Goal: Task Accomplishment & Management: Complete application form

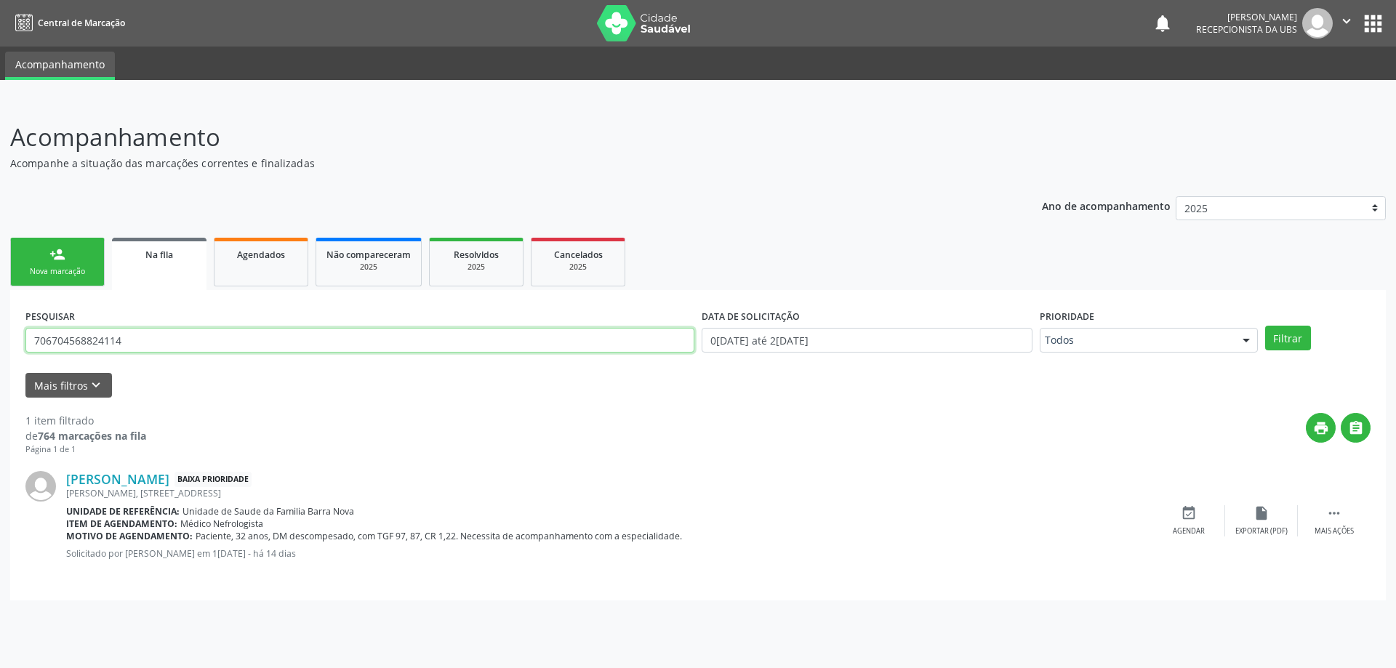
drag, startPoint x: 230, startPoint y: 338, endPoint x: 0, endPoint y: 338, distance: 230.4
click at [8, 341] on div "Acompanhamento Acompanhe a situação das marcações correntes e finalizadas Relat…" at bounding box center [698, 384] width 1396 height 568
paste input "700800455321083"
type input "700800455321083"
click at [1302, 344] on button "Filtrar" at bounding box center [1288, 338] width 46 height 25
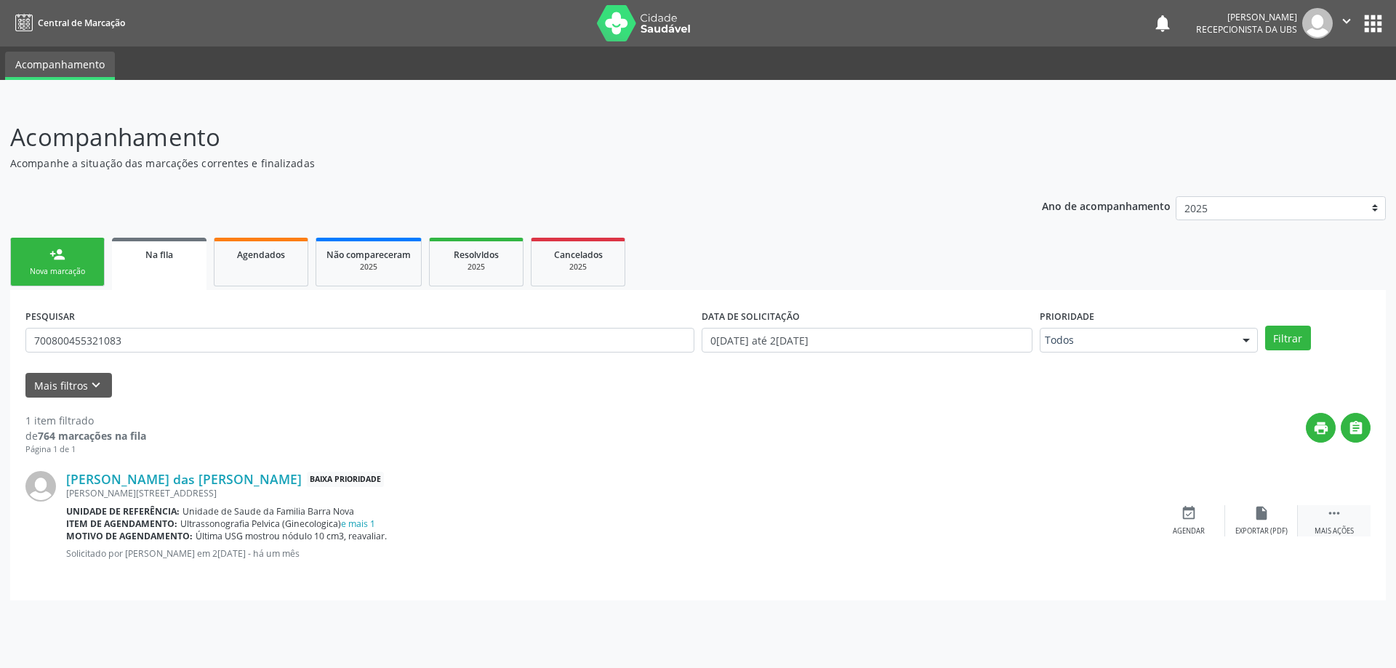
click at [1338, 512] on icon "" at bounding box center [1334, 513] width 16 height 16
click at [1186, 511] on icon "cancel" at bounding box center [1188, 513] width 16 height 16
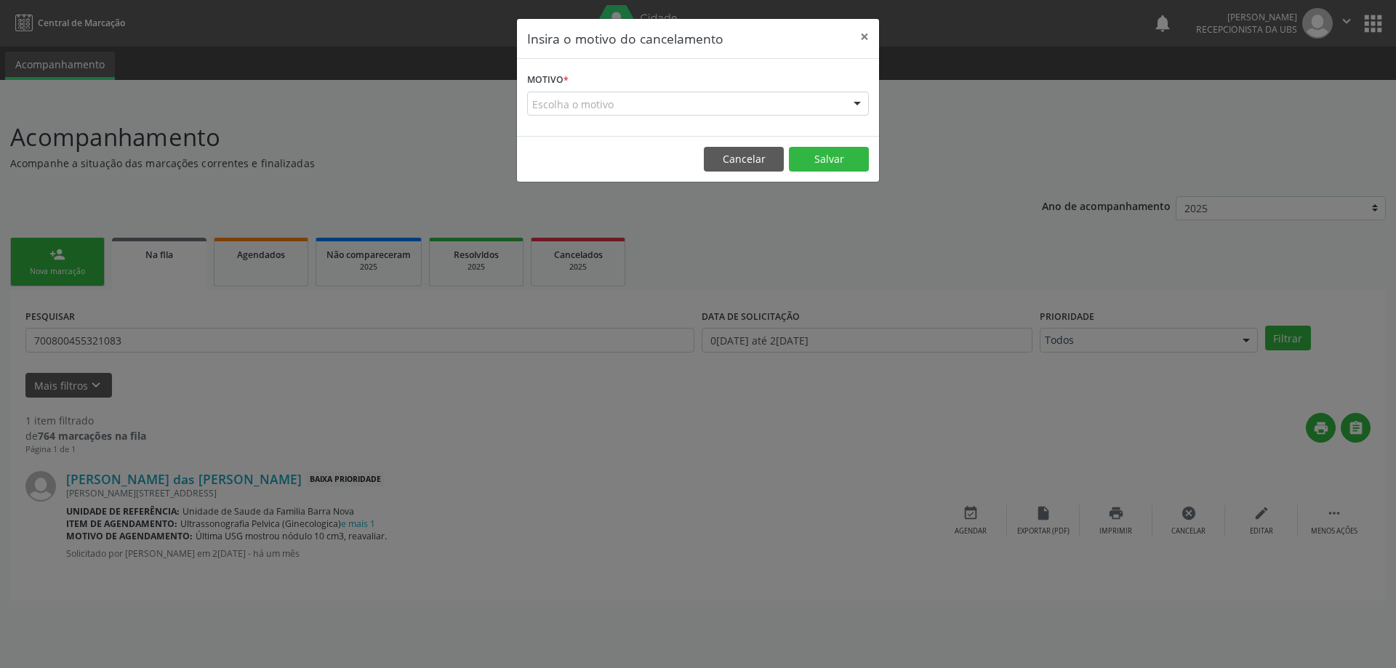
click at [786, 75] on form "Motivo * Escolha o motivo Outro Médico - Participação em eventos (ex: congresso…" at bounding box center [698, 92] width 342 height 47
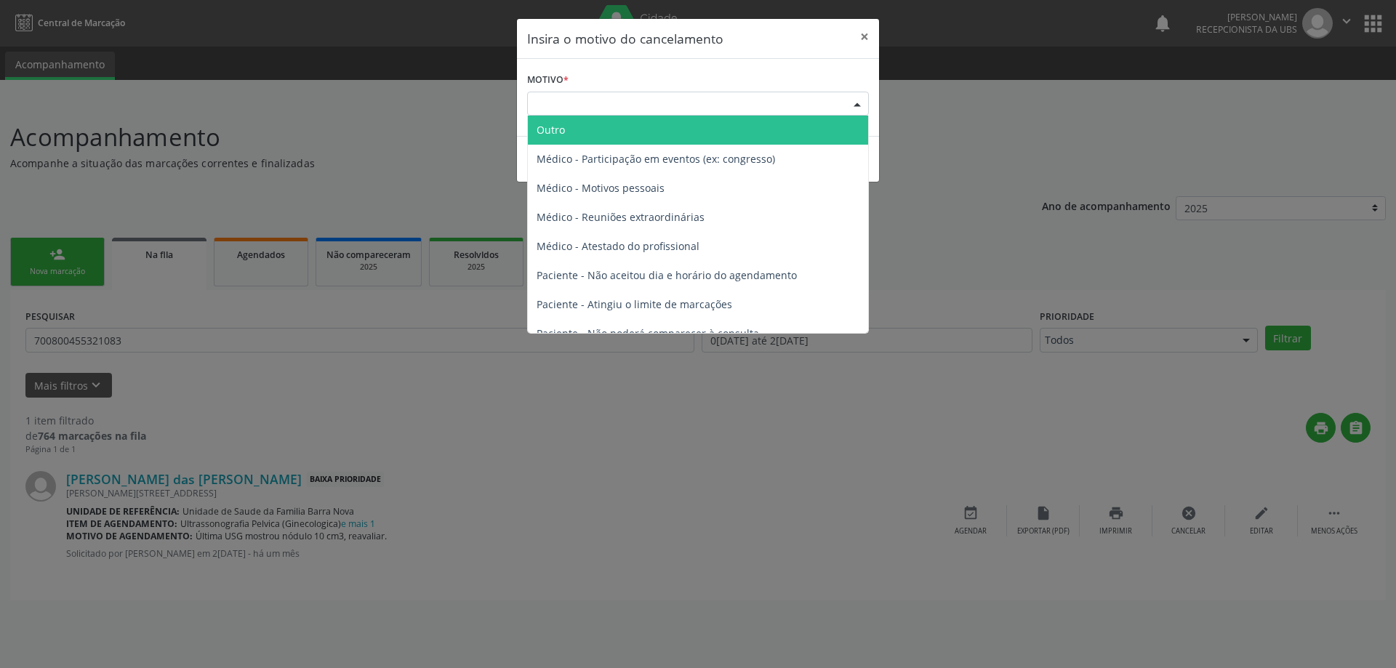
click at [848, 105] on div at bounding box center [857, 104] width 22 height 25
click at [627, 134] on span "Outro" at bounding box center [698, 130] width 340 height 29
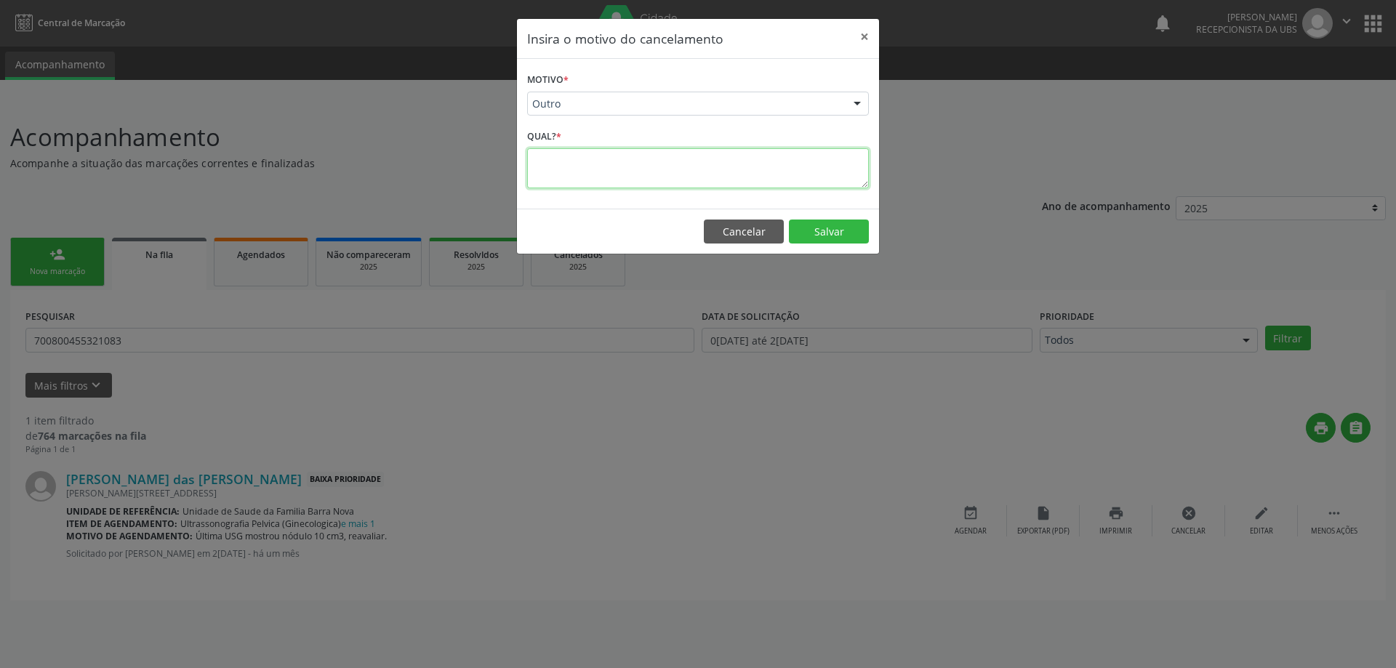
click at [621, 174] on textarea at bounding box center [698, 168] width 342 height 40
drag, startPoint x: 609, startPoint y: 164, endPoint x: 683, endPoint y: 168, distance: 73.5
click at [610, 164] on textarea "Paciente pegou para realizar particular" at bounding box center [698, 168] width 342 height 40
click at [773, 162] on textarea "Paciente pegou solicitação para realizar particular" at bounding box center [698, 168] width 342 height 40
type textarea "Paciente pegou solicitação para realizar particular."
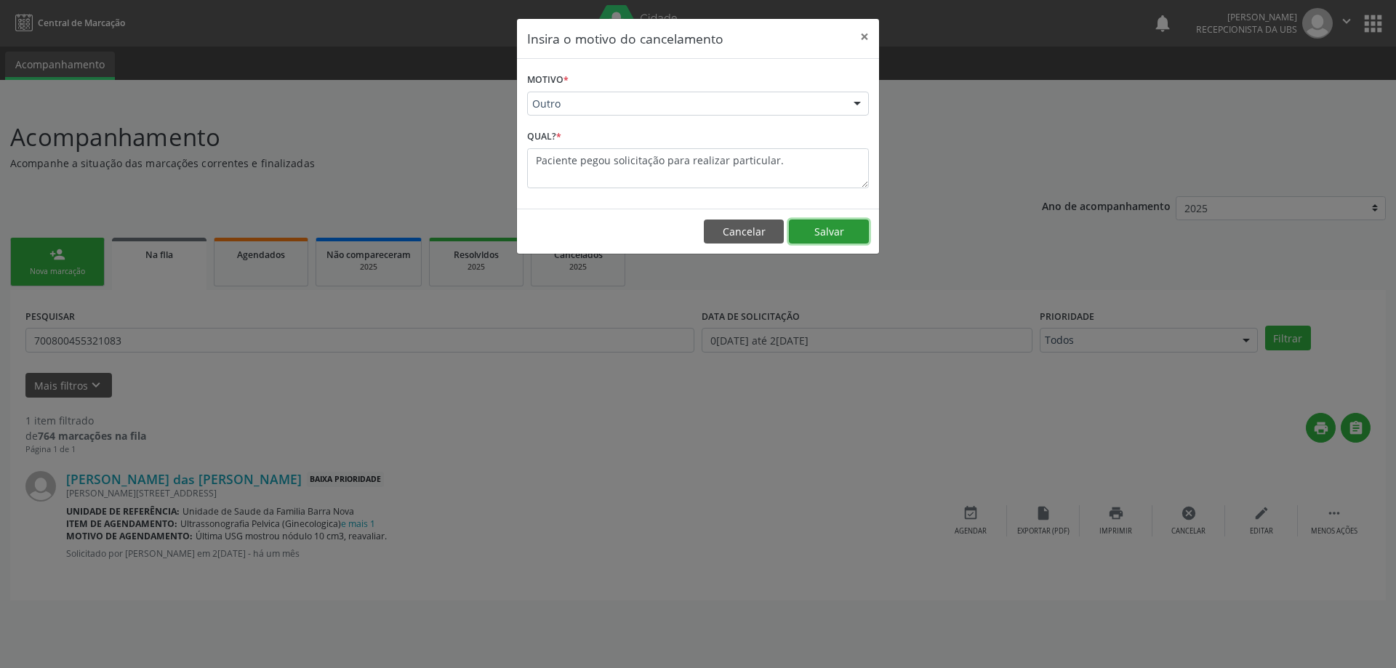
click at [837, 230] on button "Salvar" at bounding box center [829, 232] width 80 height 25
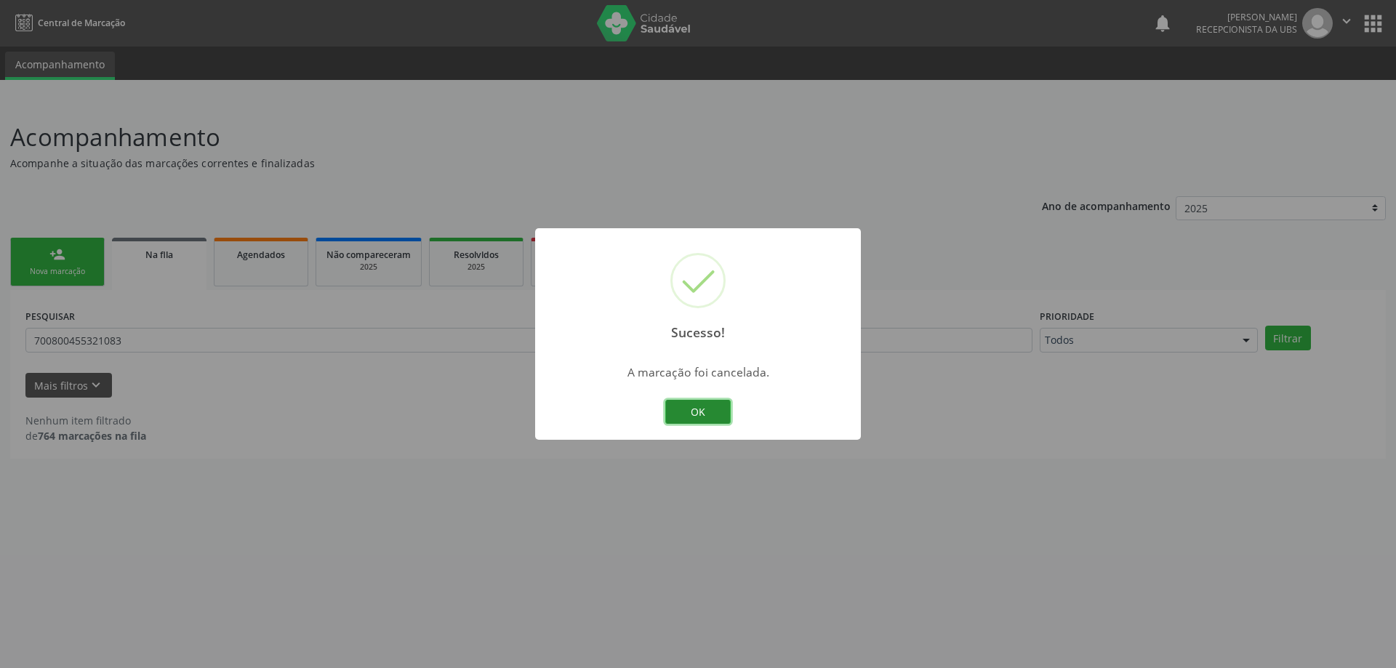
click at [712, 412] on button "OK" at bounding box center [697, 412] width 65 height 25
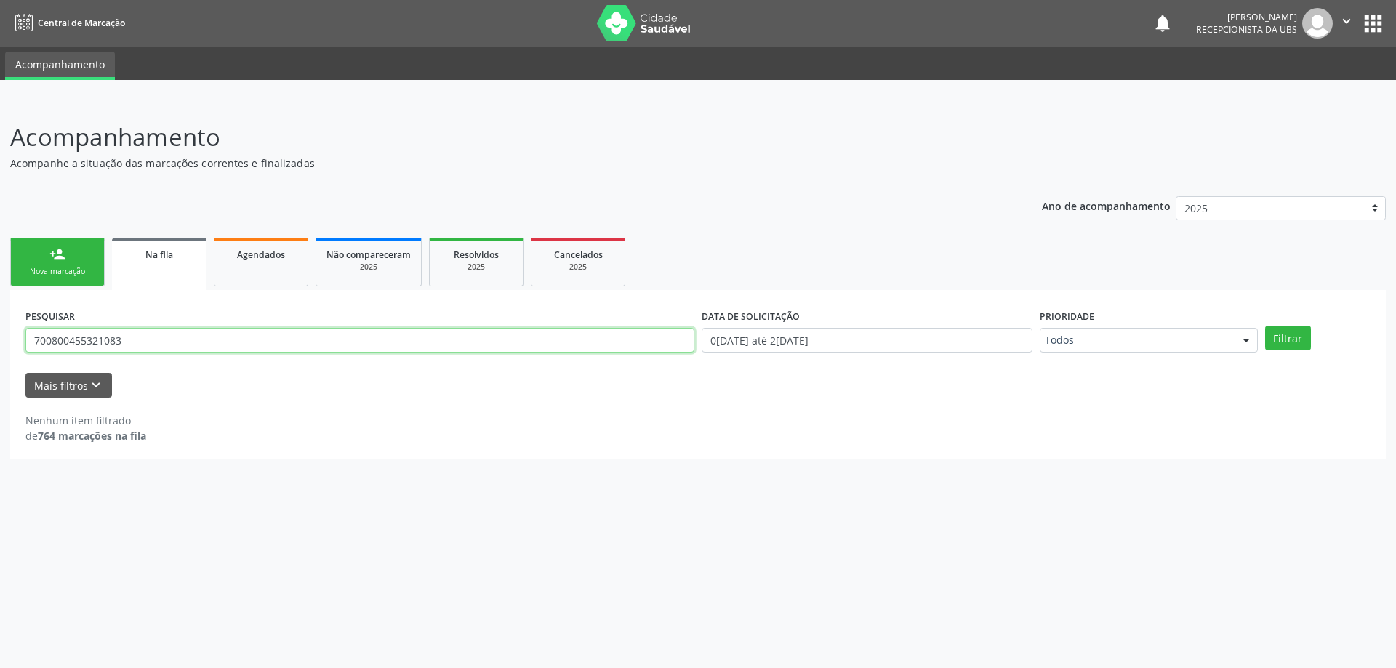
drag, startPoint x: 173, startPoint y: 336, endPoint x: 0, endPoint y: 318, distance: 174.0
click at [0, 318] on div "Acompanhamento Acompanhe a situação das marcações correntes e finalizadas Relat…" at bounding box center [698, 384] width 1396 height 568
click at [71, 268] on div "Nova marcação" at bounding box center [57, 271] width 73 height 11
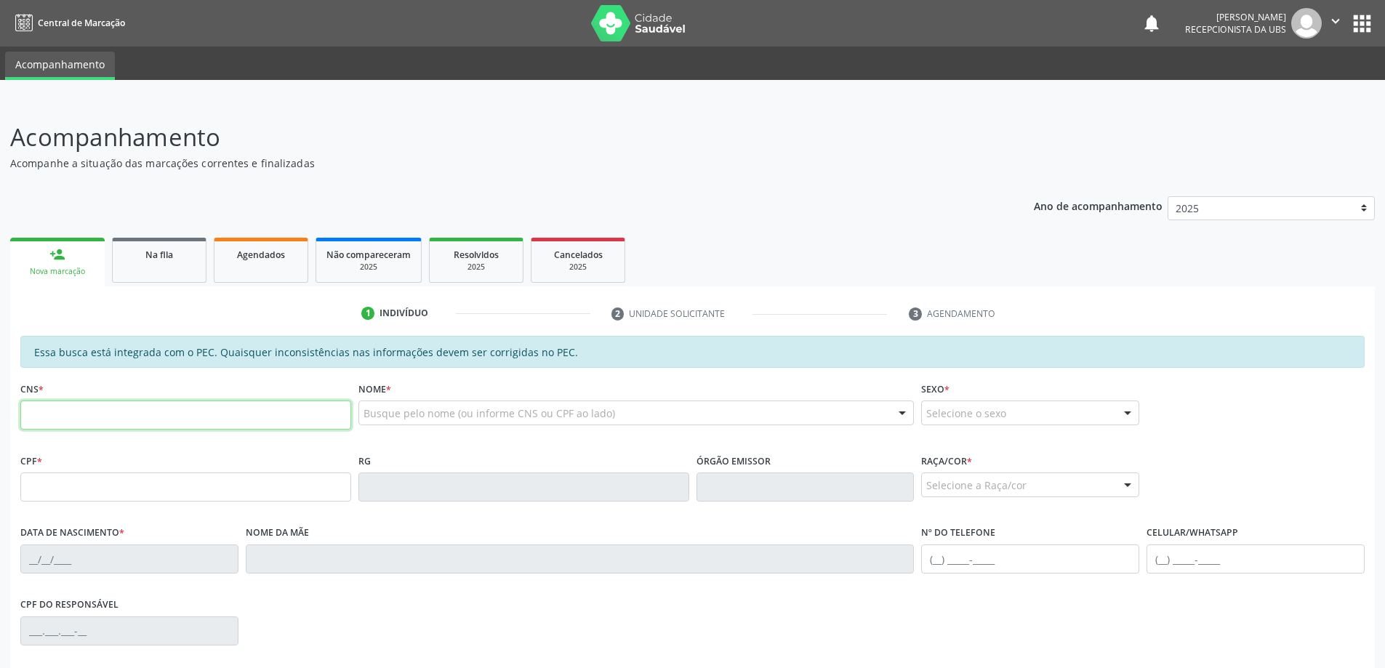
click at [81, 412] on input "text" at bounding box center [185, 415] width 331 height 29
type input "708 2026 6013 3741"
type input "119.335.044-12"
type input "14/12/1998"
type input "Lucineide Maria da Conceicao"
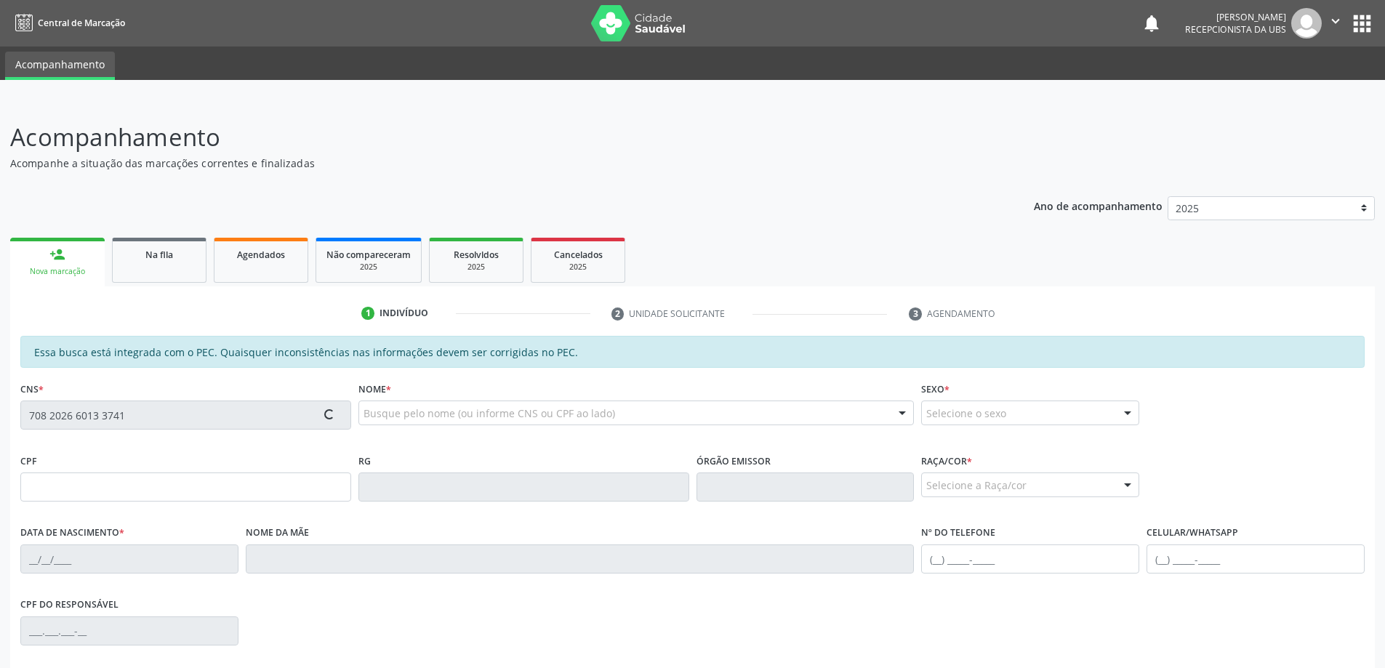
type input "(82) 9925-8510"
type input "5"
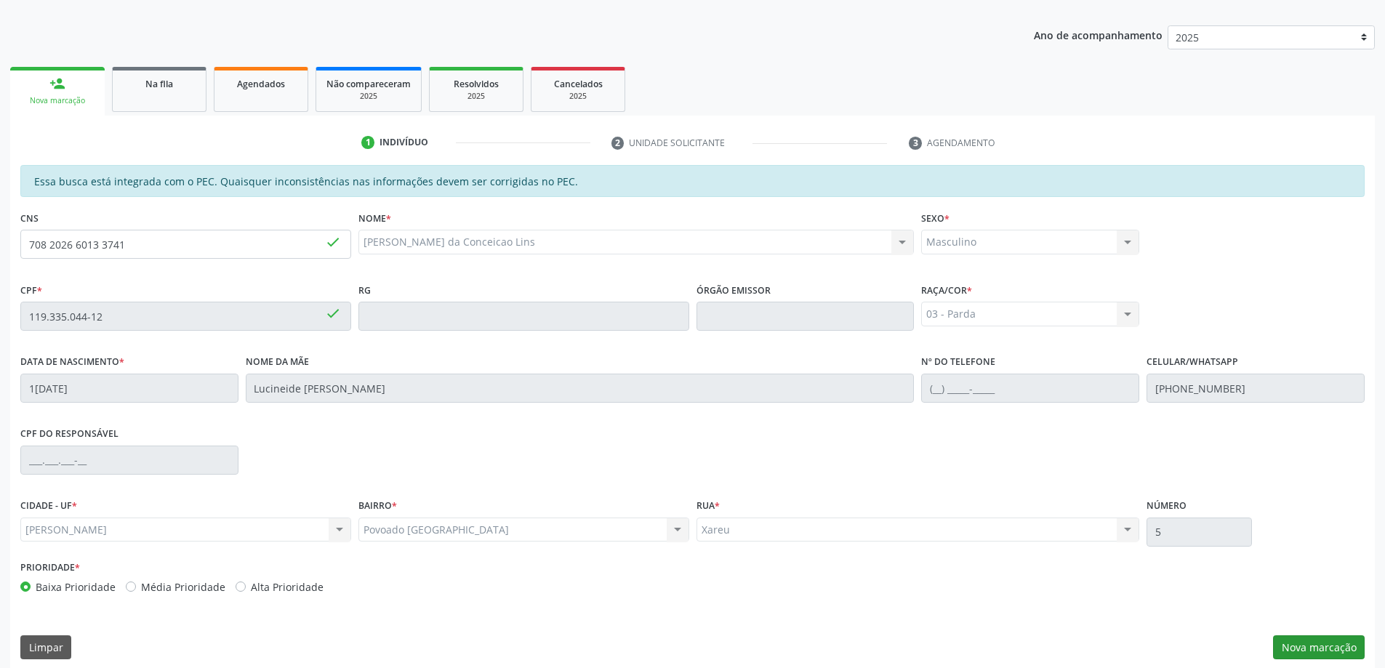
scroll to position [182, 0]
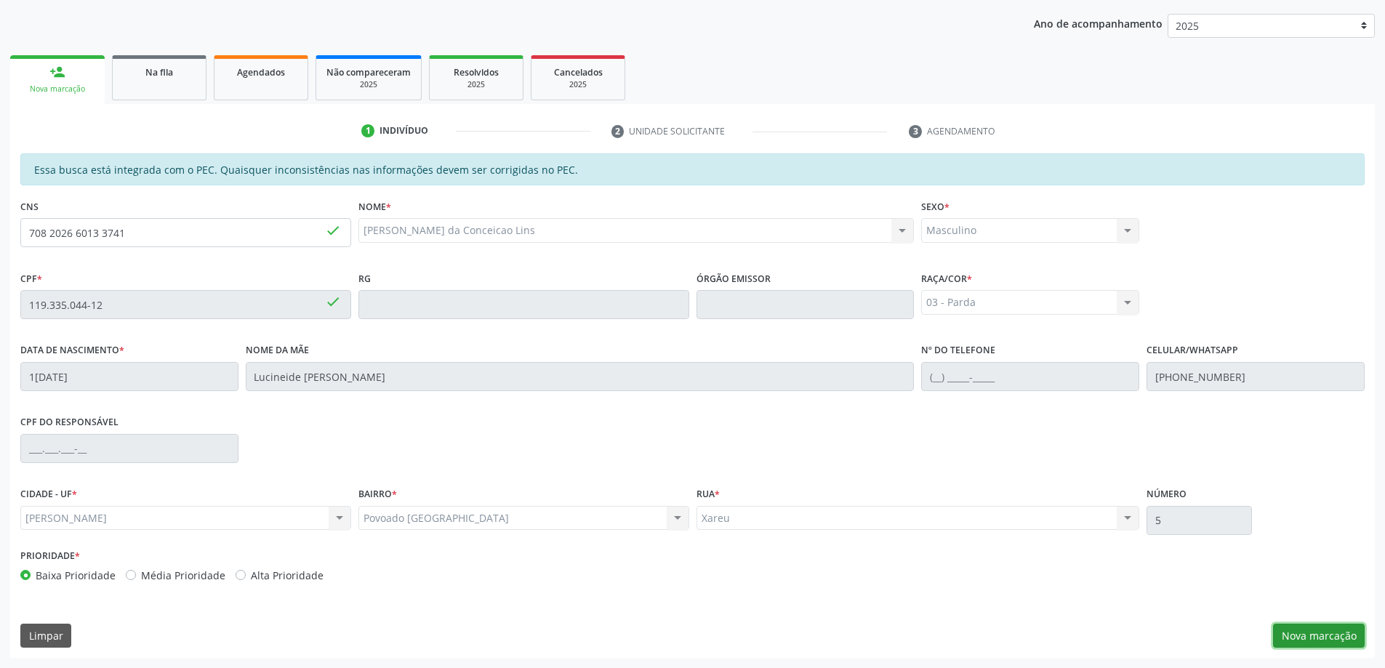
click at [1314, 632] on button "Nova marcação" at bounding box center [1319, 636] width 92 height 25
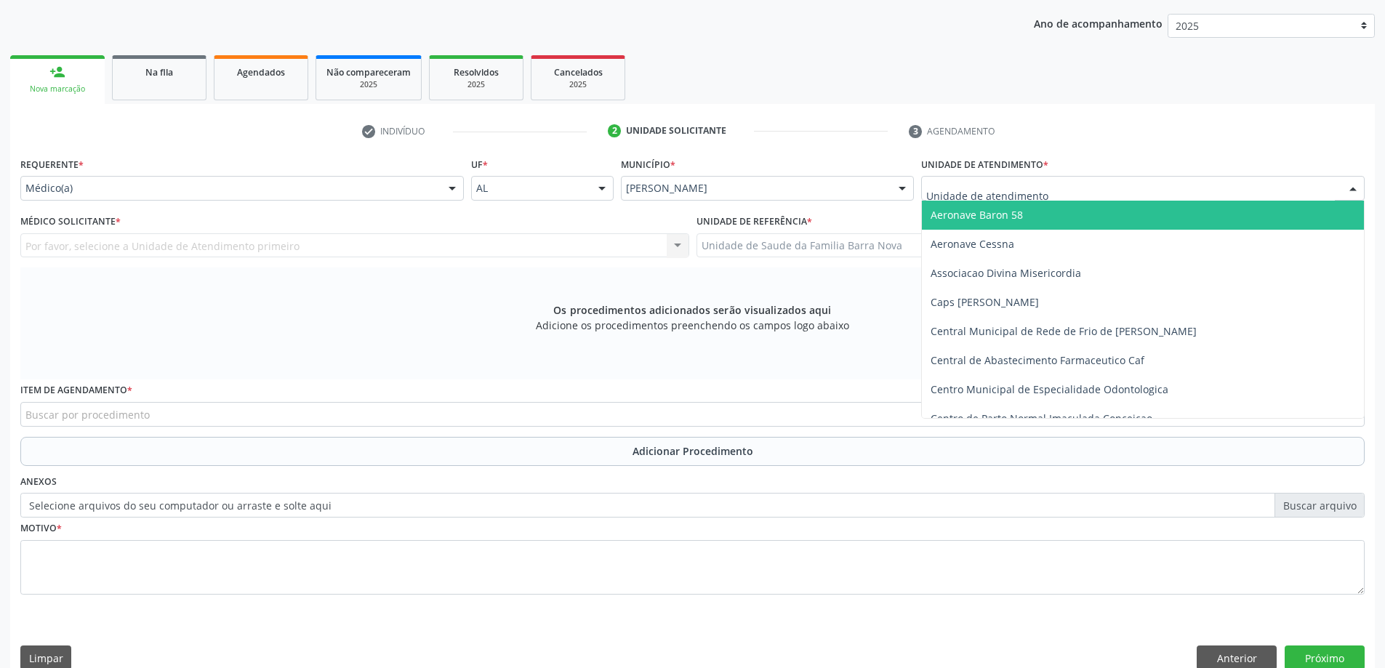
click at [1057, 188] on div at bounding box center [1142, 188] width 443 height 25
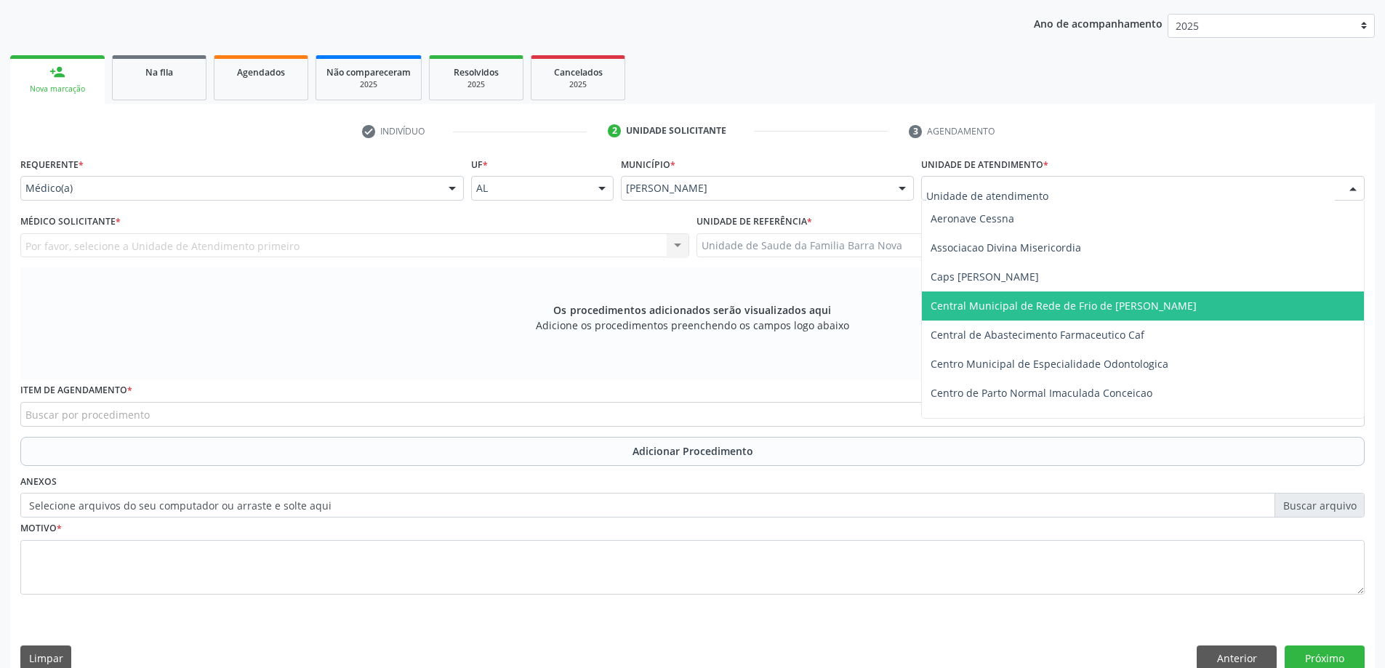
scroll to position [0, 0]
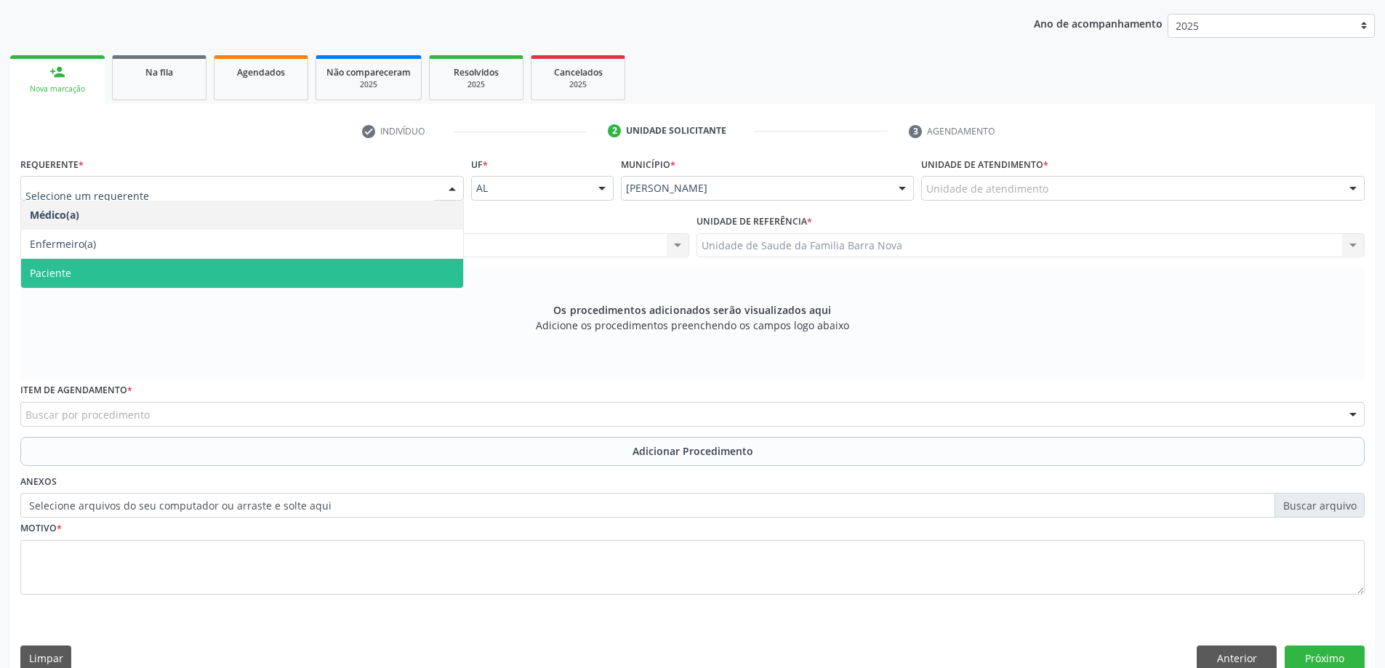
click at [345, 281] on span "Paciente" at bounding box center [242, 273] width 442 height 29
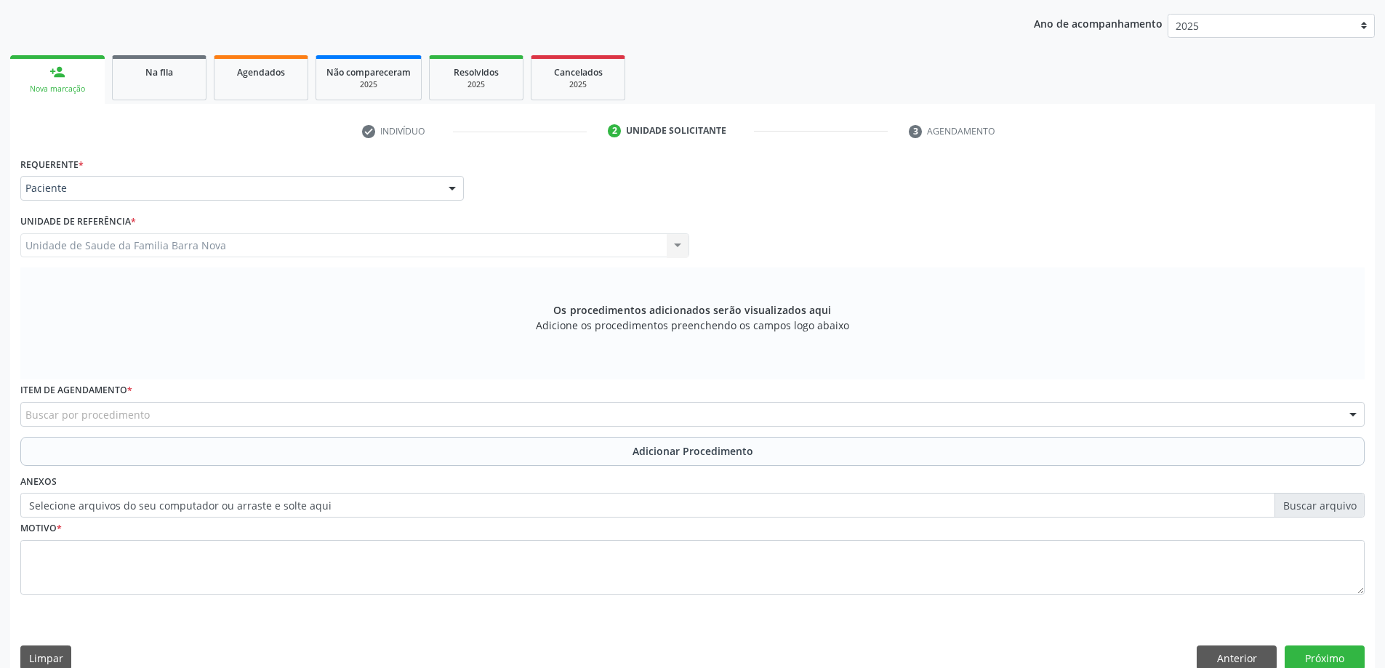
click at [579, 190] on div "Requerente * Paciente Médico(a) Enfermeiro(a) Paciente Nenhum resultado encontr…" at bounding box center [692, 181] width 1351 height 57
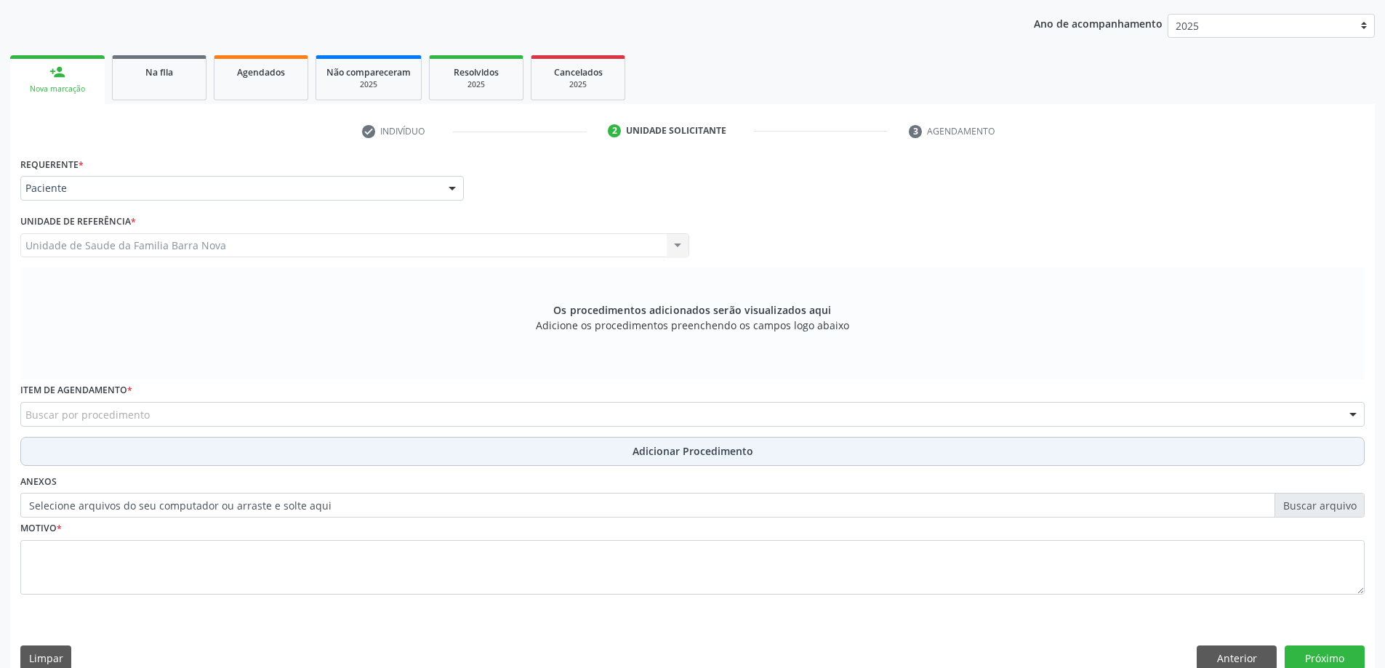
click at [172, 441] on button "Adicionar Procedimento" at bounding box center [692, 451] width 1344 height 29
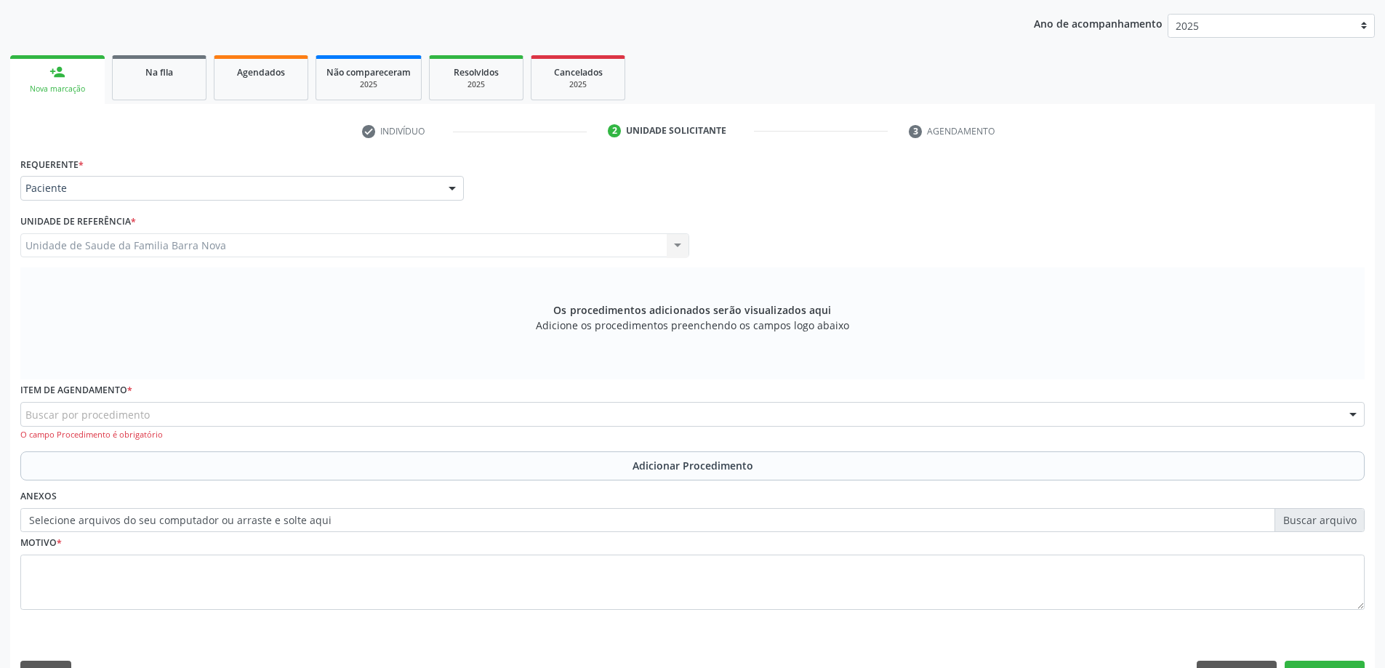
click at [448, 417] on div "Buscar por procedimento" at bounding box center [692, 414] width 1344 height 25
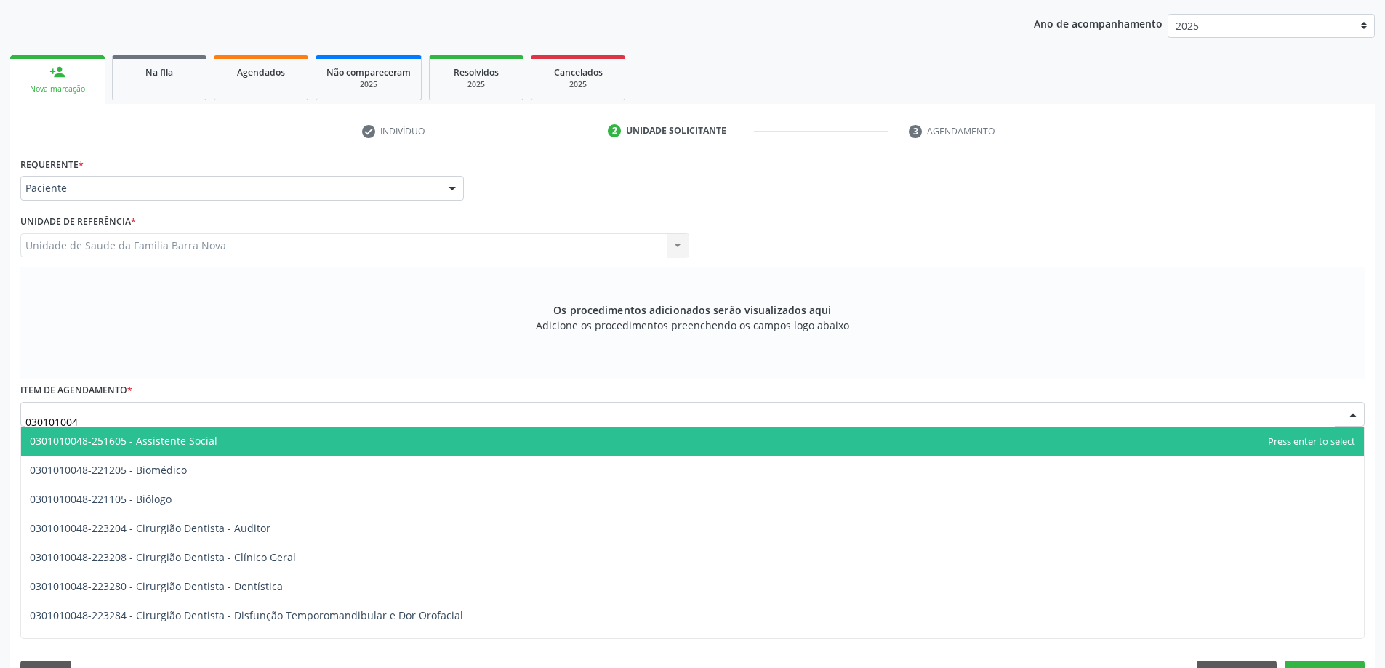
type input "0301010048"
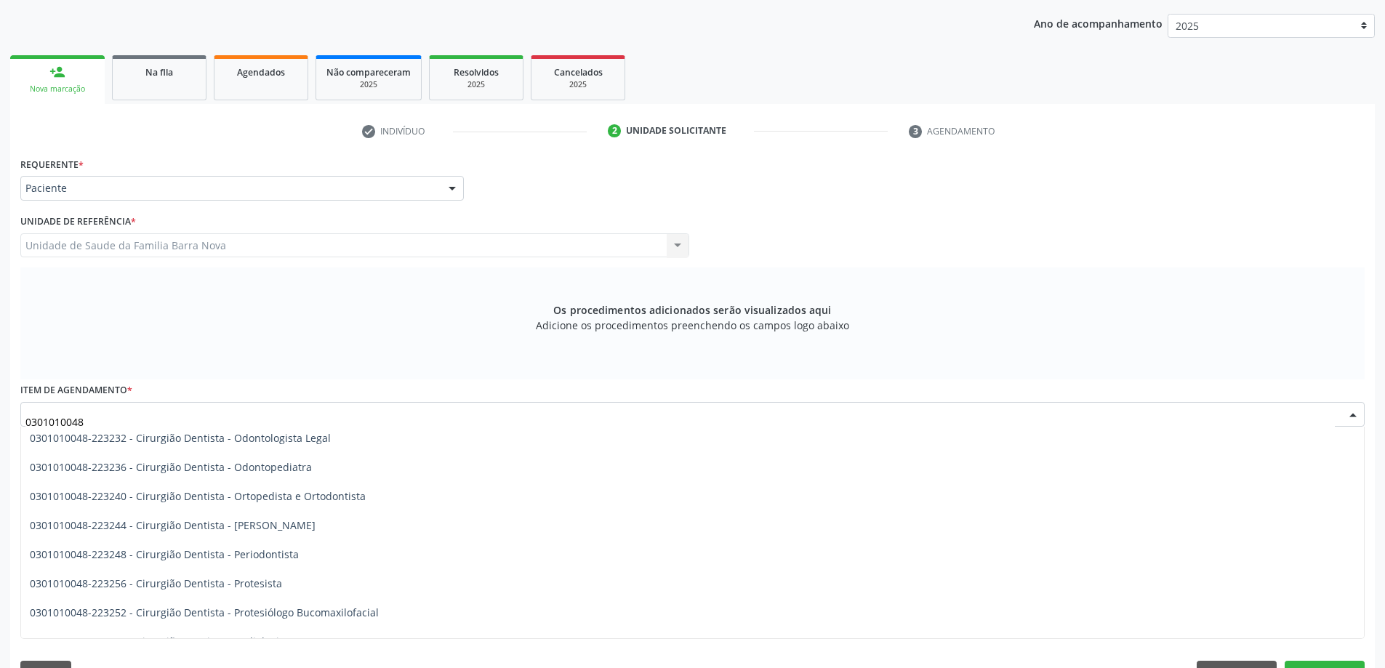
scroll to position [436, 0]
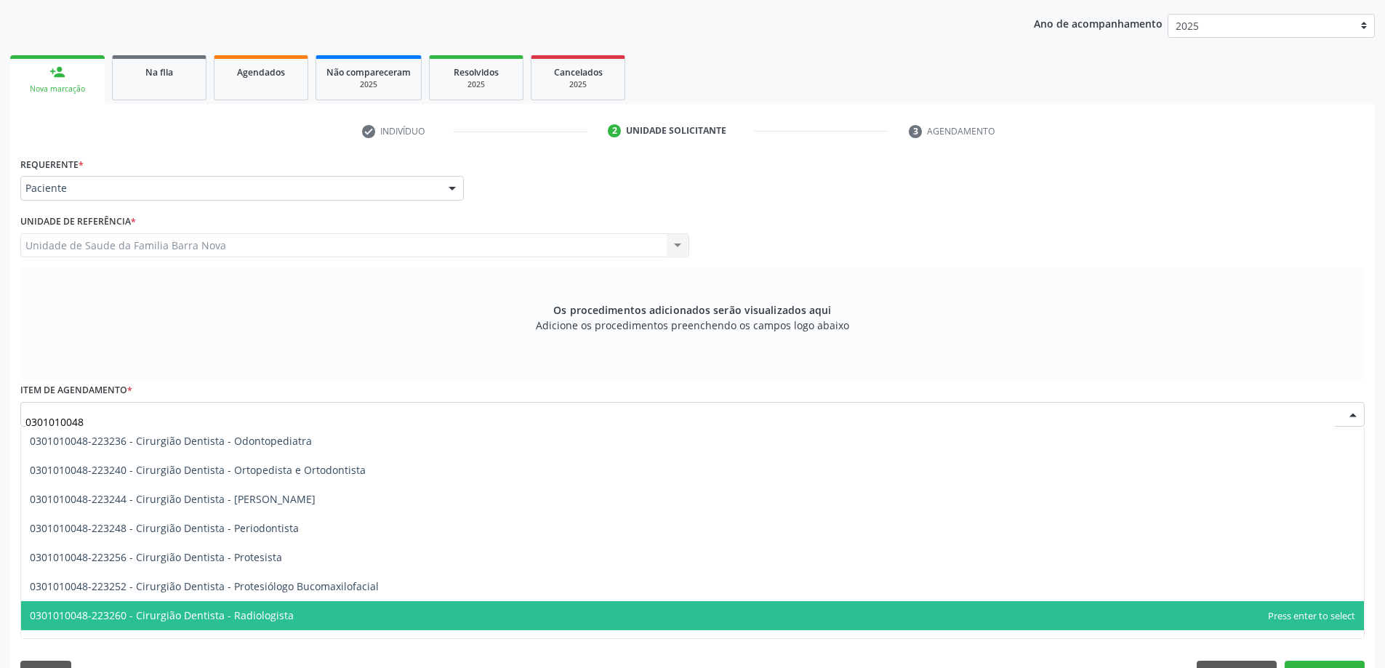
click at [476, 620] on span "0301010048-223260 - Cirurgião Dentista - Radiologista" at bounding box center [692, 615] width 1343 height 29
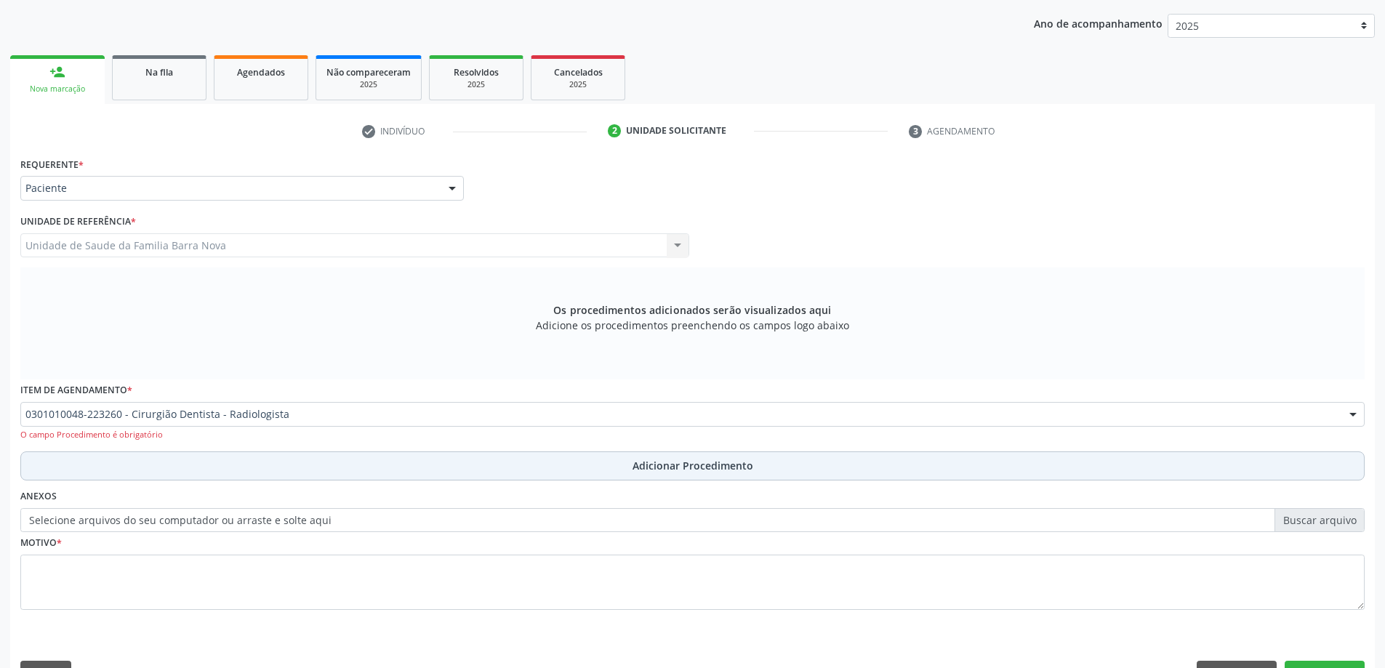
click at [683, 467] on span "Adicionar Procedimento" at bounding box center [692, 465] width 121 height 15
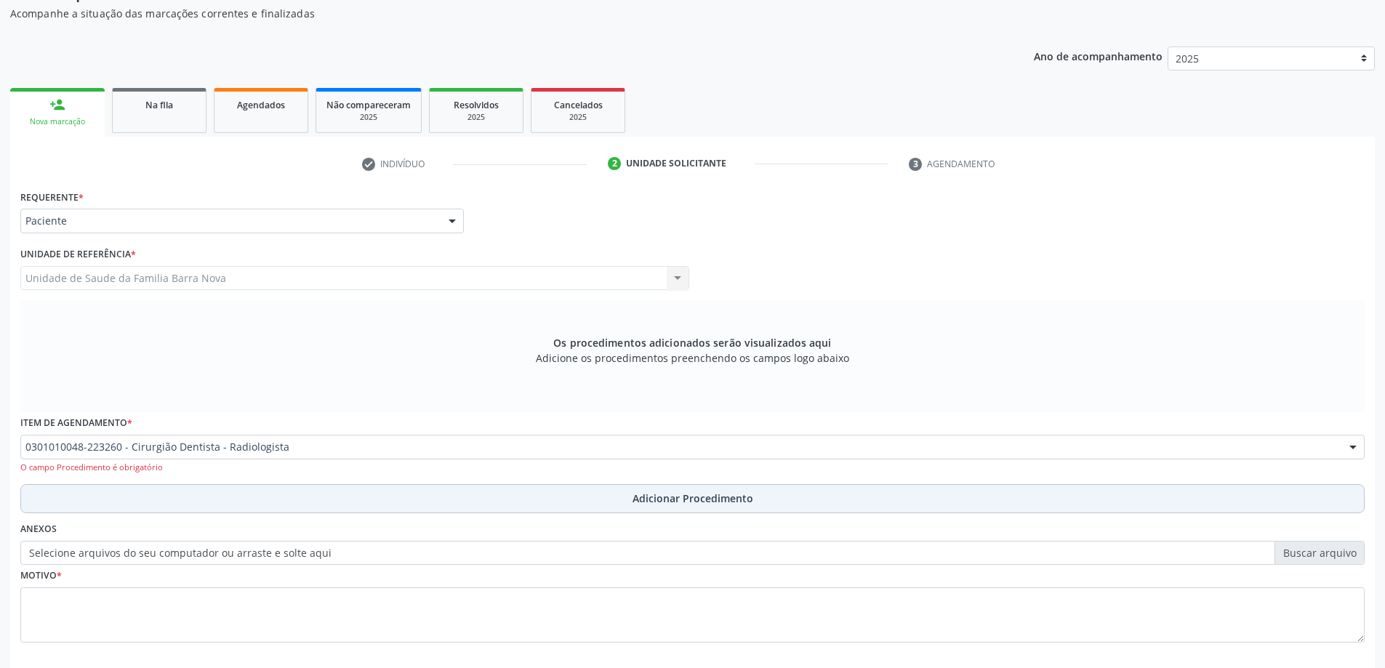
click at [683, 518] on div "Anexos Selecione arquivos do seu computador ou arraste e solte aqui" at bounding box center [692, 541] width 1351 height 47
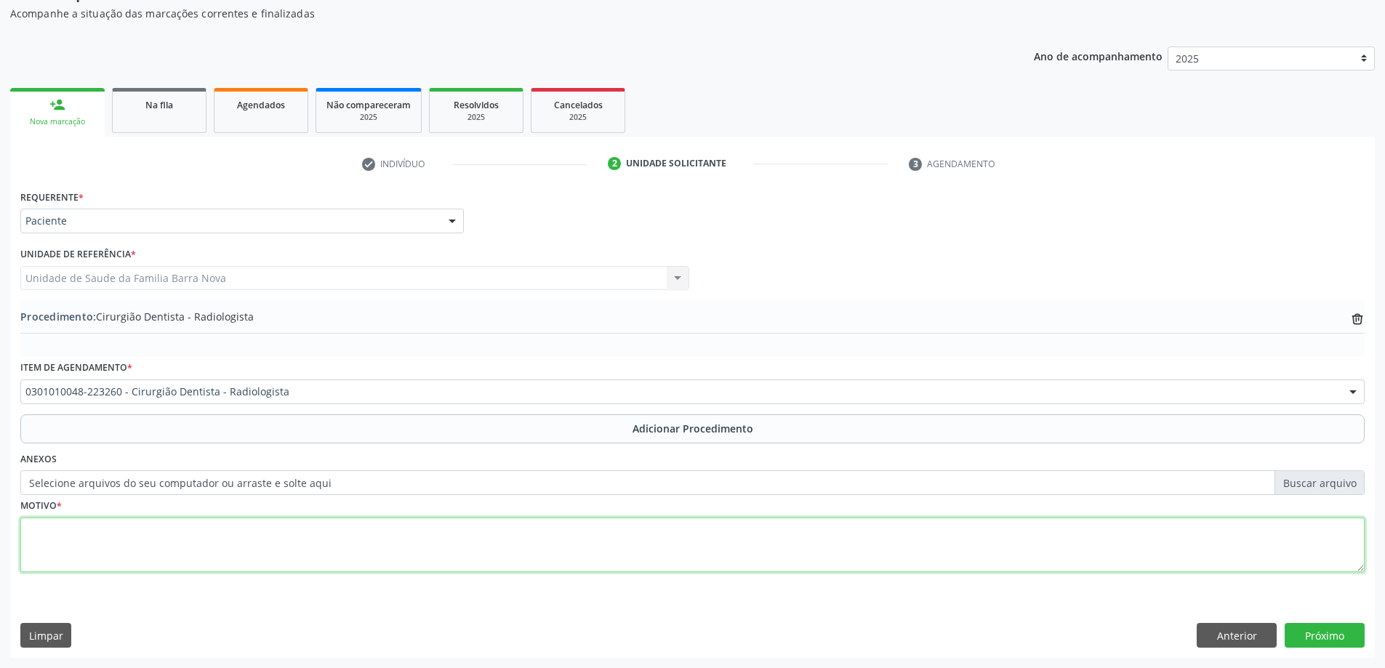
click at [266, 544] on textarea at bounding box center [692, 545] width 1344 height 55
click at [101, 533] on textarea "Raio X do elemeto" at bounding box center [692, 545] width 1344 height 55
click at [103, 531] on textarea "Raio X do elemeto" at bounding box center [692, 545] width 1344 height 55
click at [158, 536] on textarea "Raio X do elemento" at bounding box center [692, 545] width 1344 height 55
type textarea "Raio X do elemento 28- RAIO X. CEO."
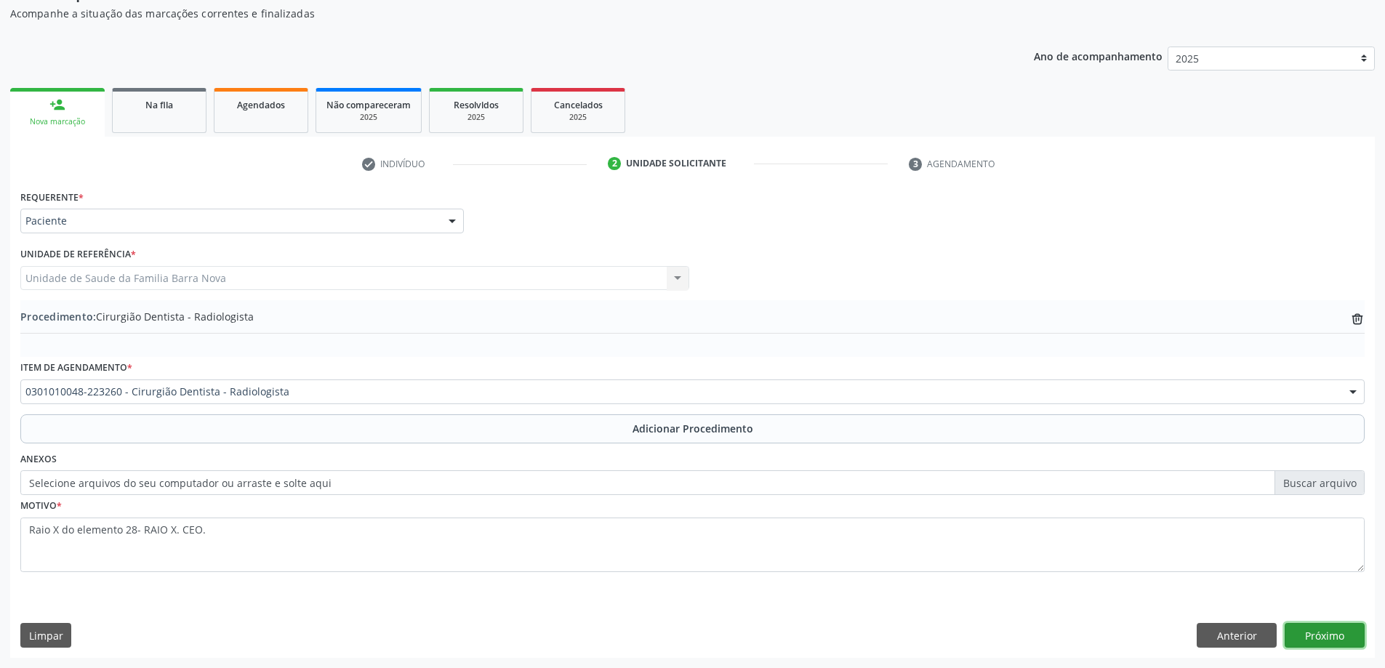
click at [1322, 635] on button "Próximo" at bounding box center [1324, 635] width 80 height 25
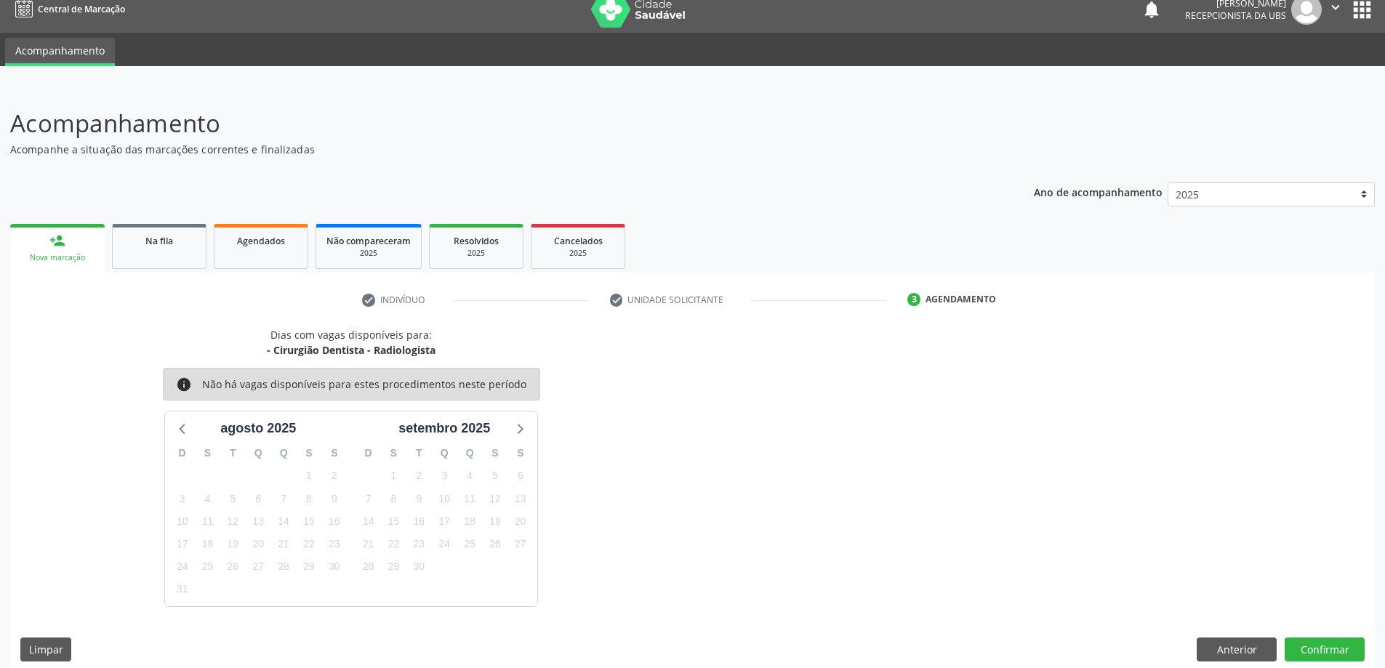
scroll to position [28, 0]
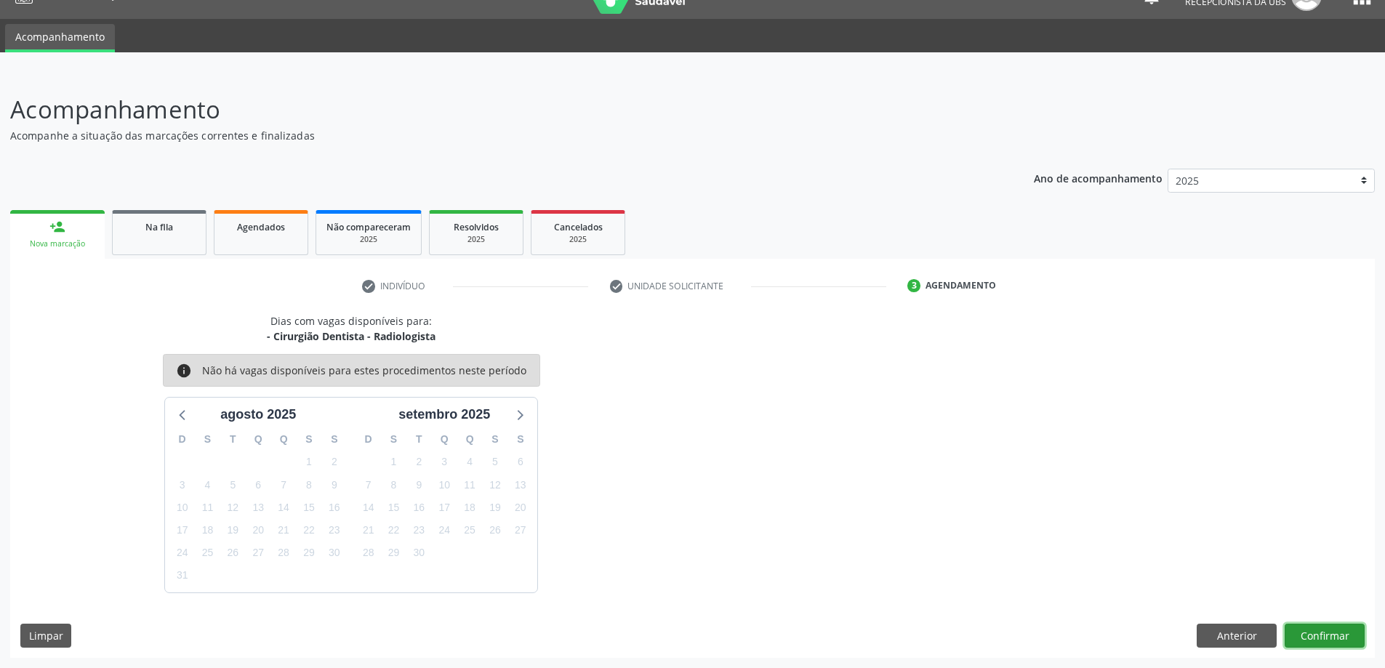
click at [1308, 633] on button "Confirmar" at bounding box center [1324, 636] width 80 height 25
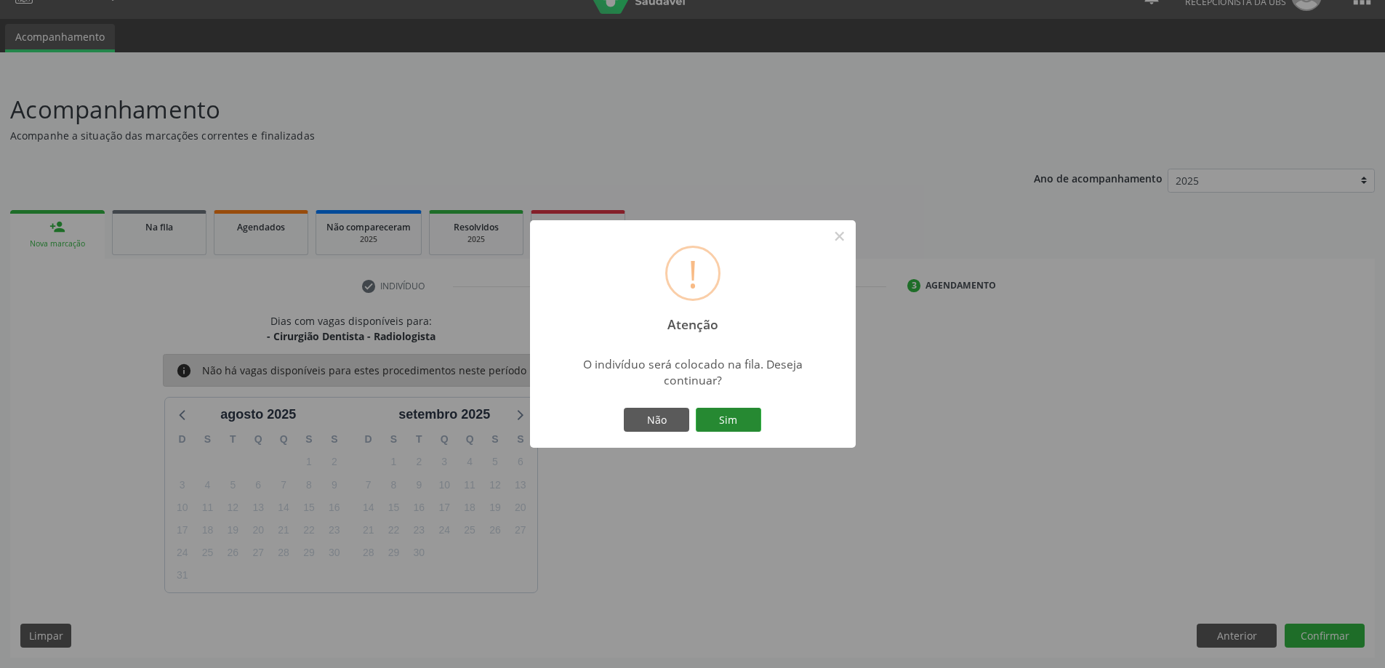
click at [722, 417] on button "Sim" at bounding box center [728, 420] width 65 height 25
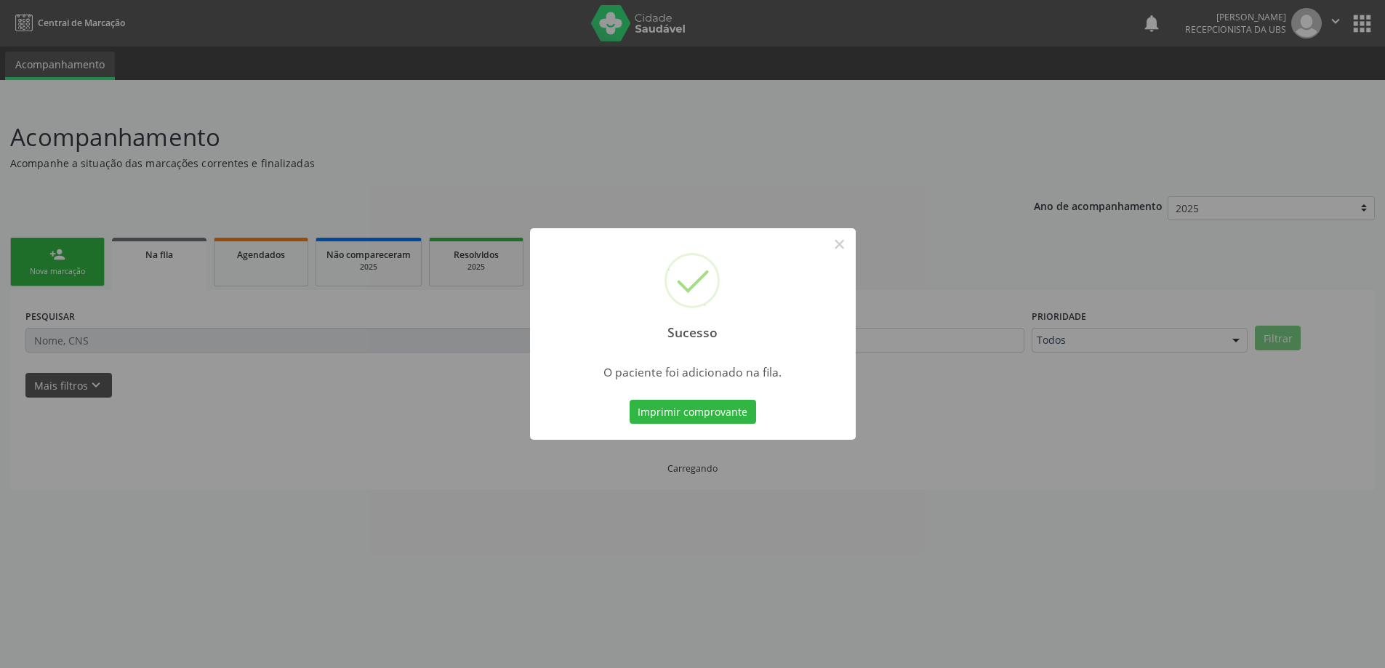
scroll to position [0, 0]
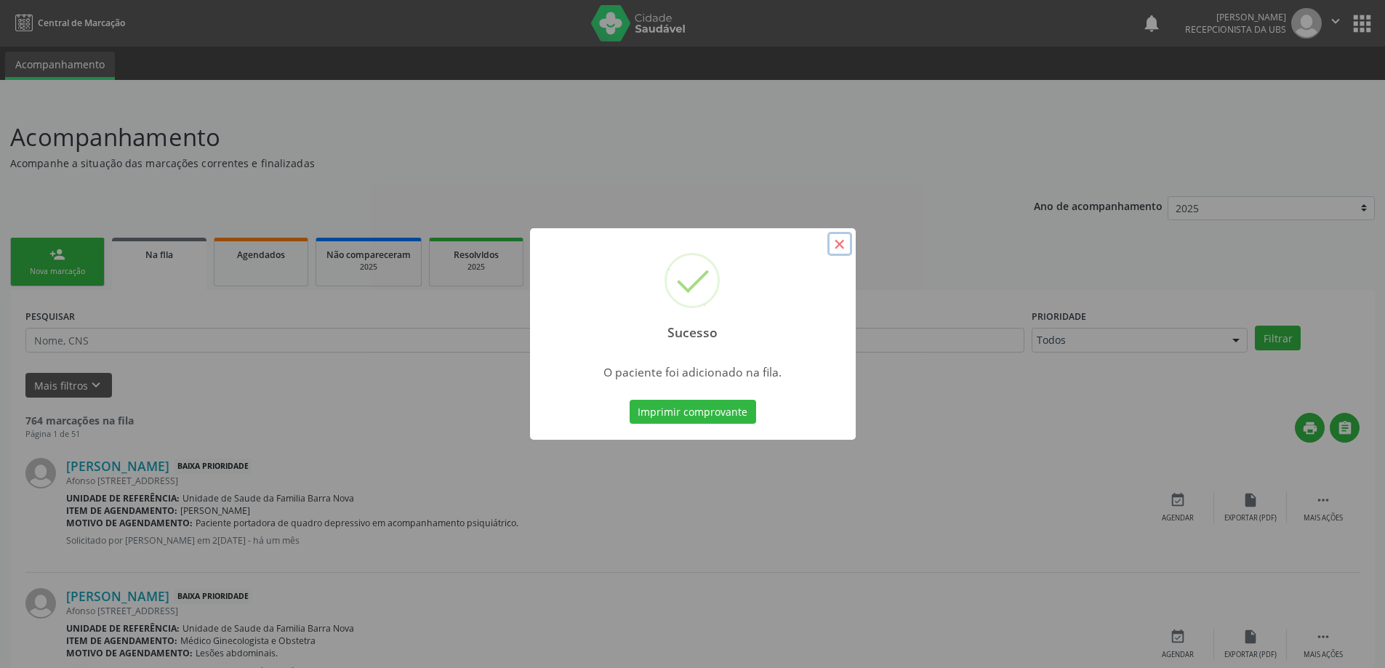
click at [840, 249] on button "×" at bounding box center [839, 244] width 25 height 25
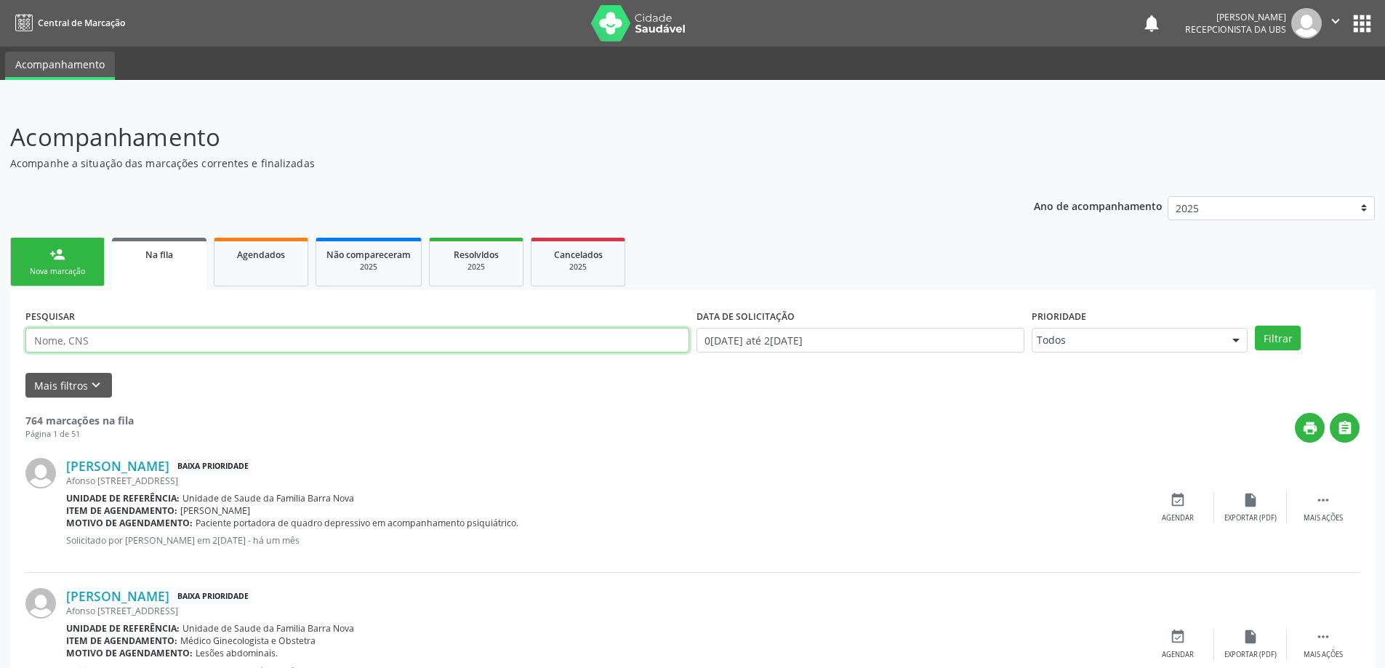
click at [261, 338] on input "text" at bounding box center [357, 340] width 664 height 25
type input "709809086793895"
click at [1255, 326] on button "Filtrar" at bounding box center [1278, 338] width 46 height 25
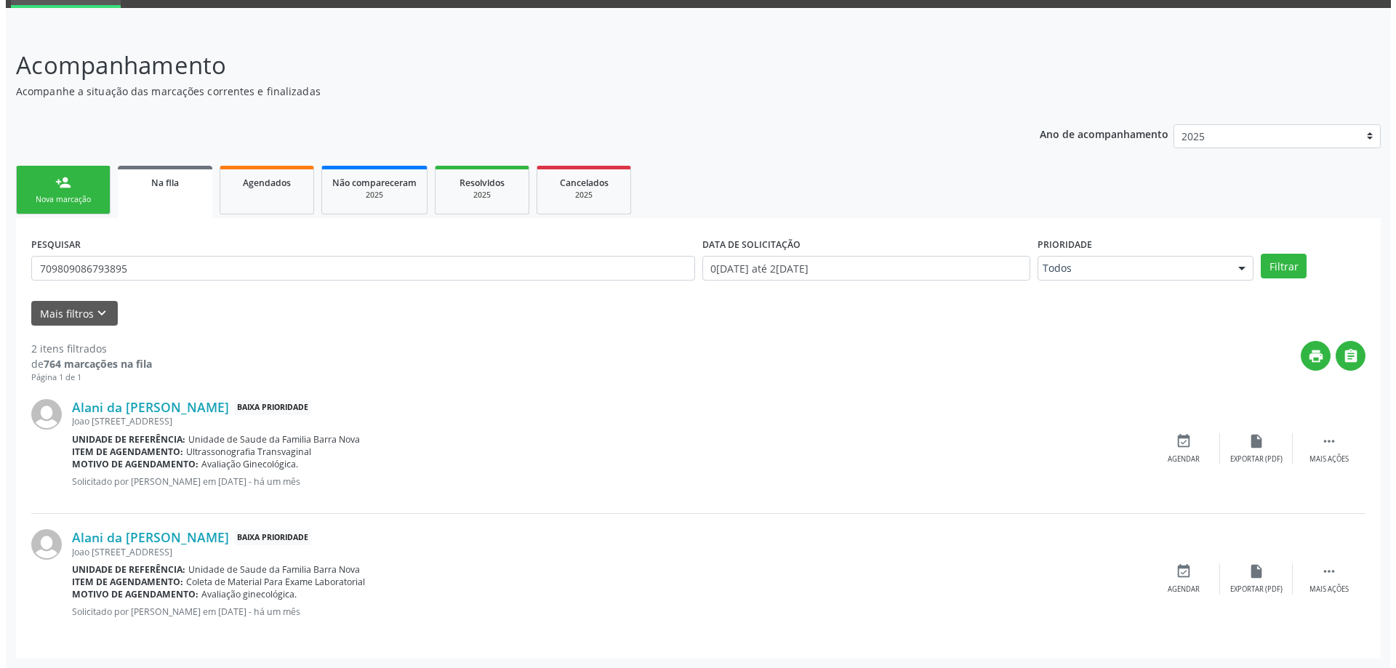
scroll to position [73, 0]
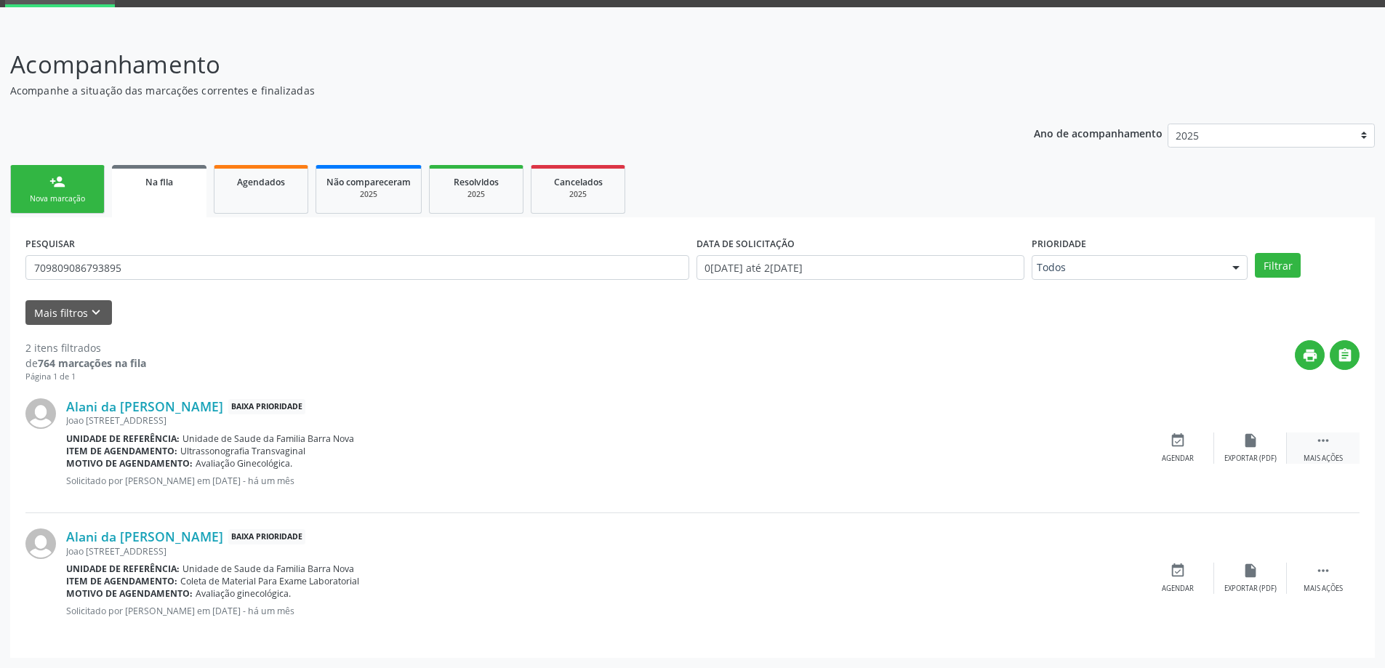
click at [1323, 441] on icon "" at bounding box center [1323, 441] width 16 height 16
click at [1176, 437] on icon "cancel" at bounding box center [1178, 441] width 16 height 16
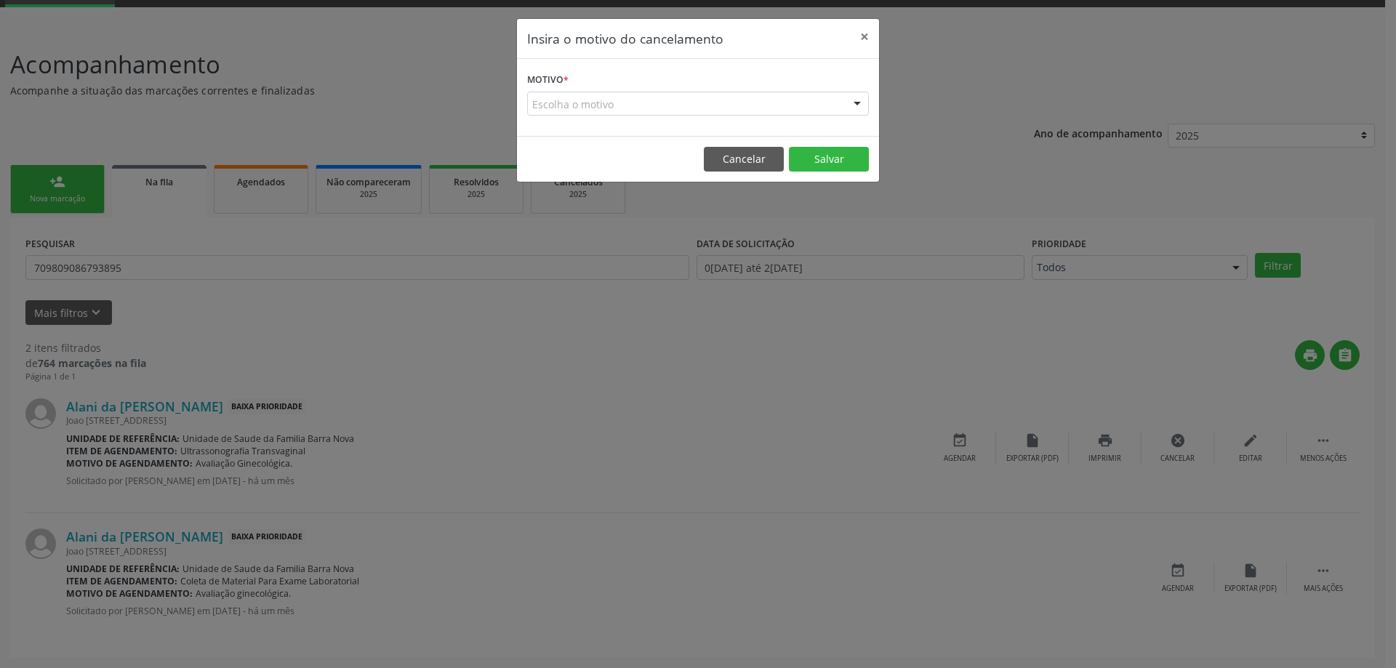
click at [857, 108] on div at bounding box center [857, 104] width 22 height 25
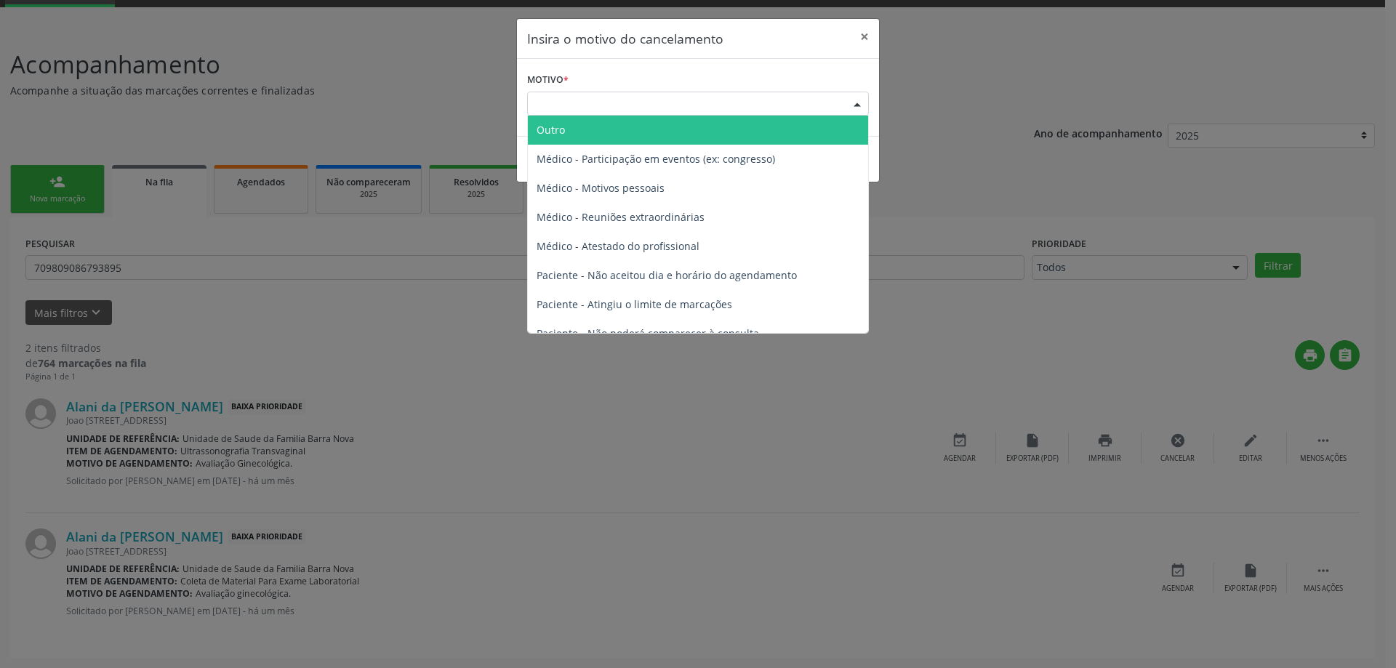
click at [622, 136] on span "Outro" at bounding box center [698, 130] width 340 height 29
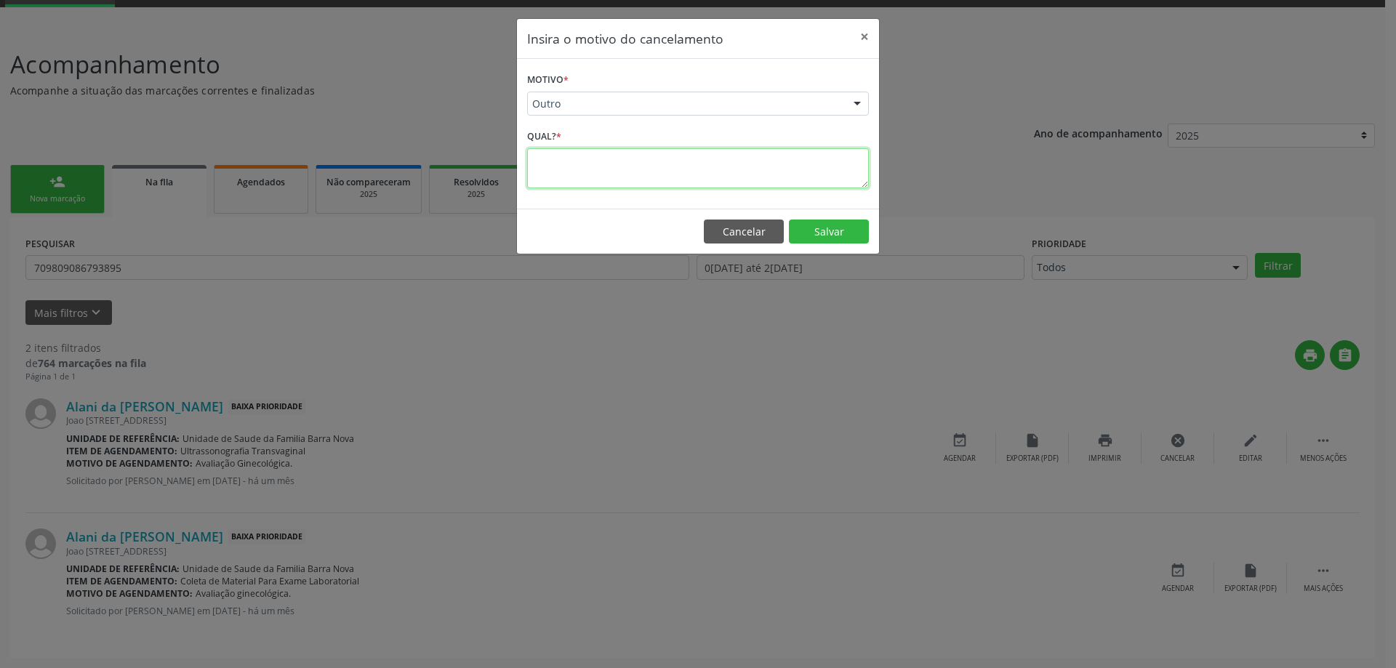
click at [591, 172] on textarea at bounding box center [698, 168] width 342 height 40
type textarea "p"
type textarea "PACIENTE PEGOU SOLICITAÇÃO PARA REALIZAR PARTICULAR."
click at [833, 230] on button "Salvar" at bounding box center [829, 232] width 80 height 25
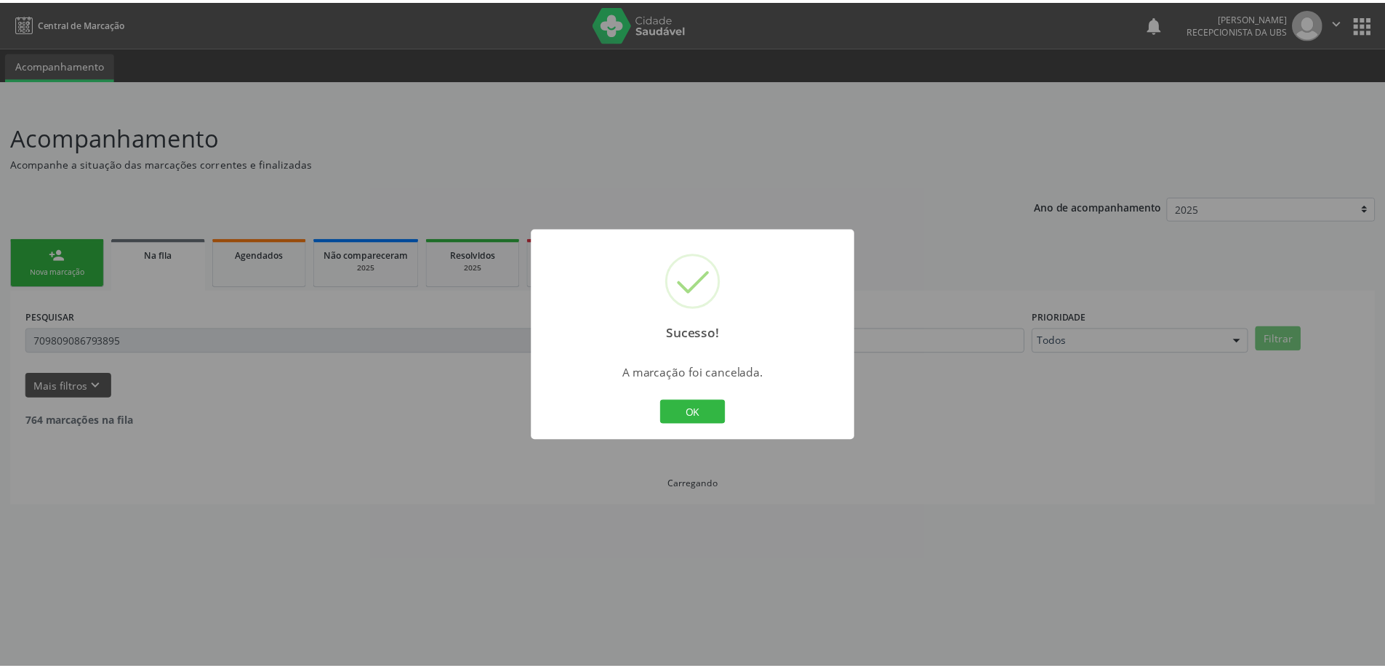
scroll to position [0, 0]
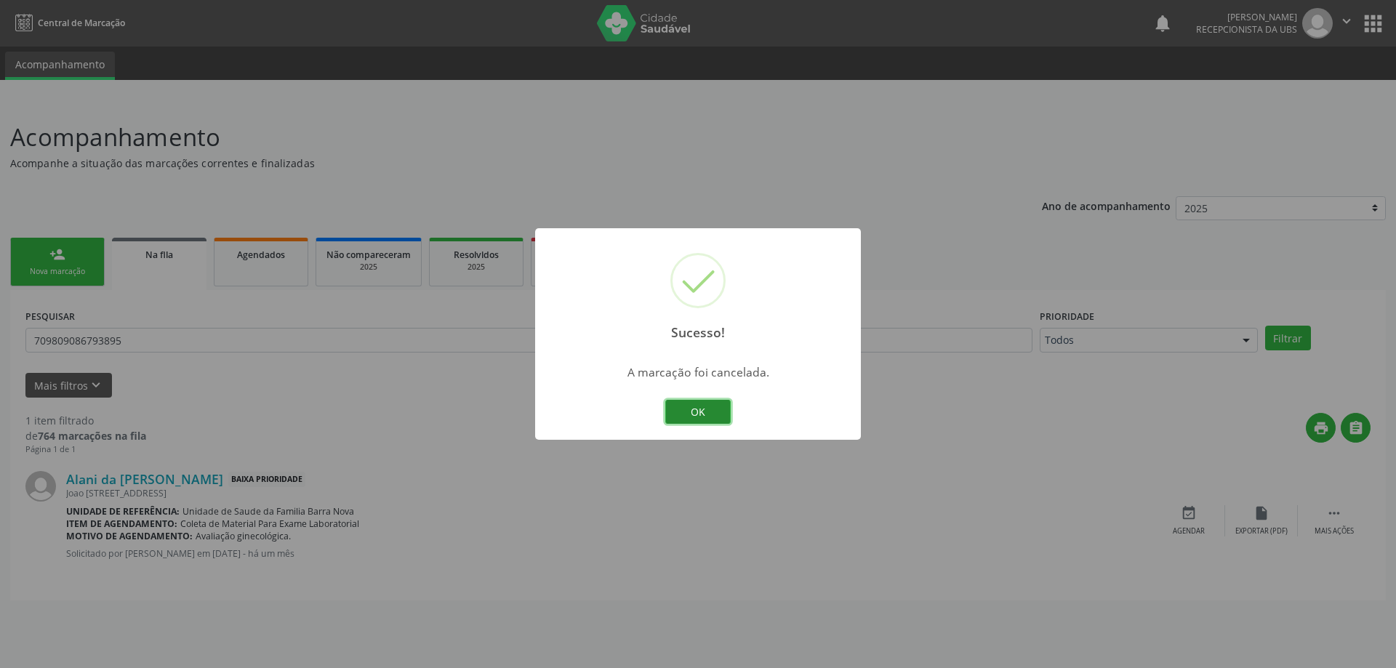
click at [704, 413] on button "OK" at bounding box center [697, 412] width 65 height 25
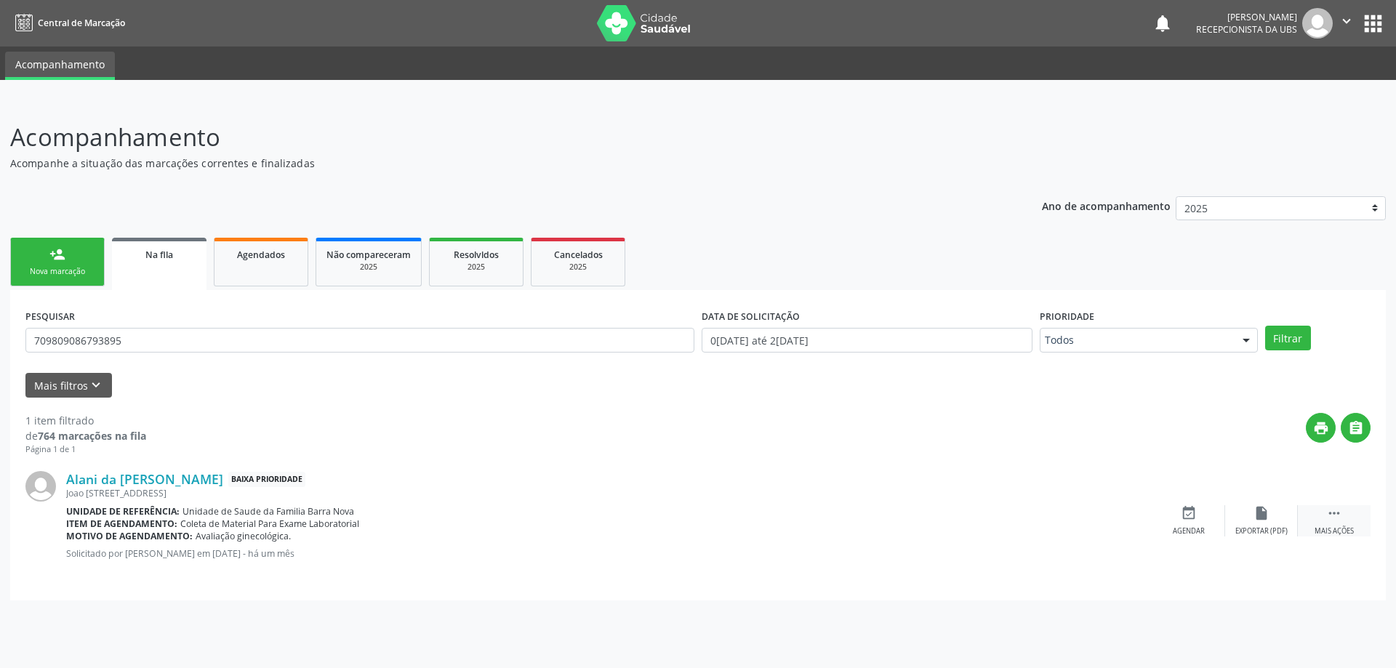
click at [1333, 515] on icon "" at bounding box center [1334, 513] width 16 height 16
click at [1184, 515] on icon "cancel" at bounding box center [1188, 513] width 16 height 16
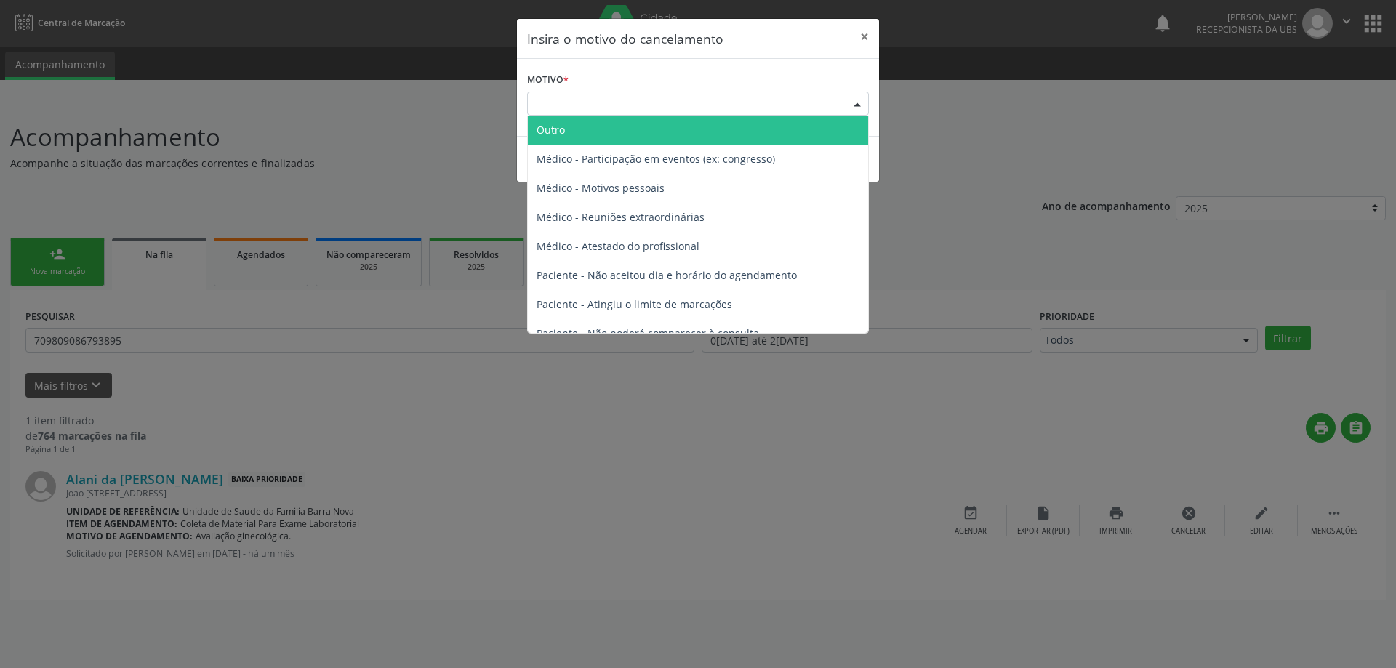
click at [848, 101] on div at bounding box center [857, 104] width 22 height 25
click at [664, 137] on span "Outro" at bounding box center [698, 130] width 340 height 29
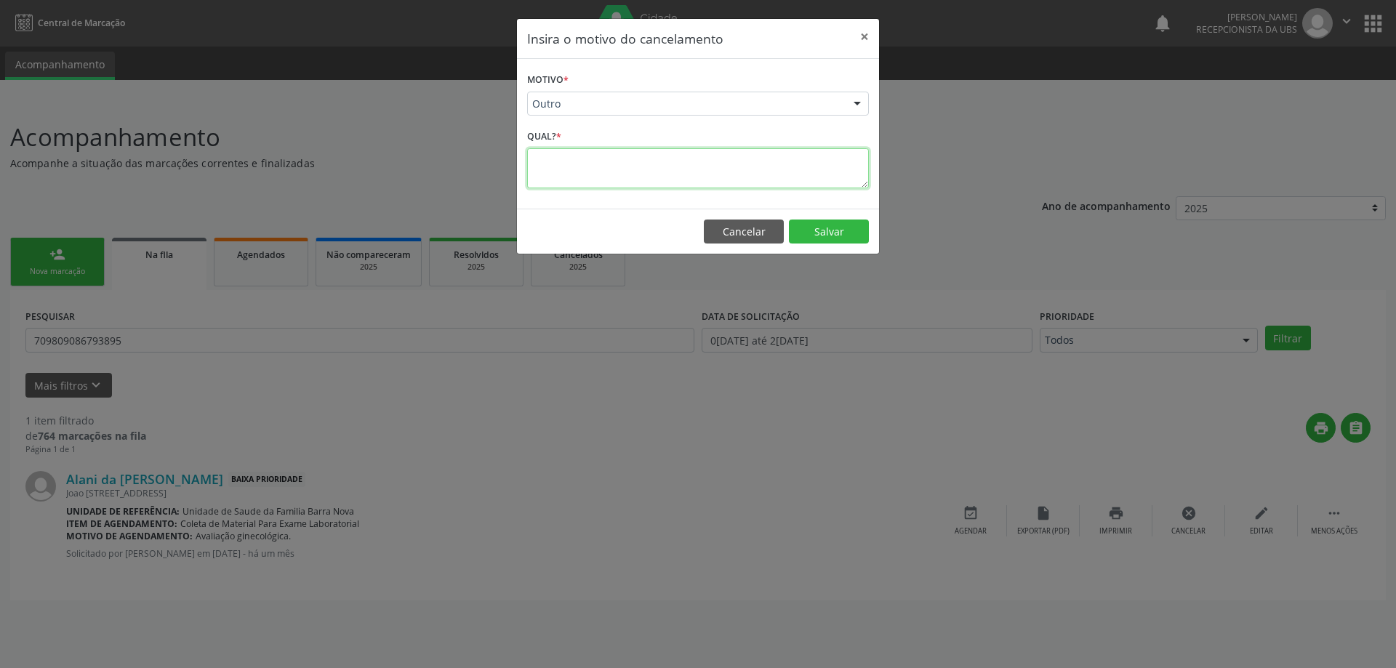
click at [603, 177] on textarea at bounding box center [698, 168] width 342 height 40
type textarea "PACIENTE PEGOU SOLICITAÇÃO PARA REALIZAR PARTICULAR."
click at [839, 228] on button "Salvar" at bounding box center [829, 232] width 80 height 25
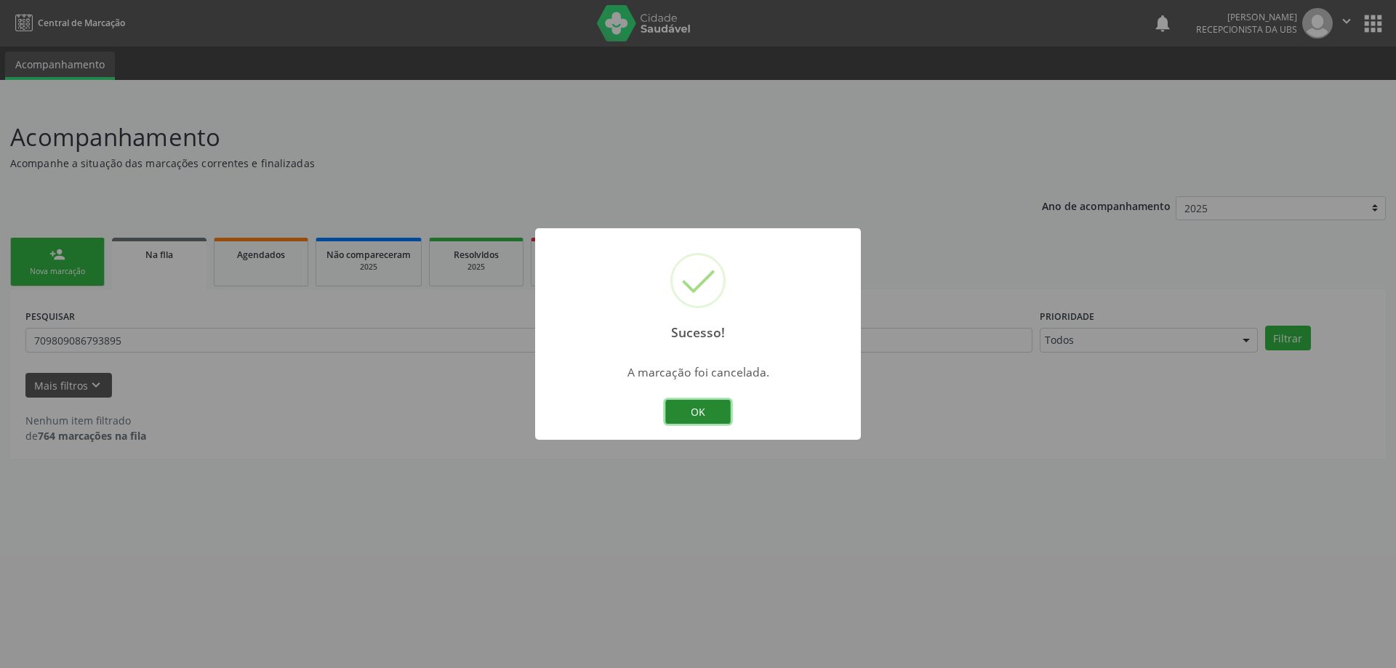
click at [696, 405] on button "OK" at bounding box center [697, 412] width 65 height 25
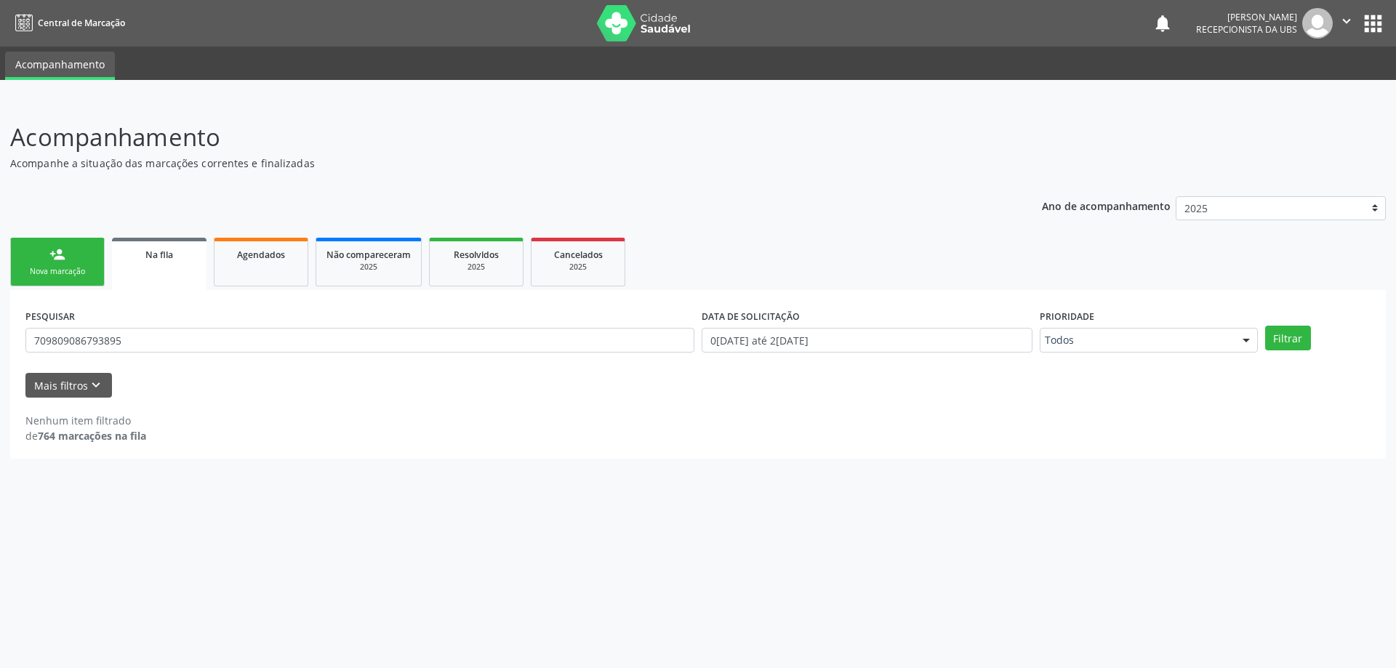
drag, startPoint x: 243, startPoint y: 327, endPoint x: 24, endPoint y: 337, distance: 219.0
click at [27, 334] on div "PESQUISAR 709809086793895" at bounding box center [360, 333] width 676 height 57
drag, startPoint x: 132, startPoint y: 345, endPoint x: 0, endPoint y: 339, distance: 131.7
click at [0, 339] on div "Acompanhamento Acompanhe a situação das marcações correntes e finalizadas Relat…" at bounding box center [698, 384] width 1396 height 568
click at [61, 266] on div "Nova marcação" at bounding box center [57, 271] width 73 height 11
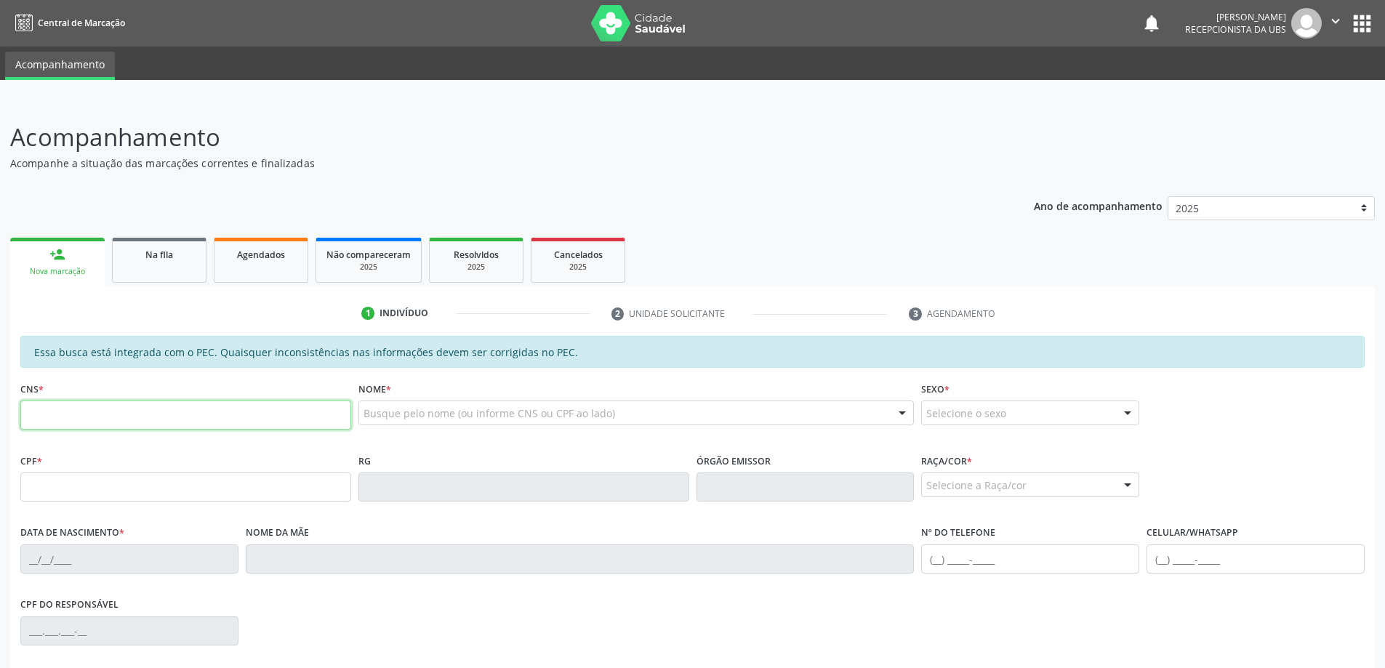
click at [101, 420] on input "text" at bounding box center [185, 415] width 331 height 29
type input "708 2026 6013 3741"
type input "119.335.044-12"
type input "14/12/1998"
type input "Lucineide Maria da Conceicao"
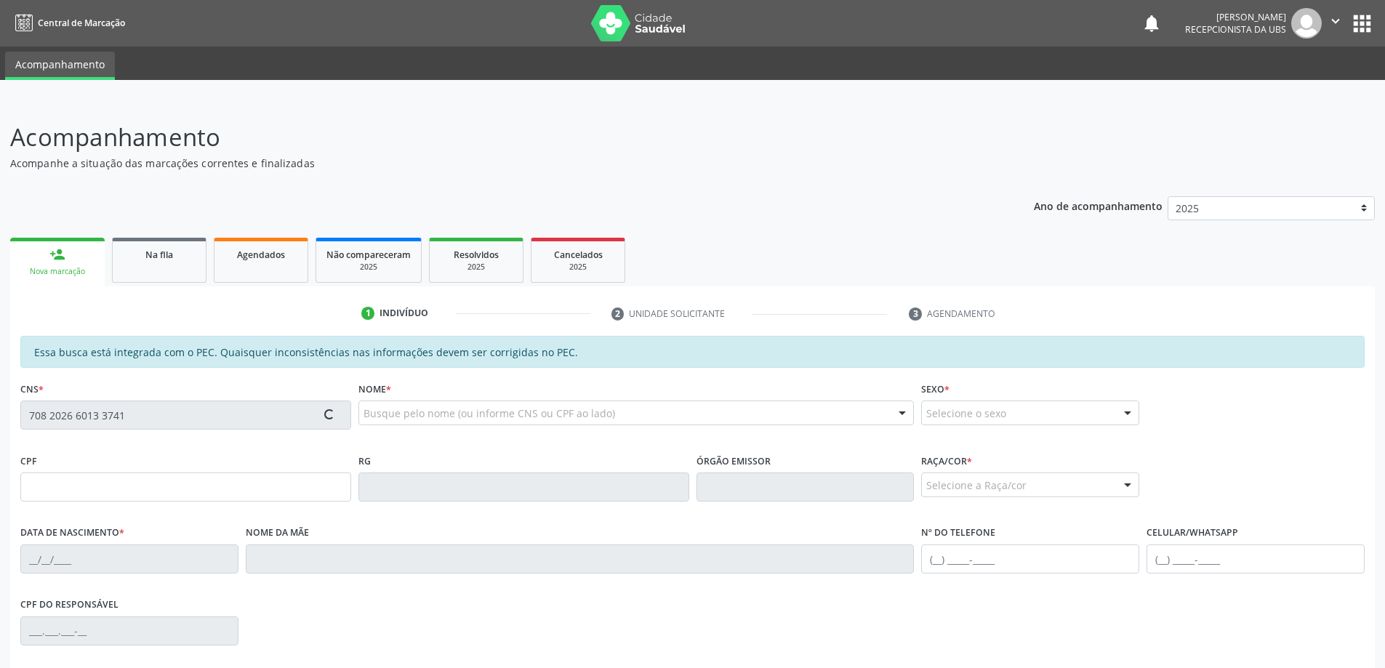
type input "(82) 9925-8510"
type input "5"
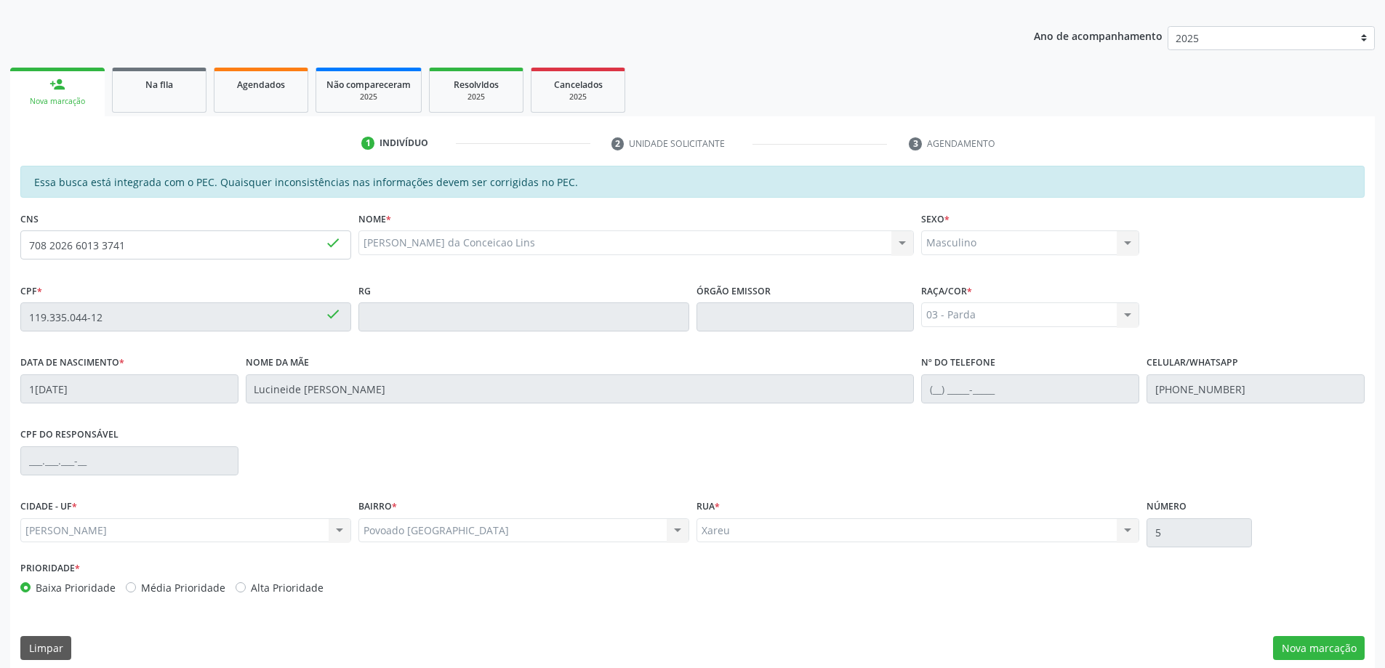
scroll to position [182, 0]
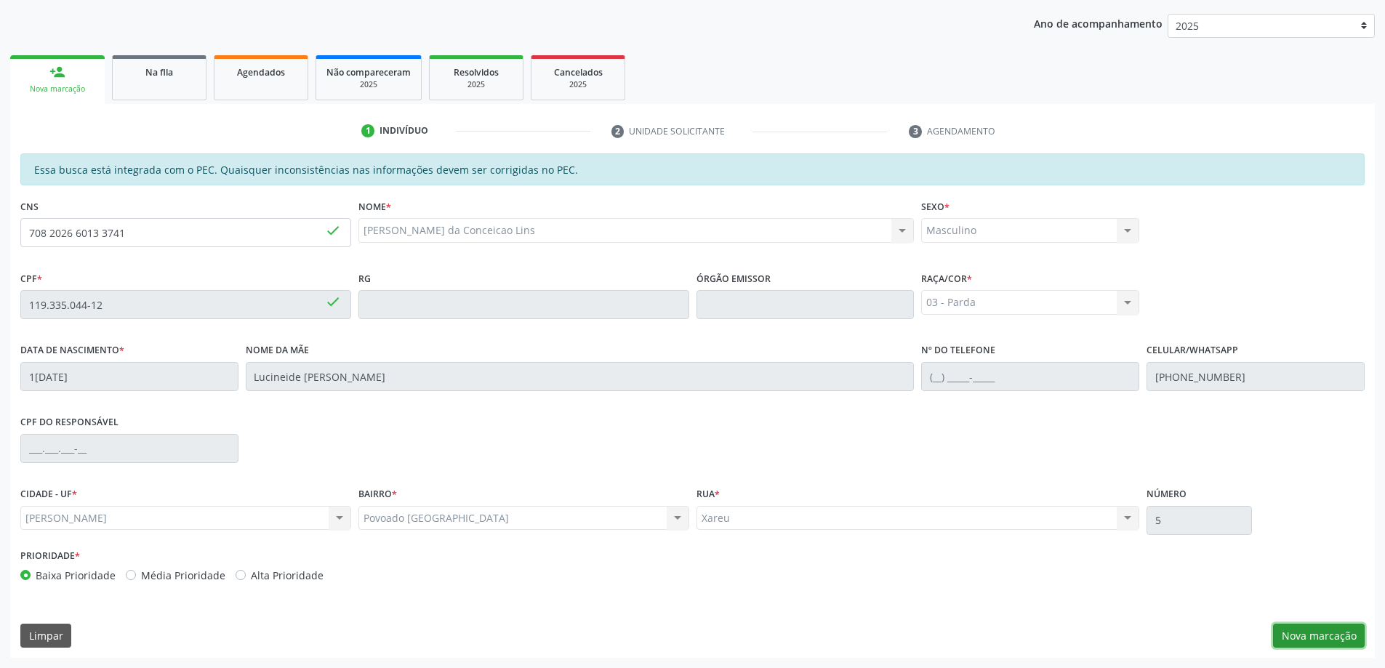
click at [1327, 632] on button "Nova marcação" at bounding box center [1319, 636] width 92 height 25
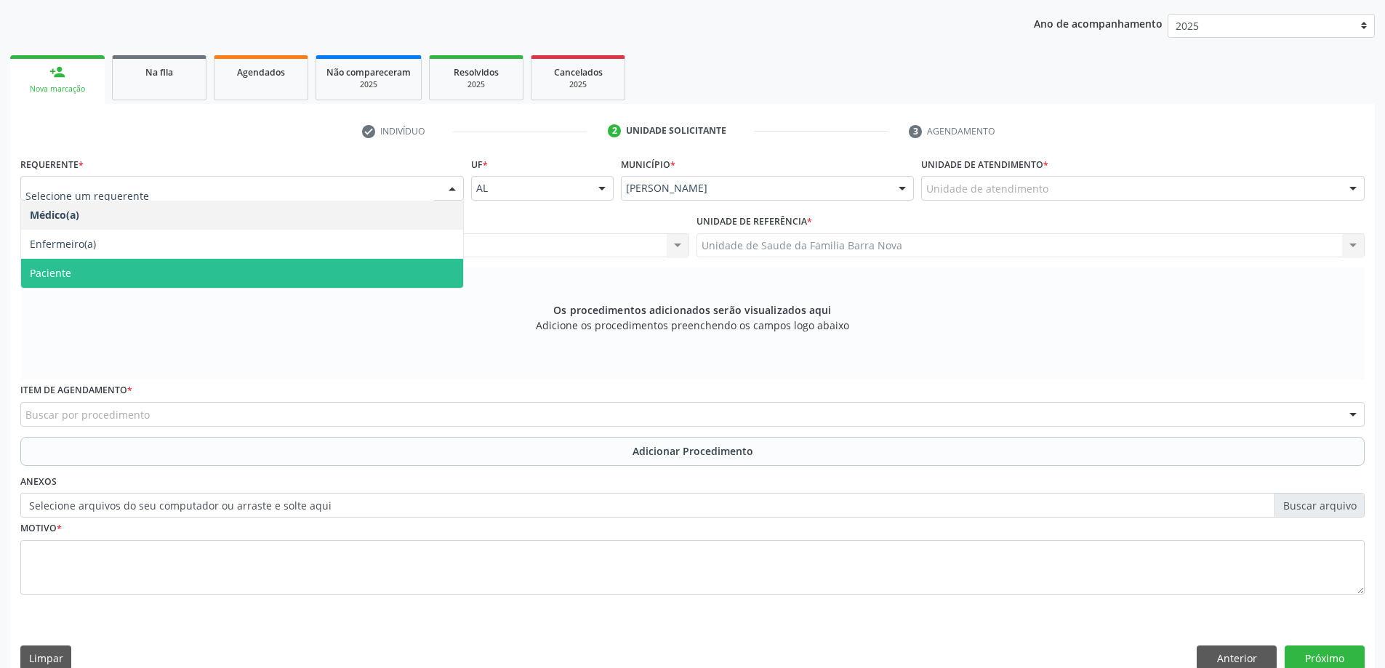
click at [363, 272] on span "Paciente" at bounding box center [242, 273] width 442 height 29
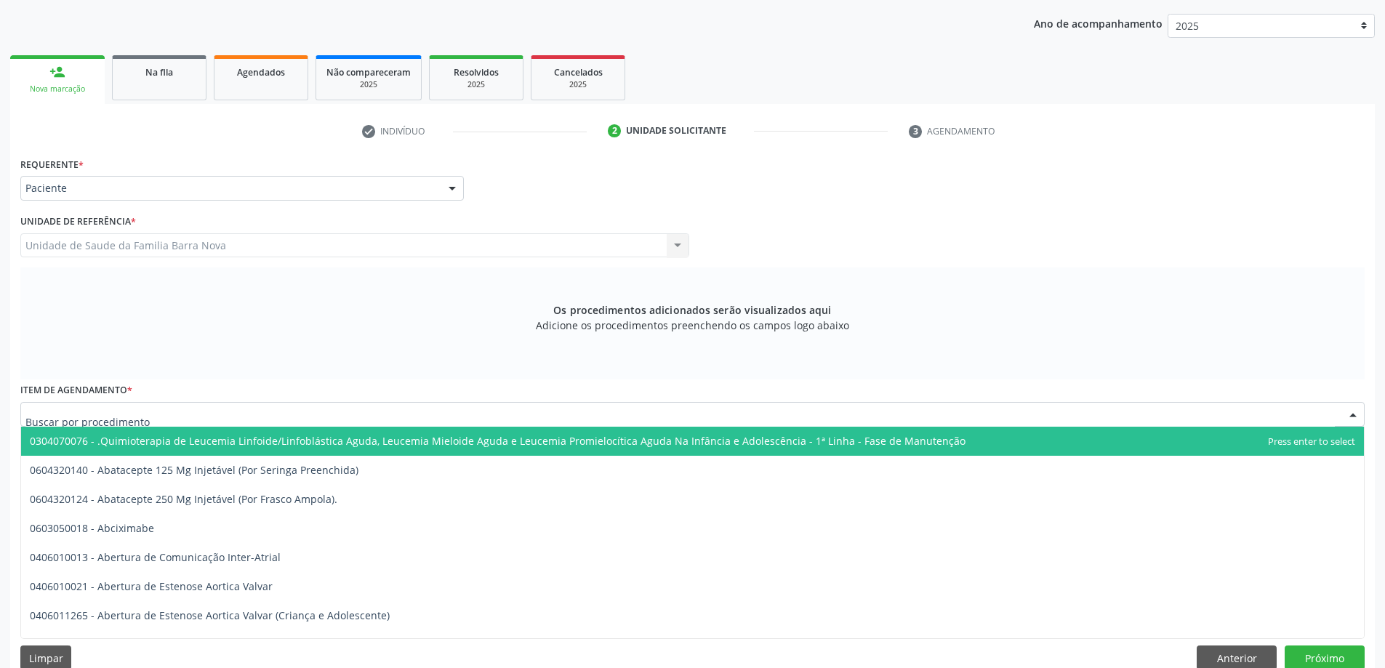
click at [252, 416] on div at bounding box center [692, 414] width 1344 height 25
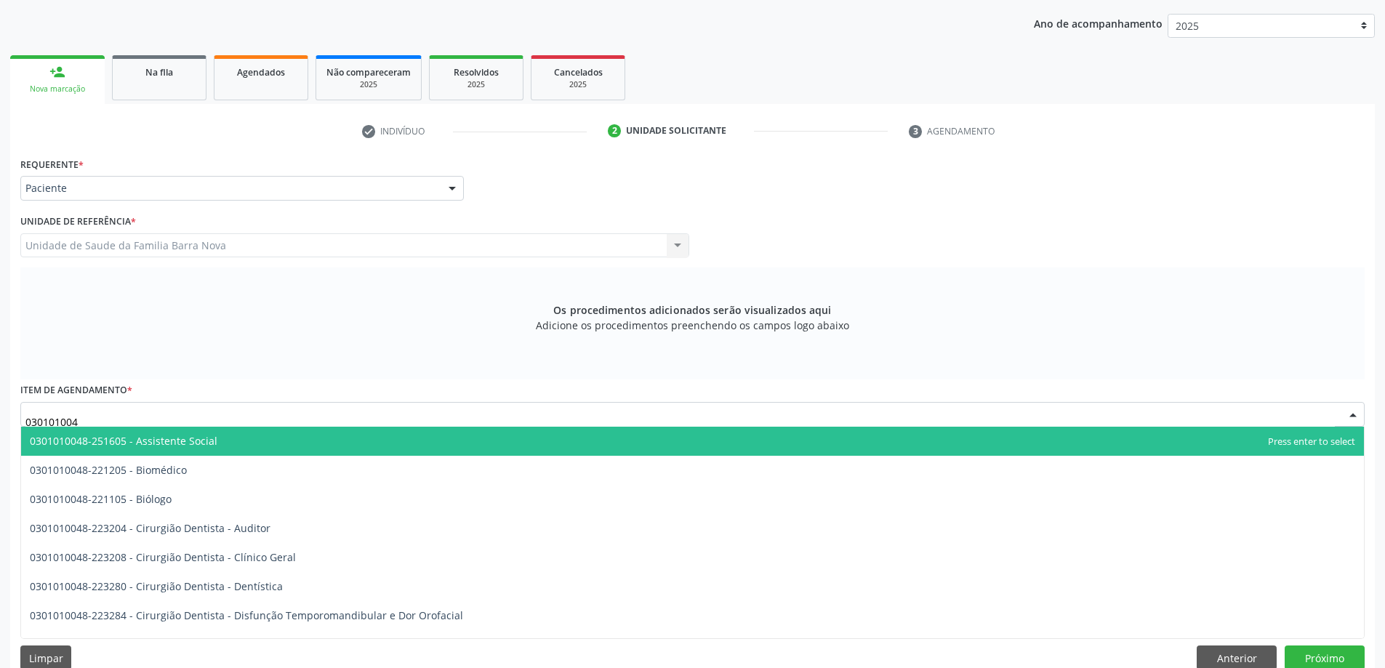
type input "0301010048"
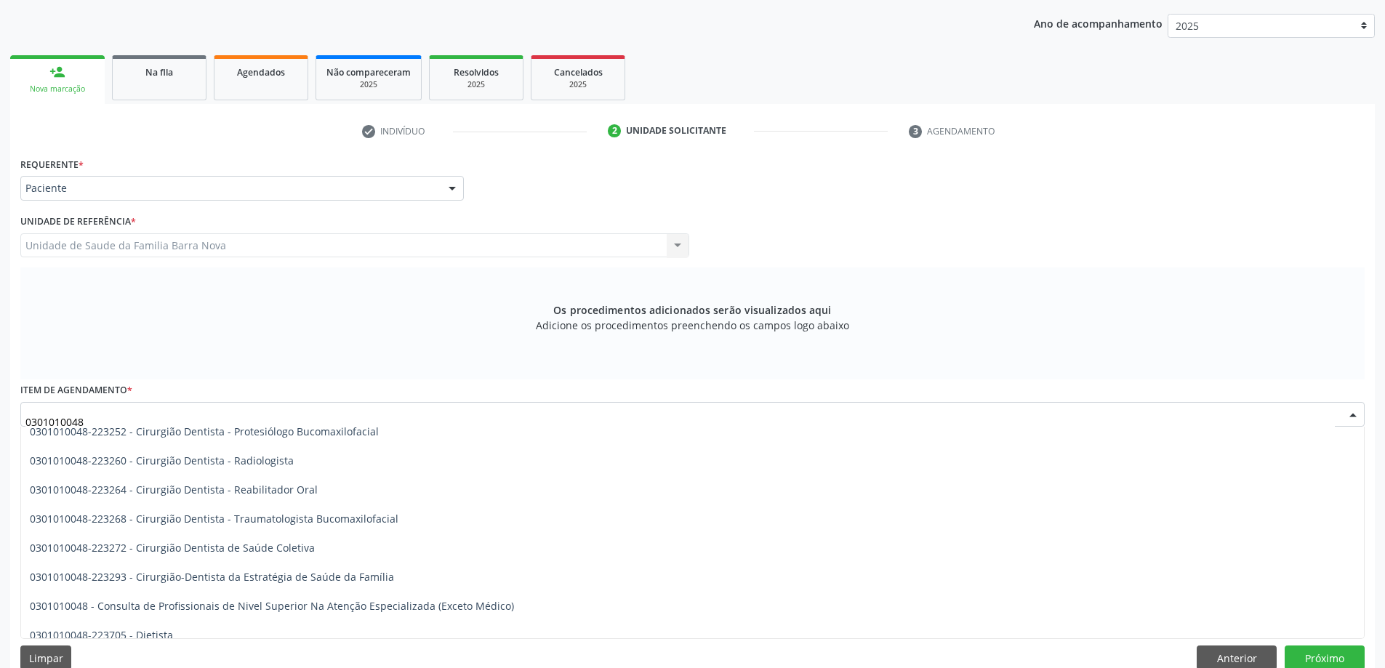
scroll to position [582, 0]
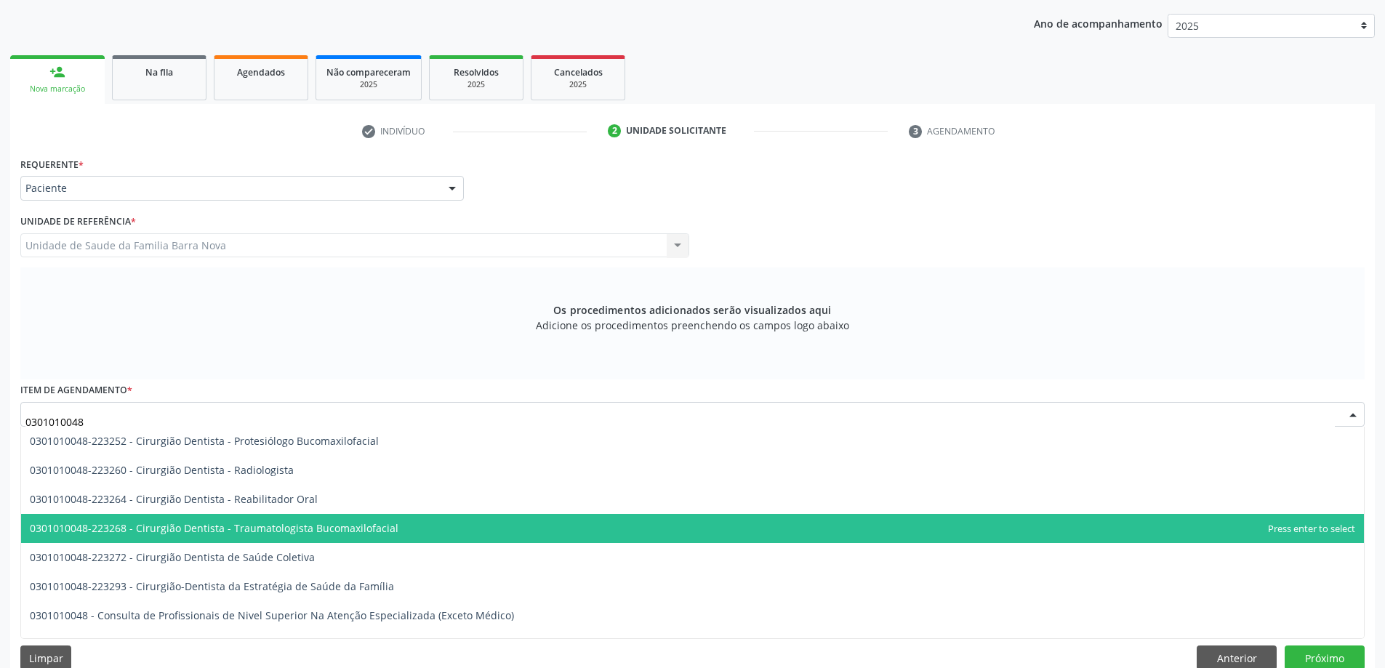
click at [403, 529] on span "0301010048-223268 - Cirurgião Dentista - Traumatologista Bucomaxilofacial" at bounding box center [692, 528] width 1343 height 29
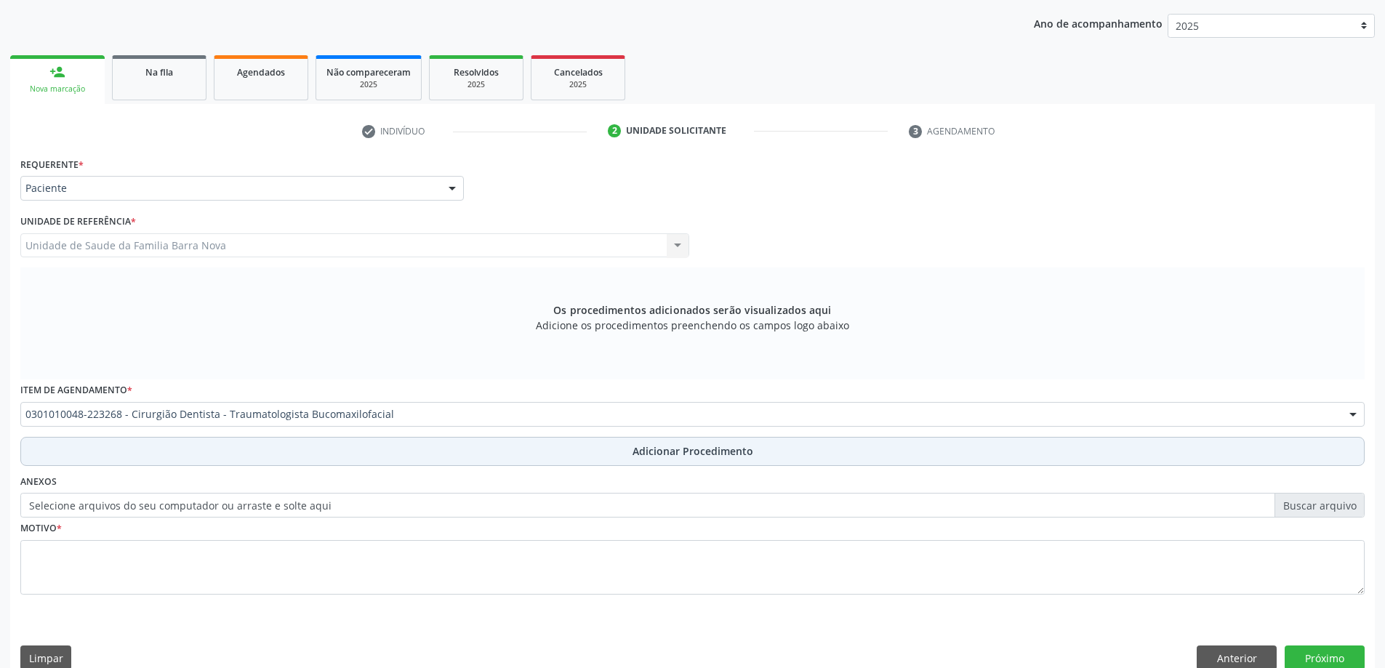
click at [683, 454] on span "Adicionar Procedimento" at bounding box center [692, 450] width 121 height 15
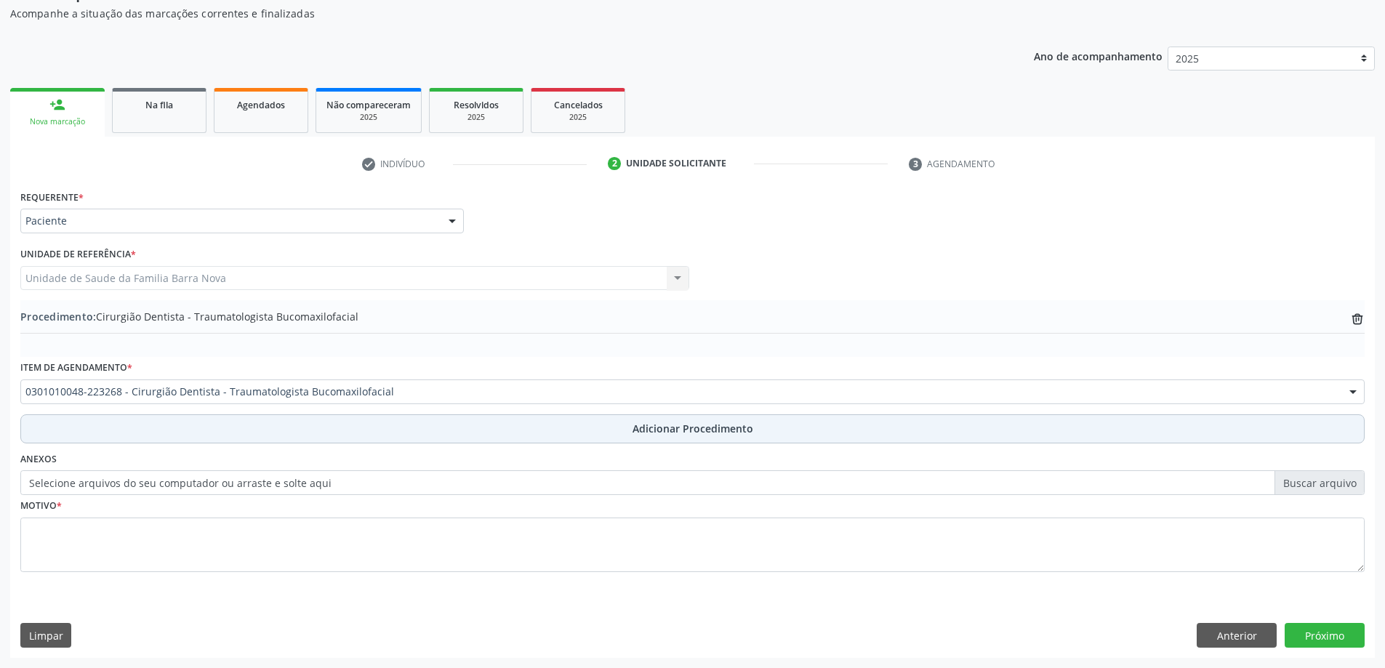
scroll to position [150, 0]
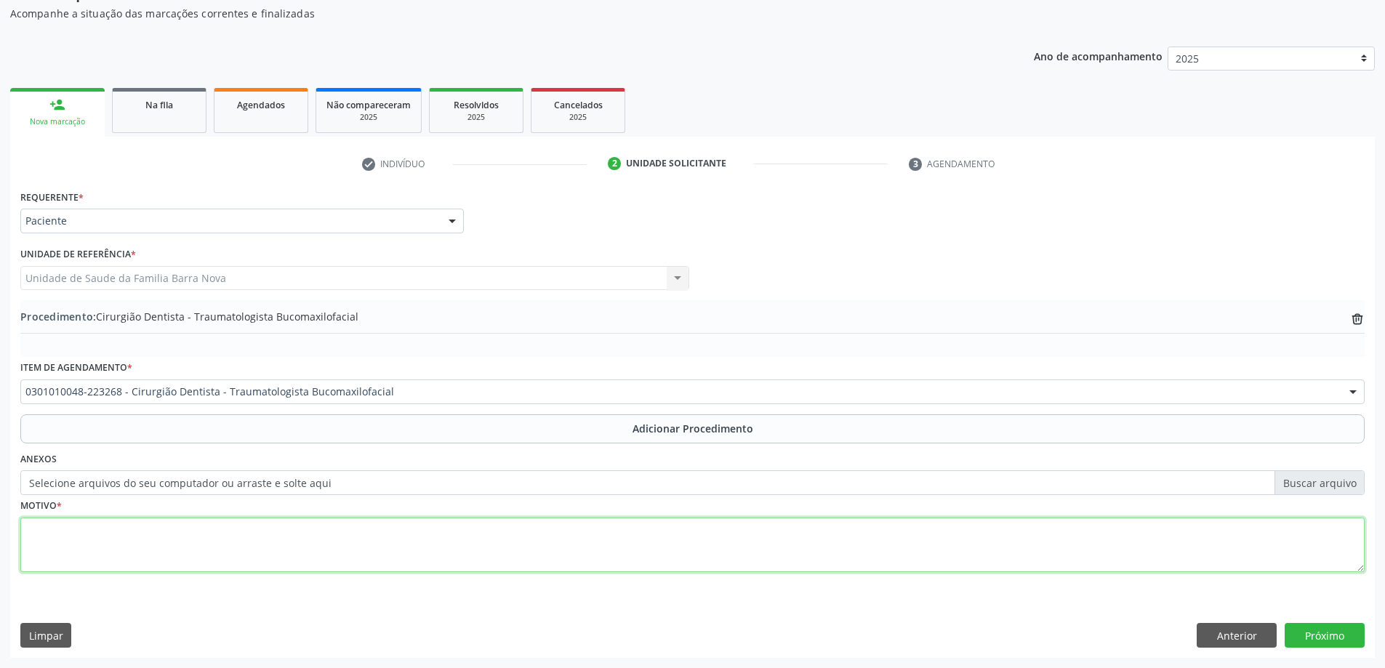
click at [275, 549] on textarea at bounding box center [692, 545] width 1344 height 55
type textarea "E"
type textarea "Exodontia elemento 28. CEO."
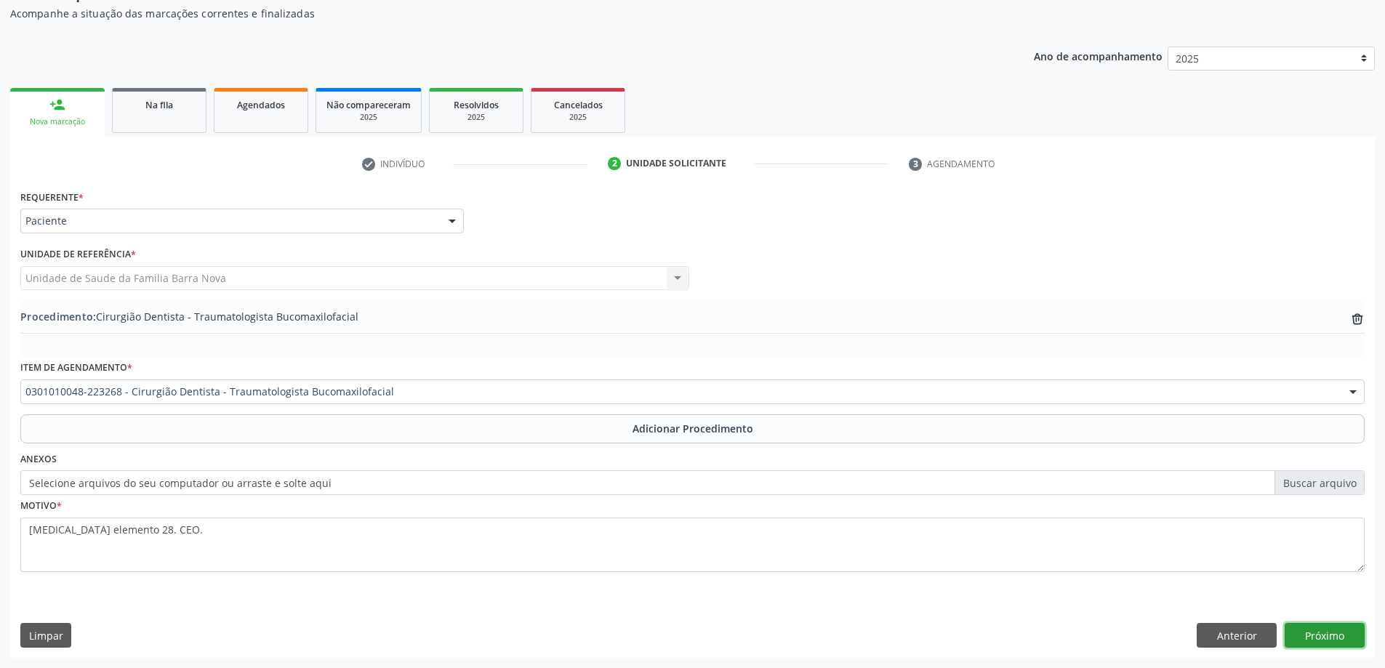
click at [1326, 632] on button "Próximo" at bounding box center [1324, 635] width 80 height 25
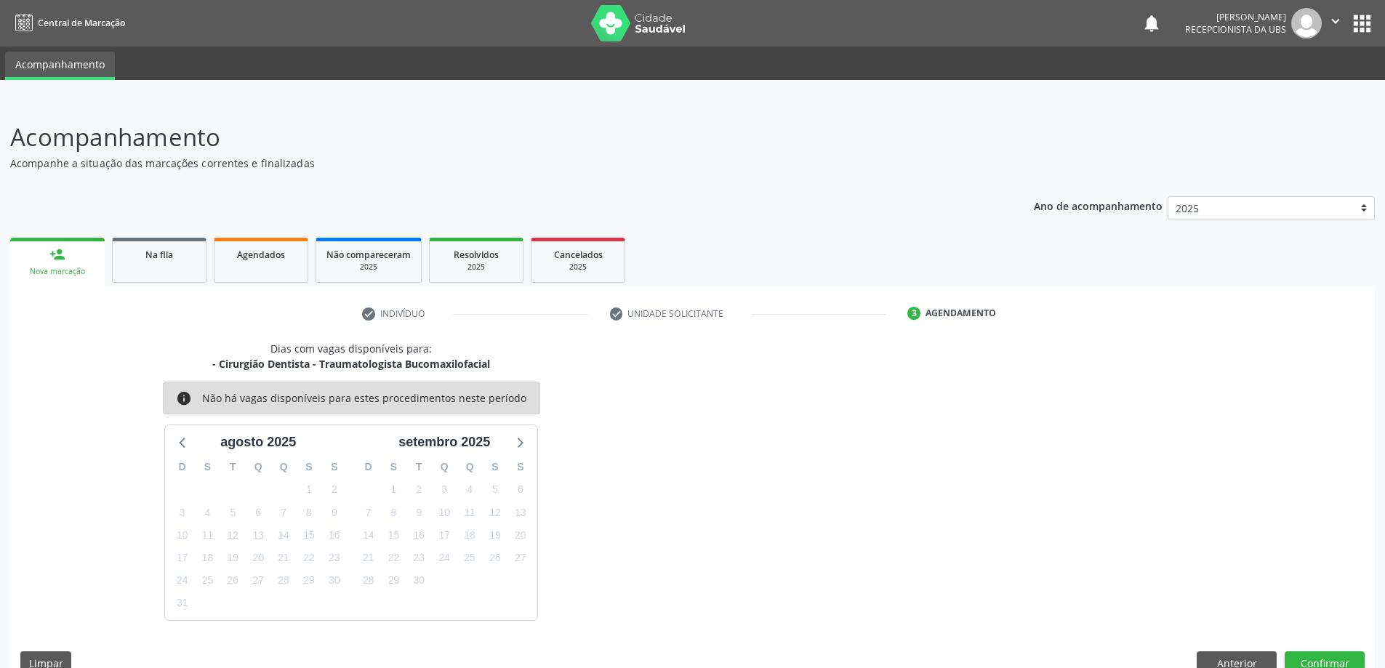
scroll to position [28, 0]
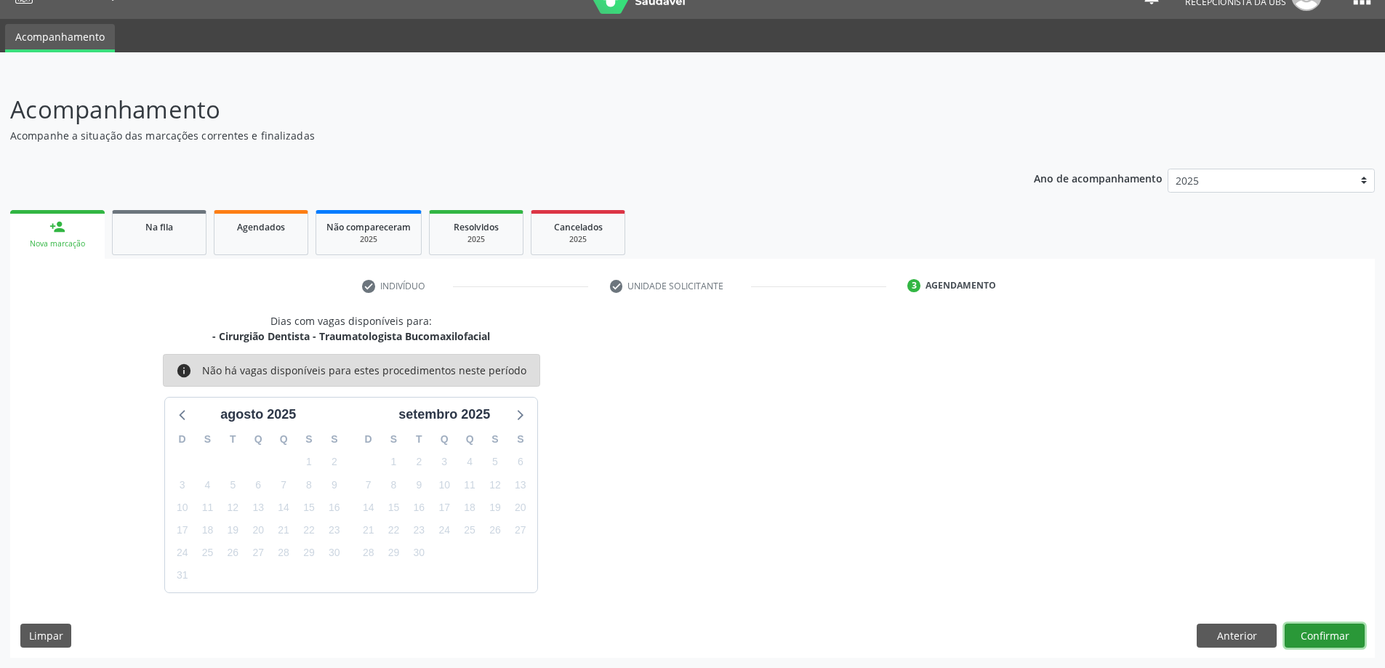
click at [1323, 635] on button "Confirmar" at bounding box center [1324, 636] width 80 height 25
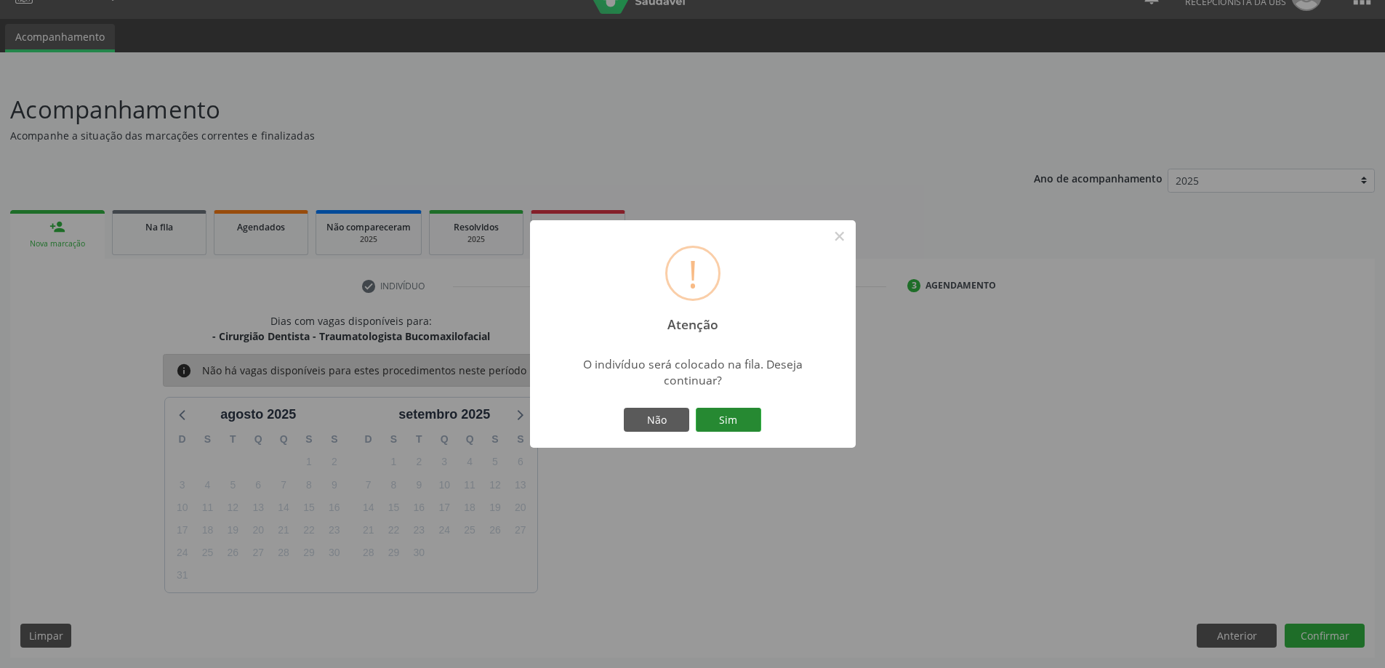
click at [723, 416] on button "Sim" at bounding box center [728, 420] width 65 height 25
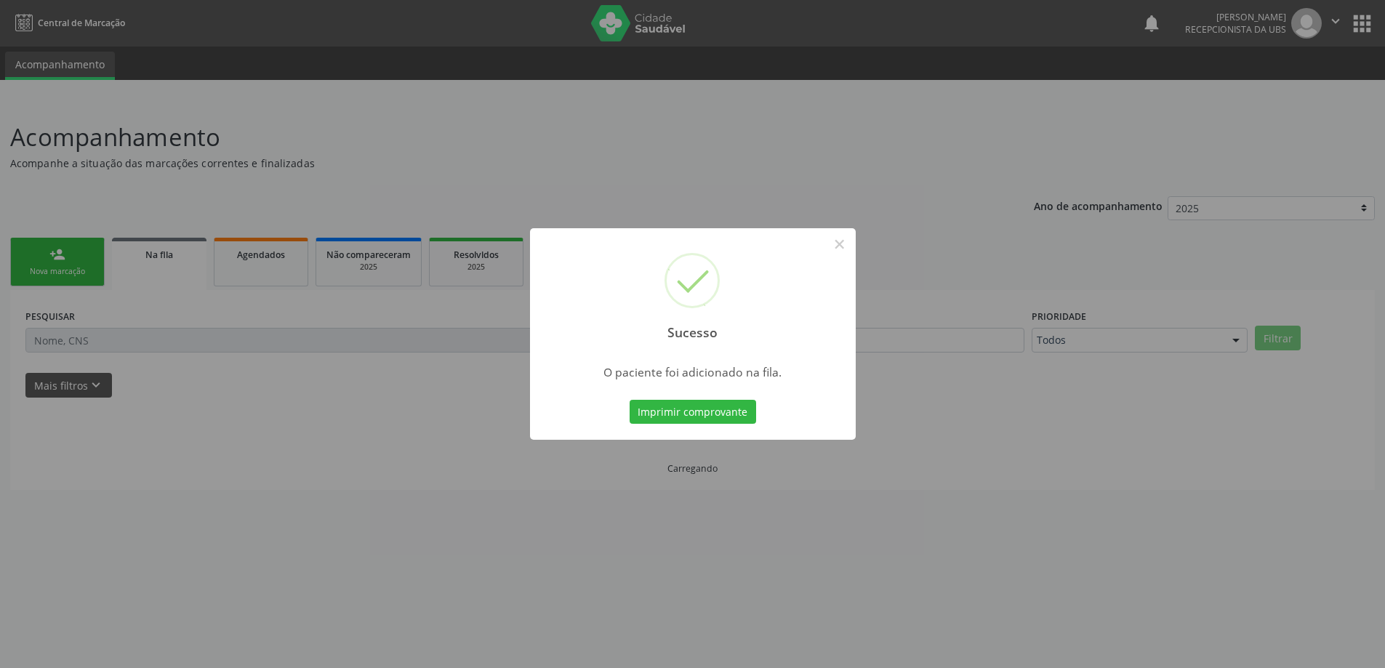
scroll to position [0, 0]
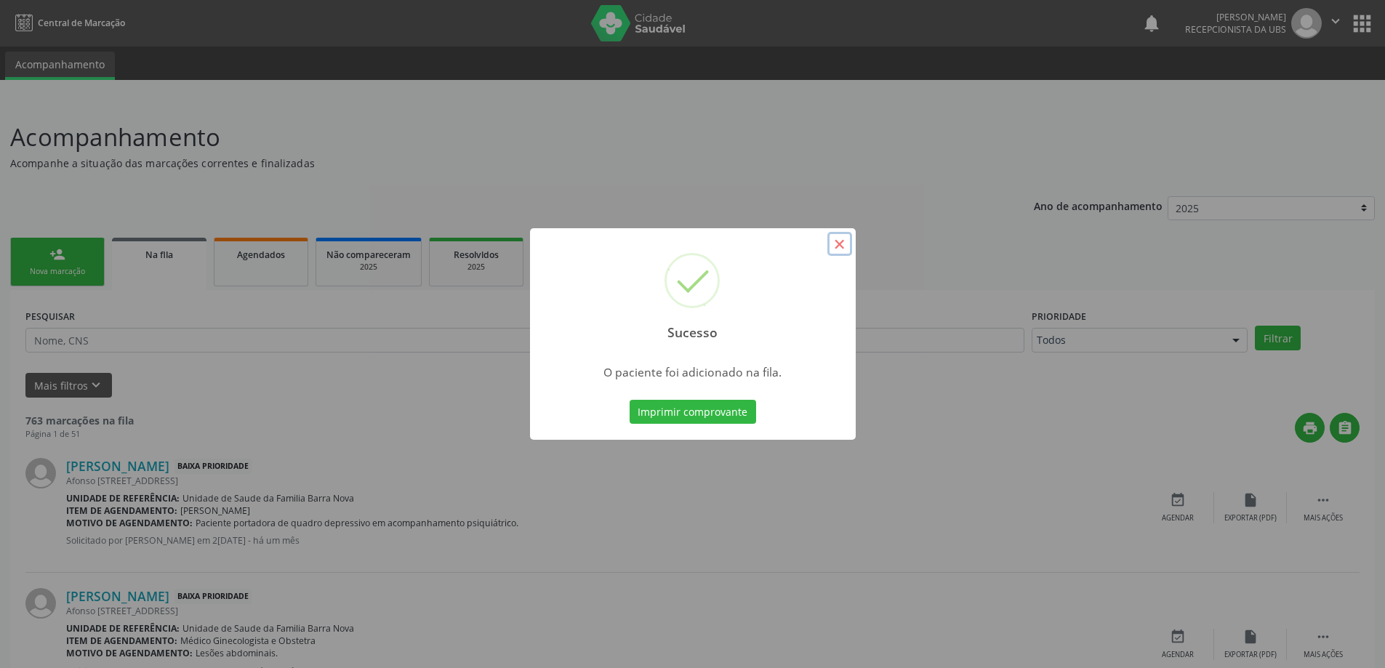
click at [845, 246] on button "×" at bounding box center [839, 244] width 25 height 25
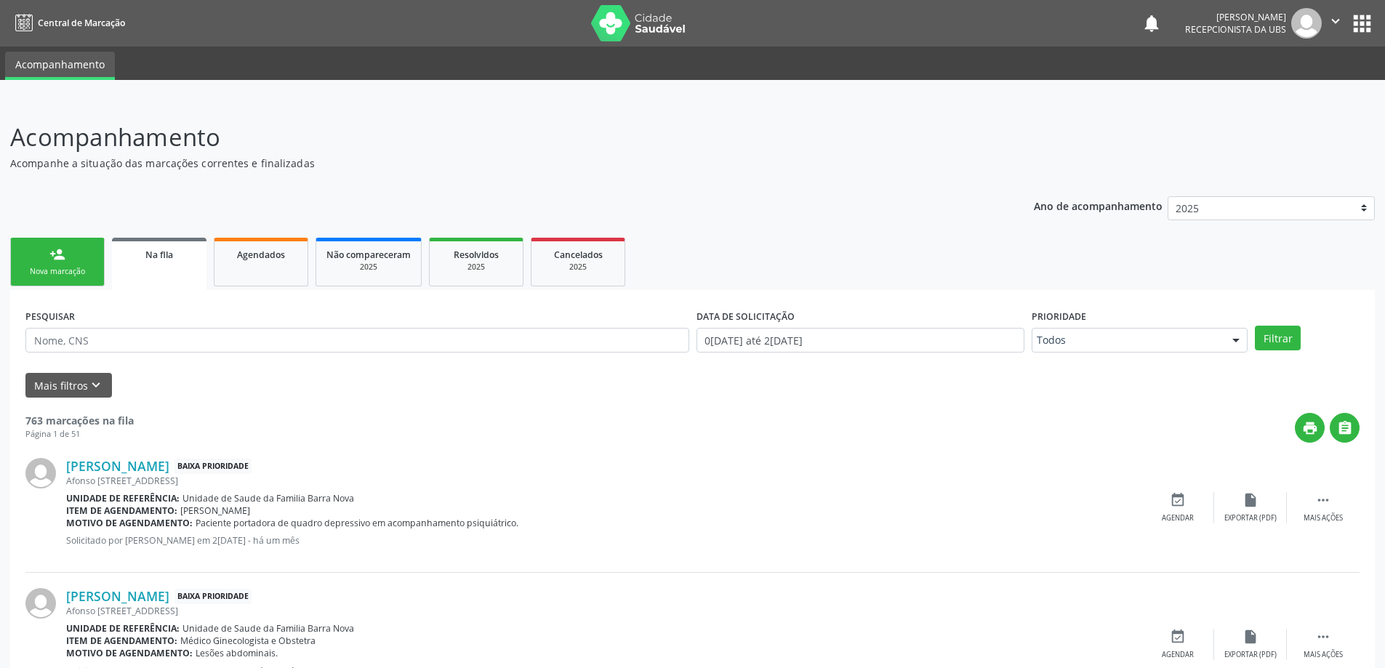
click at [60, 270] on div "Nova marcação" at bounding box center [57, 271] width 73 height 11
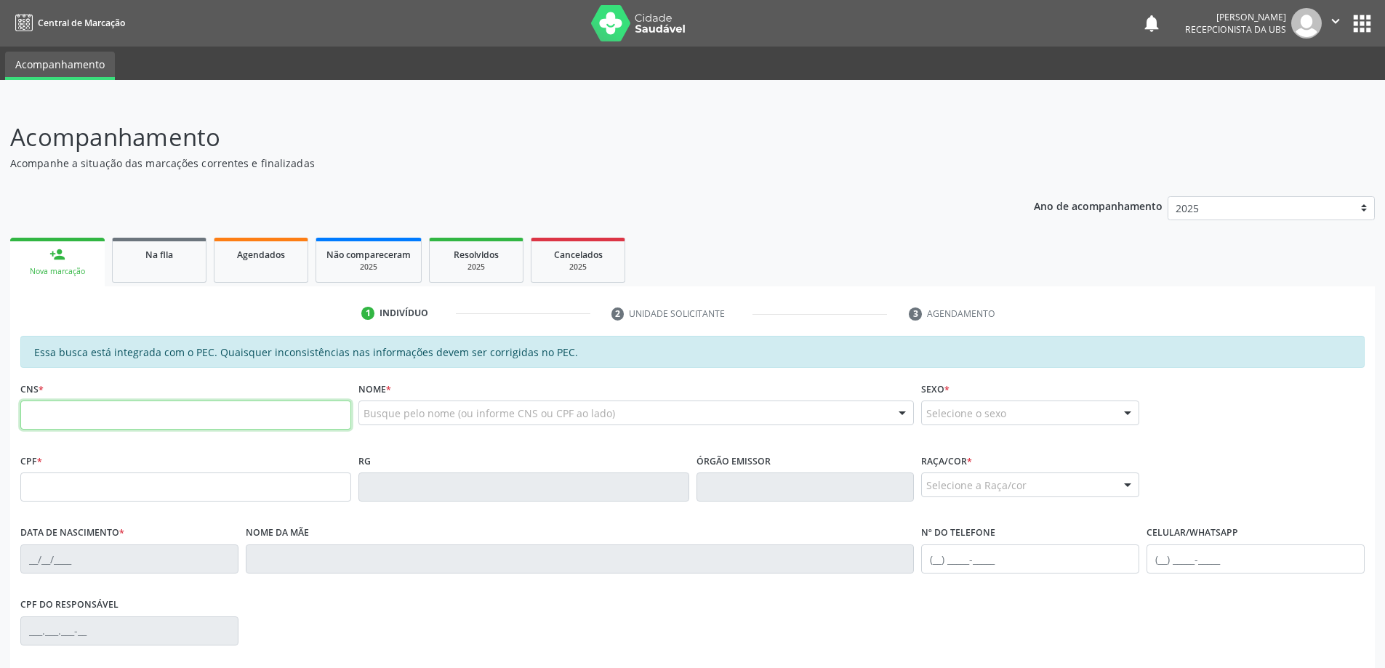
click at [124, 416] on input "text" at bounding box center [185, 415] width 331 height 29
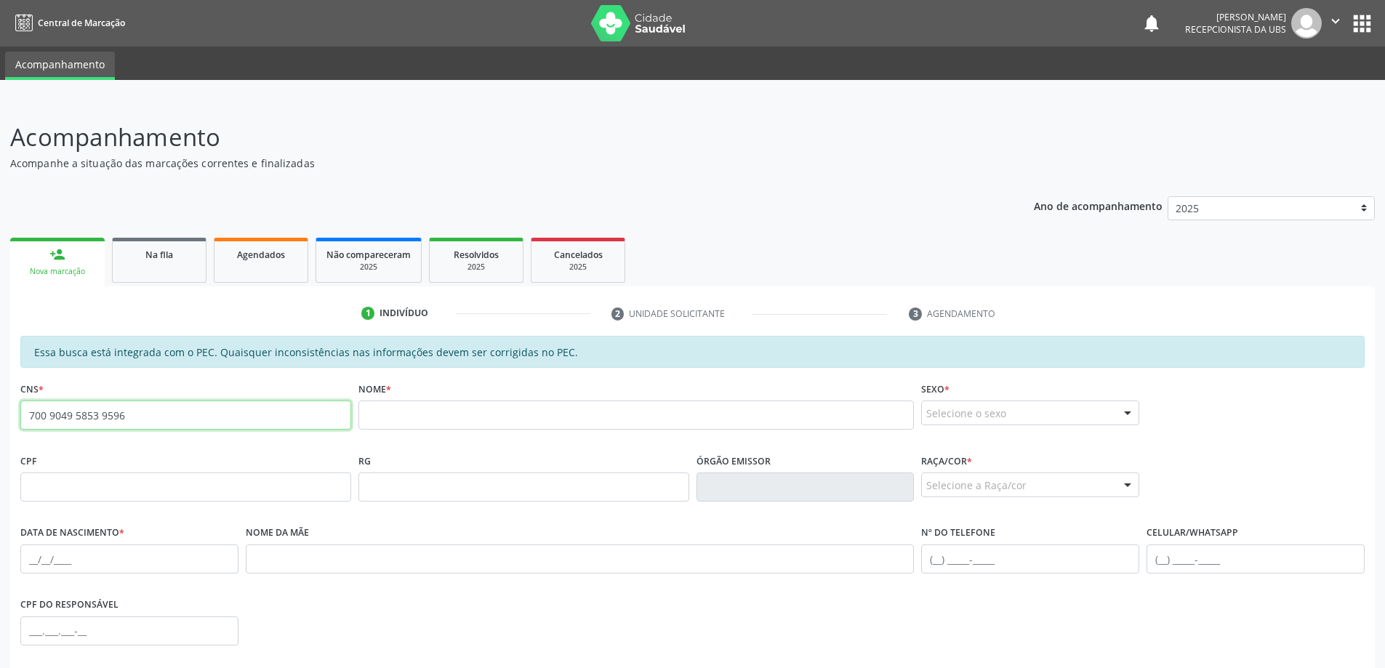
click at [245, 418] on input "700 9049 5853 9596" at bounding box center [185, 415] width 331 height 29
type input "7"
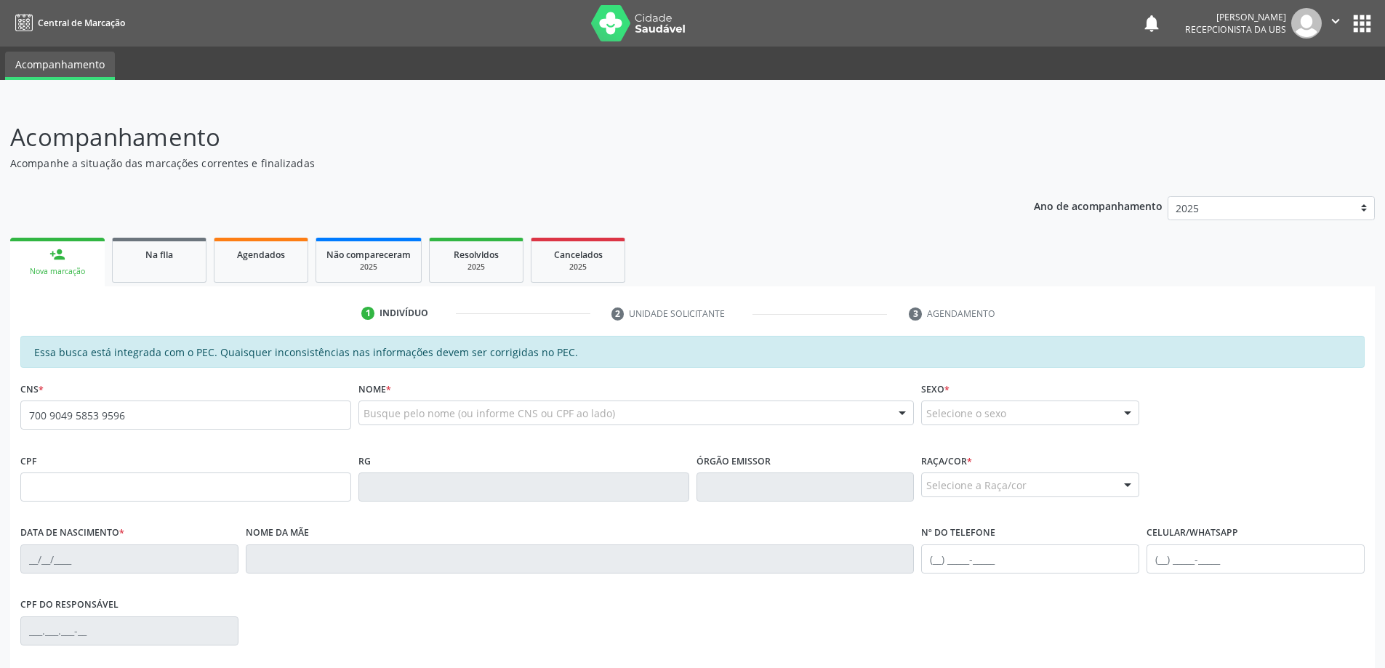
type input "700 9049 5853 9596"
type input "787.940.484-87"
type input "03[DATE]"
type input "[PERSON_NAME]"
type input "[PHONE_NUMBER]"
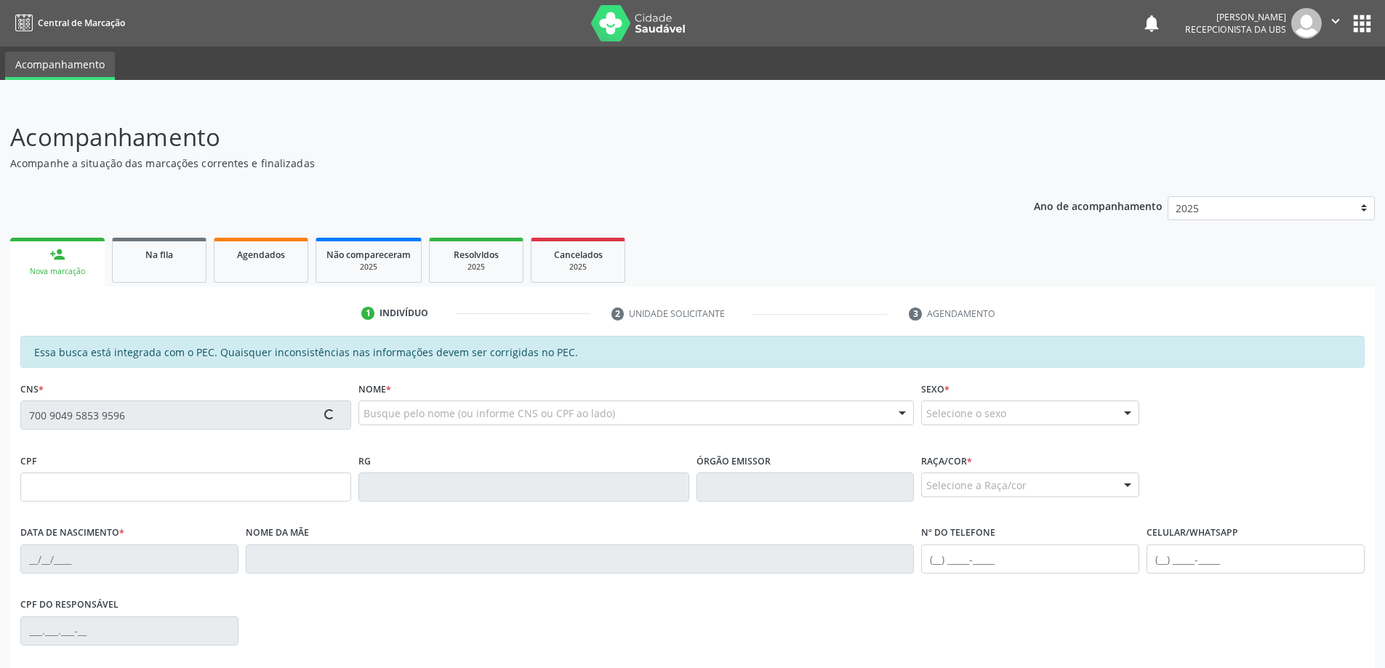
type input "S/N"
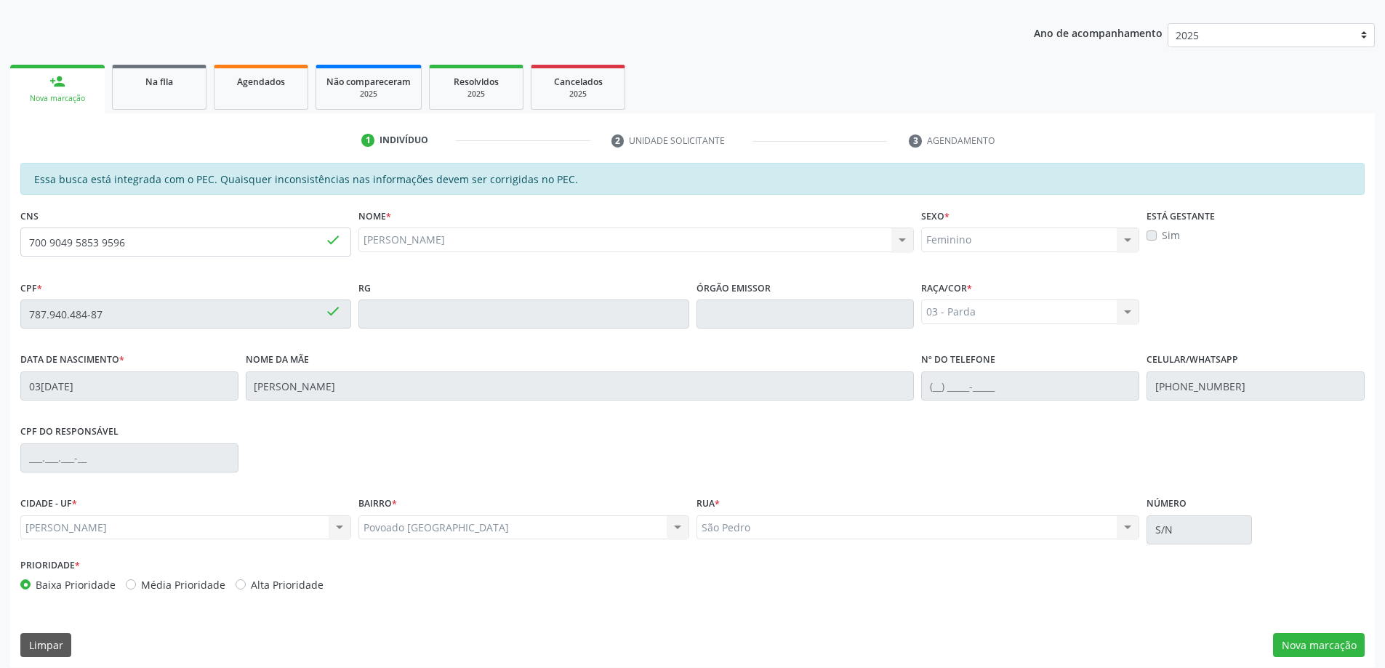
scroll to position [182, 0]
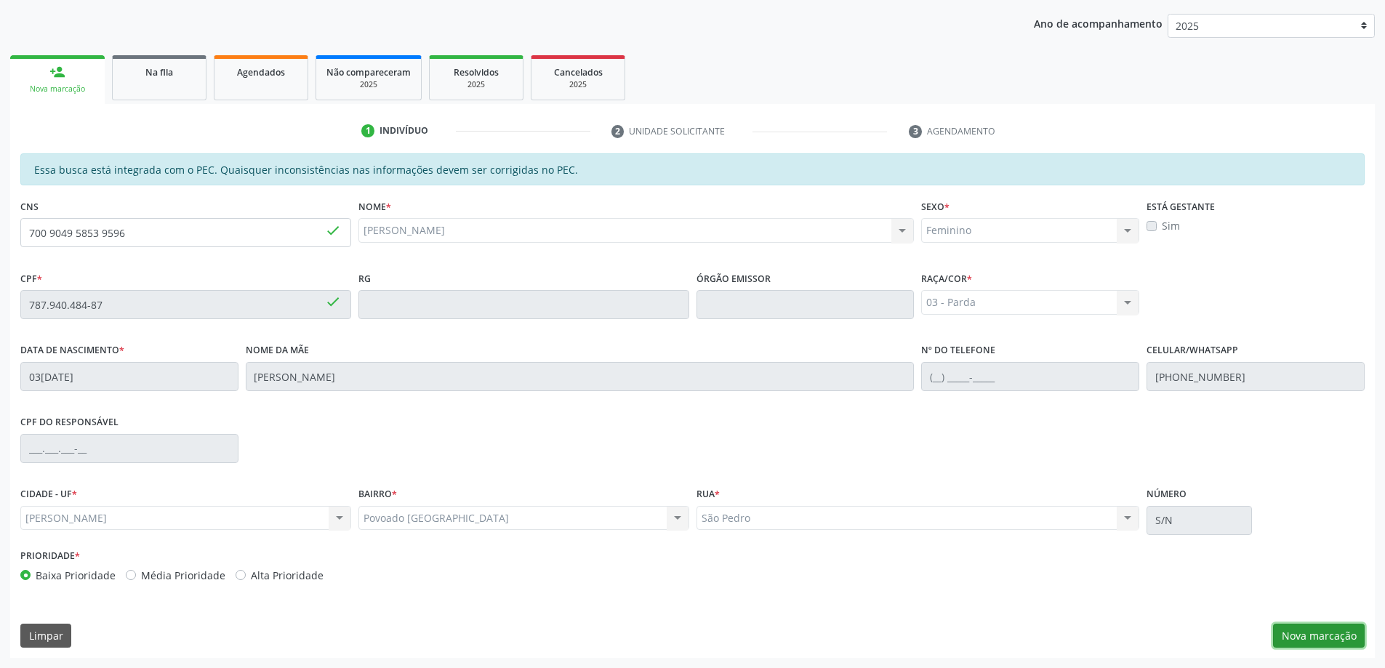
click at [1319, 635] on button "Nova marcação" at bounding box center [1319, 636] width 92 height 25
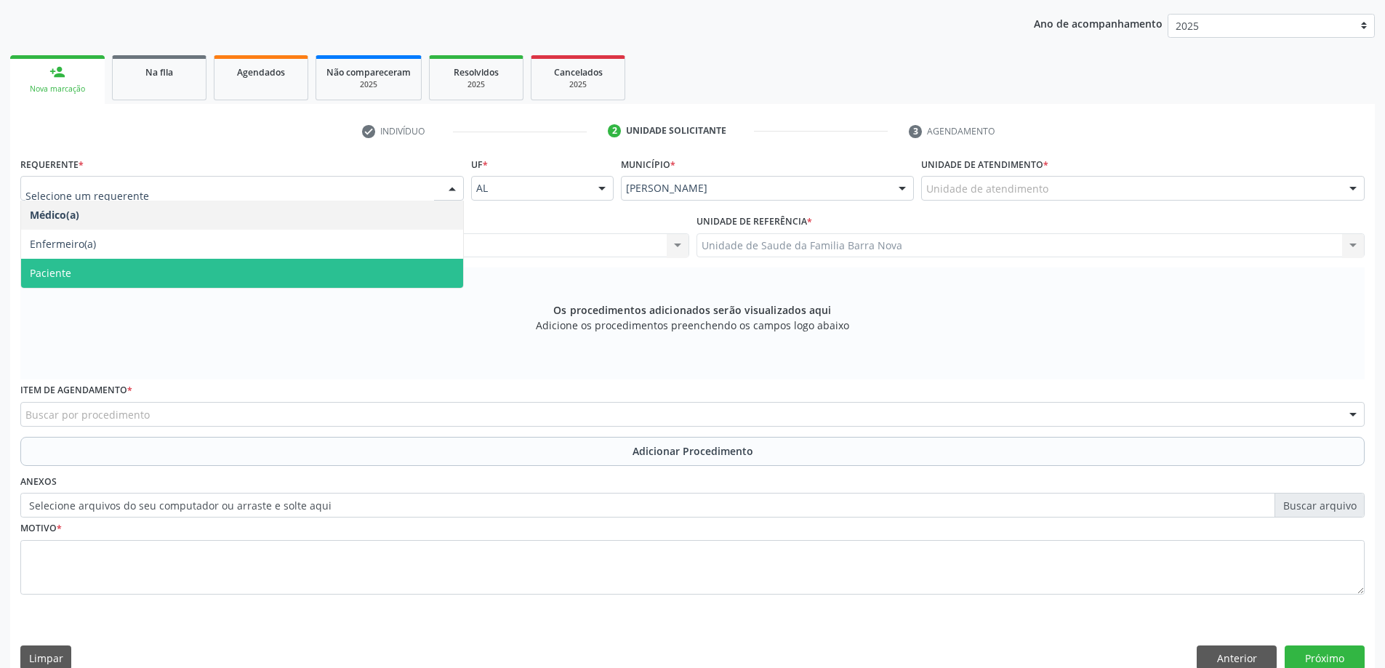
click at [368, 268] on span "Paciente" at bounding box center [242, 273] width 442 height 29
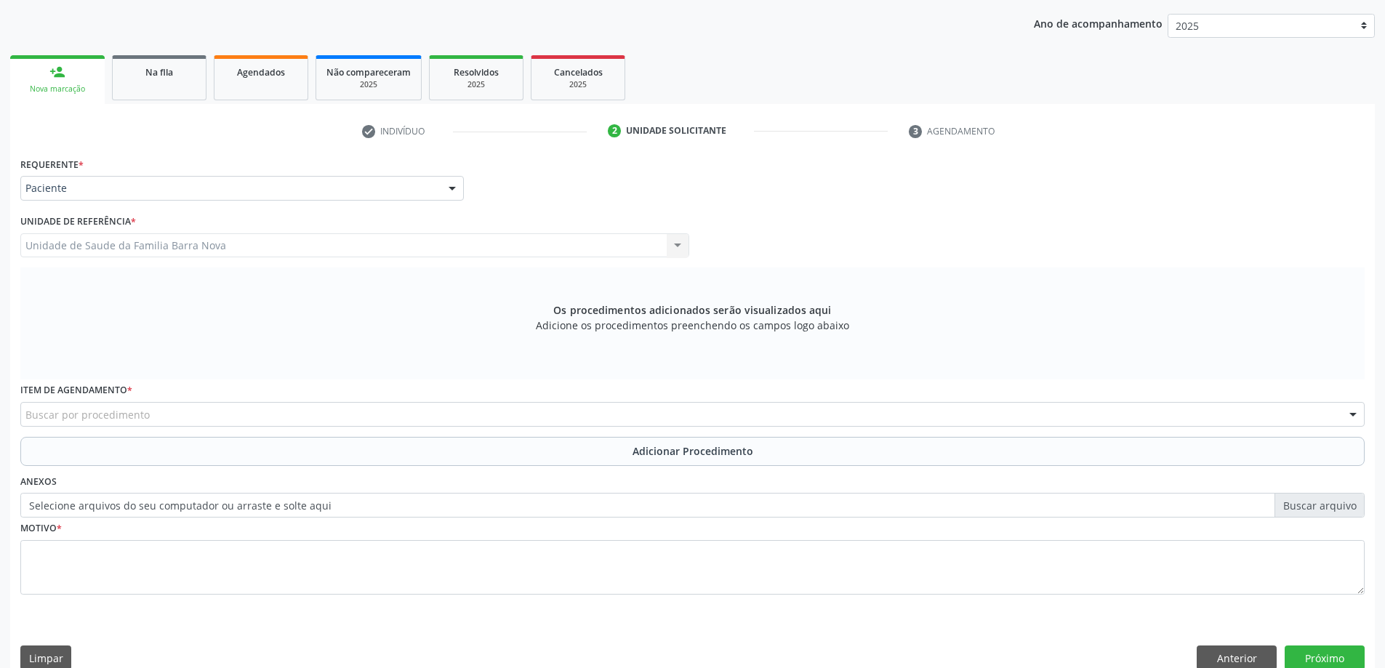
click at [222, 420] on div "Buscar por procedimento" at bounding box center [692, 414] width 1344 height 25
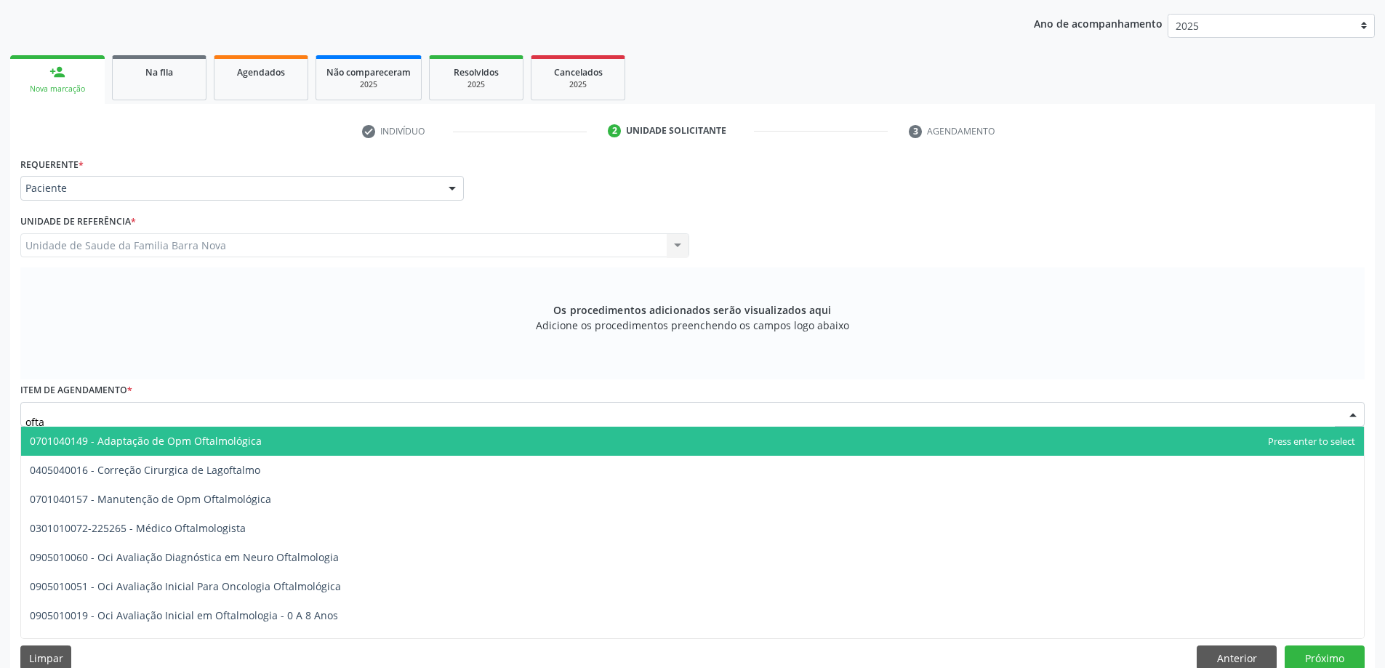
type input "oftal"
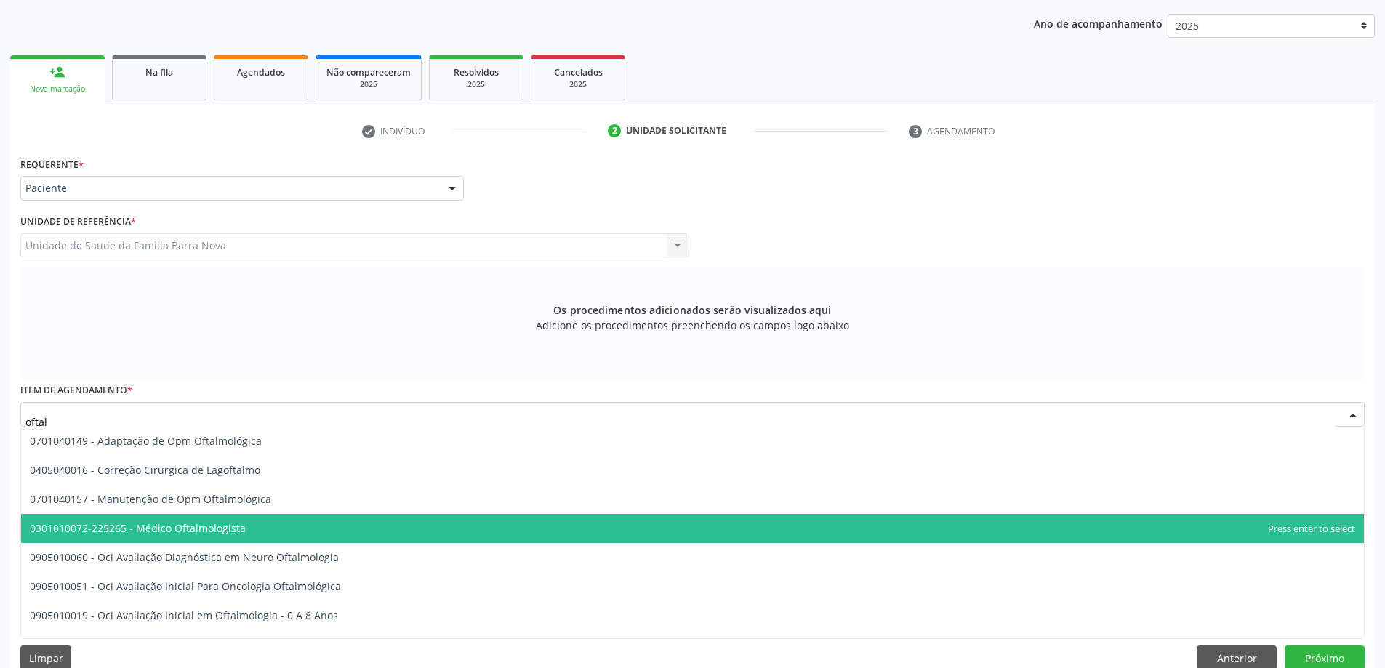
click at [267, 528] on span "0301010072-225265 - Médico Oftalmologista" at bounding box center [692, 528] width 1343 height 29
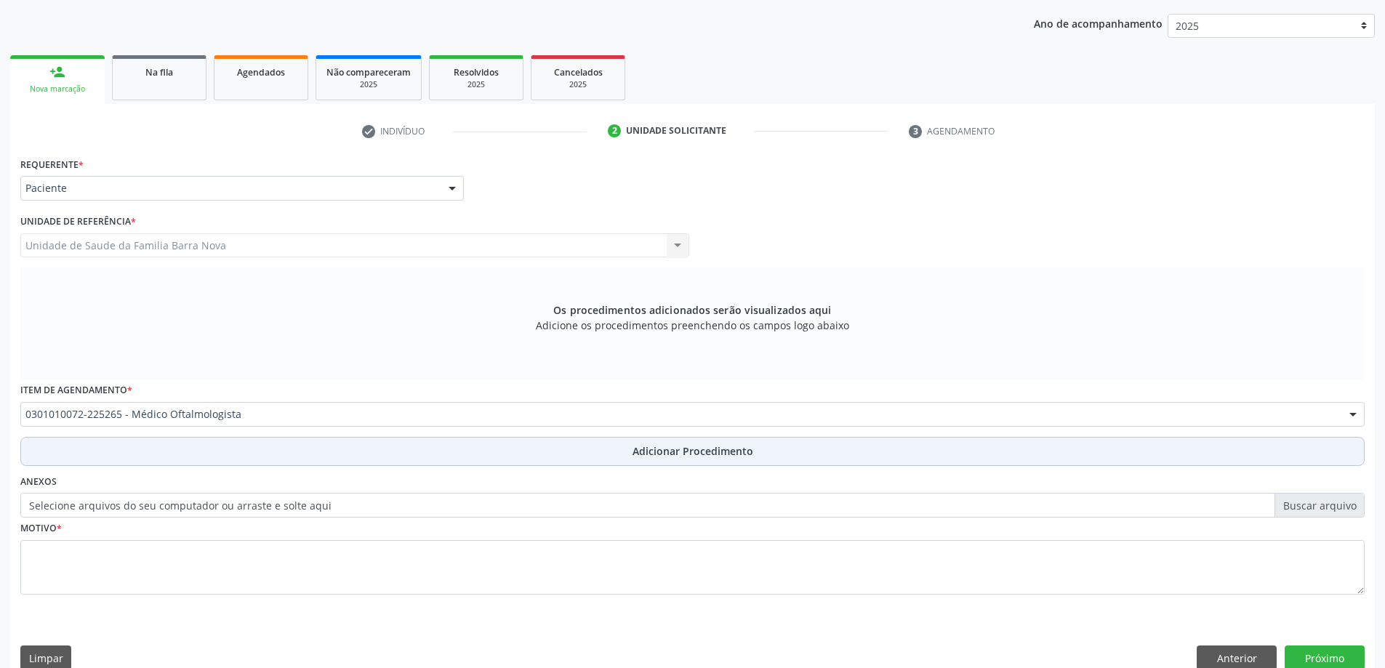
click at [630, 447] on button "Adicionar Procedimento" at bounding box center [692, 451] width 1344 height 29
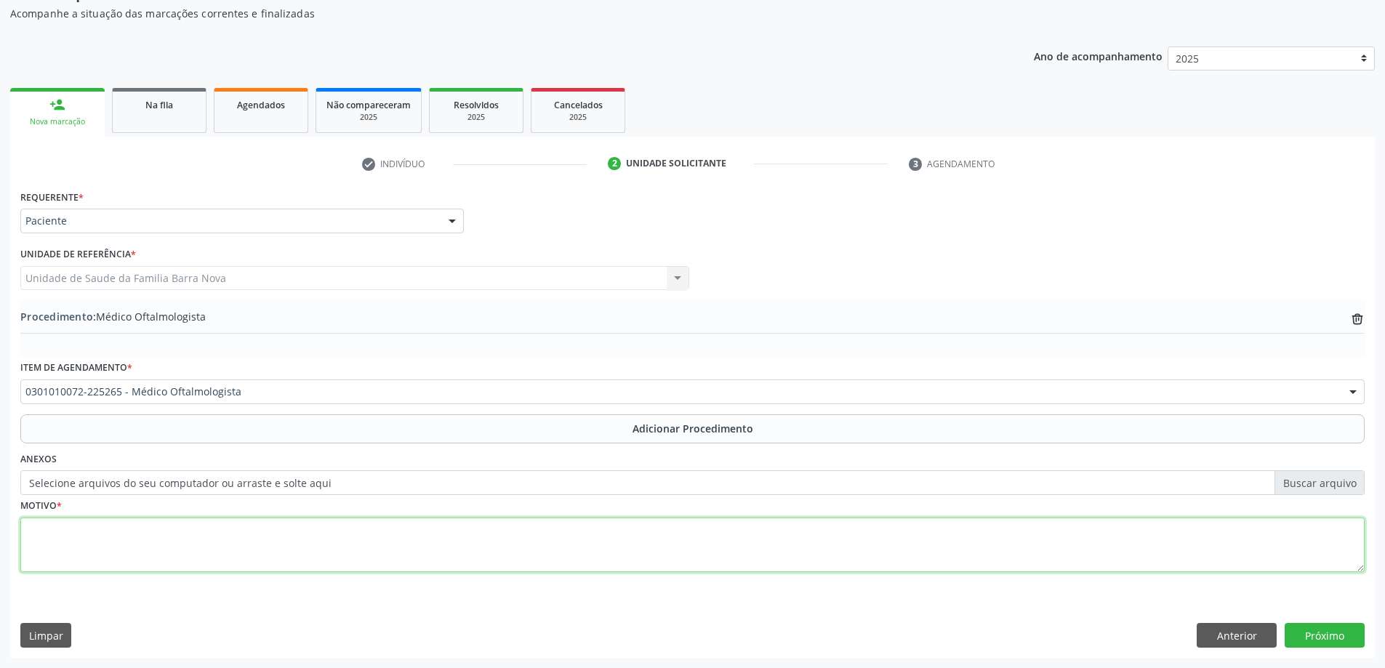
click at [156, 542] on textarea at bounding box center [692, 545] width 1344 height 55
type textarea "Paciente com [MEDICAL_DATA] perdeu segmento."
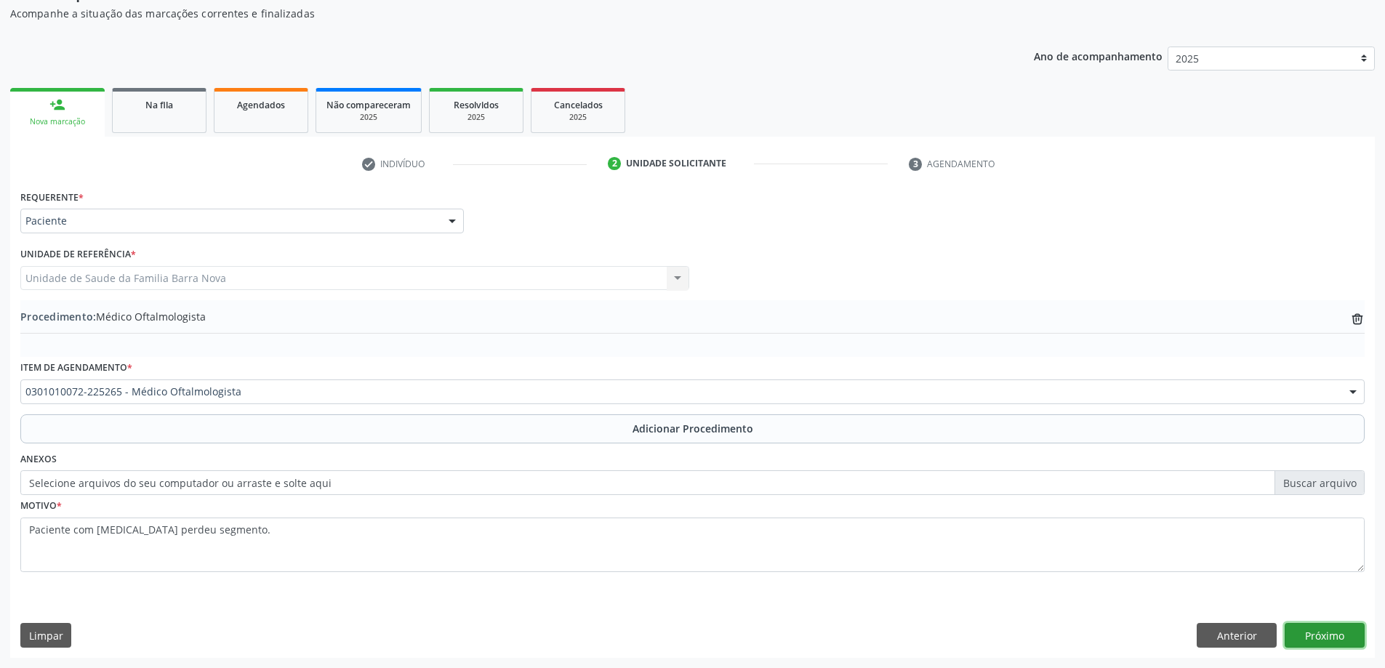
click at [1337, 628] on button "Próximo" at bounding box center [1324, 635] width 80 height 25
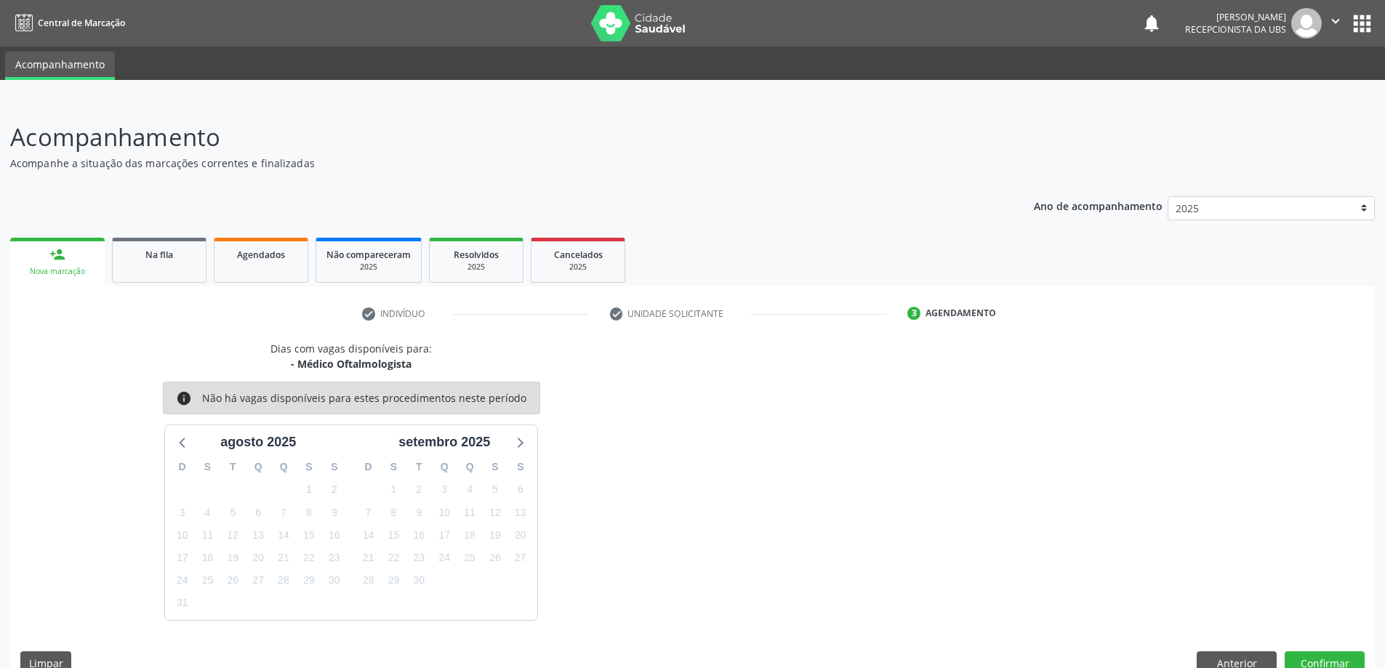
scroll to position [28, 0]
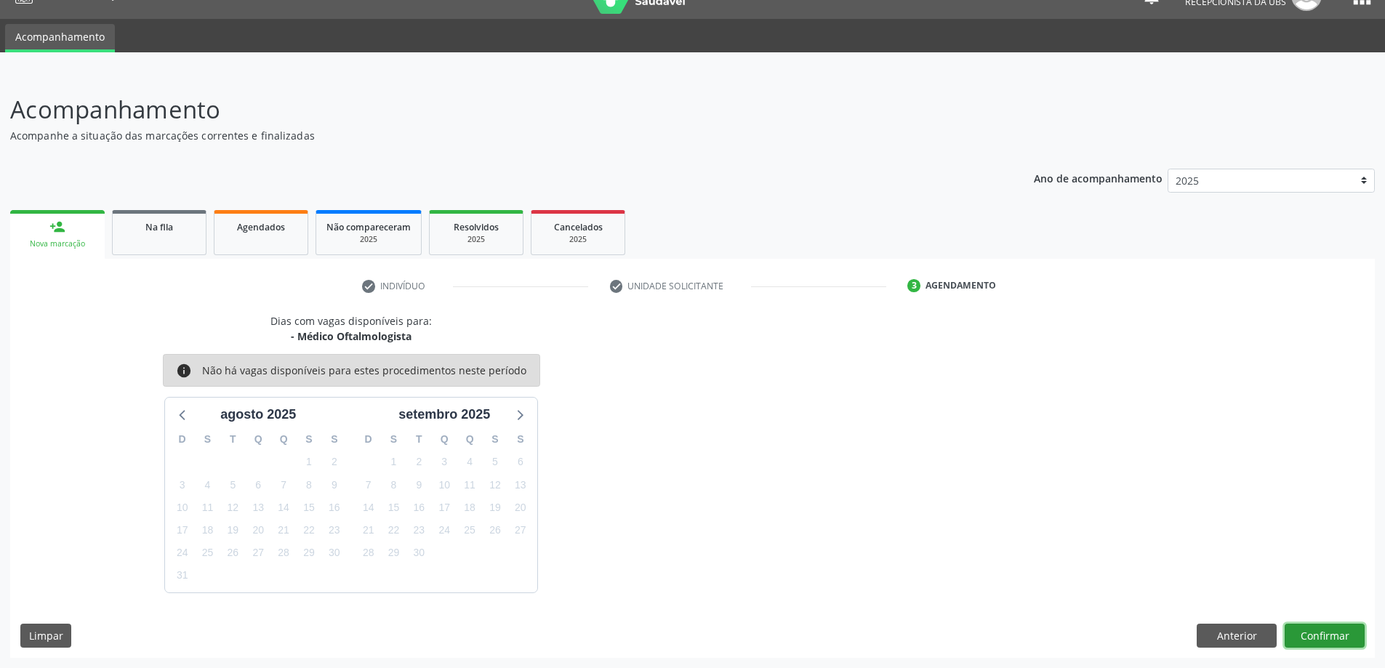
click at [1314, 639] on button "Confirmar" at bounding box center [1324, 636] width 80 height 25
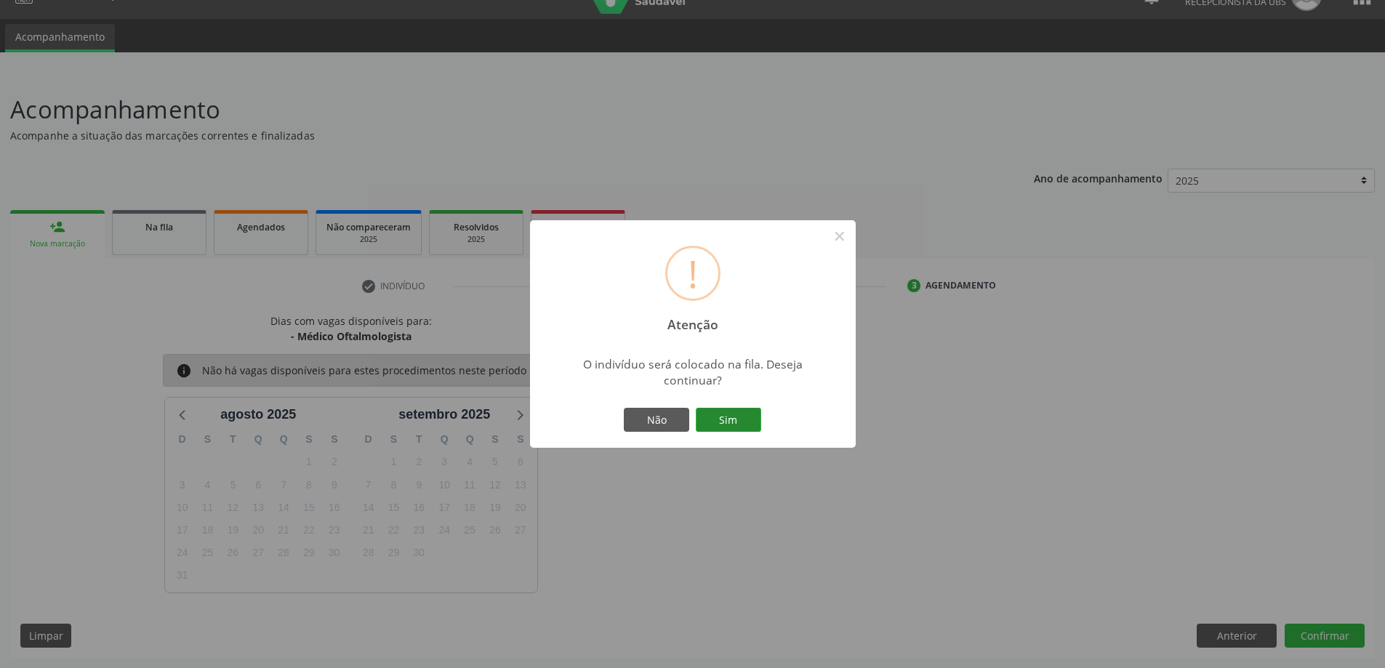
click at [717, 413] on button "Sim" at bounding box center [728, 420] width 65 height 25
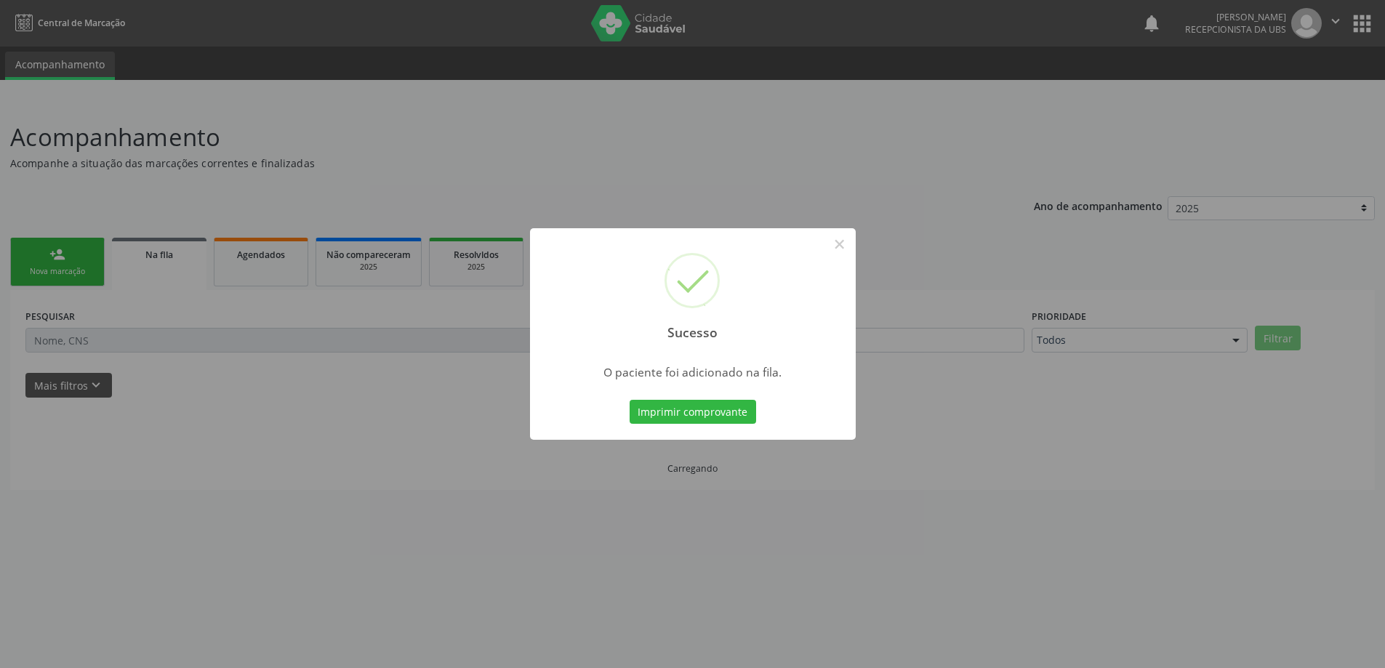
scroll to position [0, 0]
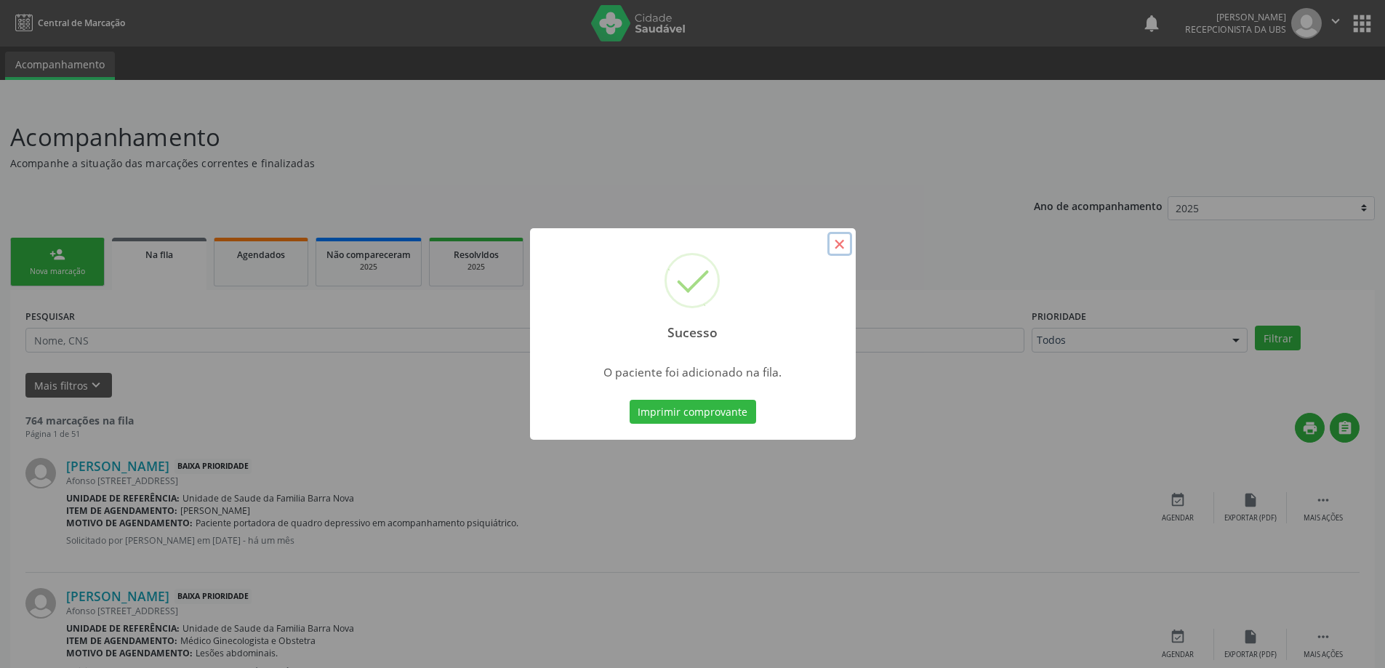
click at [837, 246] on button "×" at bounding box center [839, 244] width 25 height 25
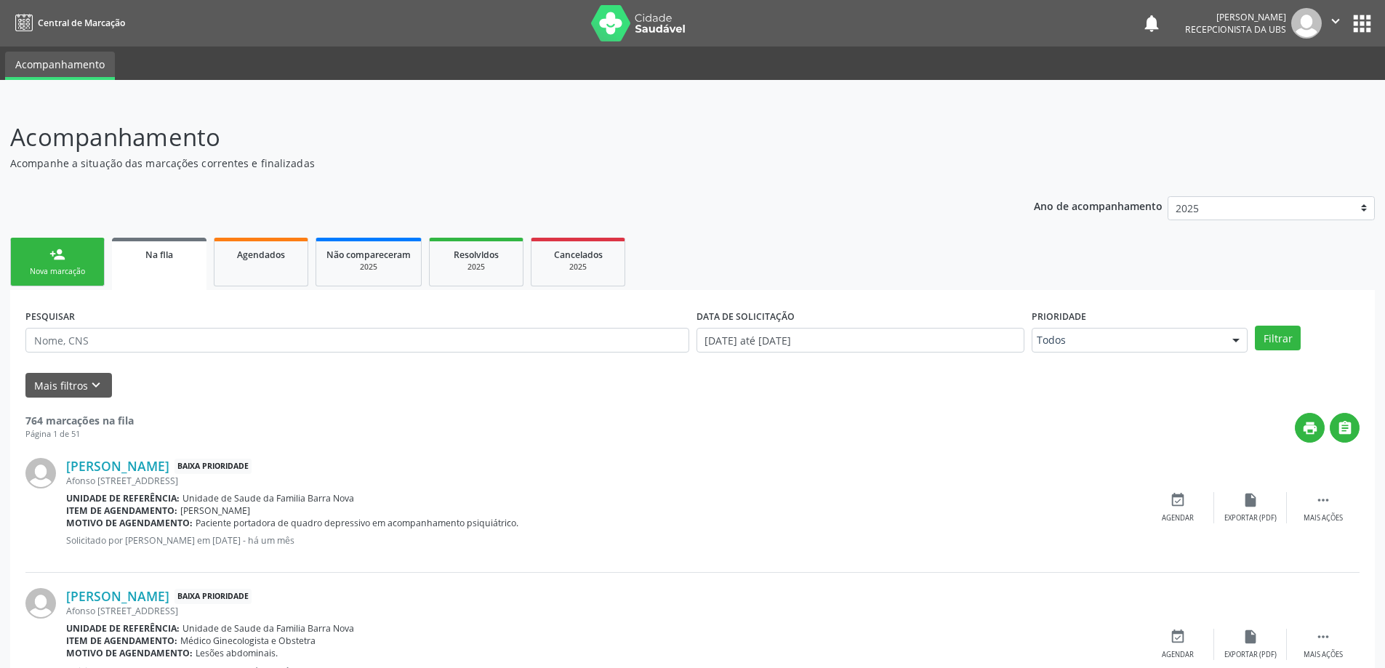
click at [98, 273] on link "person_add Nova marcação" at bounding box center [57, 262] width 94 height 49
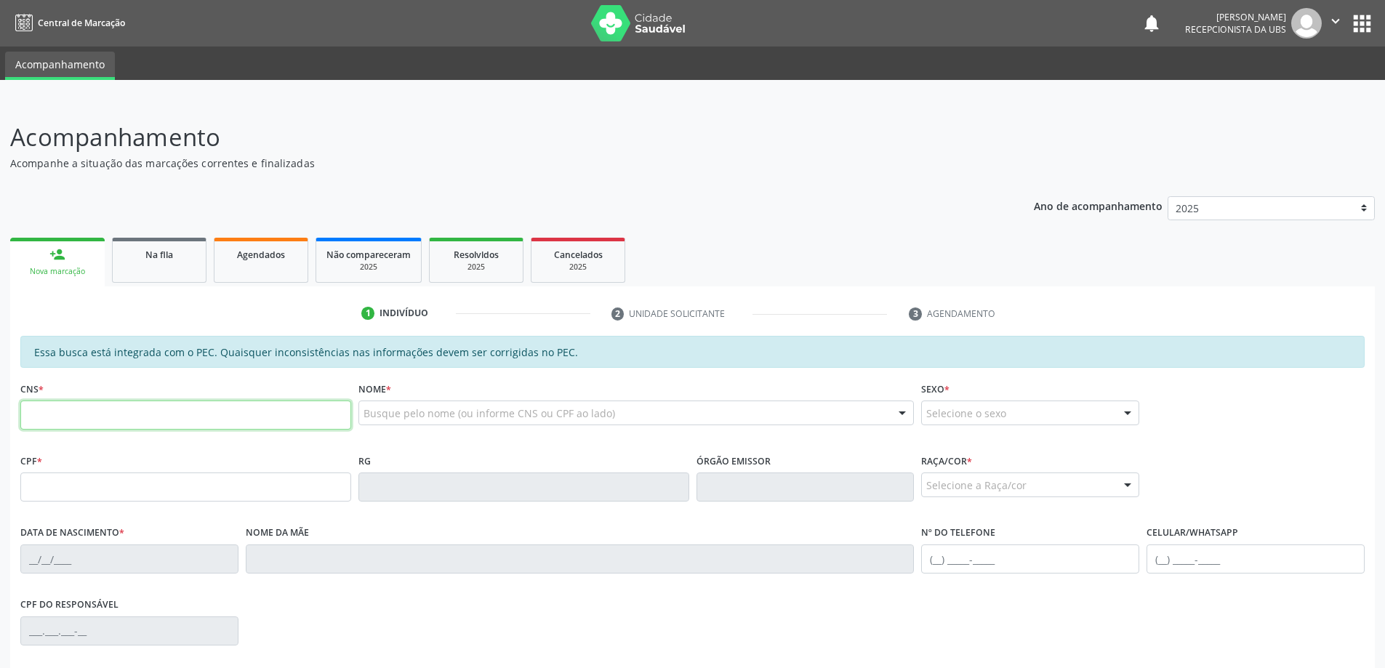
click at [133, 417] on input "text" at bounding box center [185, 415] width 331 height 29
type input "701 0028 6287 8491"
type input "512.852.828-68"
type input "[DATE]"
type input "[PERSON_NAME]"
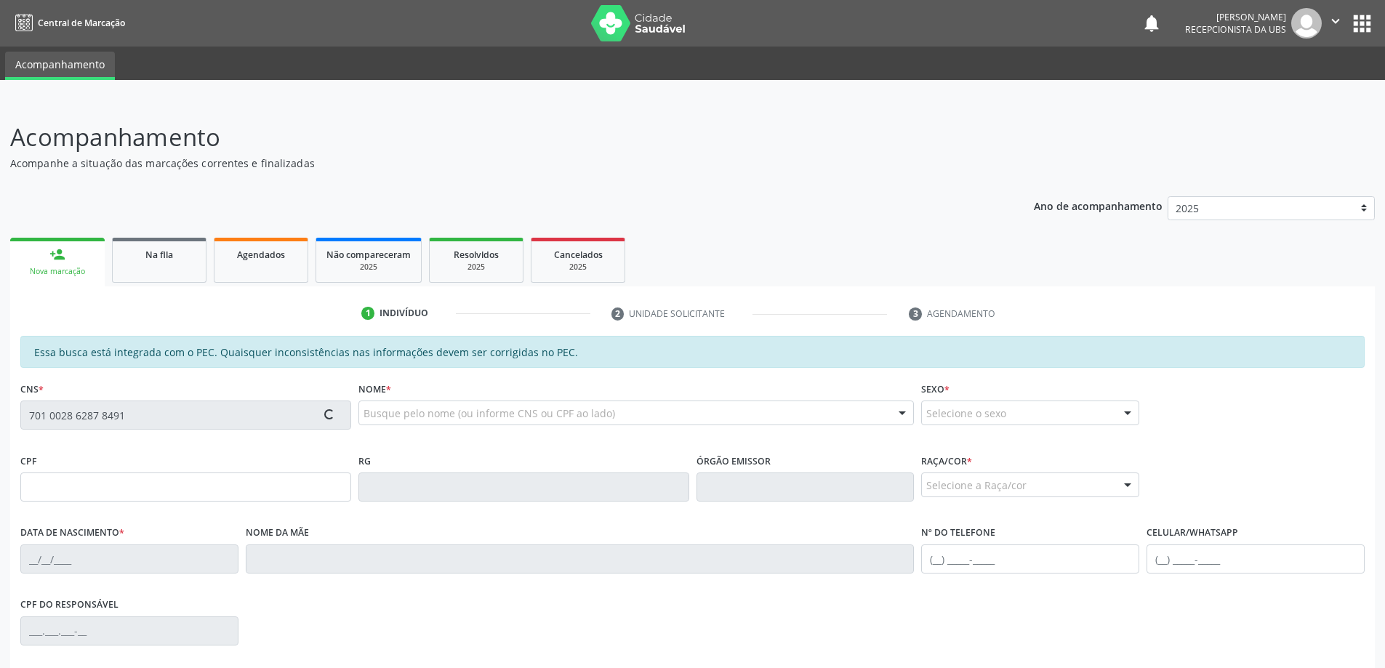
type input "[PHONE_NUMBER]"
type input "68"
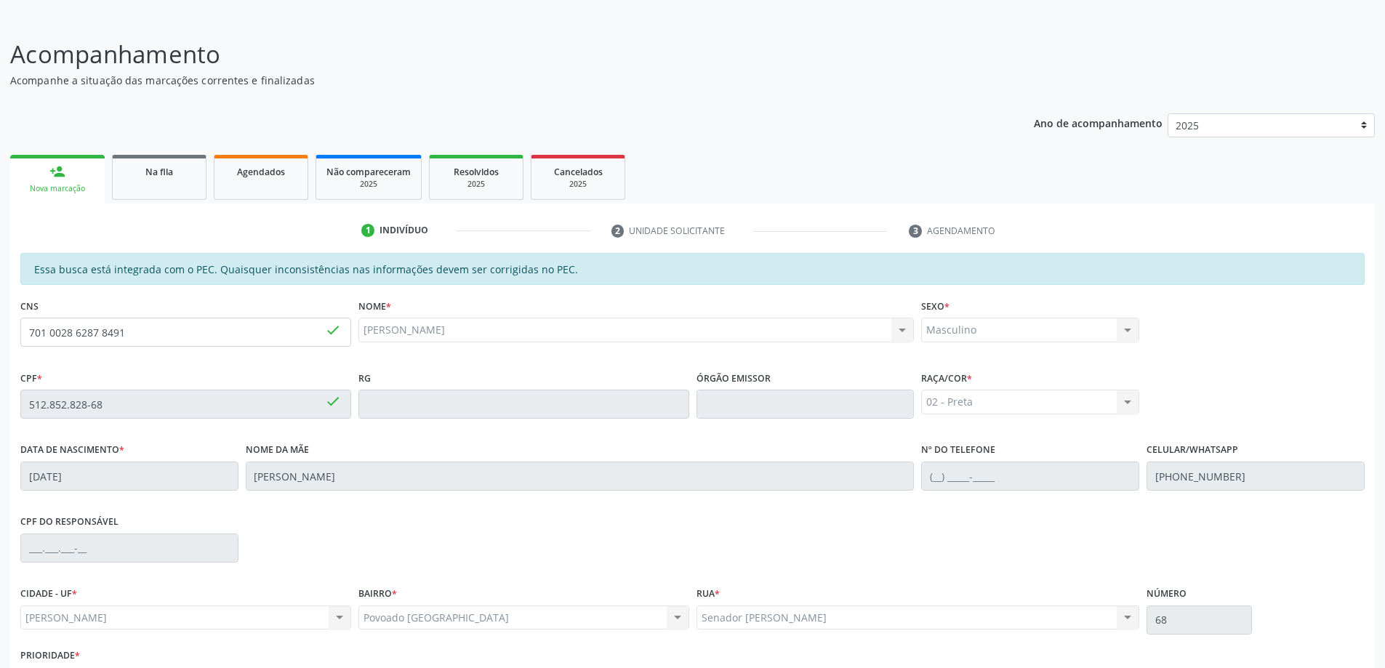
scroll to position [182, 0]
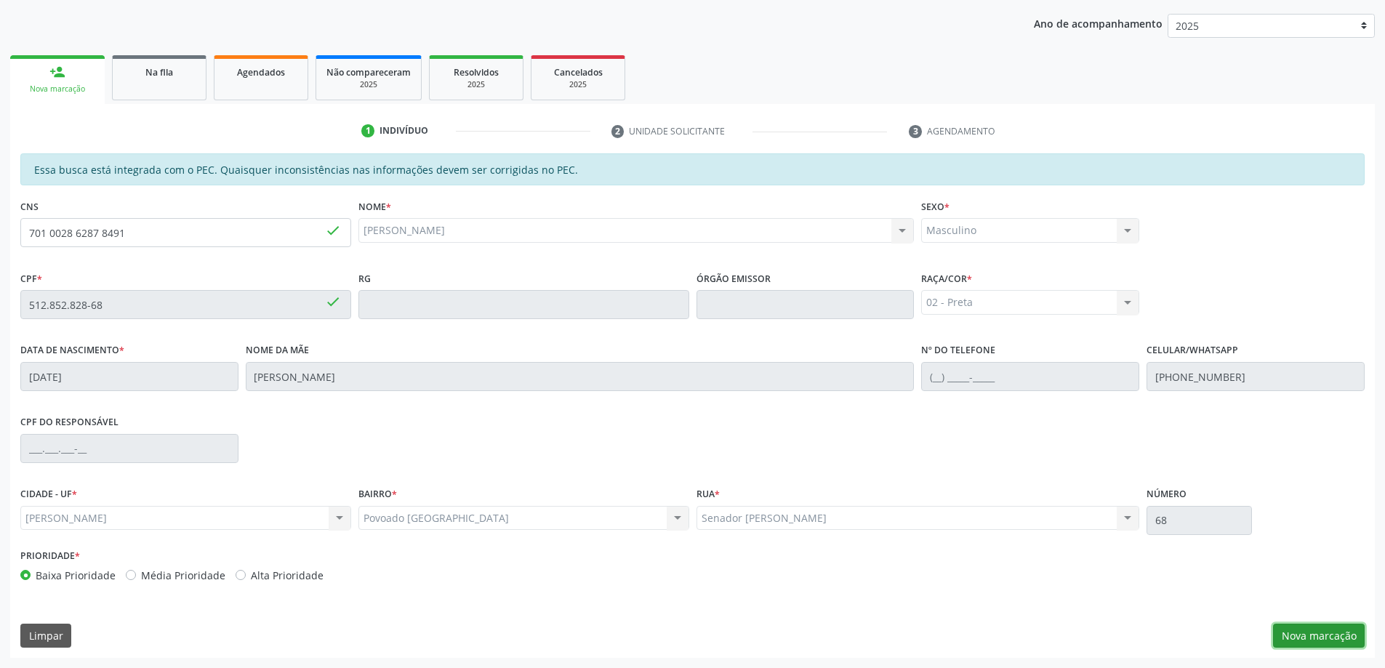
click at [1337, 632] on button "Nova marcação" at bounding box center [1319, 636] width 92 height 25
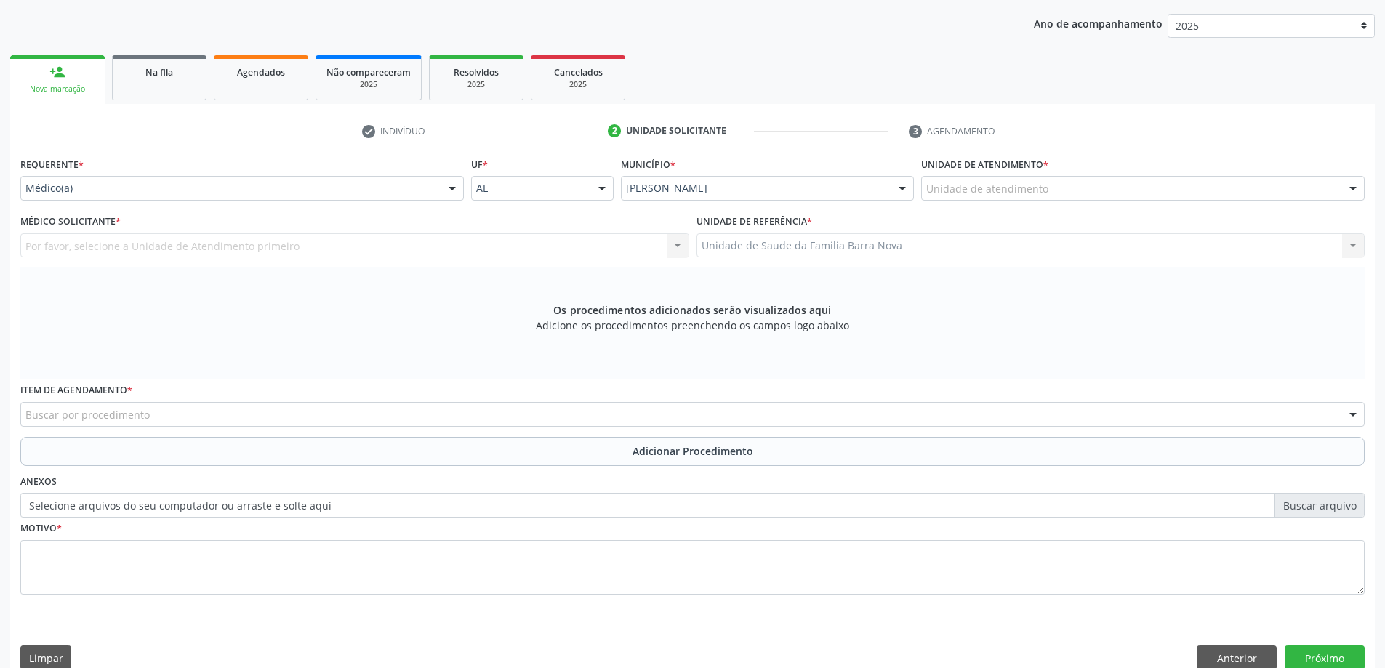
click at [1274, 189] on div "Unidade de atendimento" at bounding box center [1142, 188] width 443 height 25
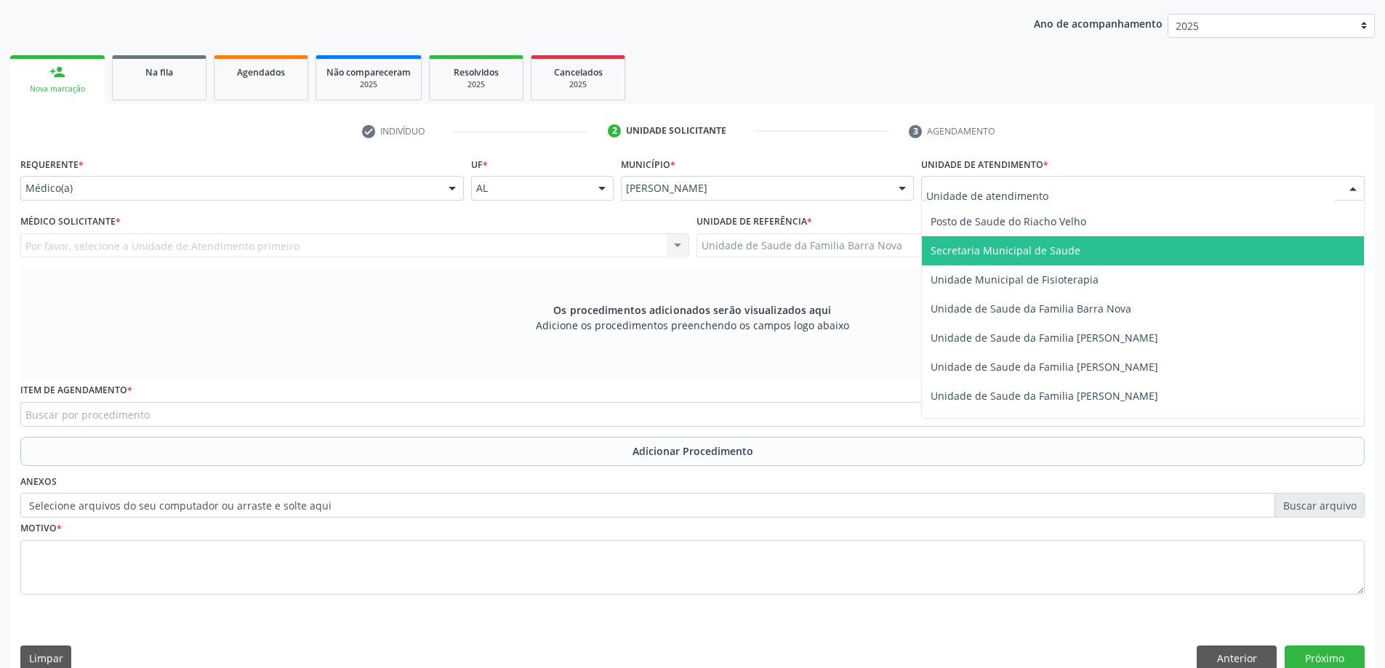
scroll to position [727, 0]
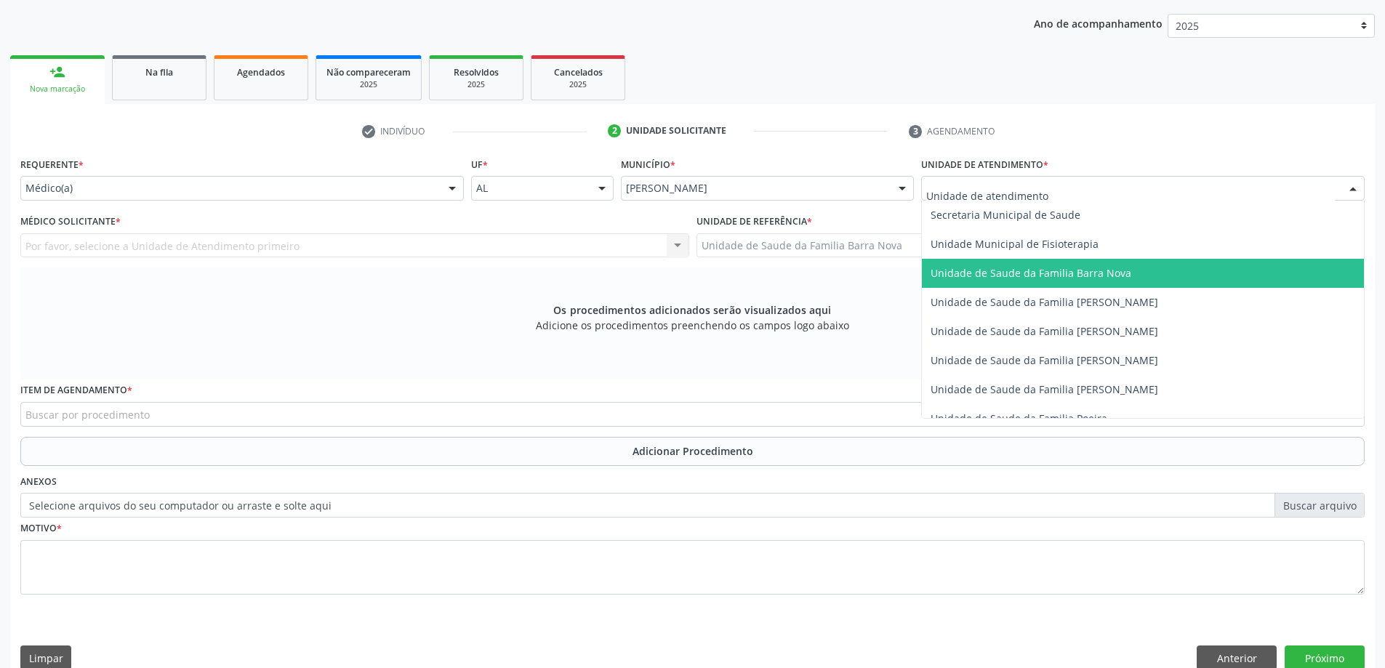
click at [1128, 272] on span "Unidade de Saude da Familia Barra Nova" at bounding box center [1143, 273] width 442 height 29
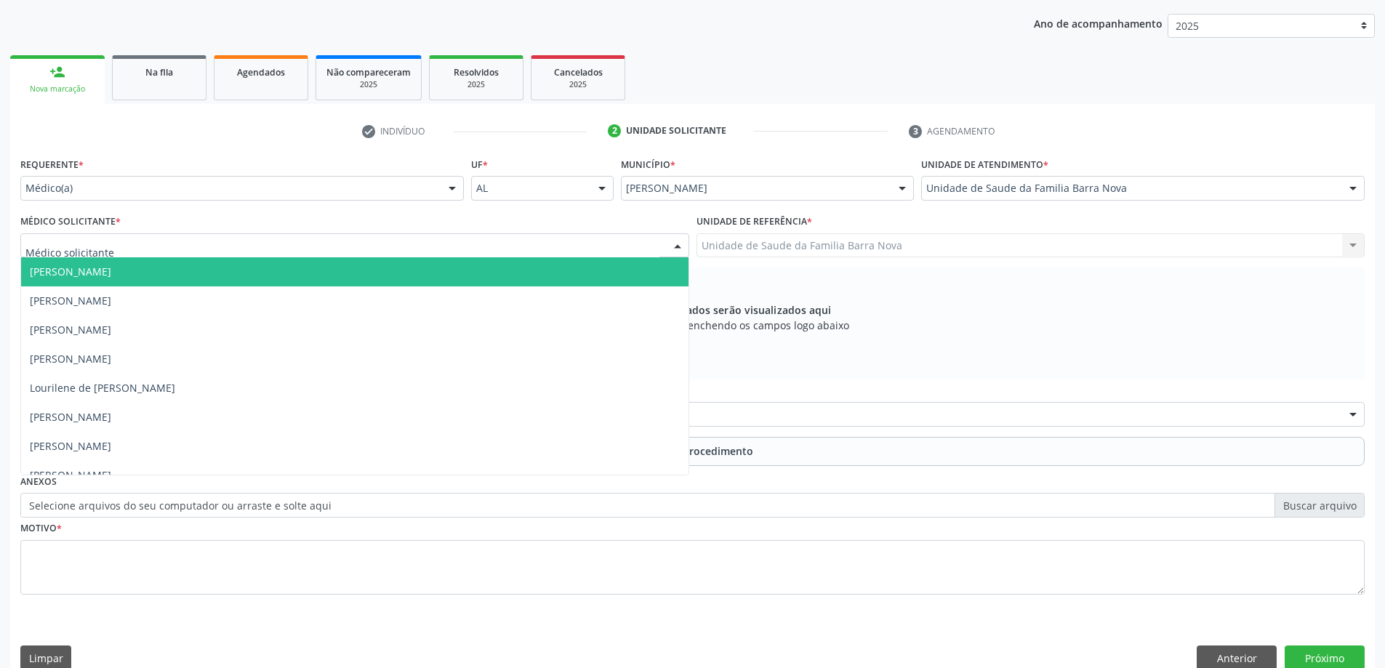
click at [560, 246] on div at bounding box center [354, 245] width 669 height 25
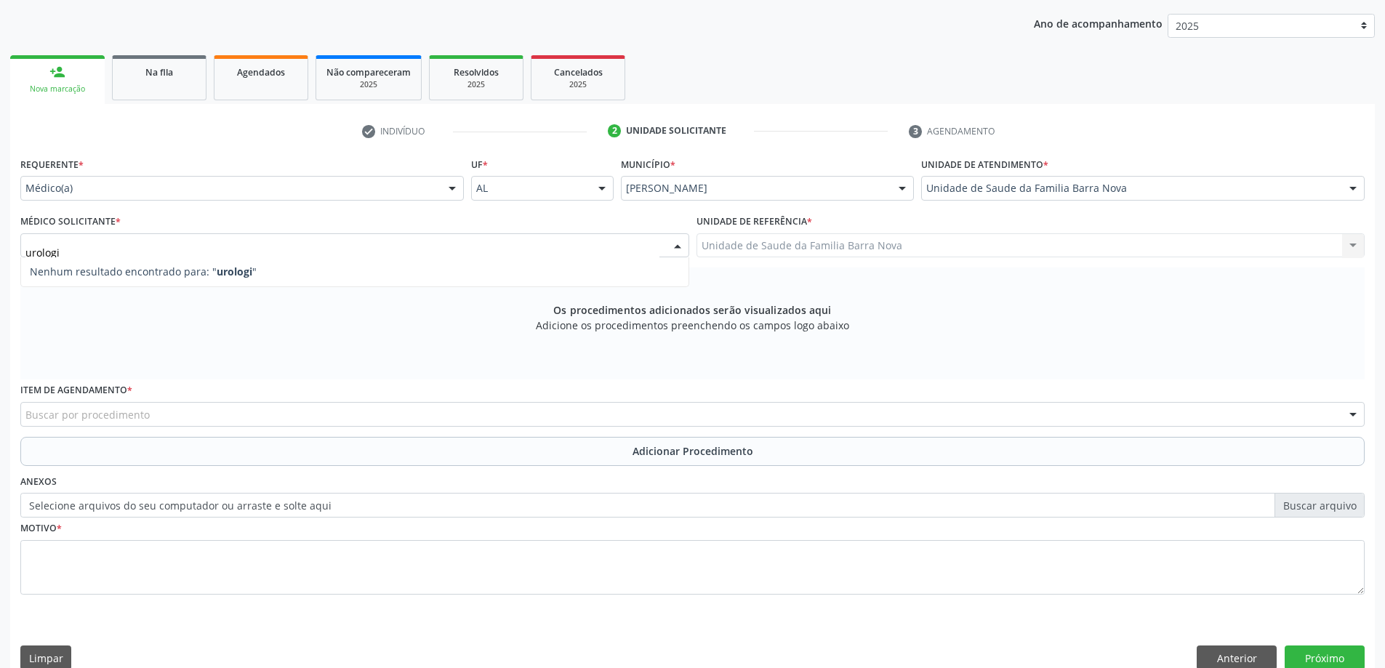
type input "urologia"
click at [335, 344] on div "Requerente * Médico(a) Médico(a) Enfermeiro(a) Paciente Nenhum resultado encont…" at bounding box center [692, 384] width 1344 height 462
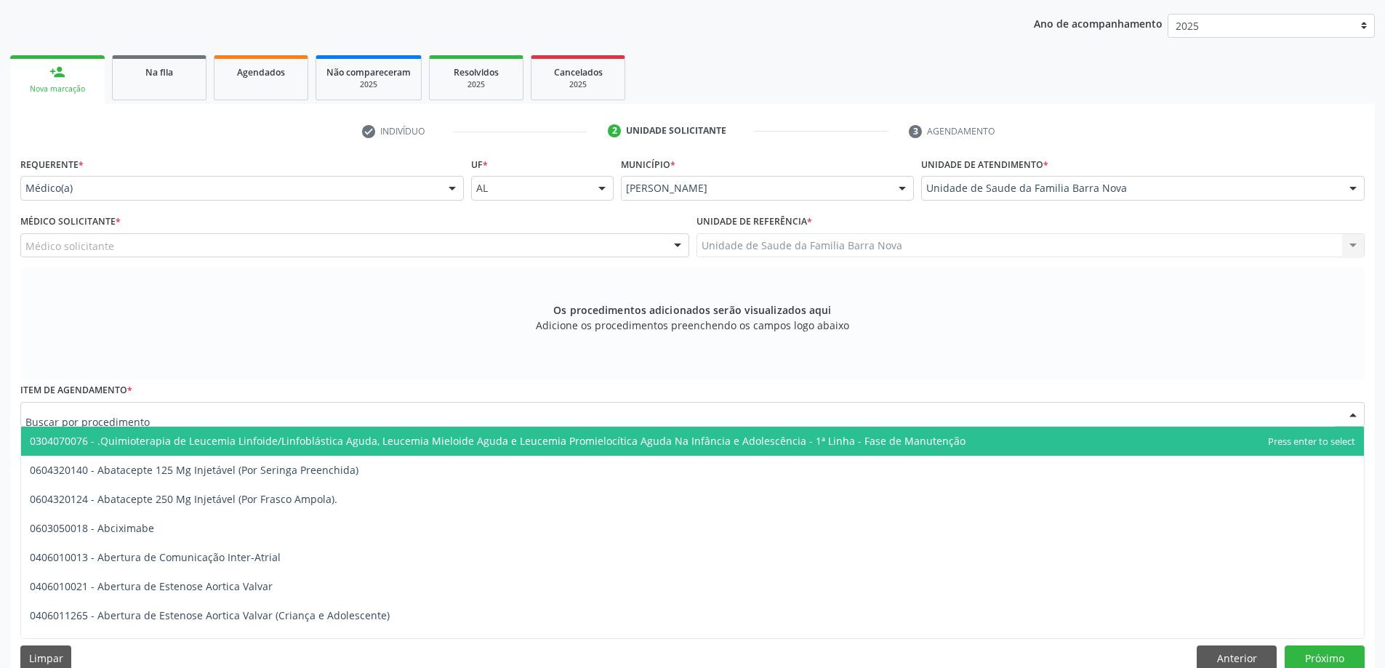
click at [256, 411] on div at bounding box center [692, 414] width 1344 height 25
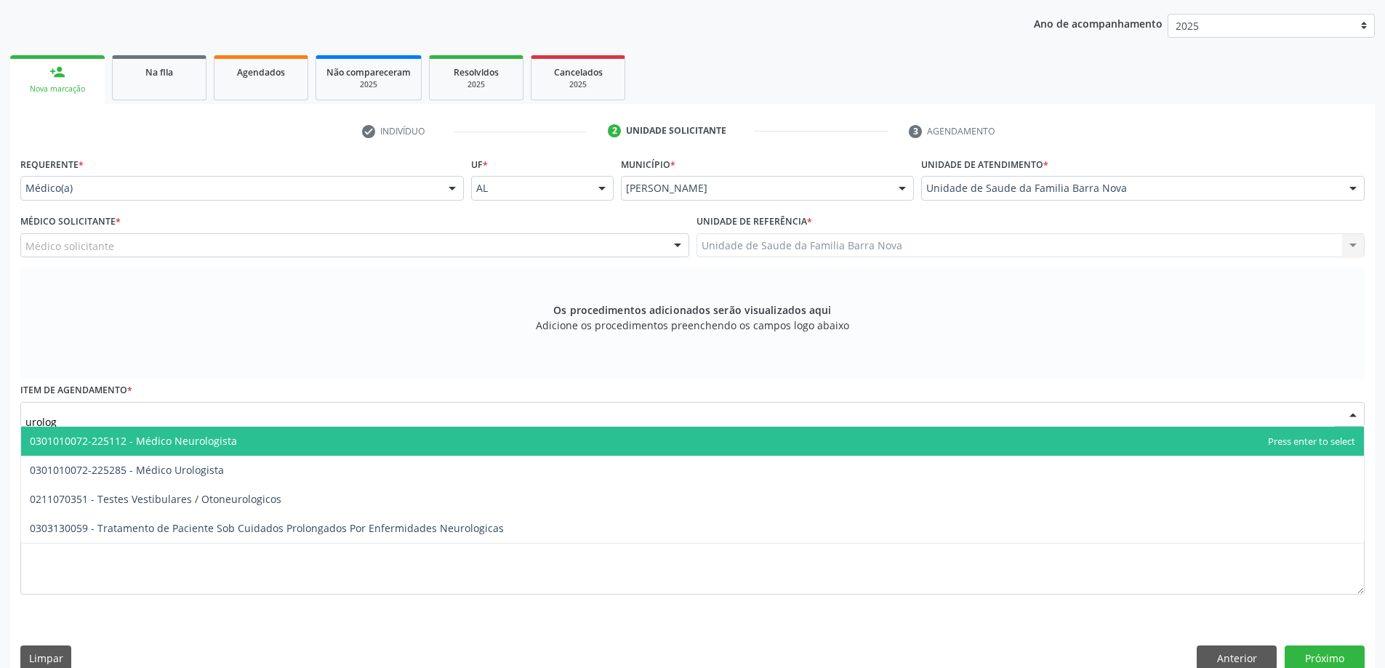
type input "urologi"
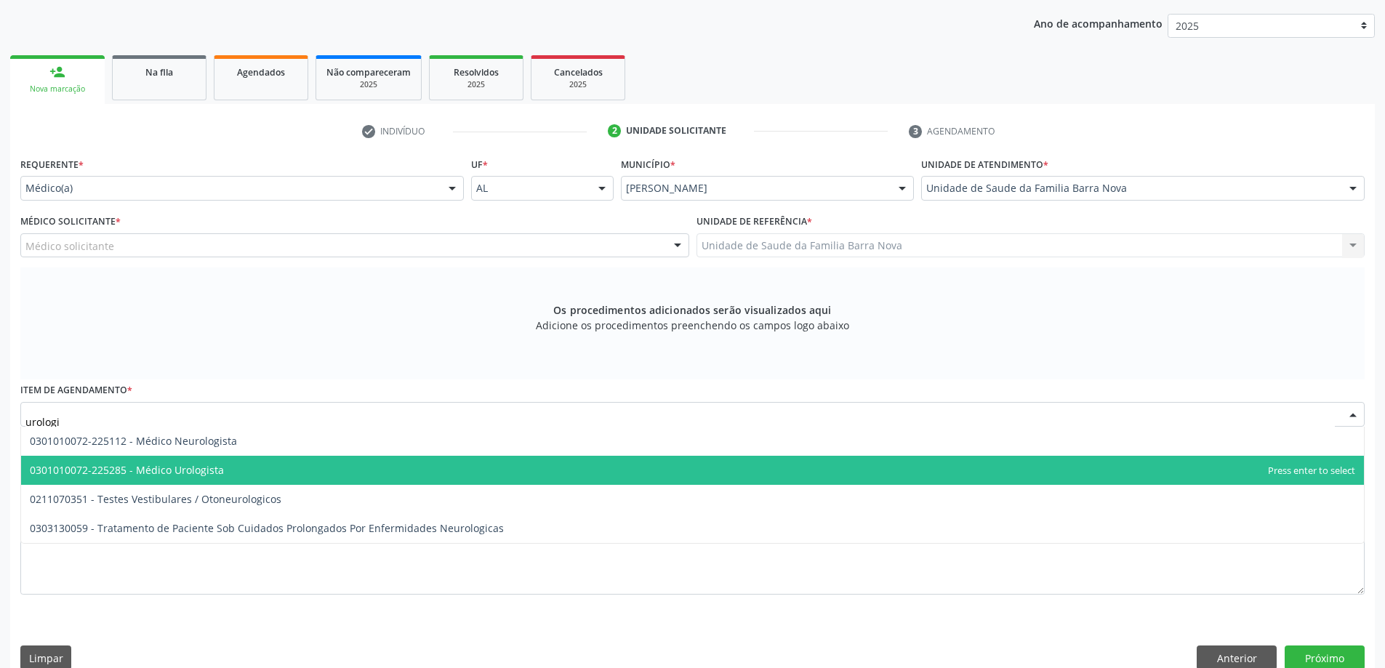
click at [274, 472] on span "0301010072-225285 - Médico Urologista" at bounding box center [692, 470] width 1343 height 29
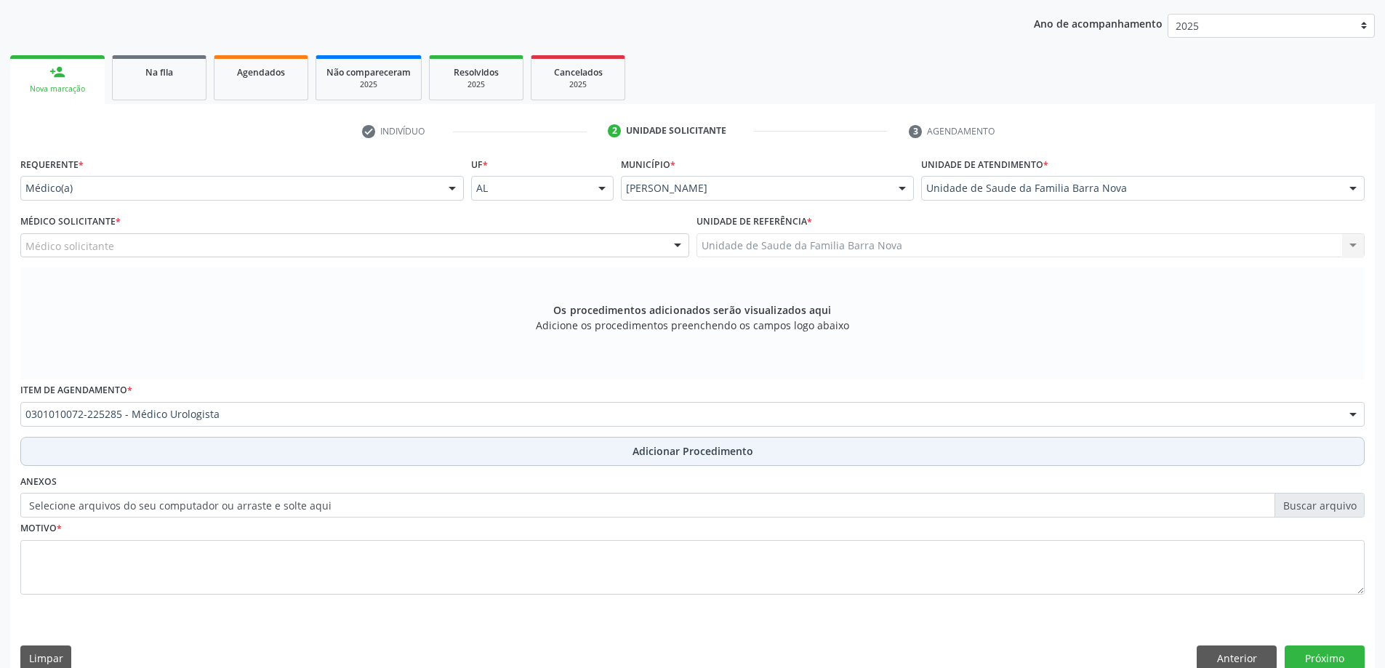
click at [661, 456] on span "Adicionar Procedimento" at bounding box center [692, 450] width 121 height 15
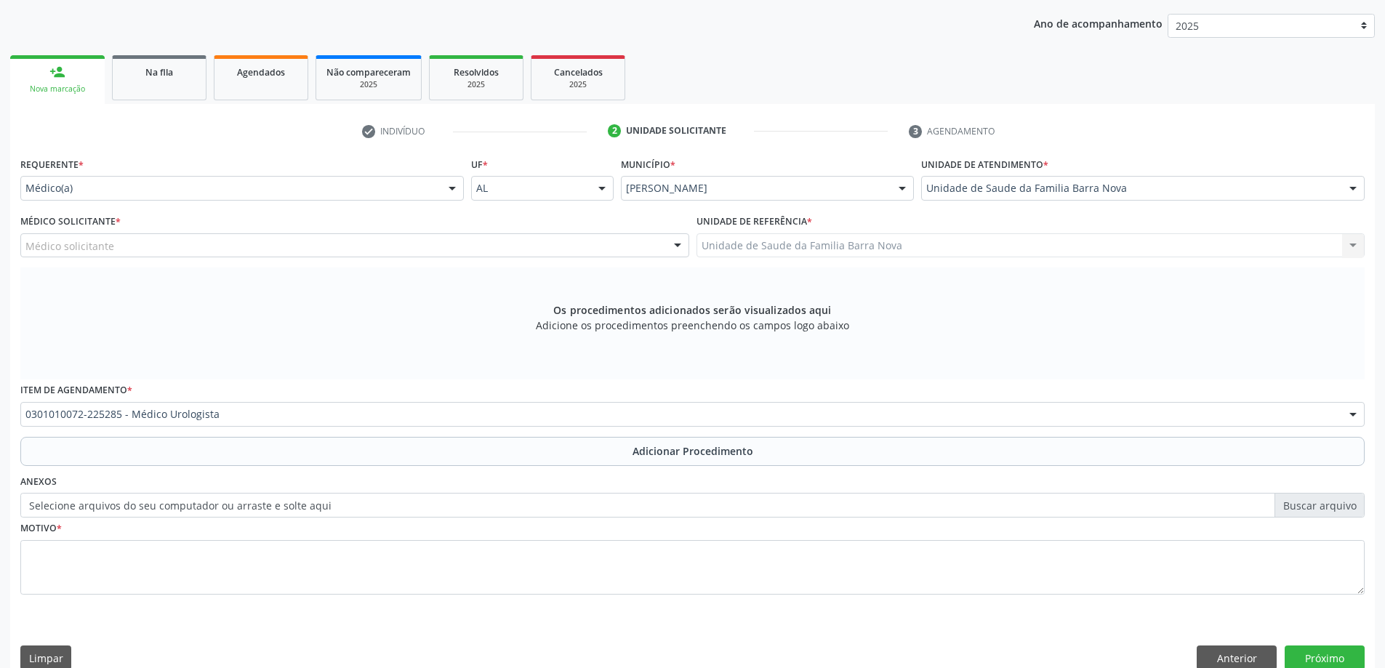
click at [661, 471] on div "Anexos Selecione arquivos do seu computador ou arraste e solte aqui" at bounding box center [692, 494] width 1351 height 47
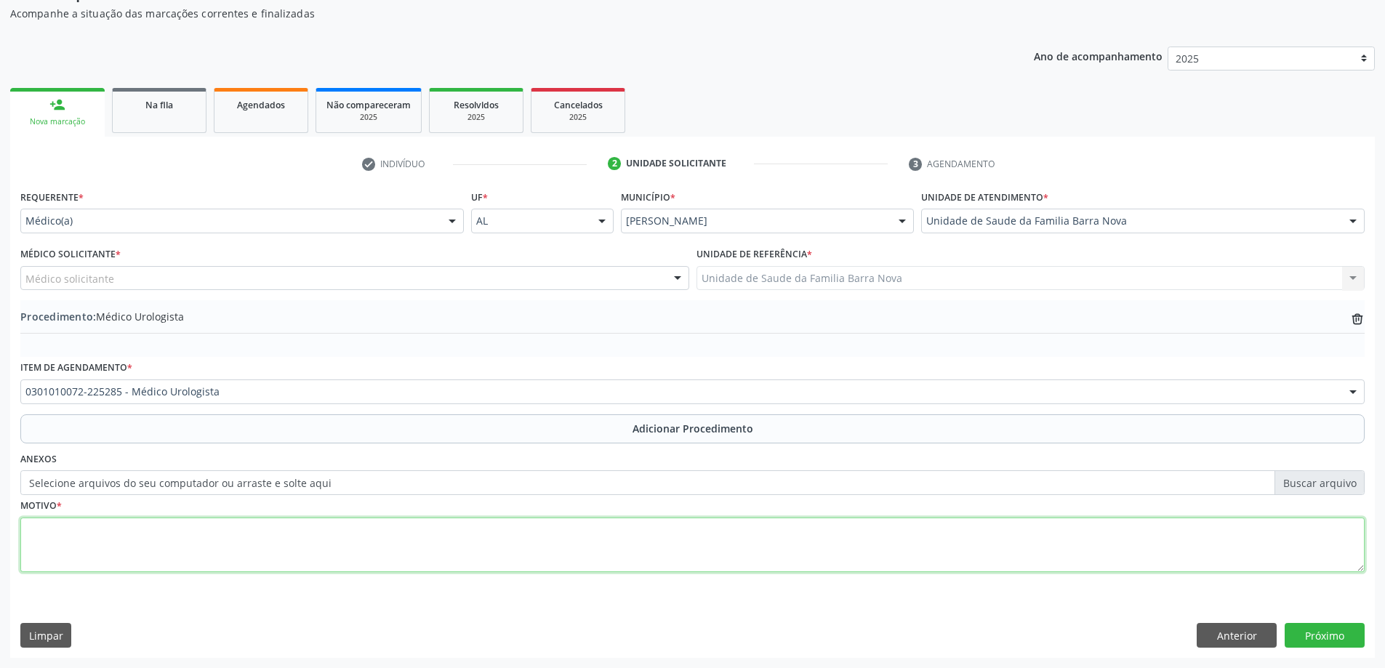
click at [110, 526] on textarea at bounding box center [692, 545] width 1344 height 55
click at [262, 534] on textarea "Paciente com historico pessoal de CA de próstada," at bounding box center [692, 545] width 1344 height 55
click at [265, 533] on textarea "Paciente com historico pessoal de CA de próstada," at bounding box center [692, 545] width 1344 height 55
click at [270, 533] on textarea "Paciente com historico pessoal de CA de próstata," at bounding box center [692, 545] width 1344 height 55
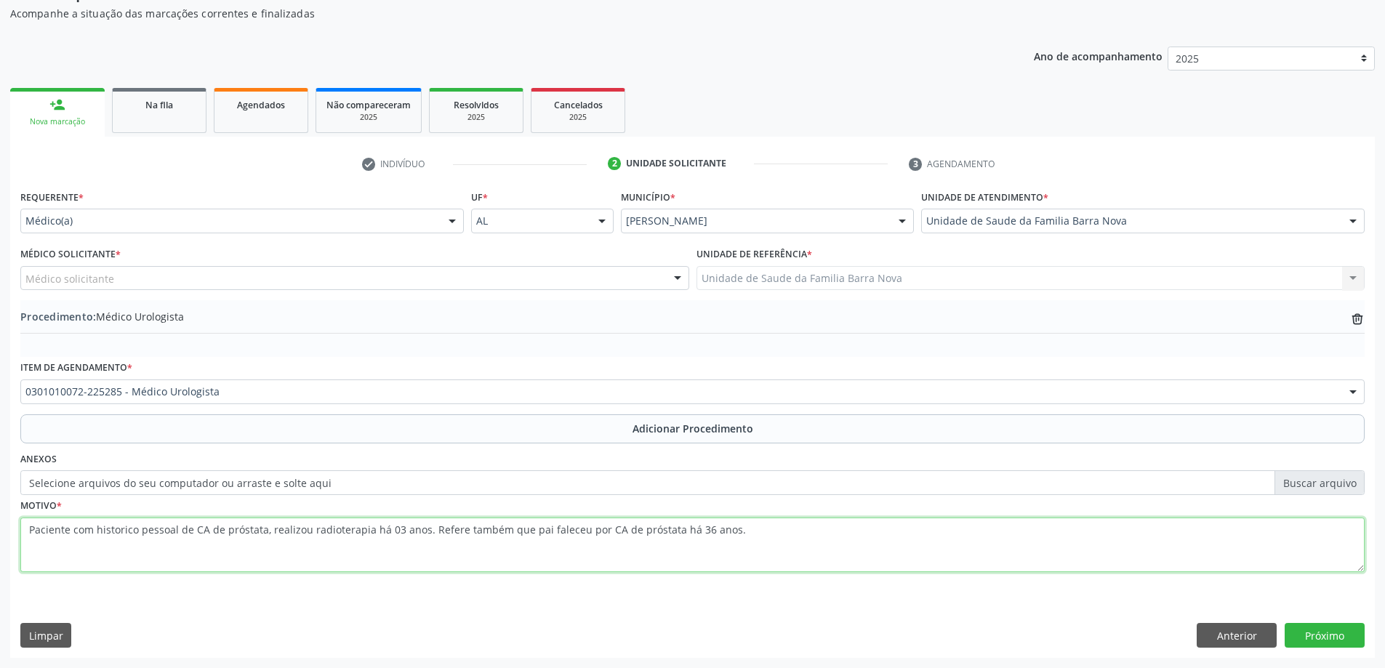
type textarea "Paciente com historico pessoal de CA de próstata, realizou radioterapia há 03 a…"
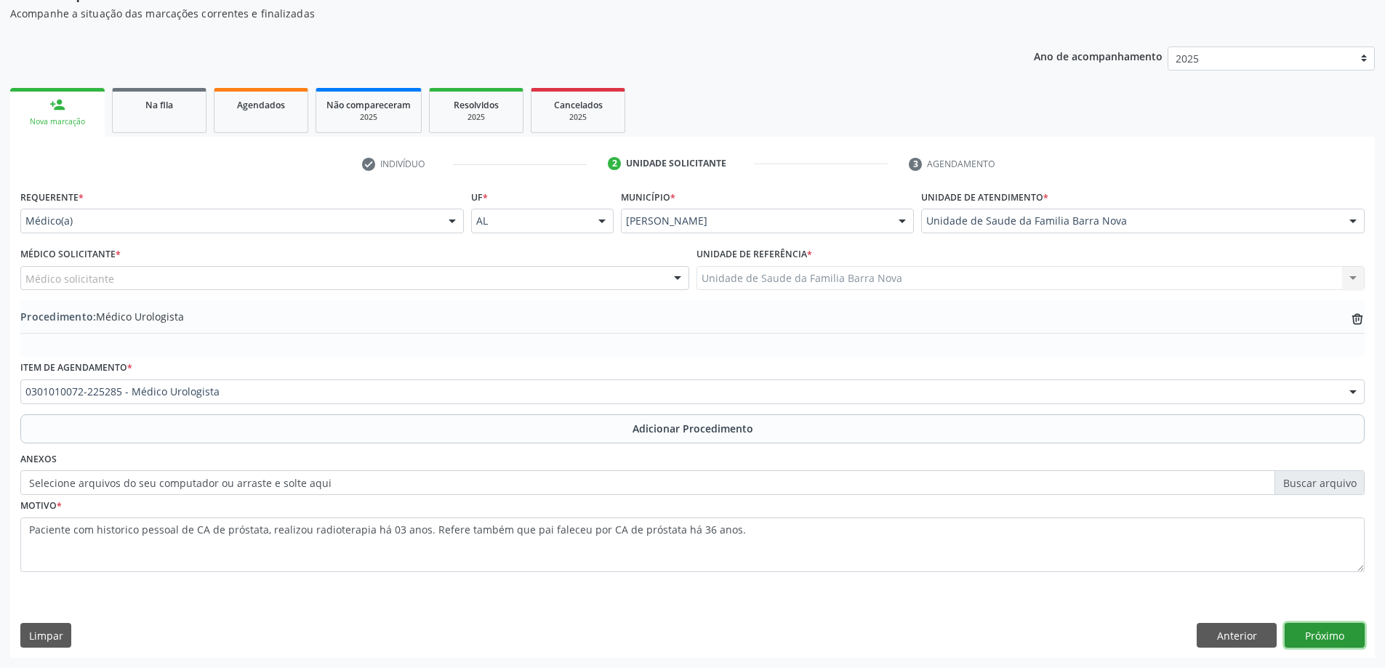
click at [1325, 635] on button "Próximo" at bounding box center [1324, 635] width 80 height 25
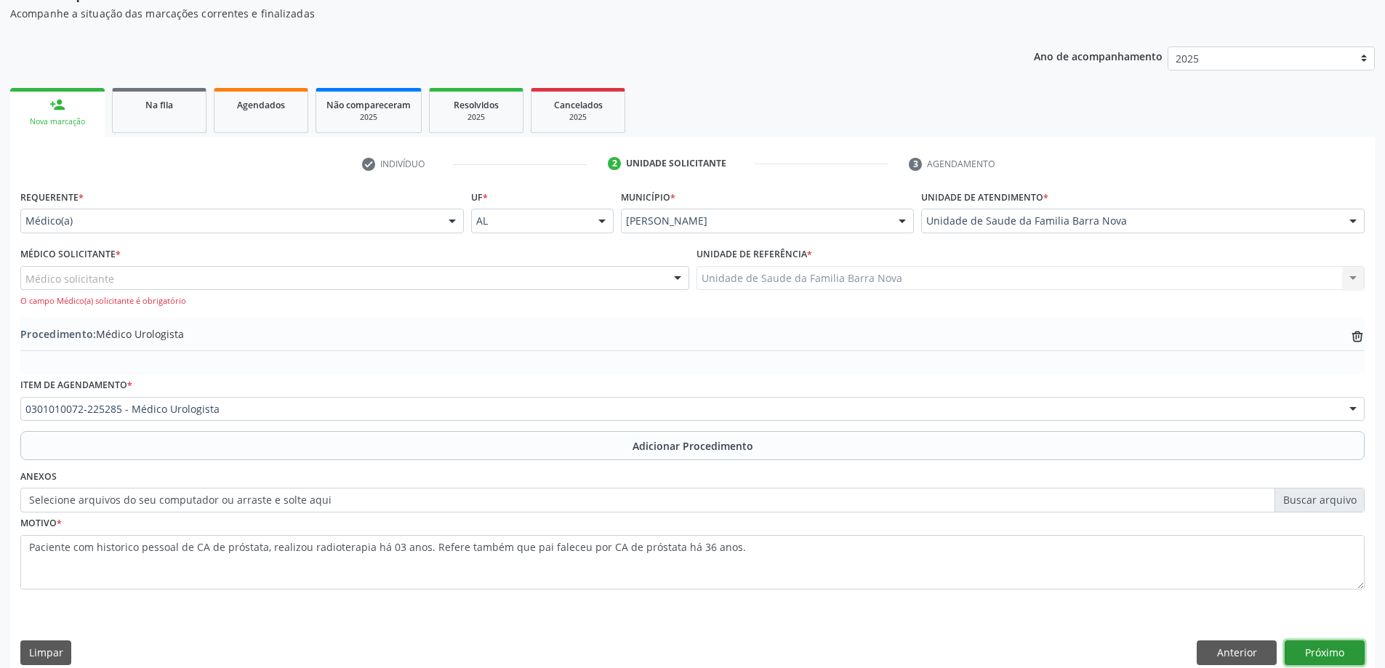
click at [1319, 651] on button "Próximo" at bounding box center [1324, 652] width 80 height 25
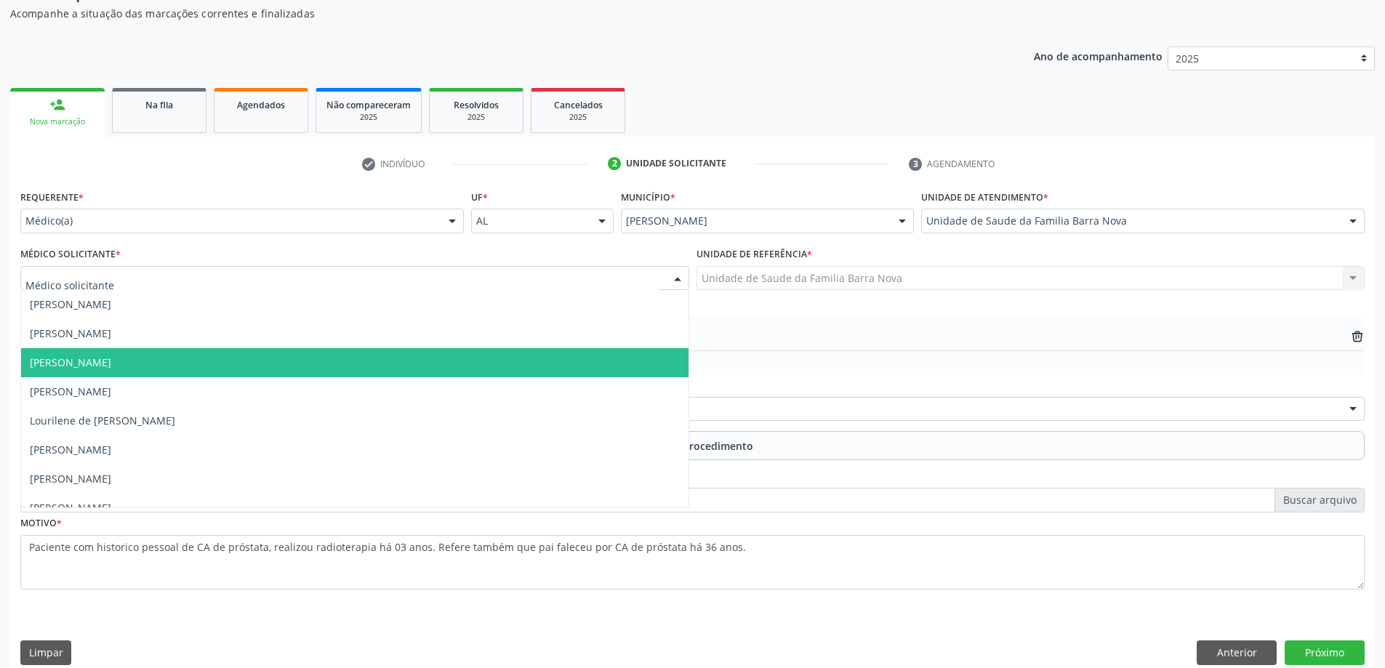
click at [558, 270] on div at bounding box center [354, 278] width 669 height 25
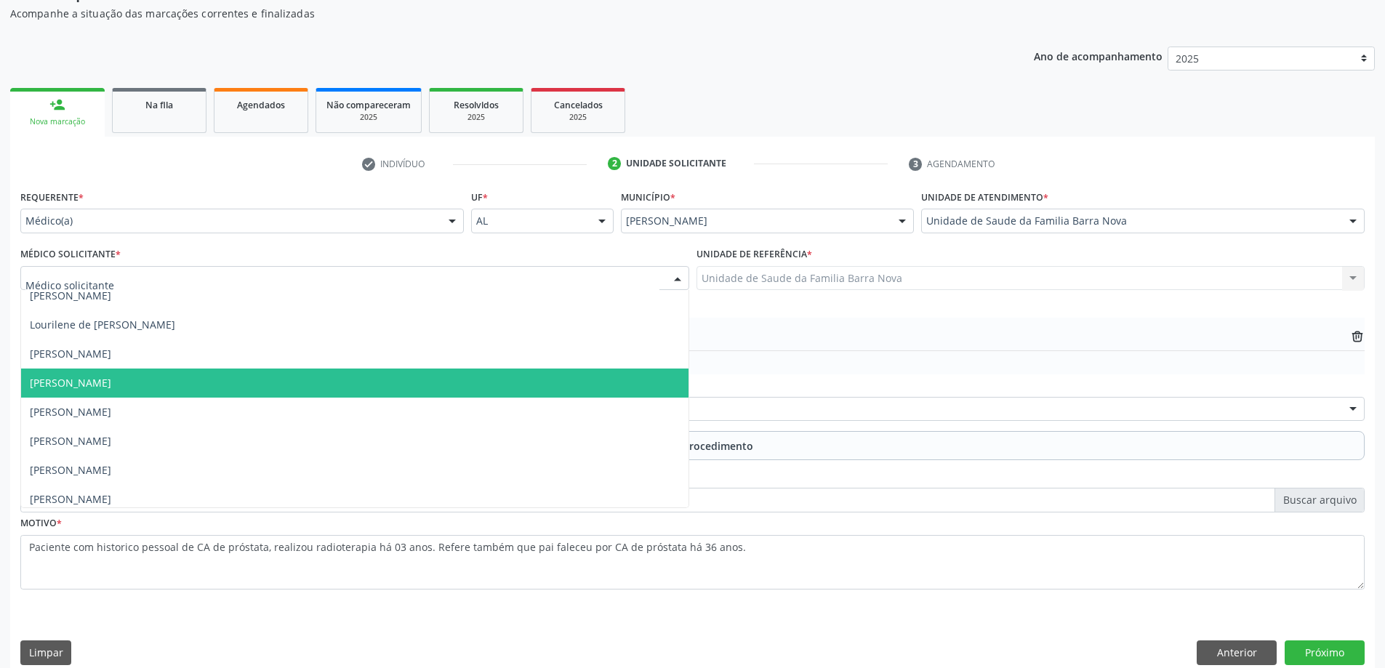
scroll to position [102, 0]
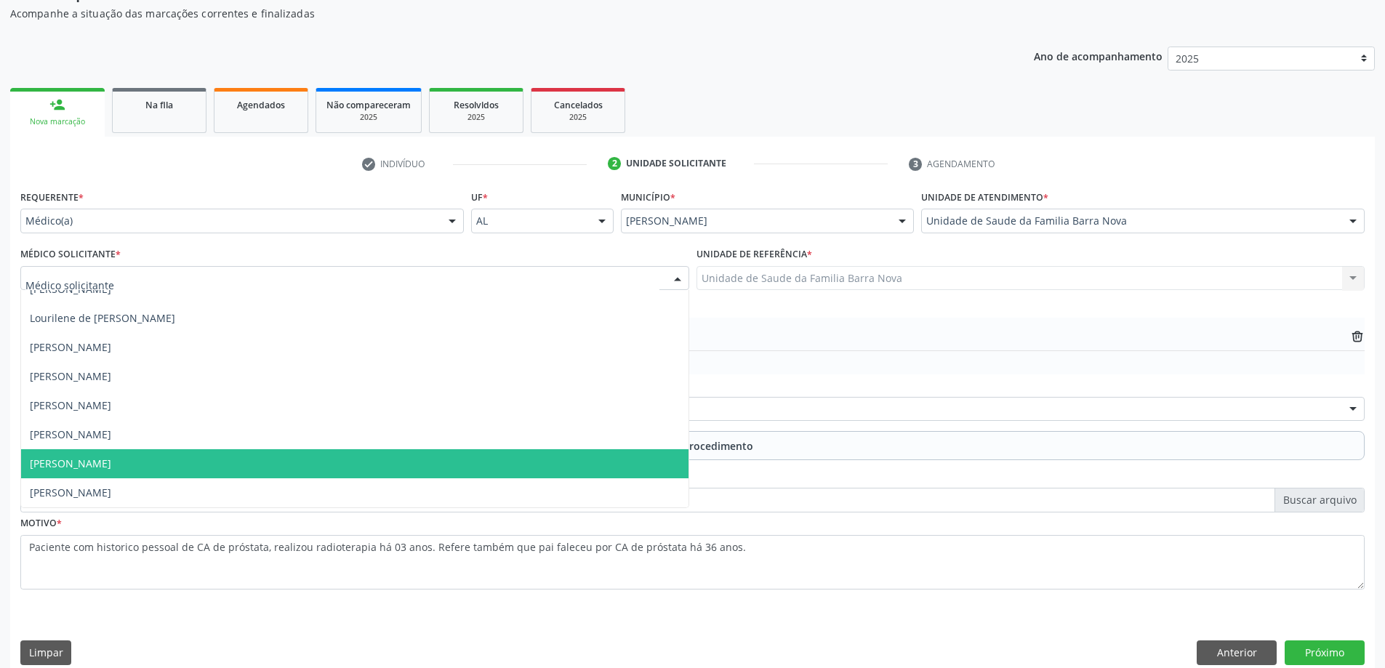
click at [398, 473] on span "[PERSON_NAME]" at bounding box center [354, 463] width 667 height 29
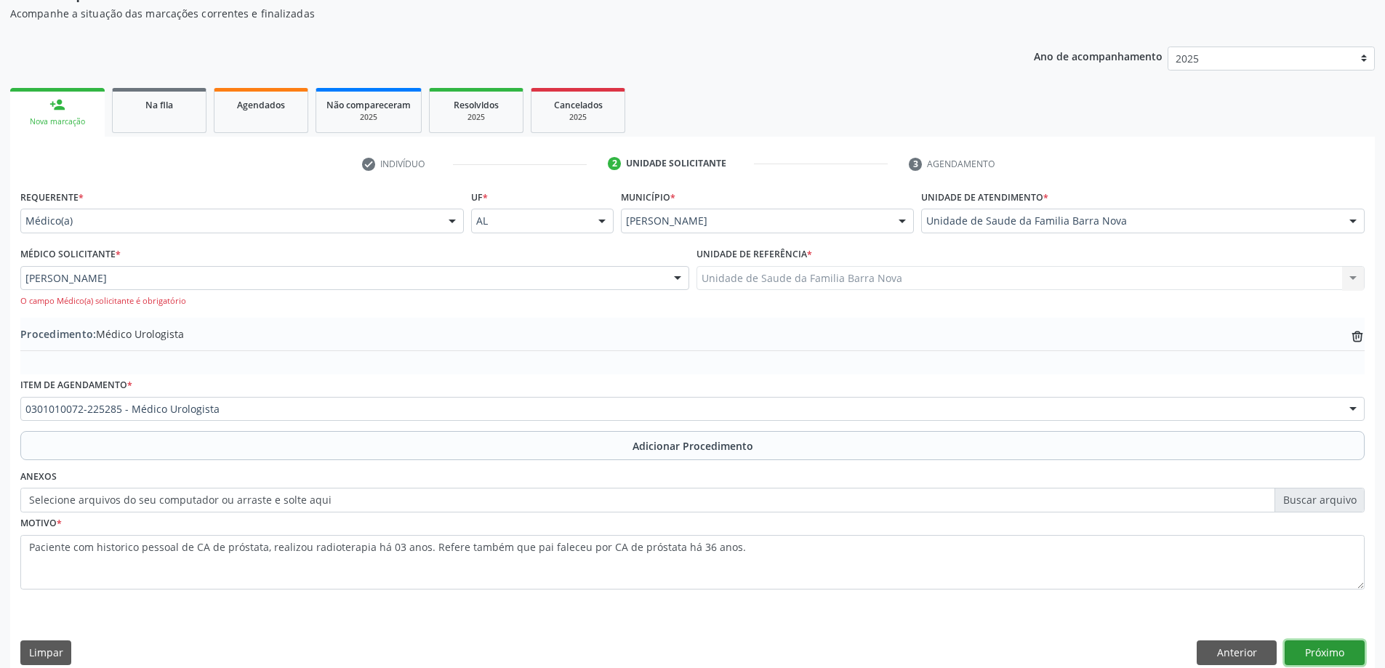
click at [1306, 656] on button "Próximo" at bounding box center [1324, 652] width 80 height 25
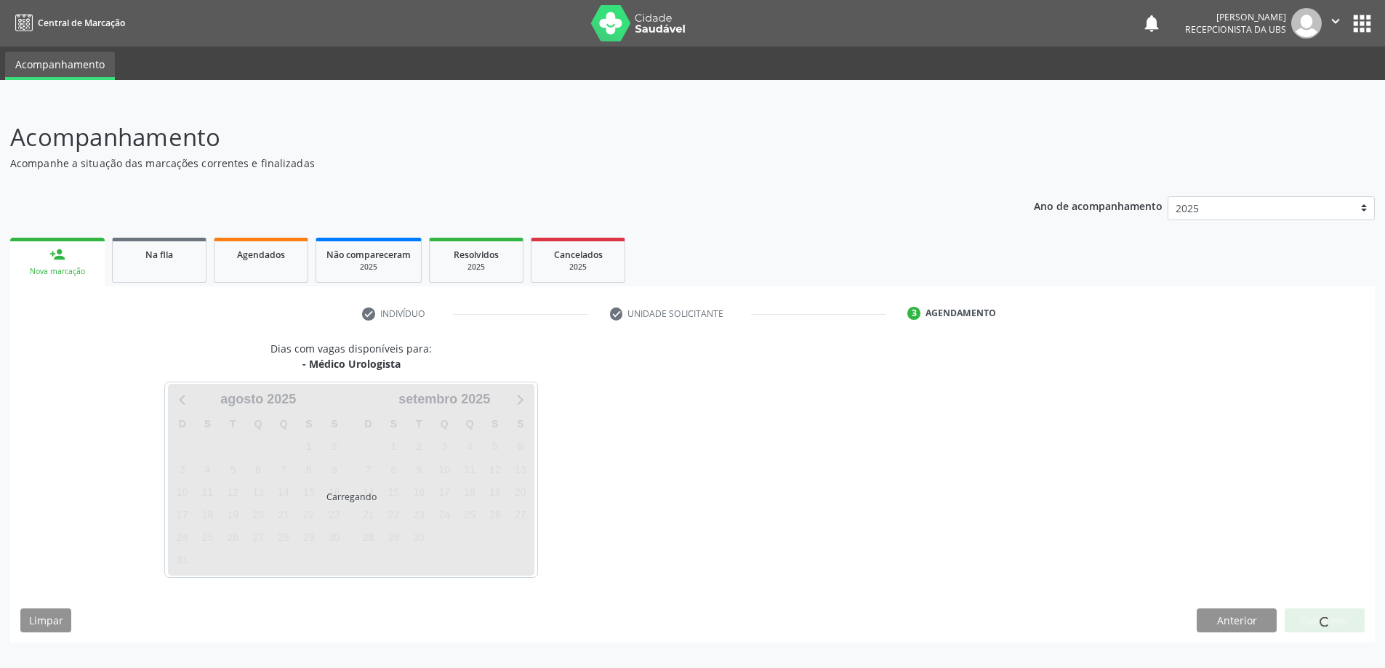
scroll to position [0, 0]
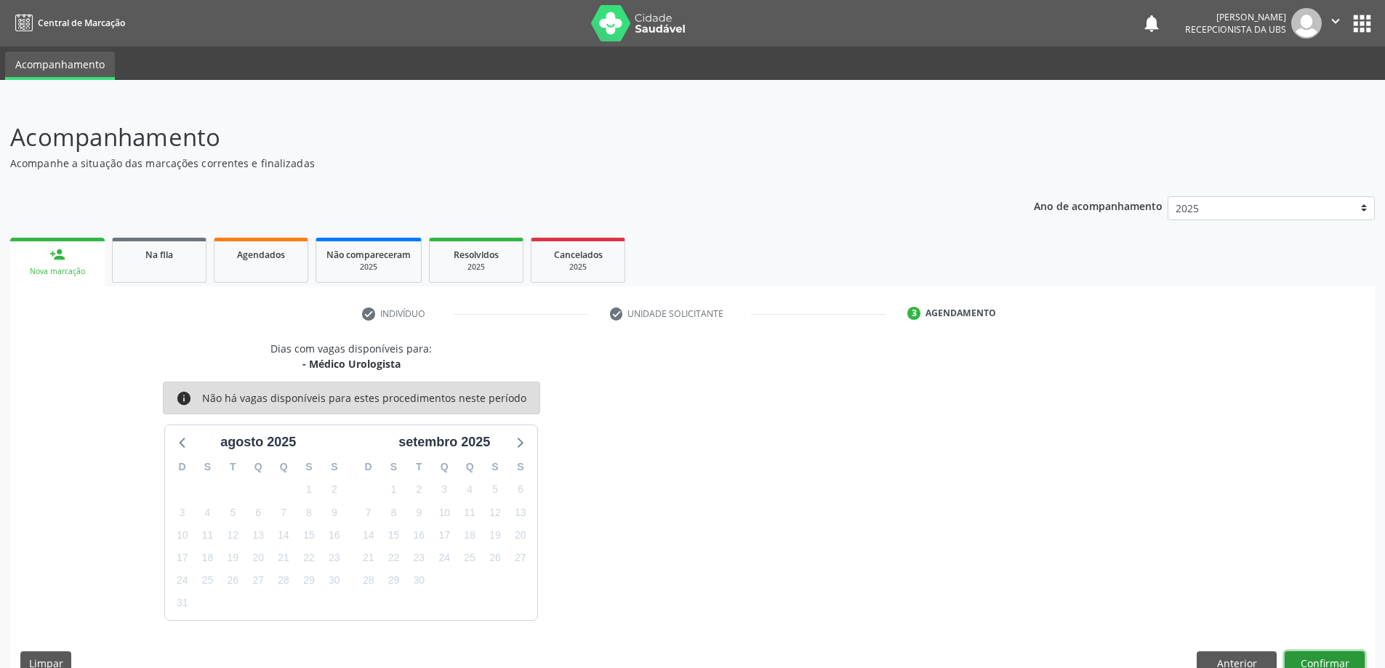
click at [1320, 659] on button "Confirmar" at bounding box center [1324, 663] width 80 height 25
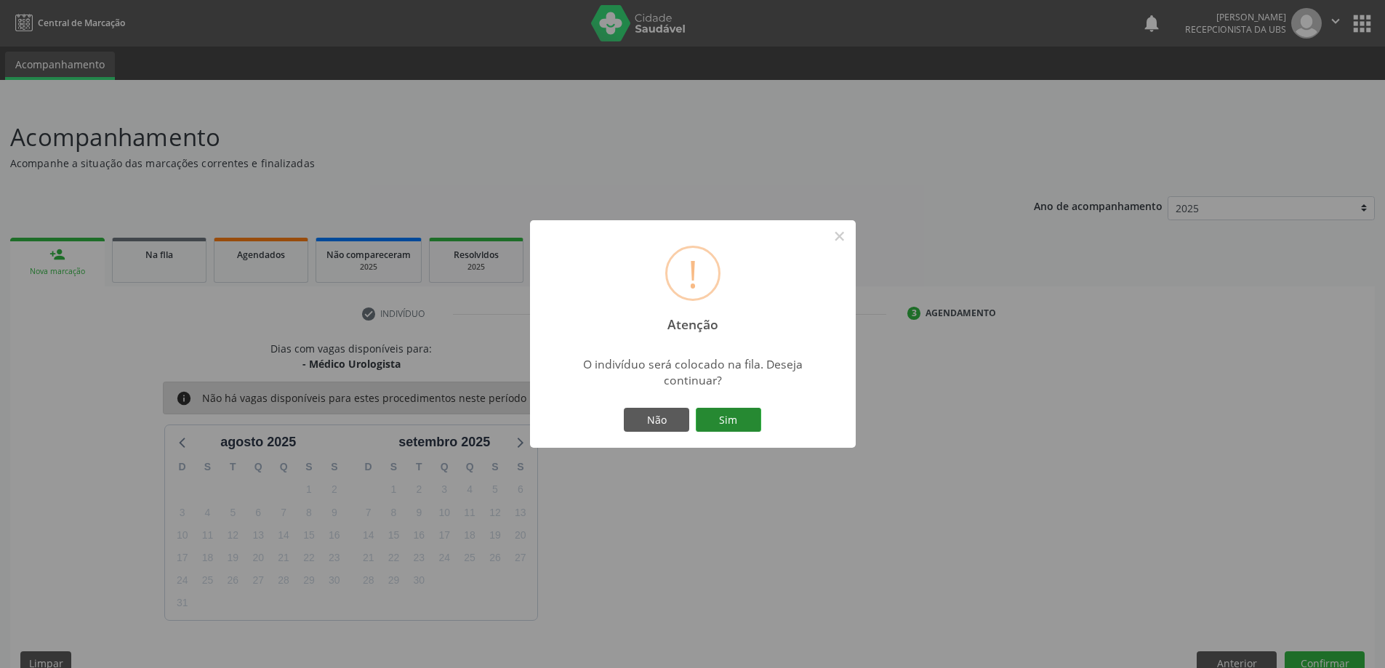
click at [723, 415] on button "Sim" at bounding box center [728, 420] width 65 height 25
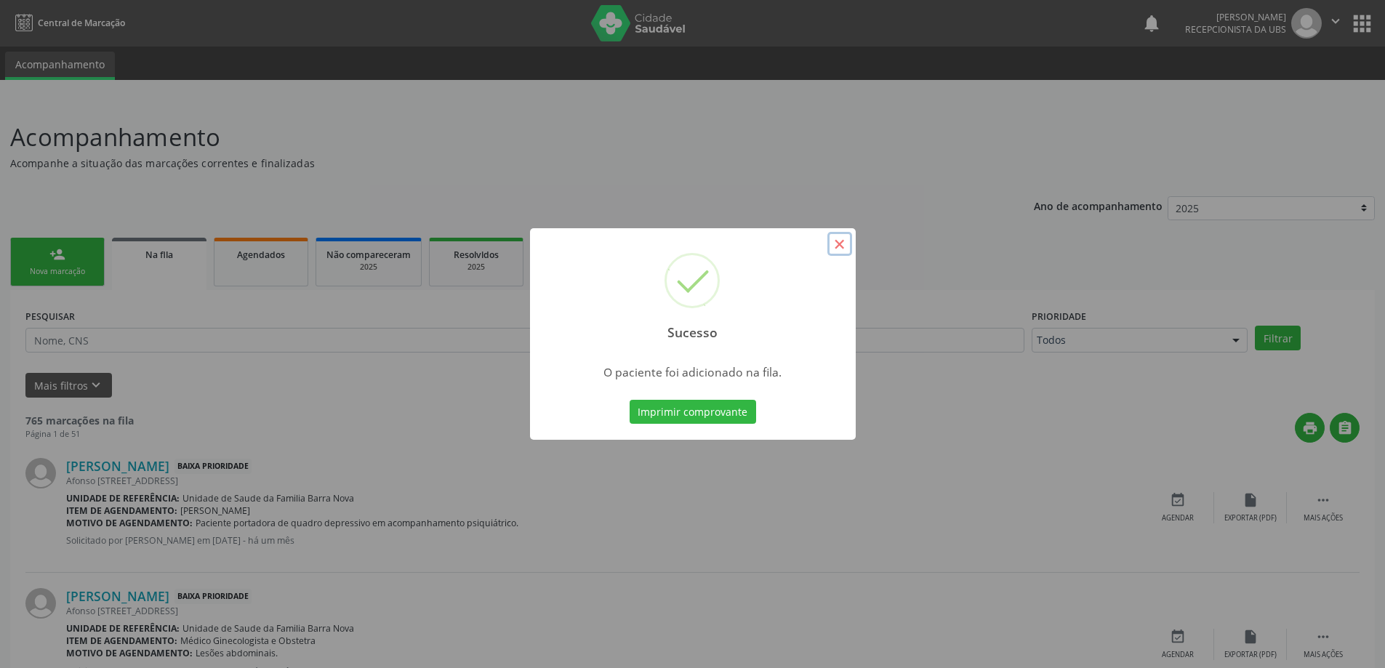
click at [842, 246] on button "×" at bounding box center [839, 244] width 25 height 25
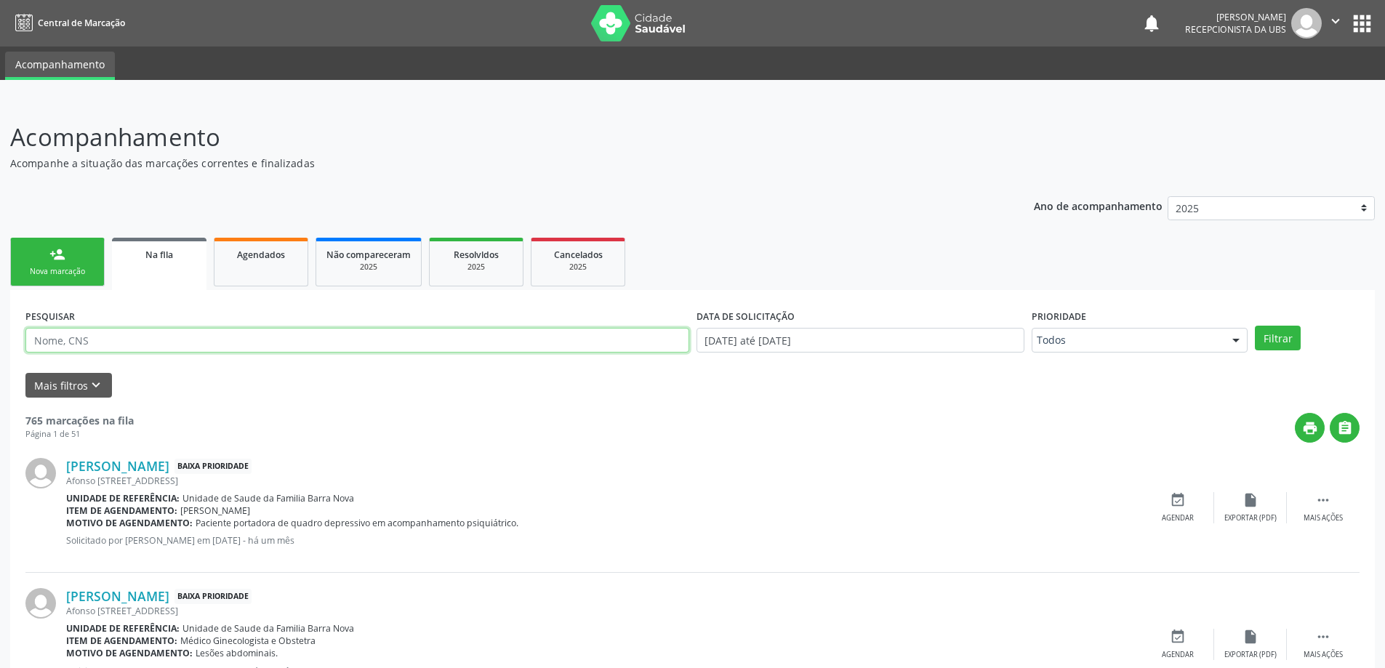
click at [212, 339] on input "text" at bounding box center [357, 340] width 664 height 25
type input "701002862878491"
drag, startPoint x: 188, startPoint y: 337, endPoint x: 0, endPoint y: 330, distance: 187.7
click at [69, 262] on link "person_add Nova marcação" at bounding box center [57, 262] width 94 height 49
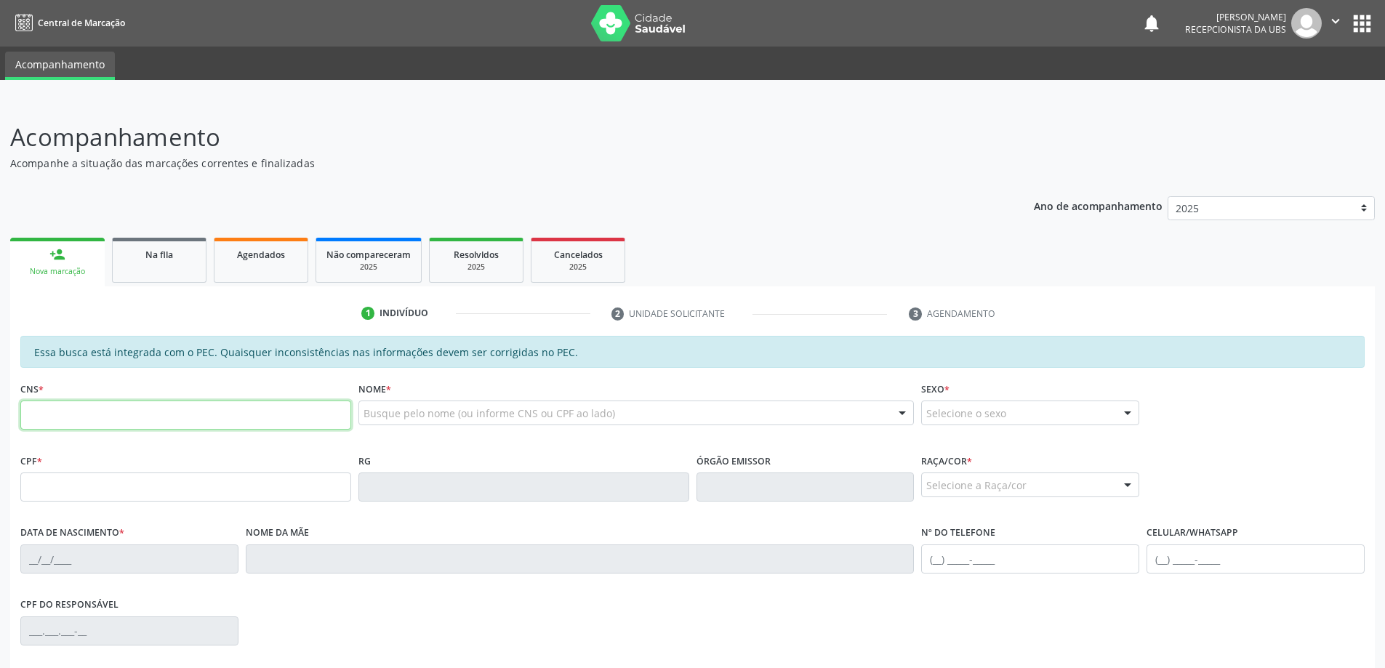
paste input "701 0028 6287 8491"
type input "701 0028 6287 8491"
type input "512.852.828-68"
type input "[DATE]"
type input "[PERSON_NAME]"
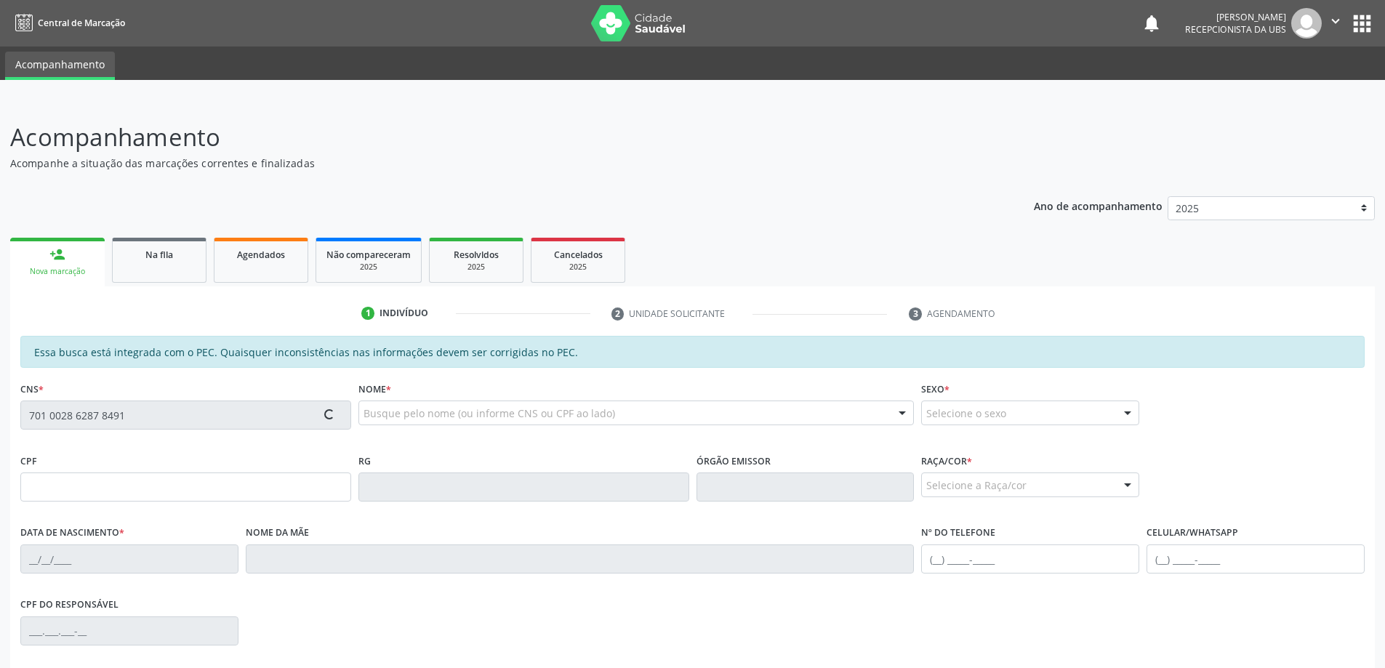
type input "[PHONE_NUMBER]"
type input "68"
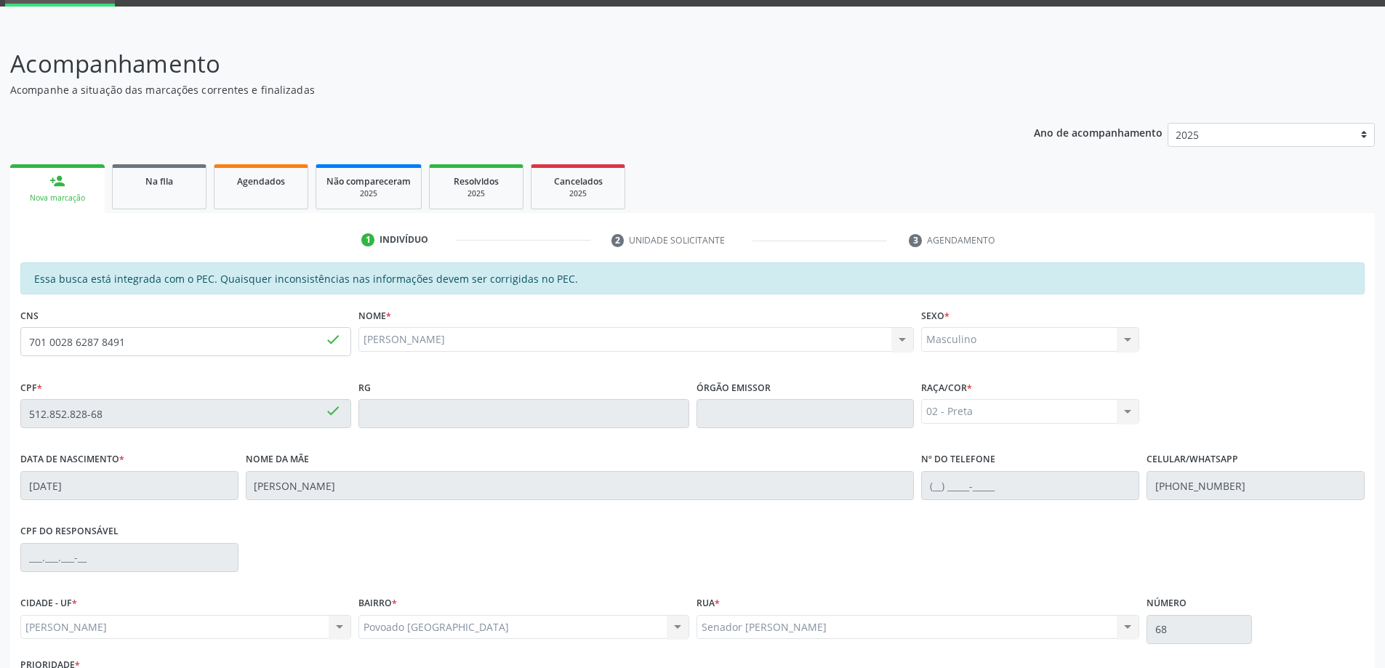
scroll to position [182, 0]
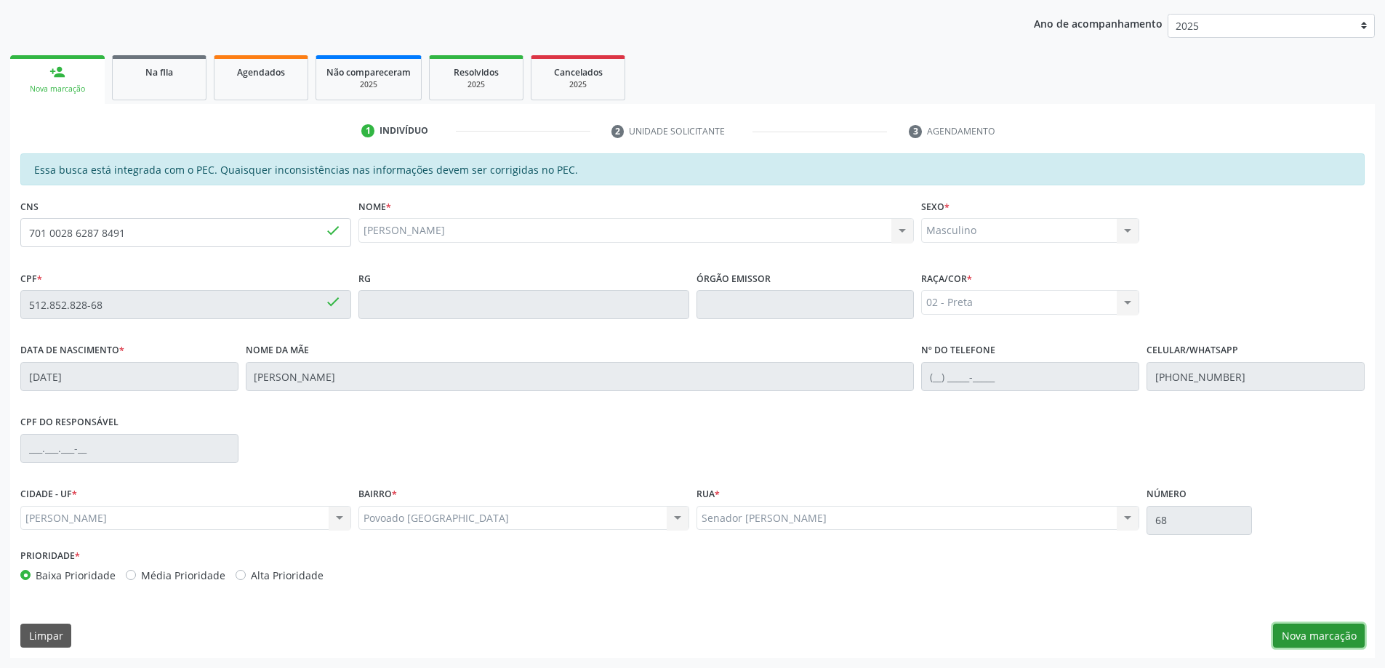
click at [1339, 641] on button "Nova marcação" at bounding box center [1319, 636] width 92 height 25
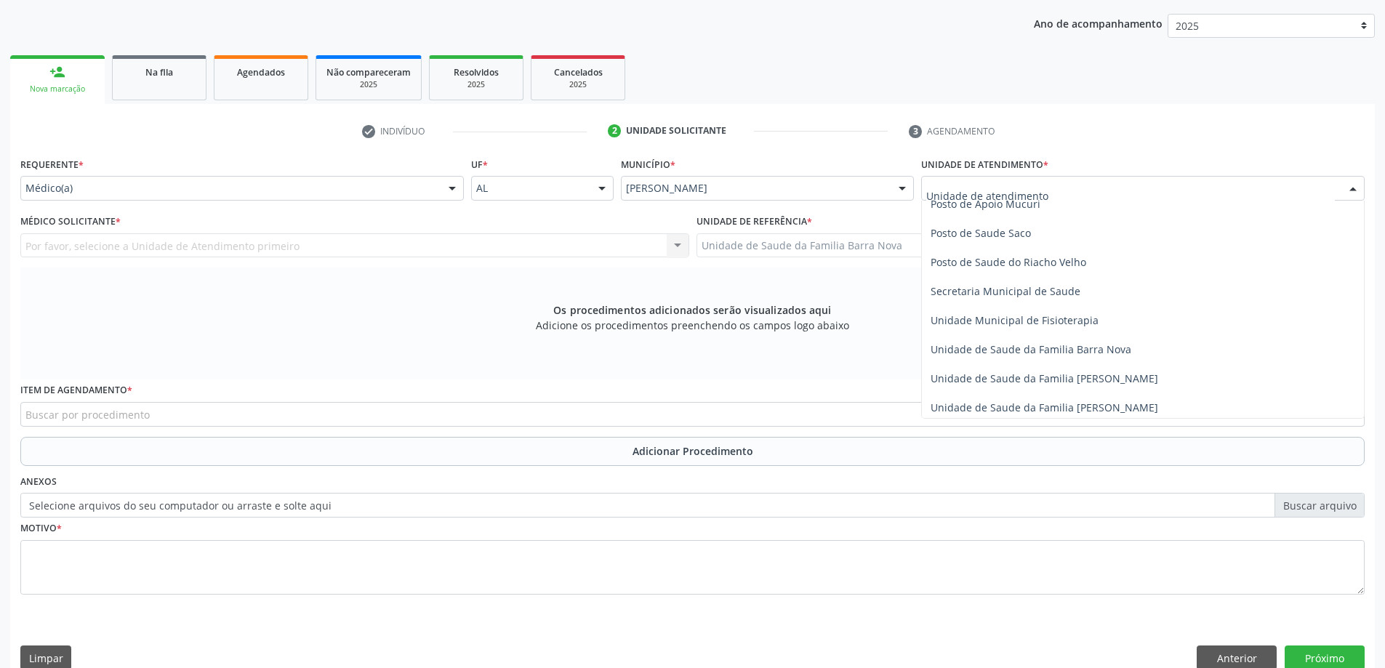
scroll to position [654, 0]
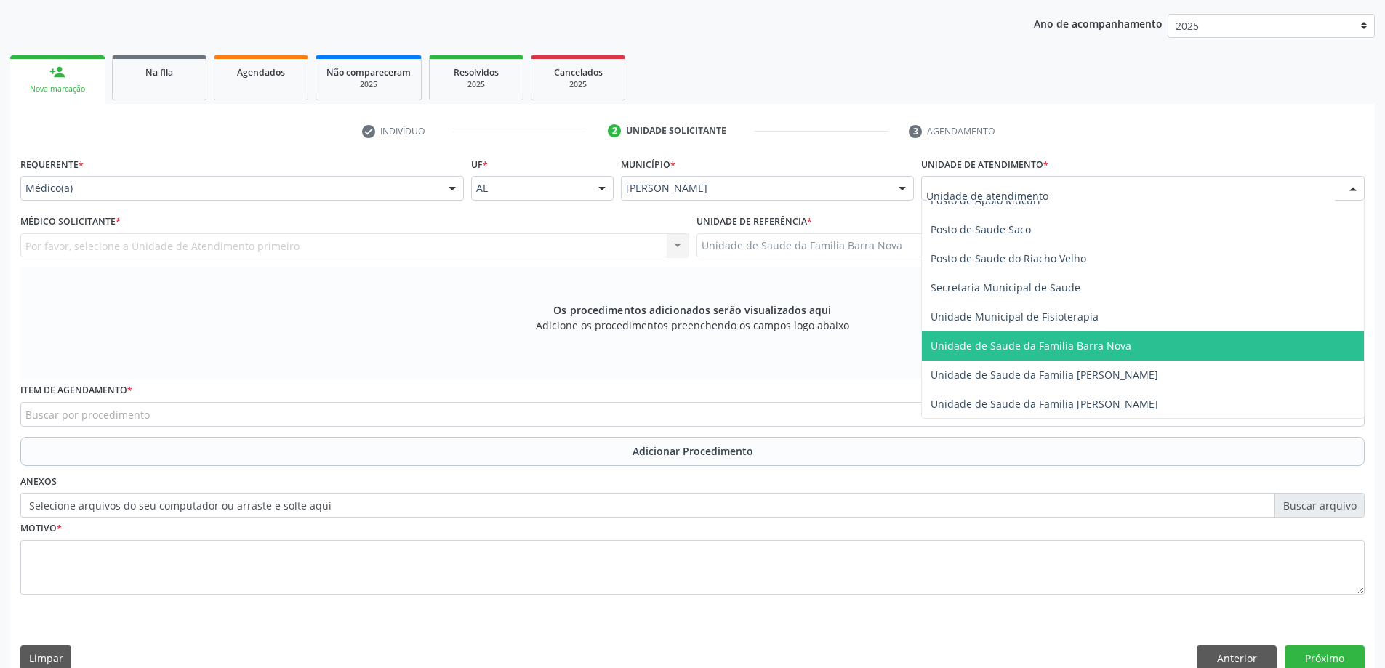
click at [1050, 352] on span "Unidade de Saude da Familia Barra Nova" at bounding box center [1030, 346] width 201 height 14
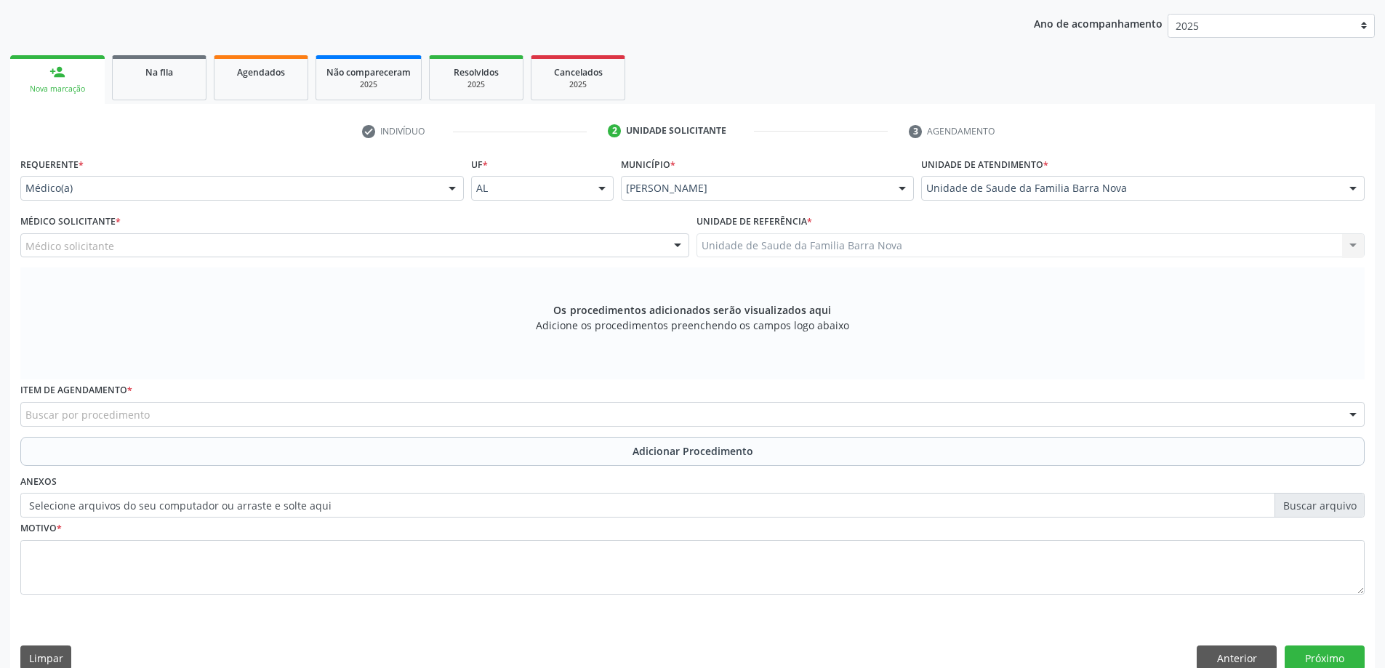
click at [330, 244] on div "Médico solicitante [PERSON_NAME] [PERSON_NAME] [PERSON_NAME] [PERSON_NAME] [PER…" at bounding box center [354, 245] width 669 height 25
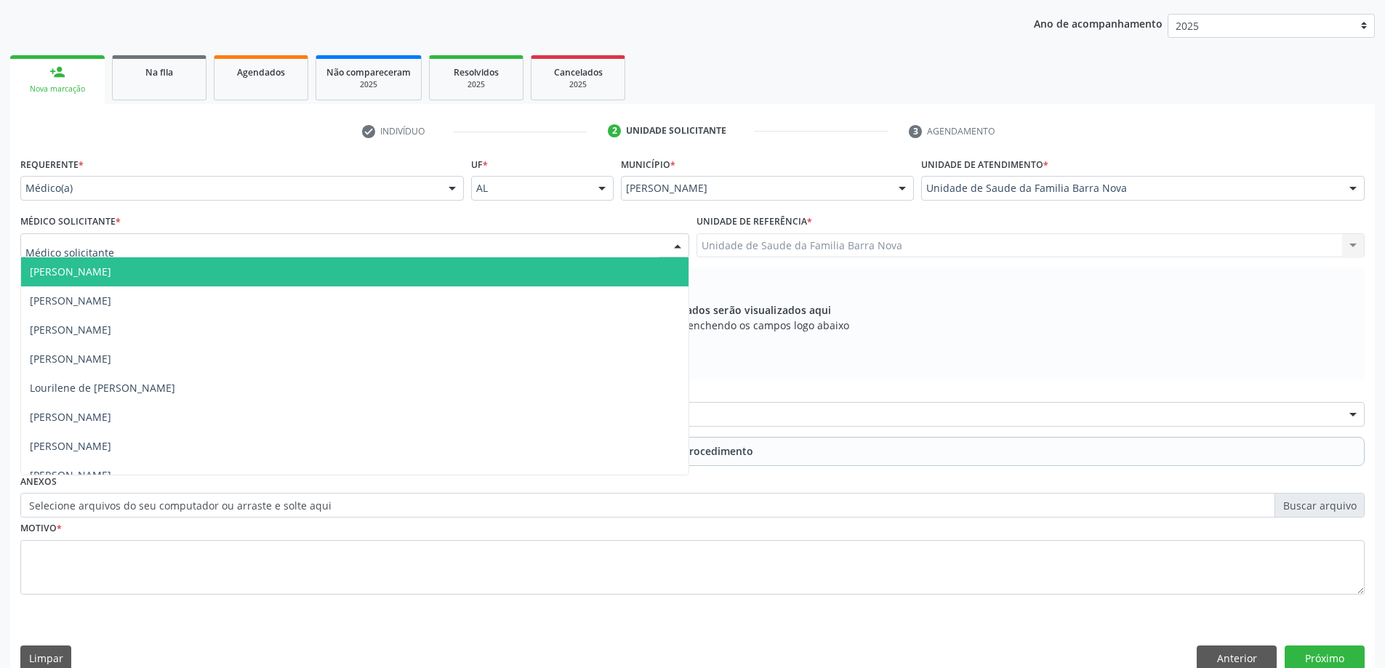
click at [323, 252] on div at bounding box center [354, 245] width 669 height 25
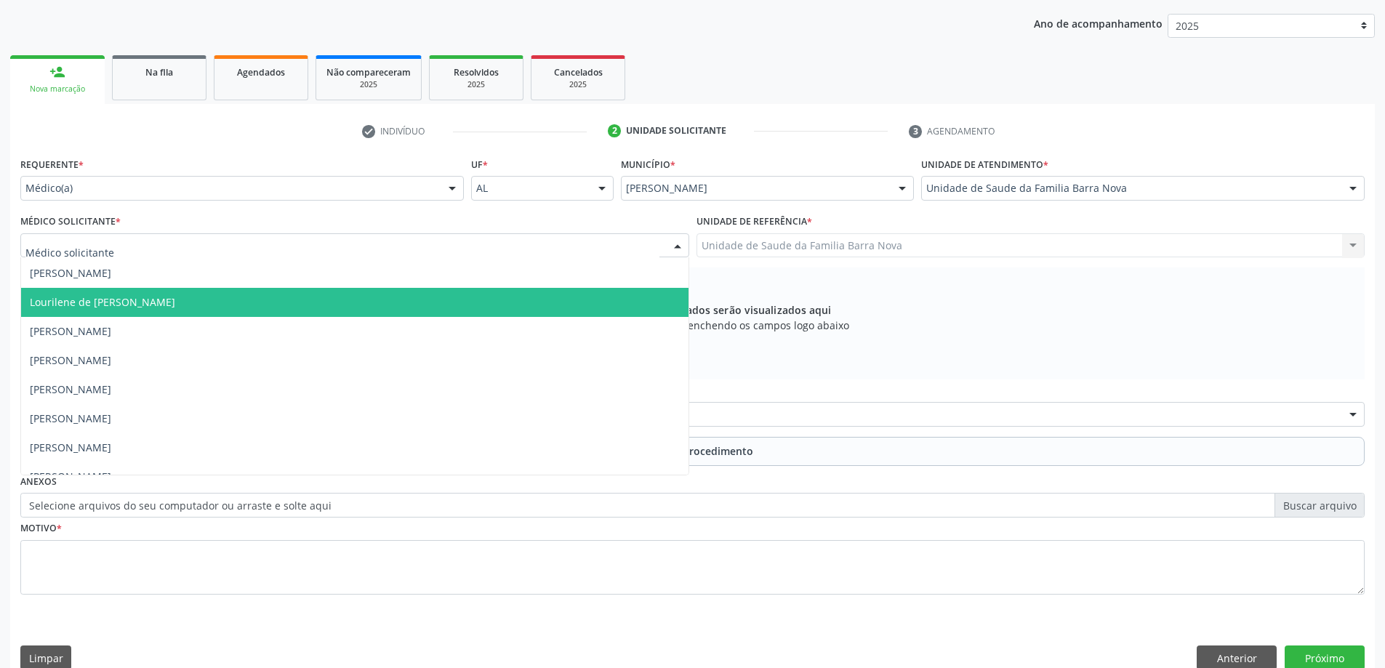
scroll to position [102, 0]
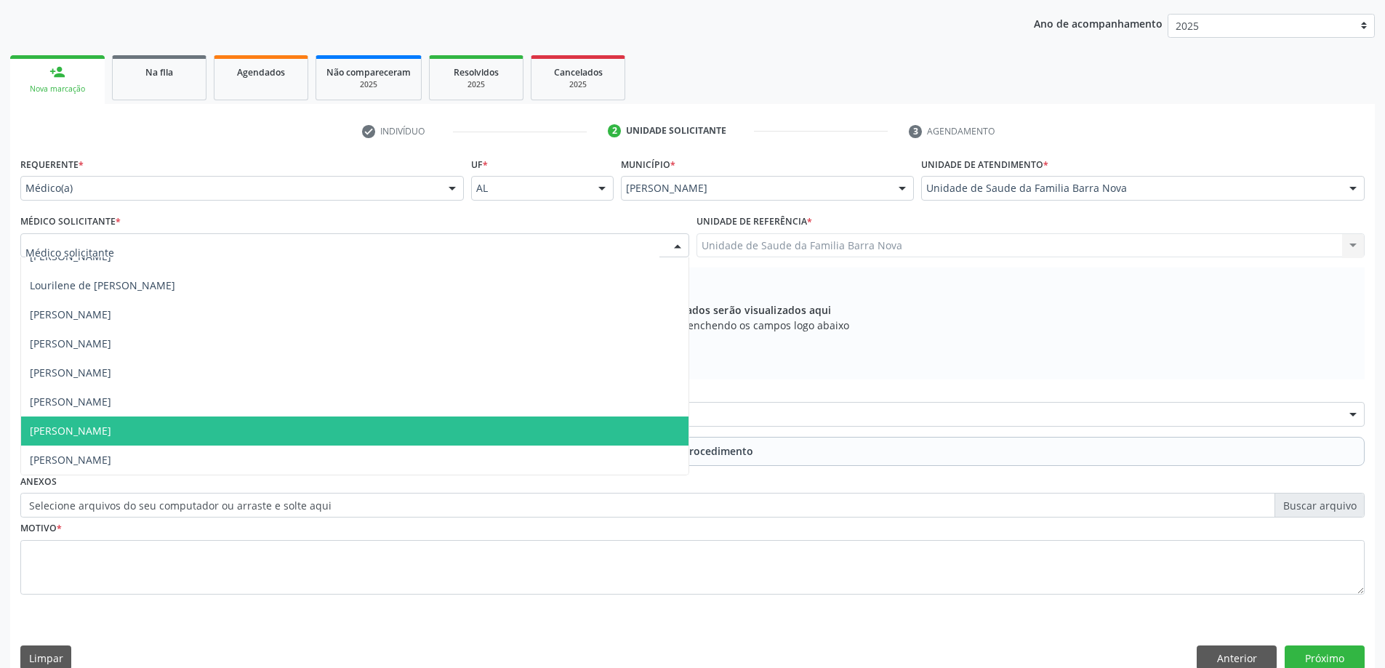
click at [276, 437] on span "[PERSON_NAME]" at bounding box center [354, 431] width 667 height 29
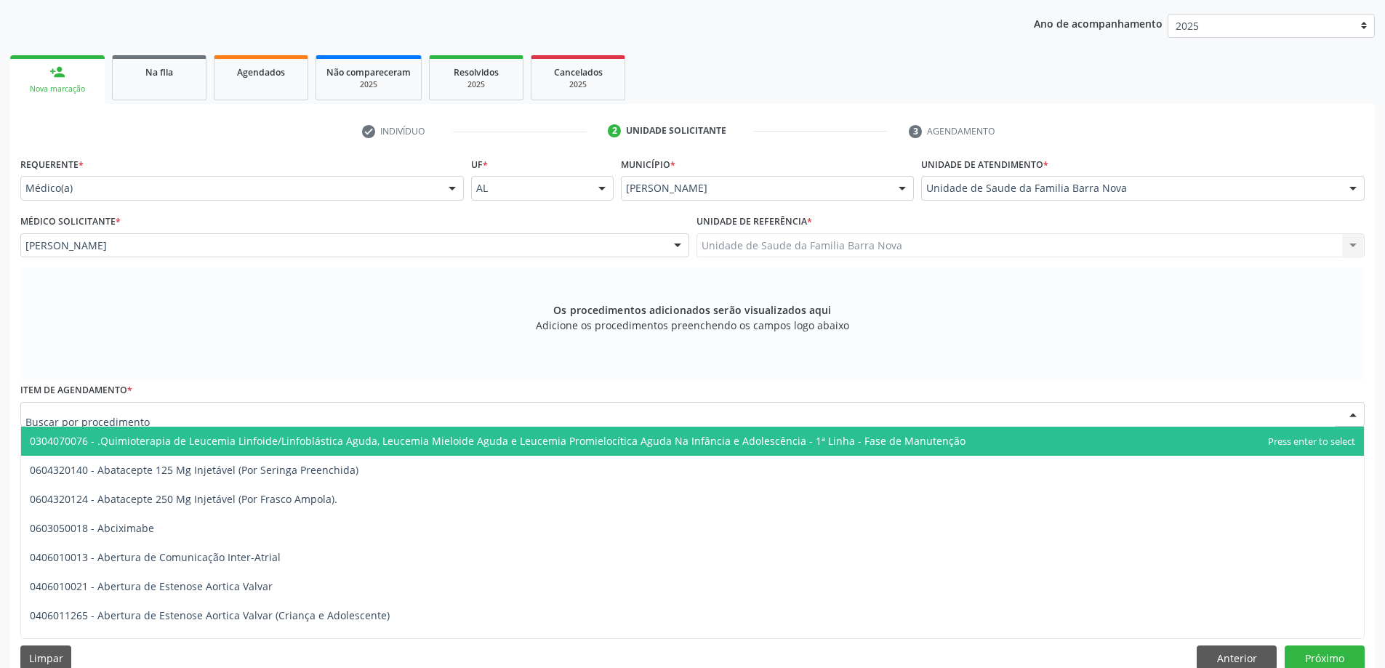
click at [265, 416] on div at bounding box center [692, 414] width 1344 height 25
click at [265, 416] on input "text" at bounding box center [679, 421] width 1309 height 29
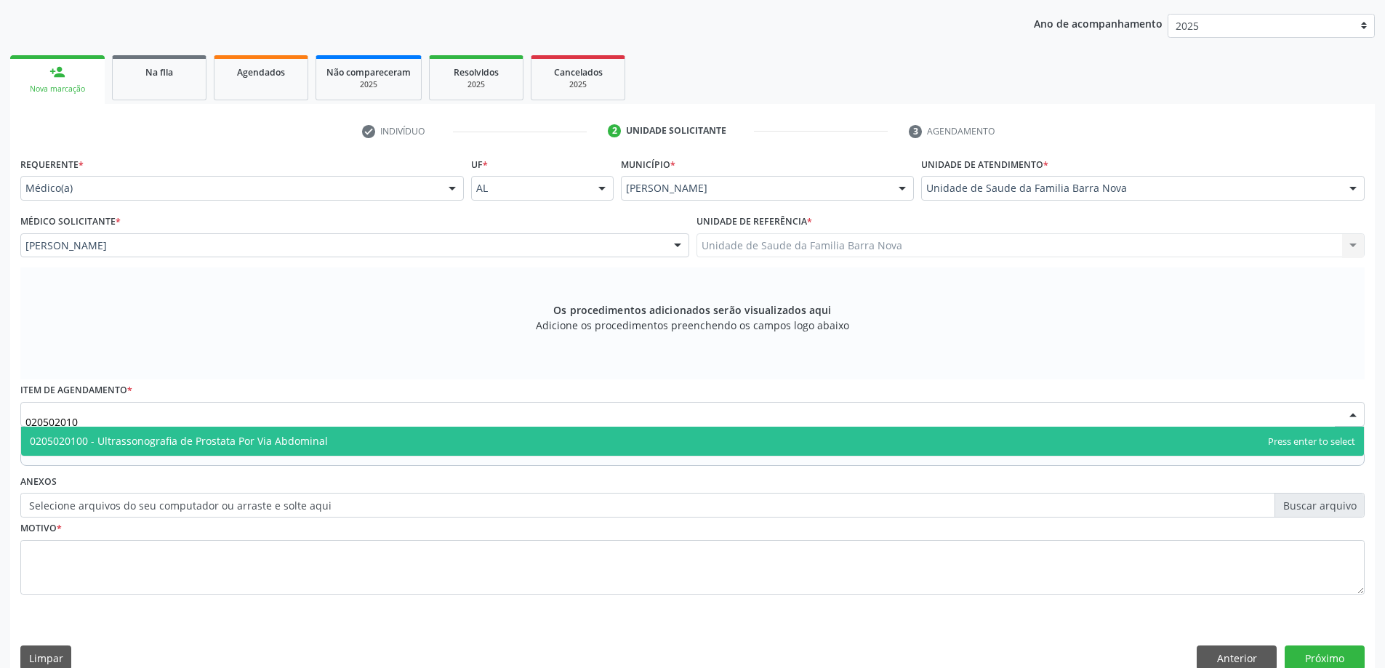
type input "0205020100"
click at [279, 436] on span "0205020100 - Ultrassonografia de Prostata Por Via Abdominal" at bounding box center [179, 441] width 298 height 14
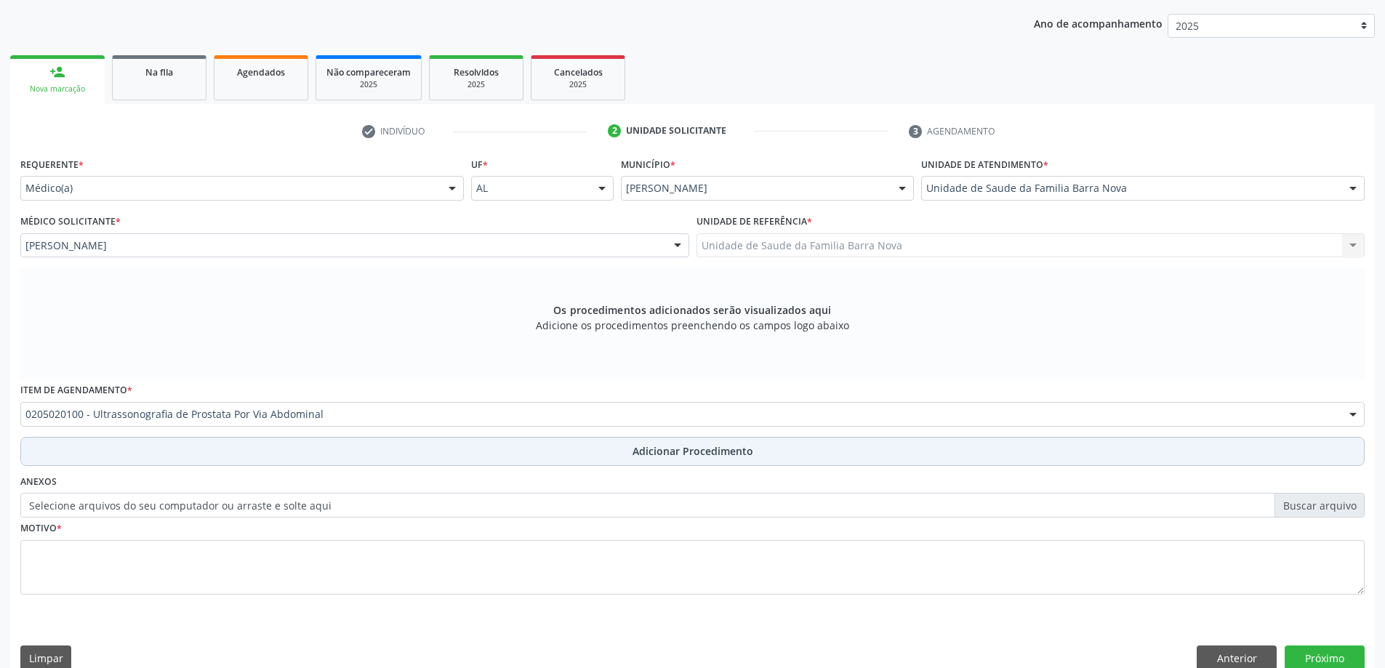
click at [629, 445] on button "Adicionar Procedimento" at bounding box center [692, 451] width 1344 height 29
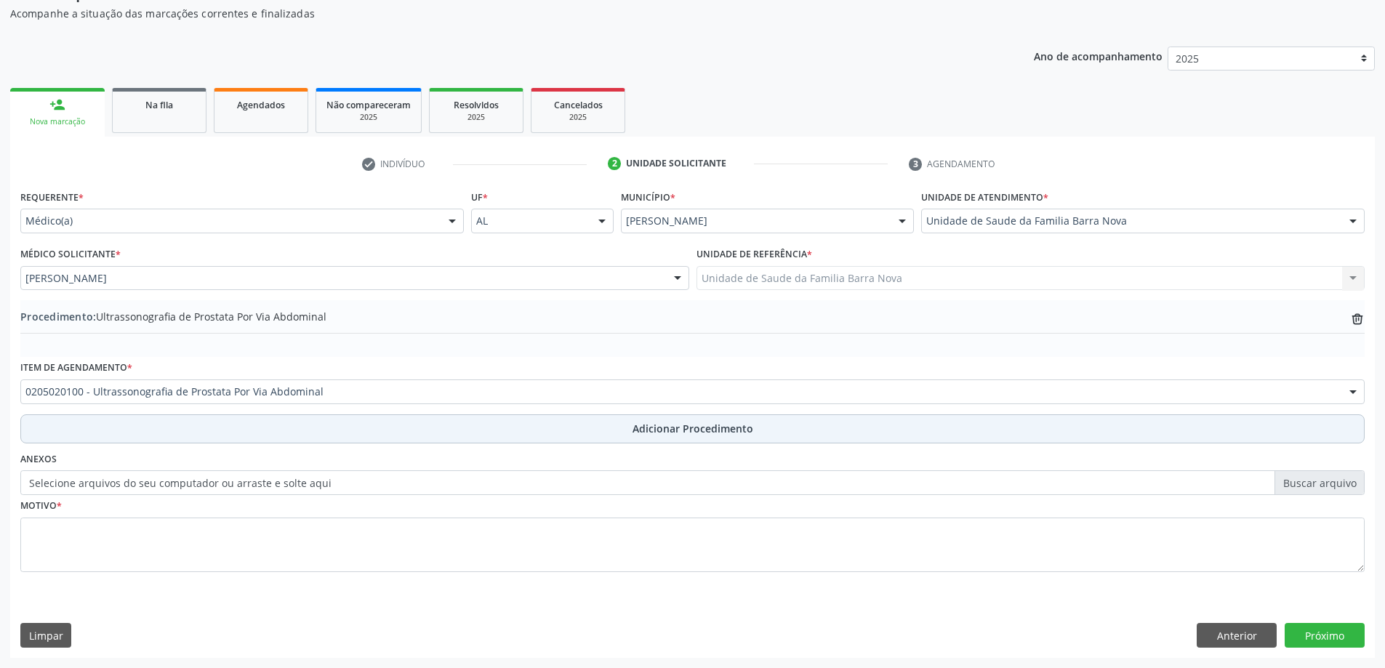
scroll to position [150, 0]
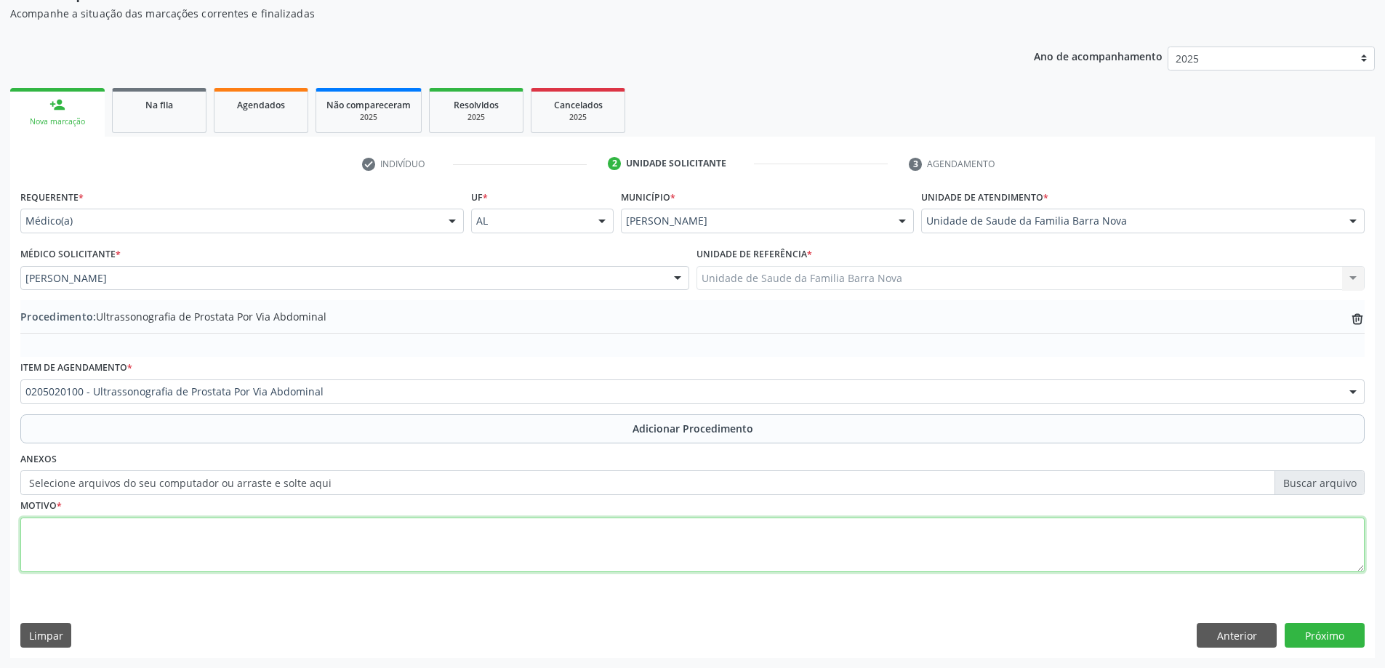
click at [181, 555] on textarea at bounding box center [692, 545] width 1344 height 55
type textarea "Historico familiar e pessoal de CA de próstata."
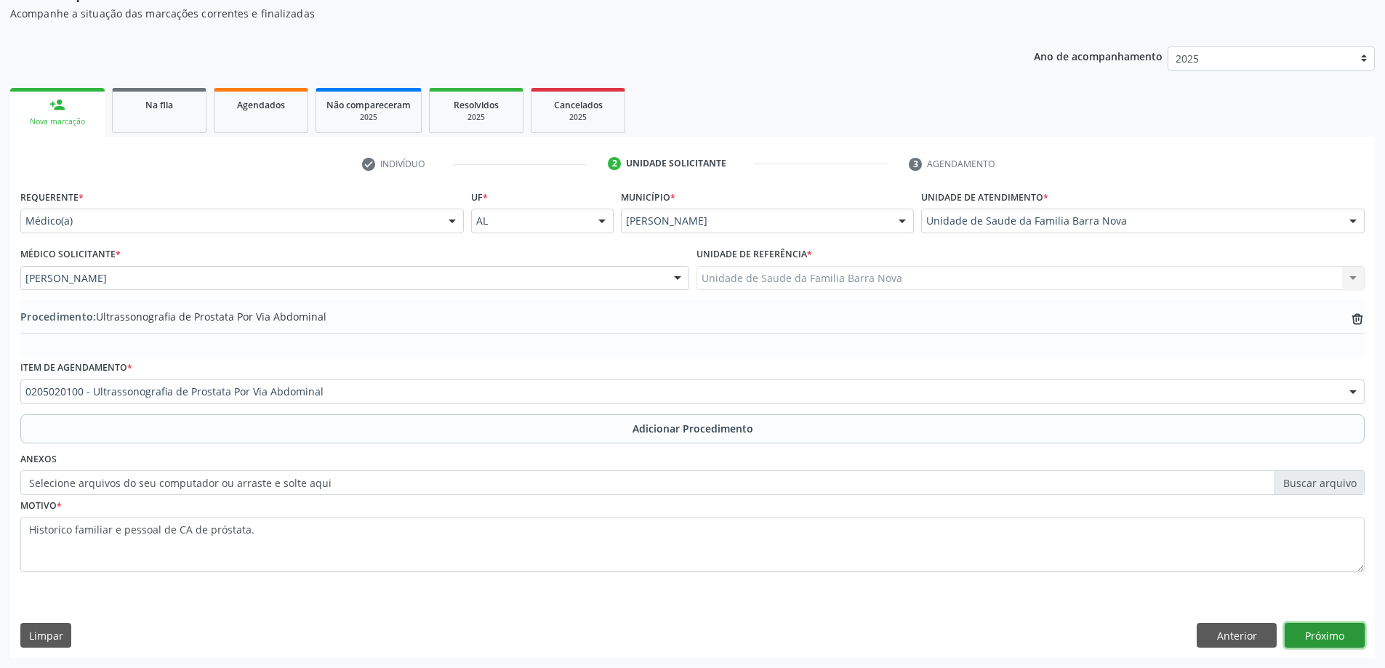
click at [1311, 636] on button "Próximo" at bounding box center [1324, 635] width 80 height 25
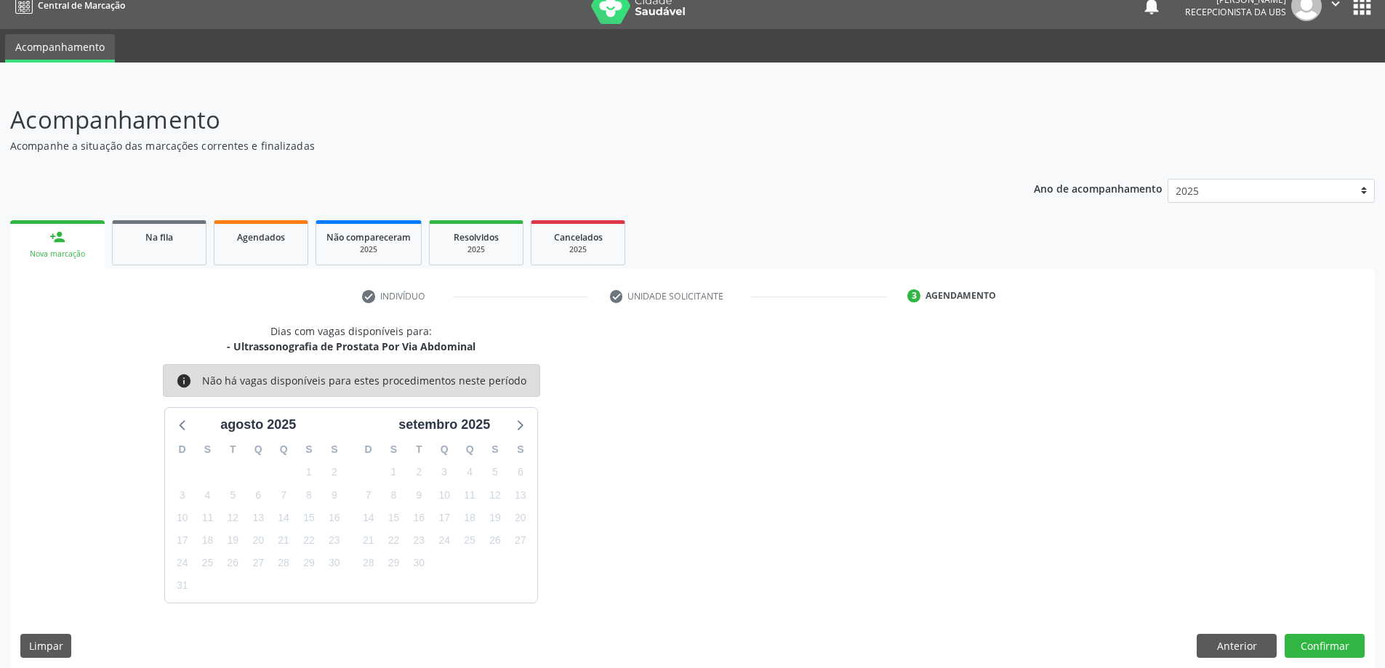
scroll to position [28, 0]
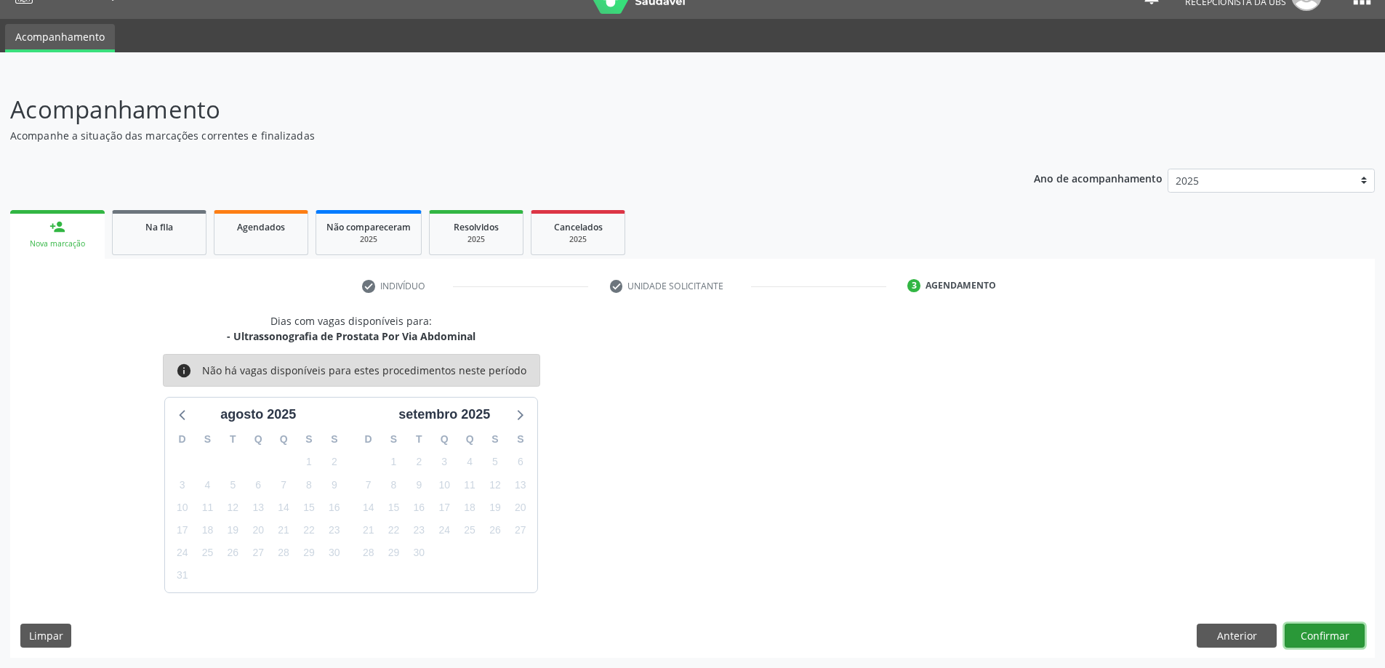
click at [1326, 628] on button "Confirmar" at bounding box center [1324, 636] width 80 height 25
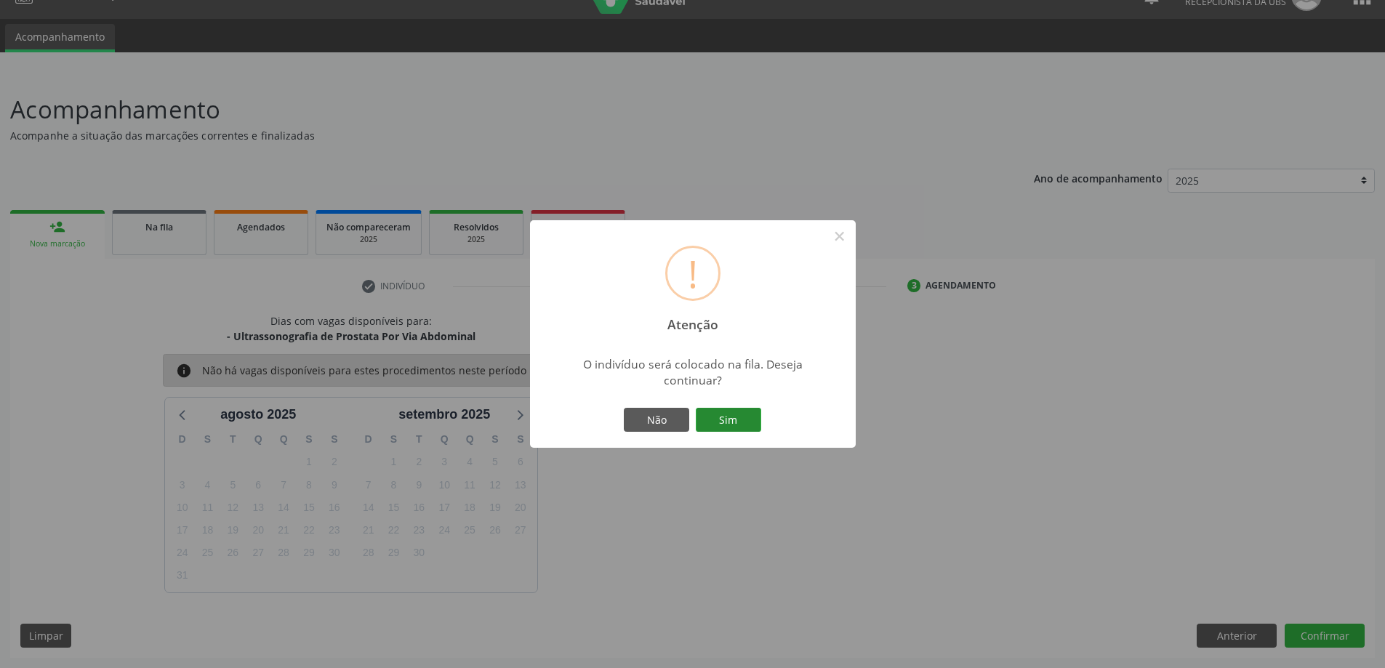
click at [717, 417] on button "Sim" at bounding box center [728, 420] width 65 height 25
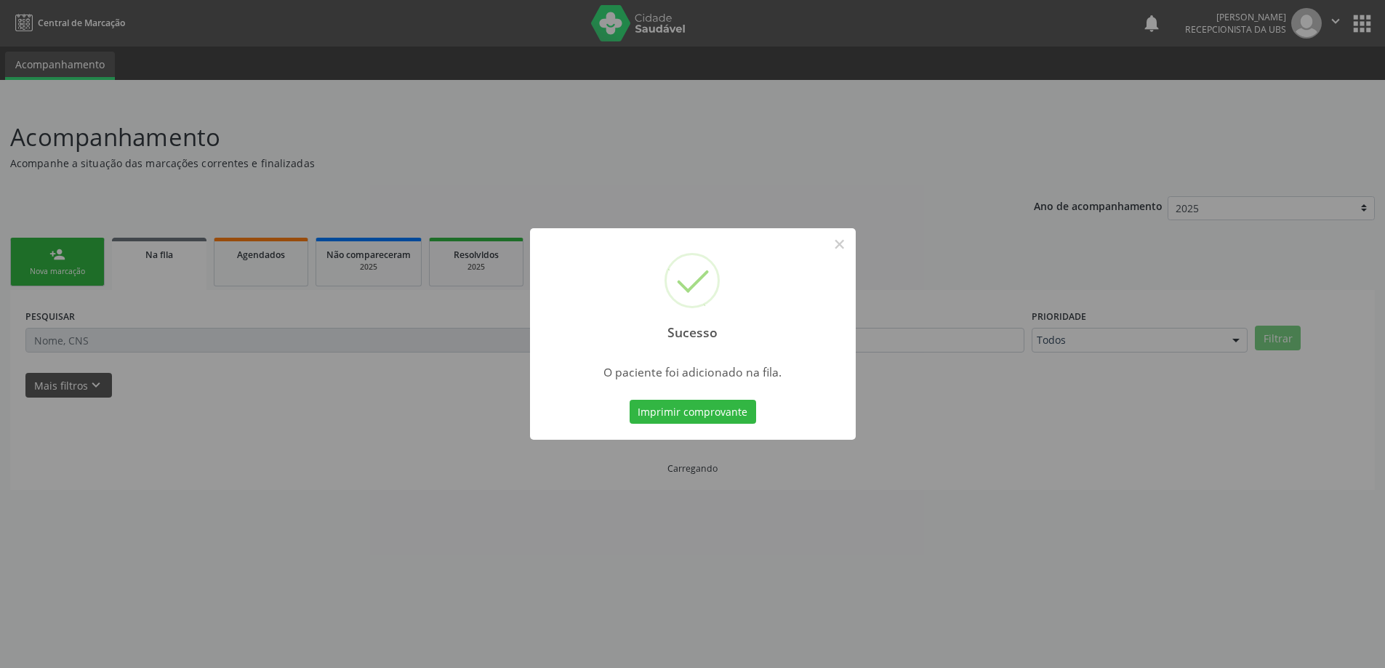
scroll to position [0, 0]
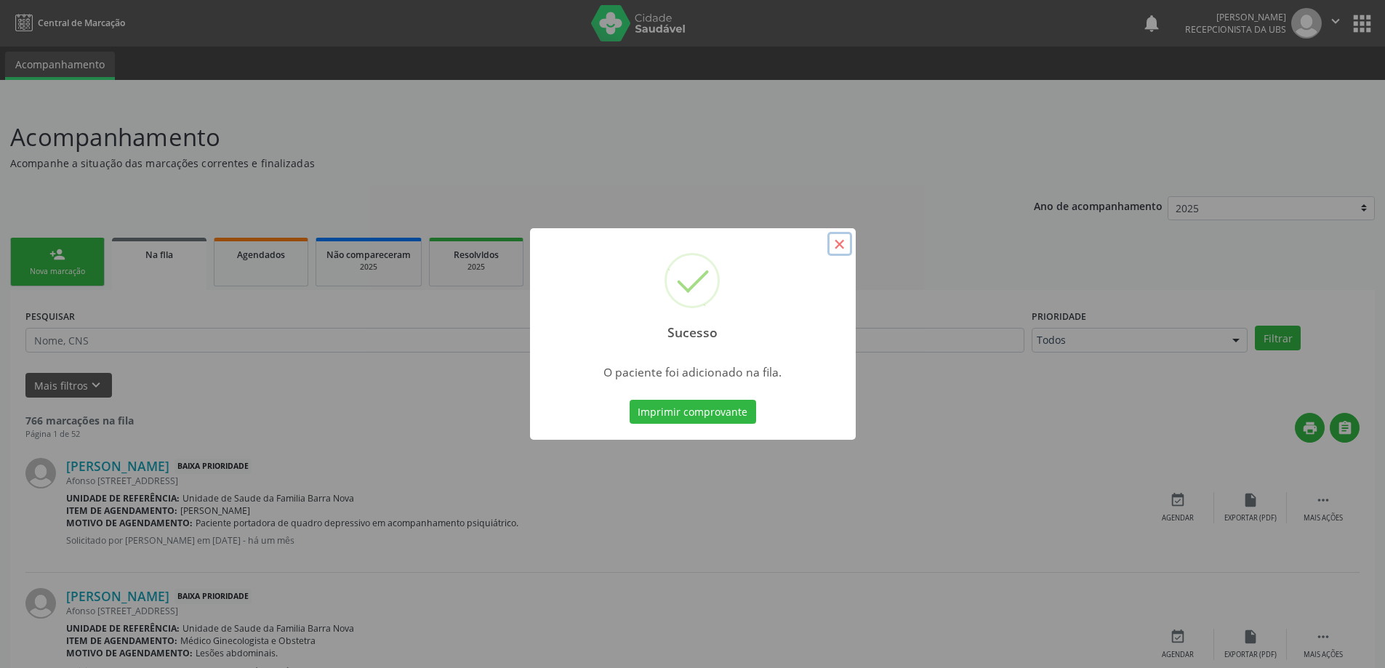
click at [839, 241] on button "×" at bounding box center [839, 244] width 25 height 25
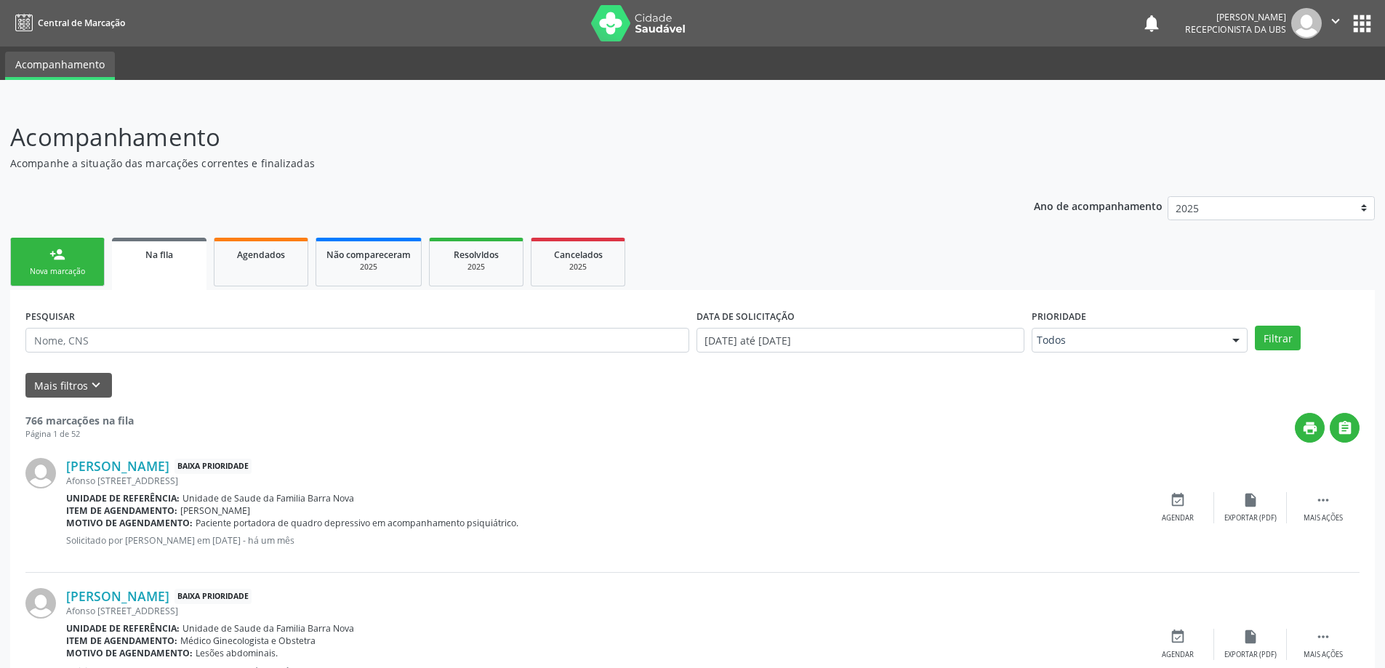
click at [73, 265] on link "person_add Nova marcação" at bounding box center [57, 262] width 94 height 49
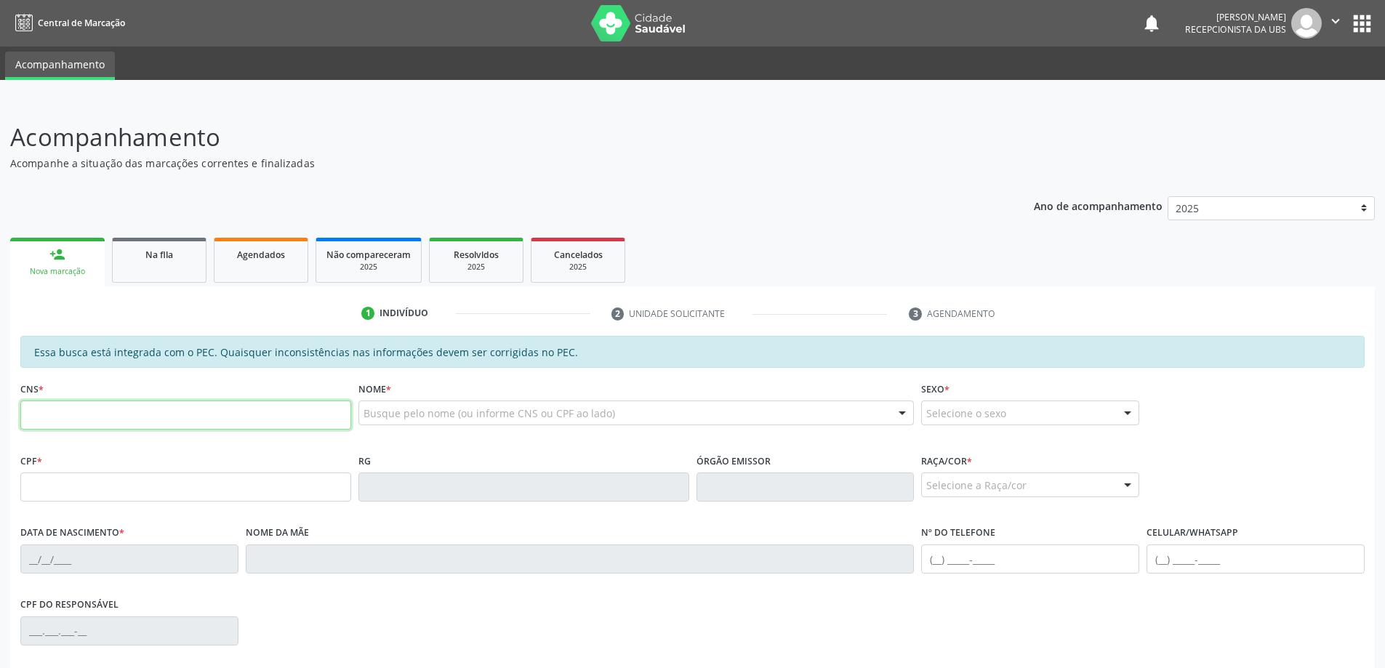
click at [90, 416] on input "text" at bounding box center [185, 415] width 331 height 29
type input "704 0038 0890 1869"
type input "039.951.434-15"
type input "[DATE]"
type input "[PERSON_NAME]"
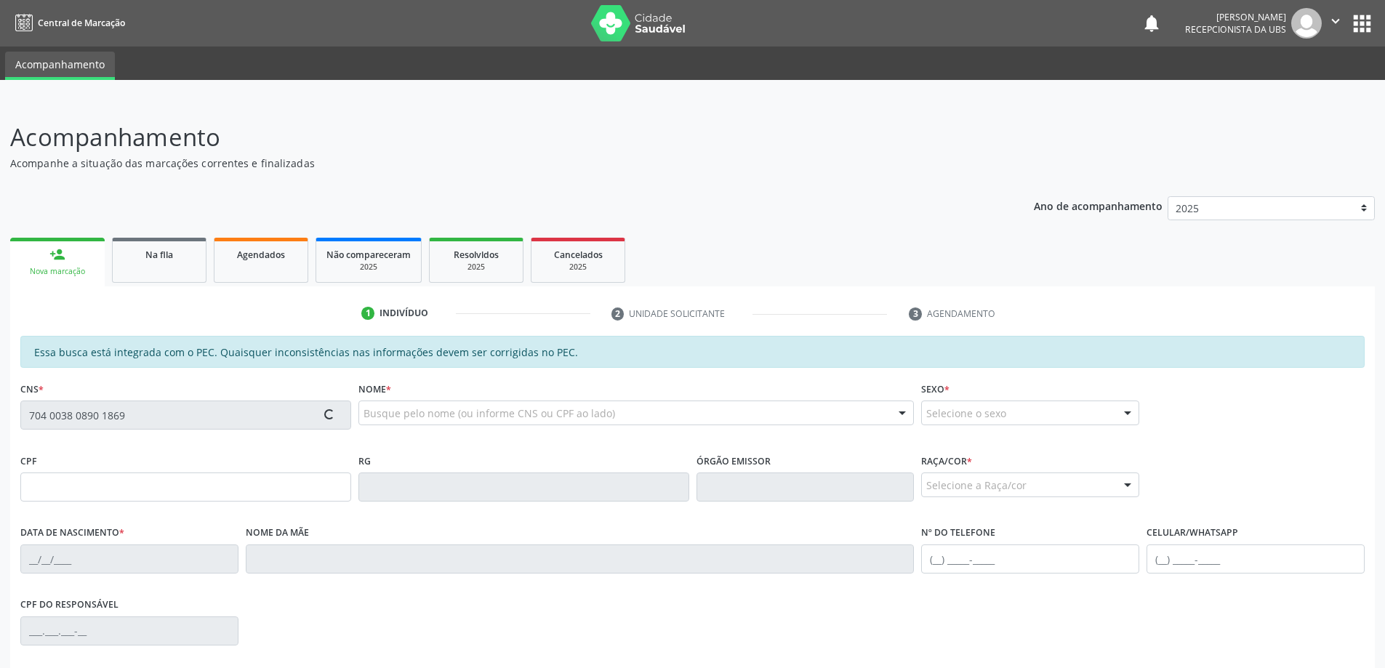
type input "[PHONE_NUMBER]"
type input "72"
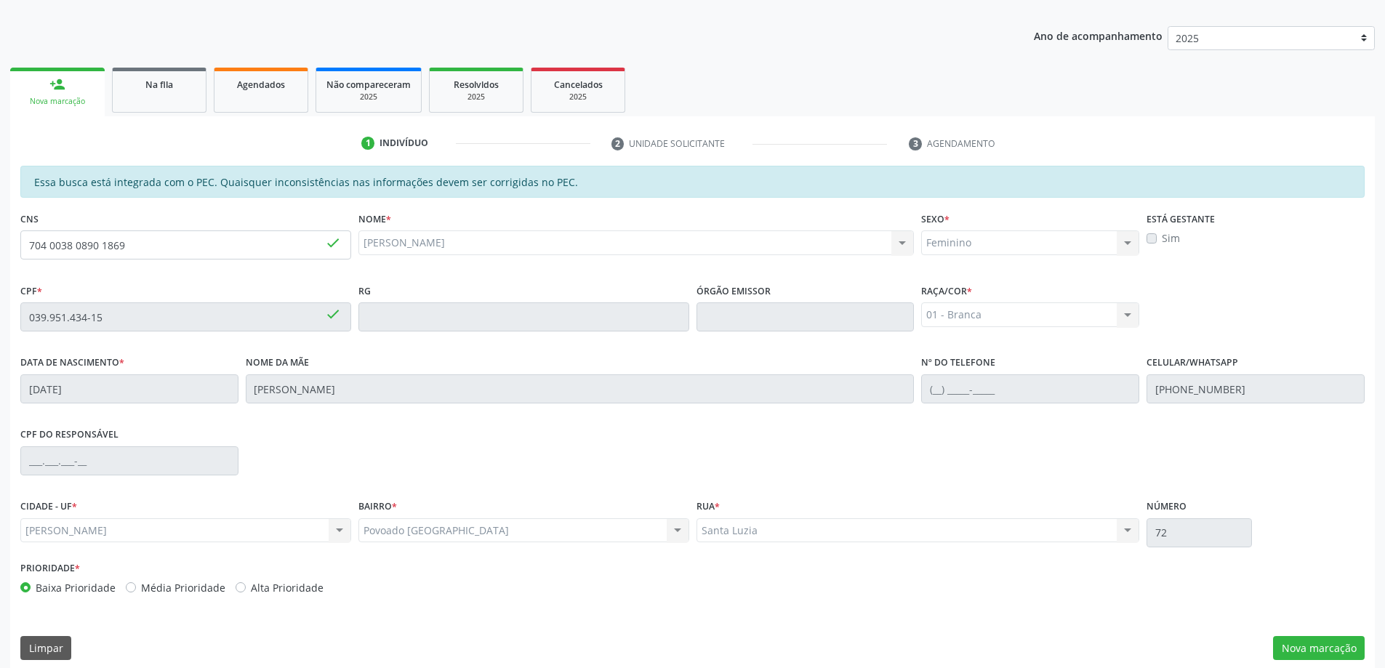
scroll to position [182, 0]
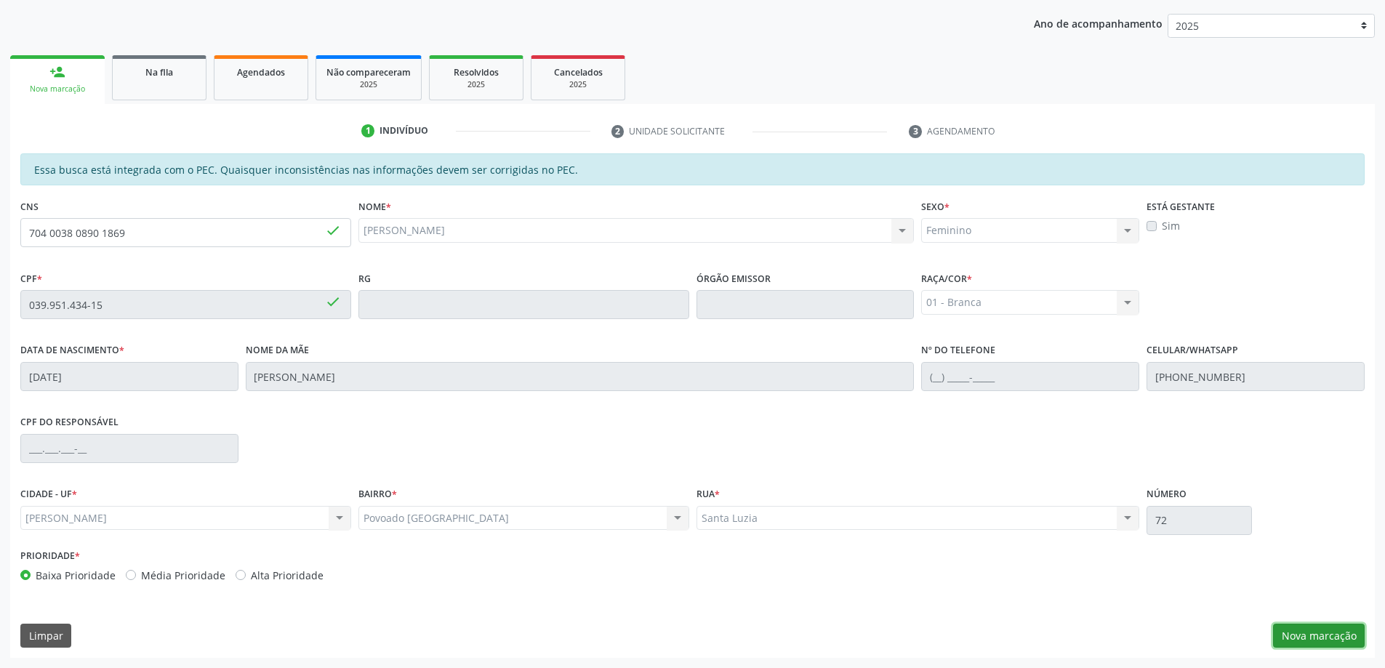
click at [1319, 634] on button "Nova marcação" at bounding box center [1319, 636] width 92 height 25
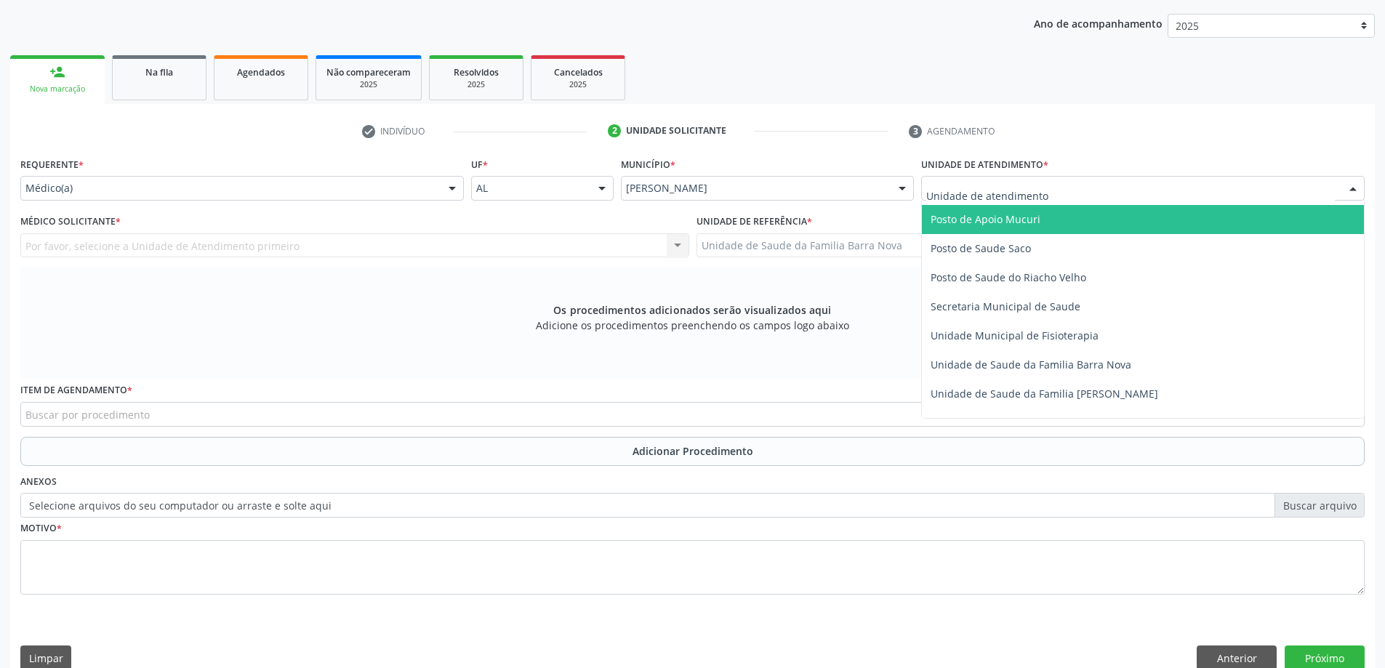
scroll to position [654, 0]
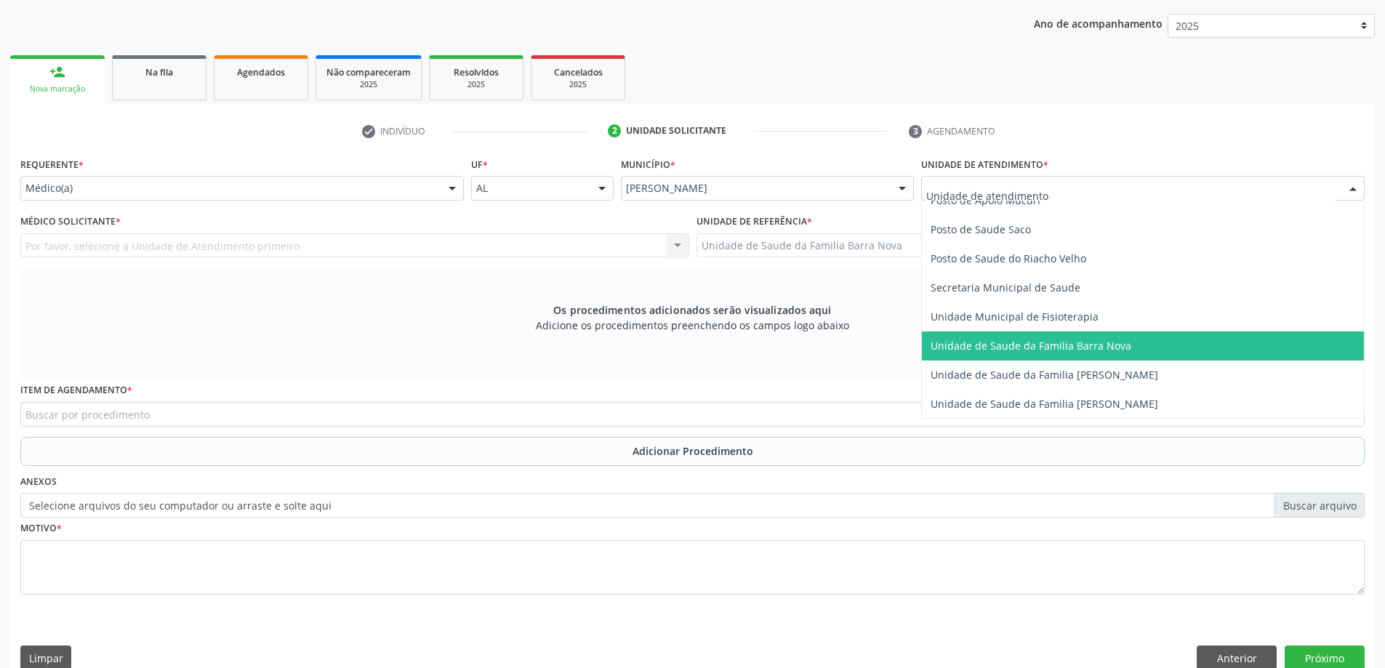
click at [1059, 345] on span "Unidade de Saude da Familia Barra Nova" at bounding box center [1030, 346] width 201 height 14
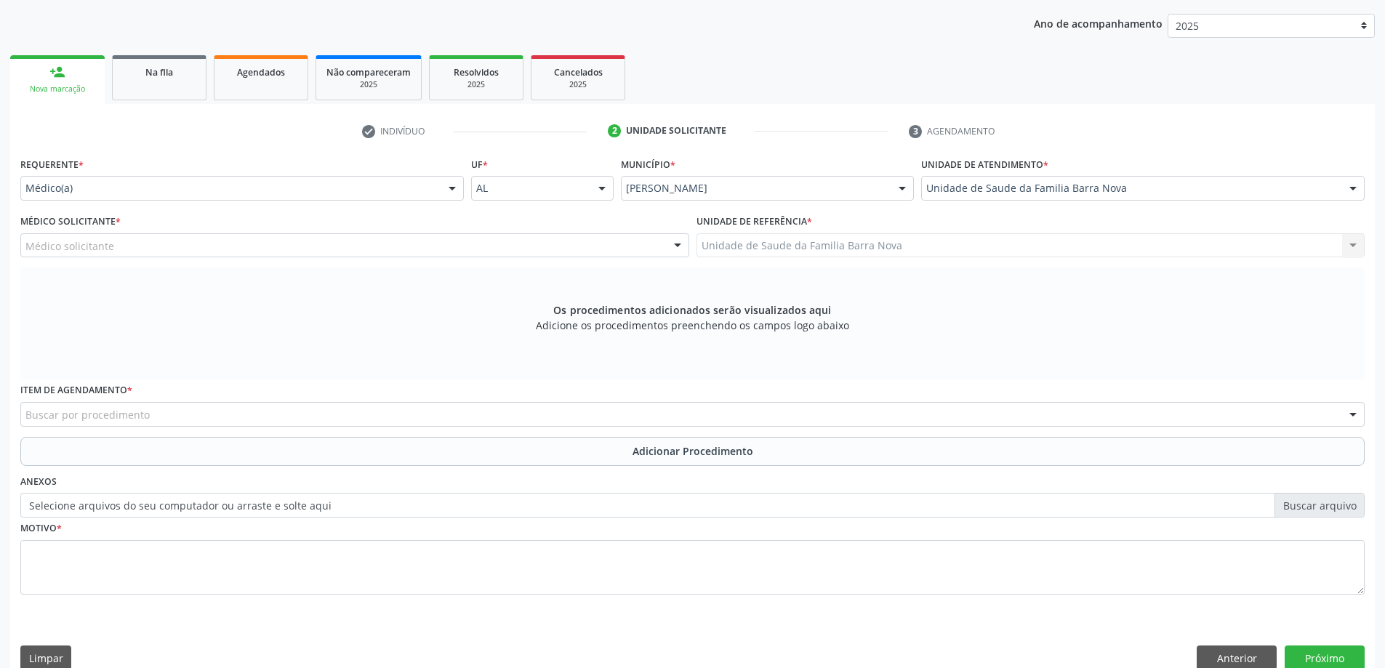
click at [464, 247] on div "Médico solicitante" at bounding box center [354, 245] width 669 height 25
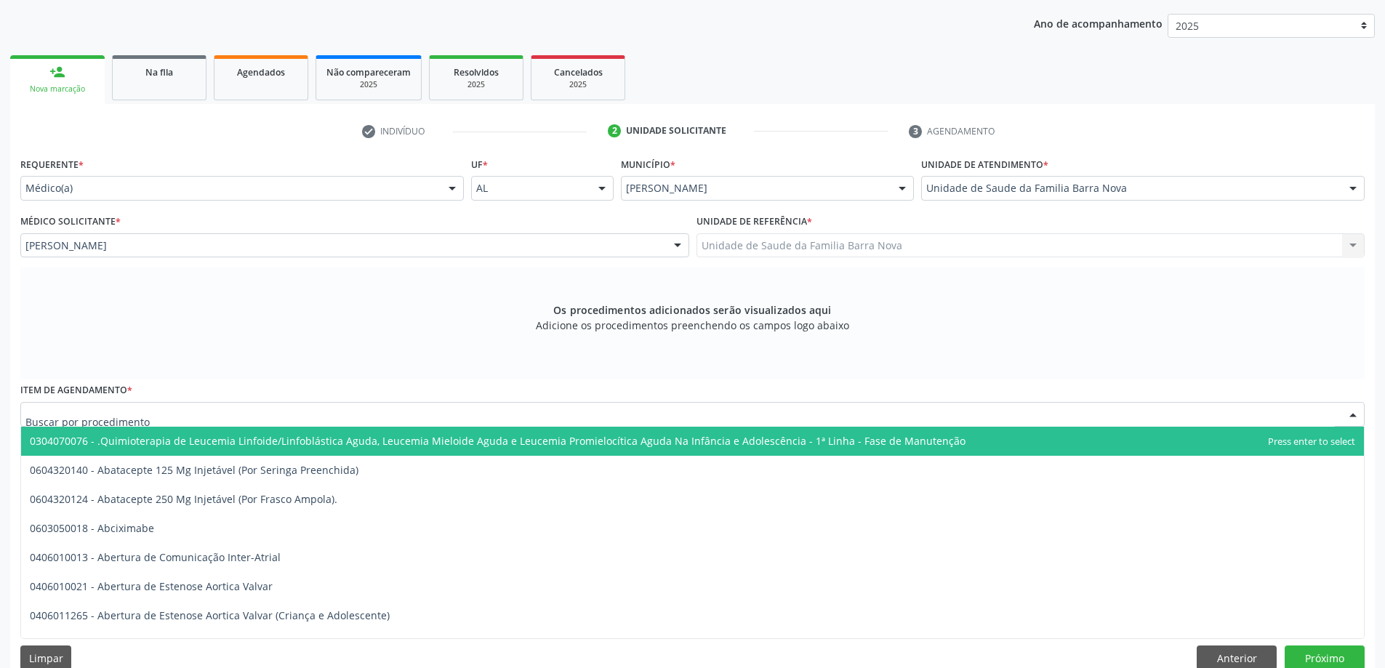
click at [245, 415] on div at bounding box center [692, 414] width 1344 height 25
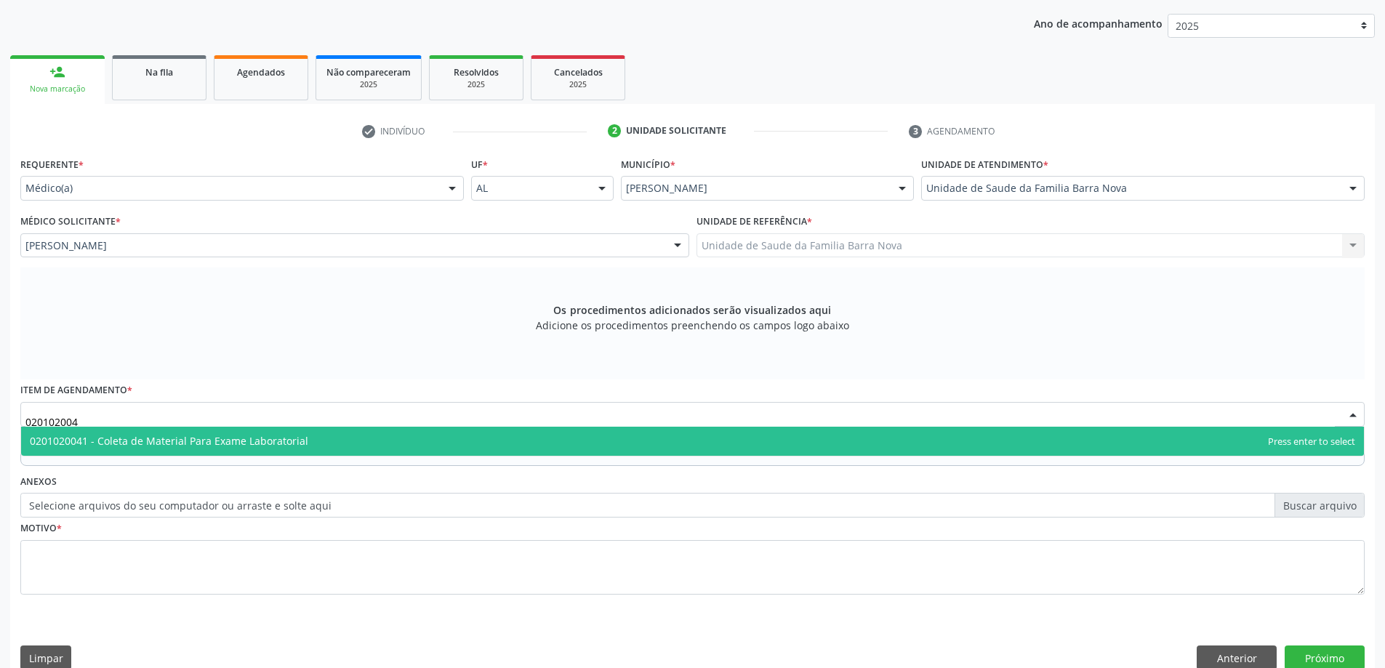
type input "0201020041"
click at [623, 444] on span "0201020041 - Coleta de Material Para Exame Laboratorial" at bounding box center [692, 441] width 1343 height 29
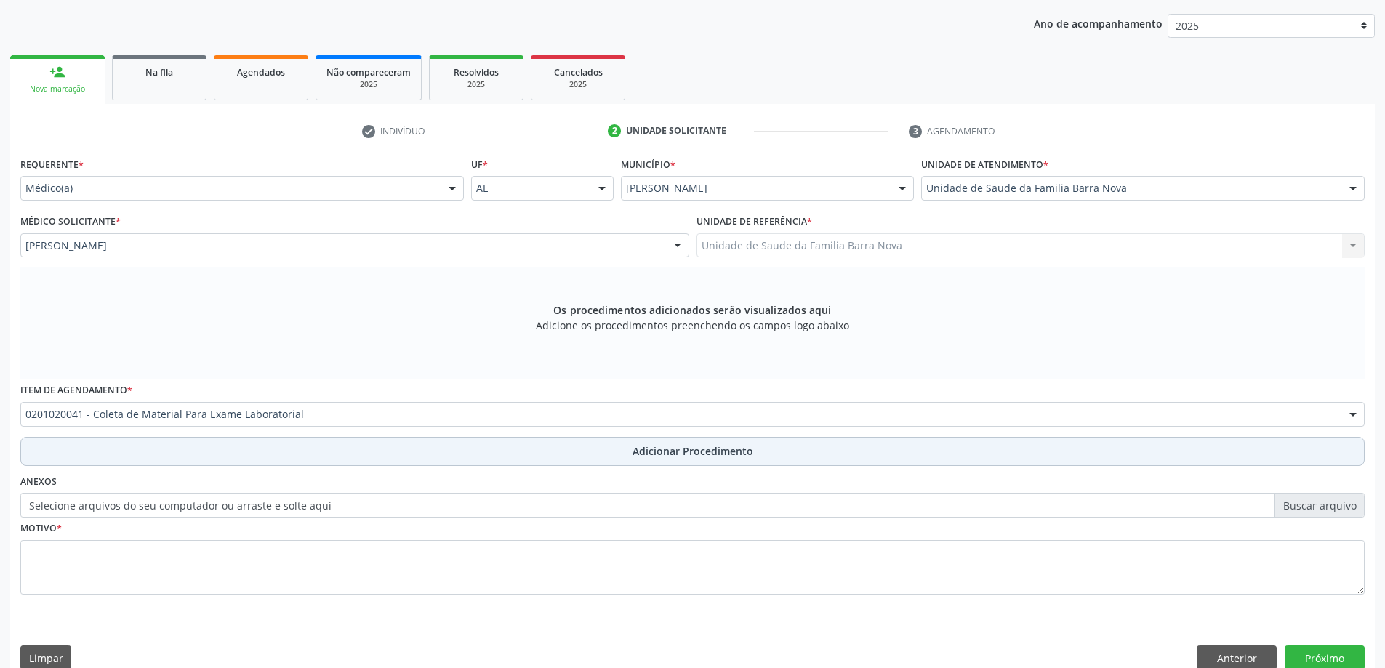
click at [659, 456] on span "Adicionar Procedimento" at bounding box center [692, 450] width 121 height 15
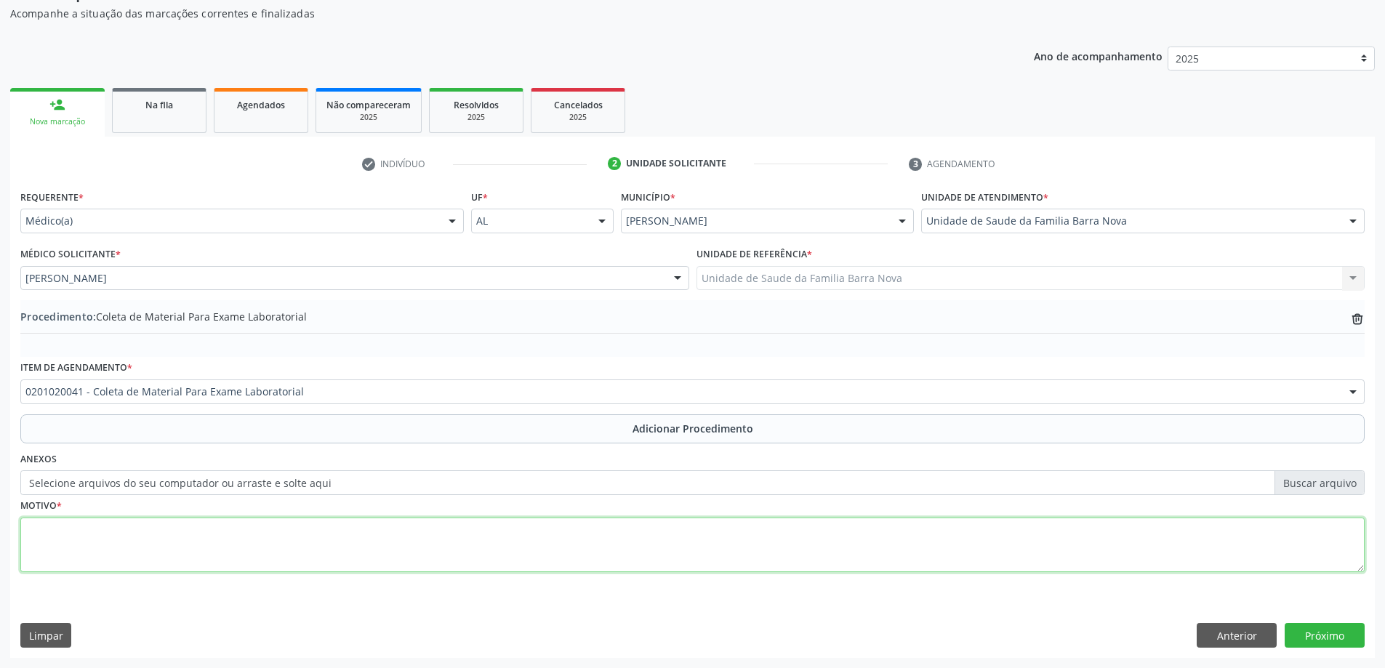
click at [254, 552] on textarea at bounding box center [692, 545] width 1344 height 55
type textarea "Historico de tireoidectomia."
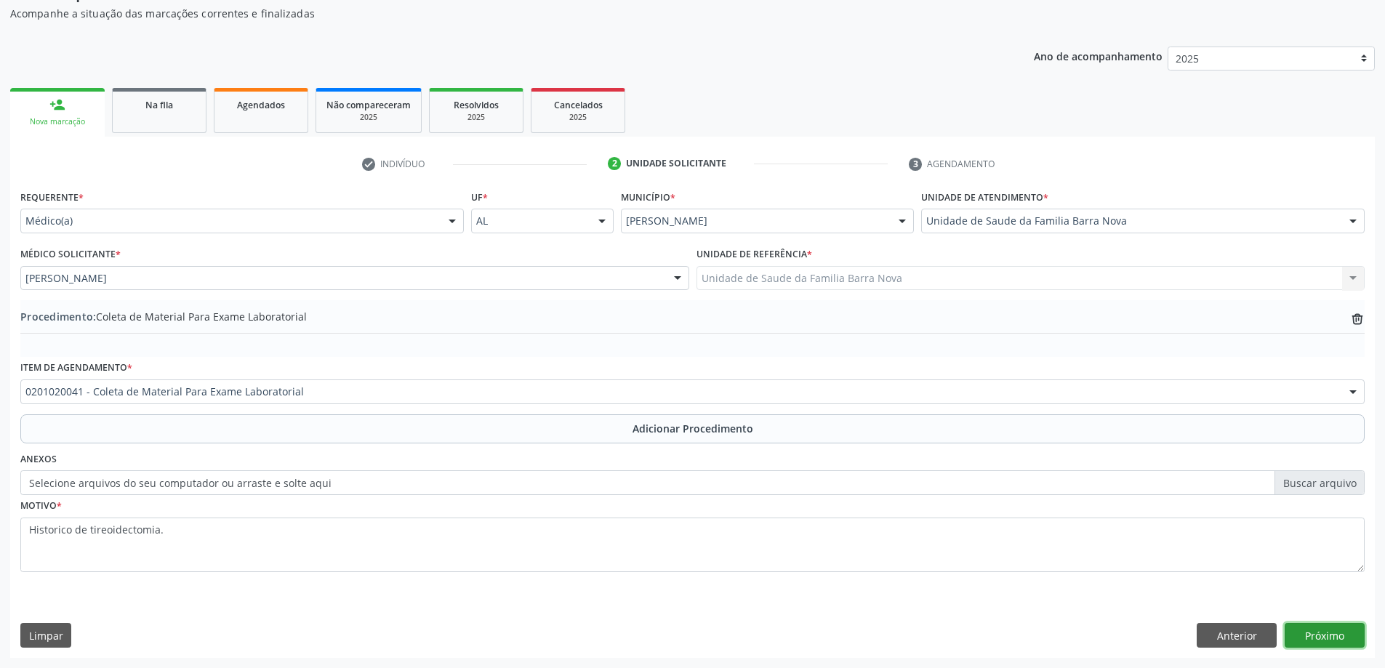
click at [1332, 636] on button "Próximo" at bounding box center [1324, 635] width 80 height 25
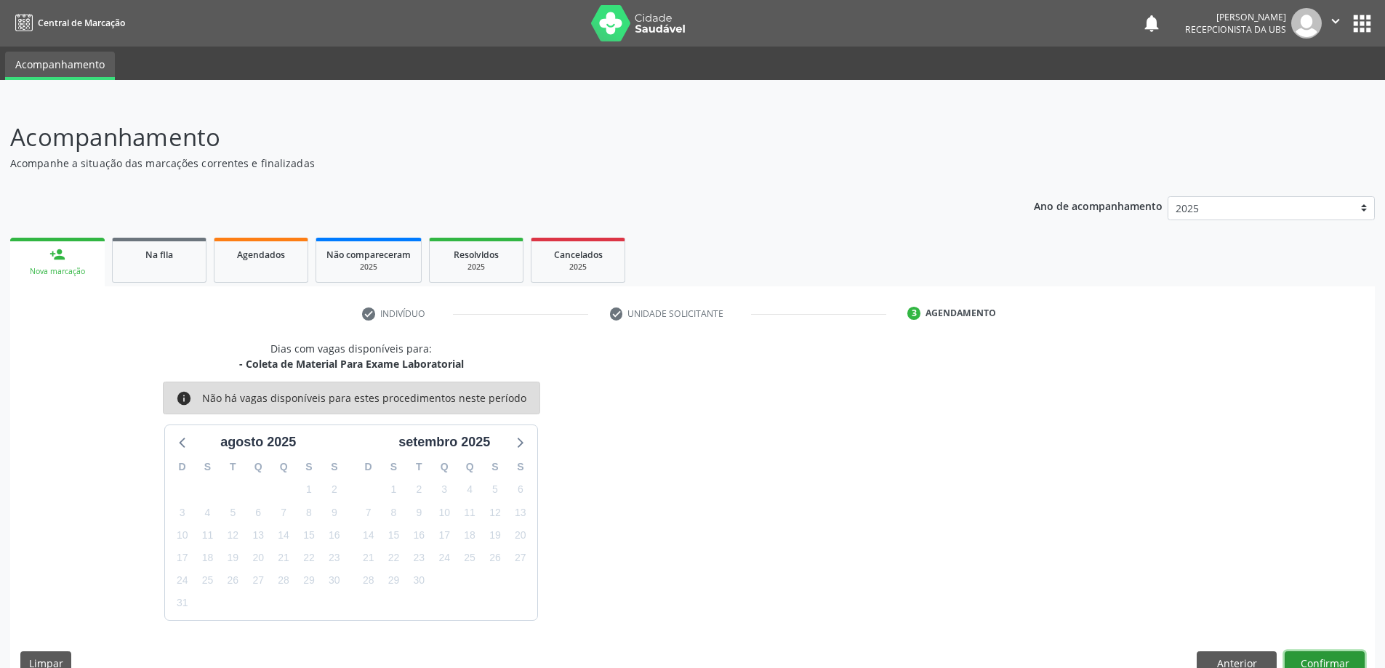
click at [1311, 661] on button "Confirmar" at bounding box center [1324, 663] width 80 height 25
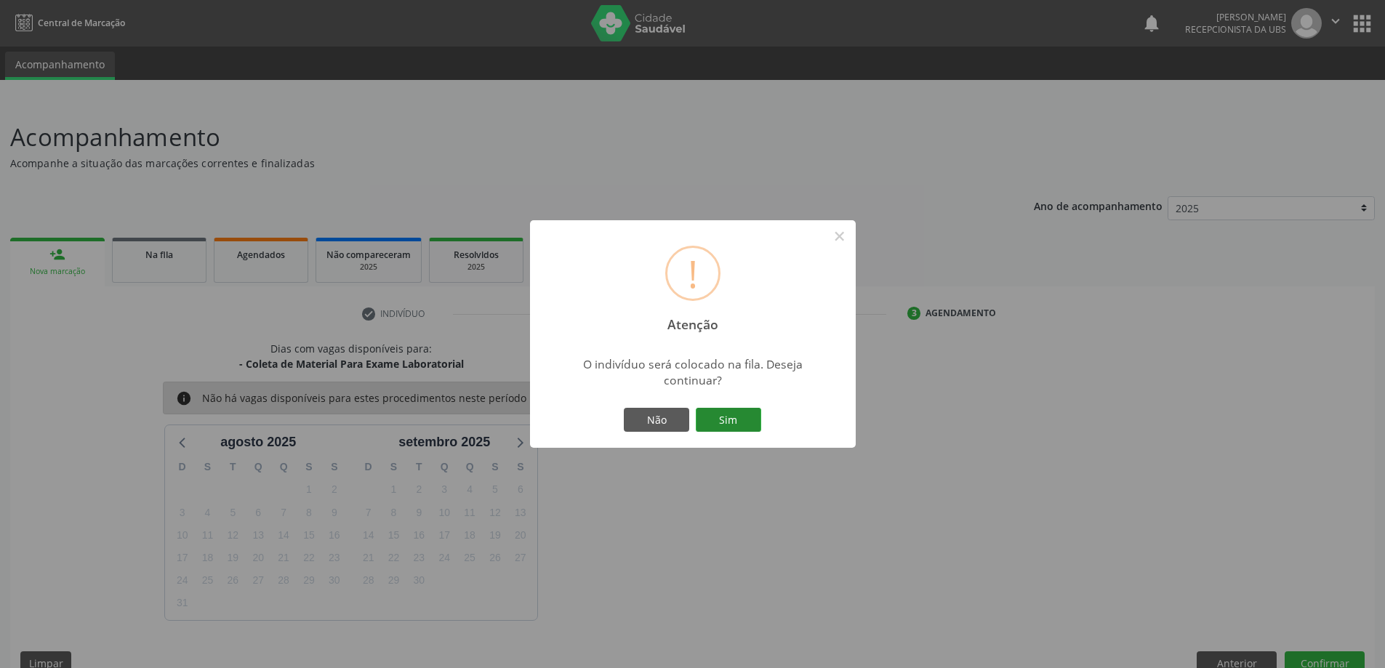
click at [710, 418] on button "Sim" at bounding box center [728, 420] width 65 height 25
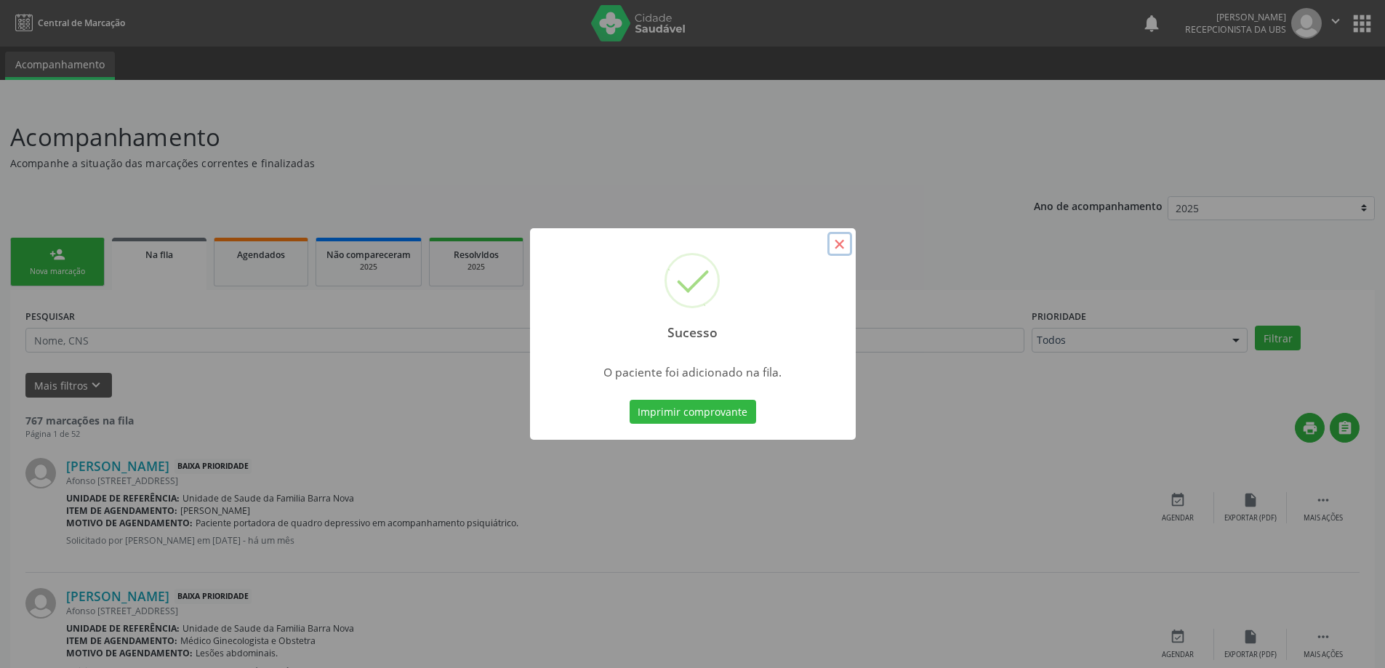
click at [840, 244] on button "×" at bounding box center [839, 244] width 25 height 25
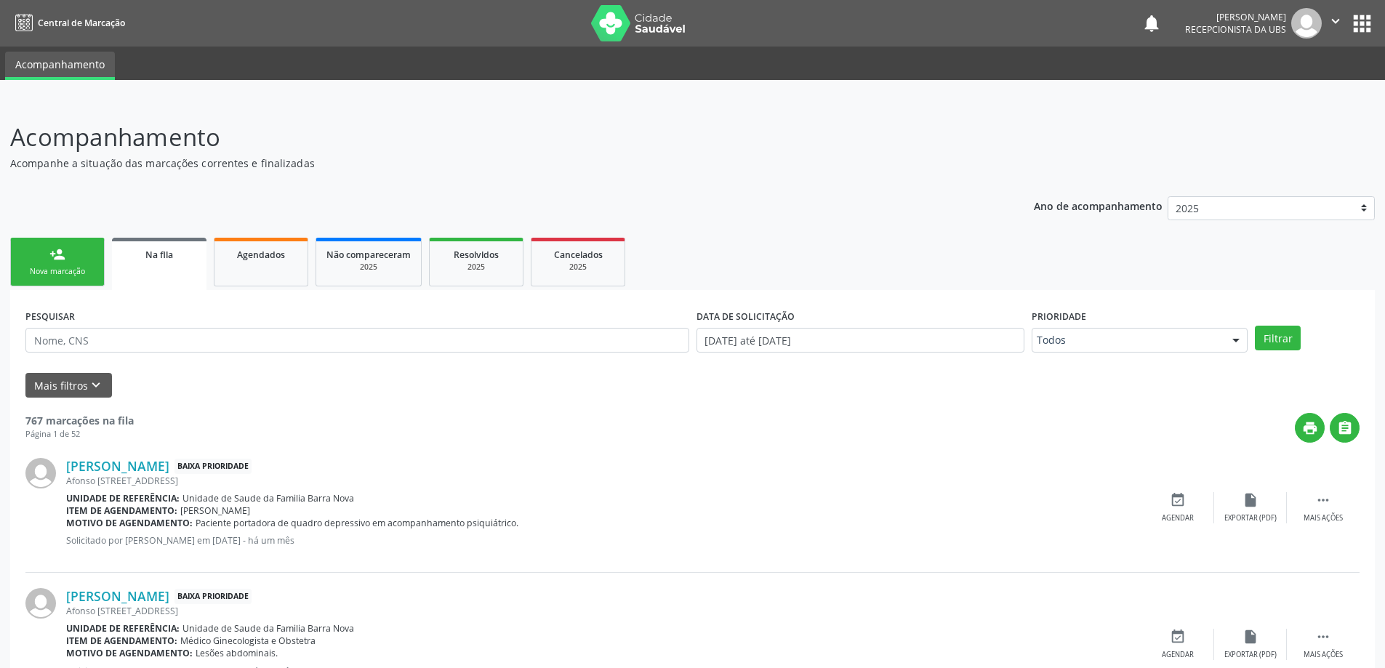
click at [68, 260] on link "person_add Nova marcação" at bounding box center [57, 262] width 94 height 49
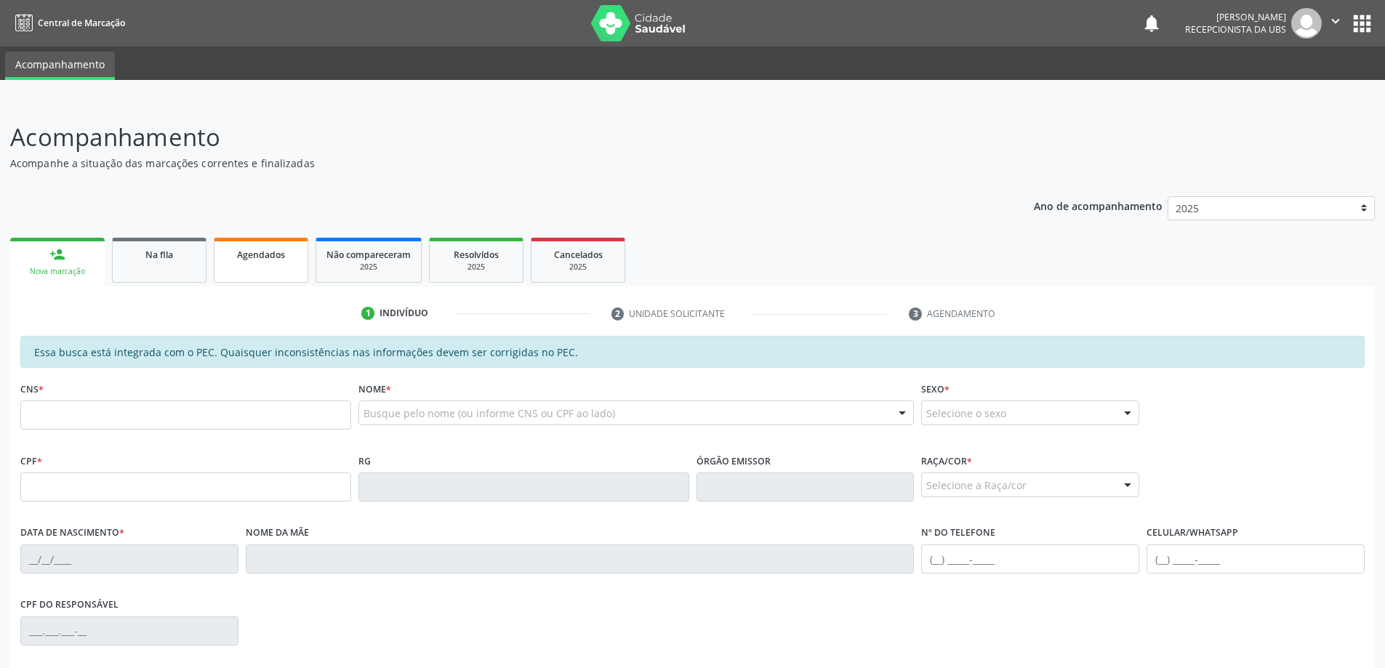
click at [254, 260] on span "Agendados" at bounding box center [261, 255] width 48 height 12
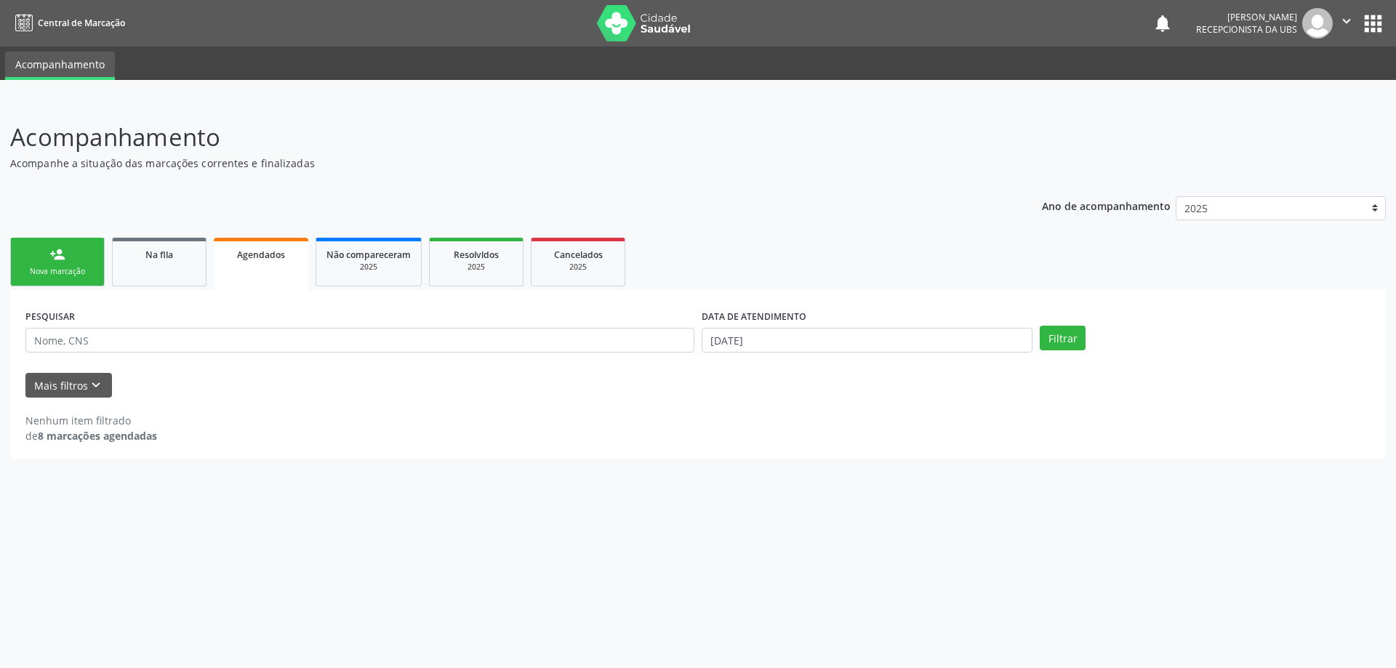
click at [66, 270] on div "Nova marcação" at bounding box center [57, 271] width 73 height 11
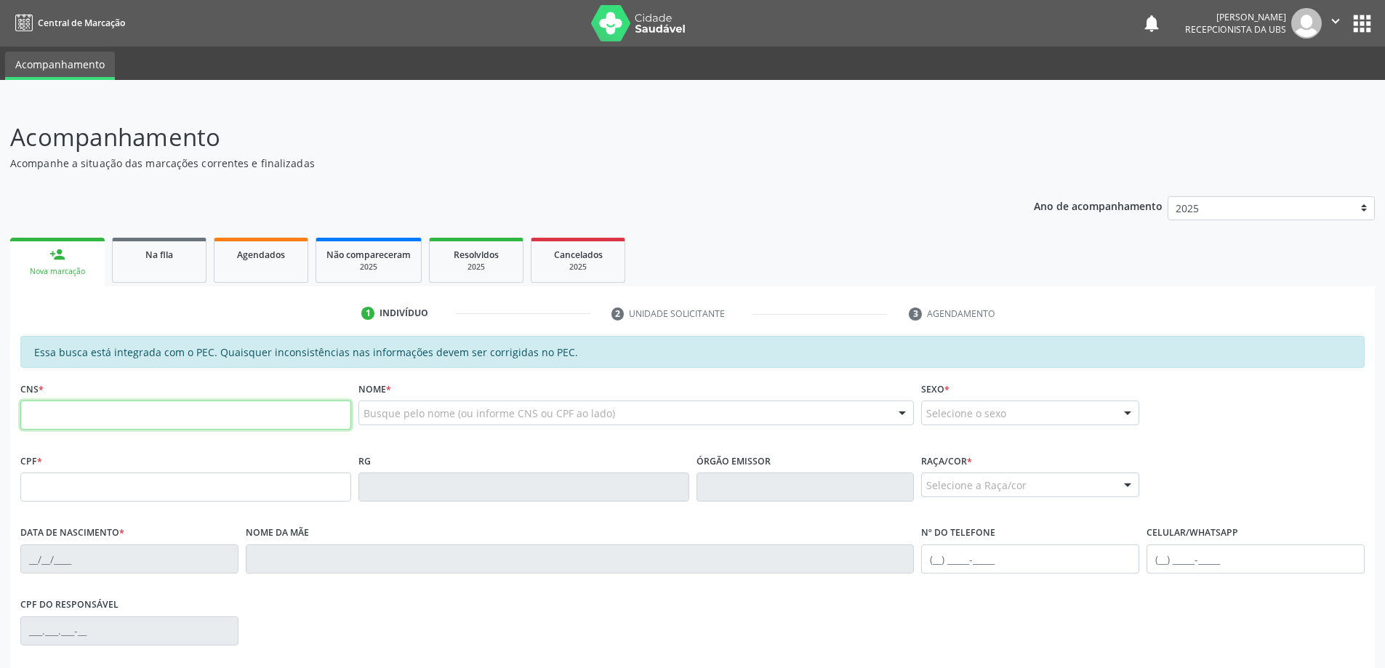
click at [89, 409] on input "text" at bounding box center [185, 415] width 331 height 29
type input "704 0038 0890 1869"
type input "039.951.434-15"
type input "[DATE]"
type input "[PERSON_NAME]"
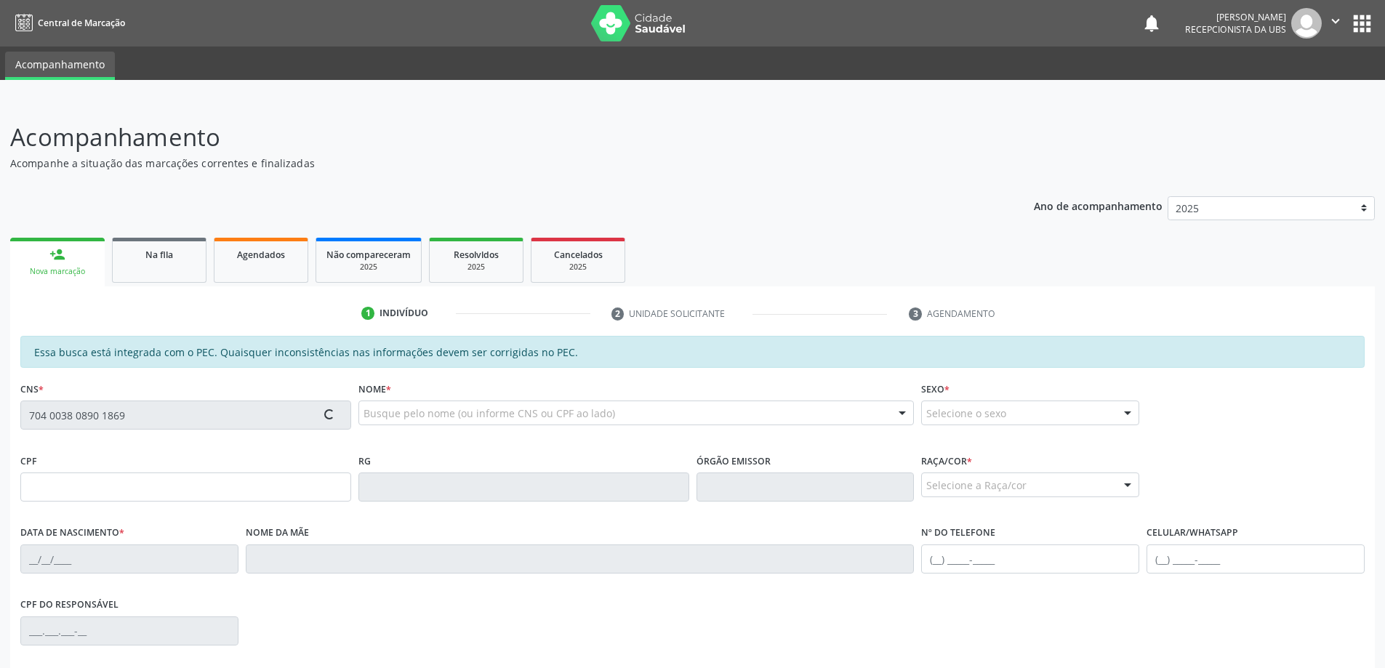
type input "[PHONE_NUMBER]"
type input "72"
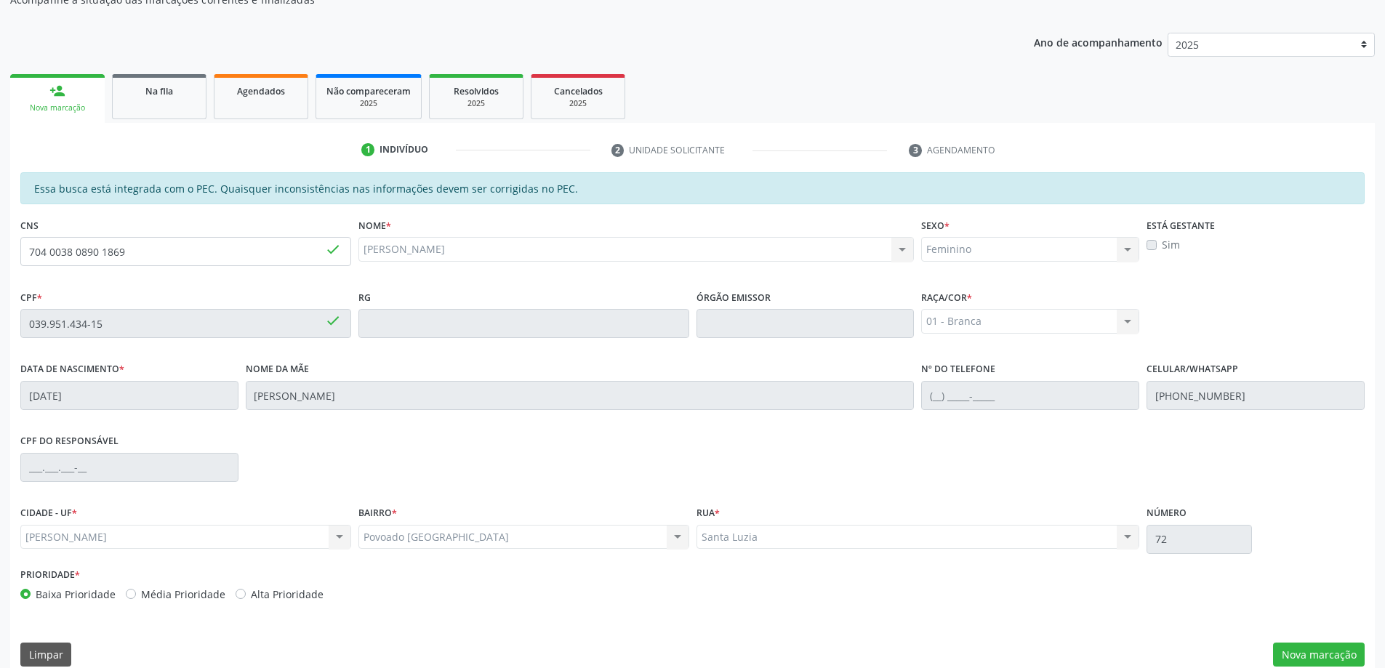
scroll to position [182, 0]
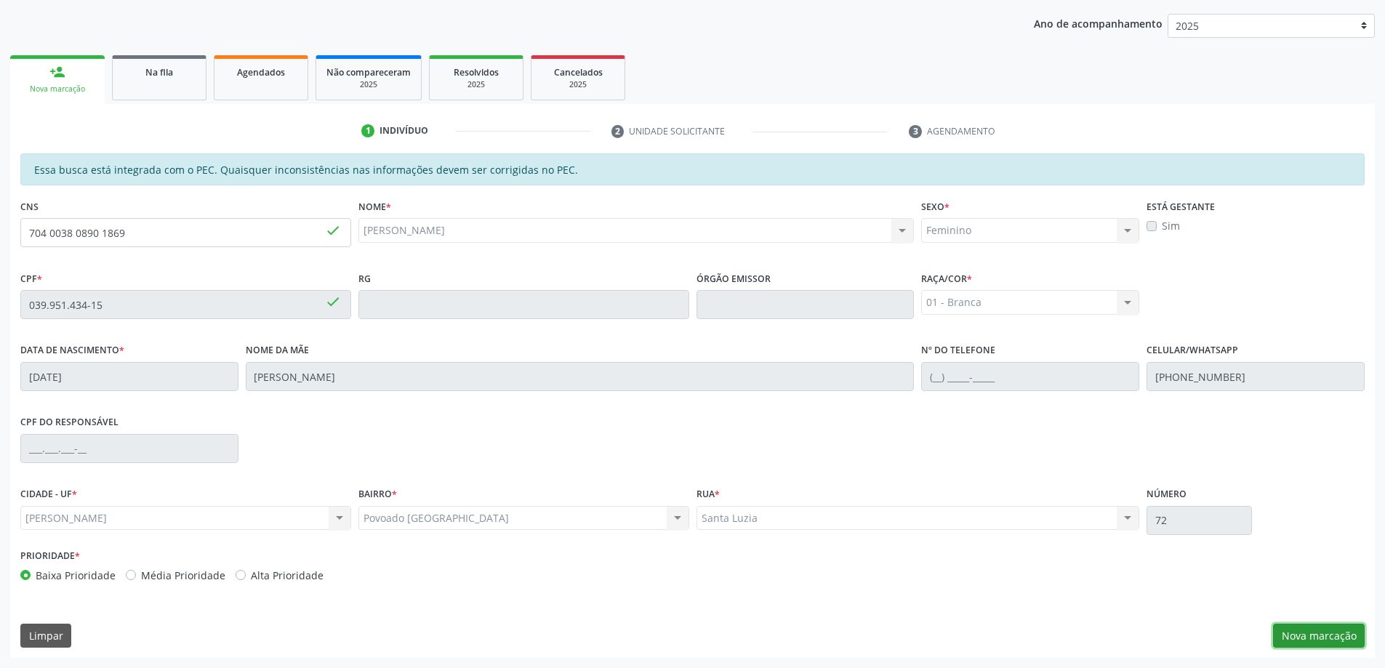
click at [1309, 642] on button "Nova marcação" at bounding box center [1319, 636] width 92 height 25
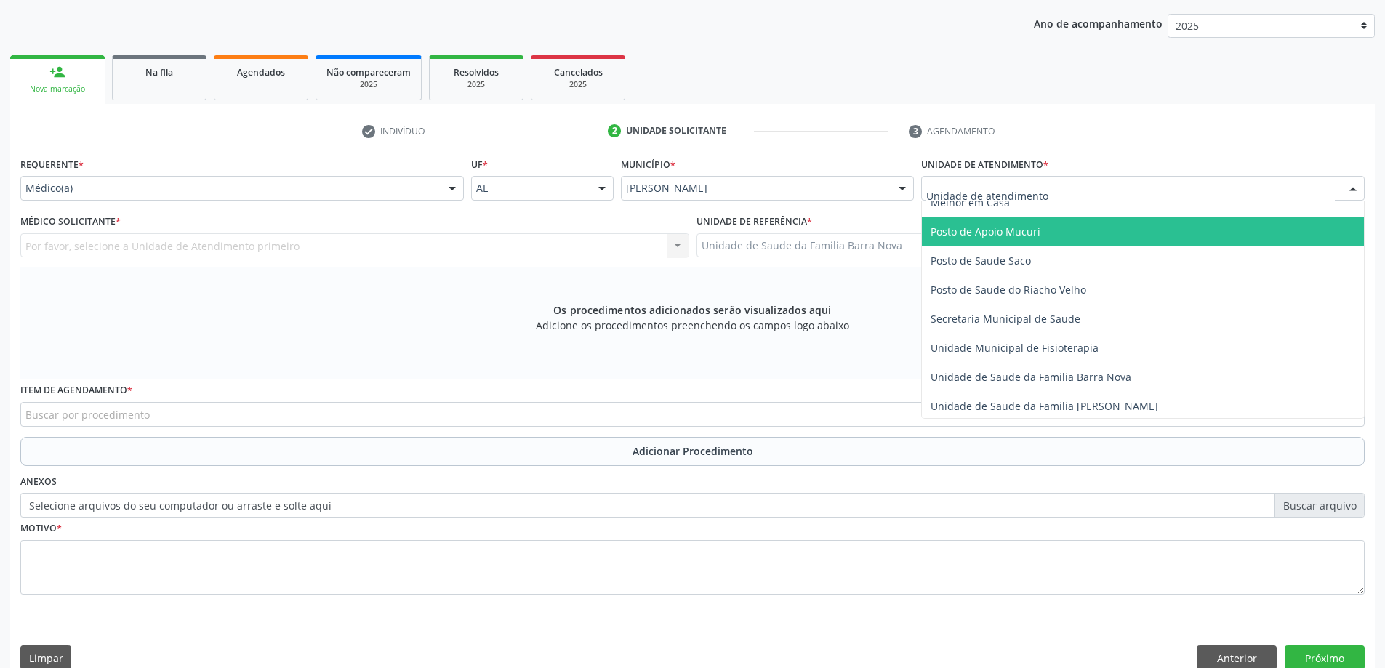
scroll to position [654, 0]
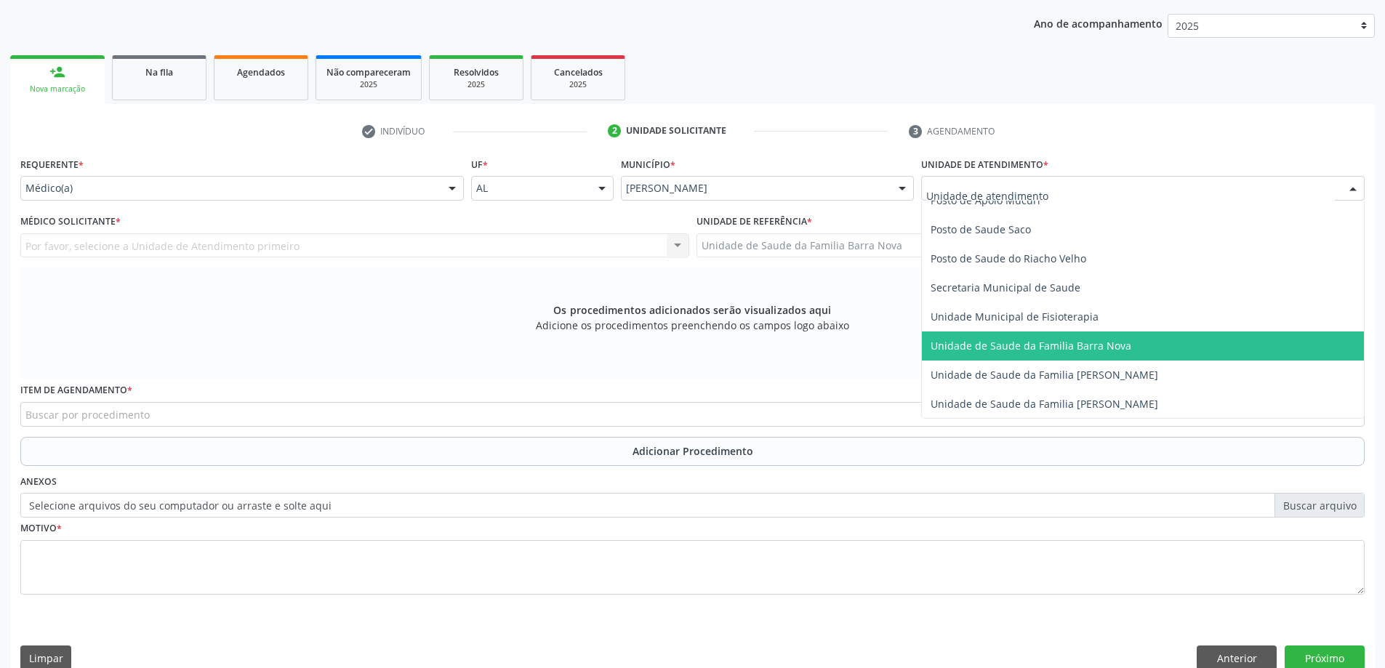
click at [1053, 345] on span "Unidade de Saude da Familia Barra Nova" at bounding box center [1030, 346] width 201 height 14
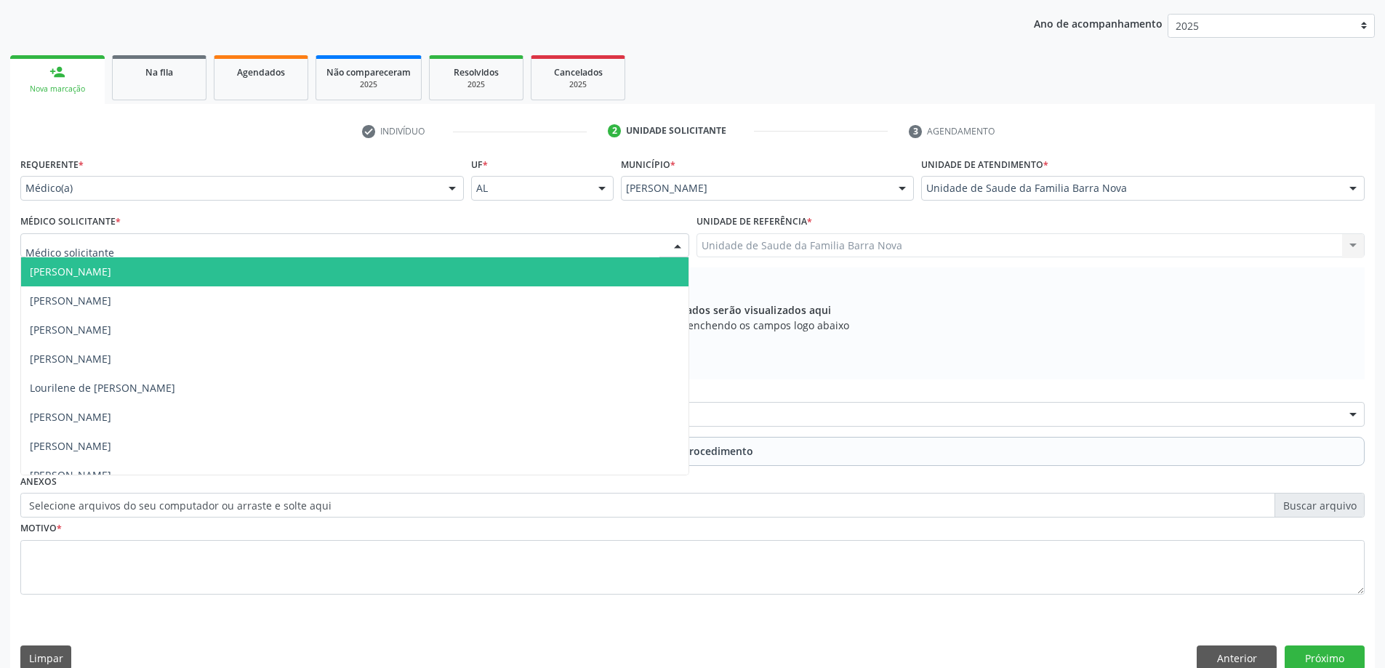
click at [219, 249] on div at bounding box center [354, 245] width 669 height 25
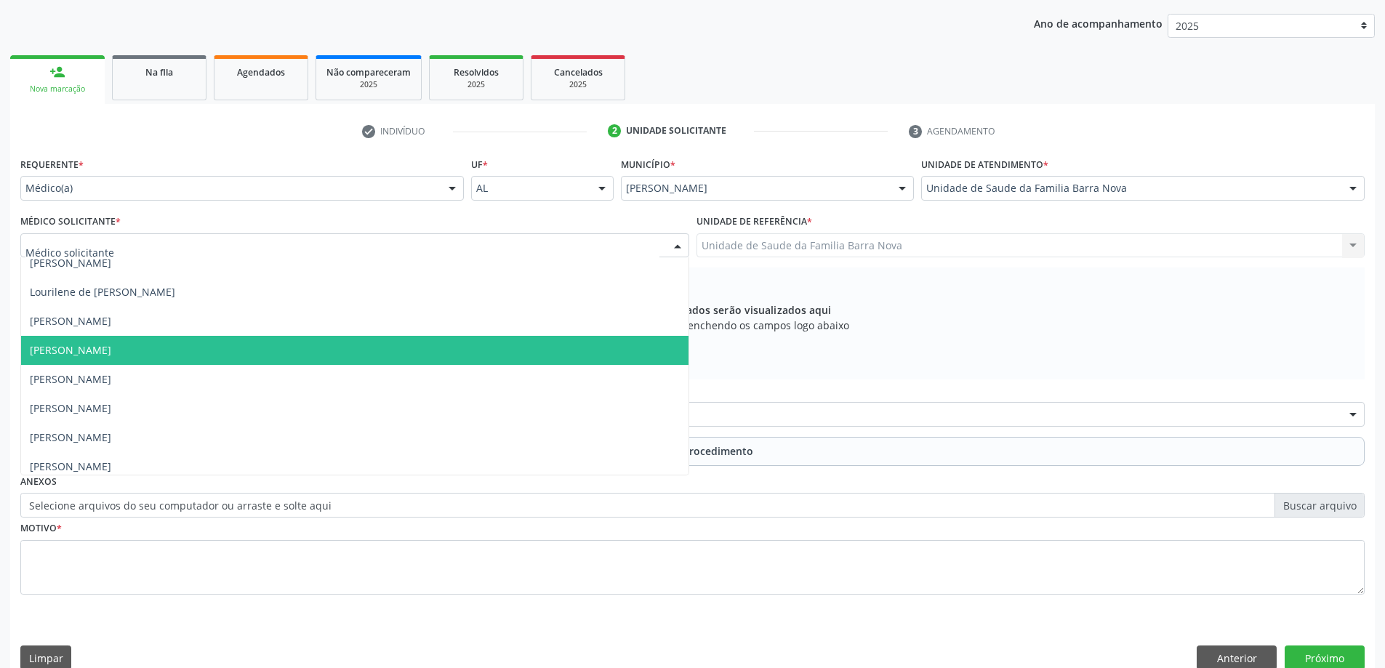
scroll to position [102, 0]
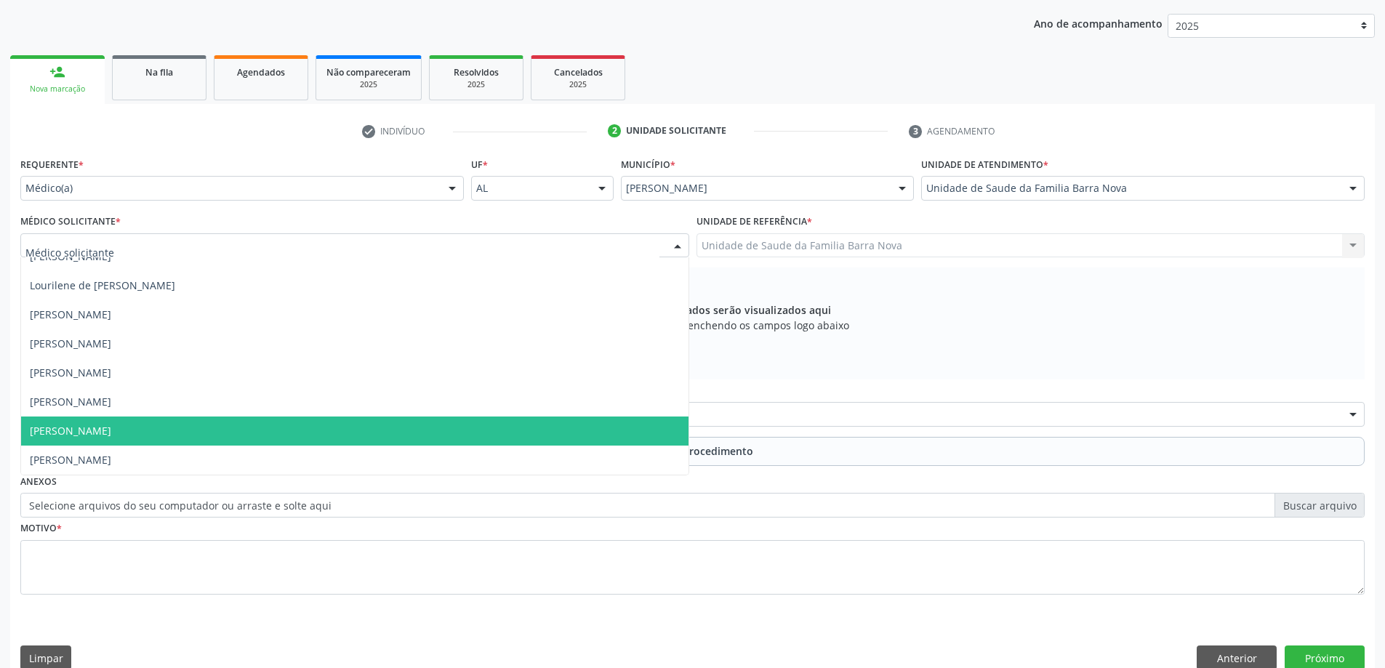
click at [208, 432] on span "[PERSON_NAME]" at bounding box center [354, 431] width 667 height 29
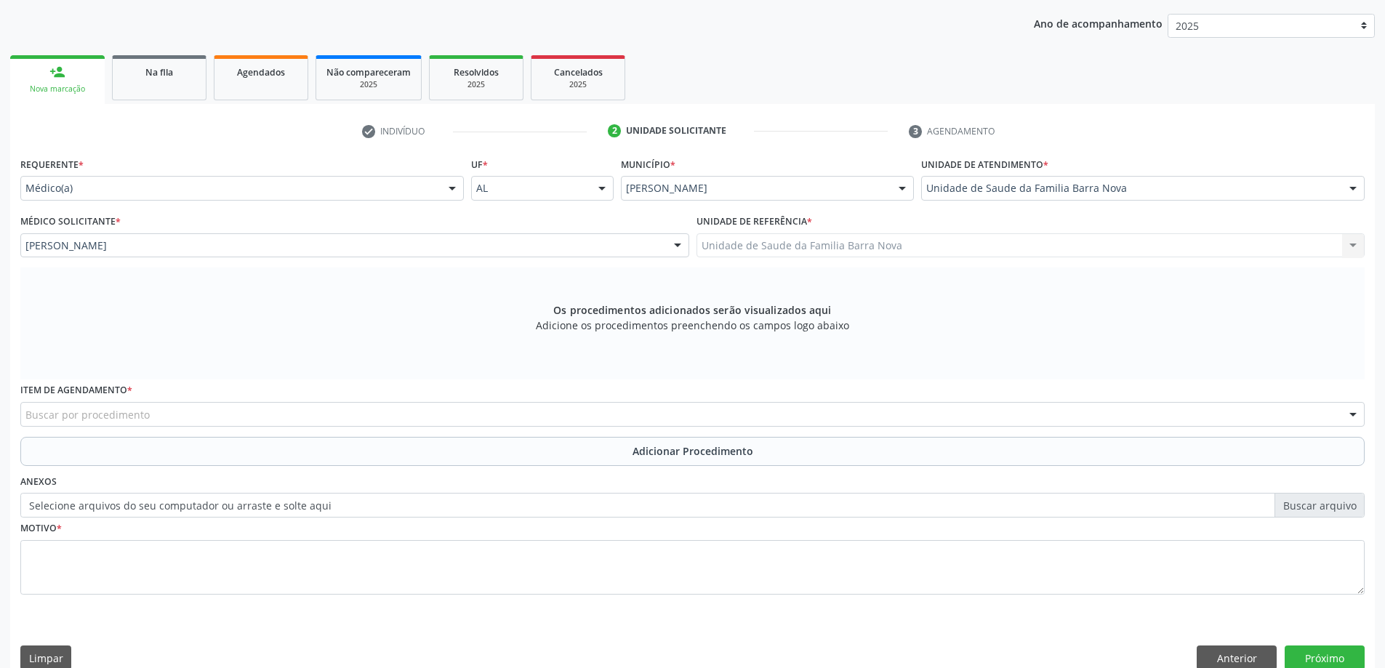
click at [334, 411] on div "Buscar por procedimento" at bounding box center [692, 414] width 1344 height 25
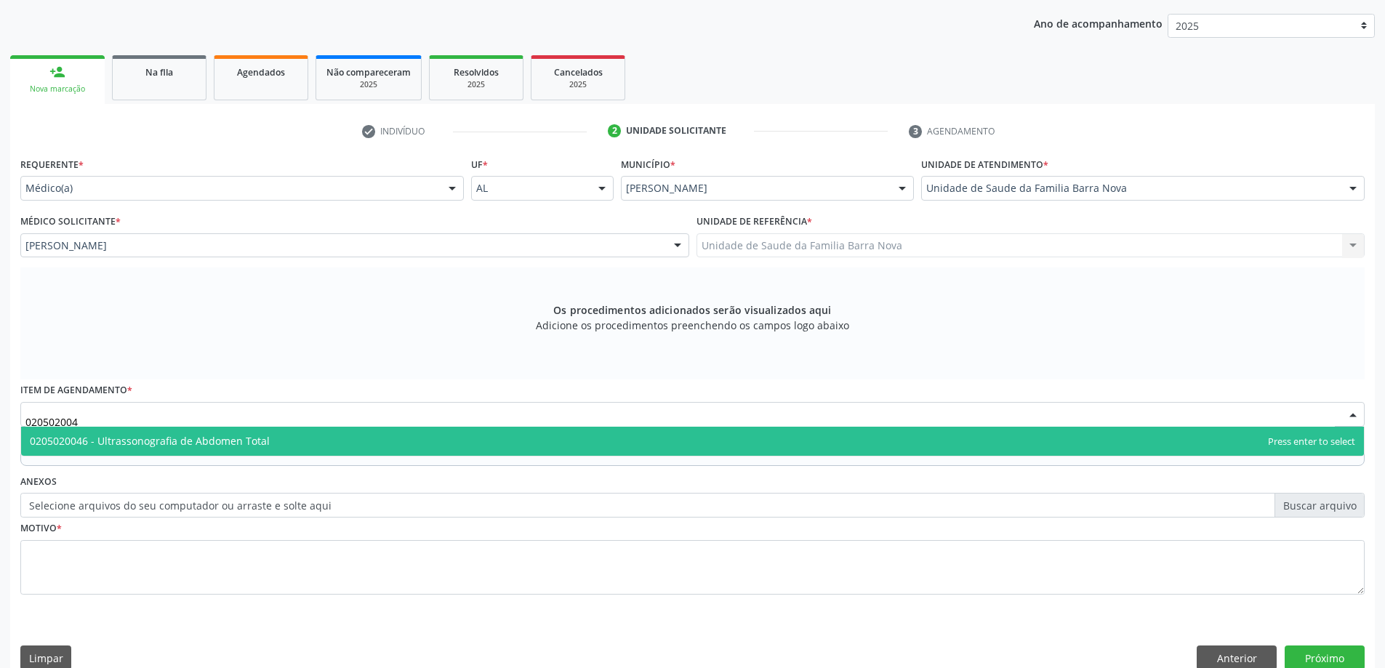
type input "0205020046"
click at [335, 438] on span "0205020046 - Ultrassonografia de Abdomen Total" at bounding box center [692, 441] width 1343 height 29
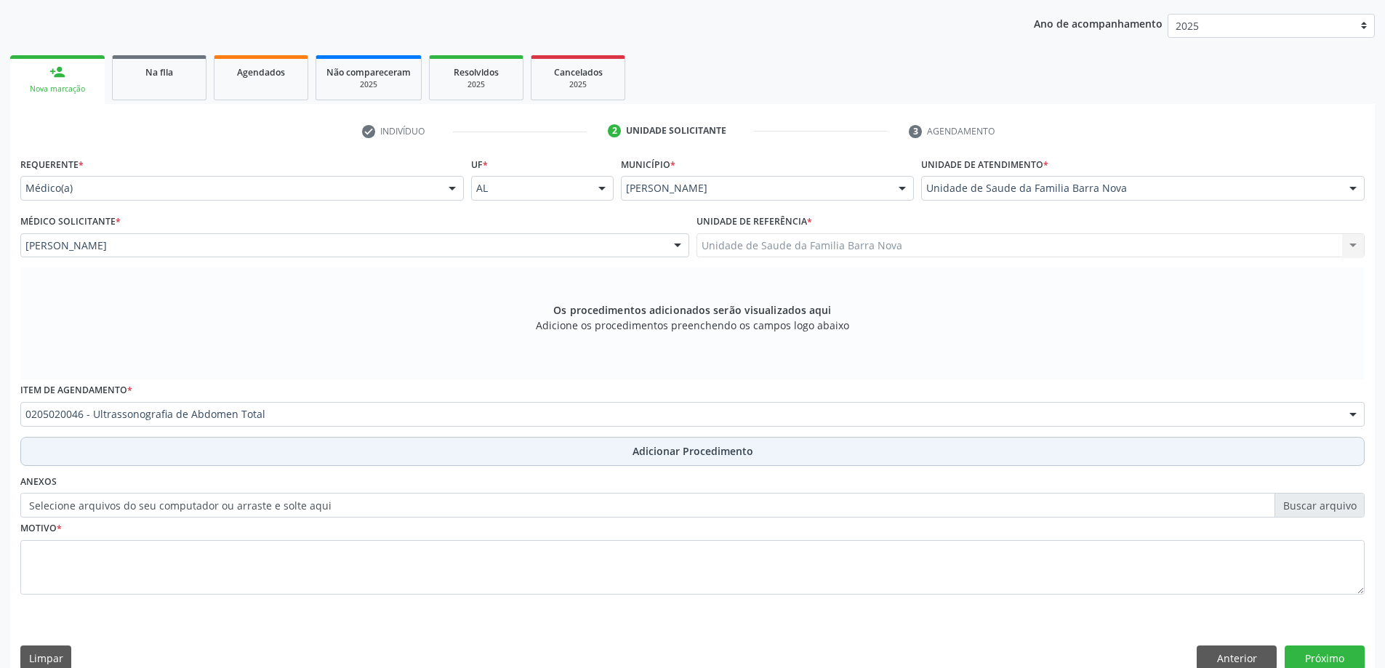
click at [609, 451] on button "Adicionar Procedimento" at bounding box center [692, 451] width 1344 height 29
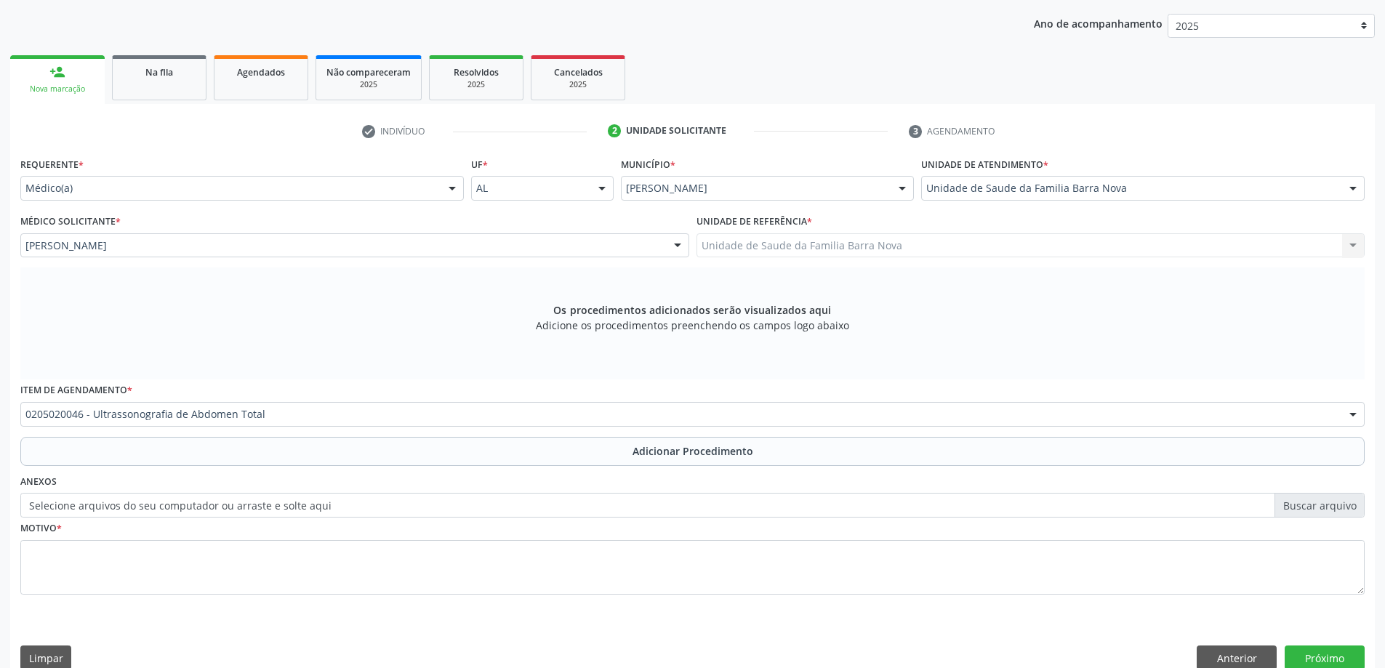
scroll to position [150, 0]
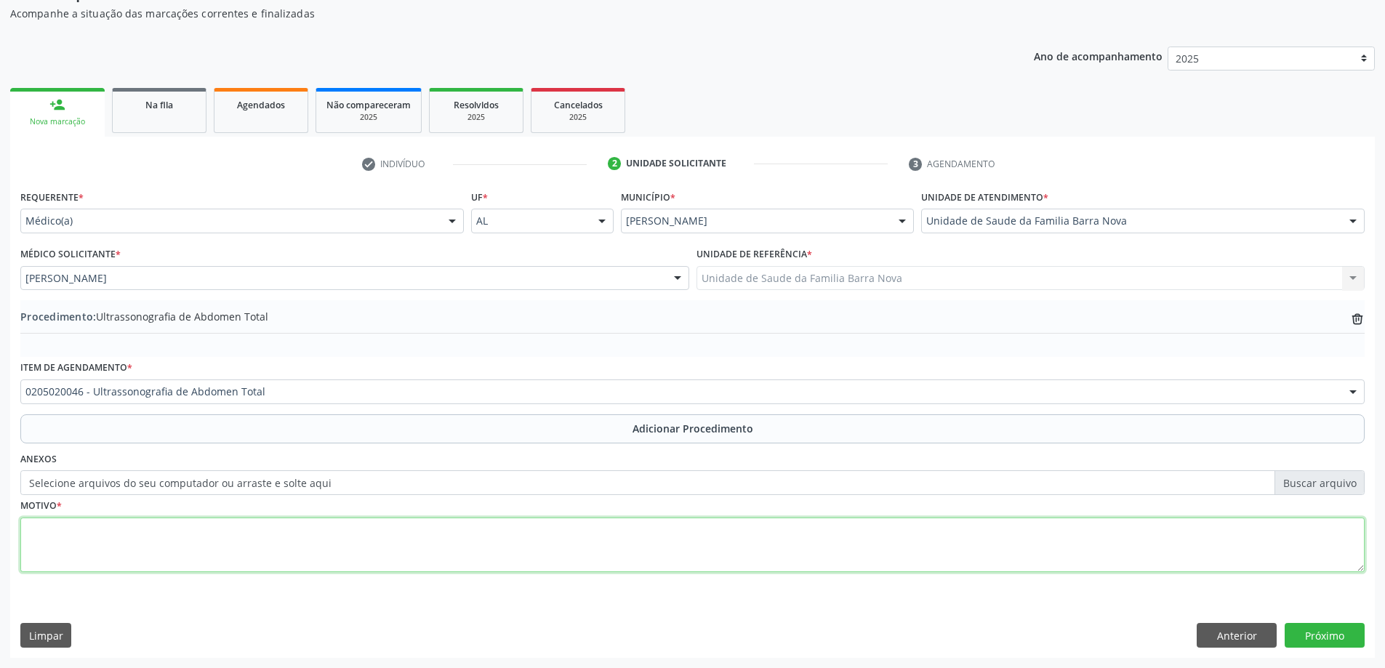
click at [254, 555] on textarea at bounding box center [692, 545] width 1344 height 55
type textarea "Paciente com obesidade, historico de colecistectomia VLP."
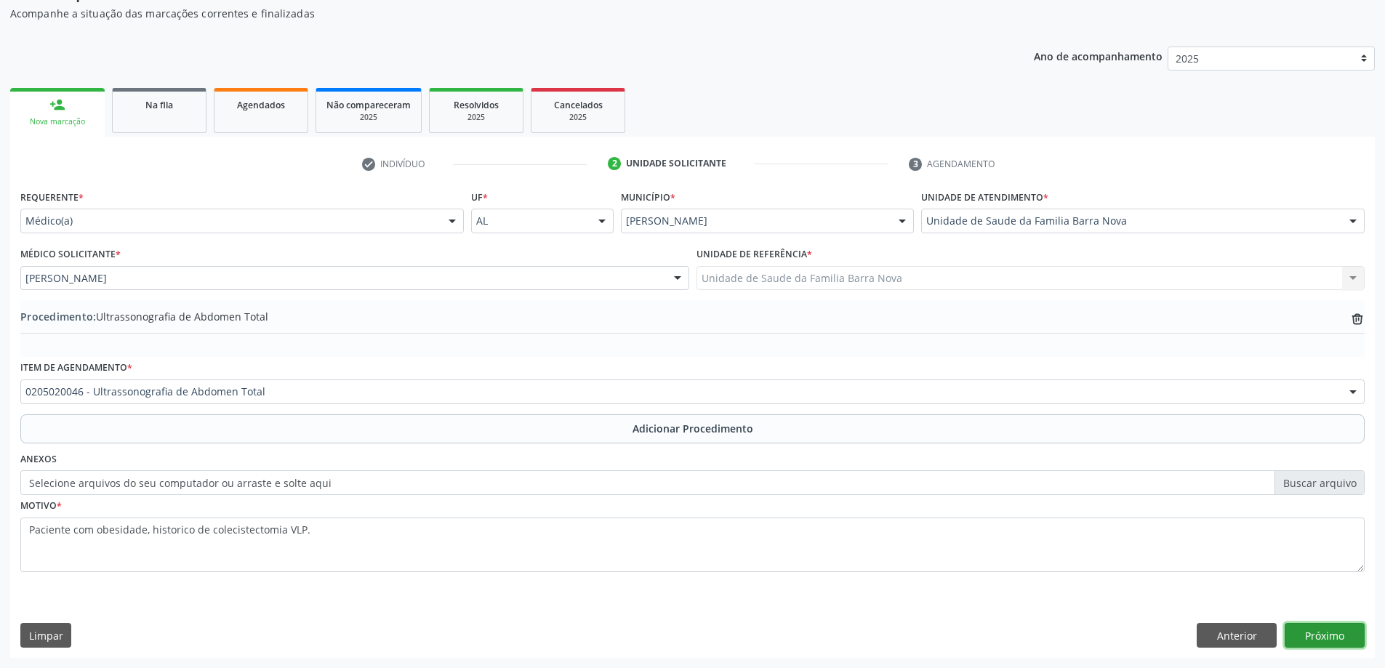
click at [1321, 637] on button "Próximo" at bounding box center [1324, 635] width 80 height 25
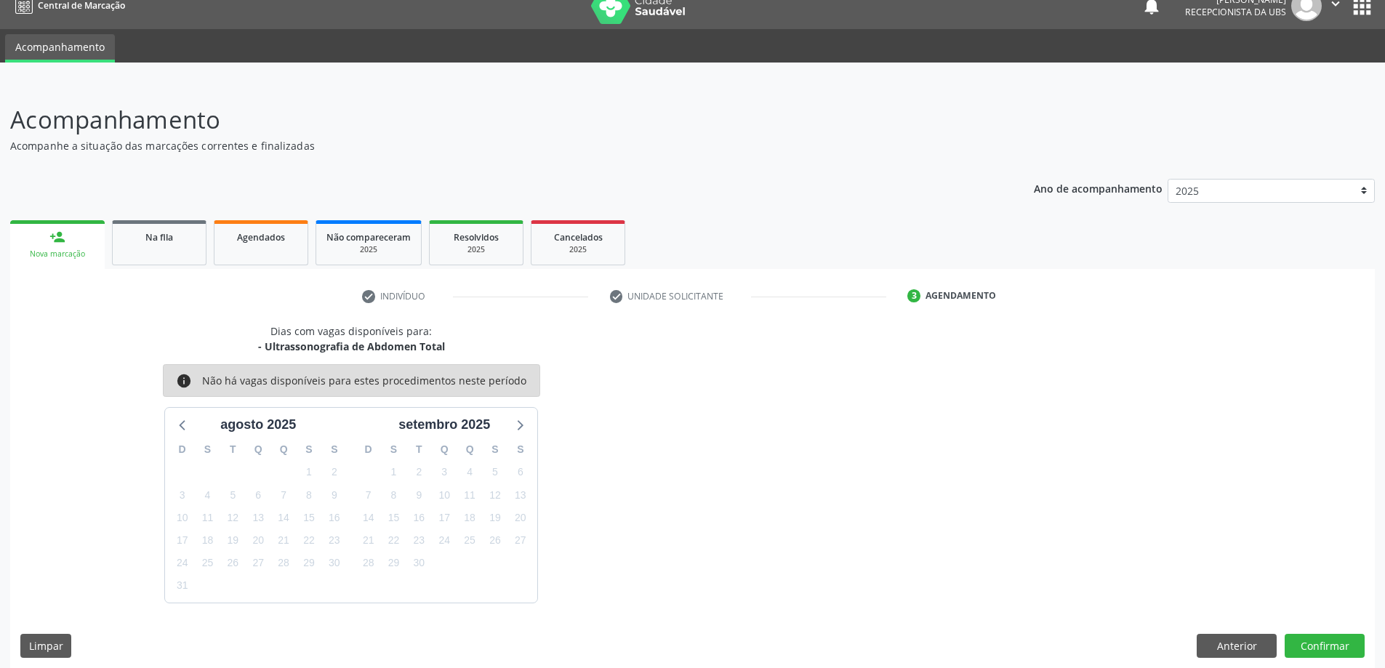
scroll to position [28, 0]
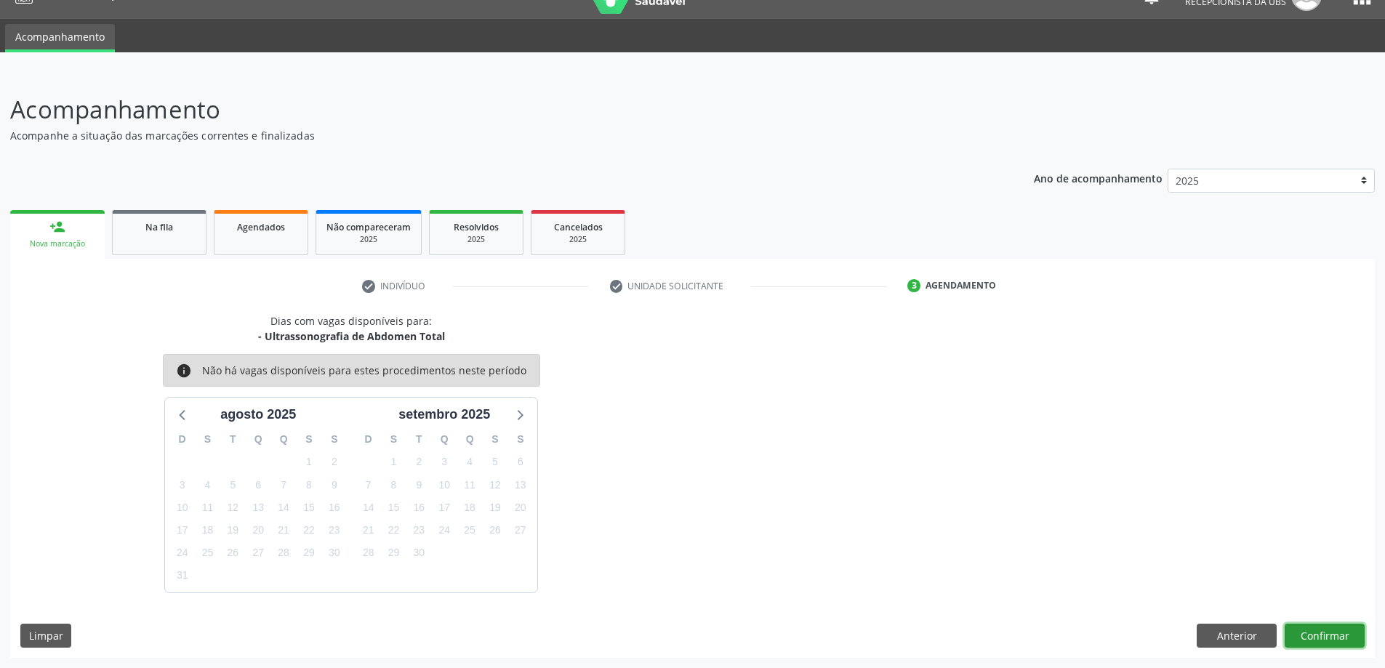
click at [1306, 632] on button "Confirmar" at bounding box center [1324, 636] width 80 height 25
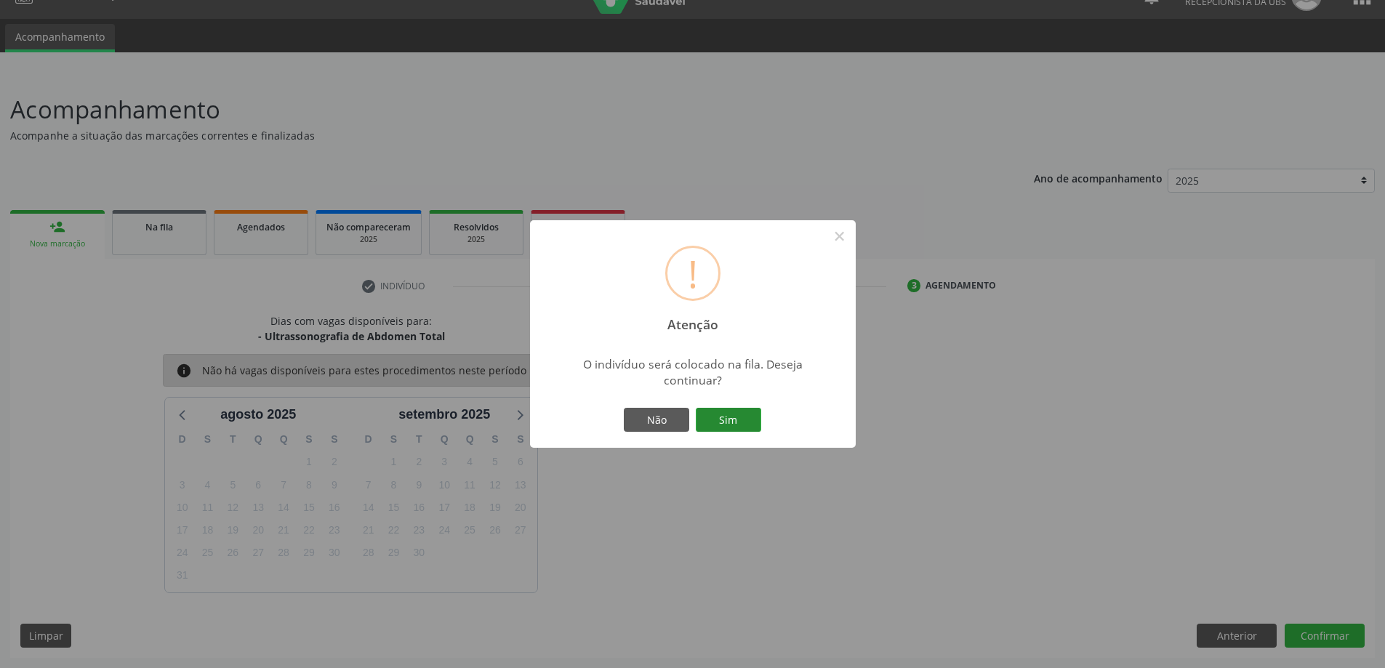
click at [725, 417] on button "Sim" at bounding box center [728, 420] width 65 height 25
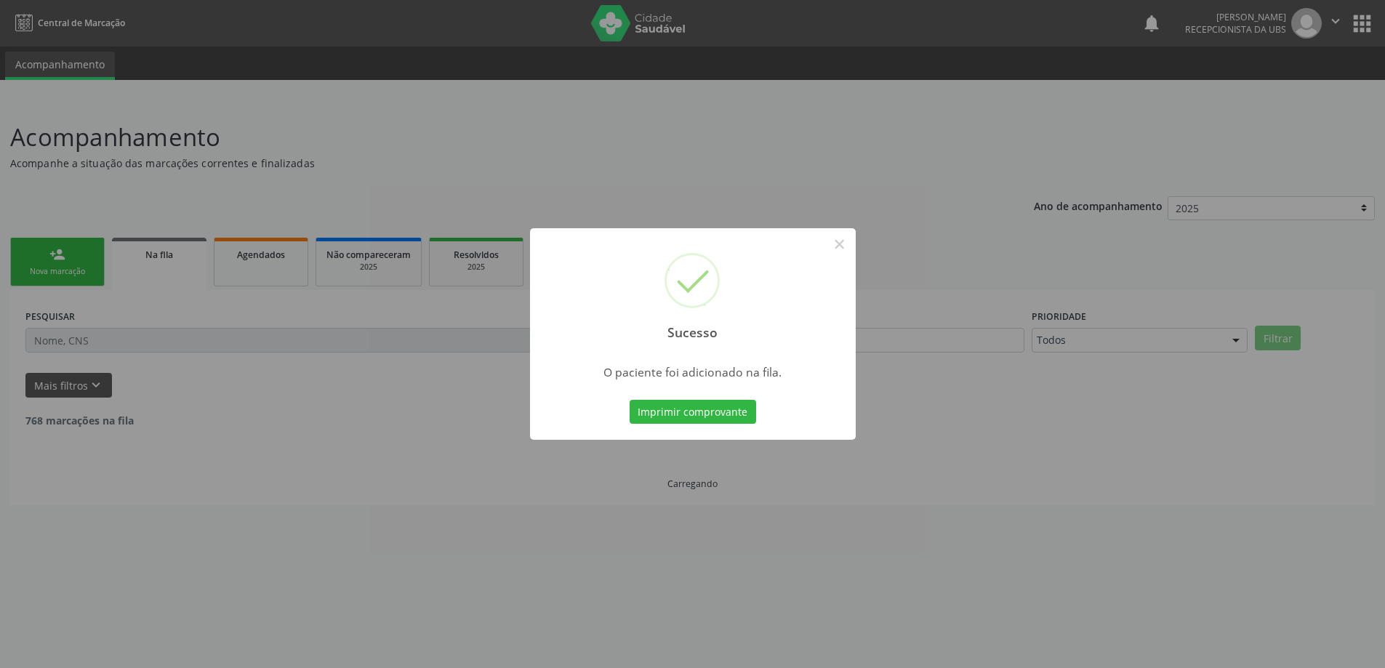
scroll to position [0, 0]
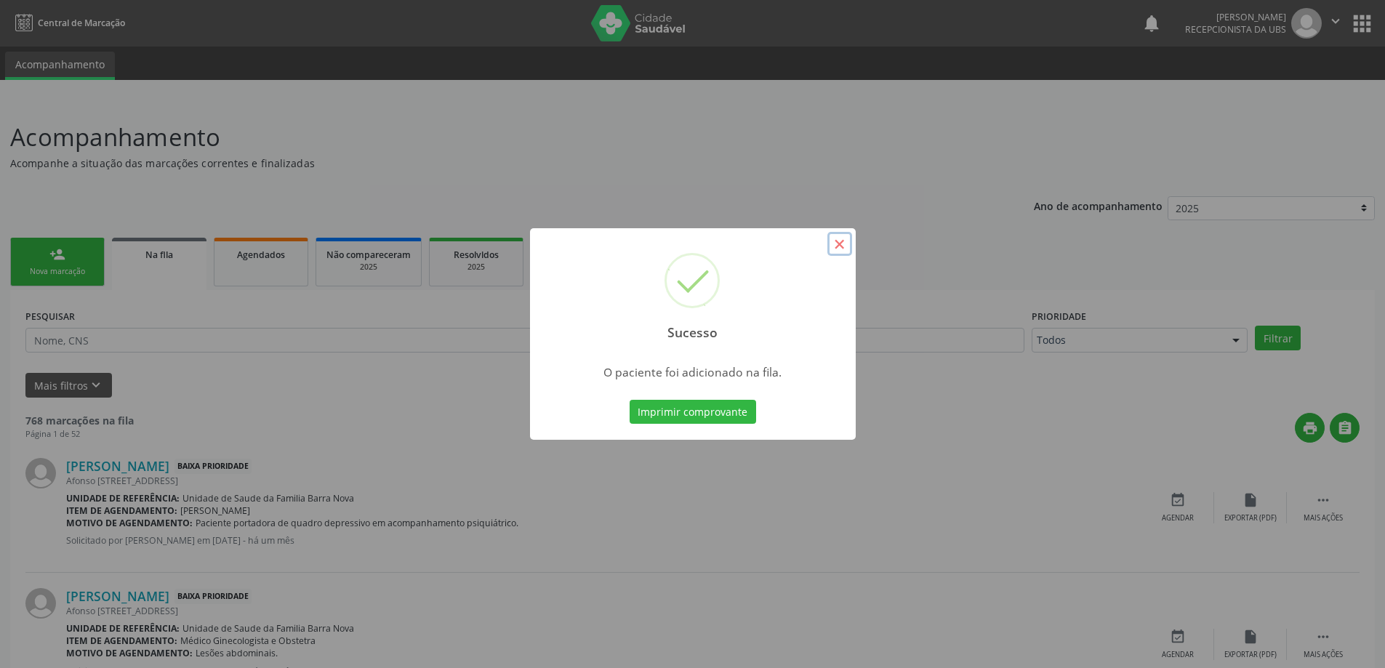
click at [835, 242] on button "×" at bounding box center [839, 244] width 25 height 25
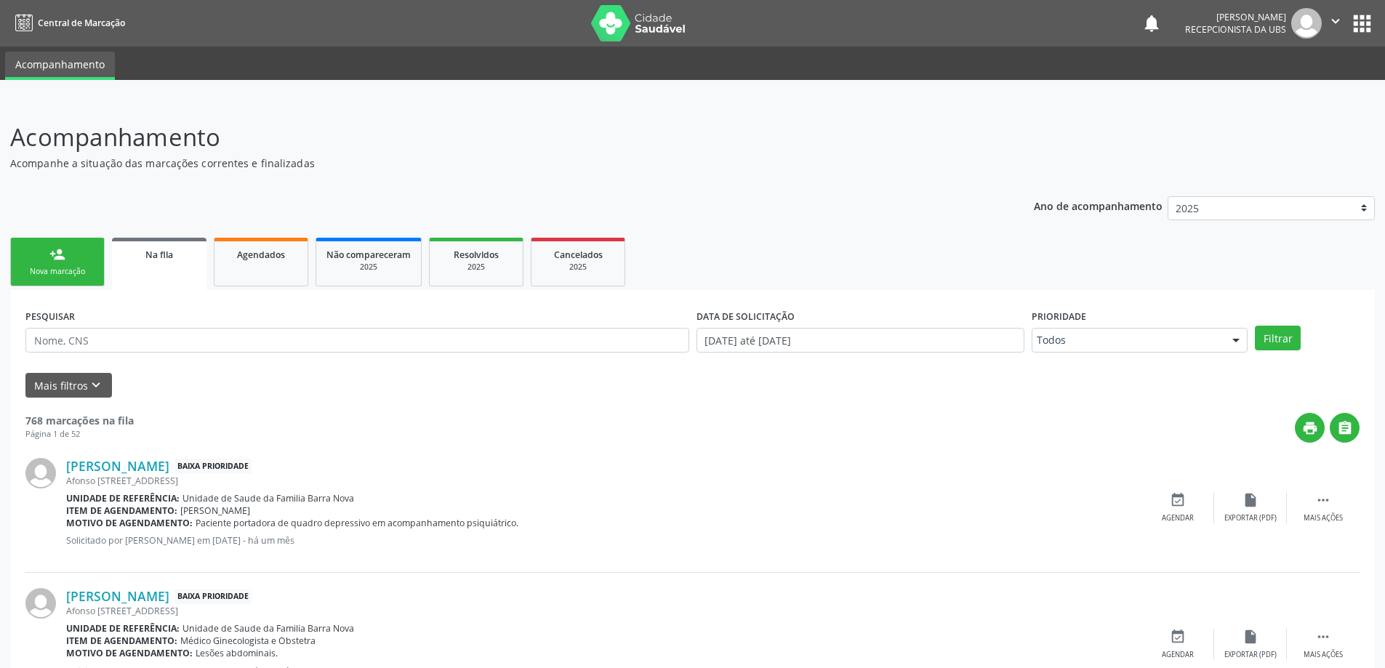
click at [52, 270] on div "Nova marcação" at bounding box center [57, 271] width 73 height 11
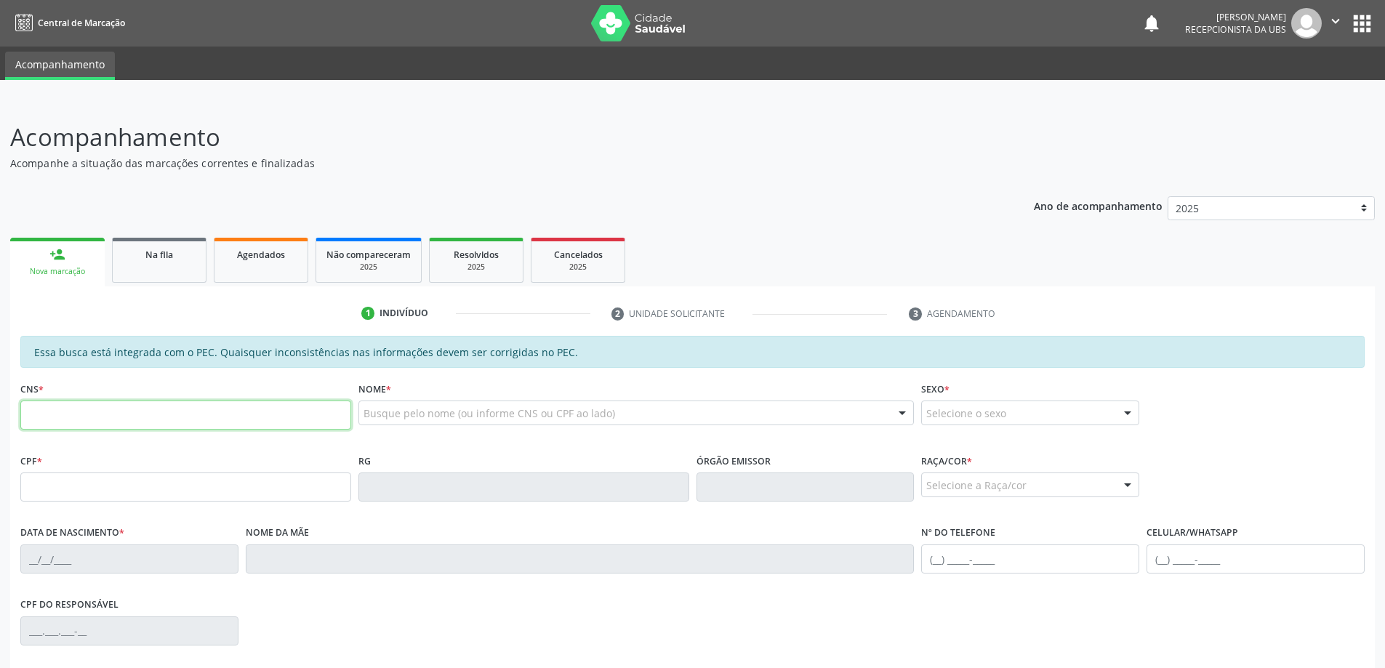
click at [60, 412] on input "text" at bounding box center [185, 415] width 331 height 29
type input "700 2039 2207 3630"
type input "037.473.834-32"
type input "[DATE]"
type input "[PERSON_NAME]"
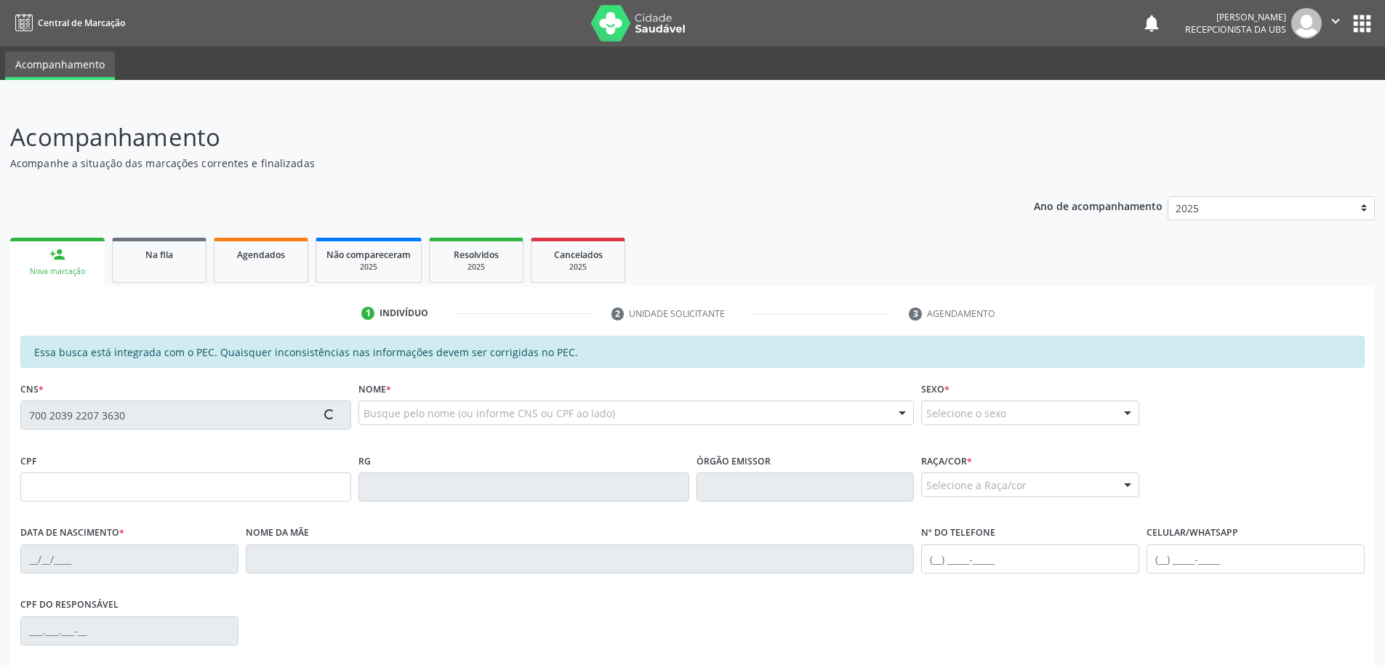
type input "[PHONE_NUMBER]"
type input "890"
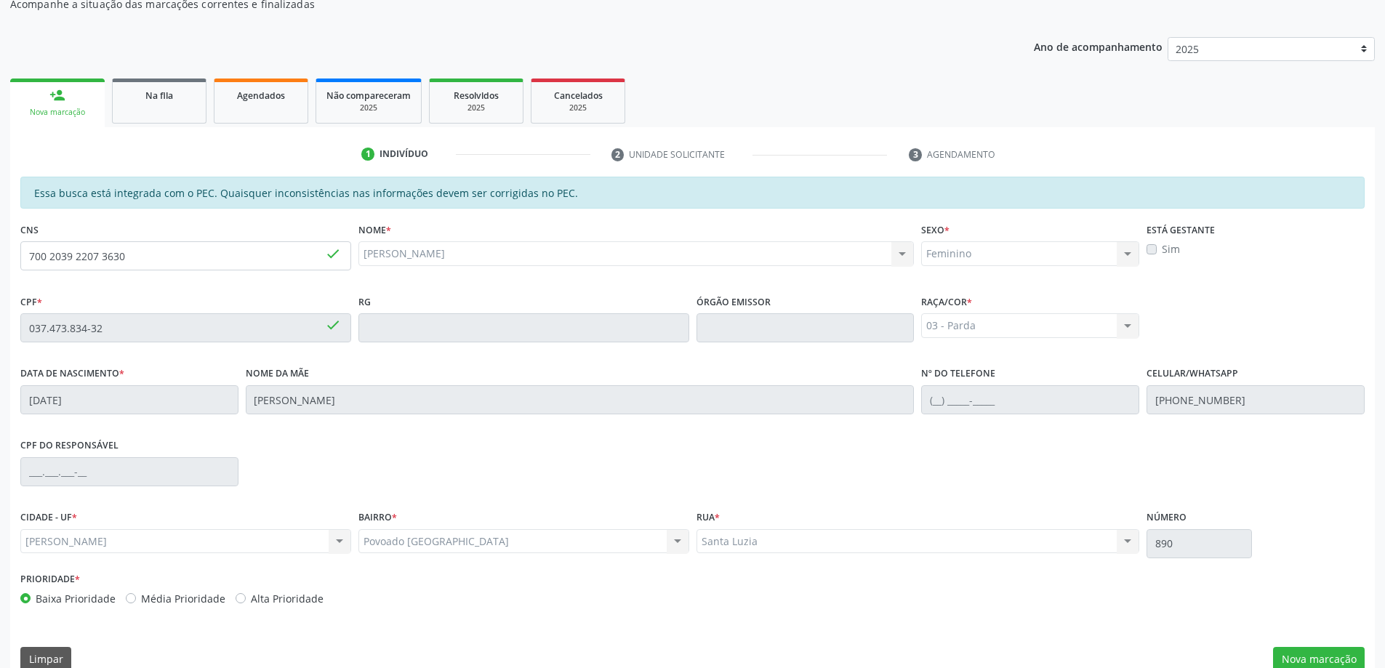
scroll to position [182, 0]
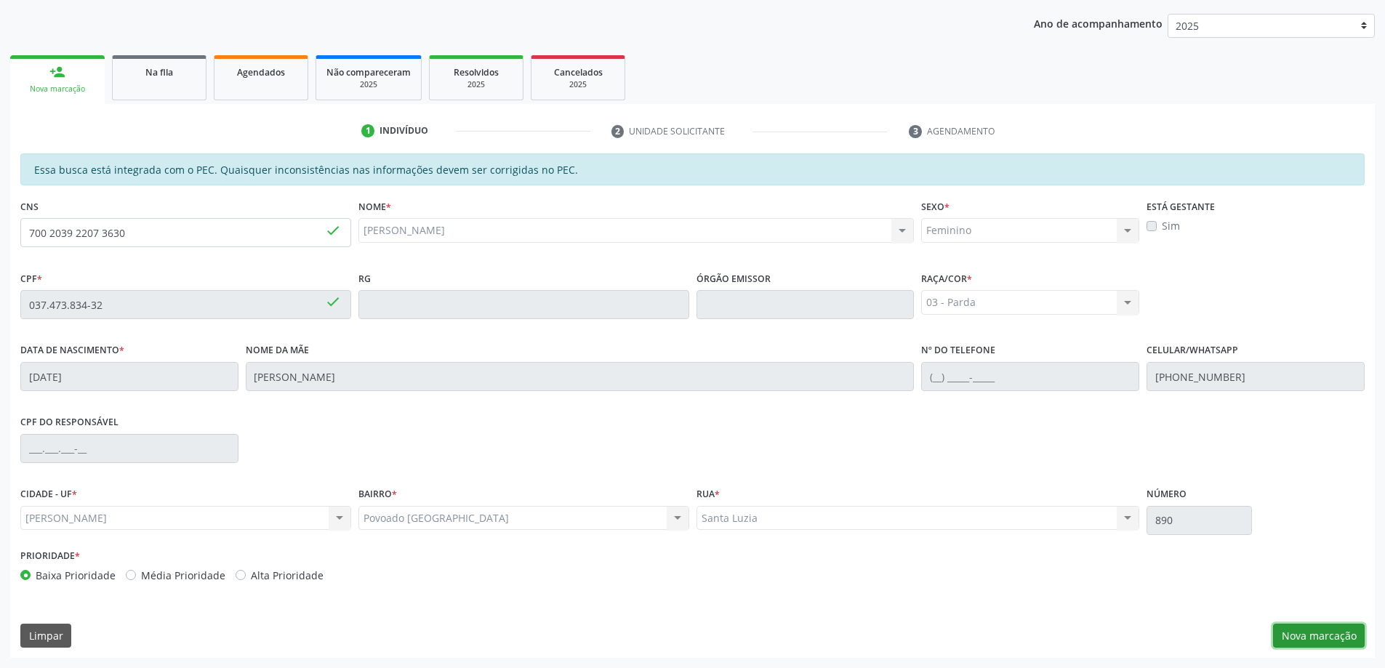
click at [1323, 640] on button "Nova marcação" at bounding box center [1319, 636] width 92 height 25
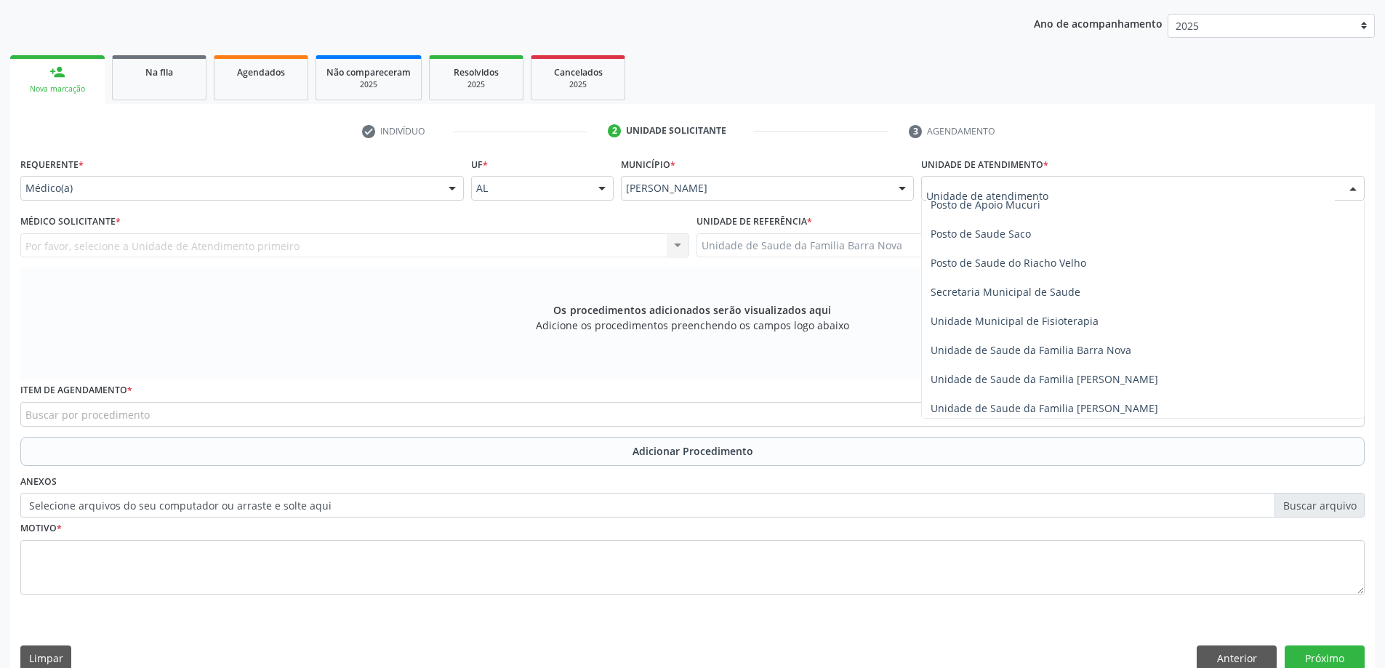
scroll to position [654, 0]
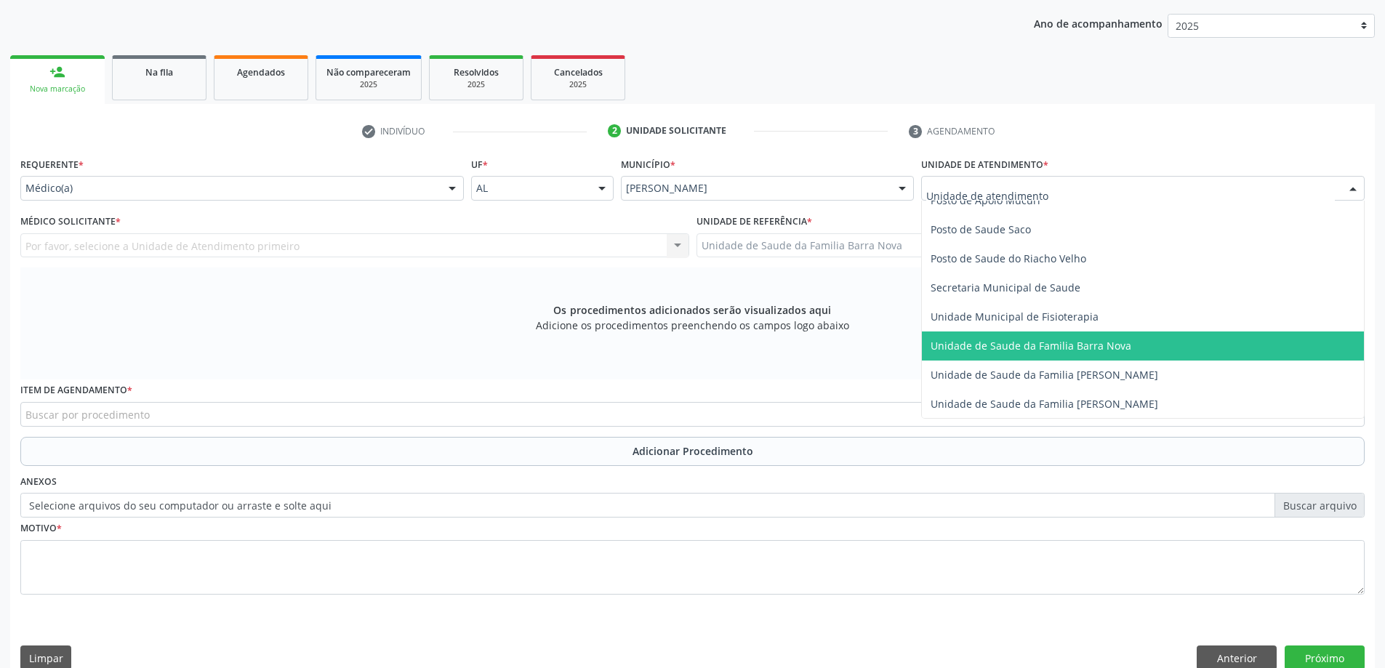
click at [1074, 353] on span "Unidade de Saude da Familia Barra Nova" at bounding box center [1143, 345] width 442 height 29
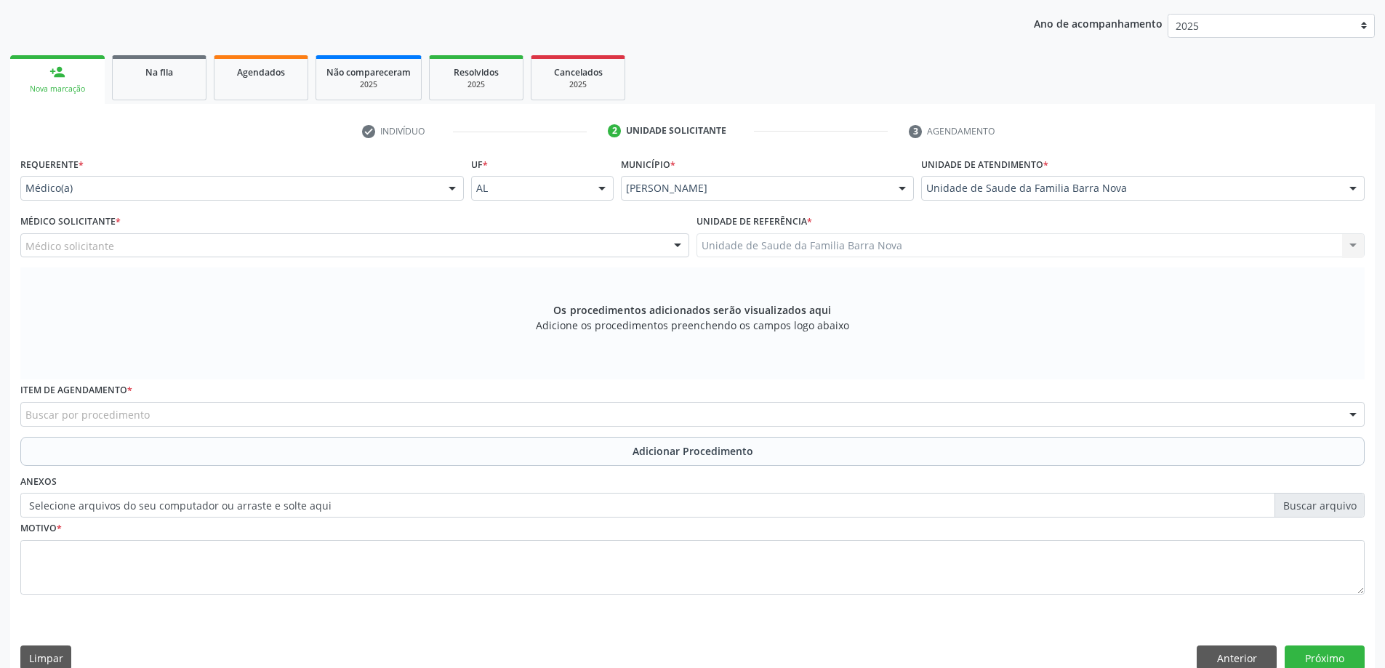
click at [231, 250] on div "Médico solicitante" at bounding box center [354, 245] width 669 height 25
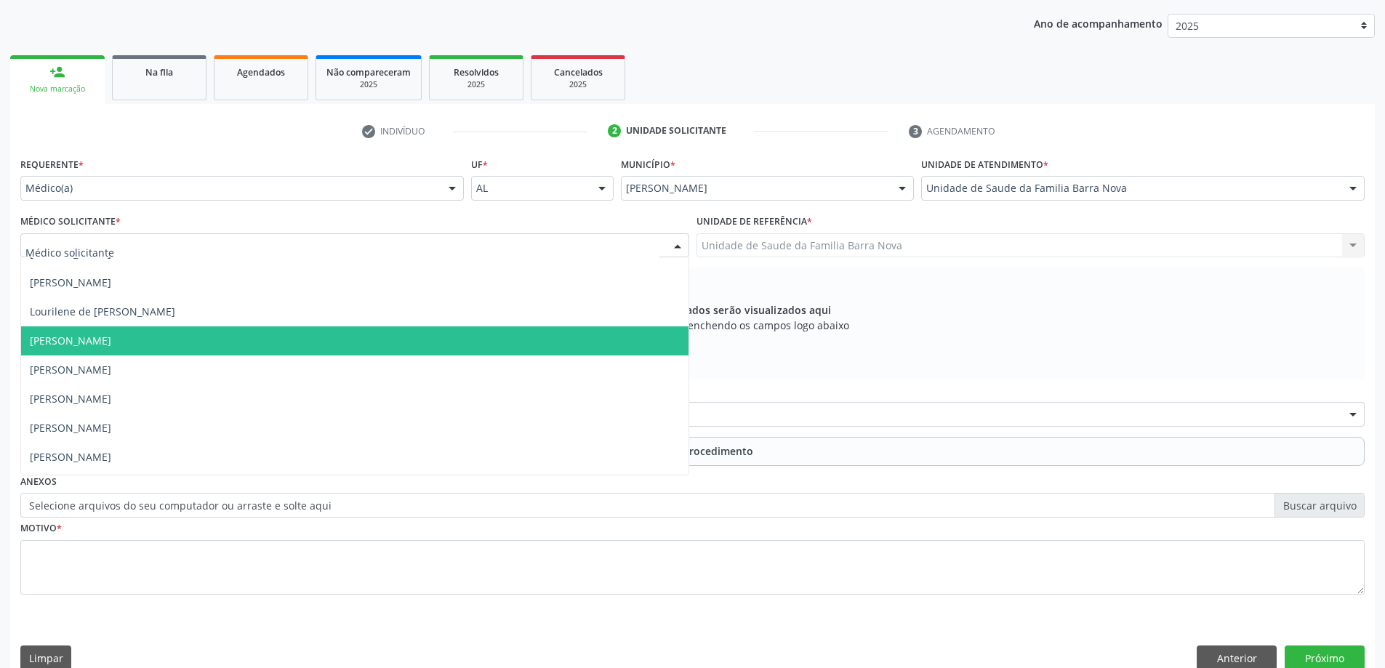
scroll to position [102, 0]
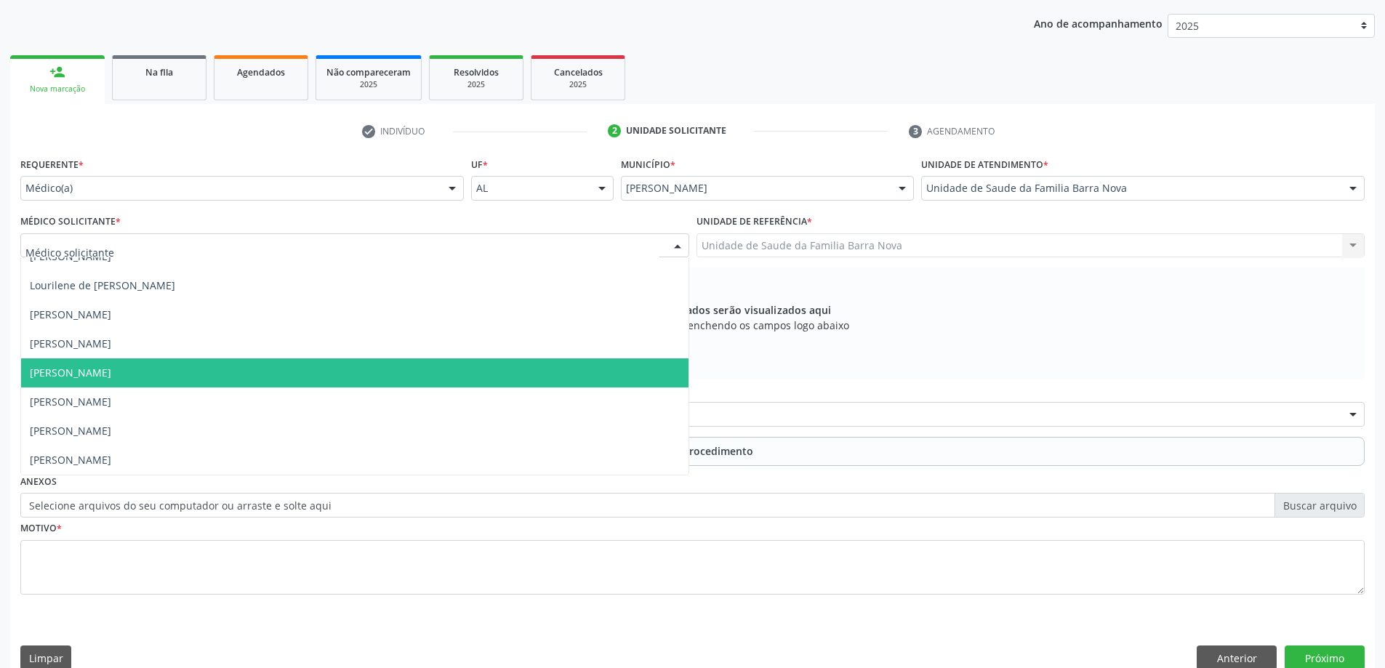
click at [393, 379] on span "[PERSON_NAME]" at bounding box center [354, 372] width 667 height 29
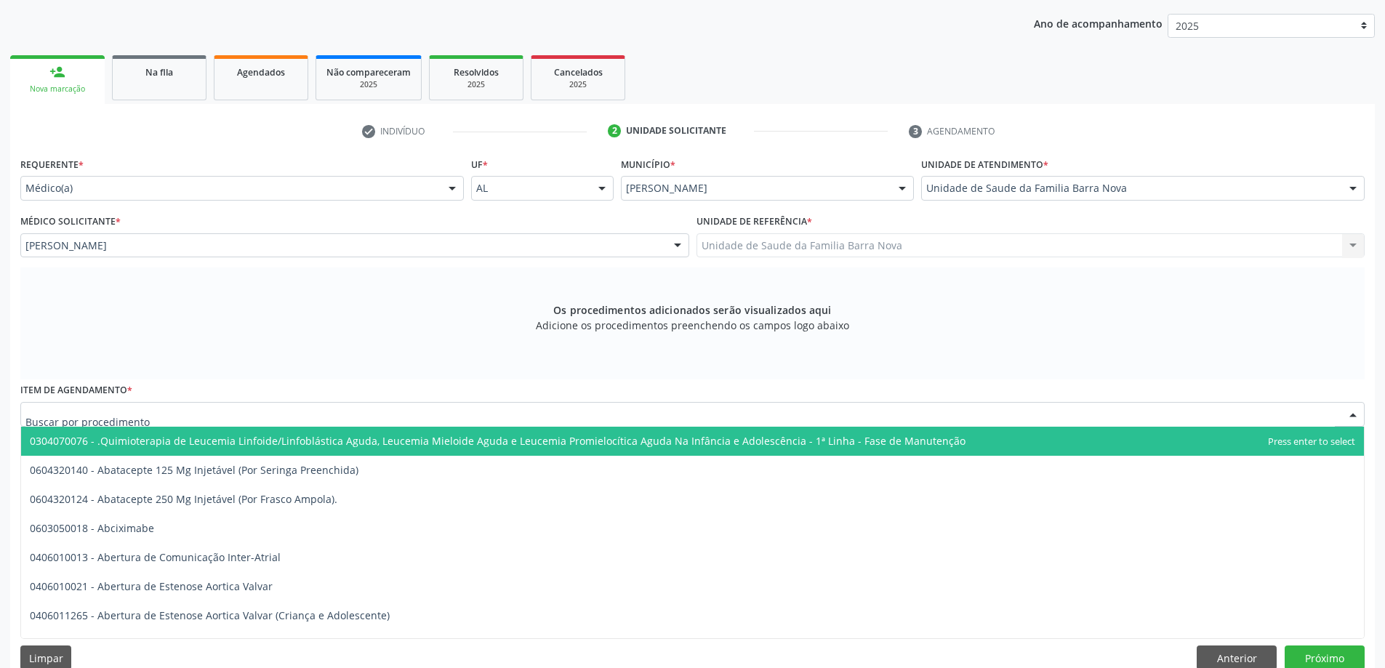
click at [355, 418] on div at bounding box center [692, 414] width 1344 height 25
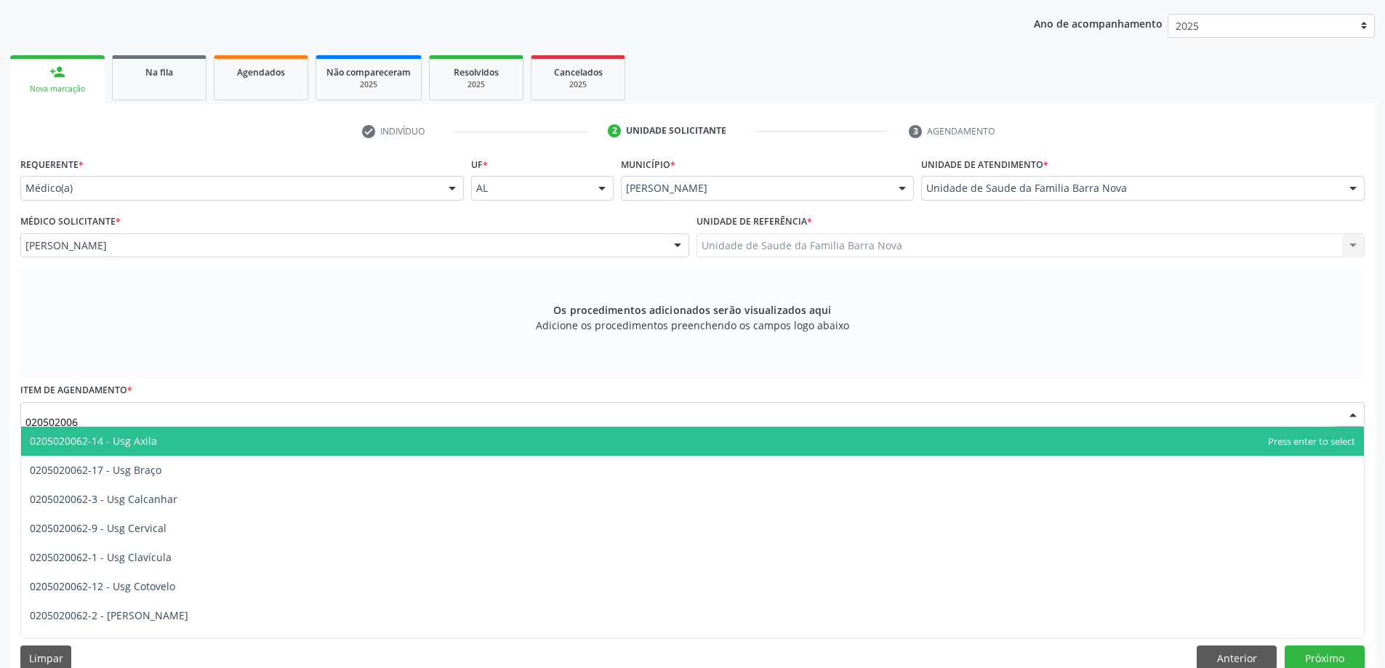
type input "0205020062"
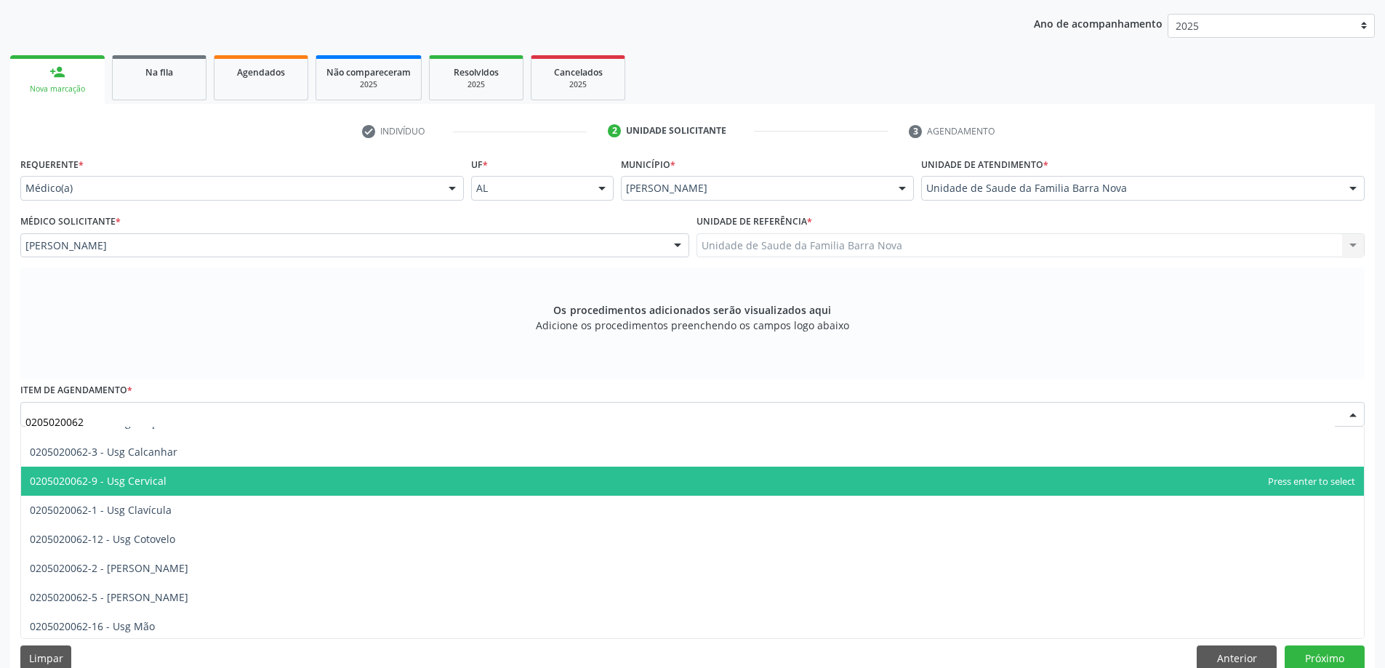
scroll to position [73, 0]
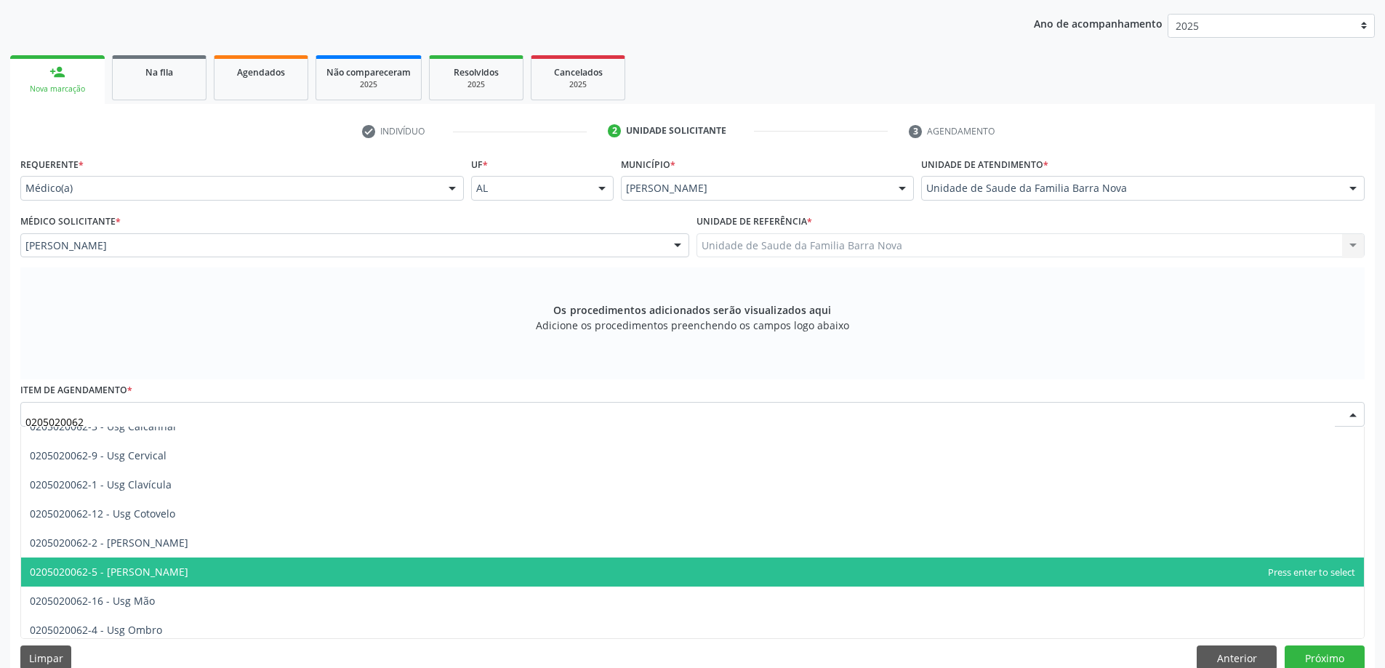
click at [267, 568] on span "0205020062-5 - [PERSON_NAME]" at bounding box center [692, 572] width 1343 height 29
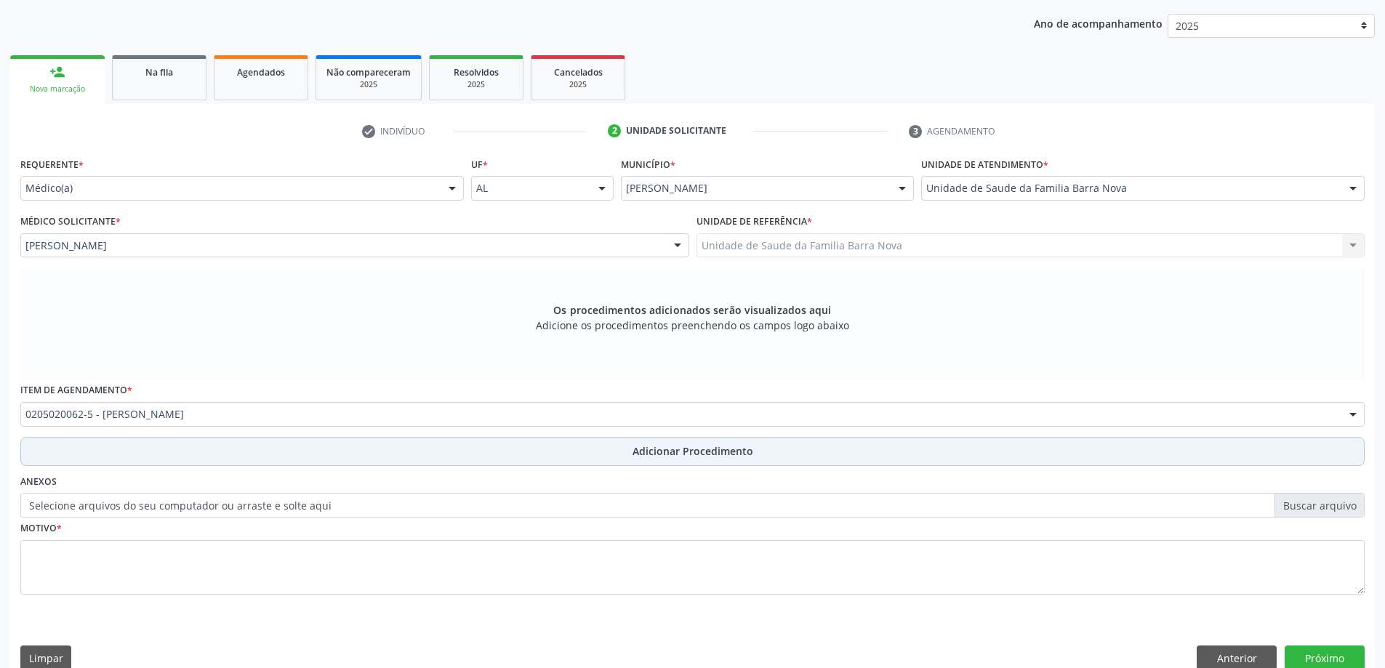
click at [642, 447] on span "Adicionar Procedimento" at bounding box center [692, 450] width 121 height 15
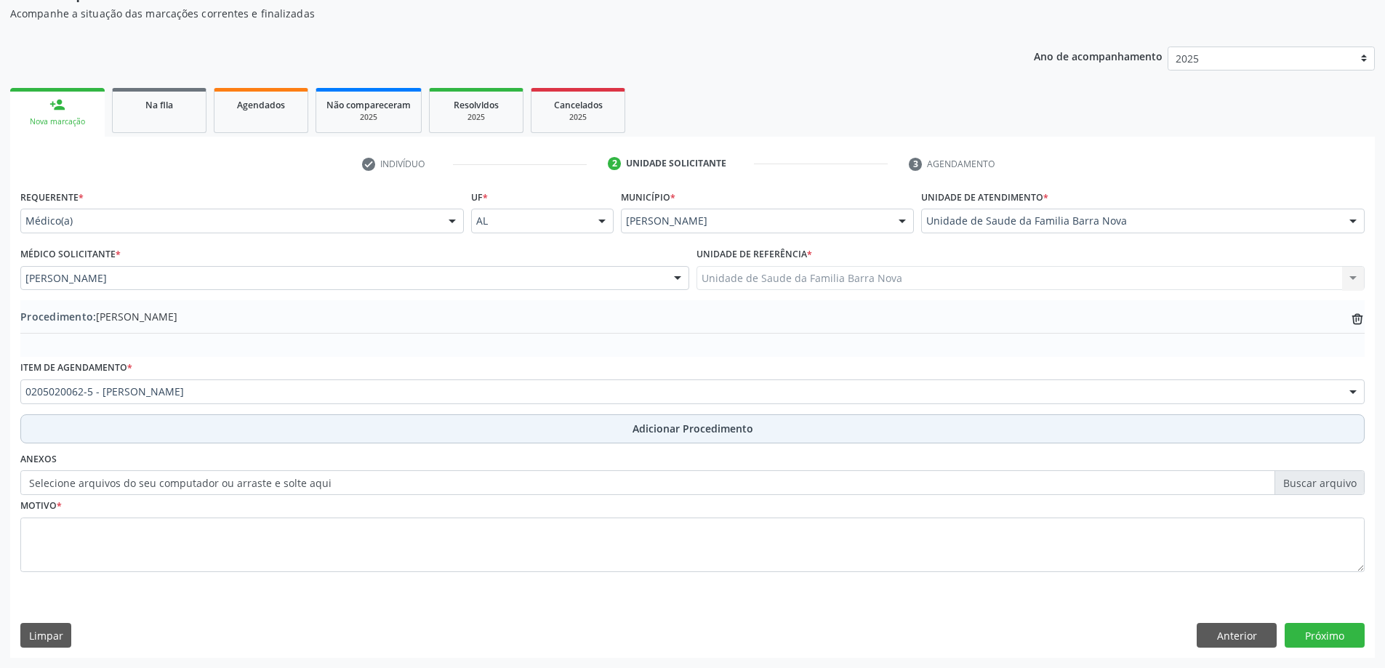
scroll to position [150, 0]
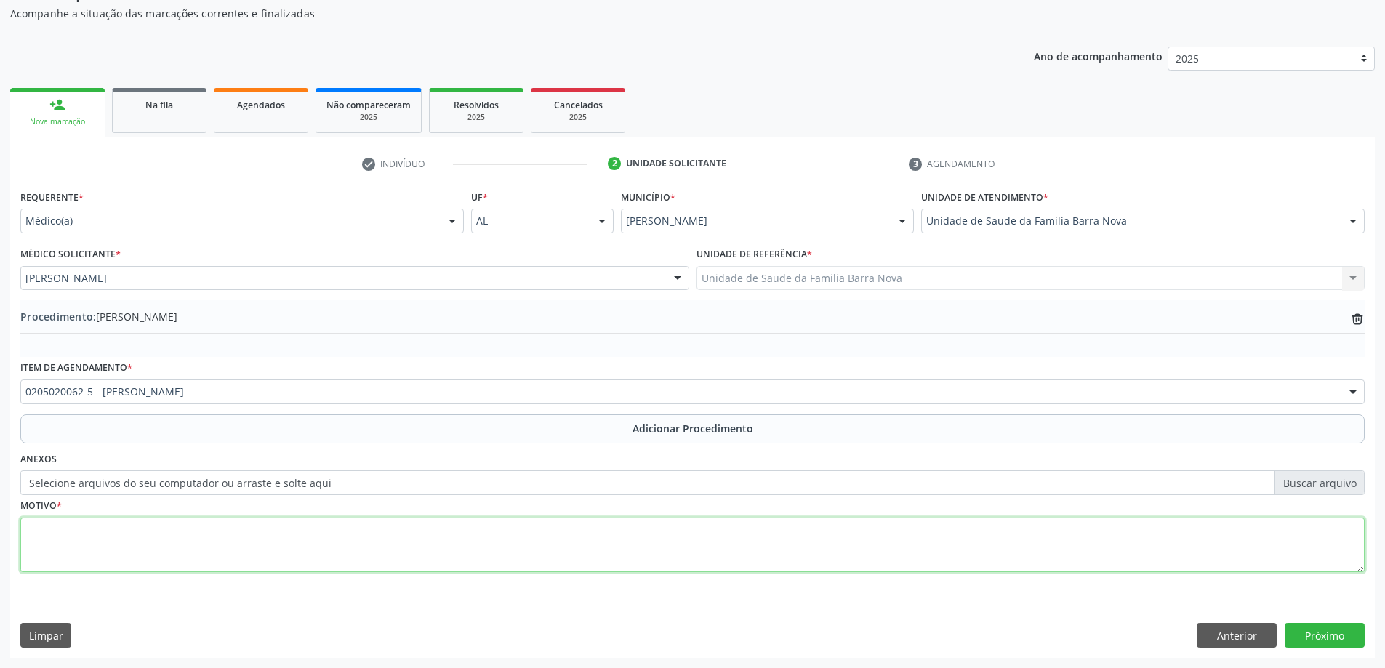
click at [236, 520] on textarea at bounding box center [692, 545] width 1344 height 55
type textarea "Dor e limitação em joelho esquerdo."
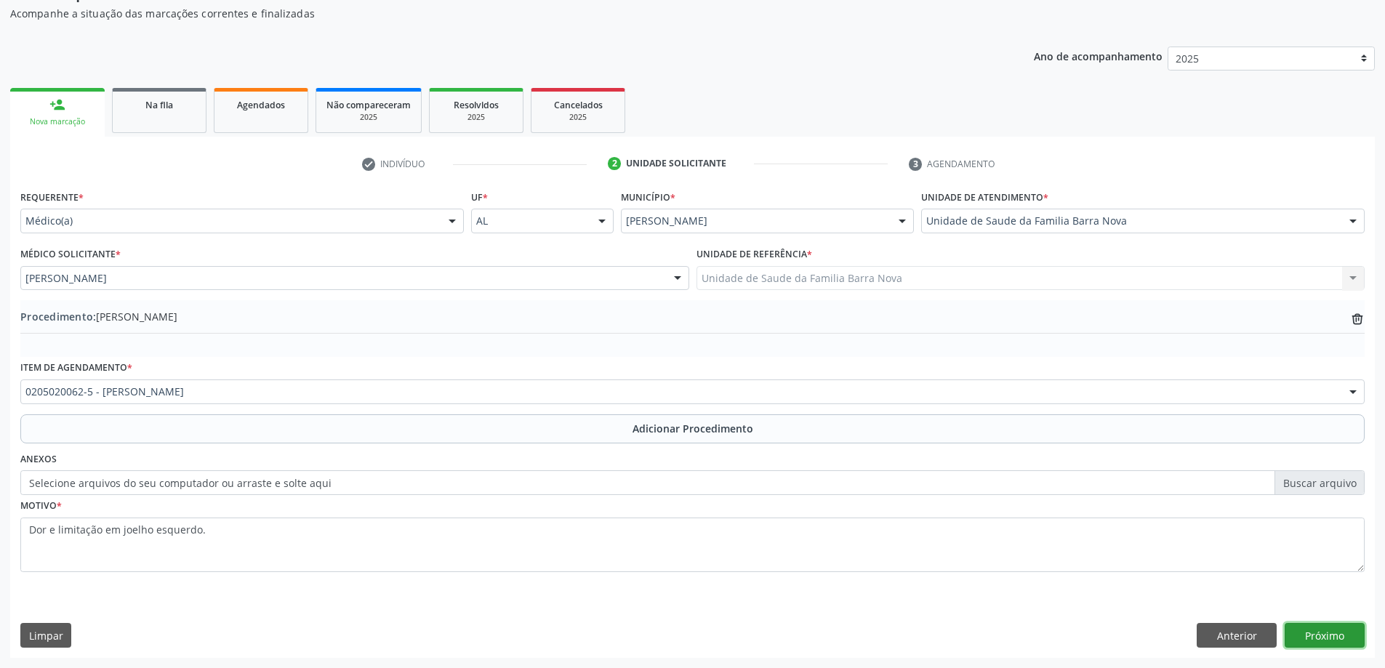
click at [1328, 633] on button "Próximo" at bounding box center [1324, 635] width 80 height 25
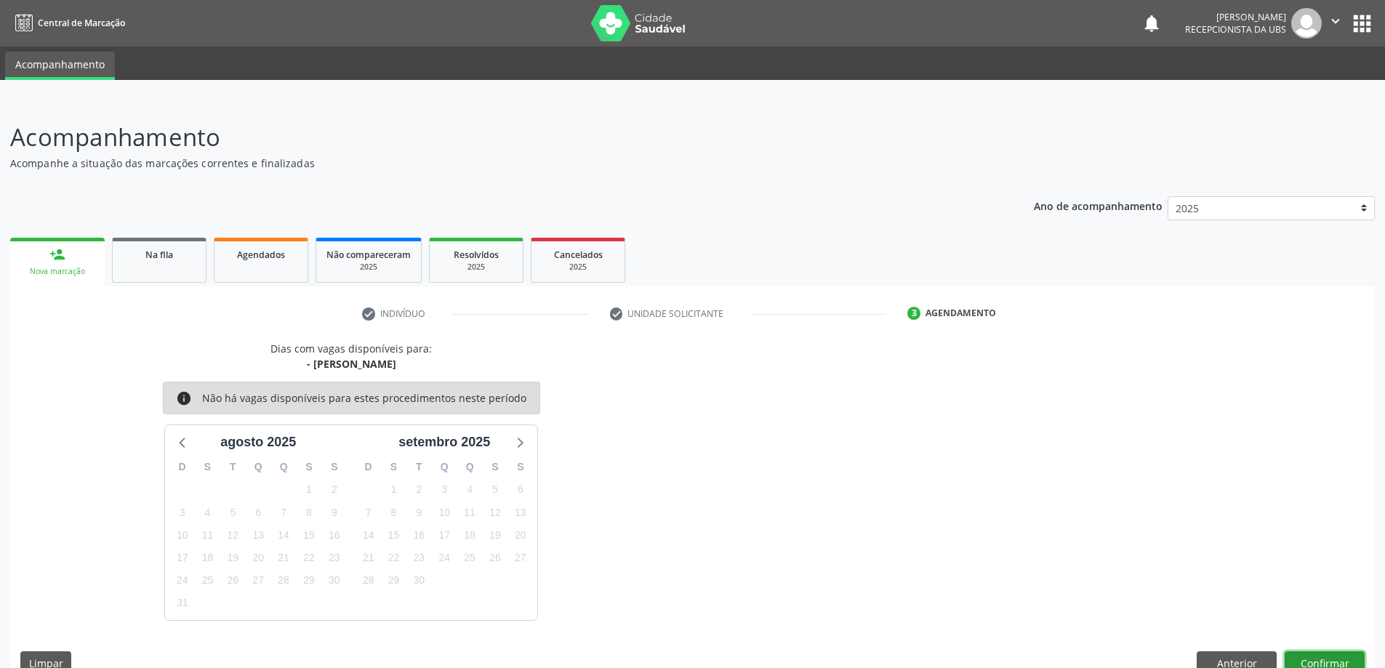
click at [1325, 659] on button "Confirmar" at bounding box center [1324, 663] width 80 height 25
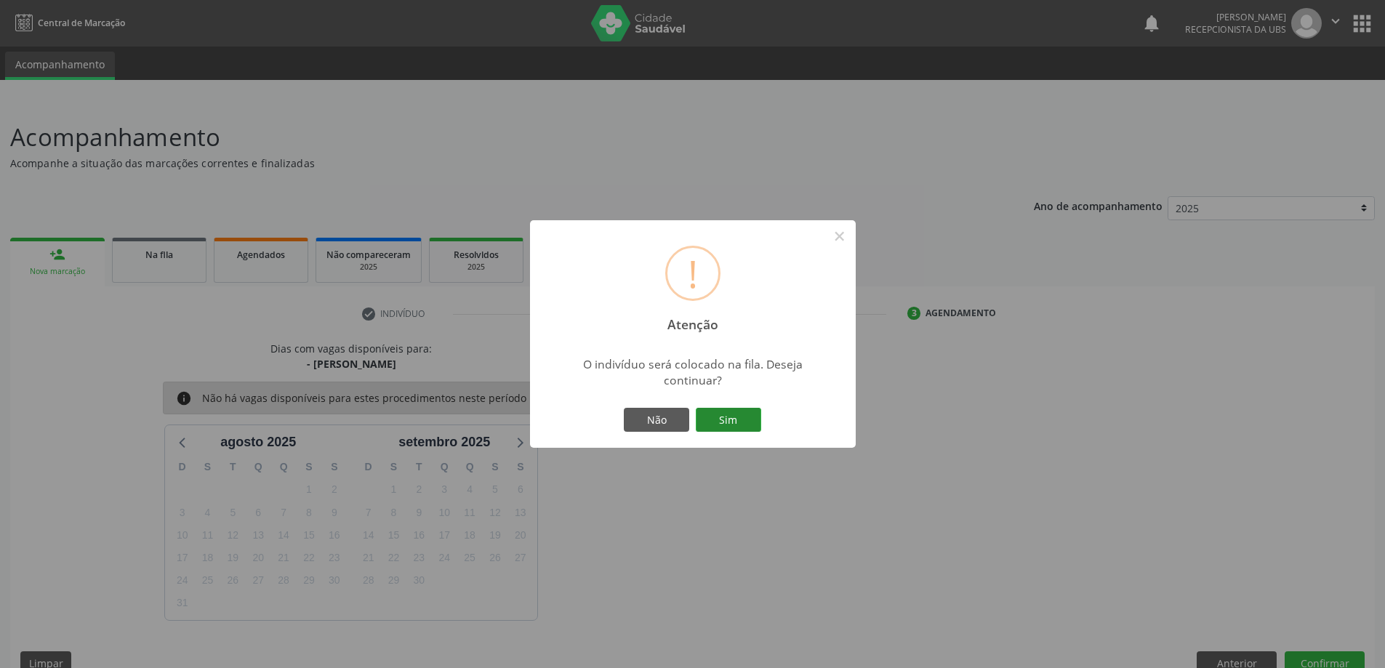
click at [737, 423] on button "Sim" at bounding box center [728, 420] width 65 height 25
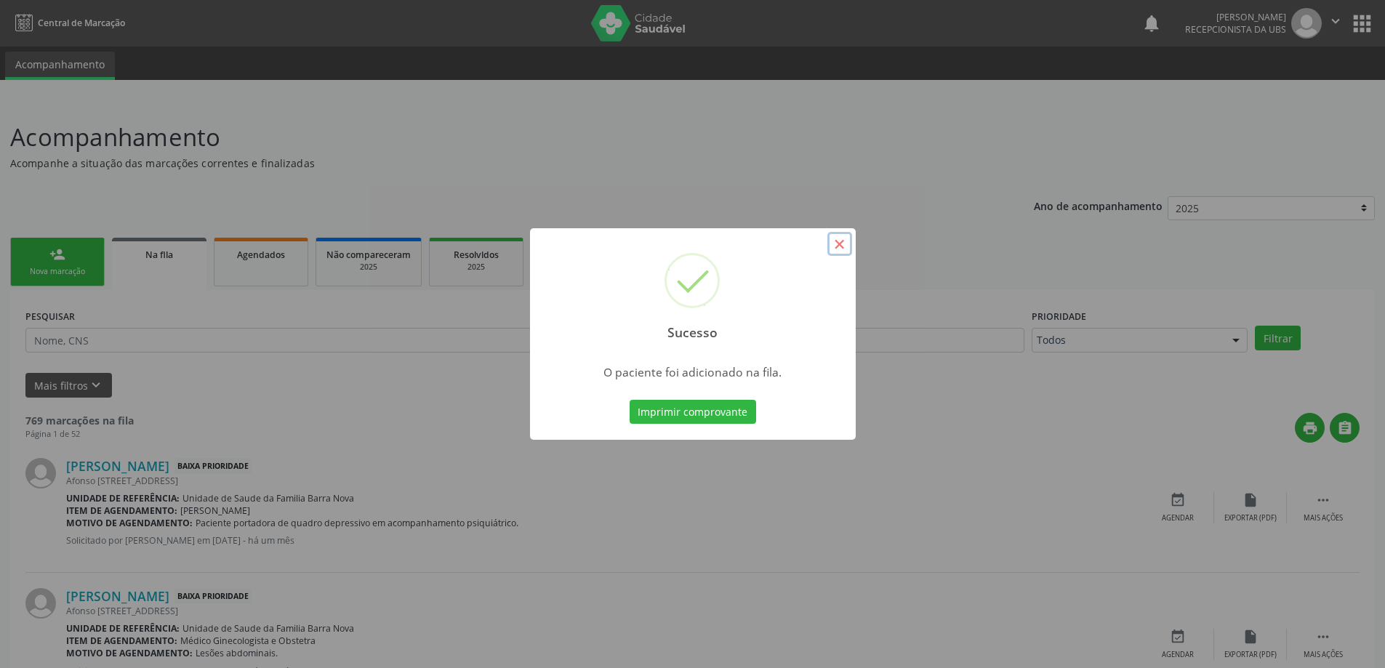
click at [835, 246] on button "×" at bounding box center [839, 244] width 25 height 25
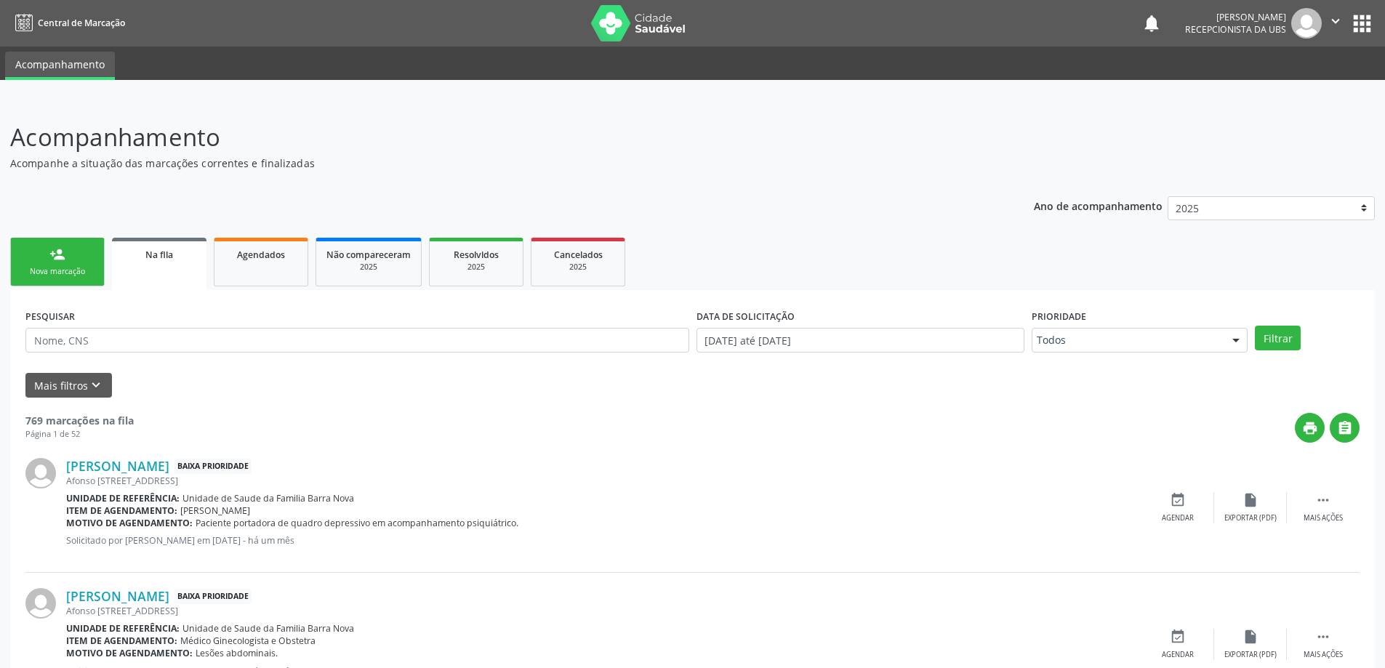
click at [75, 271] on div "Nova marcação" at bounding box center [57, 271] width 73 height 11
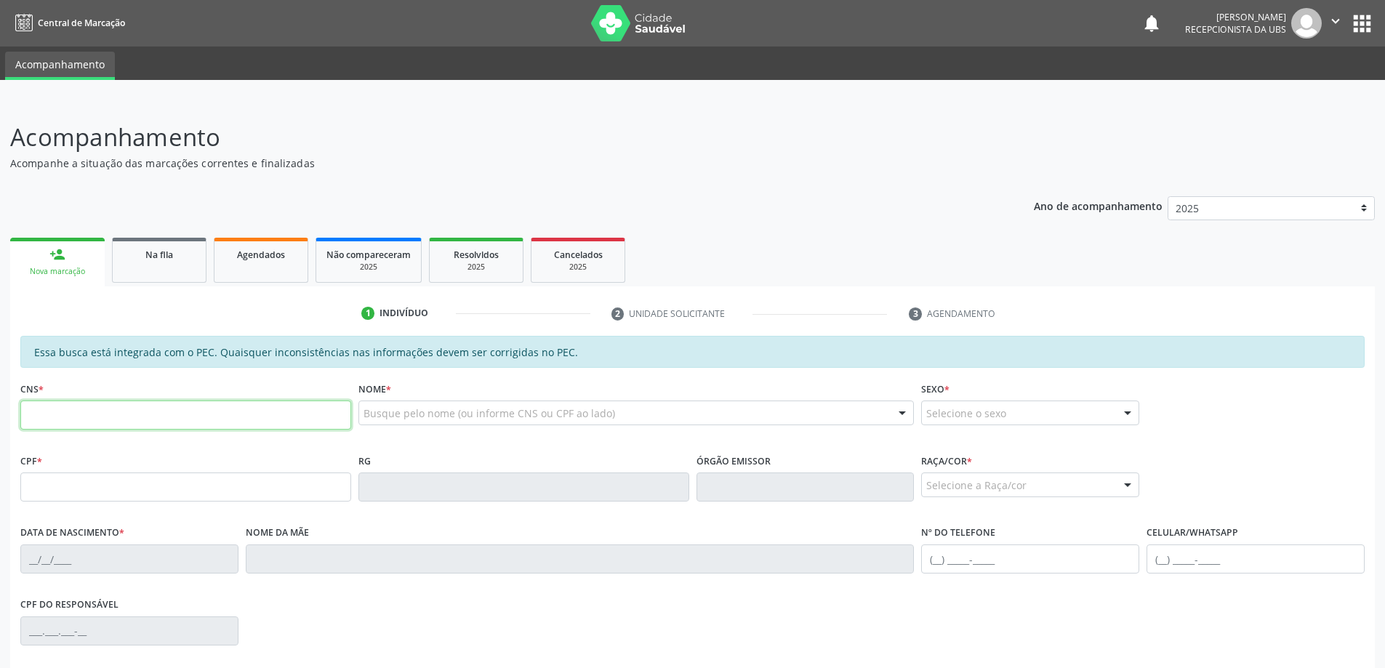
click at [71, 419] on input "text" at bounding box center [185, 415] width 331 height 29
type input "700 2039 2207 3630"
type input "037.473.834-32"
type input "[DATE]"
type input "[PERSON_NAME]"
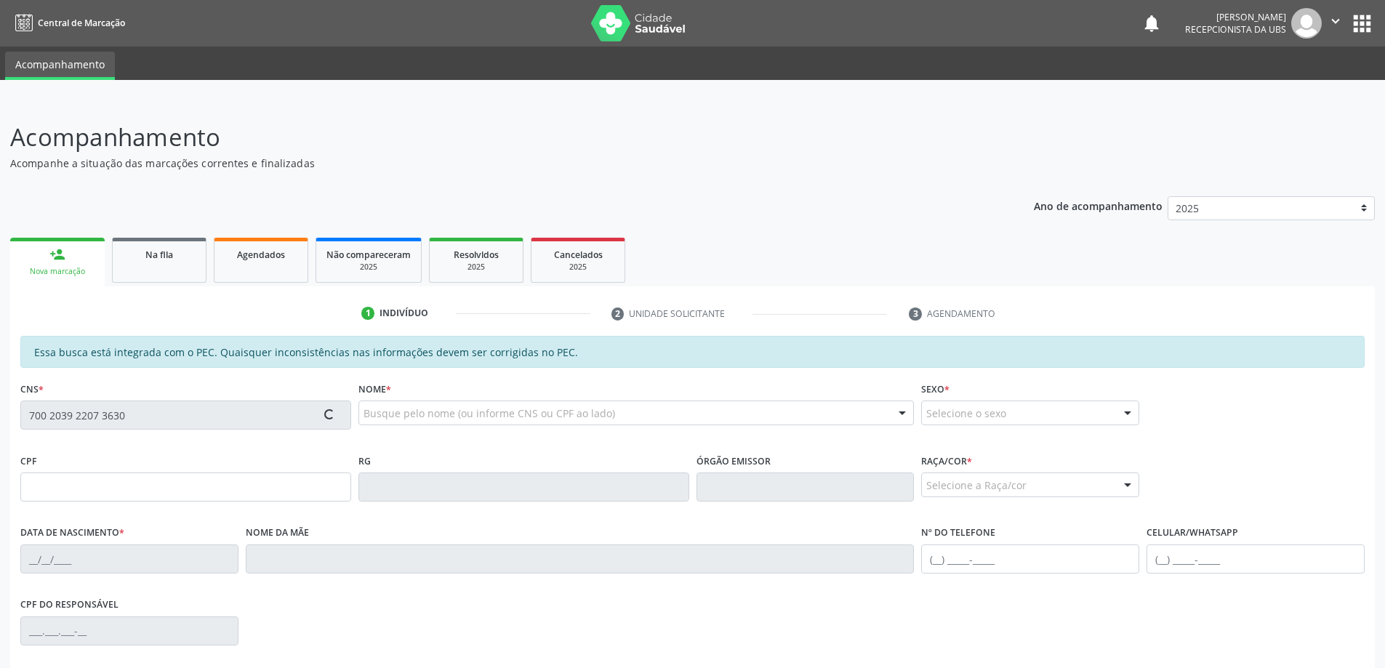
type input "[PHONE_NUMBER]"
type input "890"
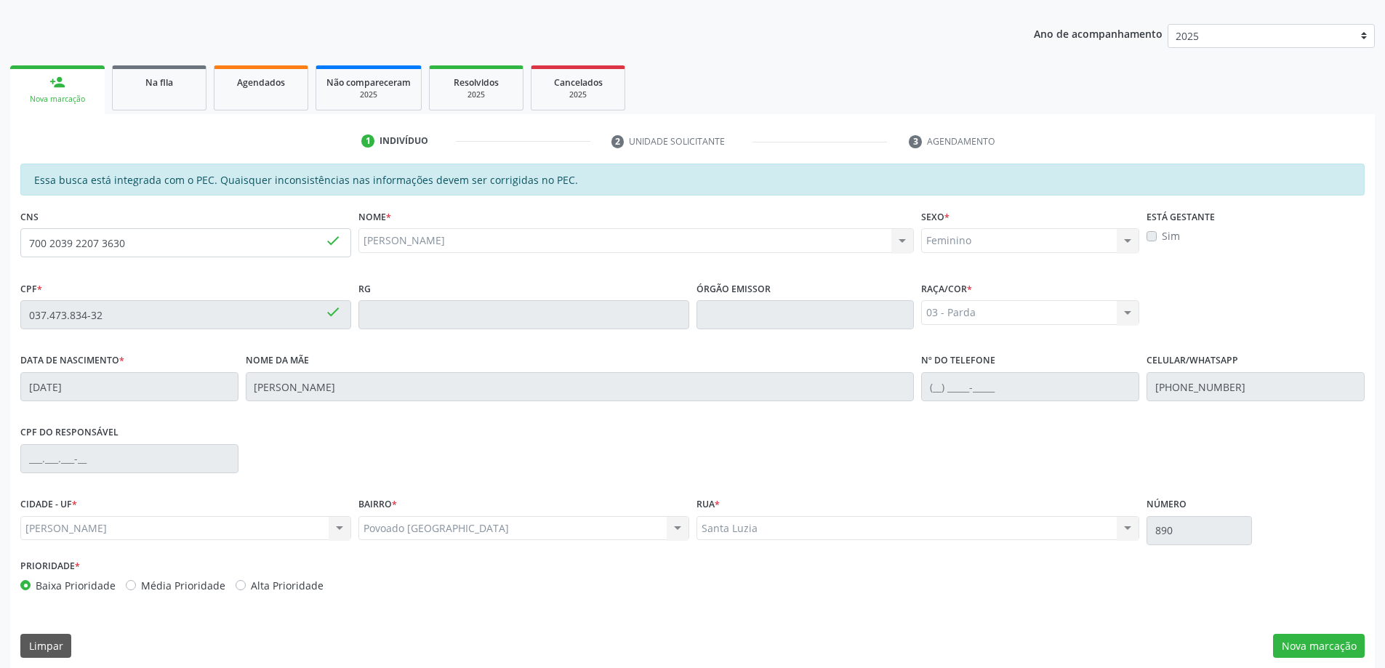
scroll to position [182, 0]
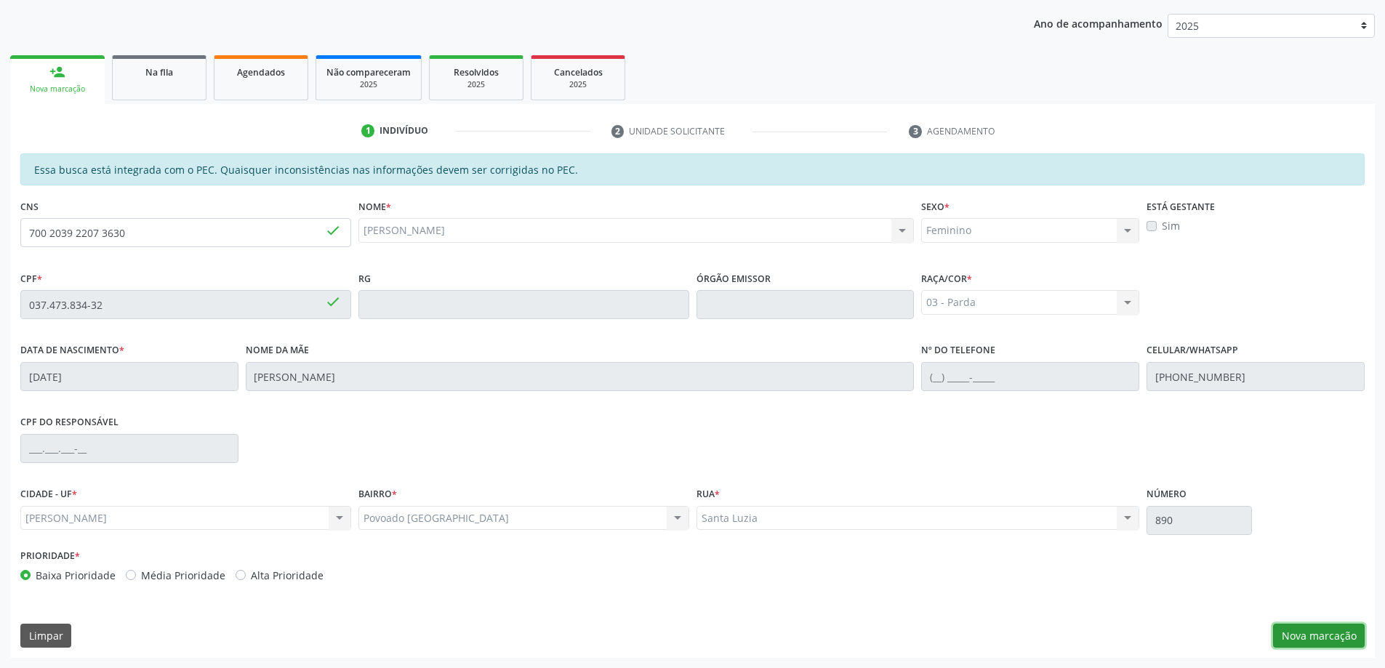
click at [1312, 642] on button "Nova marcação" at bounding box center [1319, 636] width 92 height 25
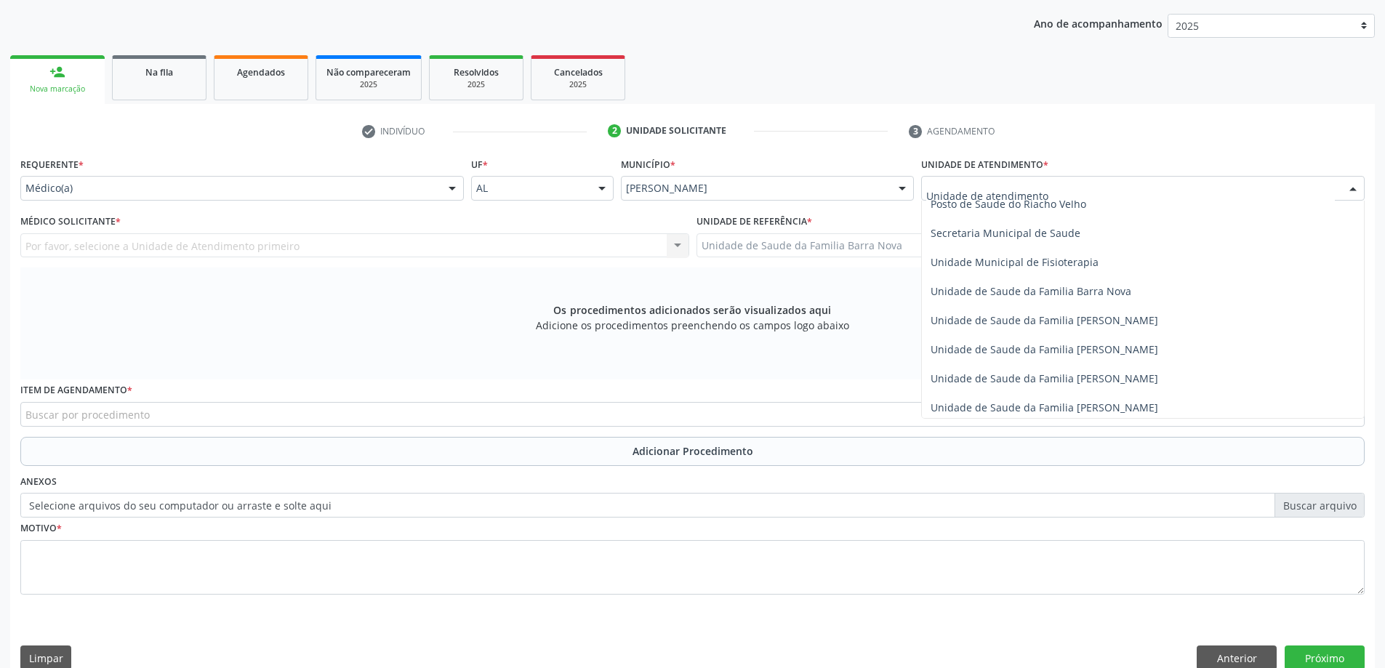
scroll to position [727, 0]
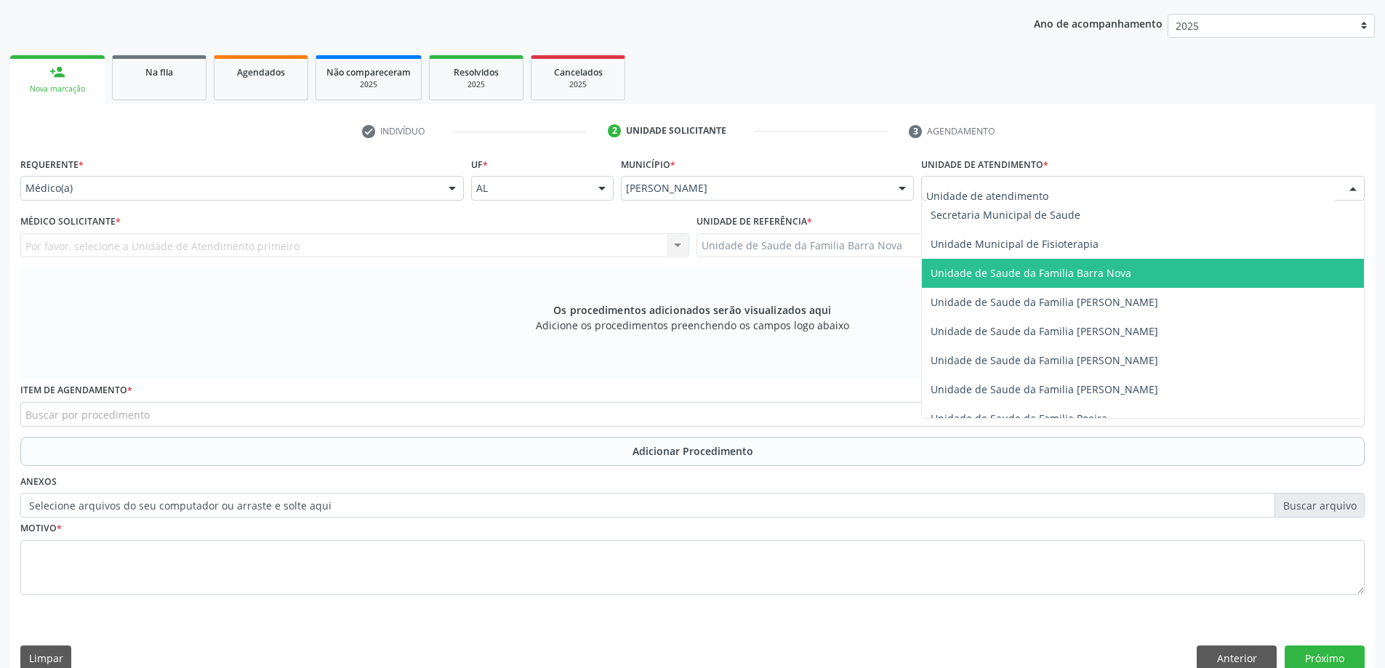
click at [1104, 276] on span "Unidade de Saude da Familia Barra Nova" at bounding box center [1030, 273] width 201 height 14
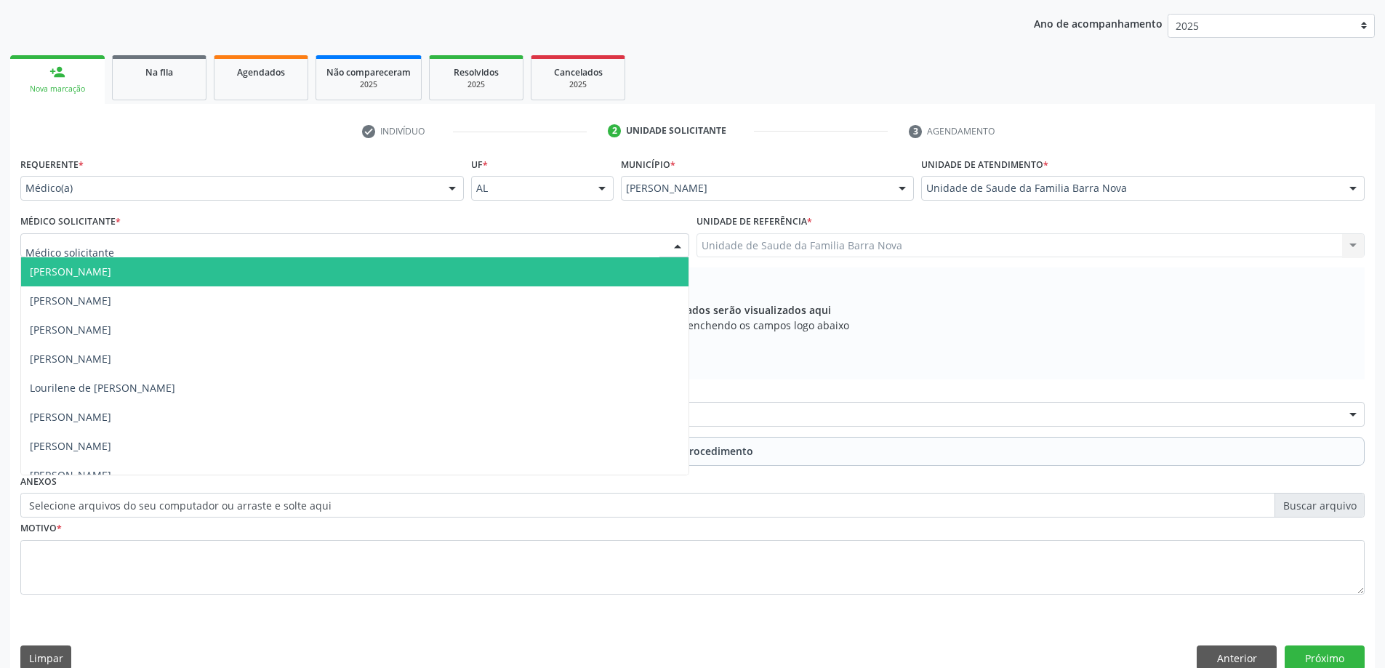
click at [335, 250] on div at bounding box center [354, 245] width 669 height 25
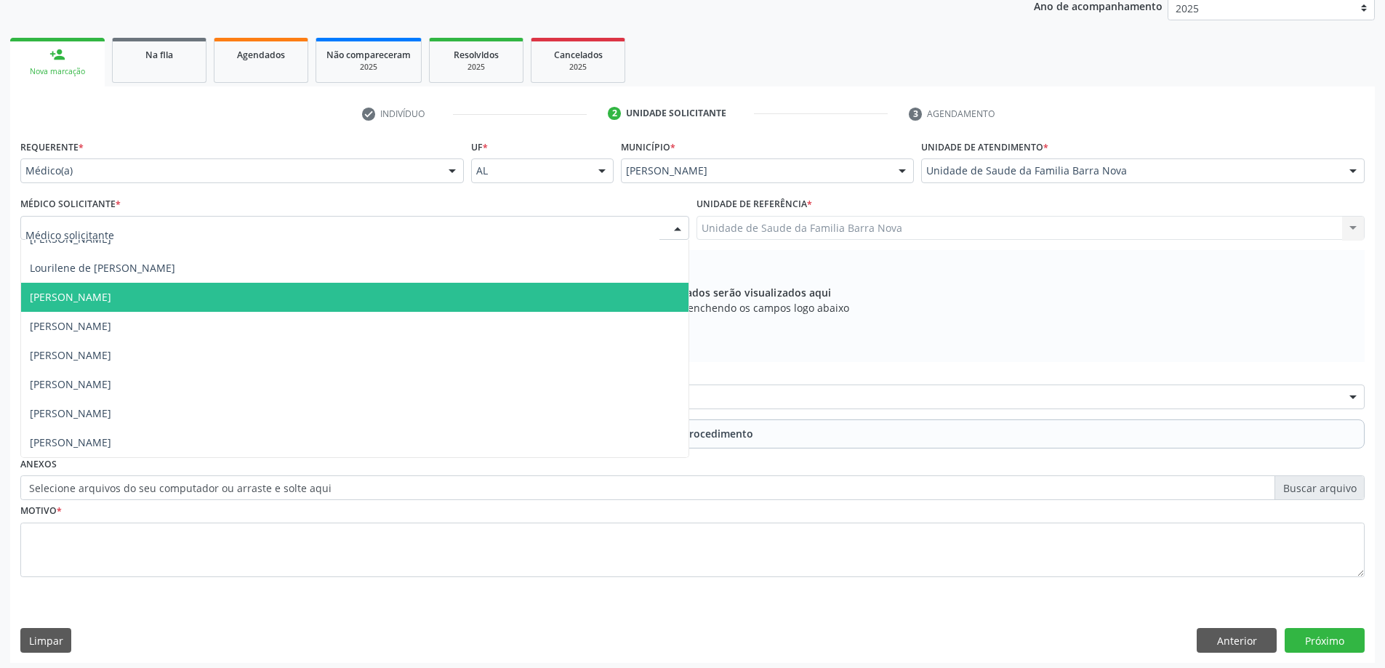
scroll to position [205, 0]
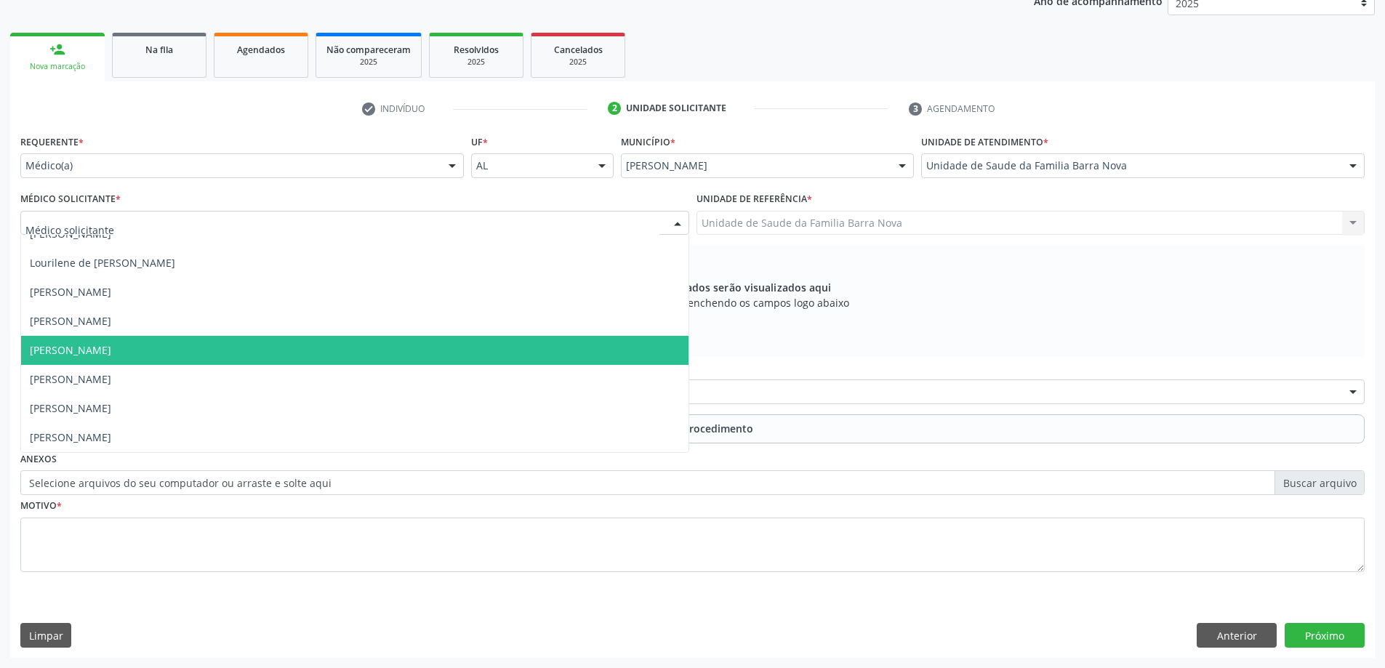
click at [271, 359] on span "[PERSON_NAME]" at bounding box center [354, 350] width 667 height 29
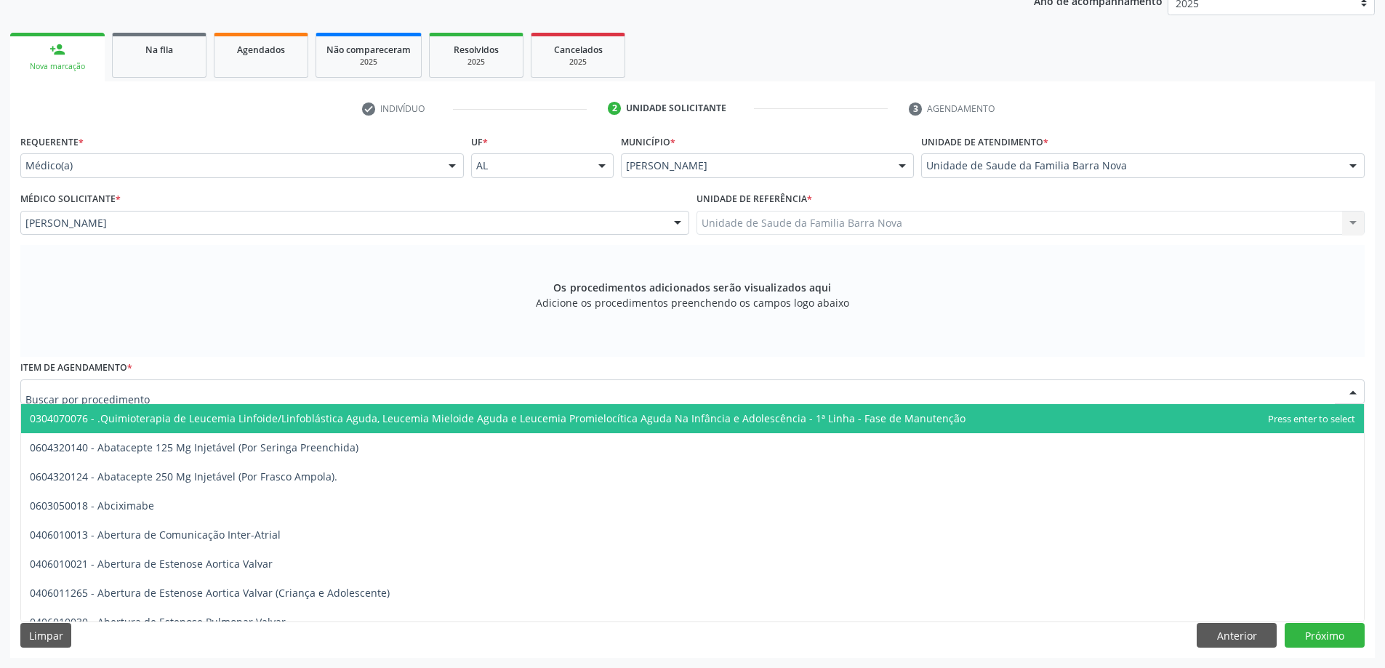
click at [266, 398] on div at bounding box center [692, 391] width 1344 height 25
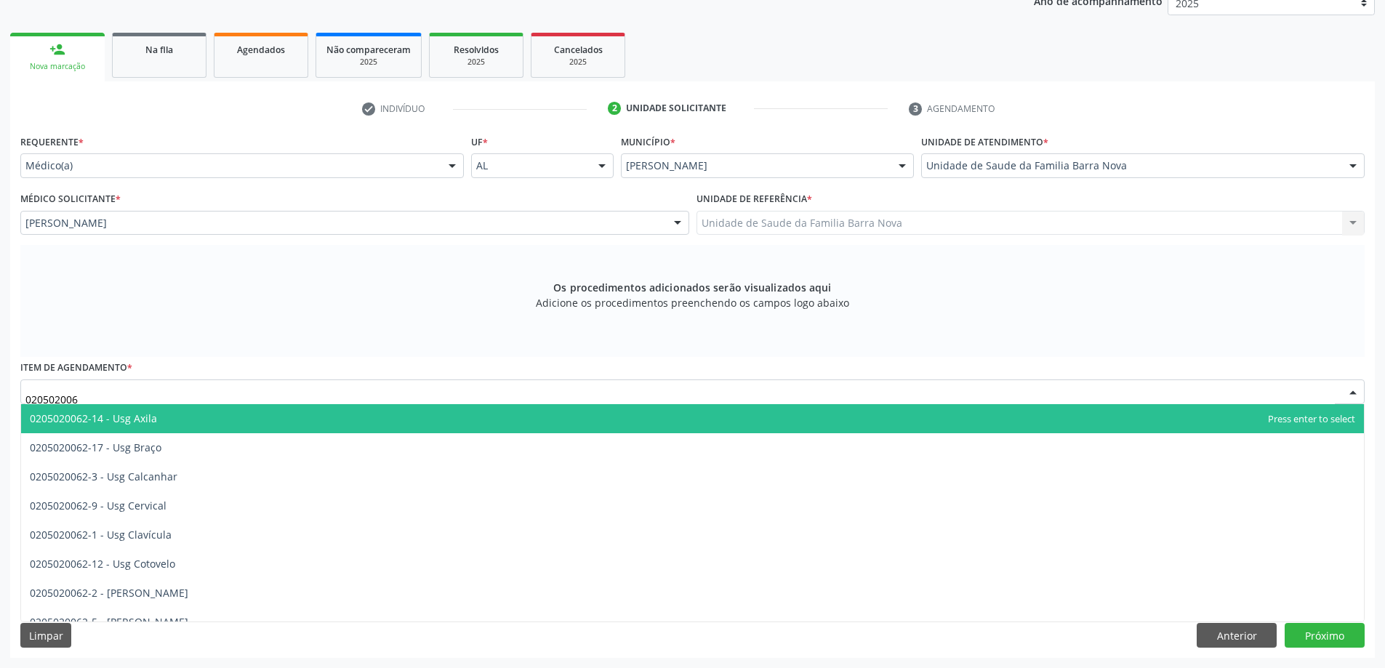
type input "0205020062"
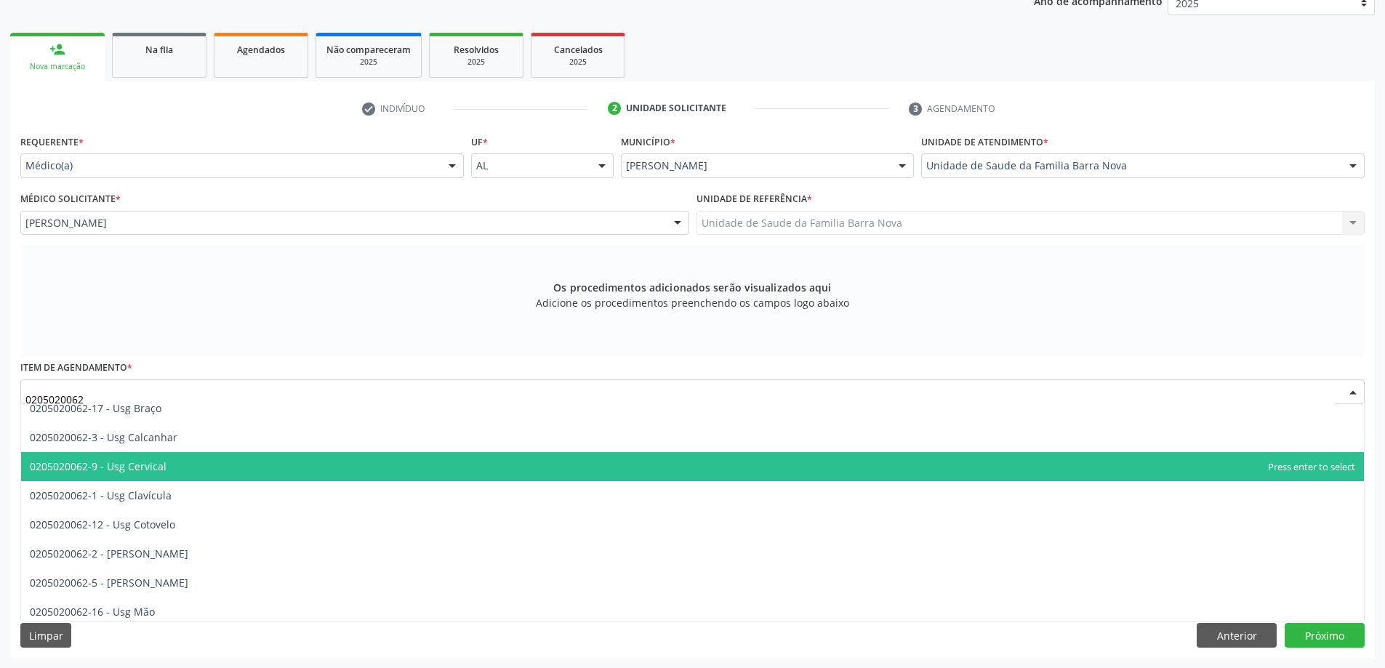
scroll to position [73, 0]
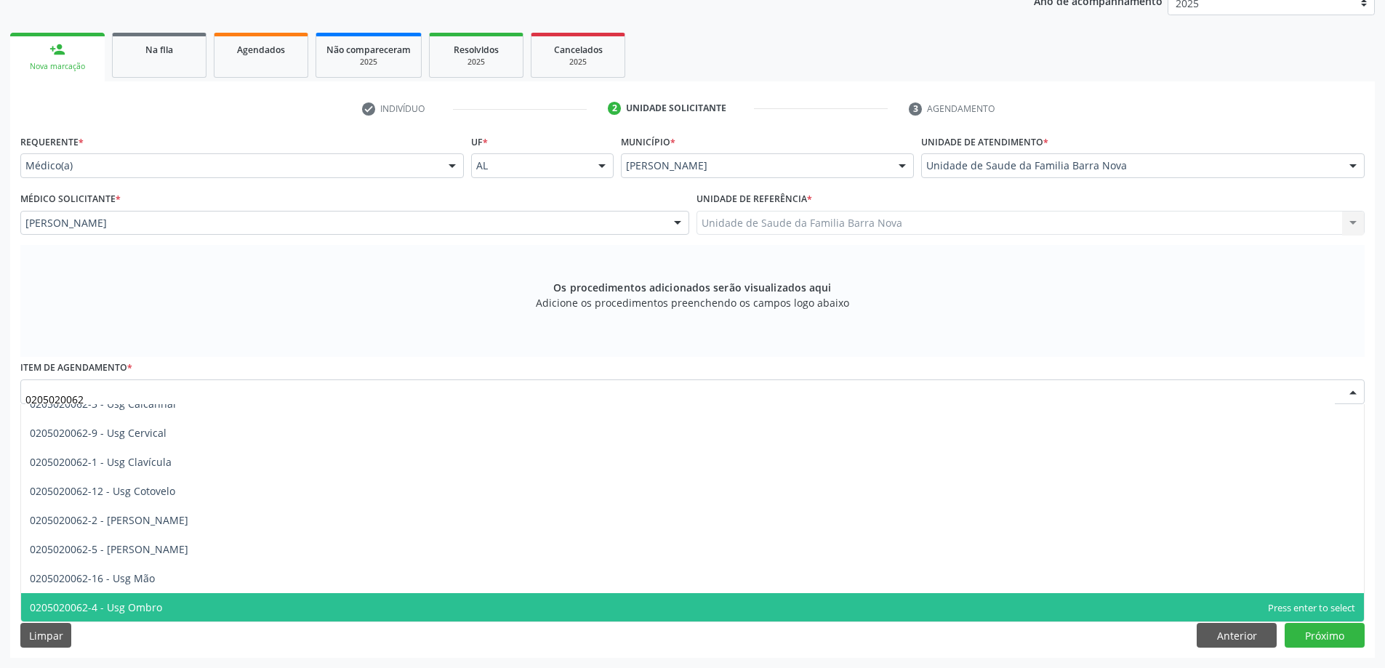
click at [206, 606] on span "0205020062-4 - Usg Ombro" at bounding box center [692, 607] width 1343 height 29
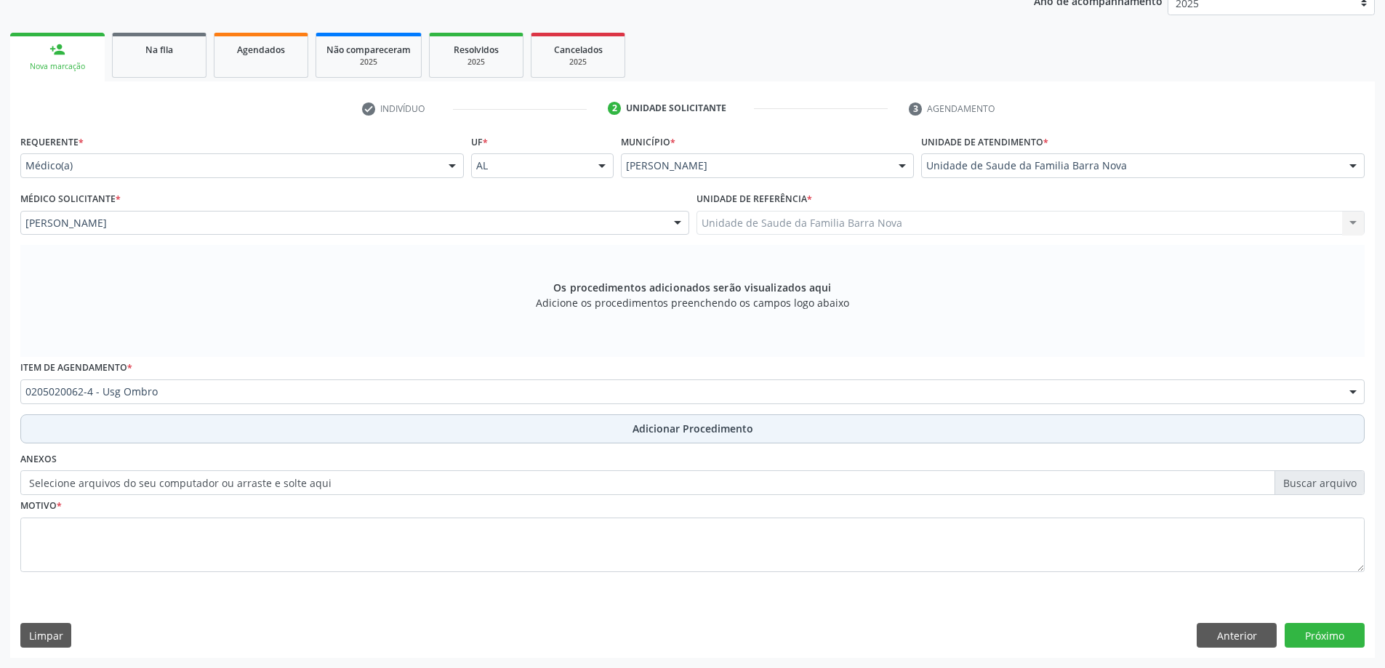
click at [693, 431] on span "Adicionar Procedimento" at bounding box center [692, 428] width 121 height 15
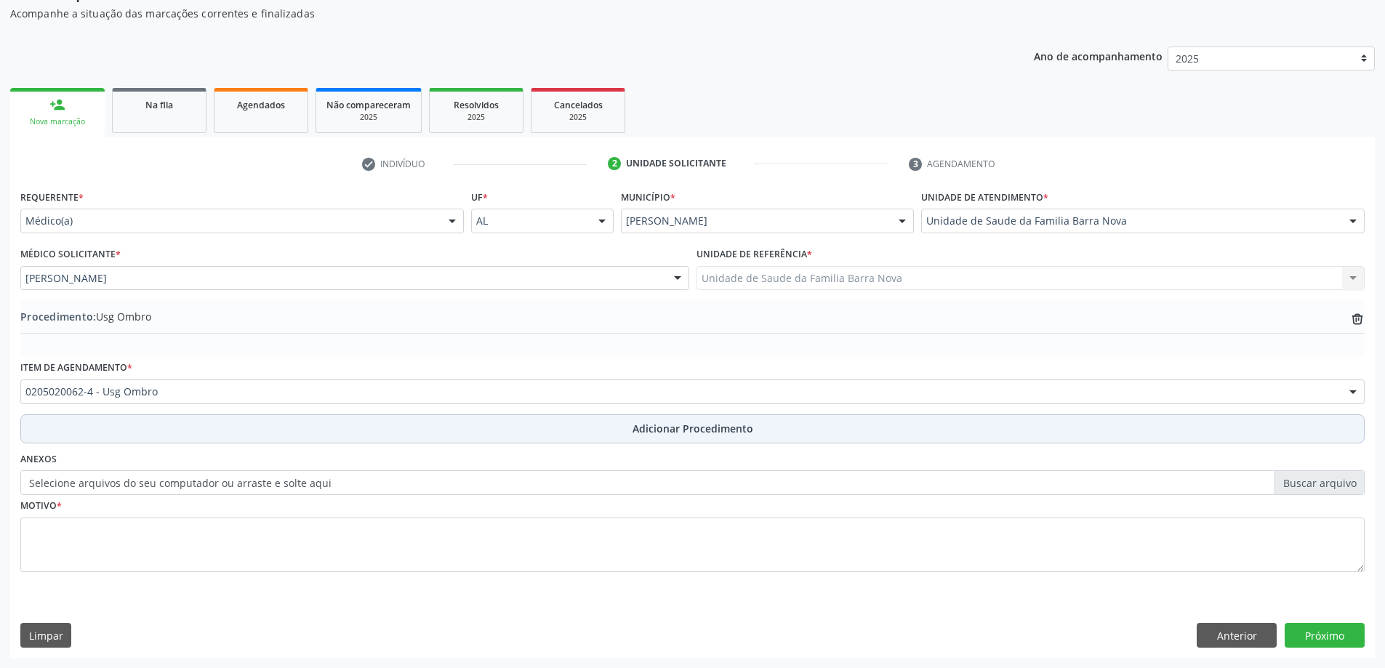
scroll to position [150, 0]
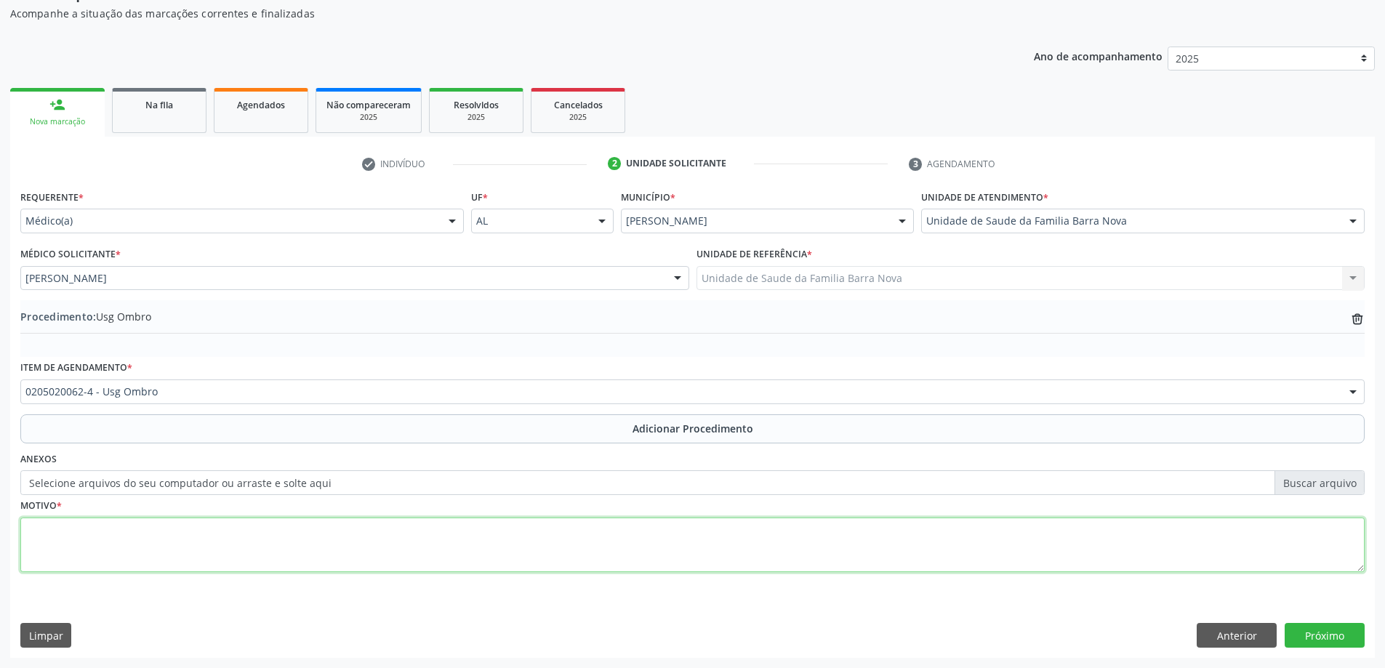
click at [271, 550] on textarea at bounding box center [692, 545] width 1344 height 55
type textarea "Paciente refere dor e limitação funcional em ombro esquerdo."
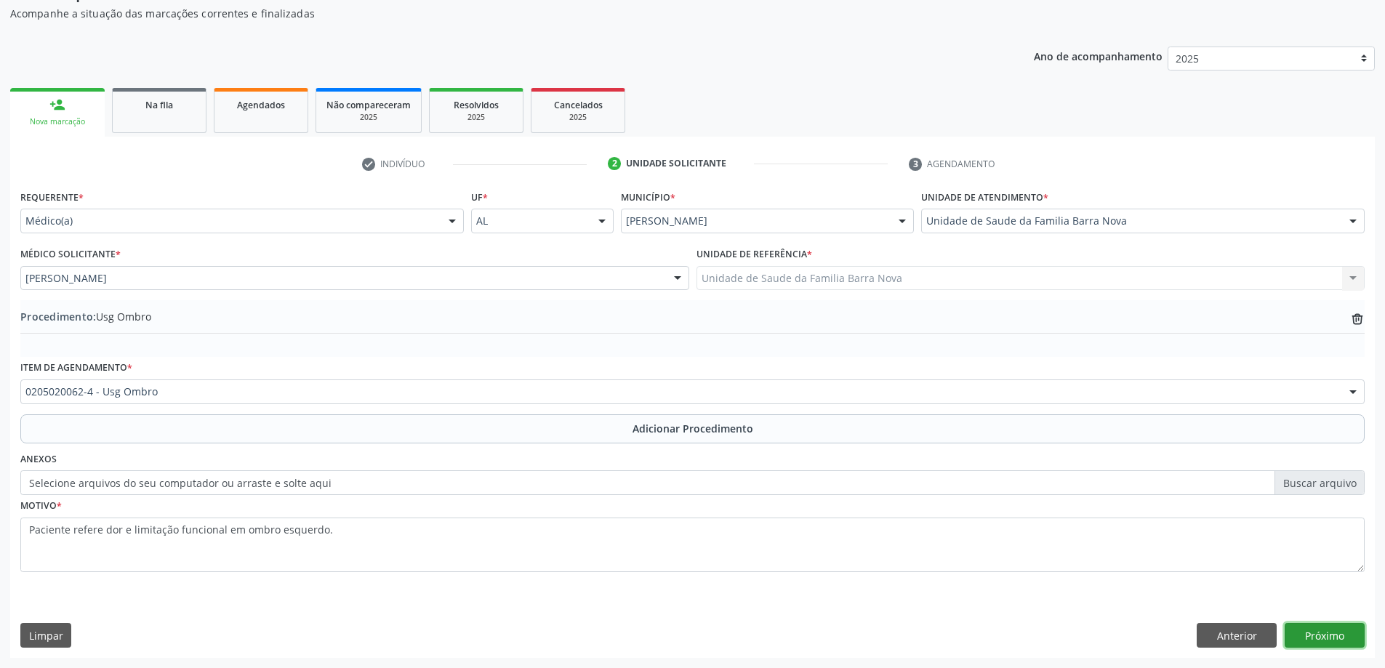
click at [1323, 634] on button "Próximo" at bounding box center [1324, 635] width 80 height 25
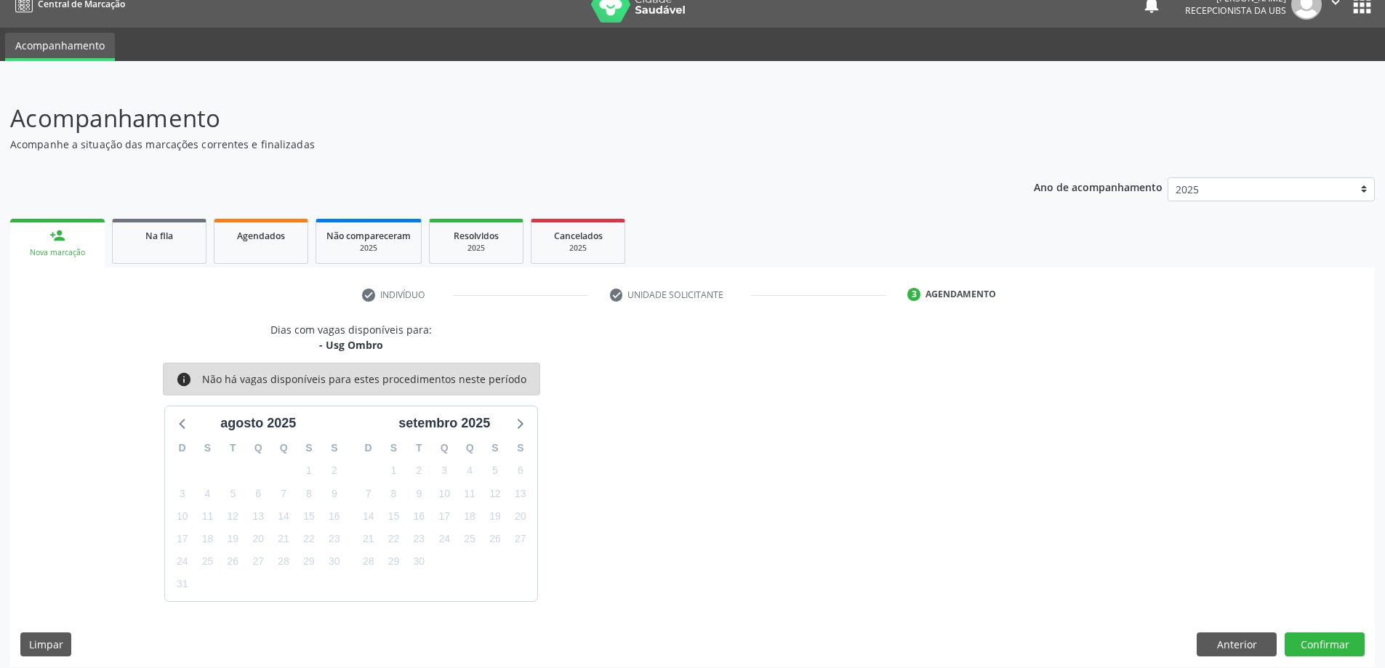
scroll to position [28, 0]
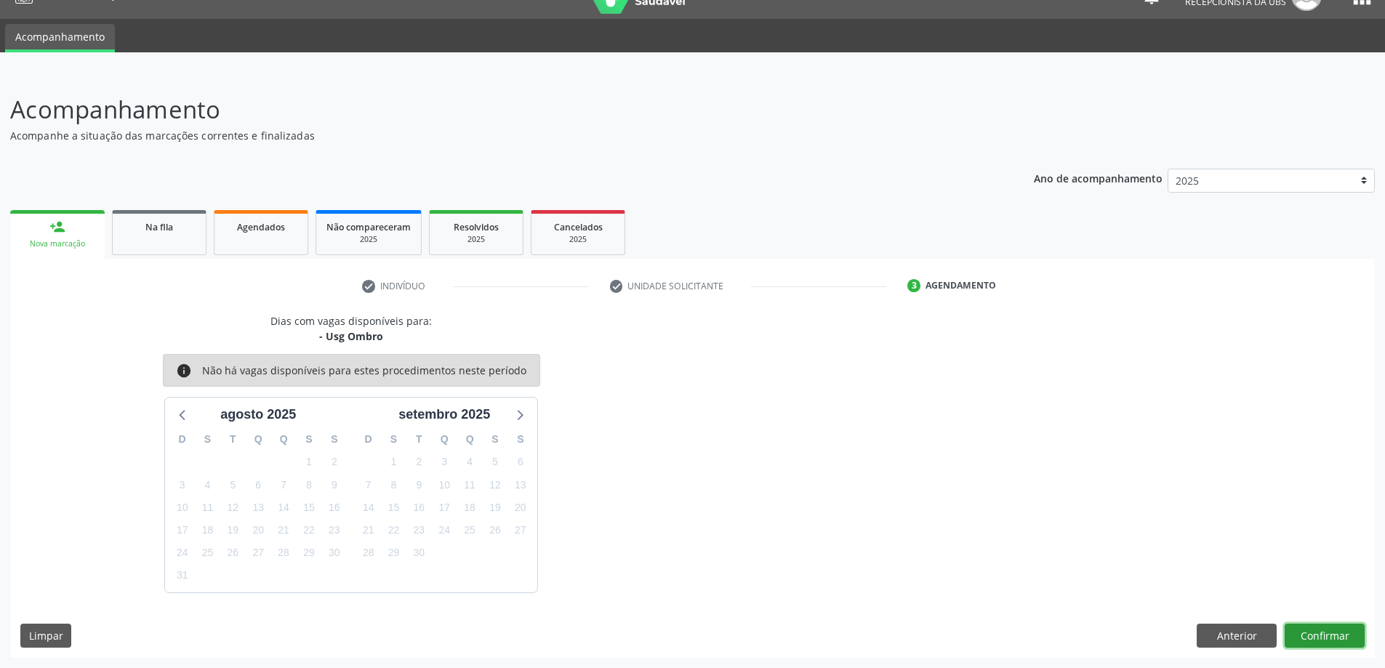
click at [1326, 638] on button "Confirmar" at bounding box center [1324, 636] width 80 height 25
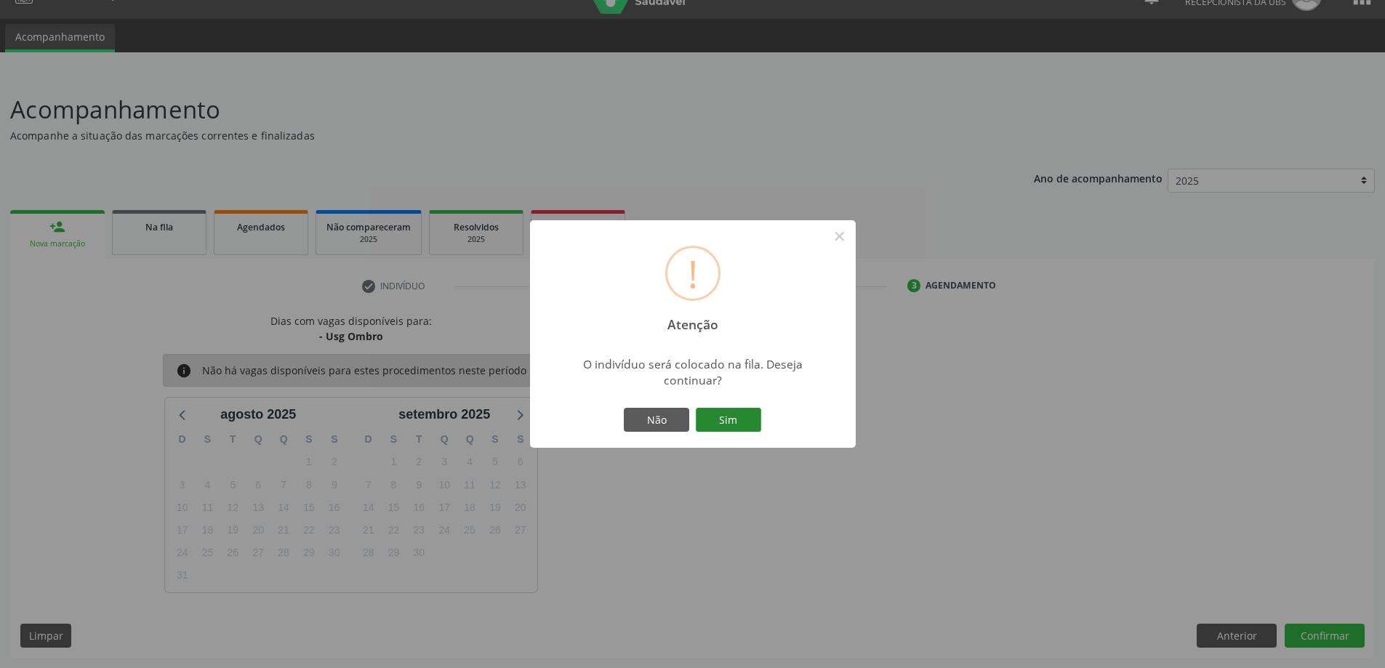
click at [719, 417] on button "Sim" at bounding box center [728, 420] width 65 height 25
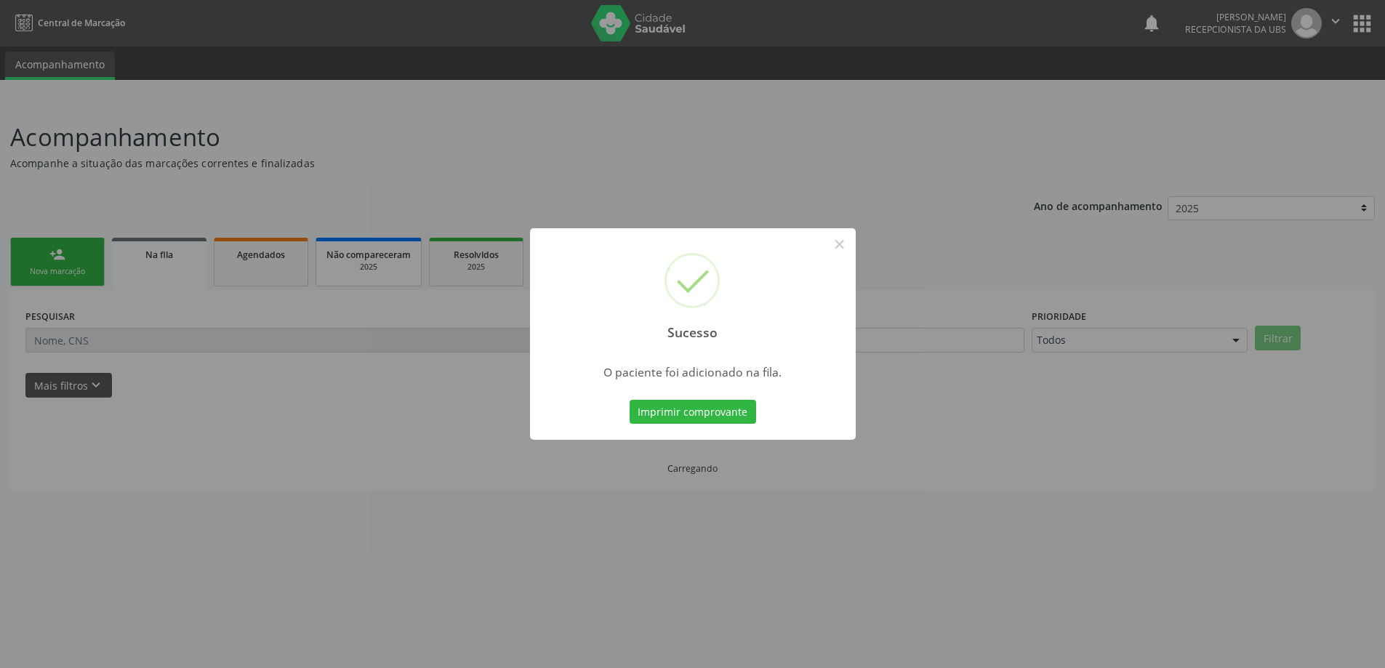
scroll to position [0, 0]
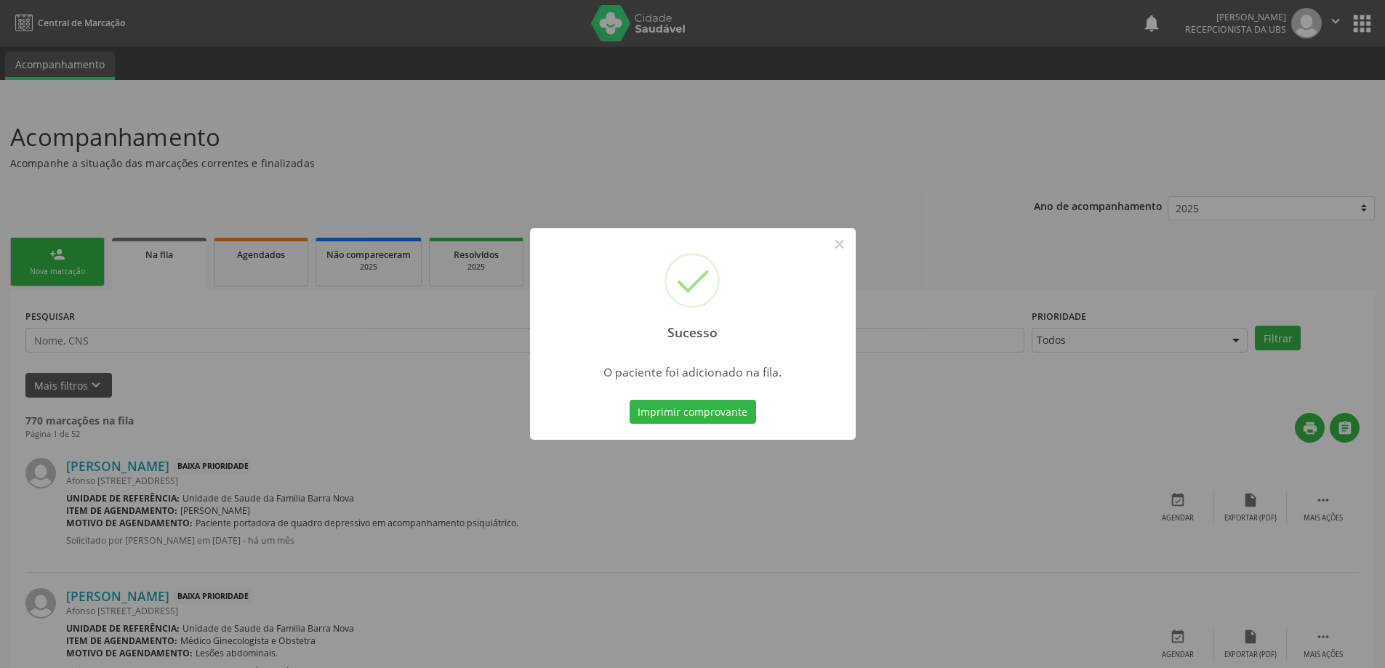
click at [52, 270] on div "Sucesso × O paciente foi adicionado na fila. Imprimir comprovante Cancel" at bounding box center [692, 334] width 1385 height 668
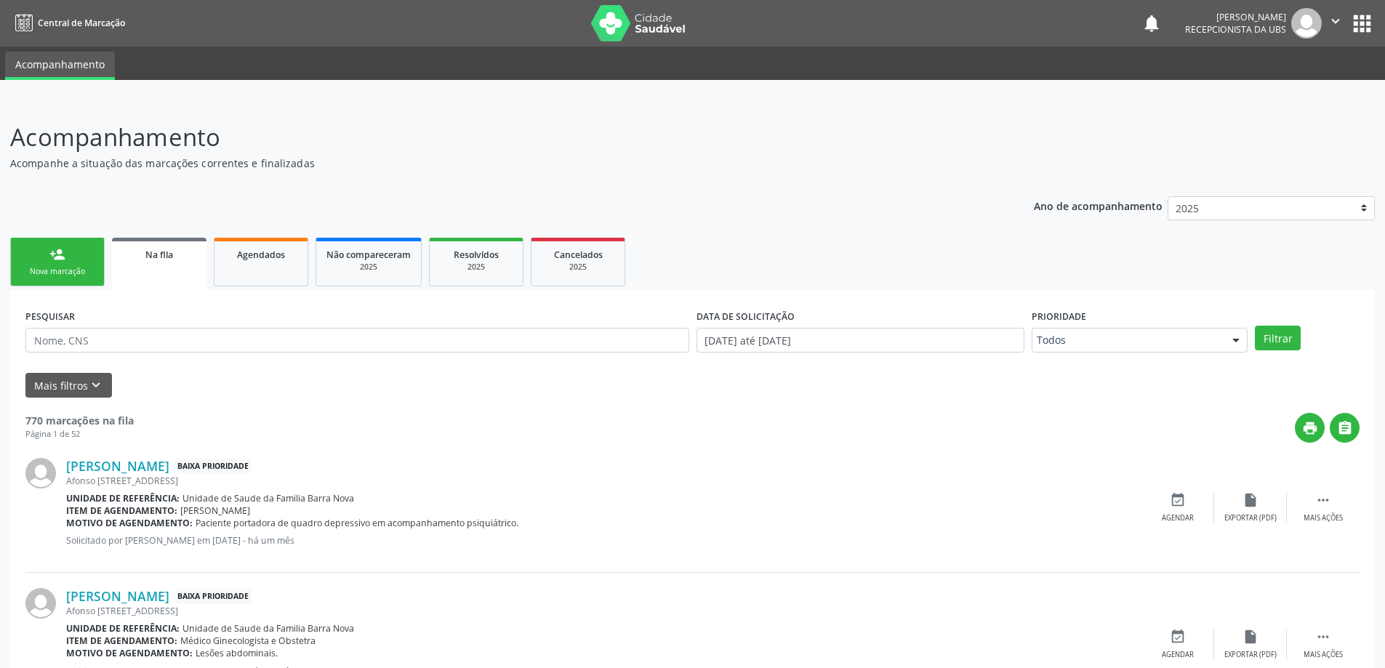
click at [64, 273] on div "Nova marcação" at bounding box center [57, 271] width 73 height 11
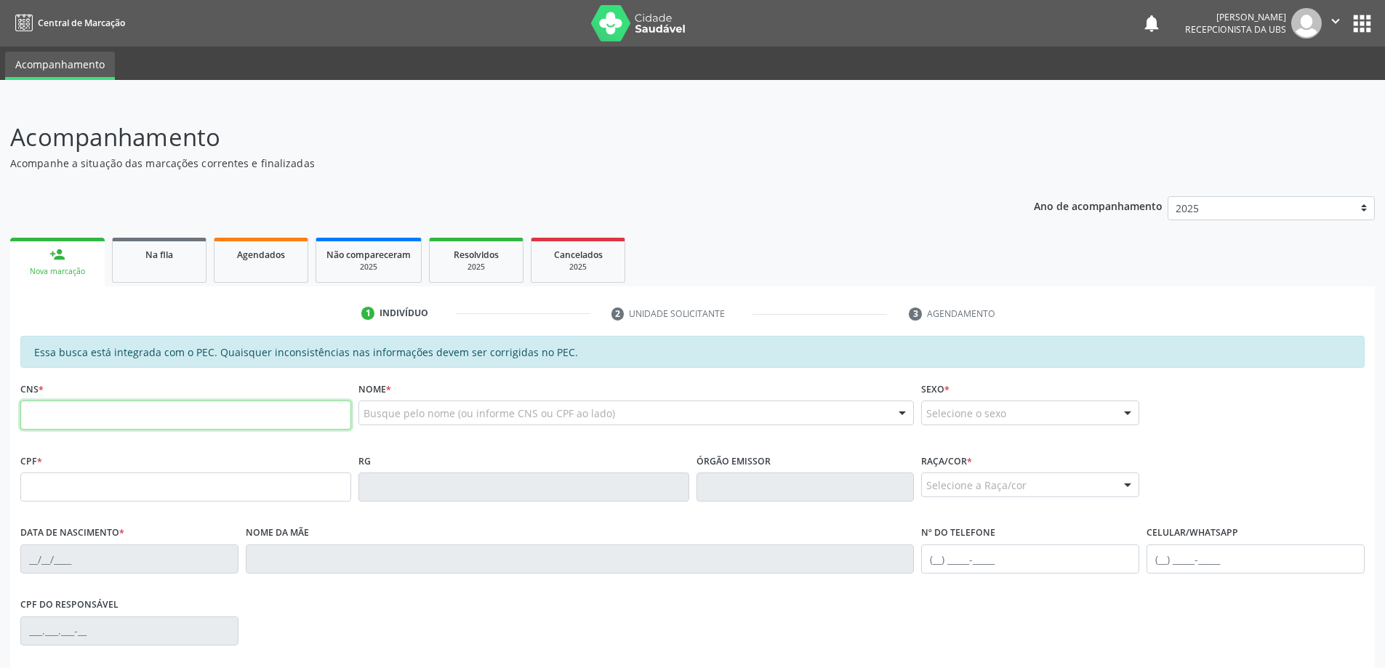
click at [92, 409] on input "text" at bounding box center [185, 415] width 331 height 29
type input "706 7045 6882 4114"
type input "103.145.934-03"
type input "[DATE]"
type input "[PERSON_NAME]"
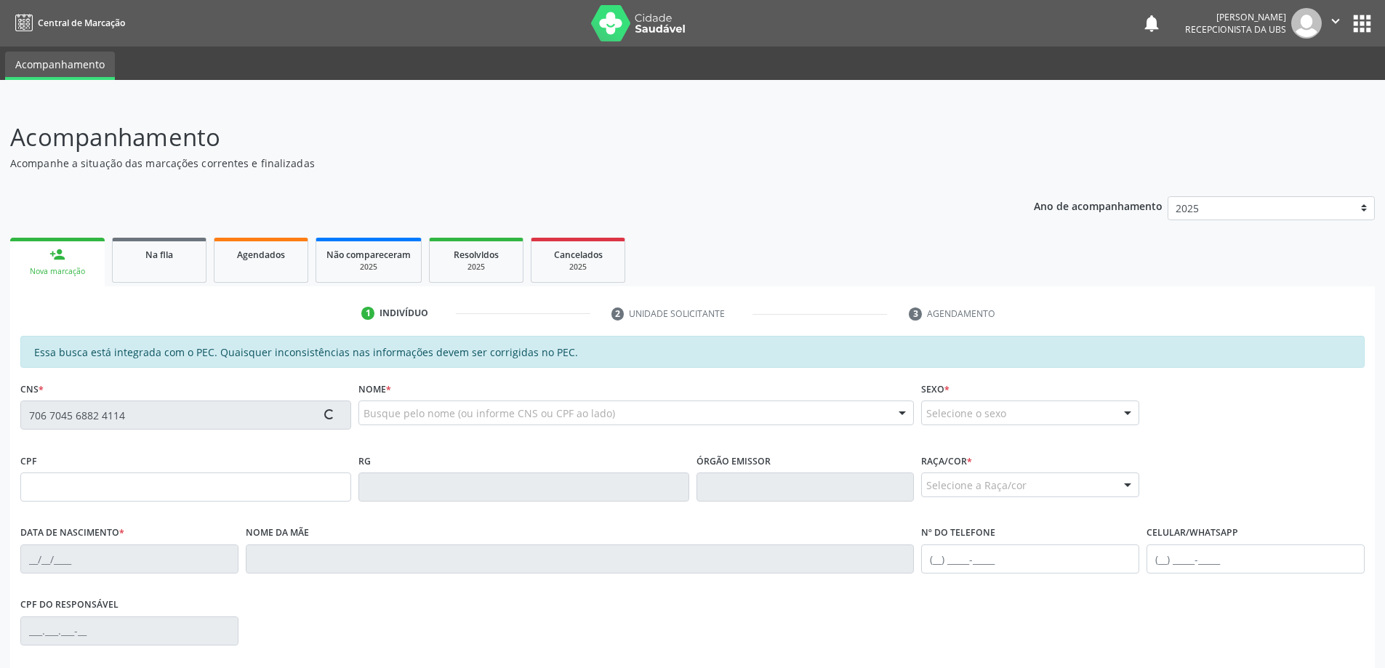
type input "[PHONE_NUMBER]"
type input "650"
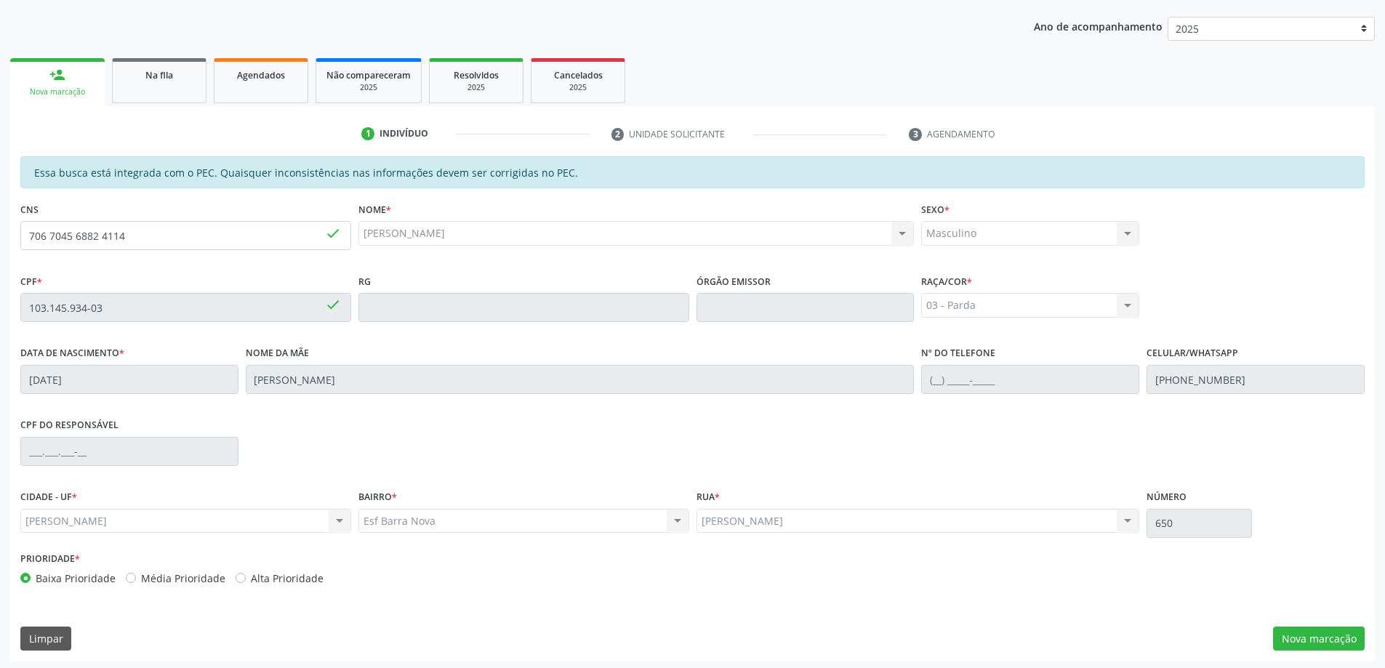
scroll to position [182, 0]
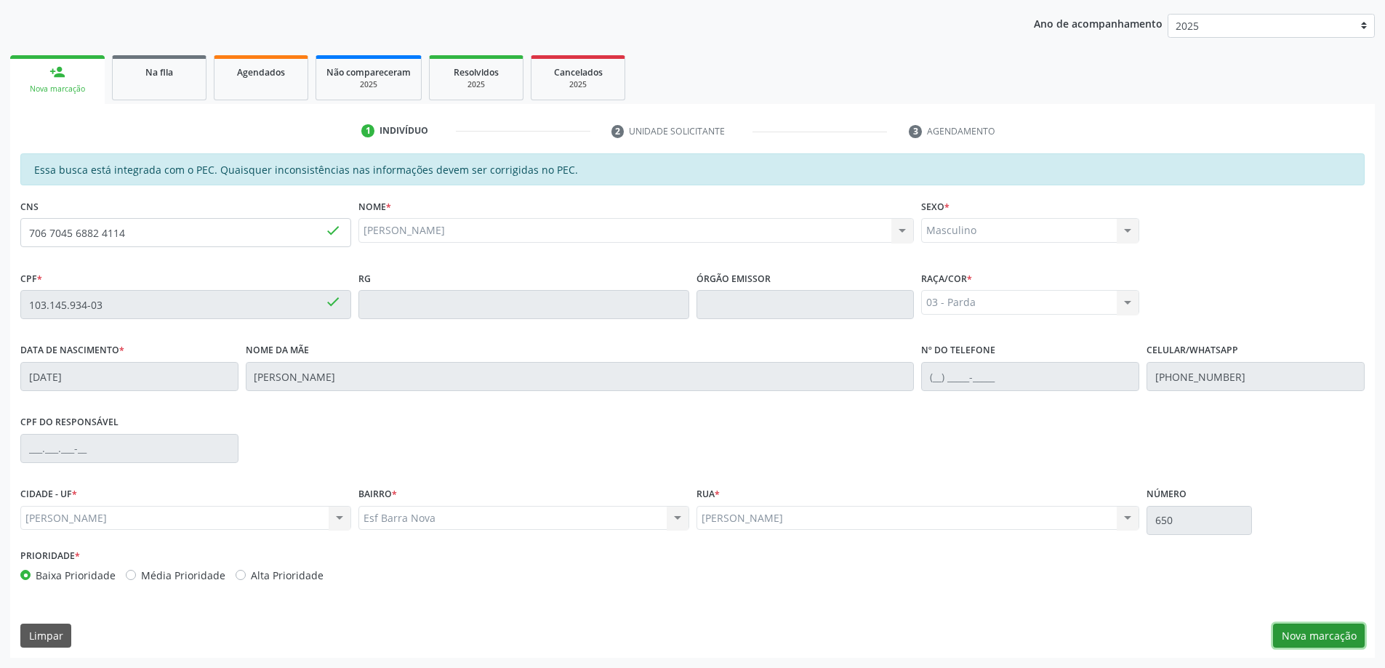
click at [1332, 636] on button "Nova marcação" at bounding box center [1319, 636] width 92 height 25
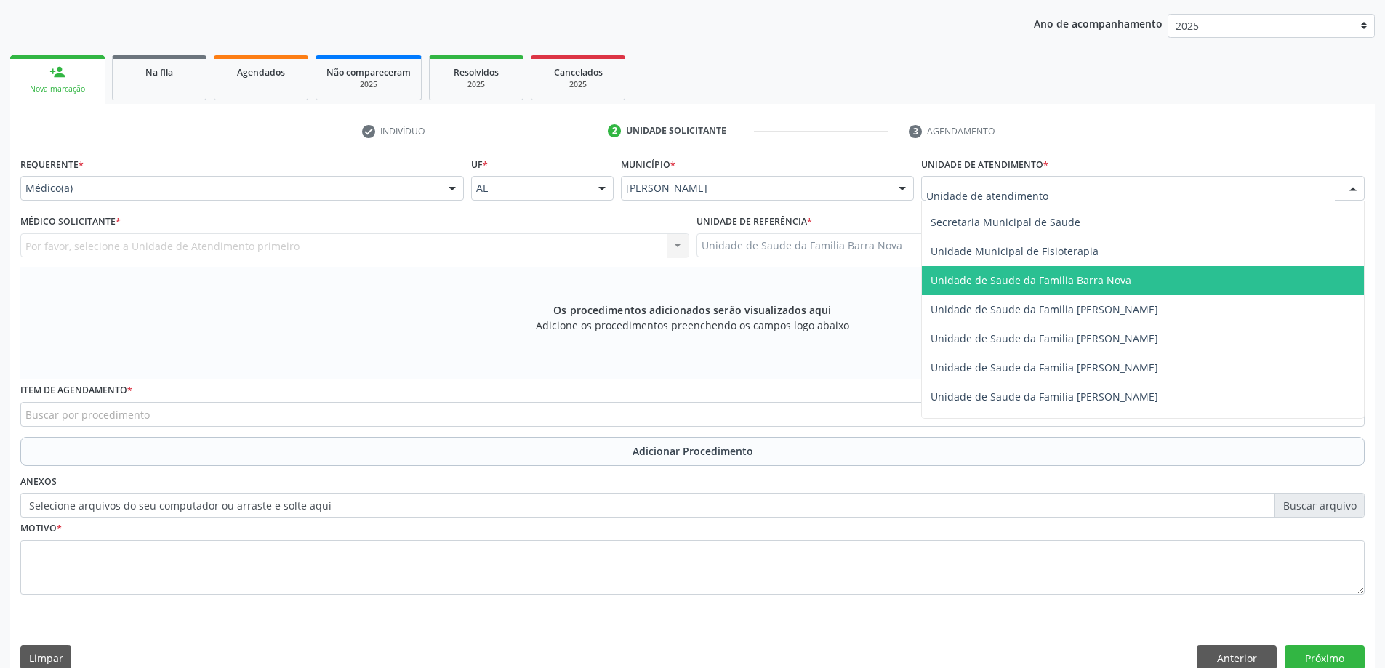
scroll to position [727, 0]
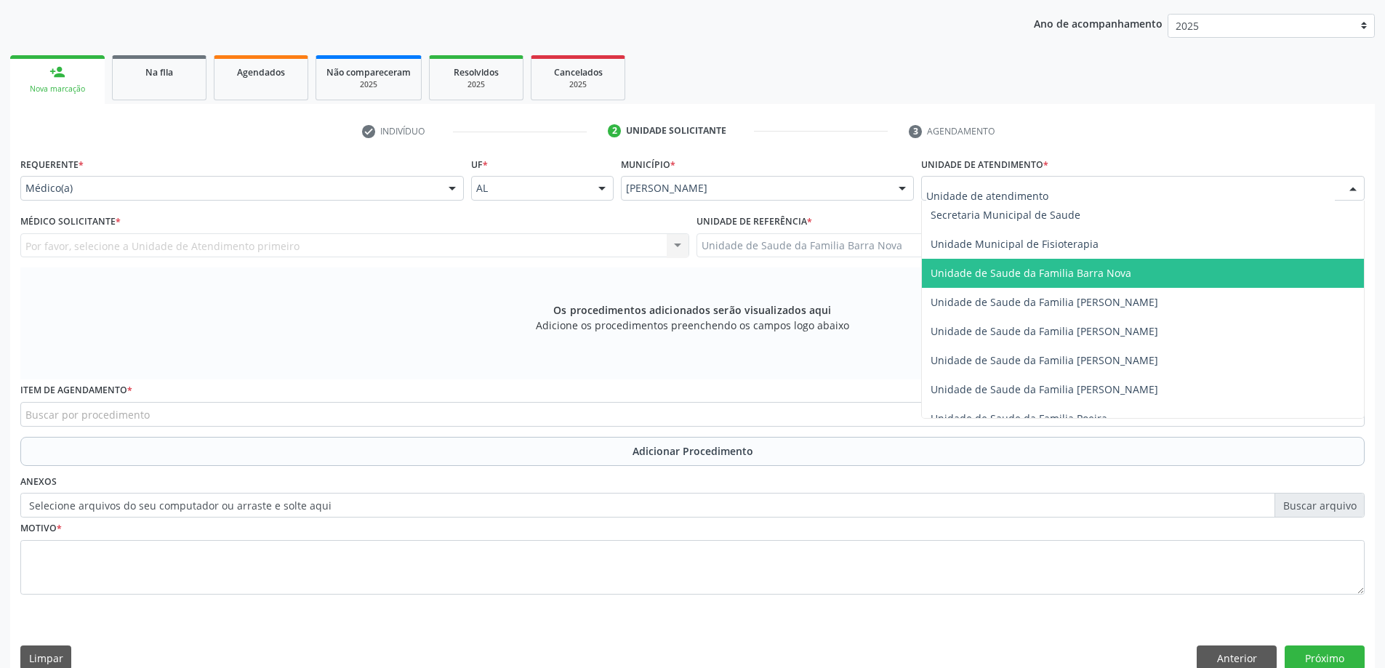
click at [1039, 280] on span "Unidade de Saude da Familia Barra Nova" at bounding box center [1143, 273] width 442 height 29
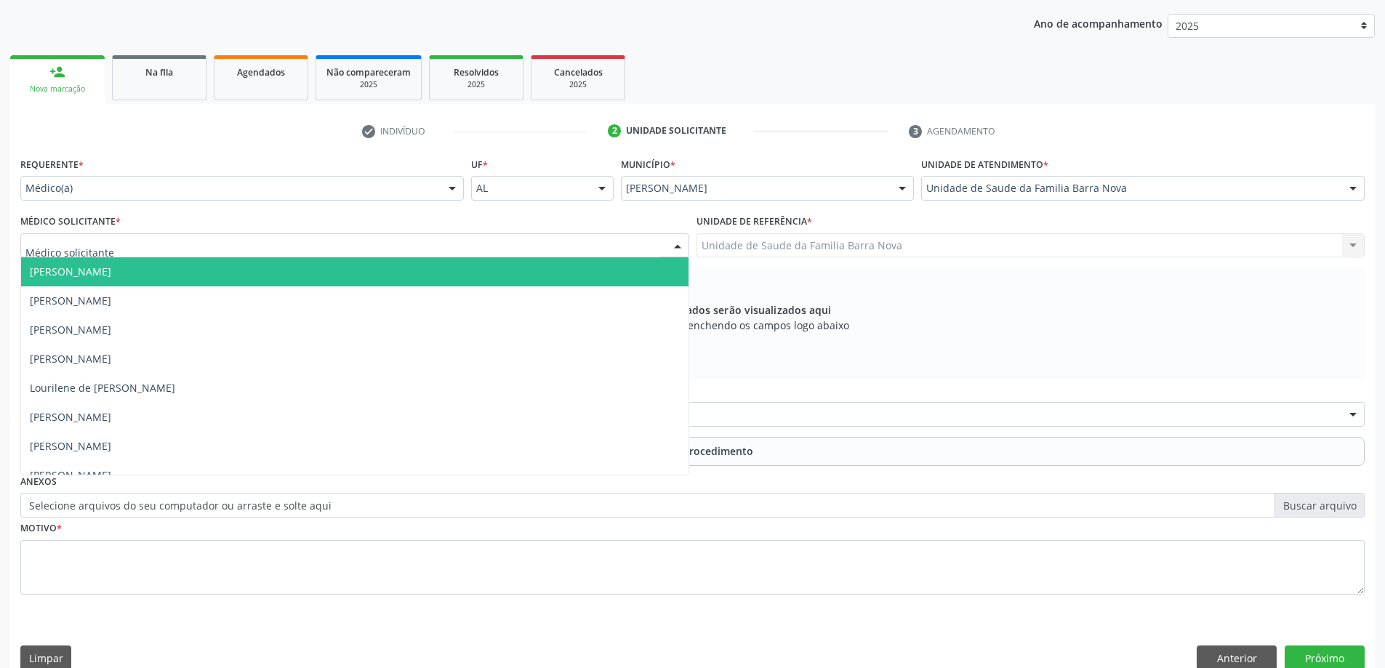
click at [486, 243] on div at bounding box center [354, 245] width 669 height 25
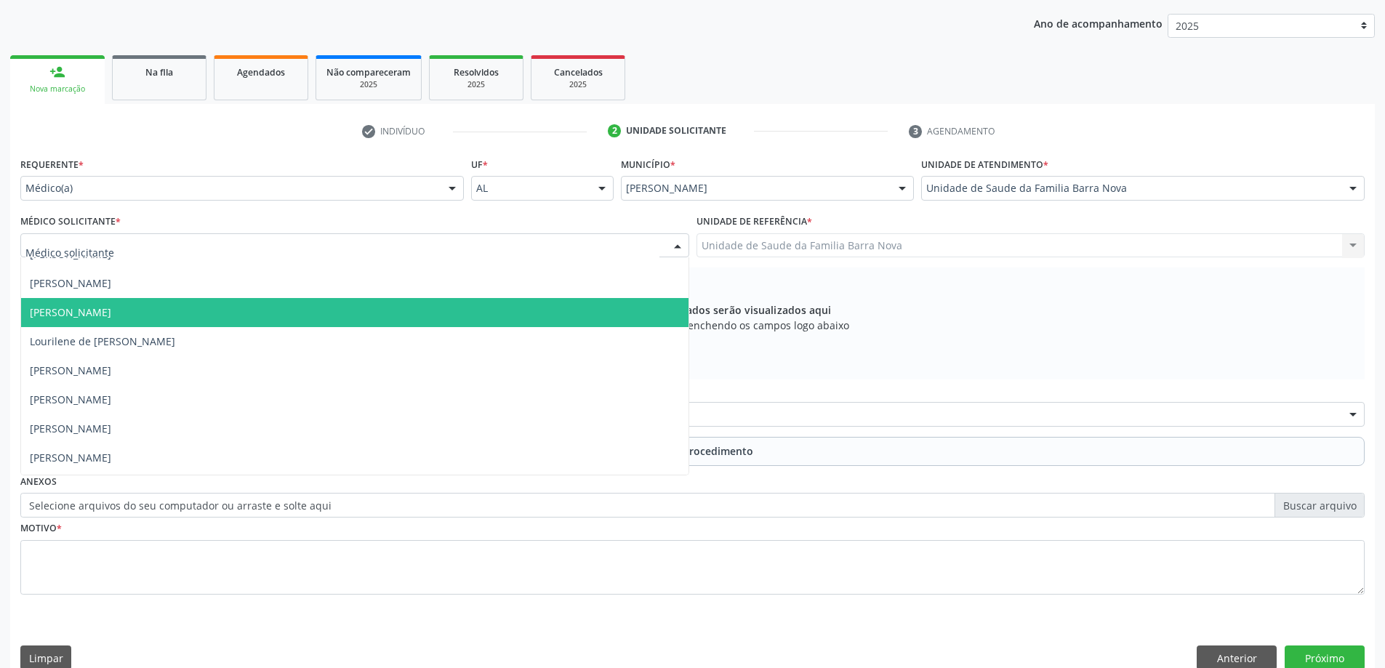
scroll to position [102, 0]
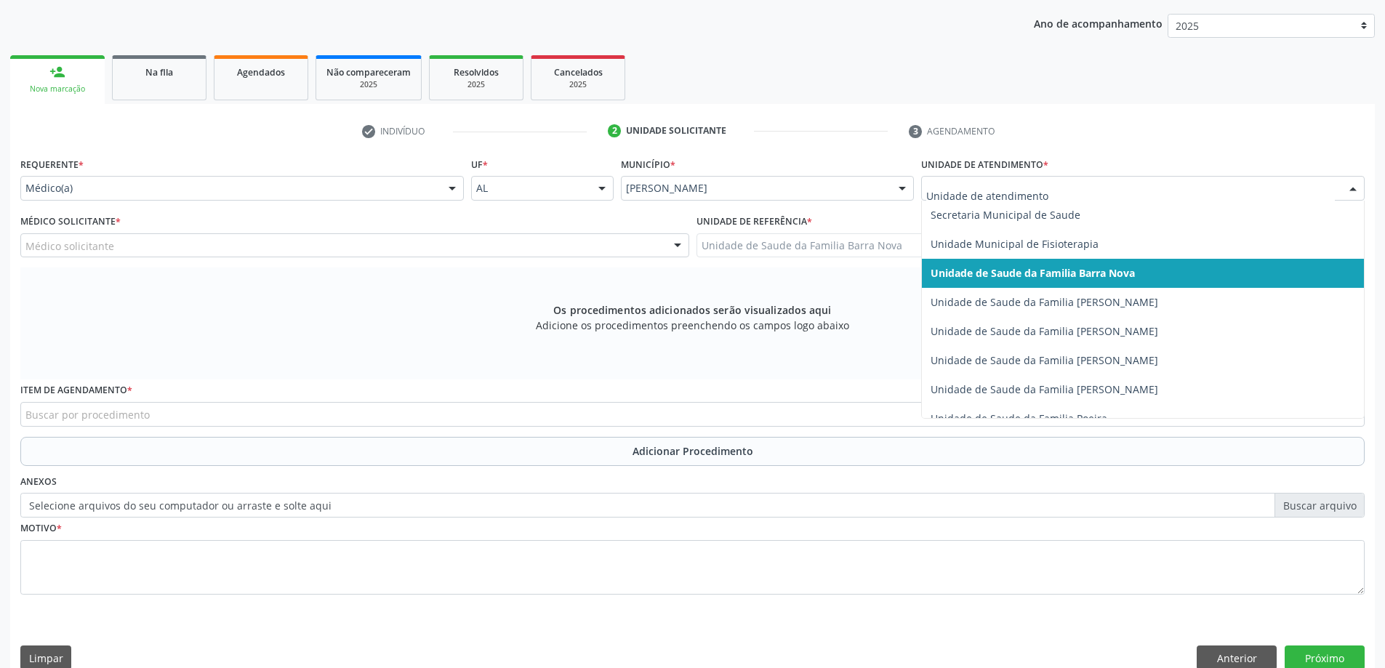
click at [1351, 185] on div at bounding box center [1353, 189] width 22 height 25
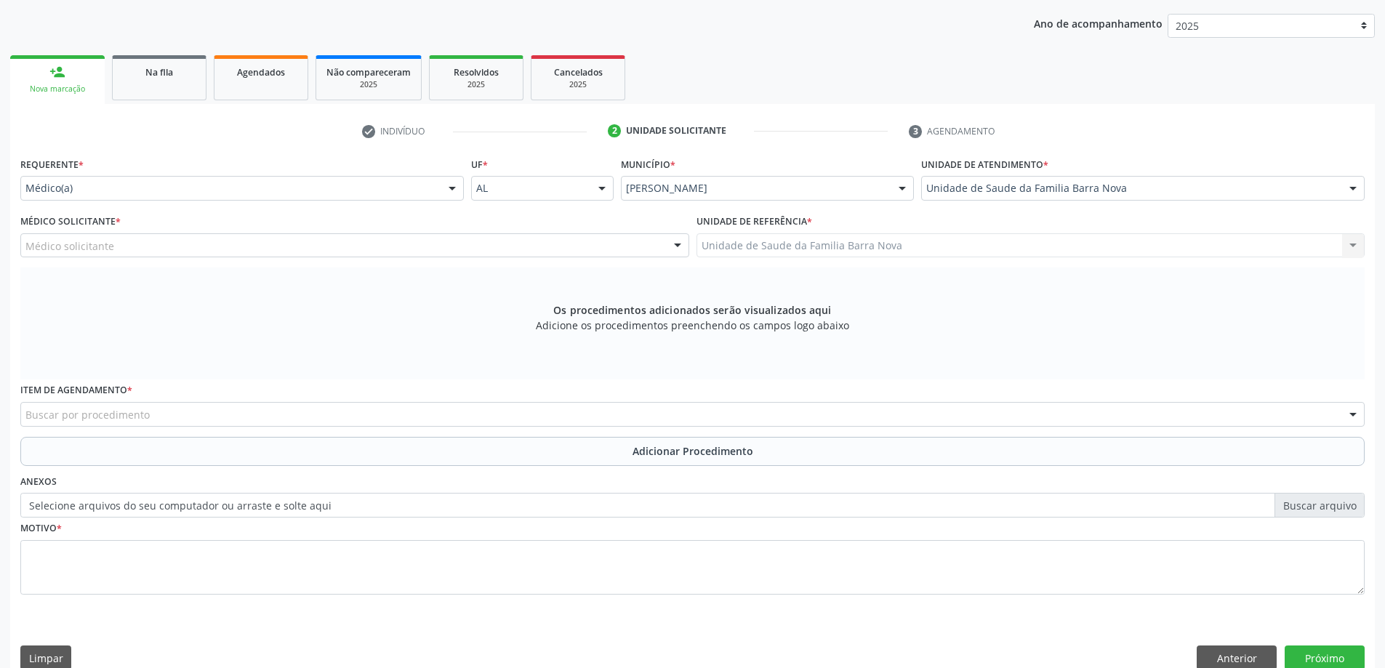
click at [864, 361] on div "Os procedimentos adicionados serão visualizados aqui Adicione os procedimentos …" at bounding box center [692, 323] width 1344 height 112
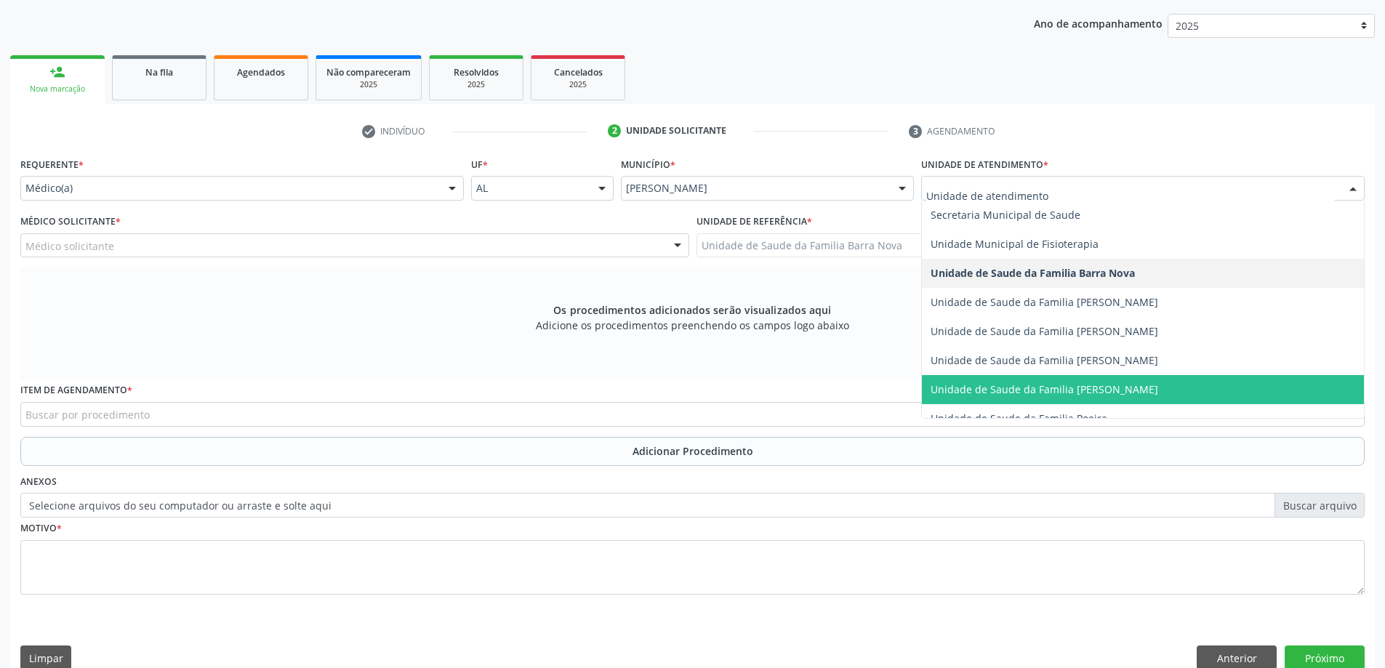
click at [1354, 183] on div at bounding box center [1353, 189] width 22 height 25
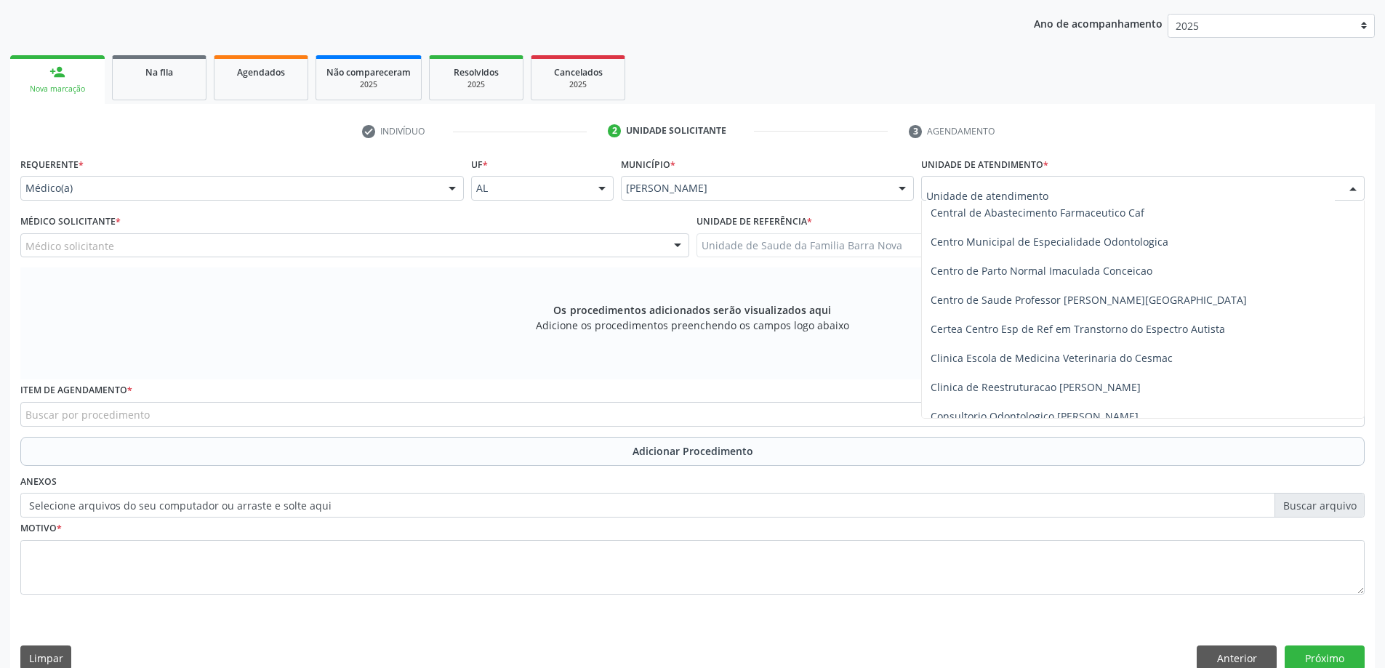
scroll to position [145, 0]
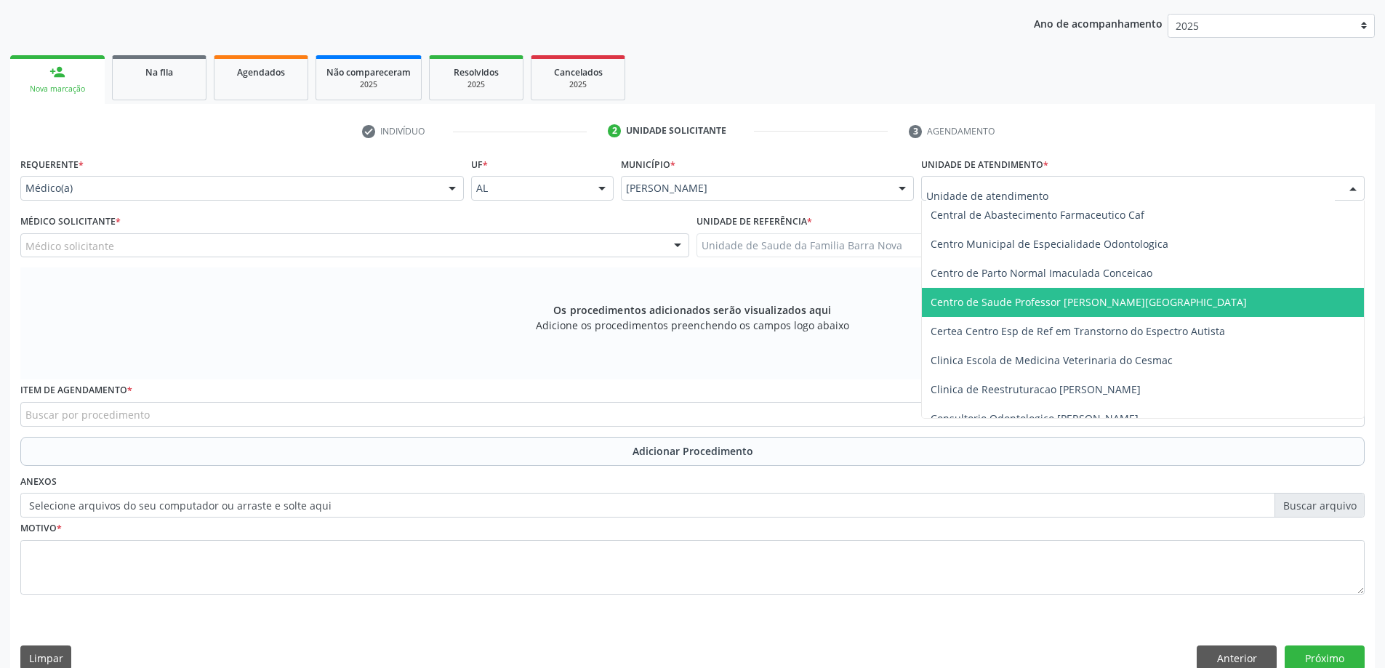
click at [1186, 308] on span "Centro de Saude Professor [PERSON_NAME][GEOGRAPHIC_DATA]" at bounding box center [1143, 302] width 442 height 29
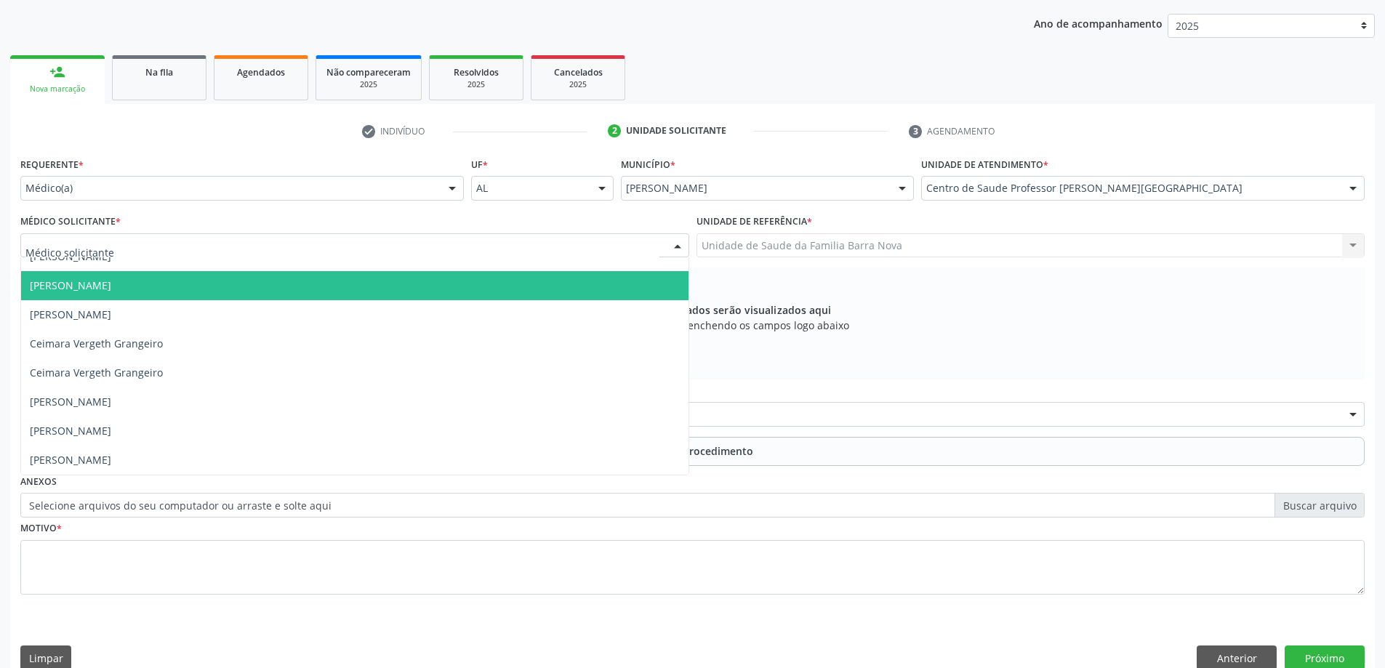
click at [472, 243] on div at bounding box center [354, 245] width 669 height 25
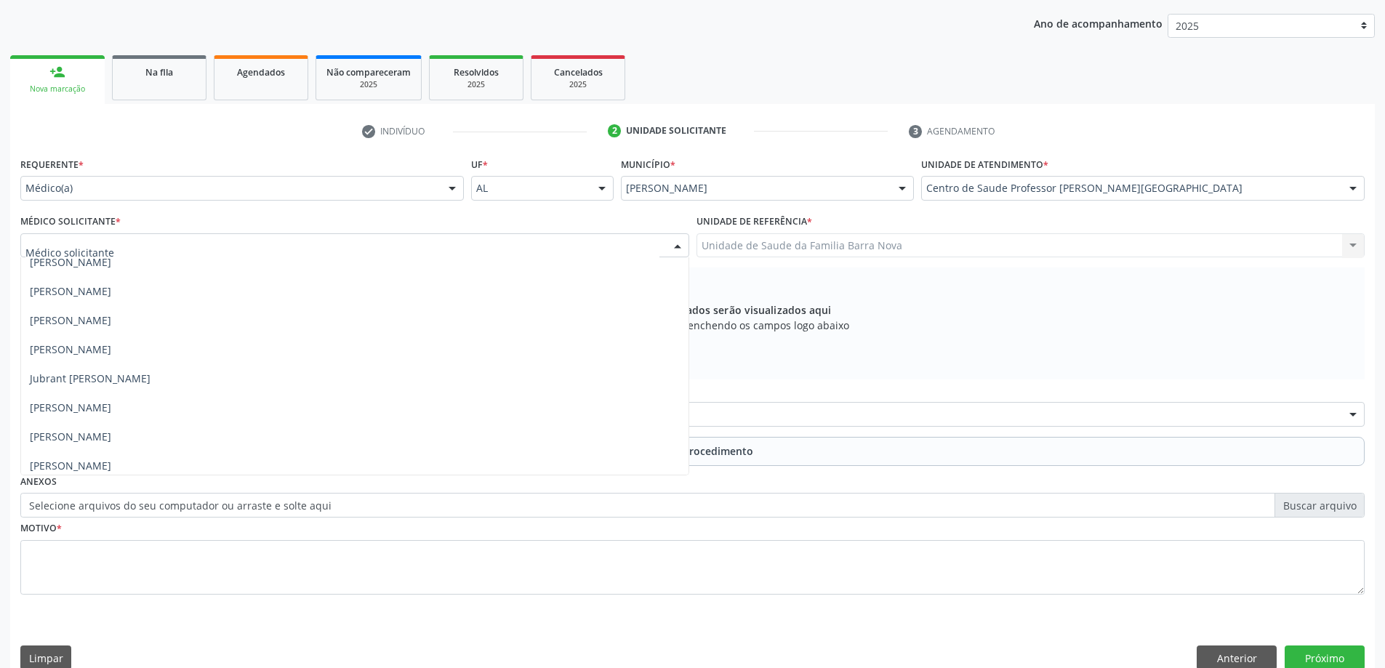
scroll to position [684, 0]
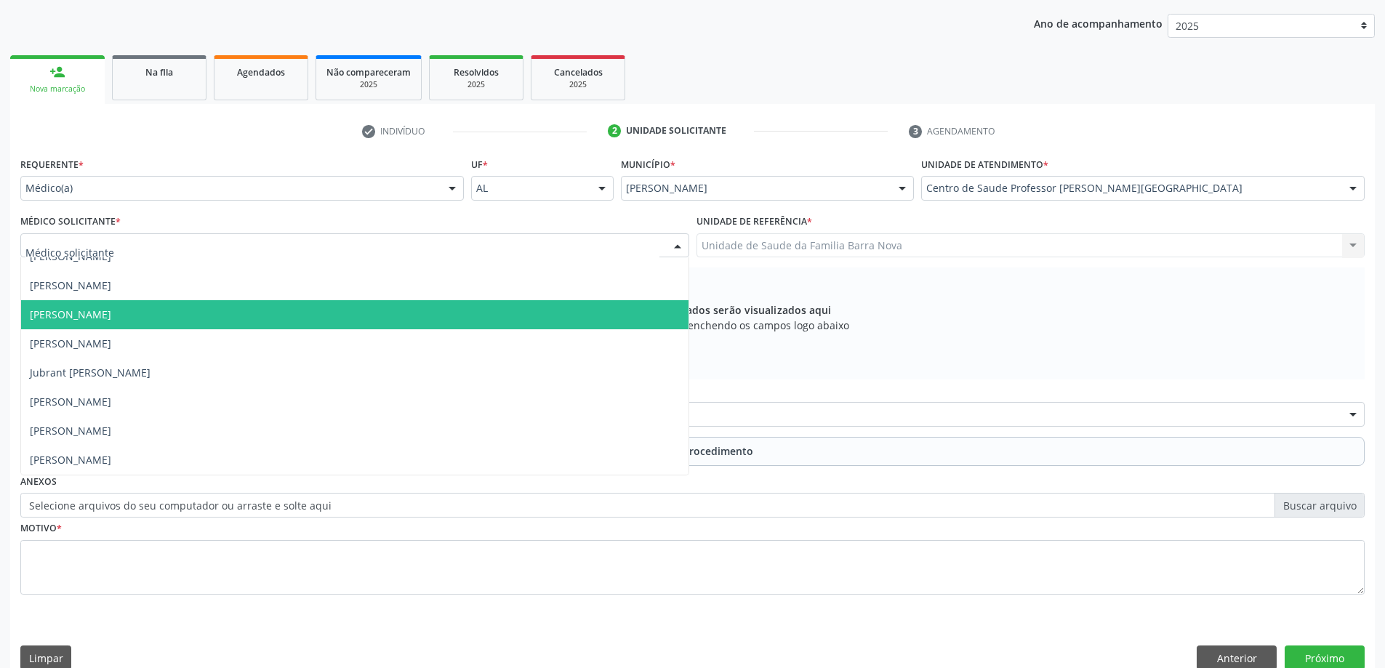
click at [249, 319] on span "[PERSON_NAME]" at bounding box center [354, 314] width 667 height 29
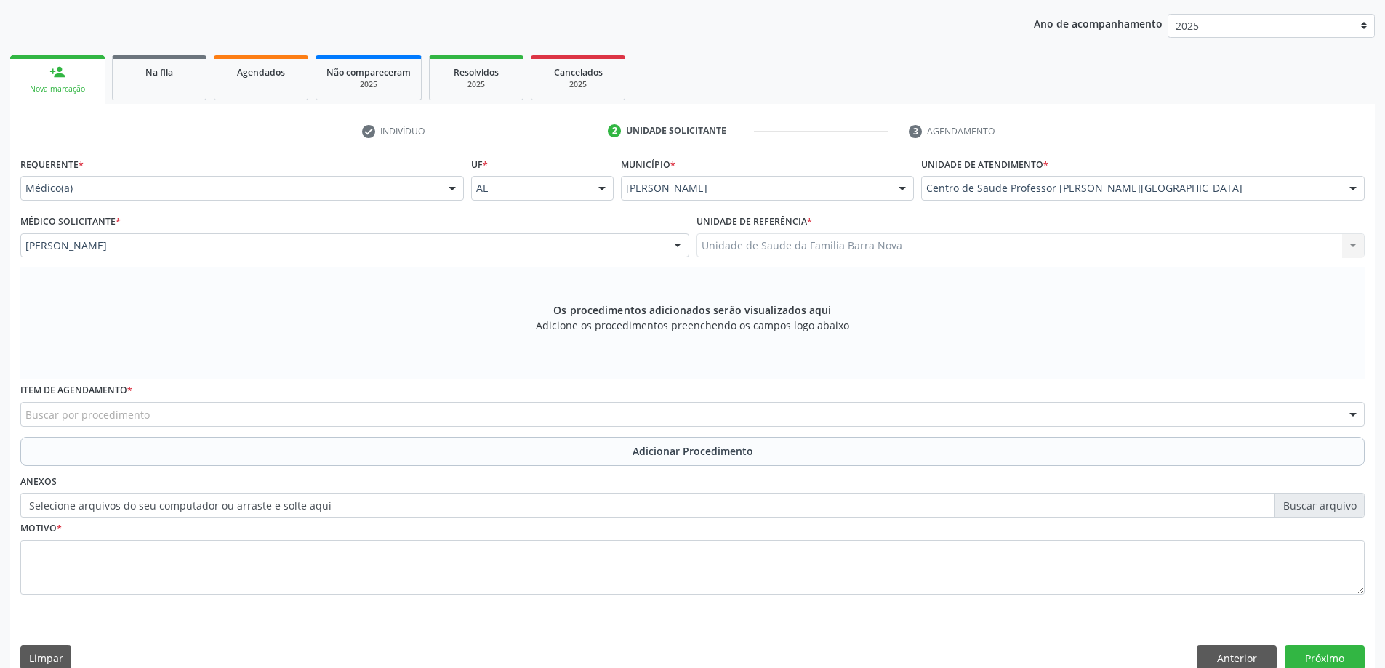
click at [330, 417] on div "Buscar por procedimento" at bounding box center [692, 414] width 1344 height 25
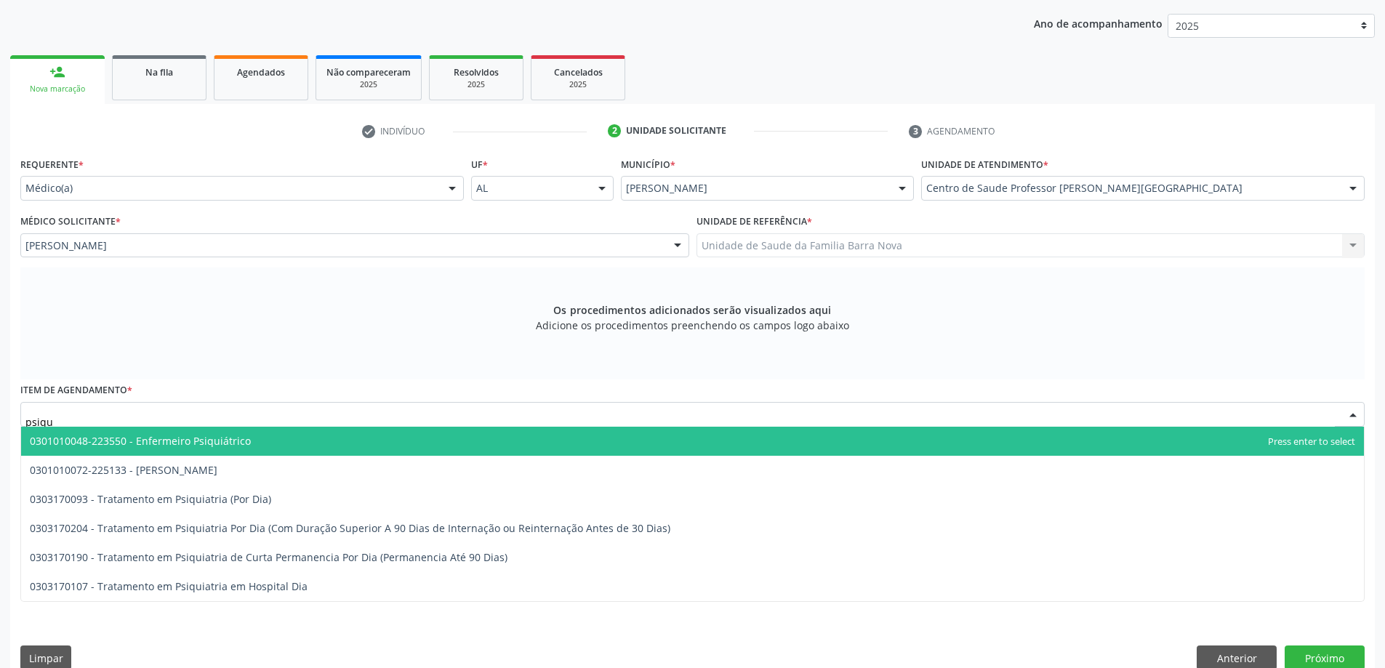
type input "psiqui"
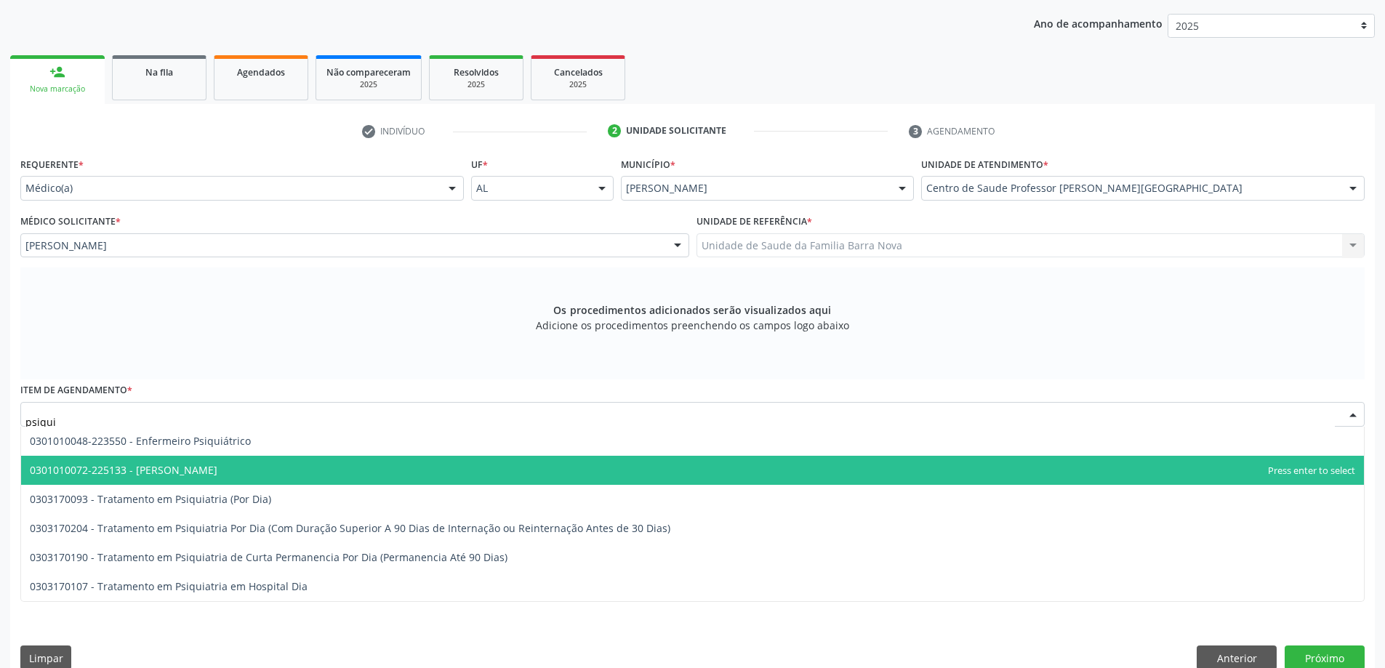
click at [321, 476] on span "0301010072-225133 - [PERSON_NAME]" at bounding box center [692, 470] width 1343 height 29
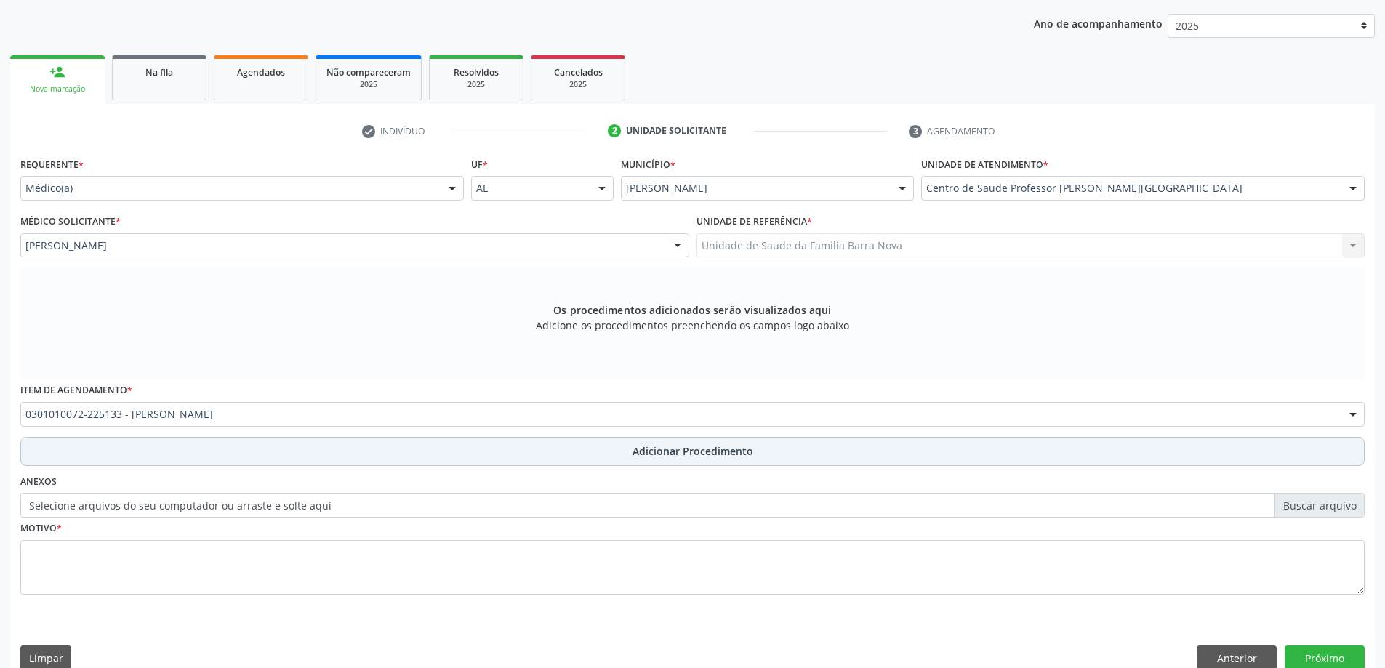
click at [661, 449] on span "Adicionar Procedimento" at bounding box center [692, 450] width 121 height 15
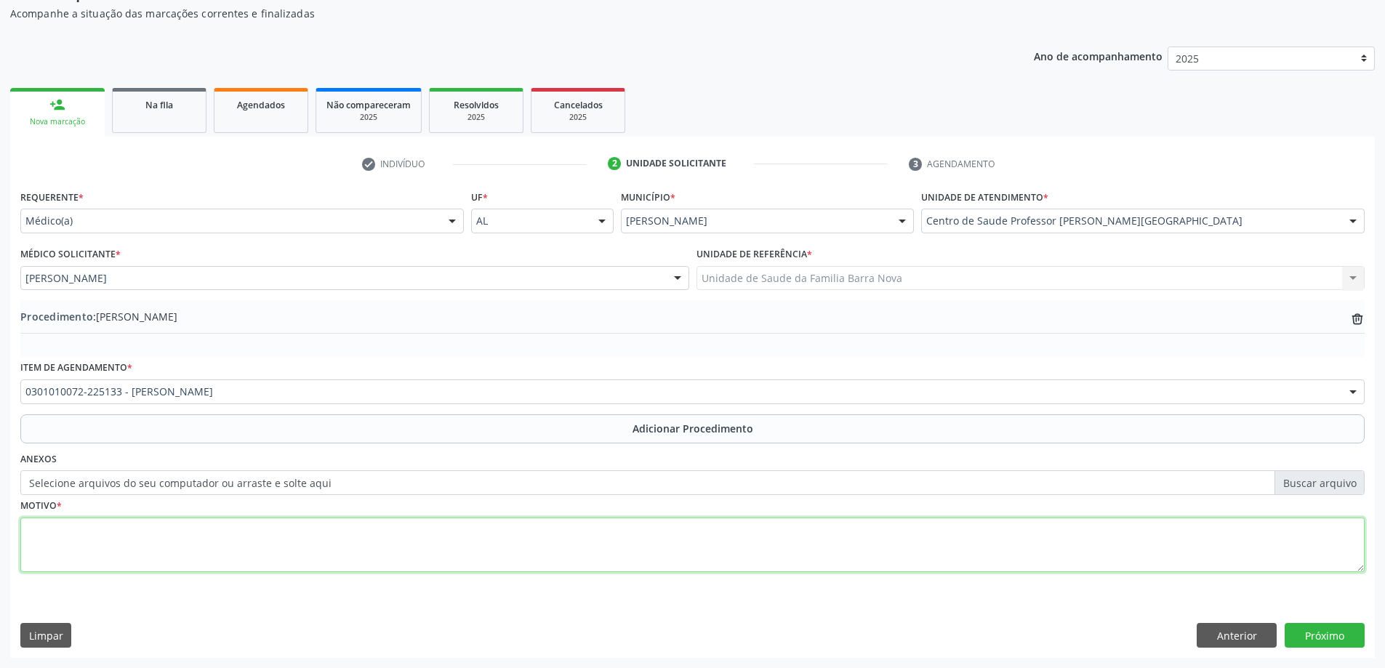
click at [225, 536] on textarea at bounding box center [692, 545] width 1344 height 55
type textarea "Retorno."
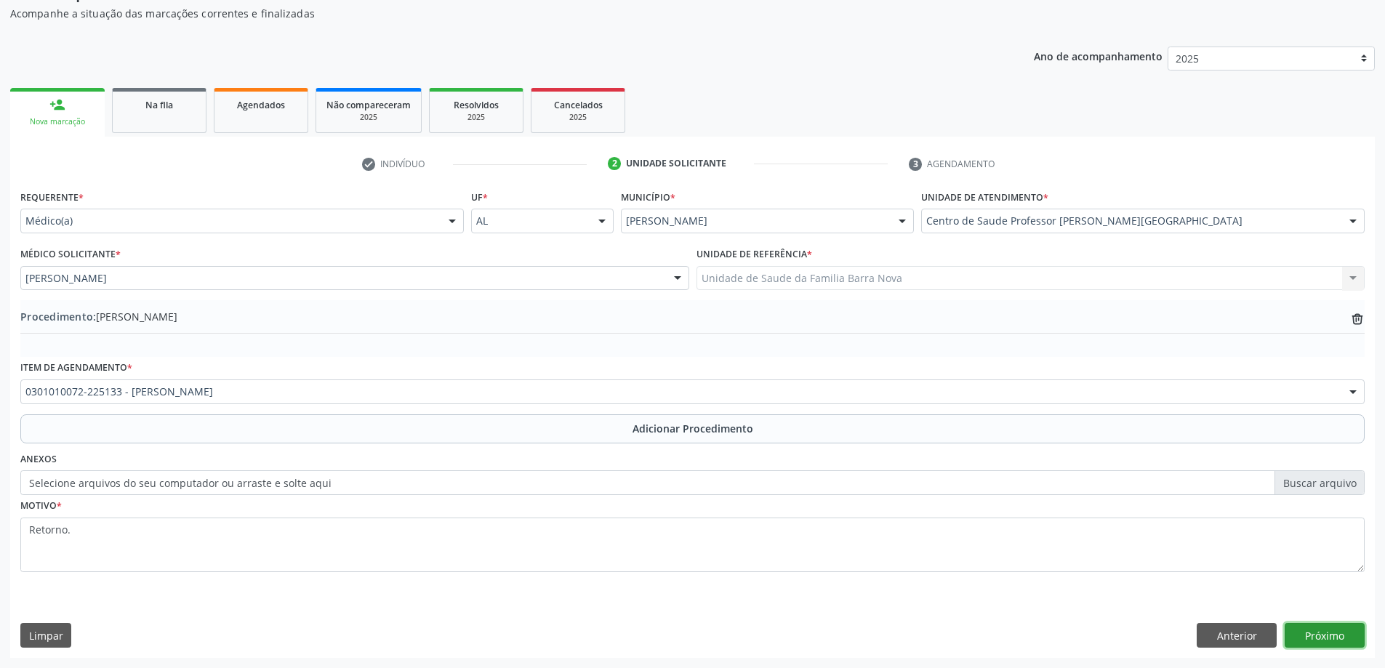
click at [1331, 637] on button "Próximo" at bounding box center [1324, 635] width 80 height 25
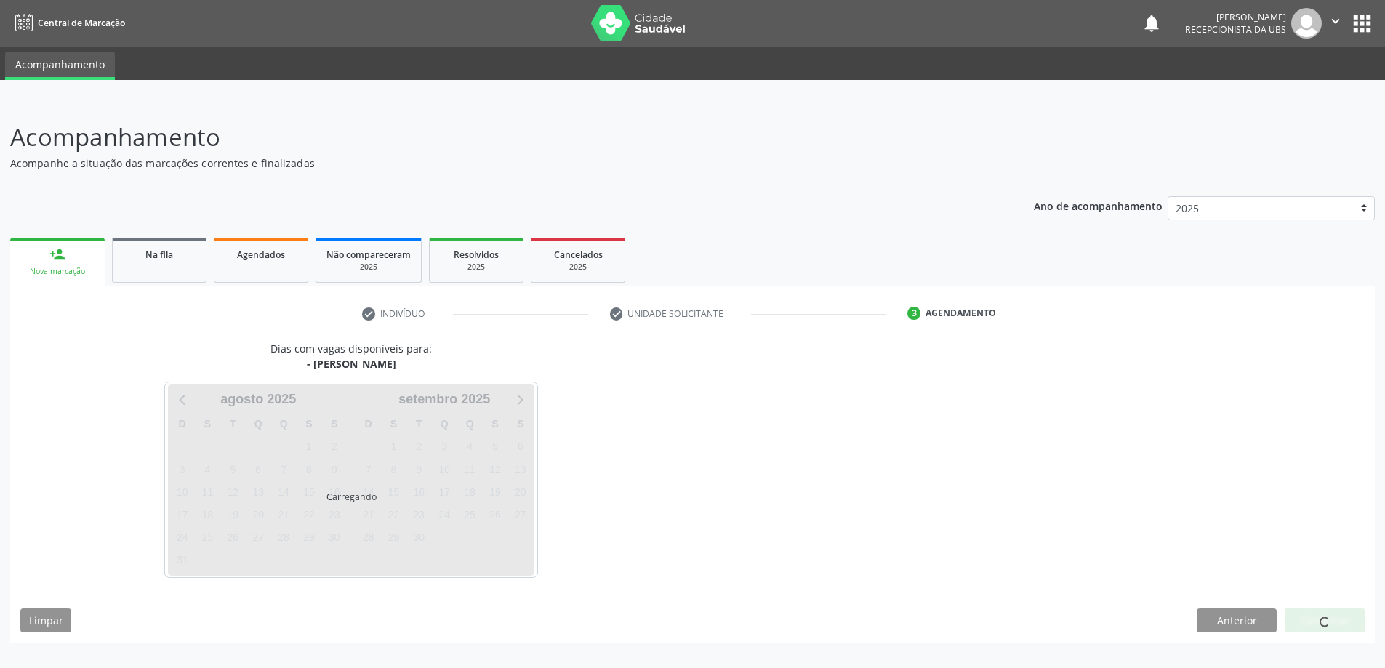
scroll to position [0, 0]
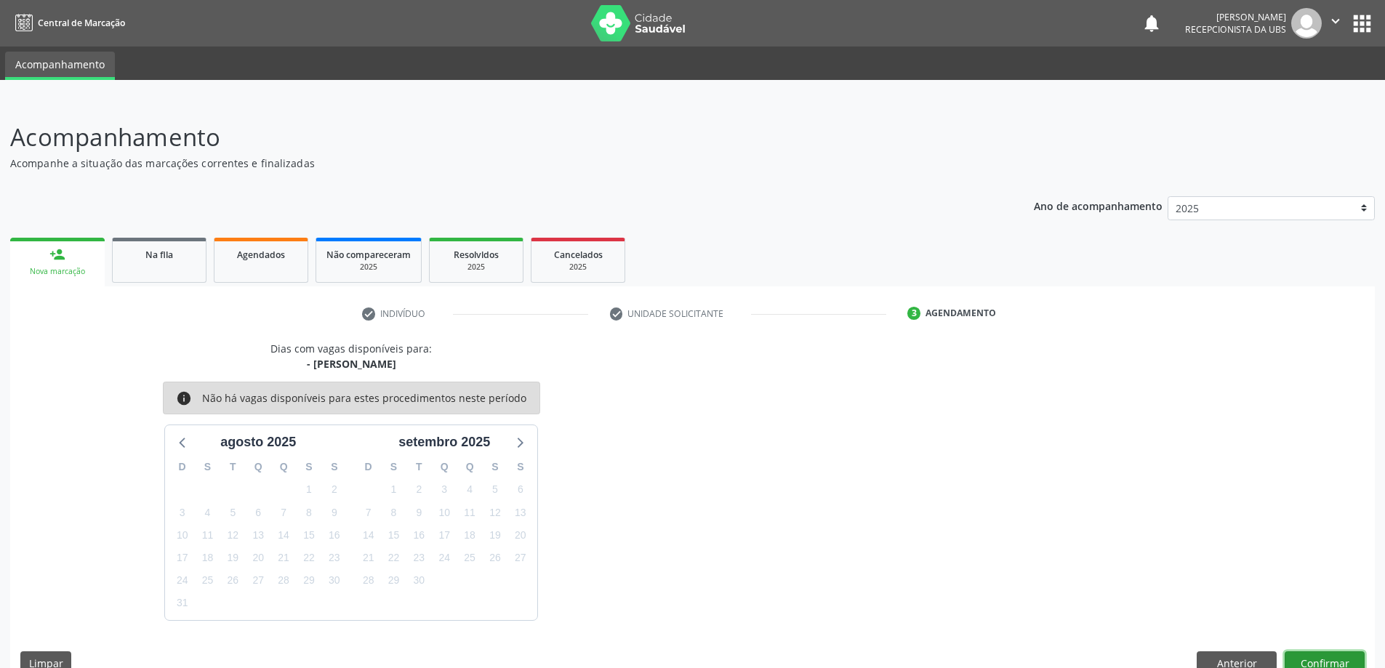
click at [1329, 664] on button "Confirmar" at bounding box center [1324, 663] width 80 height 25
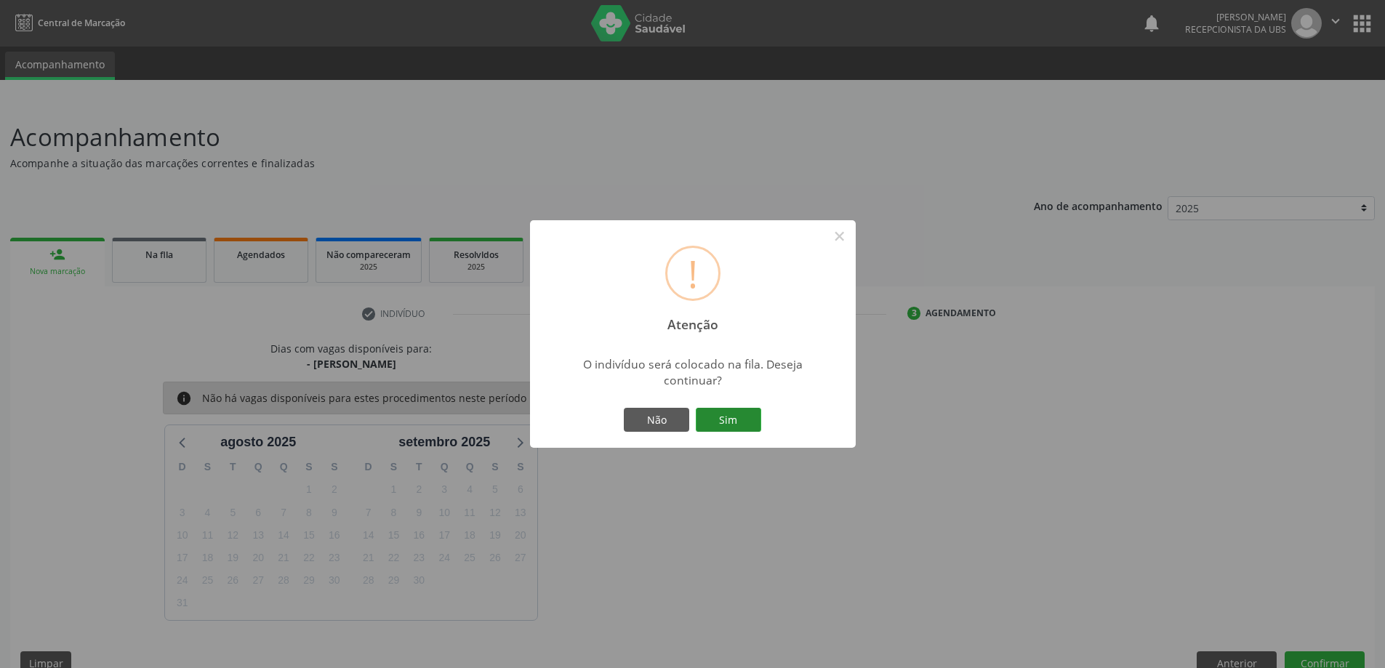
click at [732, 416] on button "Sim" at bounding box center [728, 420] width 65 height 25
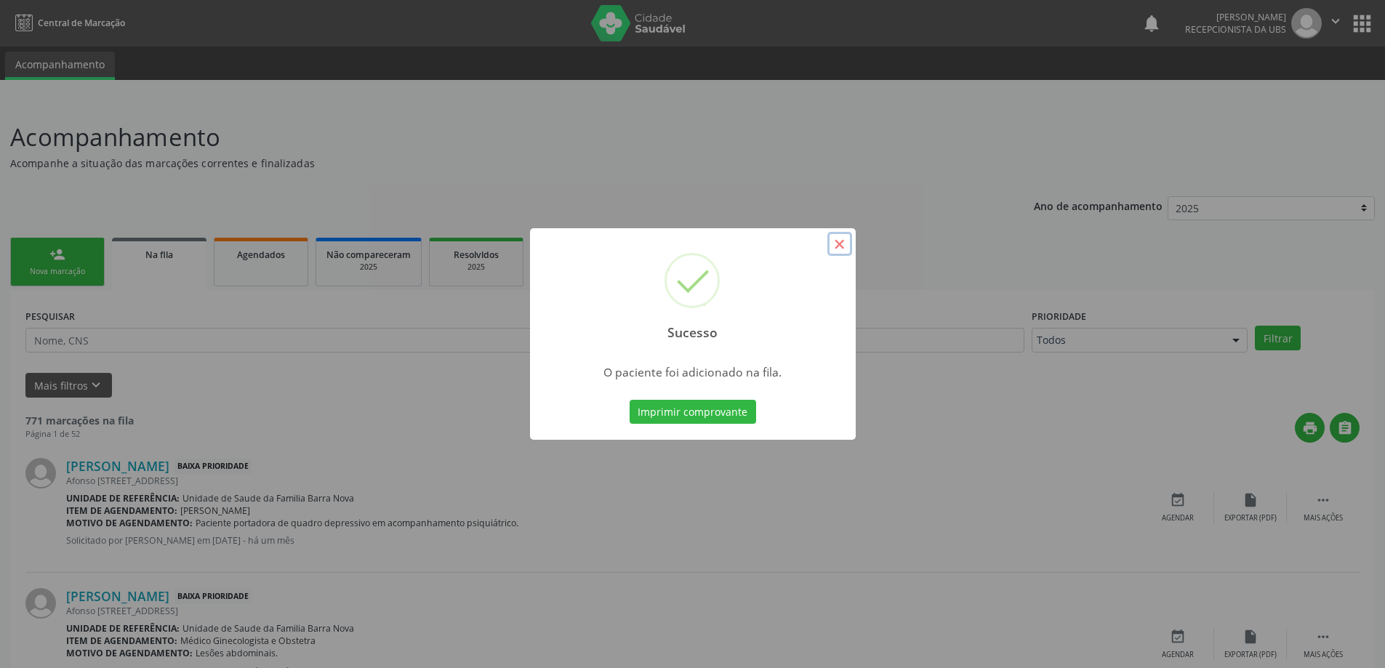
click at [837, 247] on button "×" at bounding box center [839, 244] width 25 height 25
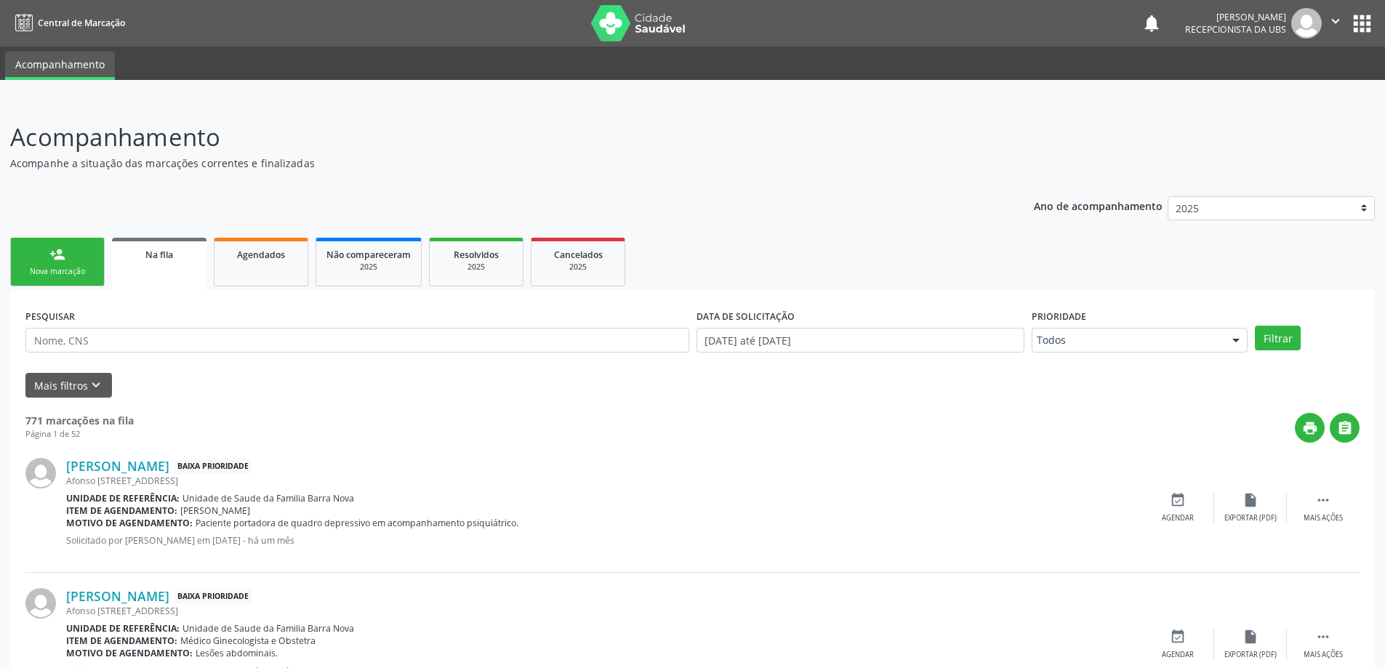
click at [60, 251] on div "person_add" at bounding box center [57, 254] width 16 height 16
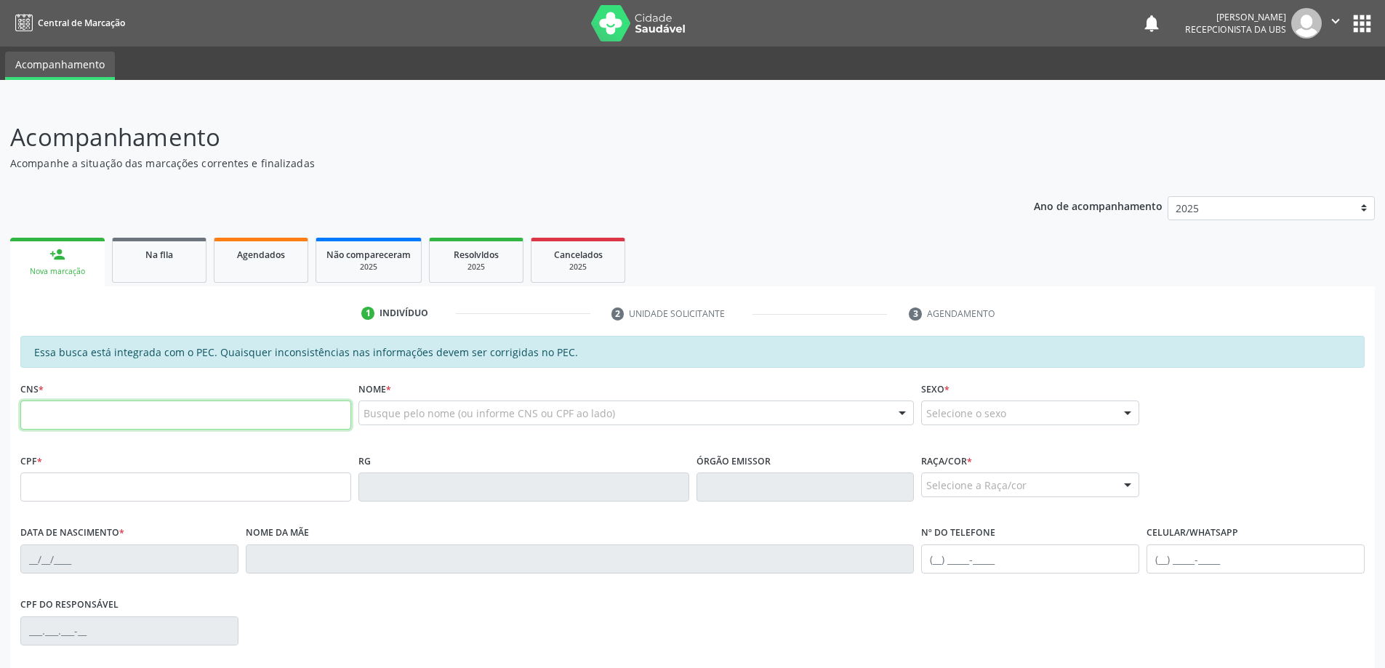
click at [104, 419] on input "text" at bounding box center [185, 415] width 331 height 29
type input "700 0018 4452 6601"
type input "126.565.764-58"
type input "[DATE]"
type input "[PERSON_NAME] das Dores dos Santos"
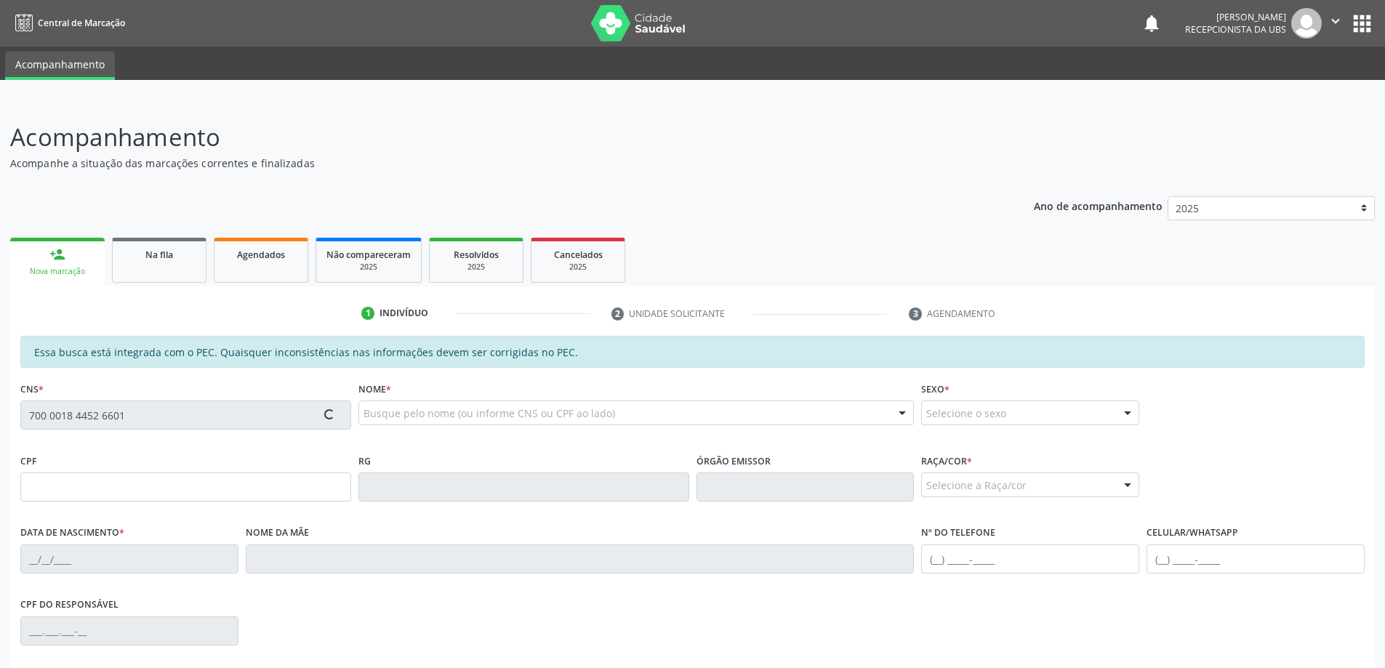
type input "[PHONE_NUMBER]"
type input "S/N"
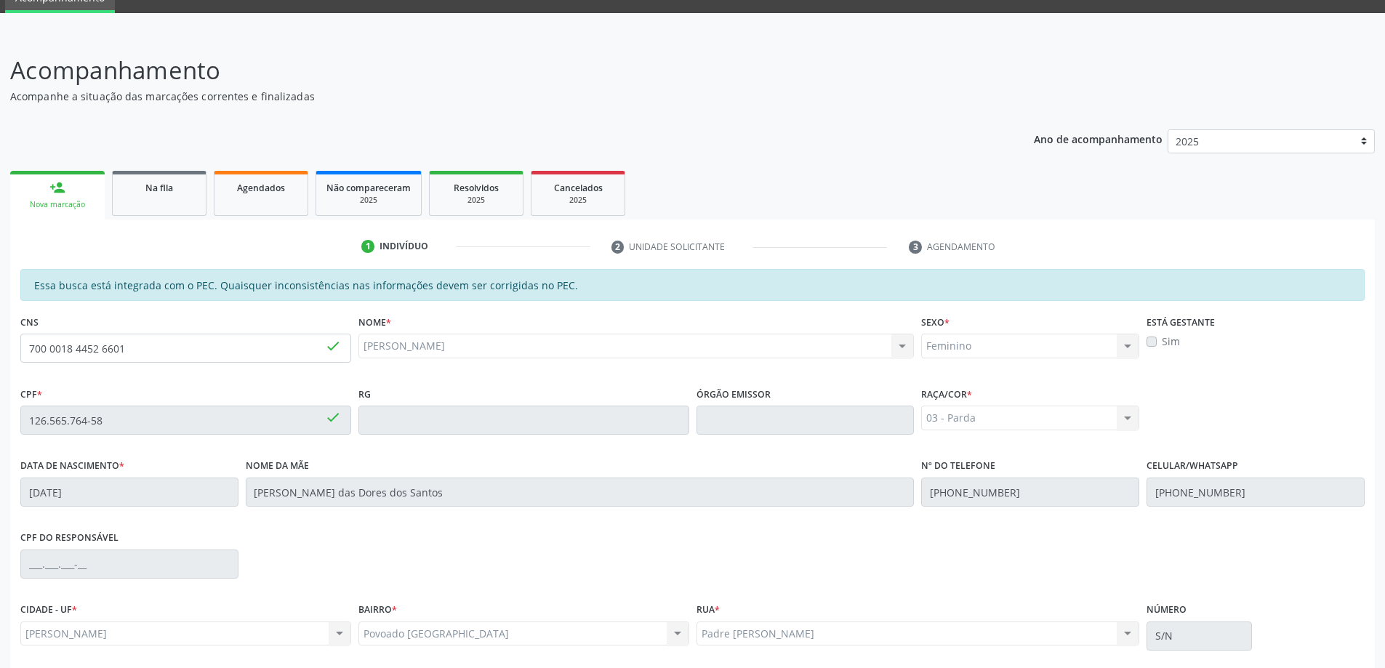
scroll to position [182, 0]
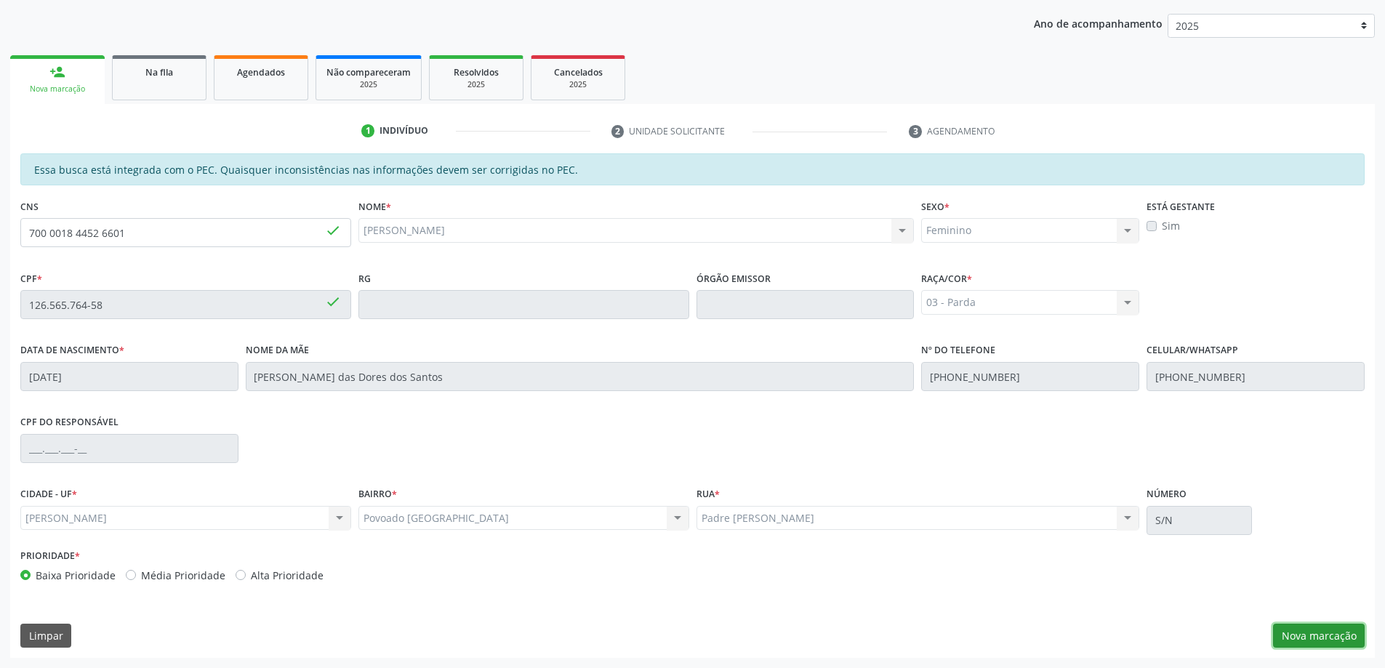
click at [1327, 634] on button "Nova marcação" at bounding box center [1319, 636] width 92 height 25
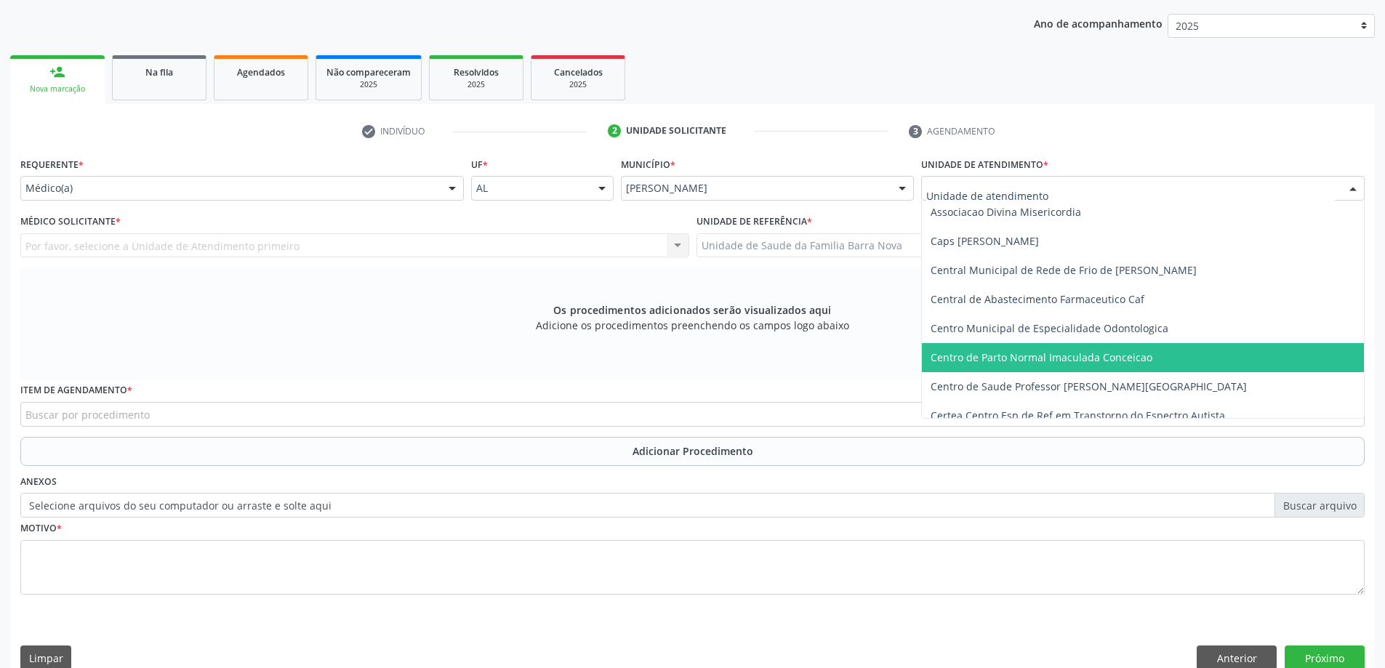
scroll to position [145, 0]
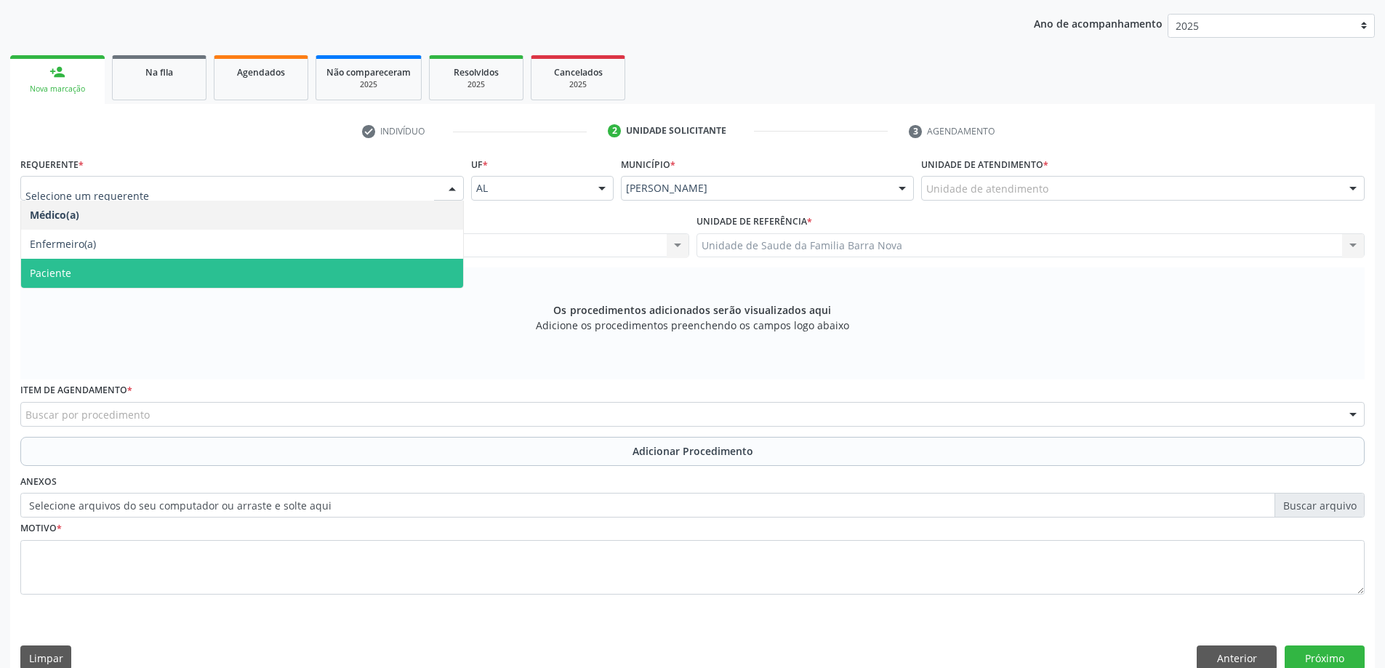
click at [169, 282] on span "Paciente" at bounding box center [242, 273] width 442 height 29
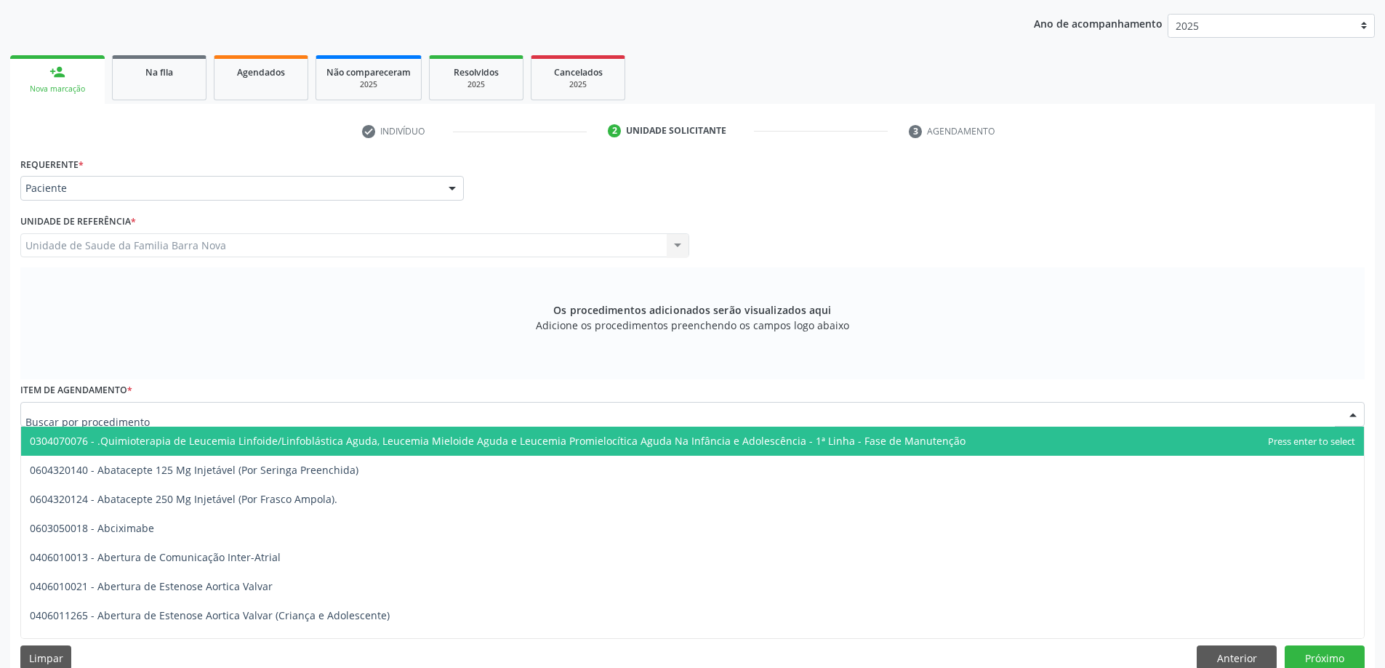
click at [216, 417] on div at bounding box center [692, 414] width 1344 height 25
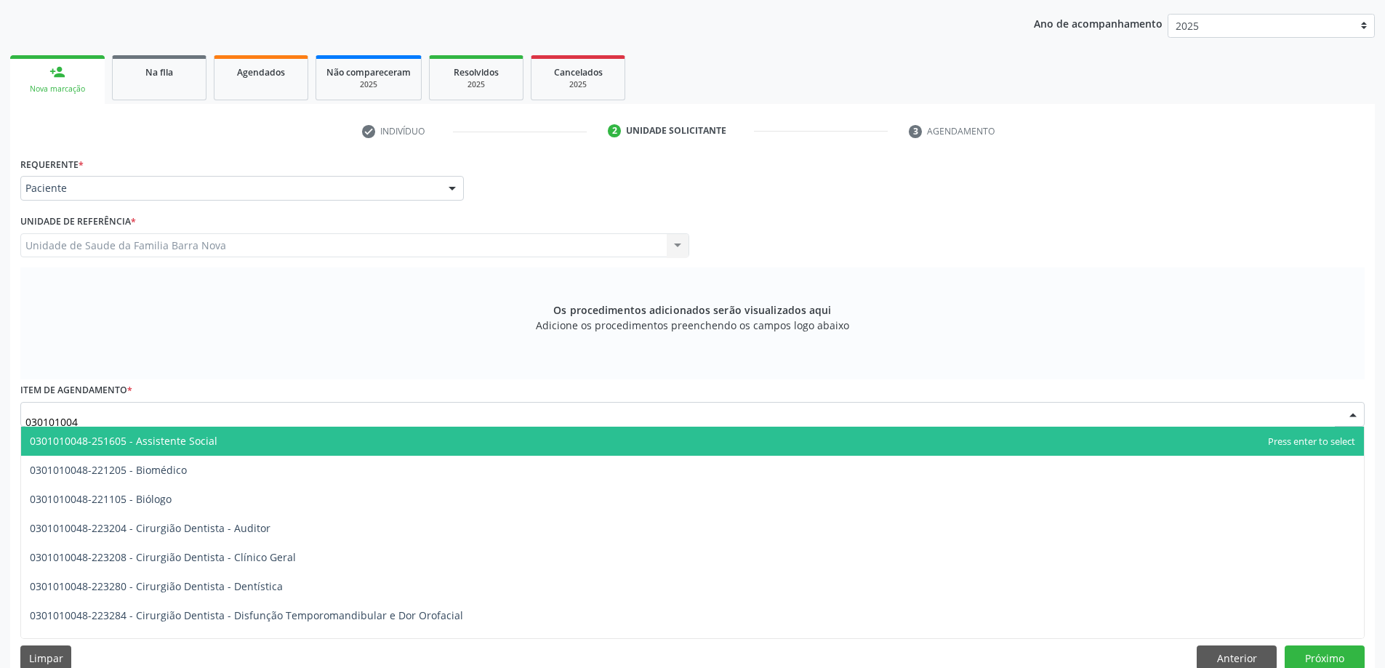
type input "0301010048"
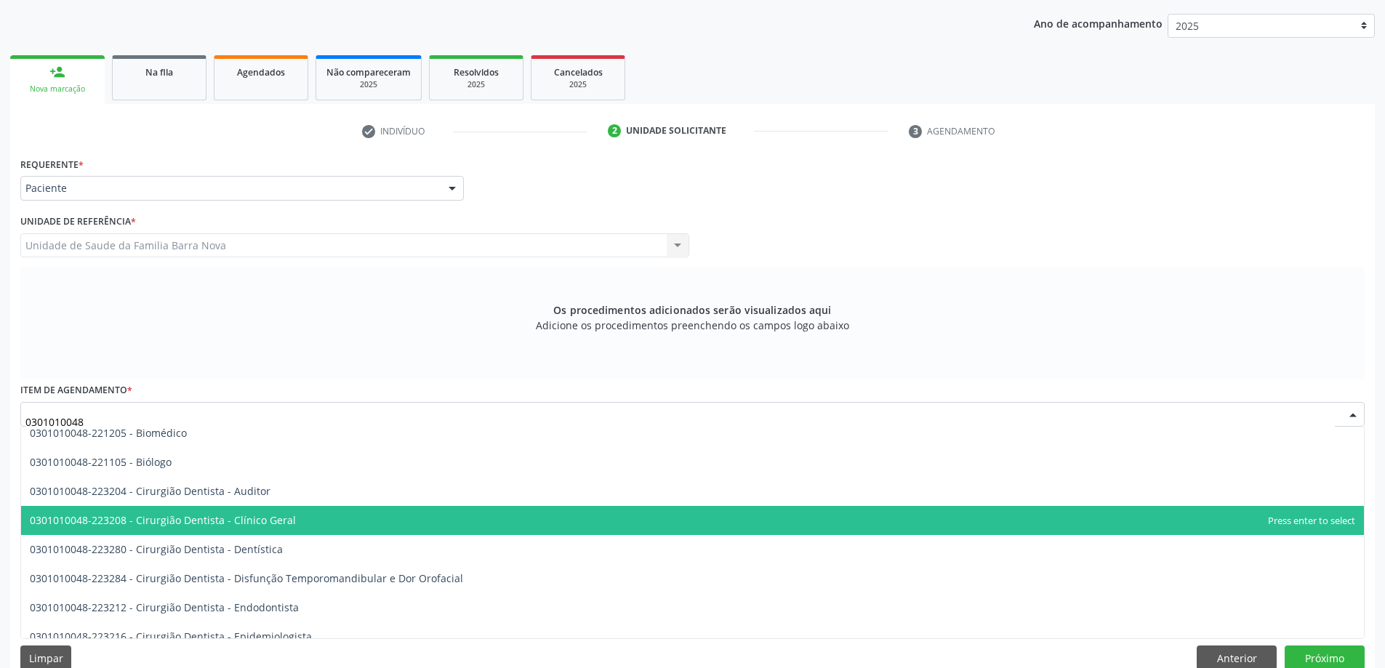
scroll to position [73, 0]
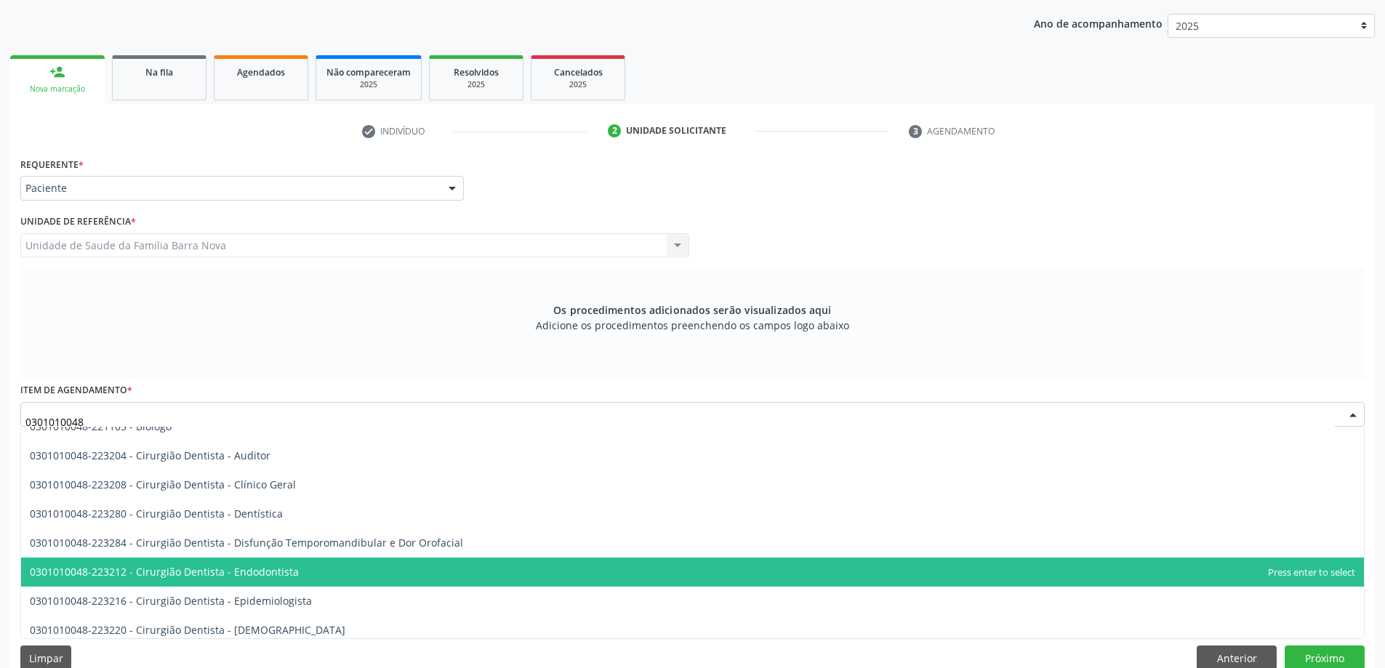
click at [425, 577] on span "0301010048-223212 - Cirurgião Dentista - Endodontista" at bounding box center [692, 572] width 1343 height 29
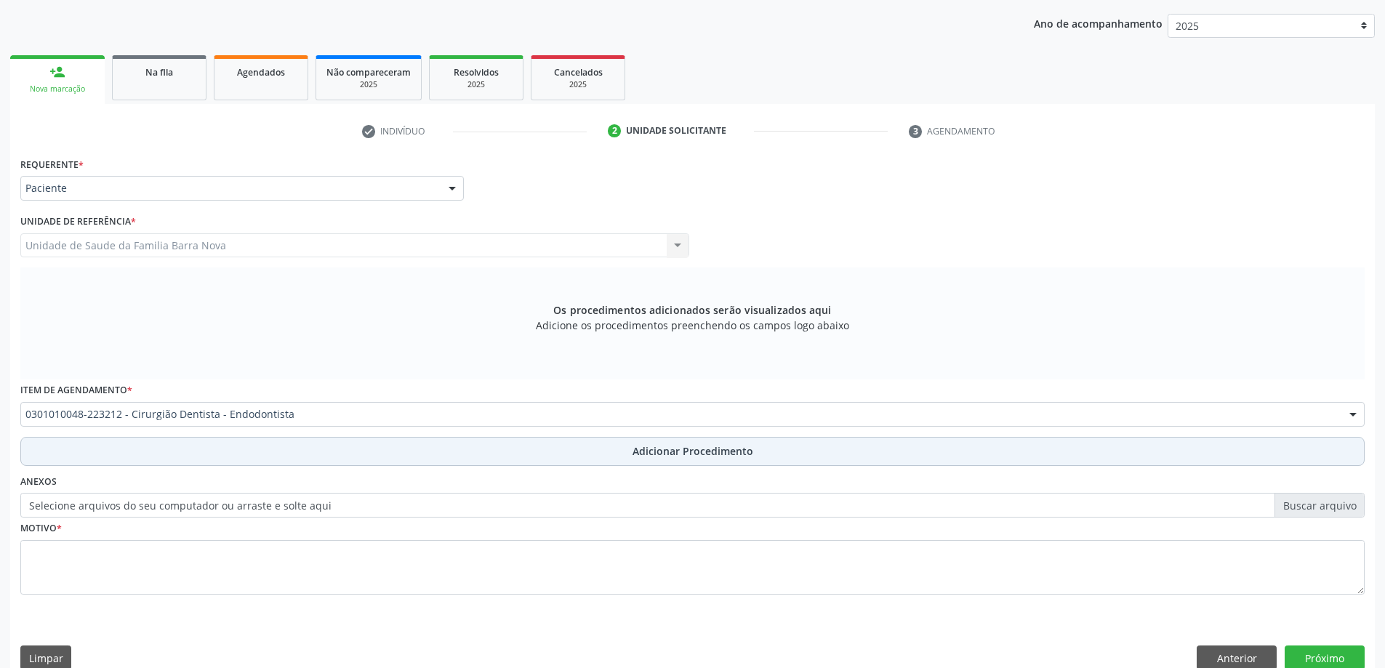
click at [720, 454] on span "Adicionar Procedimento" at bounding box center [692, 450] width 121 height 15
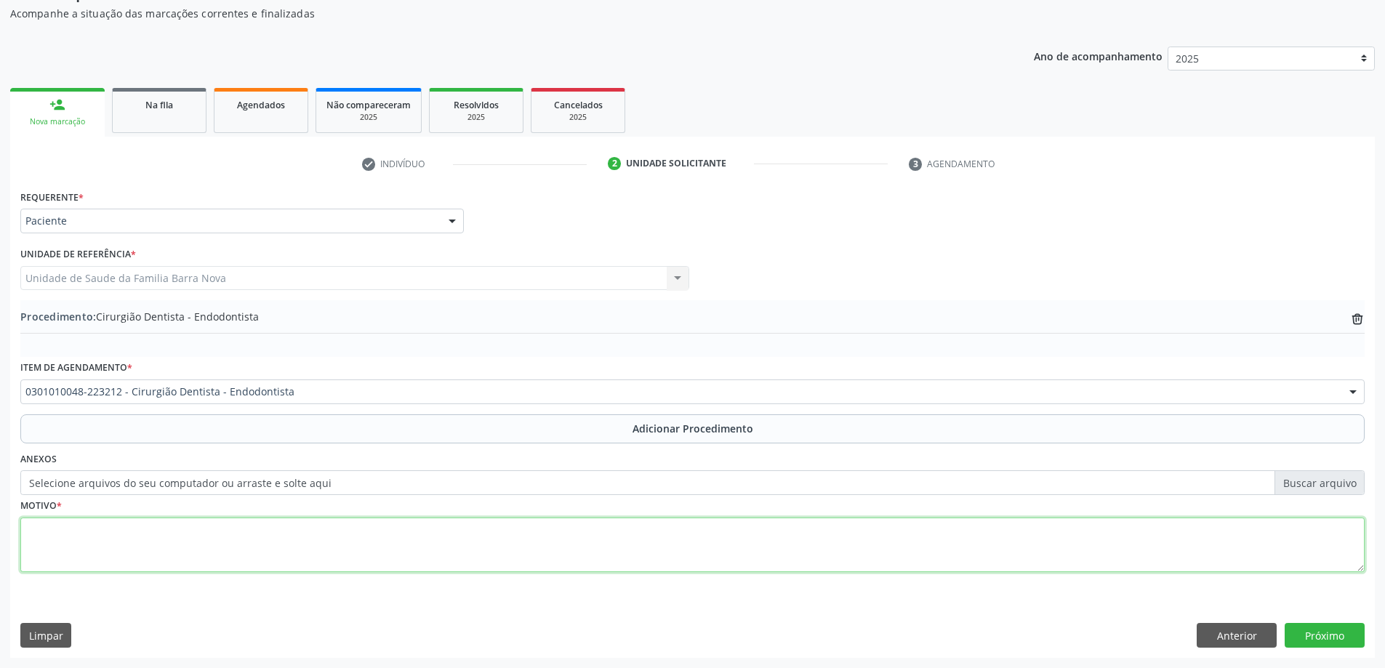
click at [206, 542] on textarea at bounding box center [692, 545] width 1344 height 55
type textarea "Tratamento endodontico do elemento 37. ENDODONTIA . CEO."
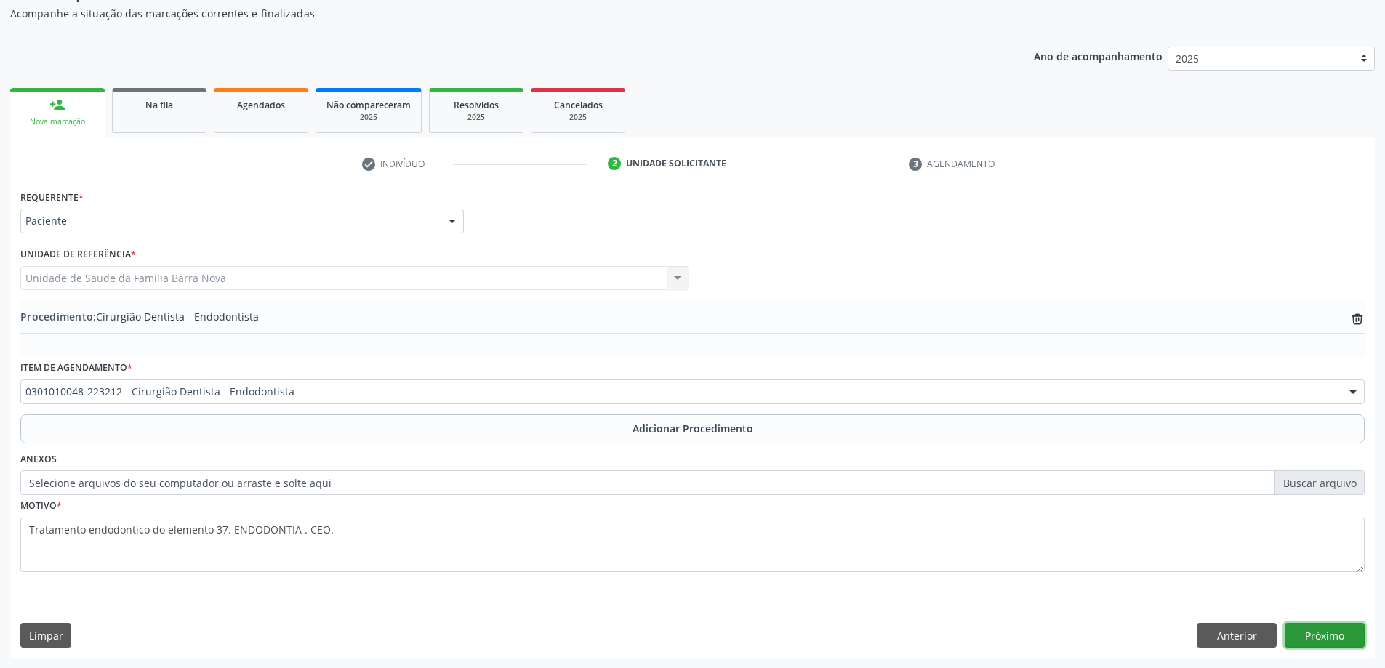
click at [1316, 631] on button "Próximo" at bounding box center [1324, 635] width 80 height 25
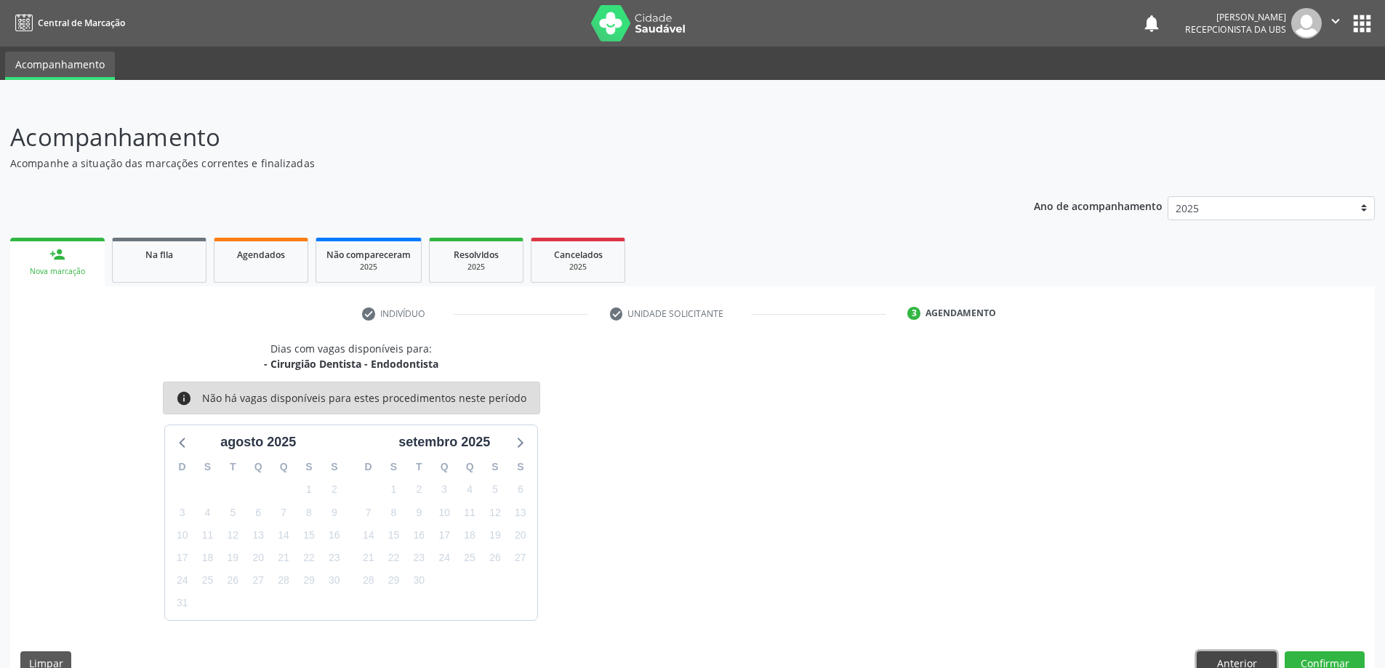
click at [1260, 661] on button "Anterior" at bounding box center [1236, 663] width 80 height 25
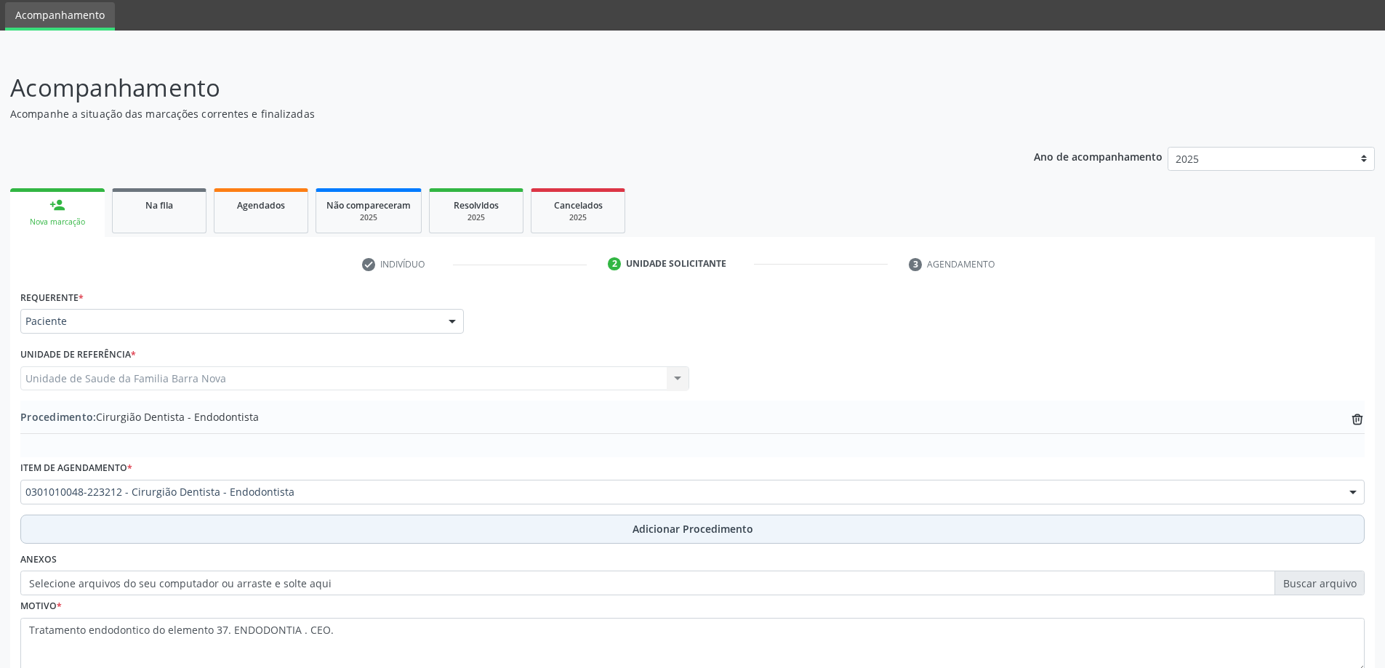
scroll to position [150, 0]
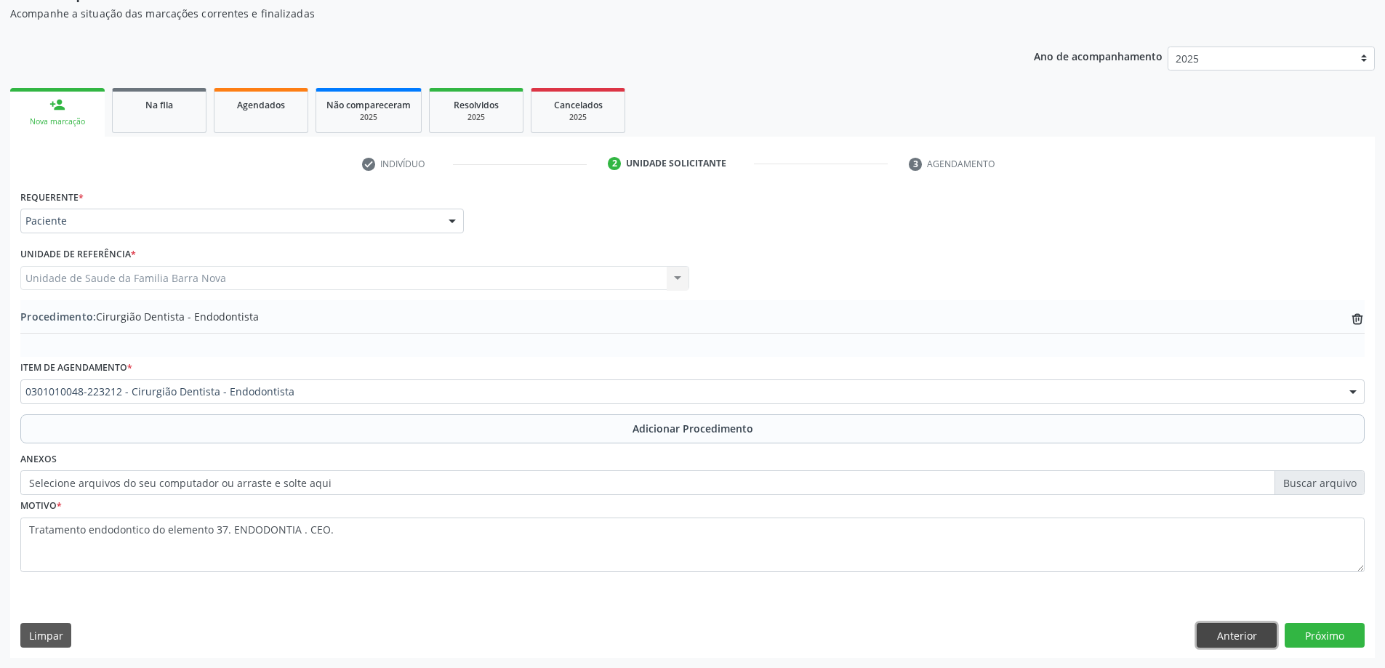
click at [1230, 634] on button "Anterior" at bounding box center [1236, 635] width 80 height 25
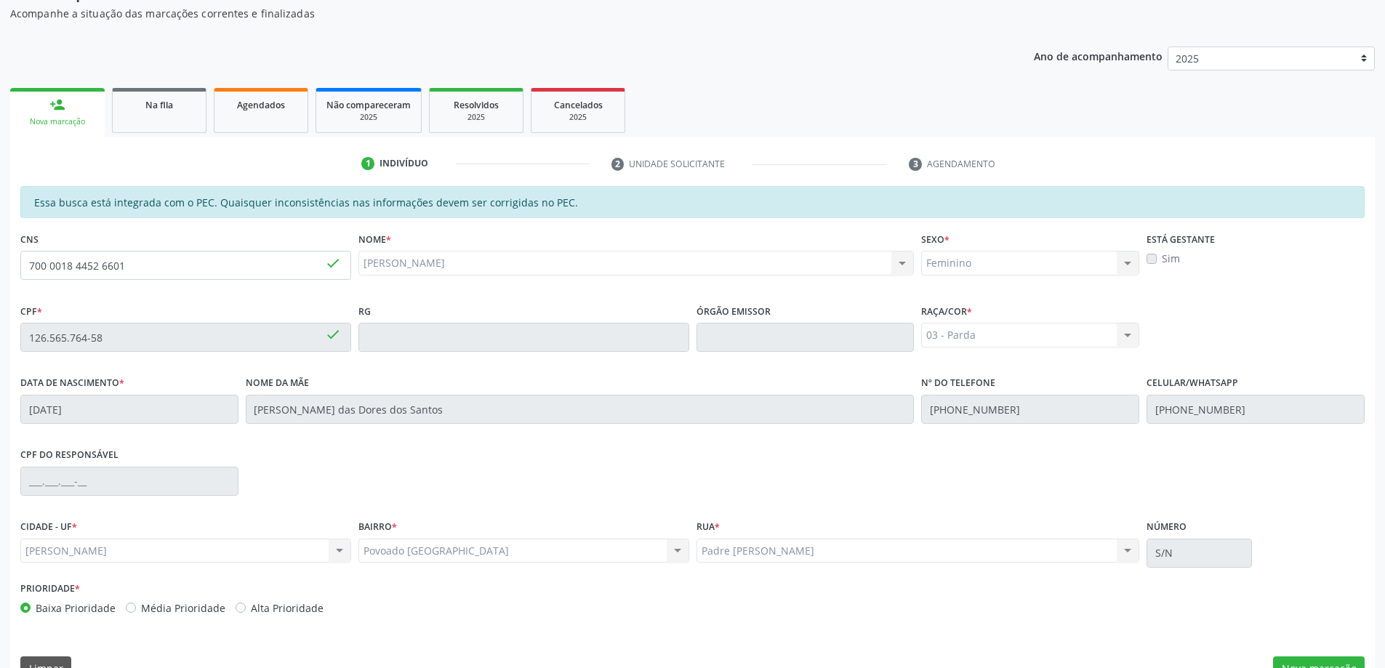
scroll to position [182, 0]
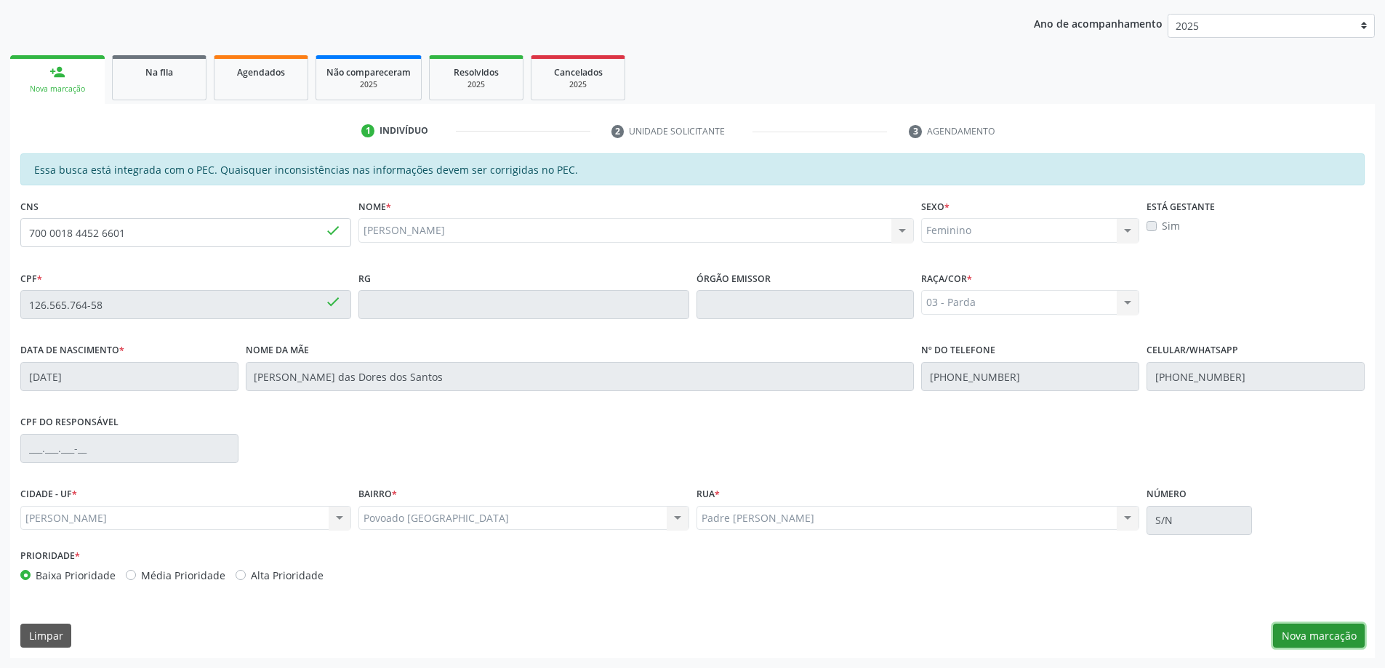
click at [1322, 638] on button "Nova marcação" at bounding box center [1319, 636] width 92 height 25
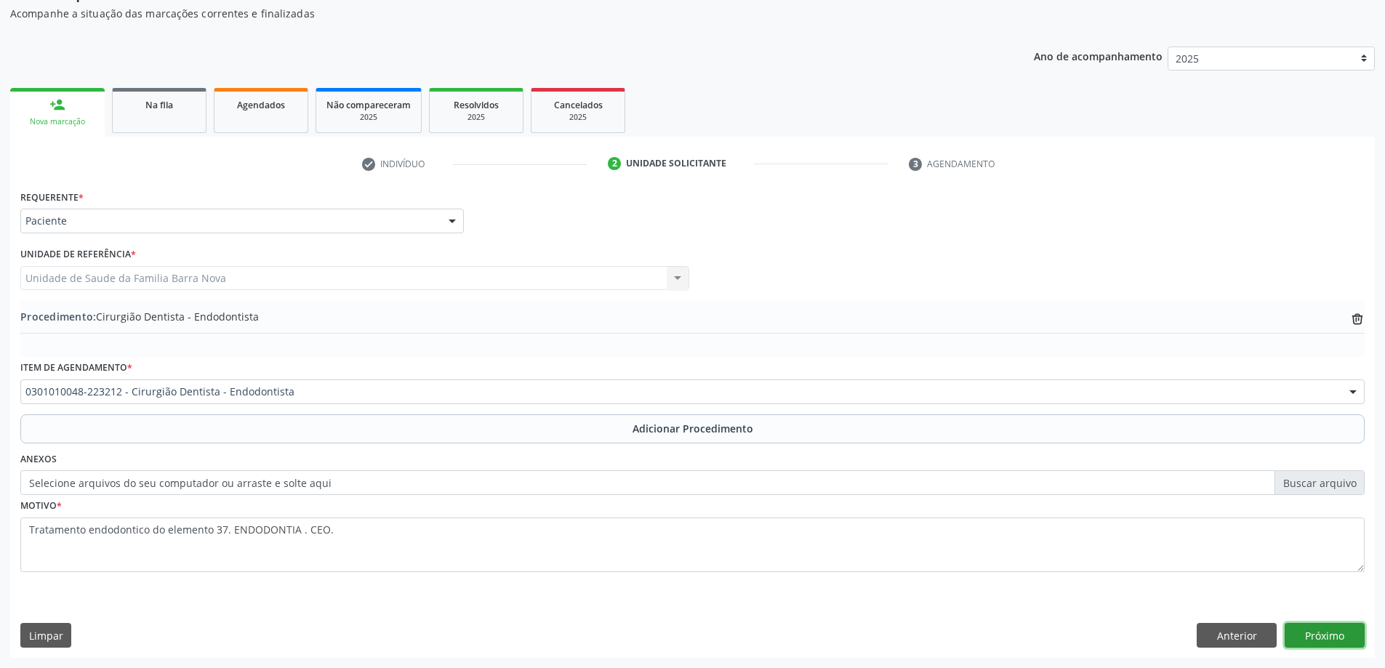
click at [1322, 638] on button "Próximo" at bounding box center [1324, 635] width 80 height 25
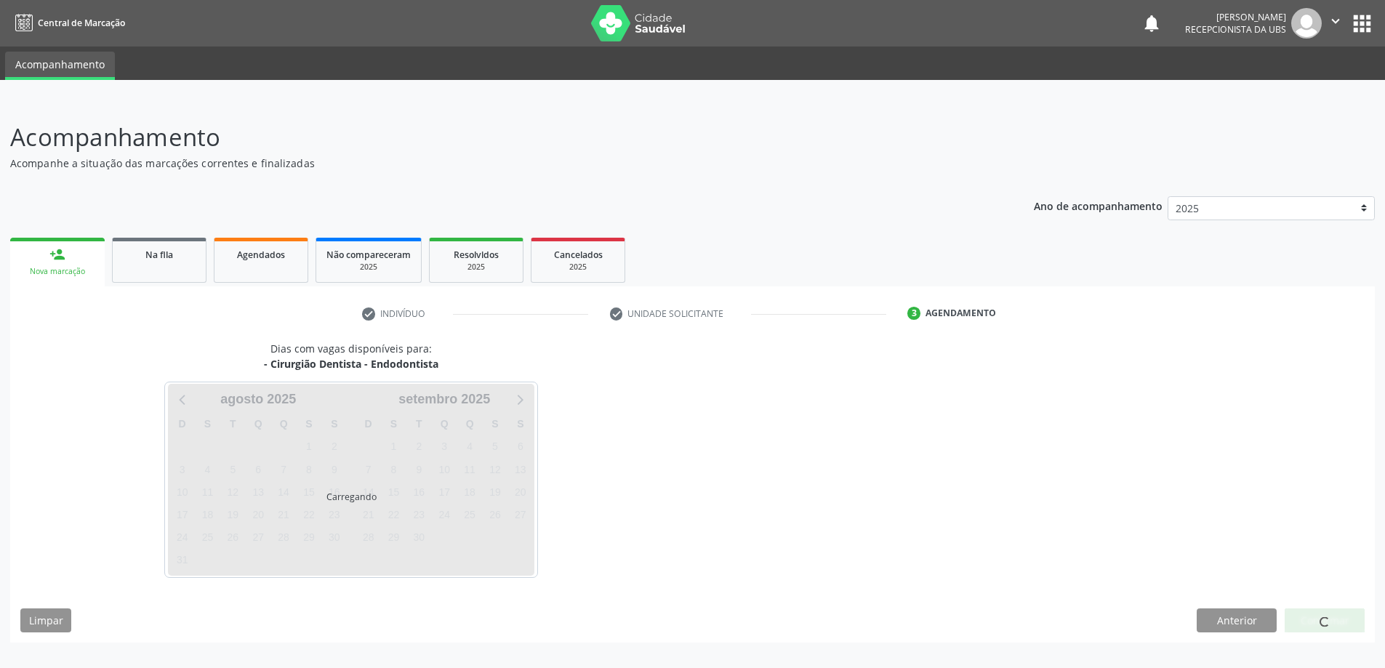
scroll to position [0, 0]
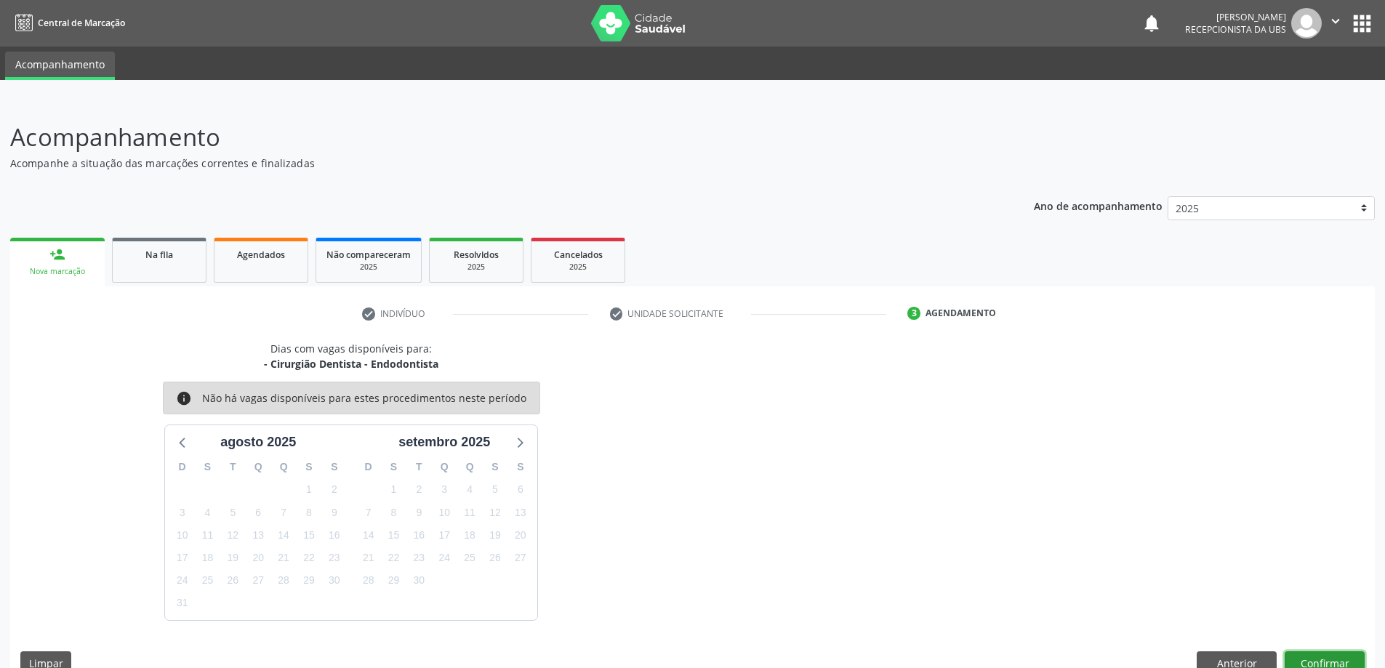
click at [1329, 655] on button "Confirmar" at bounding box center [1324, 663] width 80 height 25
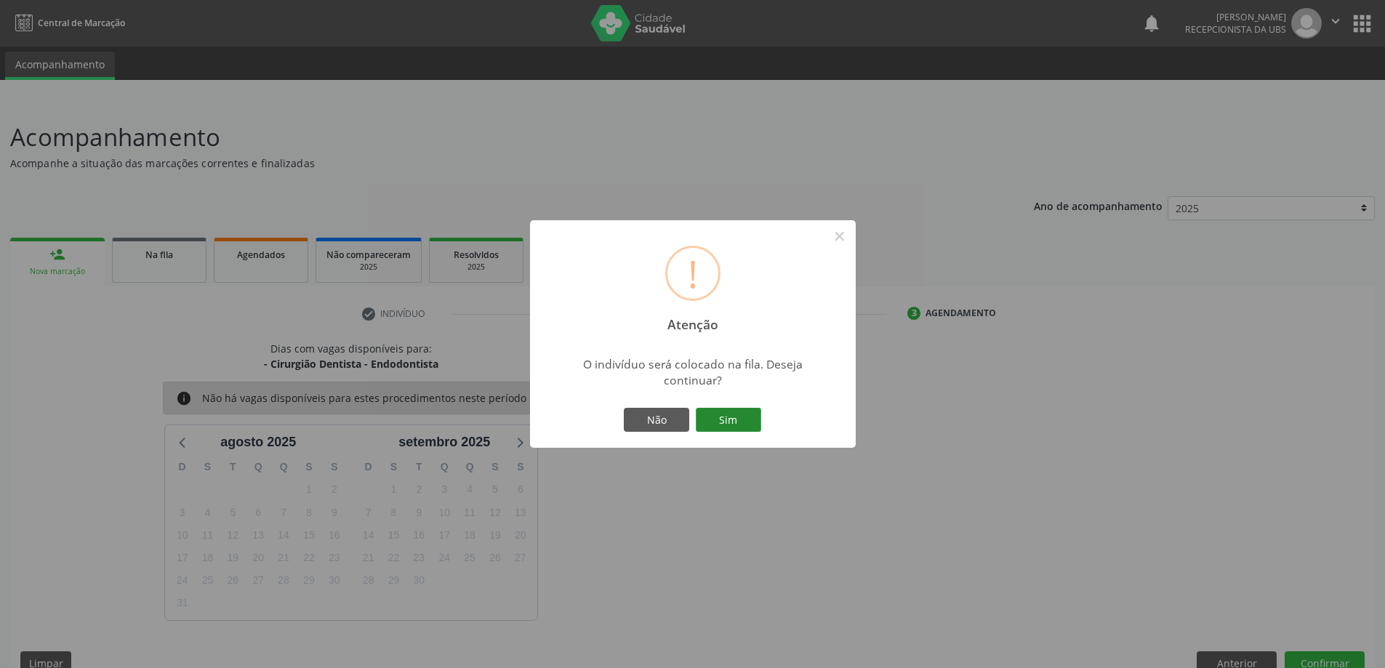
click at [720, 420] on button "Sim" at bounding box center [728, 420] width 65 height 25
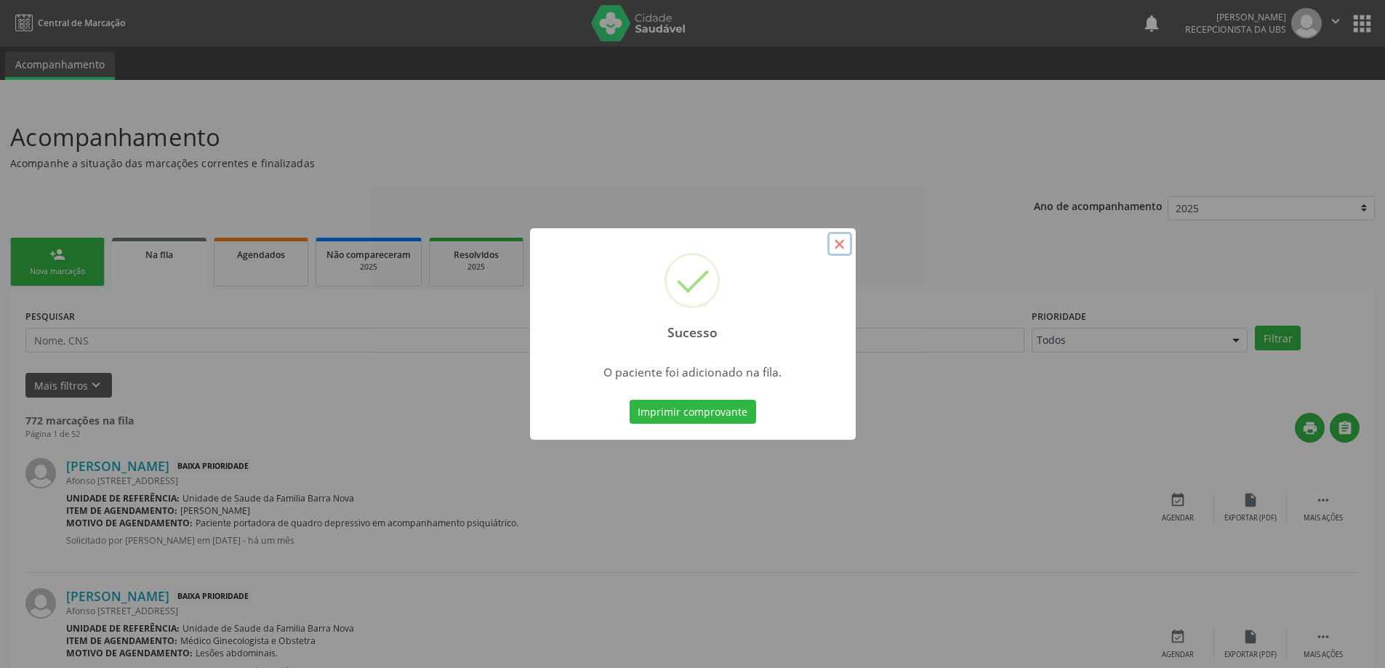
click at [842, 240] on button "×" at bounding box center [839, 244] width 25 height 25
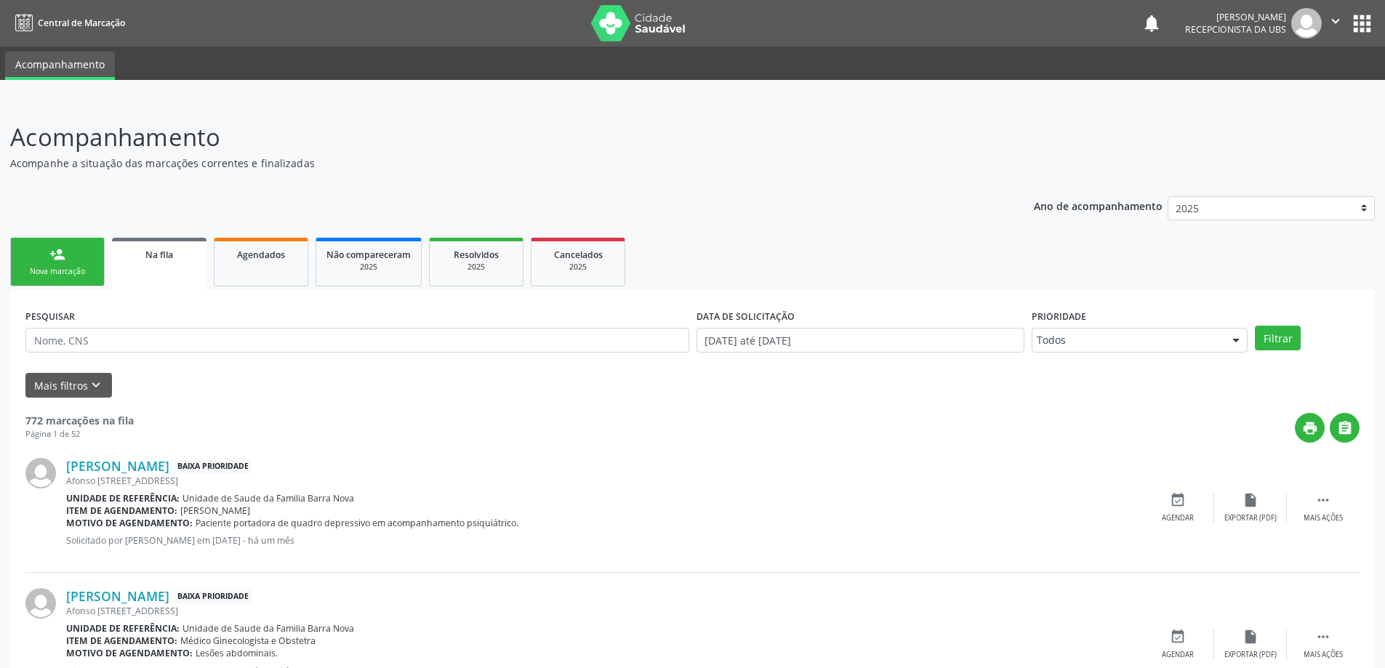
click at [41, 268] on div "Nova marcação" at bounding box center [57, 271] width 73 height 11
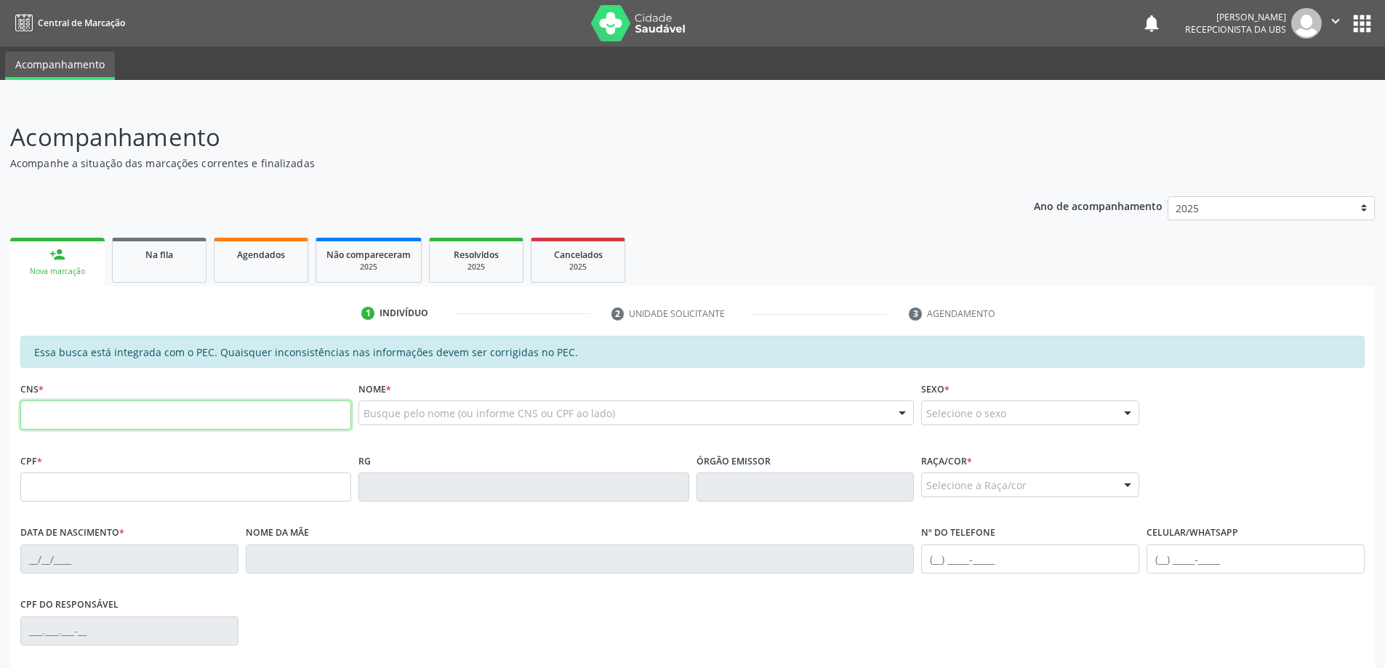
click at [61, 414] on input "text" at bounding box center [185, 415] width 331 height 29
type input "700 0018 4452 6601"
type input "126.565.764-58"
type input "[DATE]"
type input "[PERSON_NAME] das Dores dos Santos"
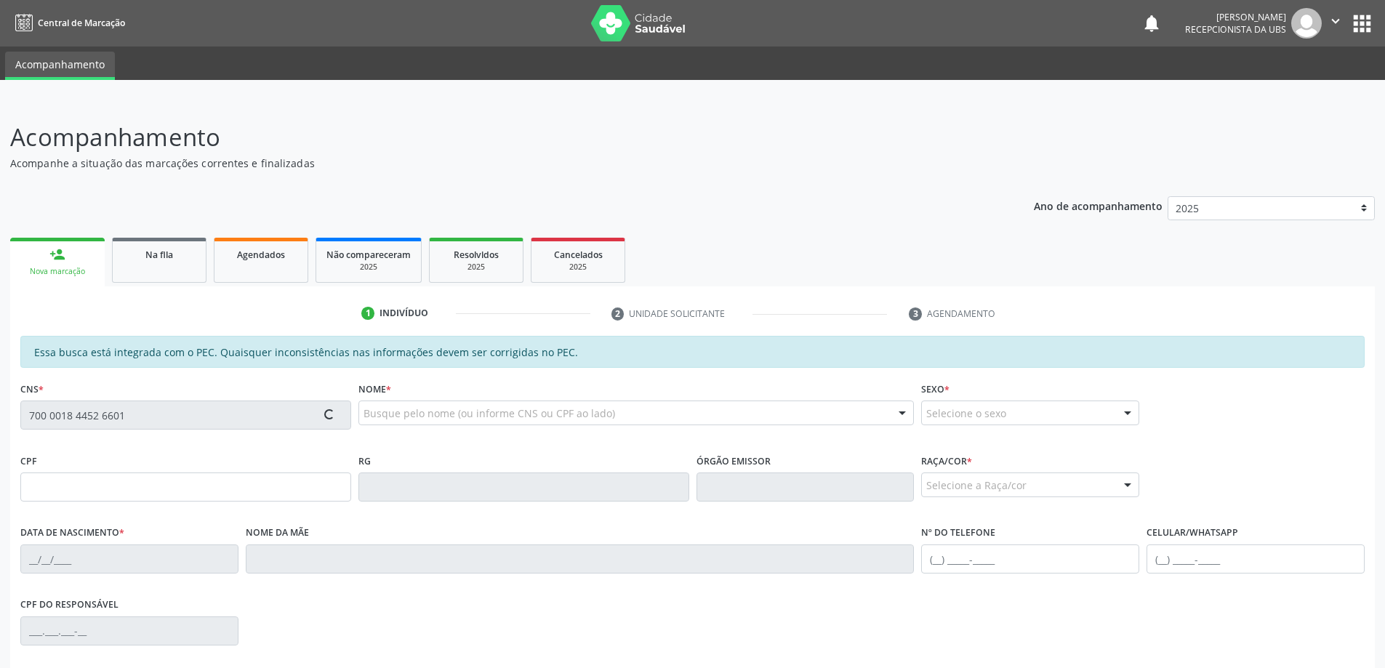
type input "[PHONE_NUMBER]"
type input "S/N"
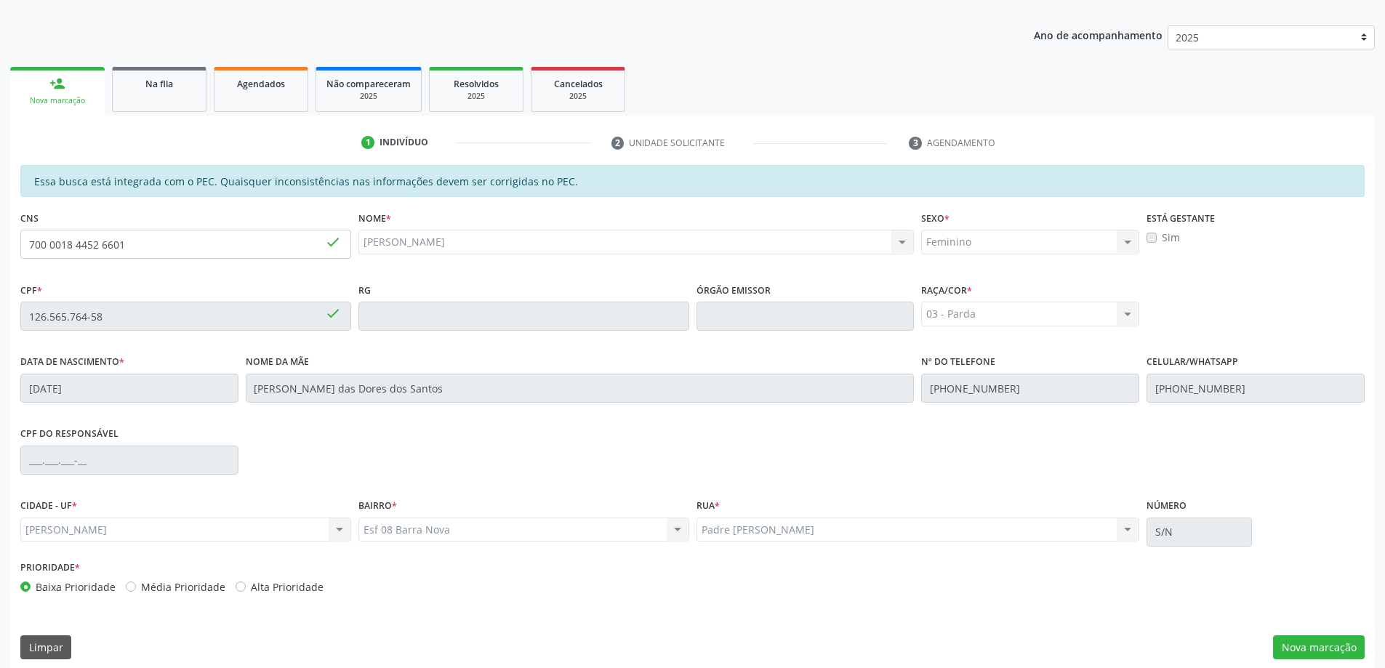
scroll to position [182, 0]
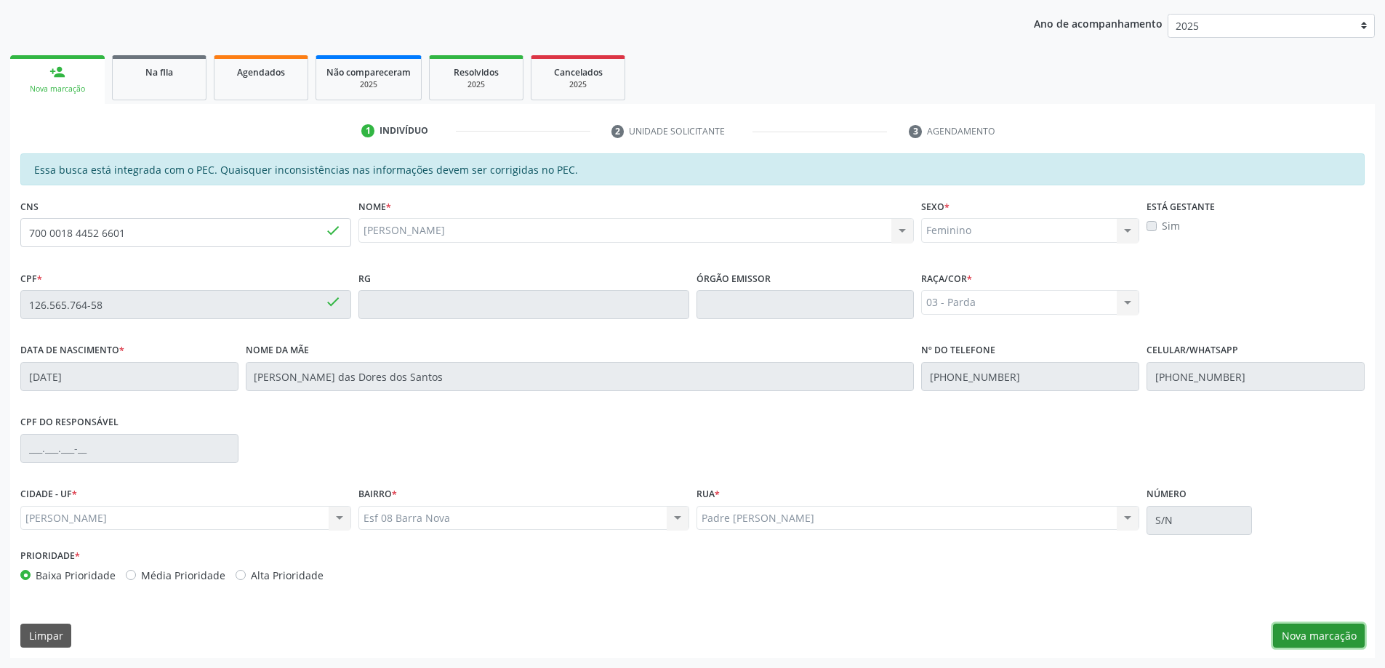
click at [1307, 634] on button "Nova marcação" at bounding box center [1319, 636] width 92 height 25
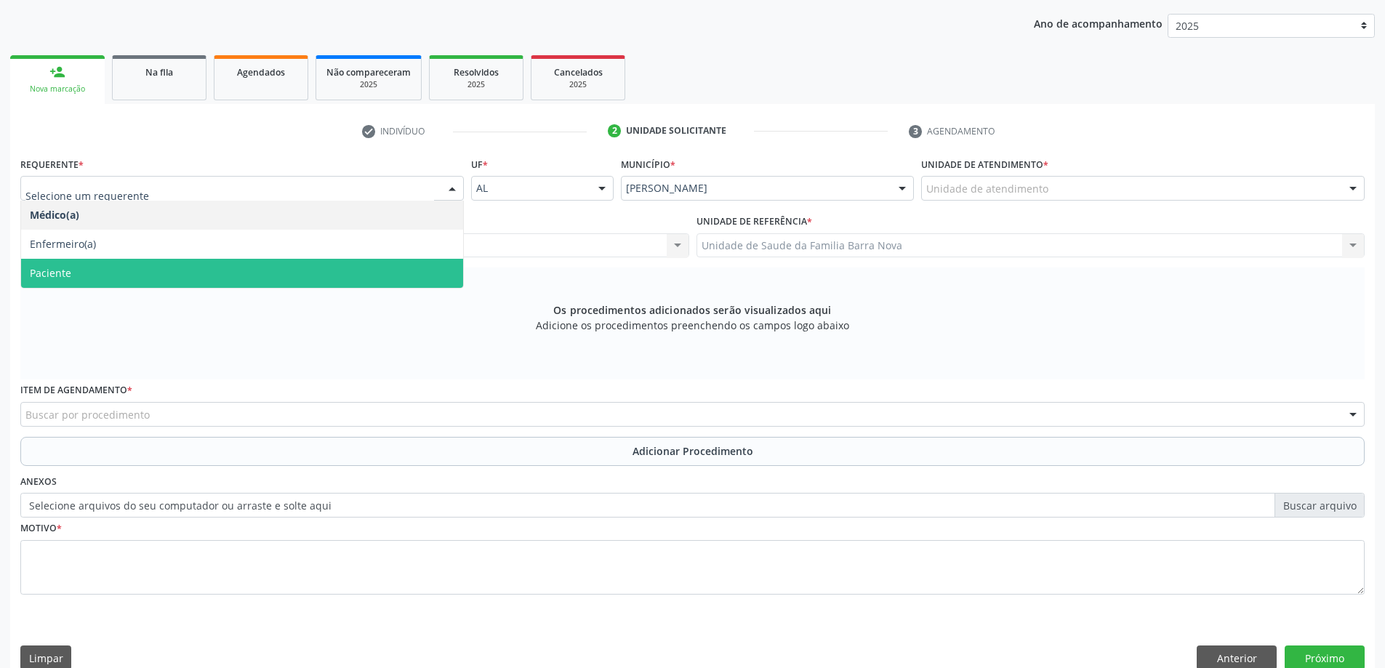
click at [294, 282] on span "Paciente" at bounding box center [242, 273] width 442 height 29
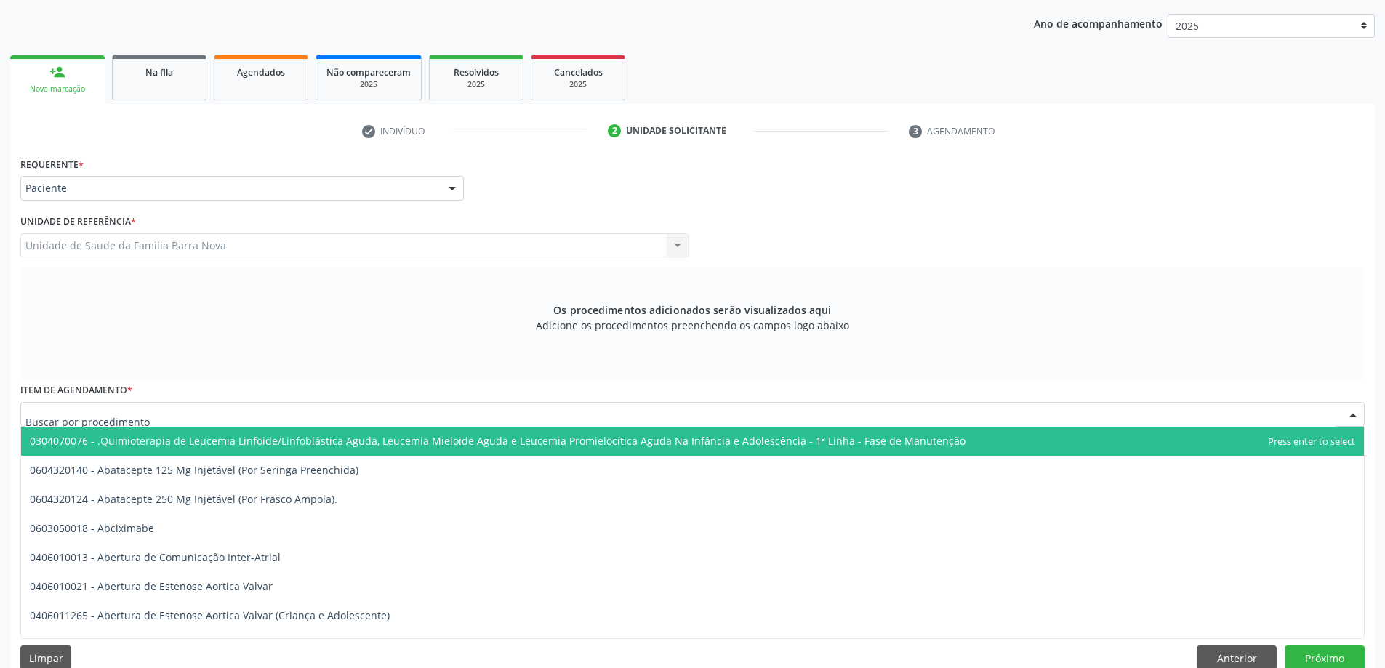
click at [228, 419] on div at bounding box center [692, 414] width 1344 height 25
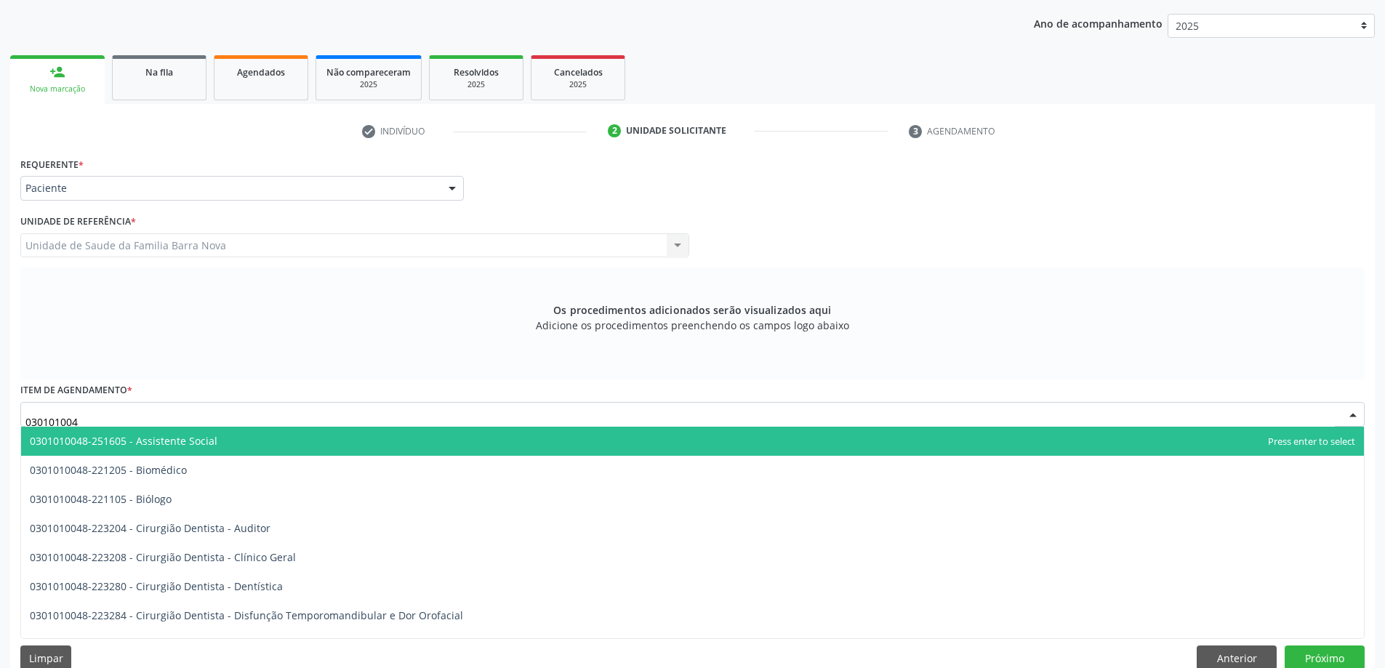
type input "0301010048"
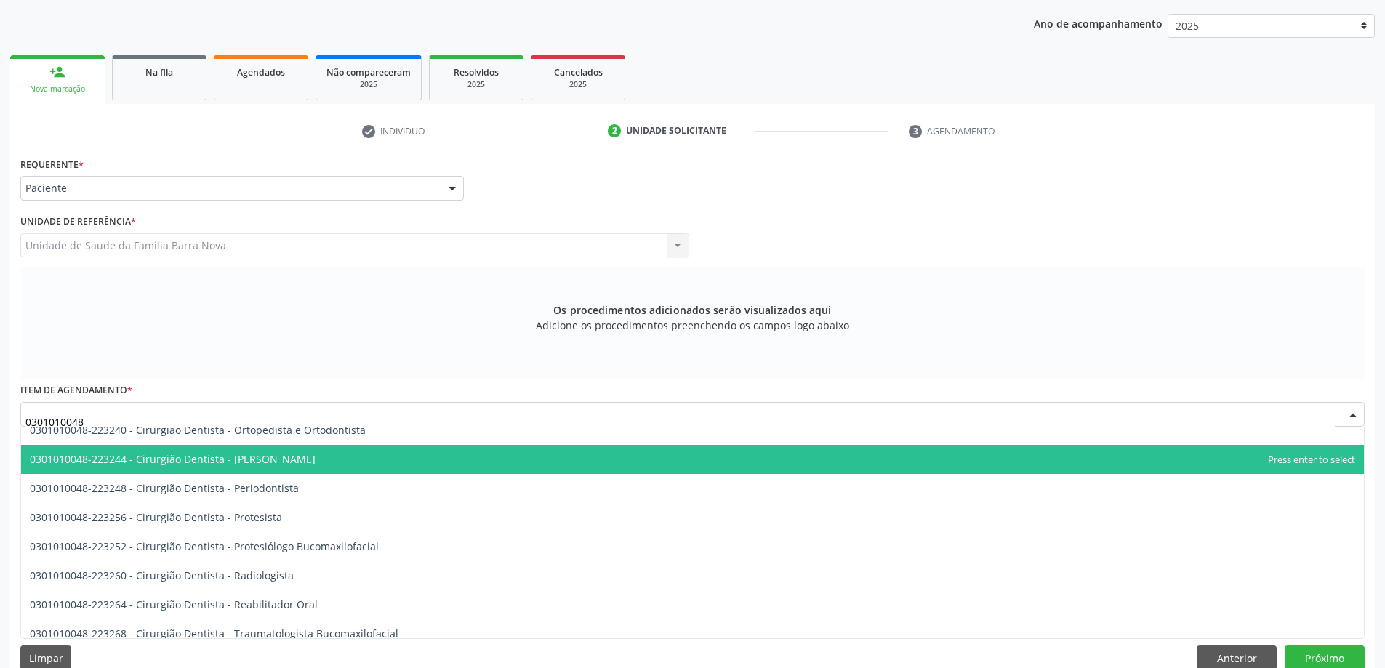
scroll to position [509, 0]
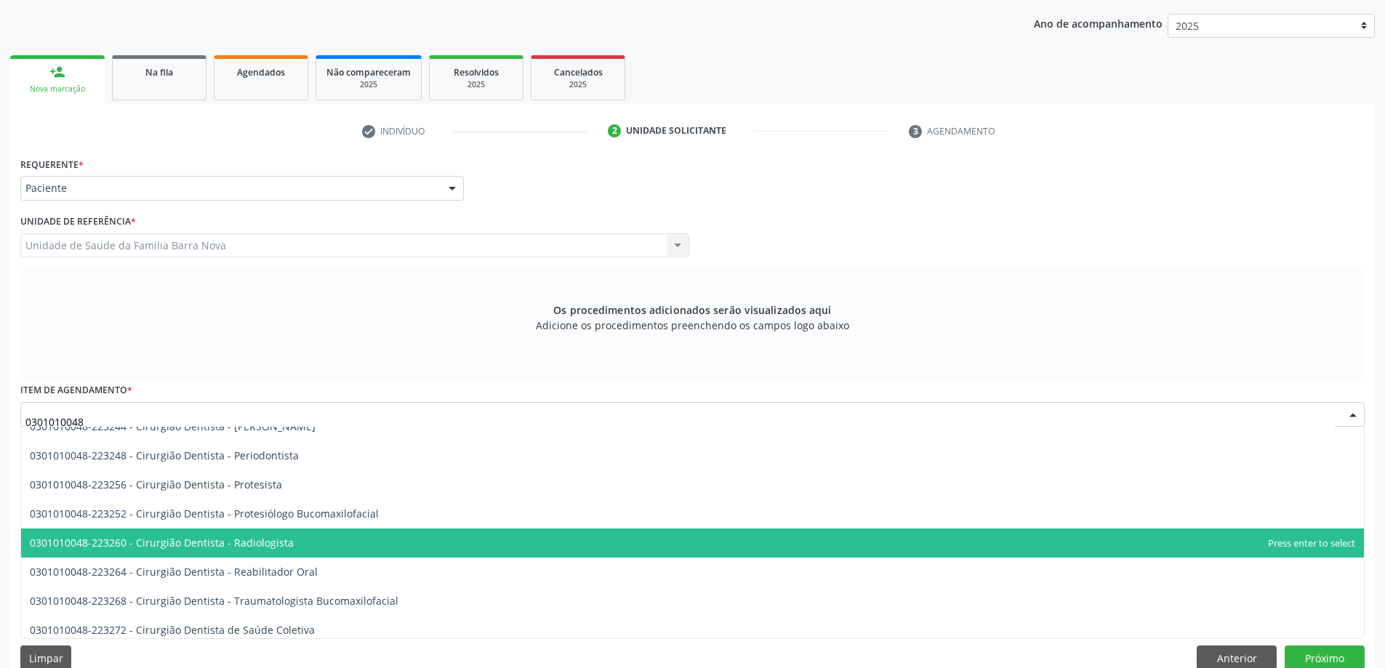
click at [386, 537] on span "0301010048-223260 - Cirurgião Dentista - Radiologista" at bounding box center [692, 542] width 1343 height 29
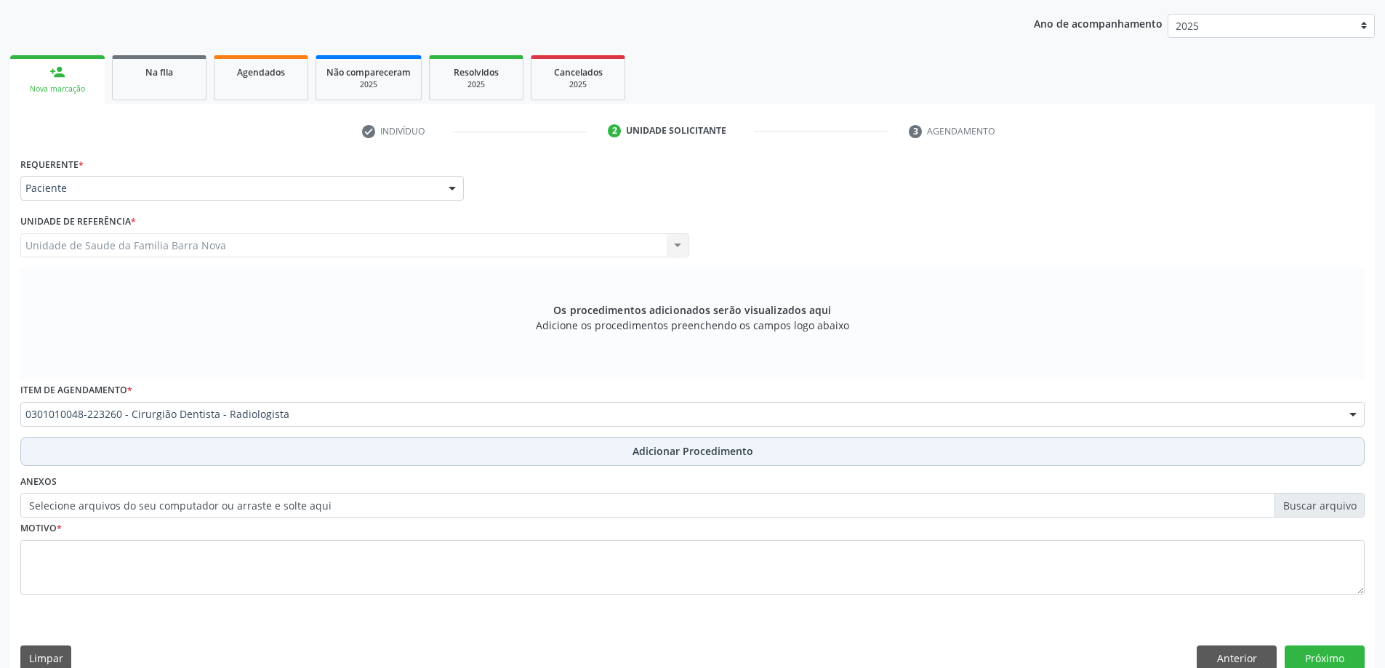
click at [731, 450] on span "Adicionar Procedimento" at bounding box center [692, 450] width 121 height 15
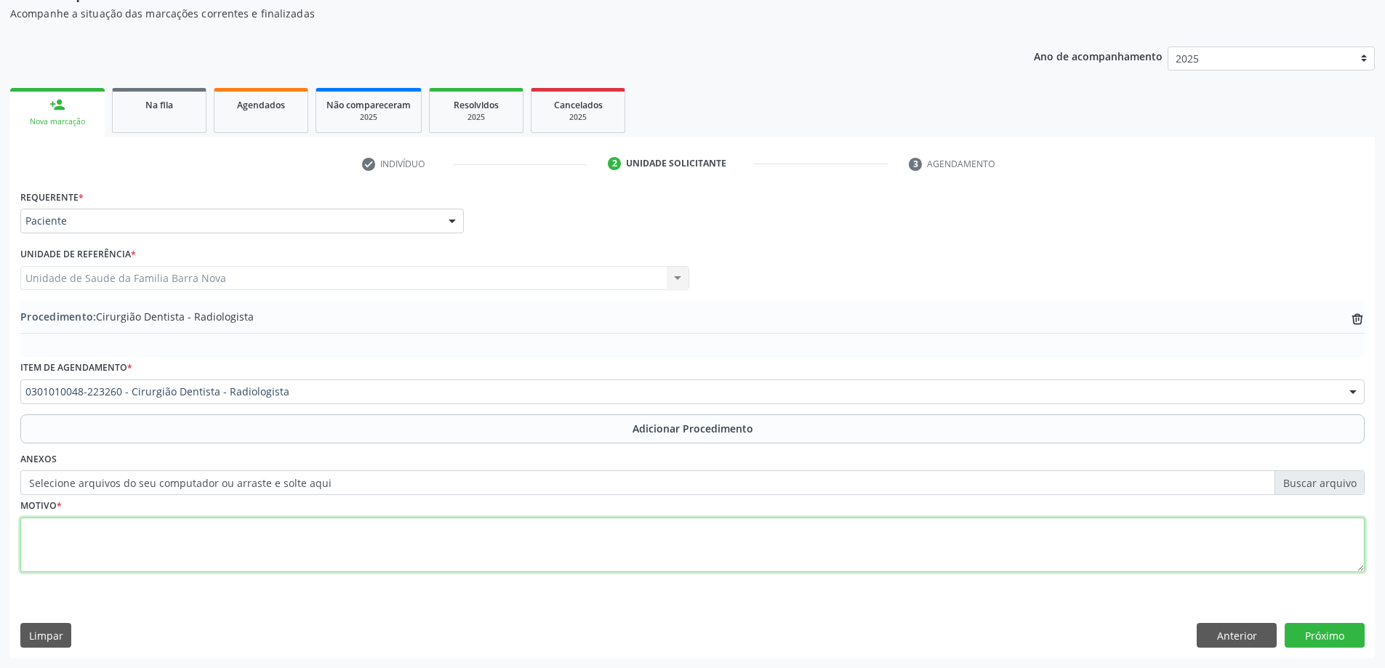
click at [363, 532] on textarea at bounding box center [692, 545] width 1344 height 55
type textarea "e"
type textarea "Elemento 37. RAIO X. CEO."
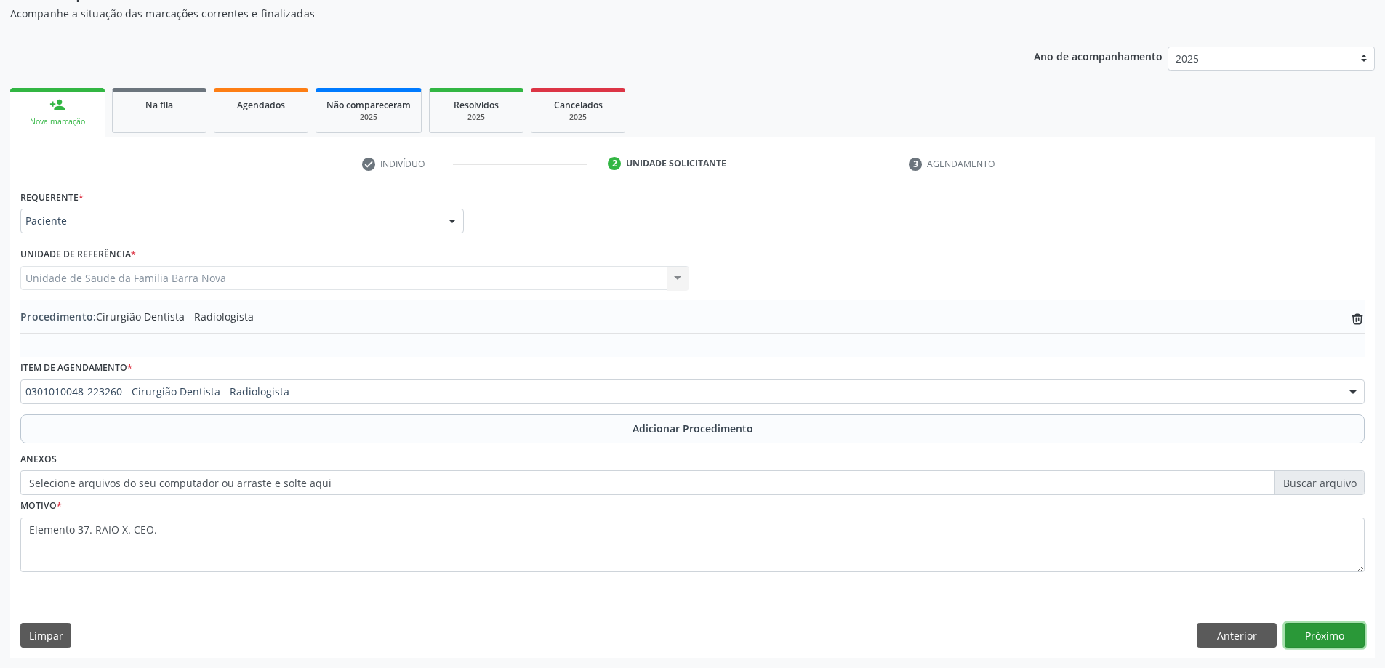
click at [1331, 631] on button "Próximo" at bounding box center [1324, 635] width 80 height 25
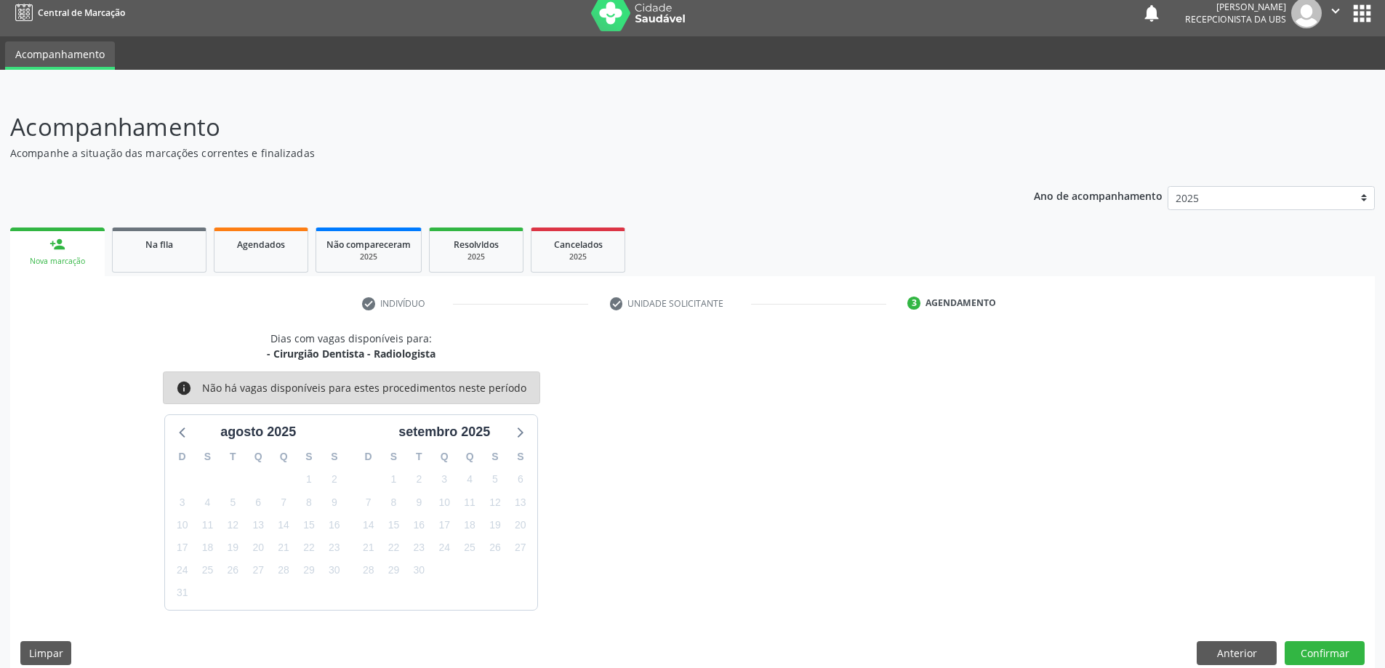
scroll to position [28, 0]
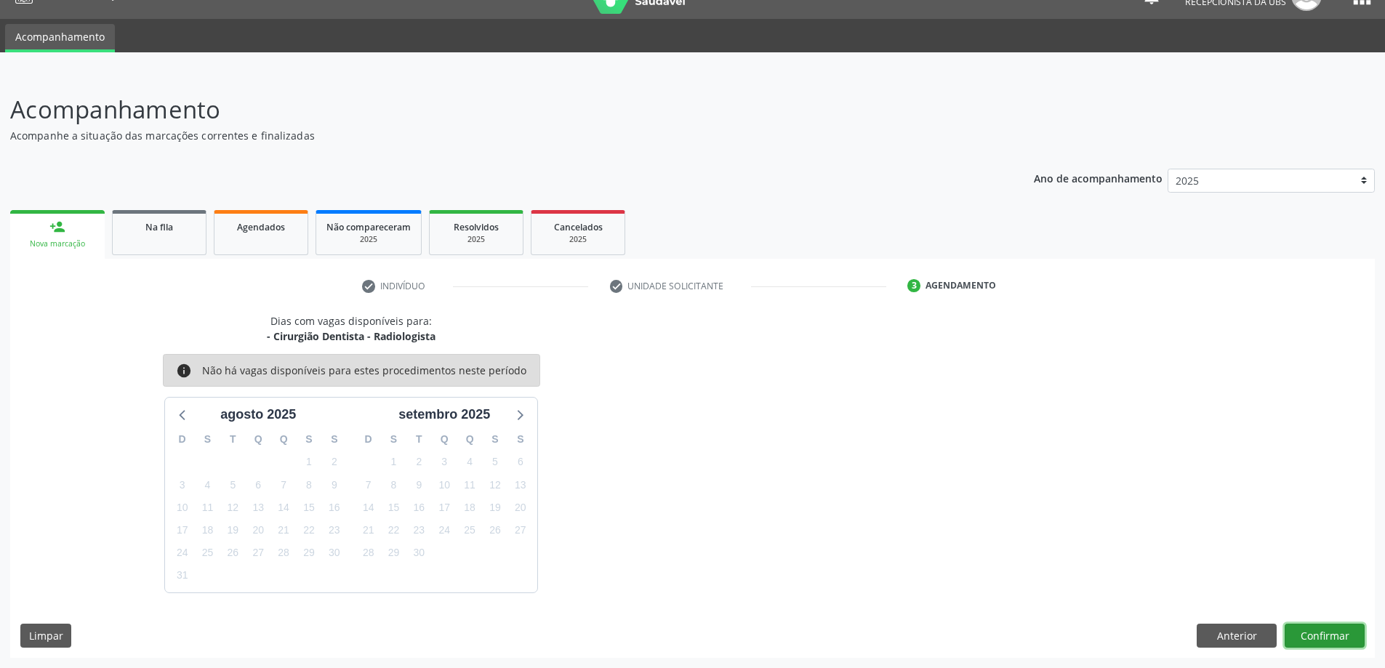
click at [1312, 639] on button "Confirmar" at bounding box center [1324, 636] width 80 height 25
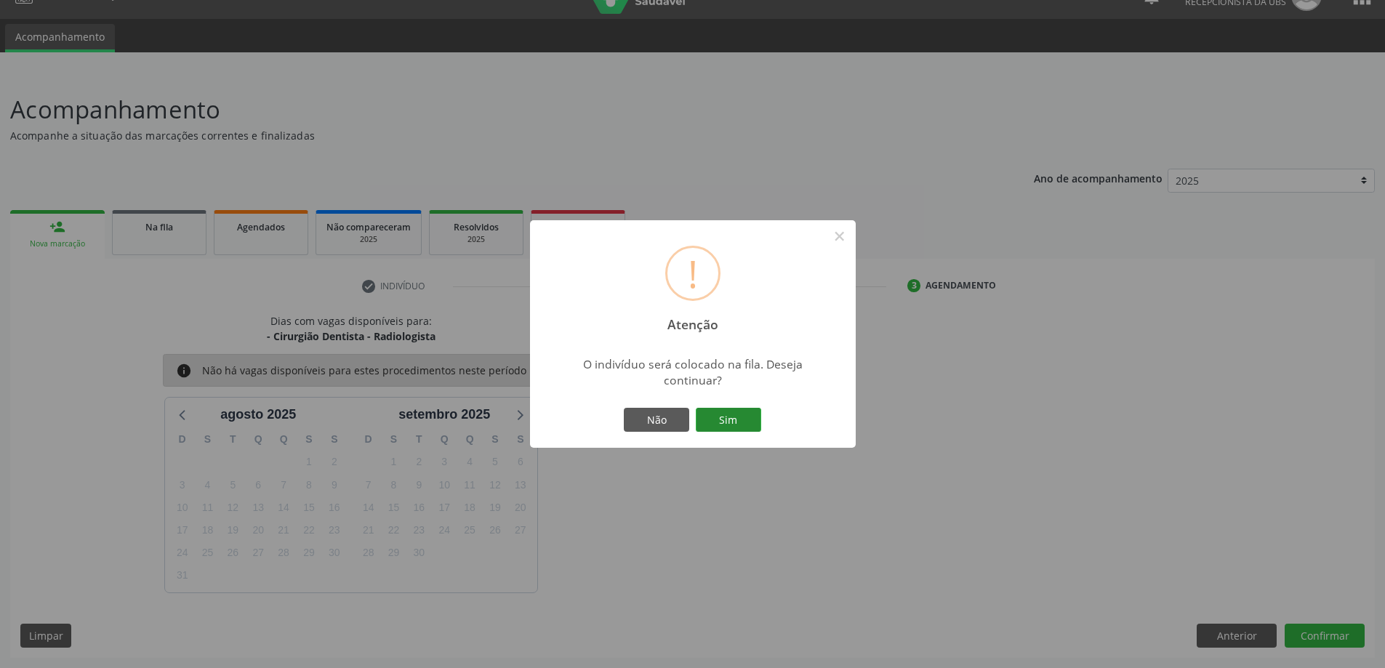
click at [725, 417] on button "Sim" at bounding box center [728, 420] width 65 height 25
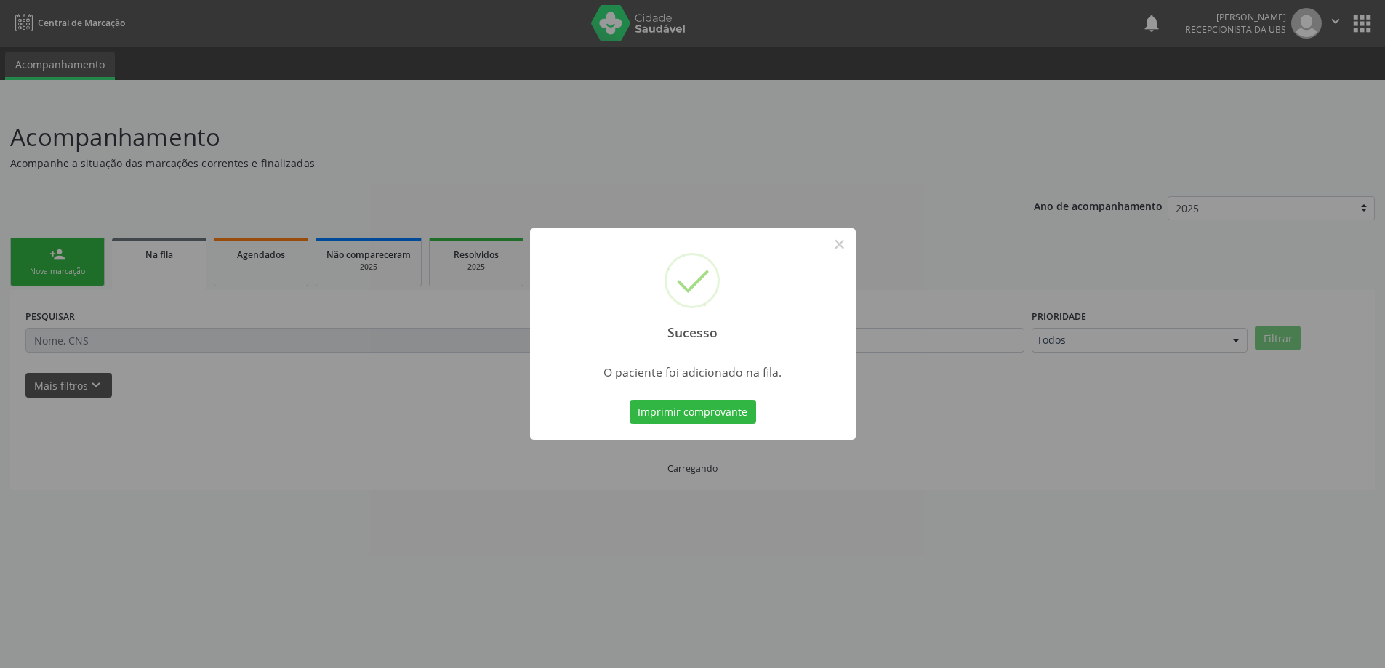
scroll to position [0, 0]
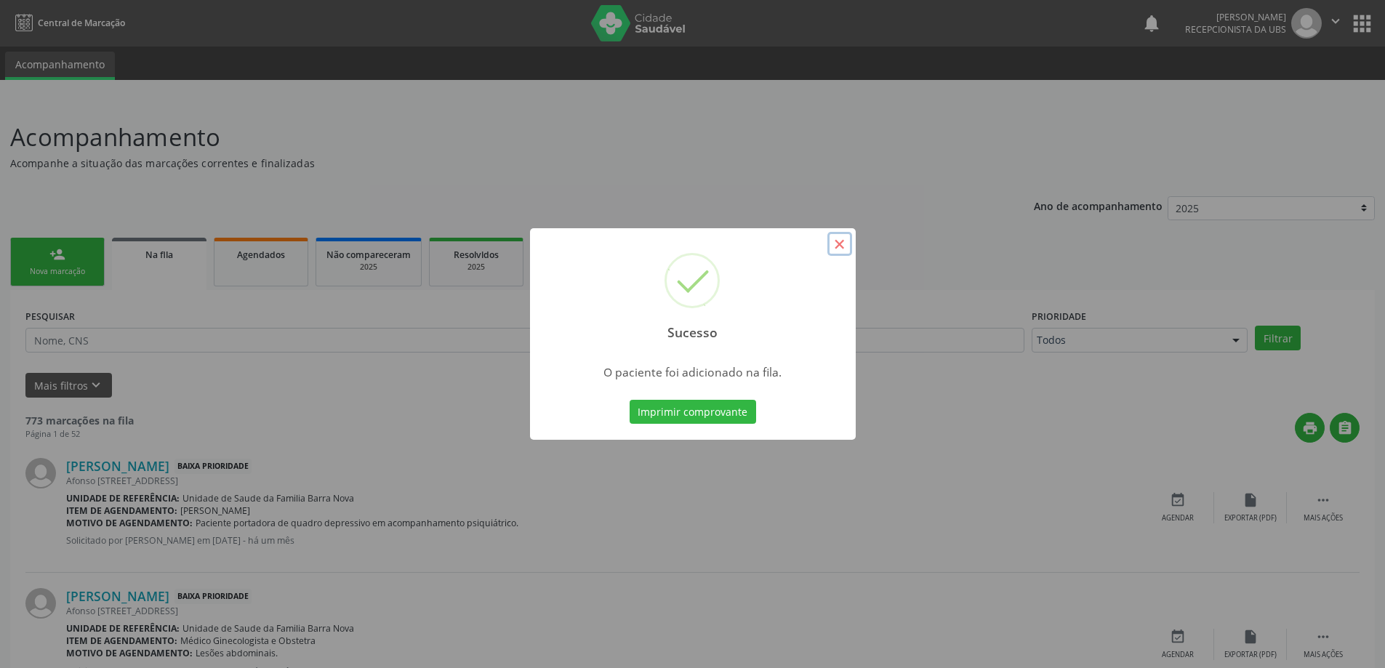
click at [840, 242] on button "×" at bounding box center [839, 244] width 25 height 25
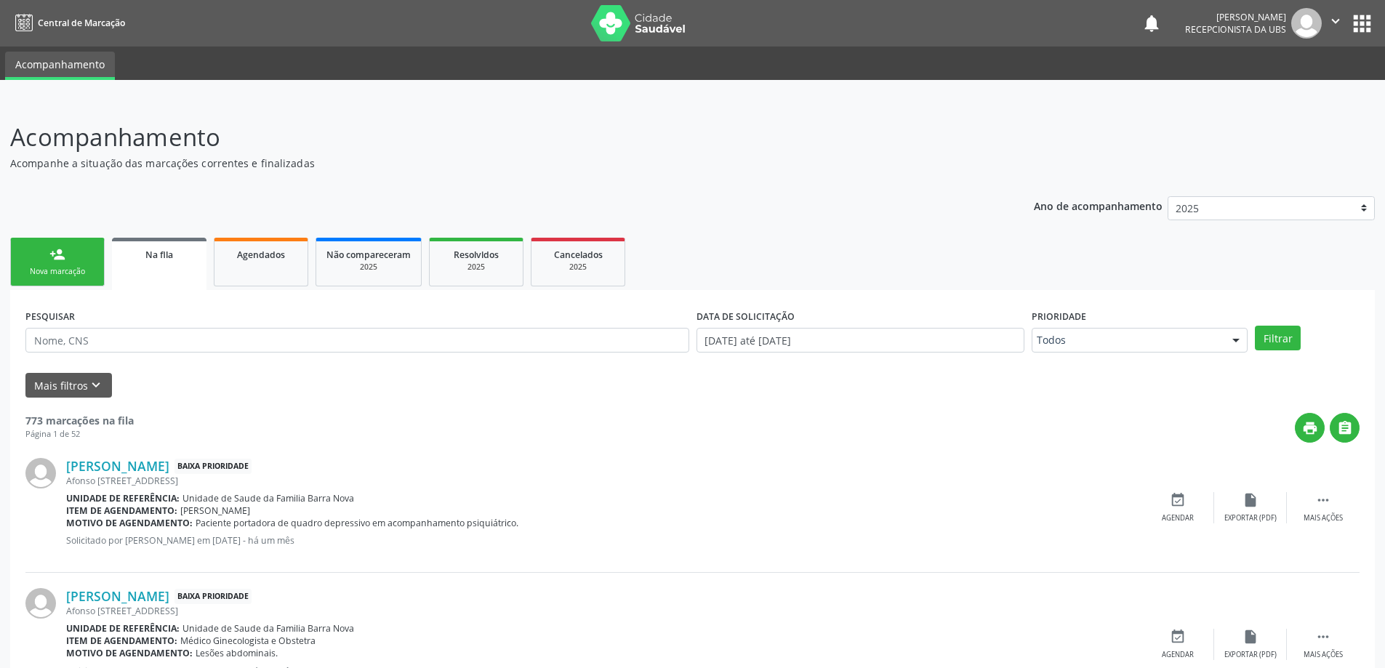
click at [63, 268] on div "Nova marcação" at bounding box center [57, 271] width 73 height 11
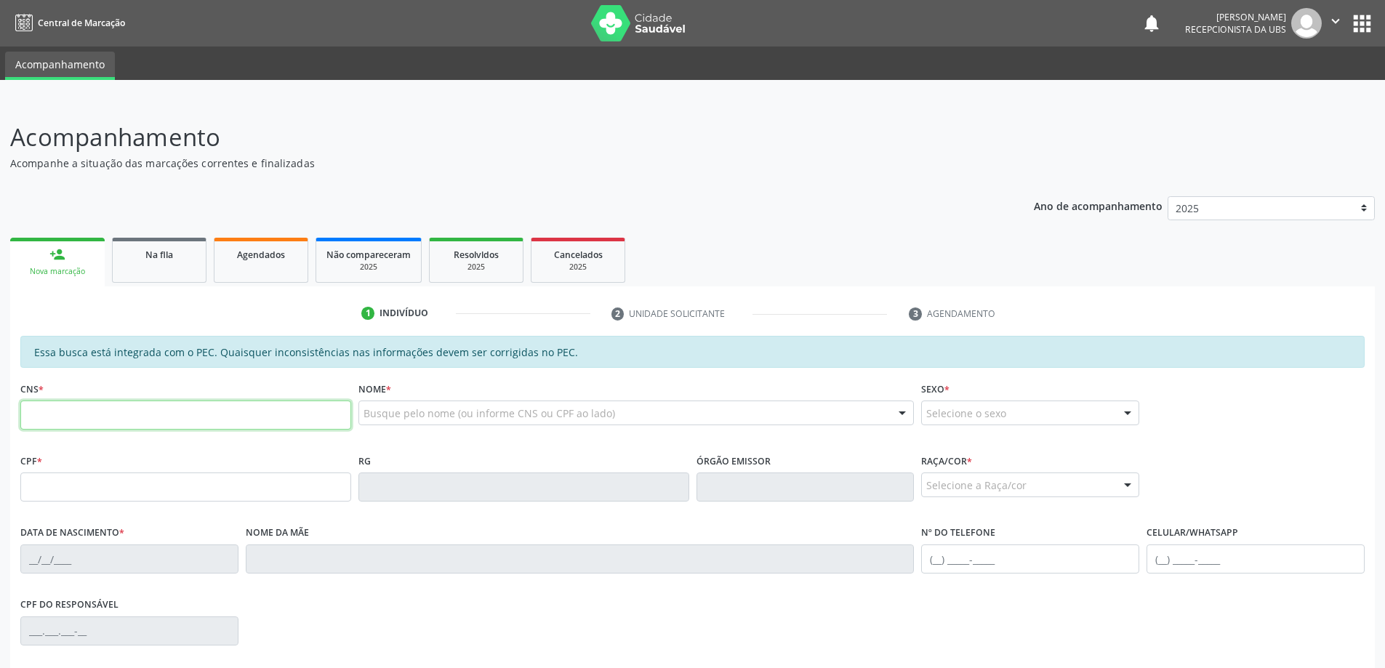
click at [89, 409] on input "text" at bounding box center [185, 415] width 331 height 29
type input "706 3017 7787 2570"
type input "005.056.758-62"
type input "[DATE]"
type input "[PERSON_NAME]"
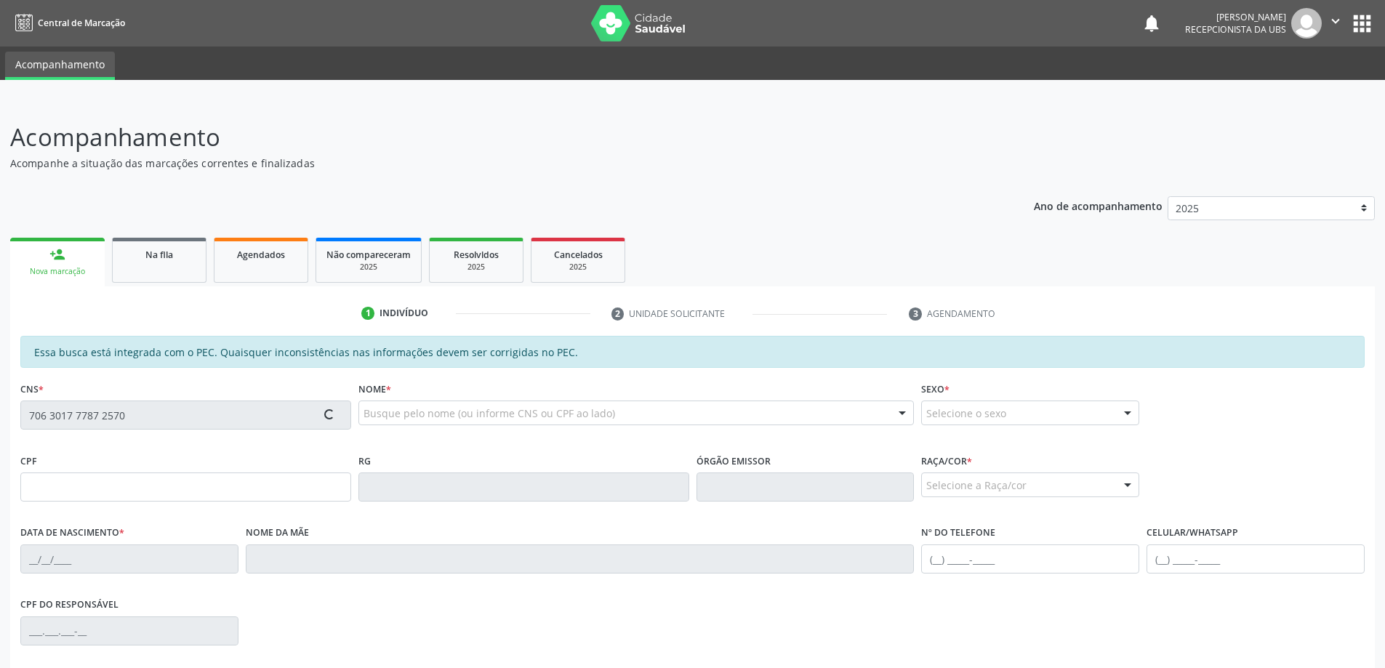
type input "[PHONE_NUMBER]"
type input "03"
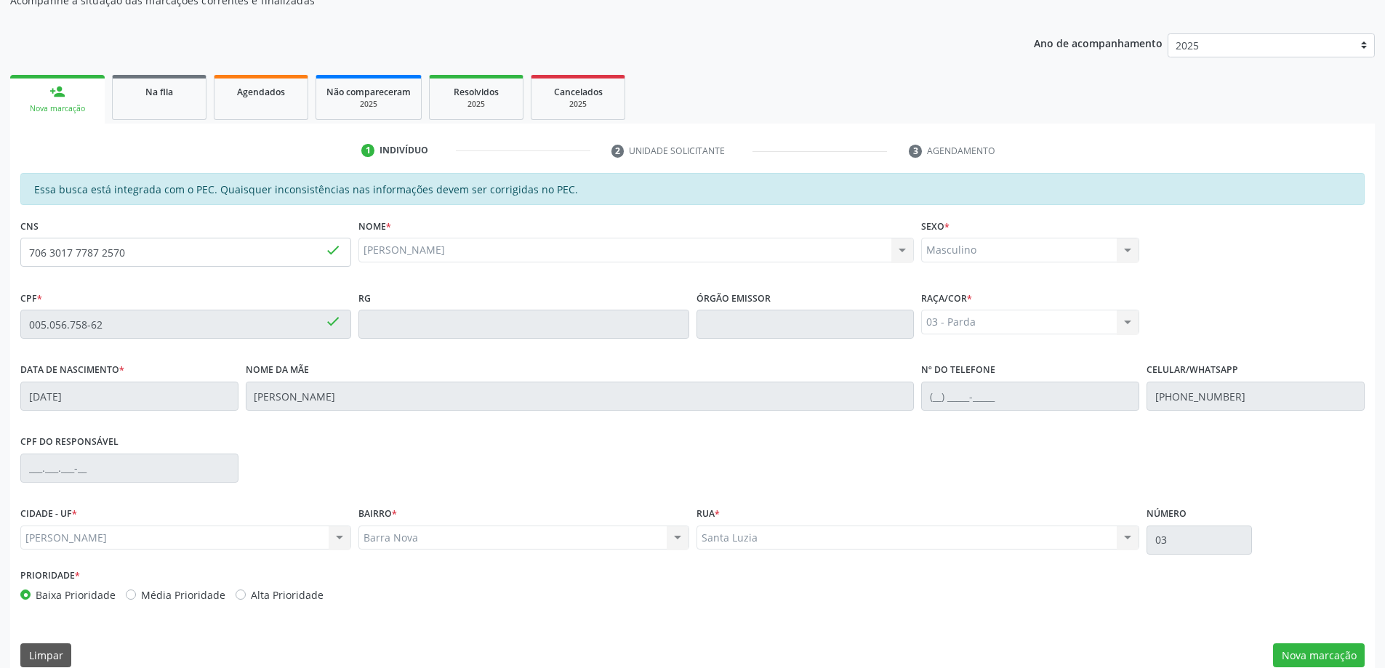
scroll to position [182, 0]
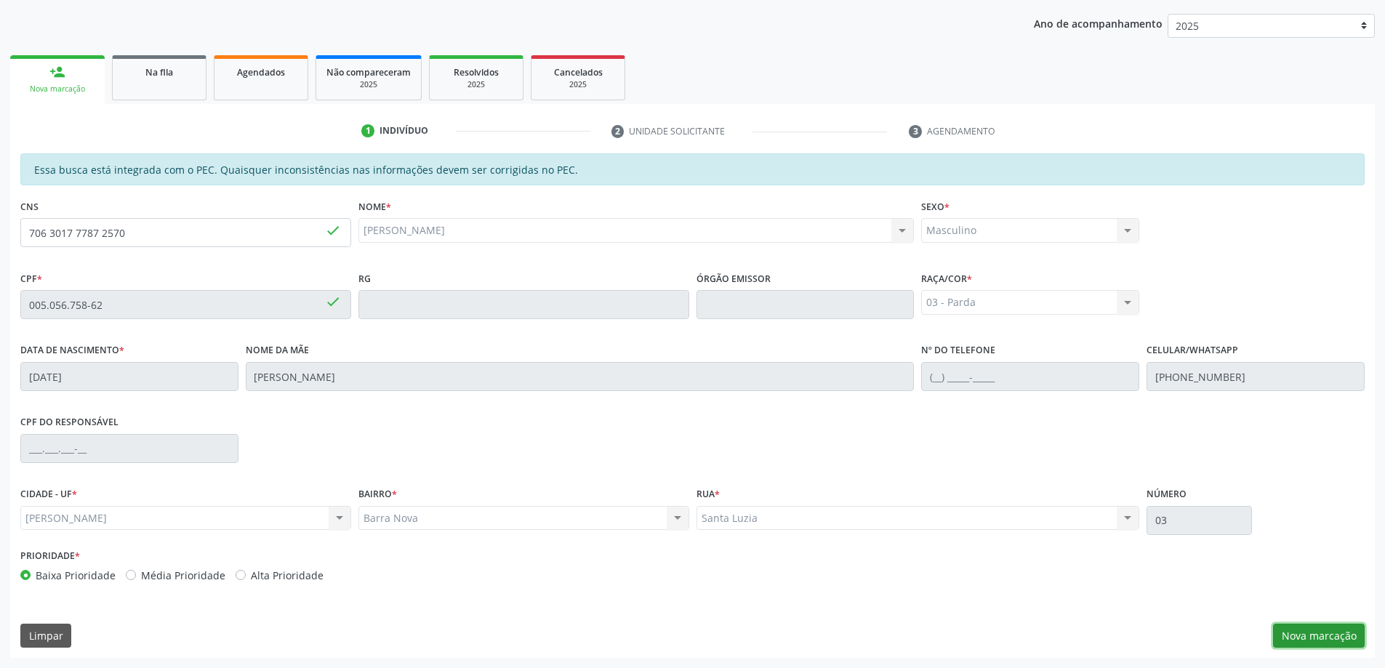
click at [1297, 636] on button "Nova marcação" at bounding box center [1319, 636] width 92 height 25
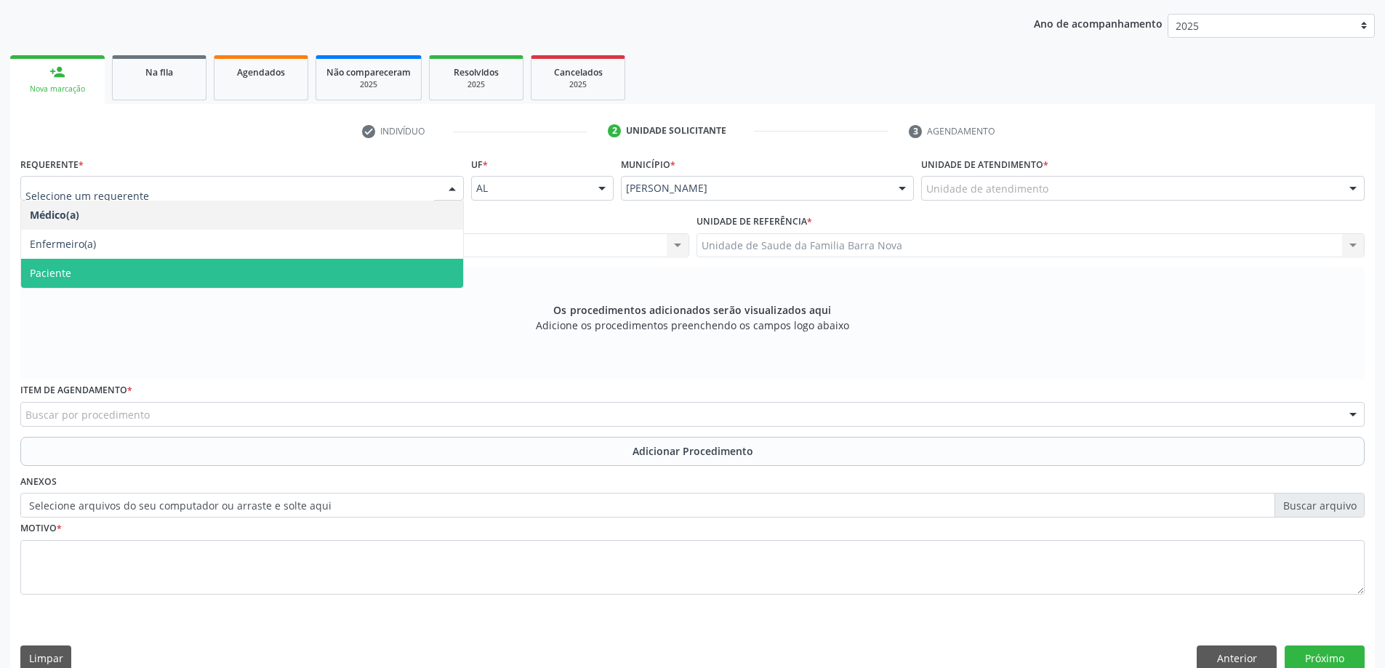
click at [380, 271] on span "Paciente" at bounding box center [242, 273] width 442 height 29
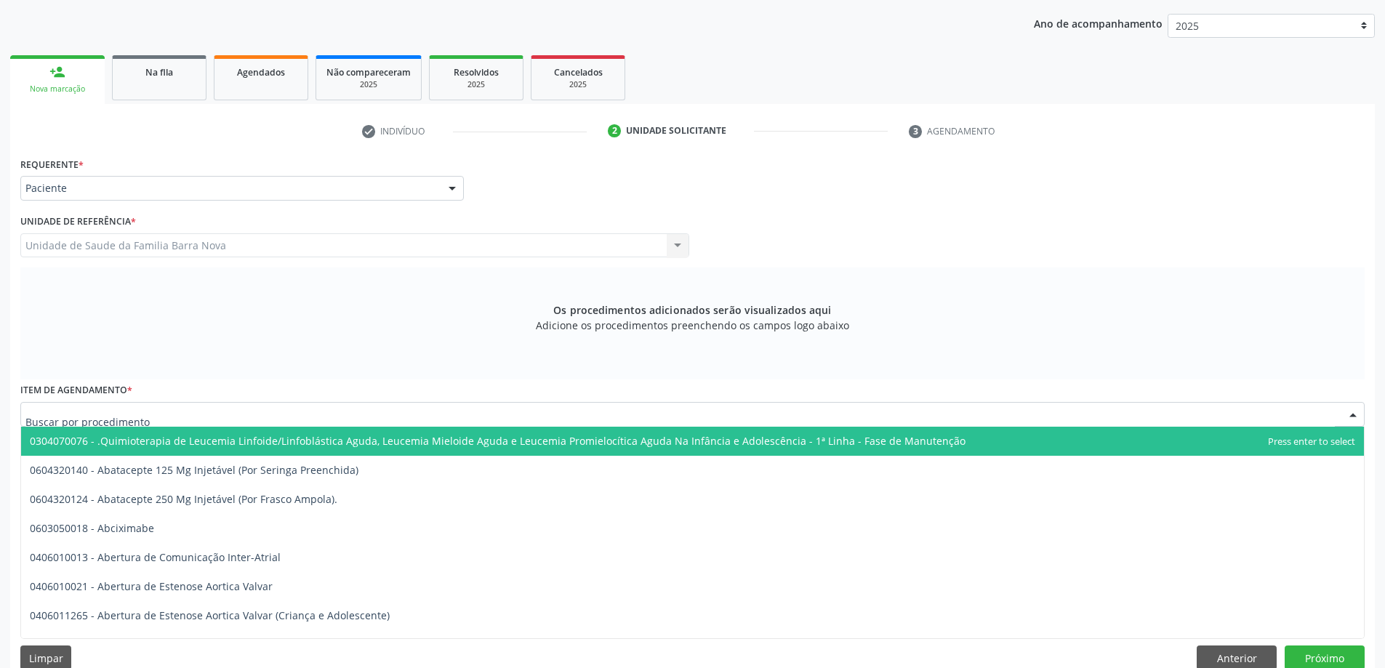
click at [295, 412] on div at bounding box center [692, 414] width 1344 height 25
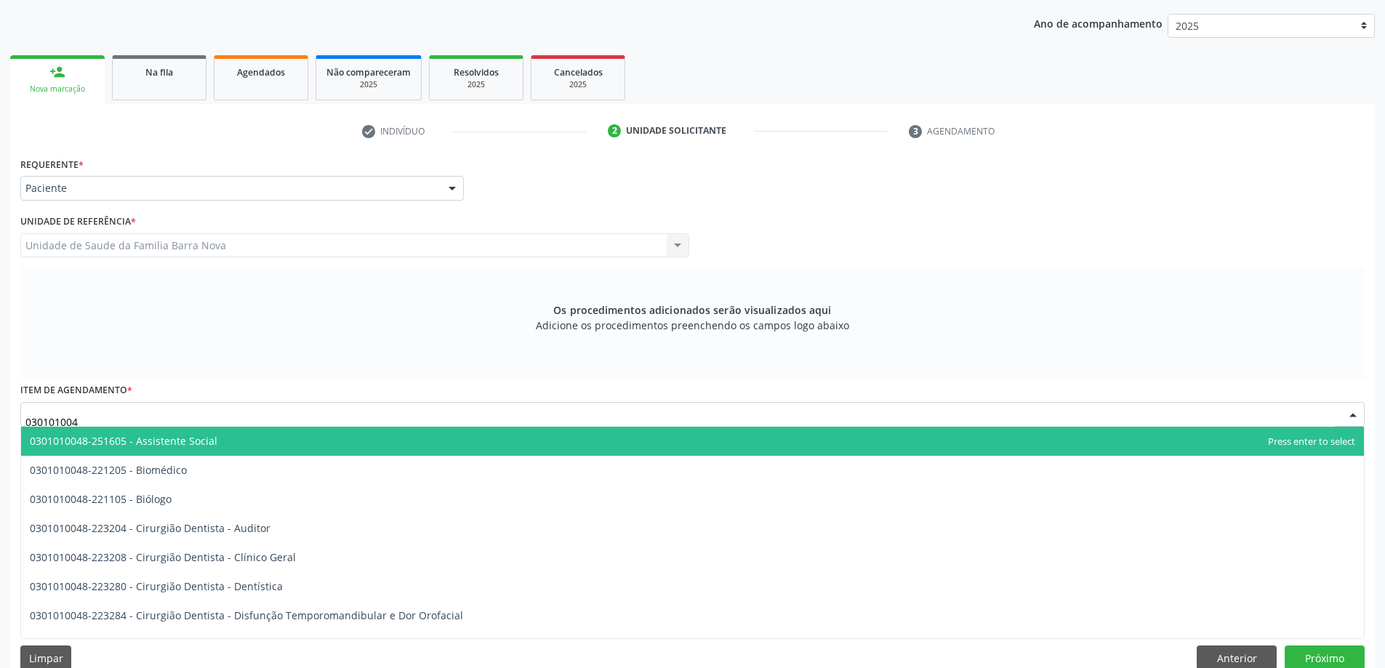
type input "0301010048"
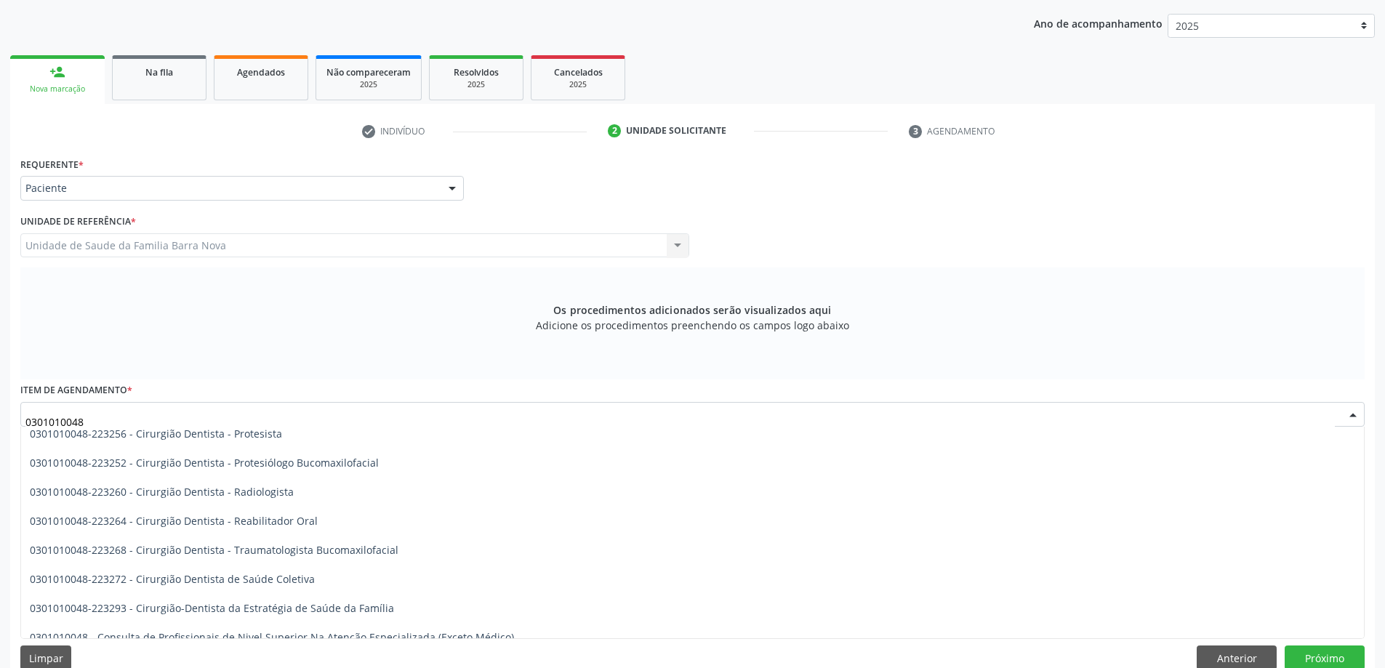
scroll to position [582, 0]
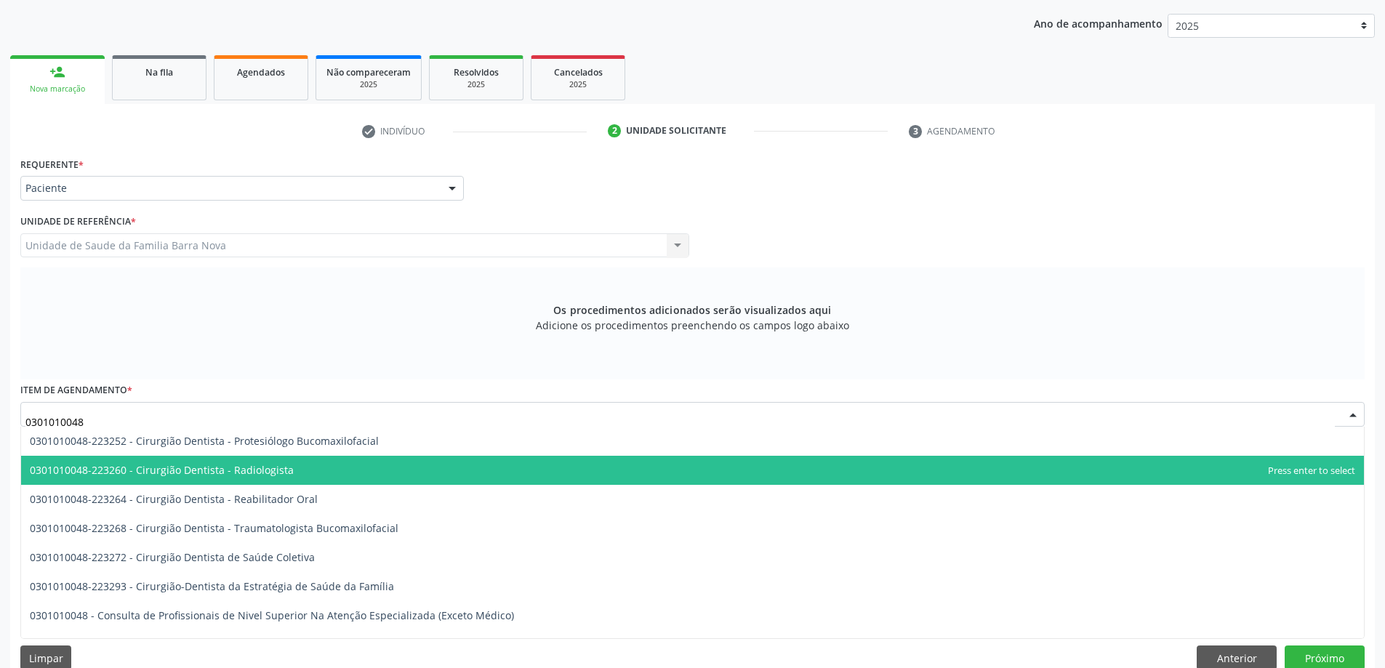
click at [328, 474] on span "0301010048-223260 - Cirurgião Dentista - Radiologista" at bounding box center [692, 470] width 1343 height 29
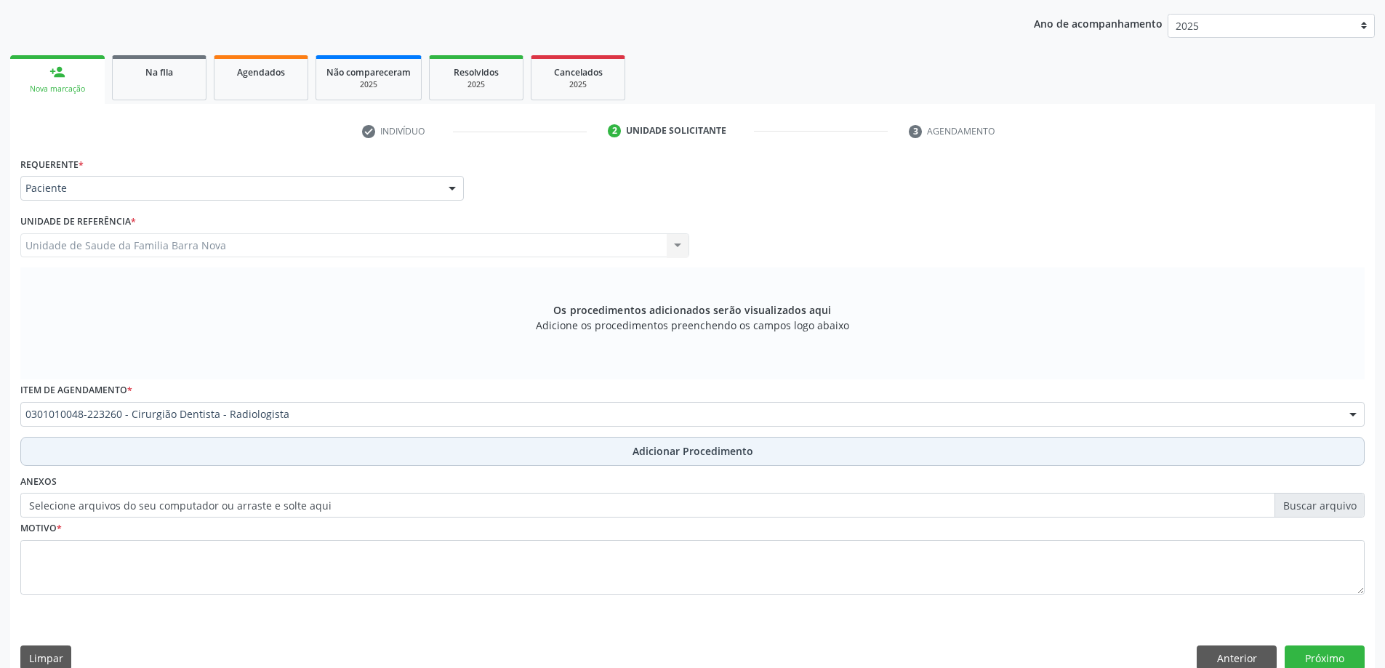
click at [688, 455] on span "Adicionar Procedimento" at bounding box center [692, 450] width 121 height 15
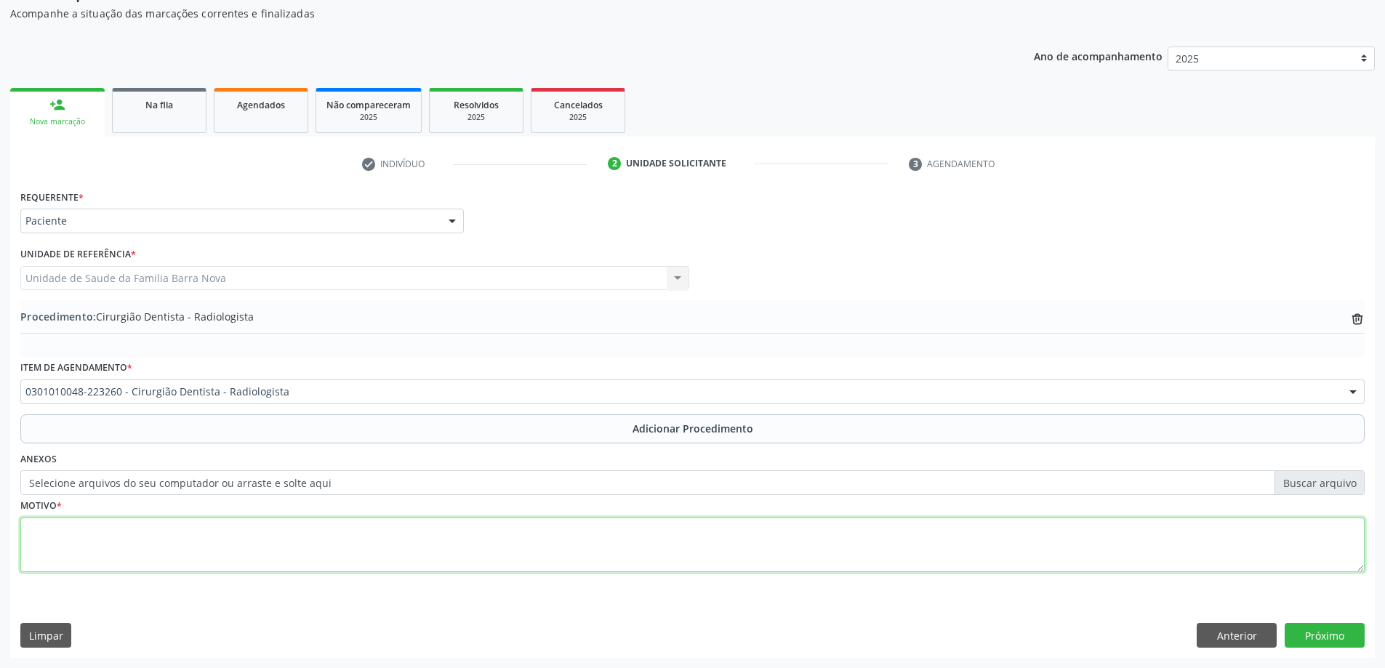
click at [291, 557] on textarea at bounding box center [692, 545] width 1344 height 55
type textarea "r"
type textarea "Raio X periapical dos elementos 45 e 38. RAIO X. CEO."
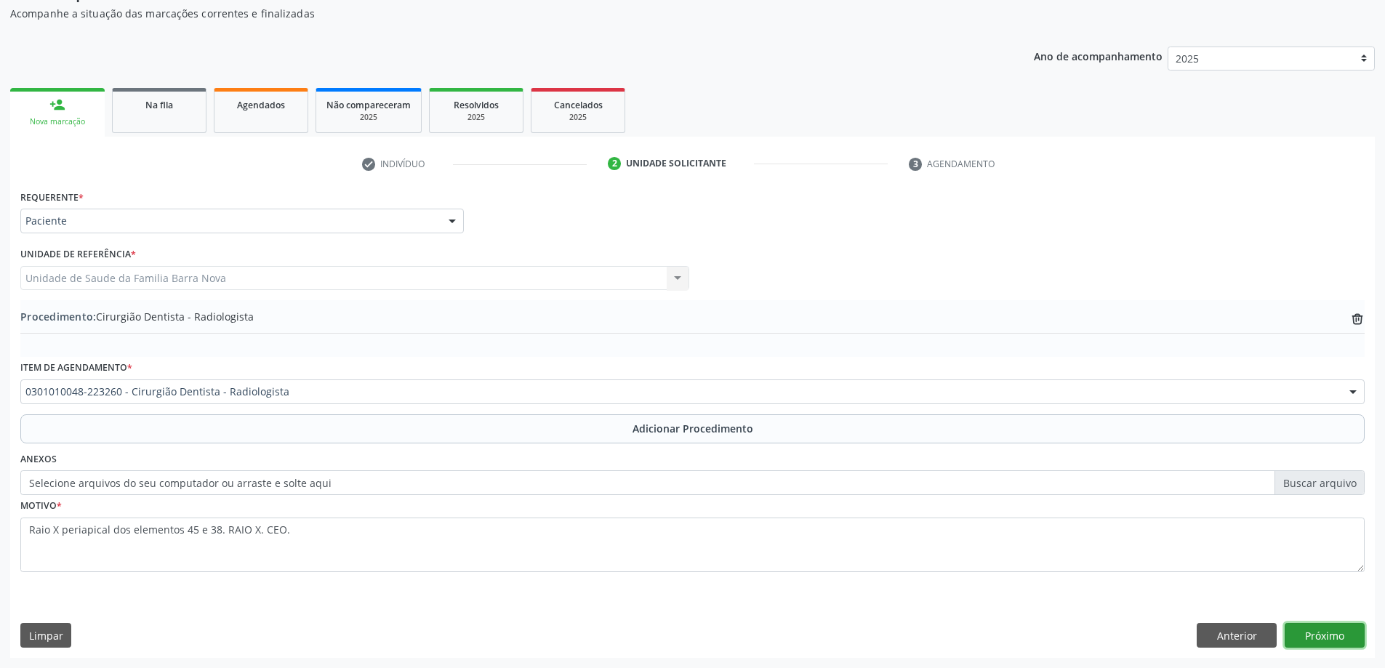
click at [1316, 625] on button "Próximo" at bounding box center [1324, 635] width 80 height 25
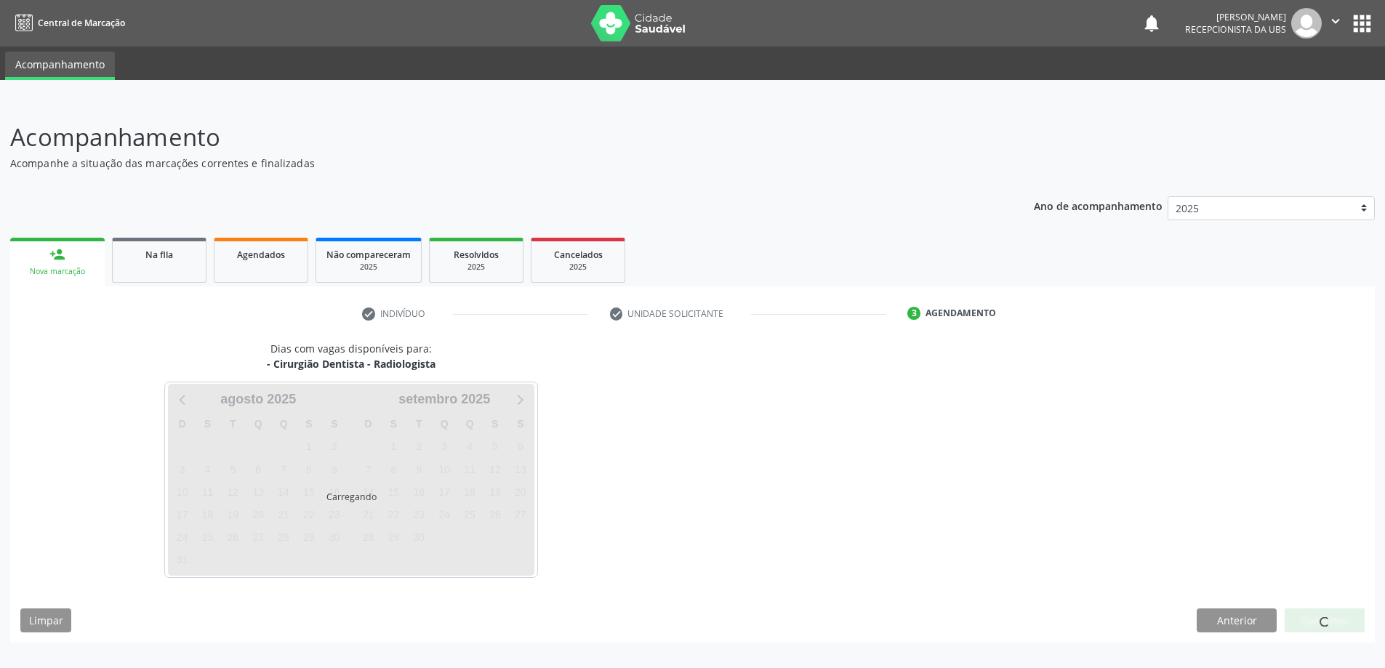
scroll to position [0, 0]
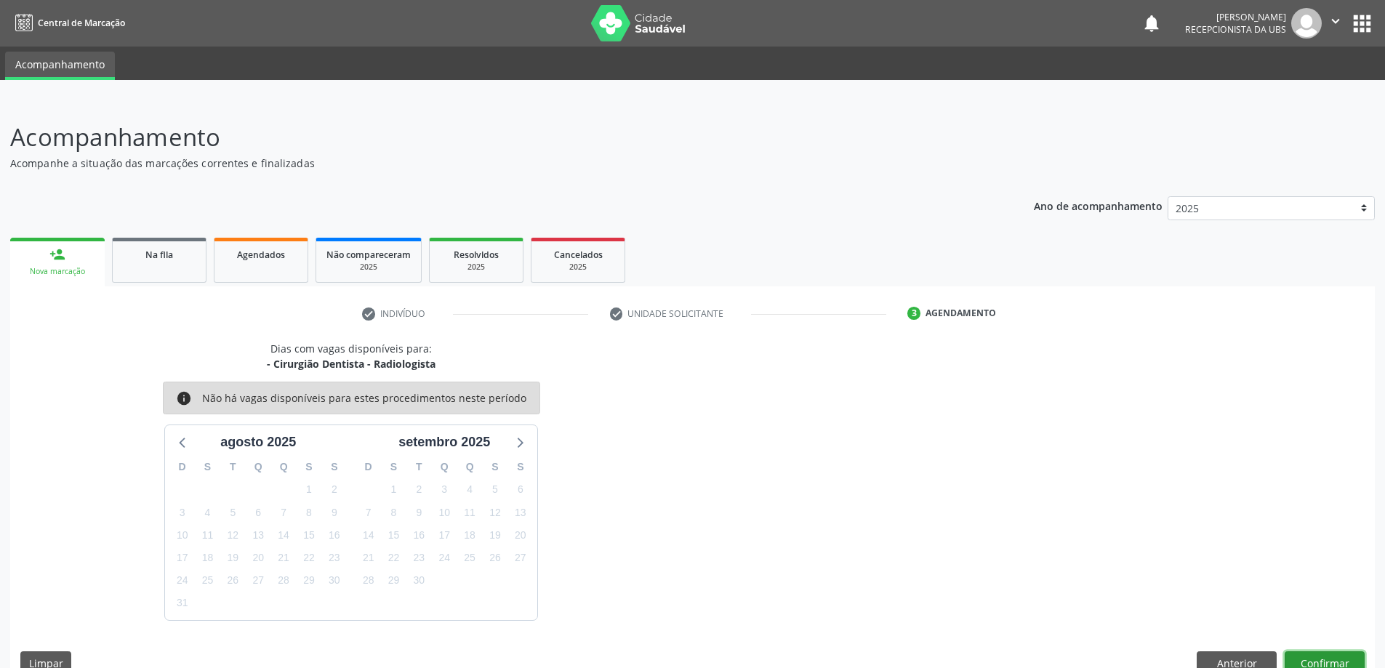
click at [1328, 658] on button "Confirmar" at bounding box center [1324, 663] width 80 height 25
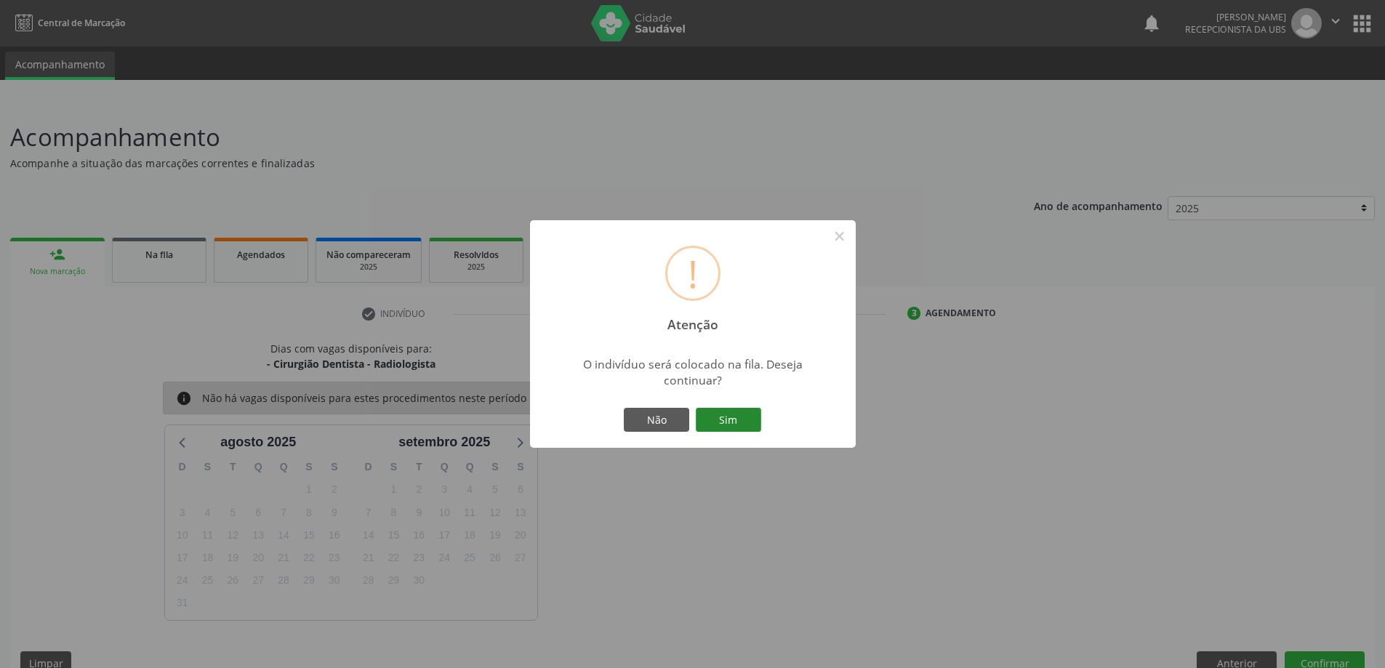
click at [721, 427] on button "Sim" at bounding box center [728, 420] width 65 height 25
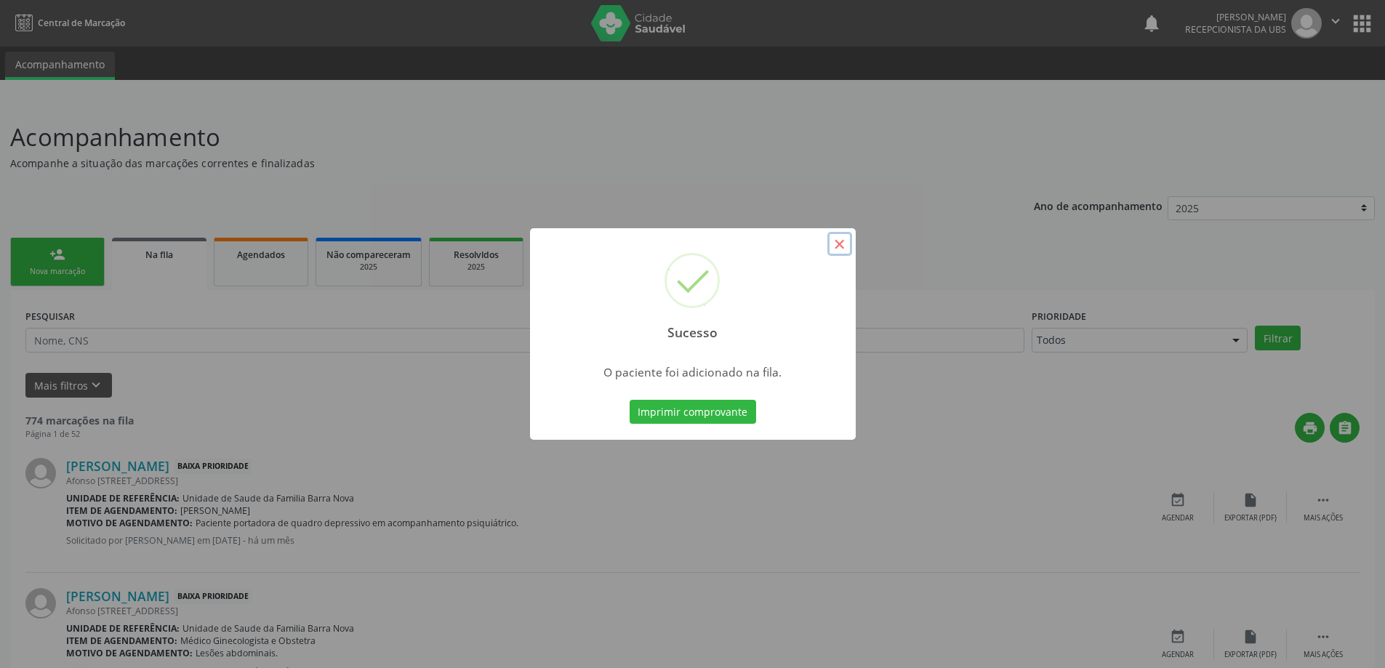
click at [837, 243] on button "×" at bounding box center [839, 244] width 25 height 25
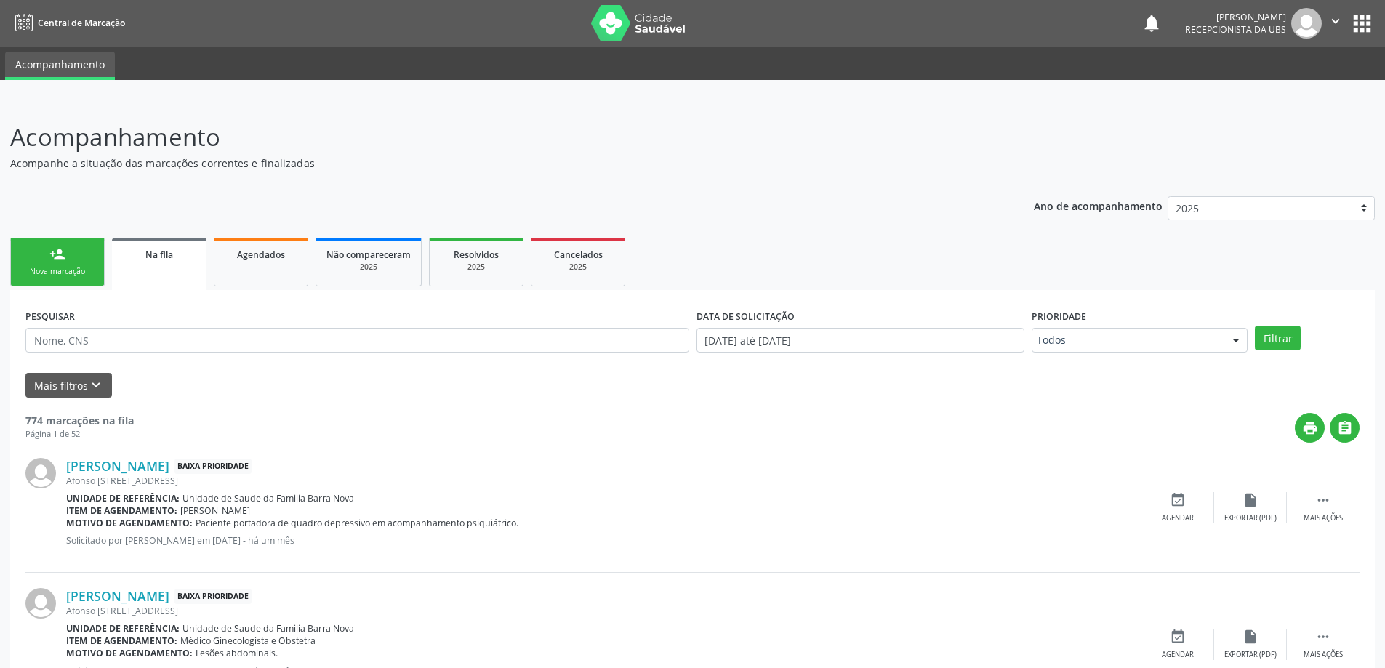
click at [62, 260] on div "person_add" at bounding box center [57, 254] width 16 height 16
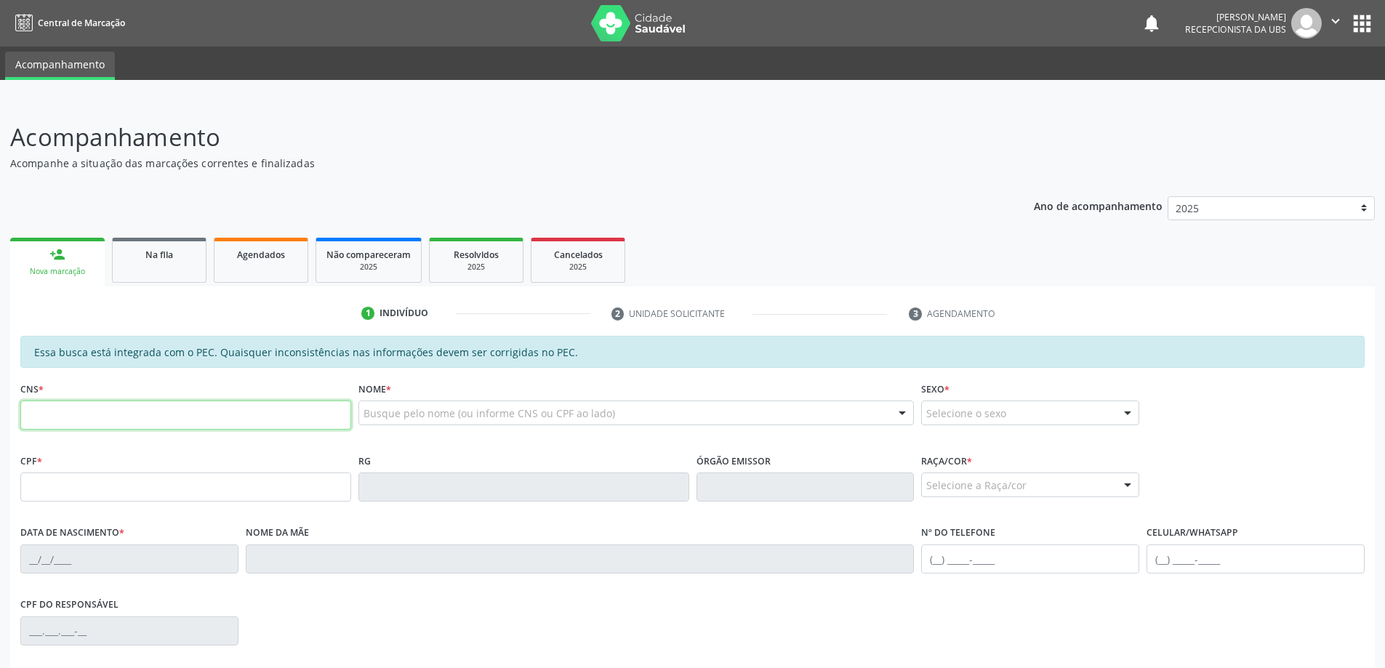
click at [148, 403] on input "text" at bounding box center [185, 415] width 331 height 29
type input "708 5063 4849 0470"
type input "077.187.654-82"
type input "[DATE]"
type input "[DATE][PERSON_NAME]"
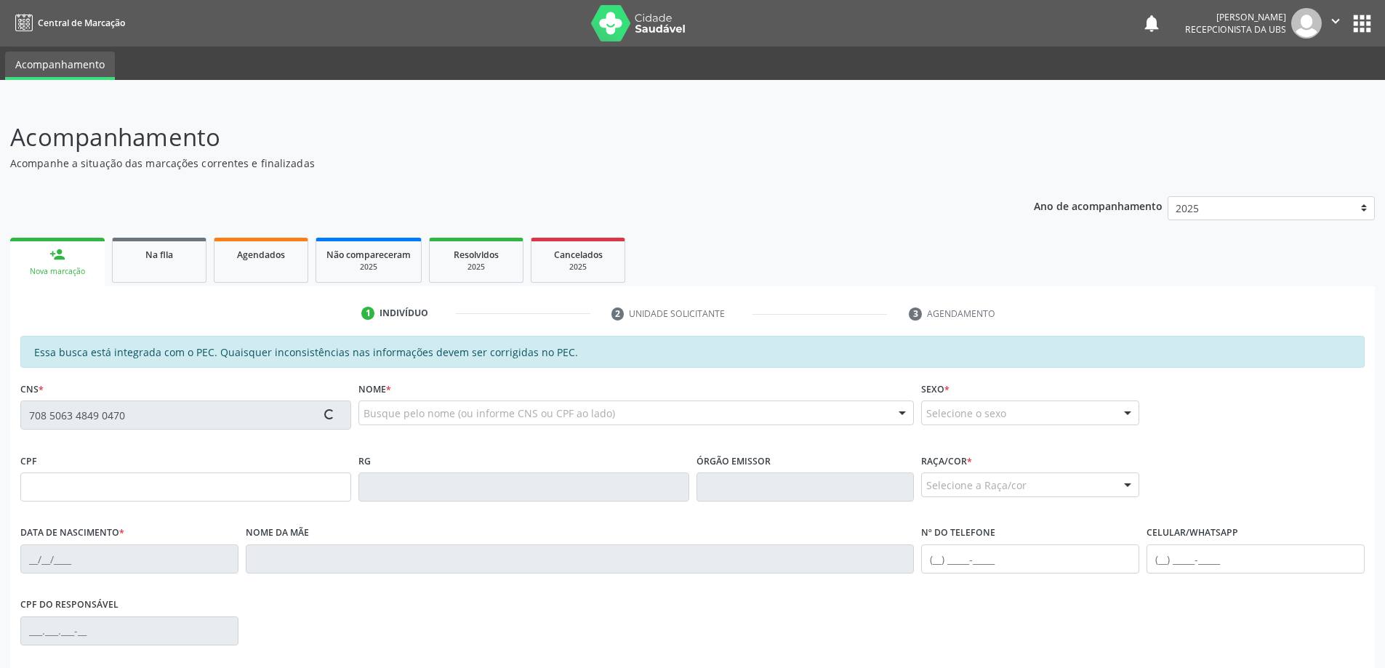
type input "[PHONE_NUMBER]"
type input "602"
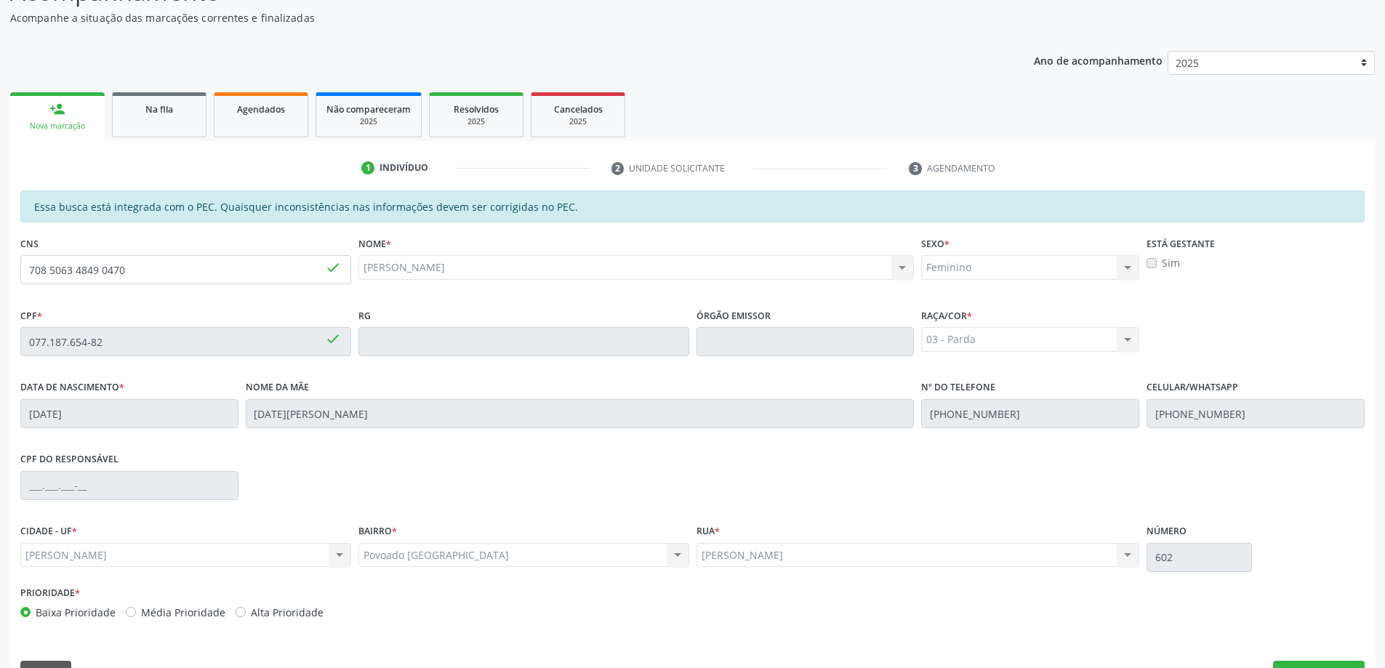
scroll to position [182, 0]
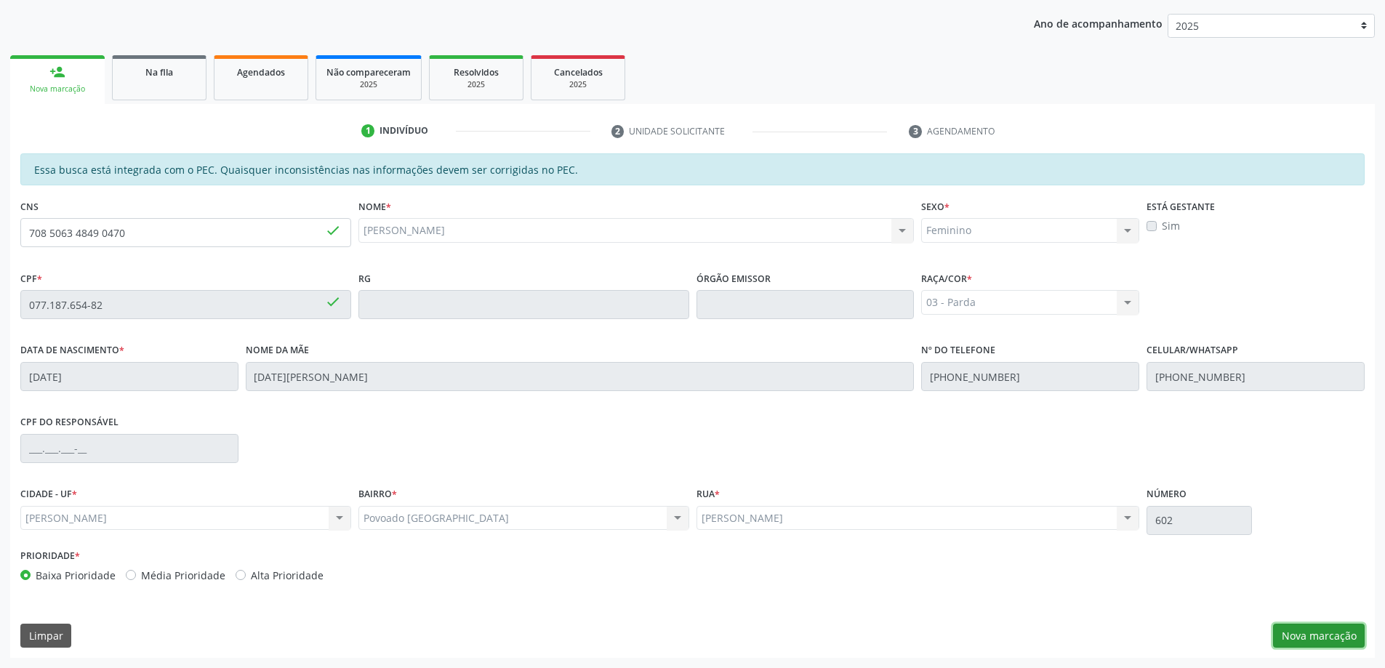
click at [1335, 642] on button "Nova marcação" at bounding box center [1319, 636] width 92 height 25
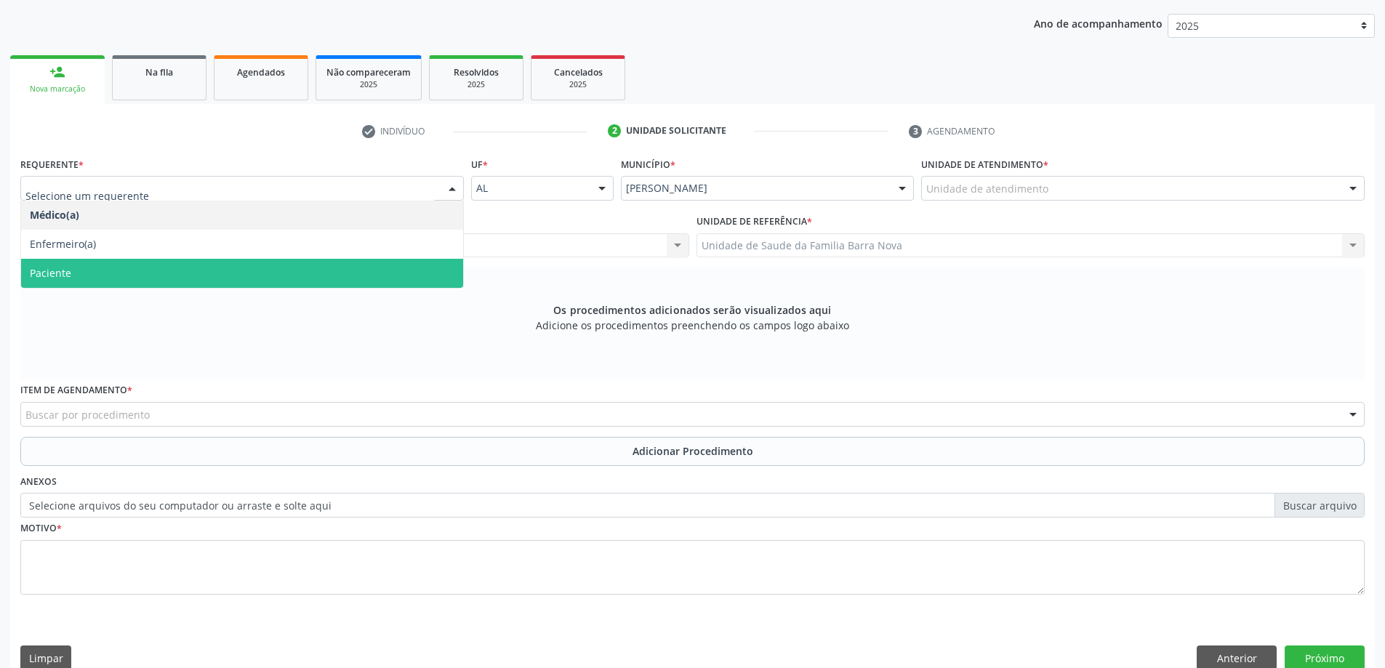
click at [335, 268] on span "Paciente" at bounding box center [242, 273] width 442 height 29
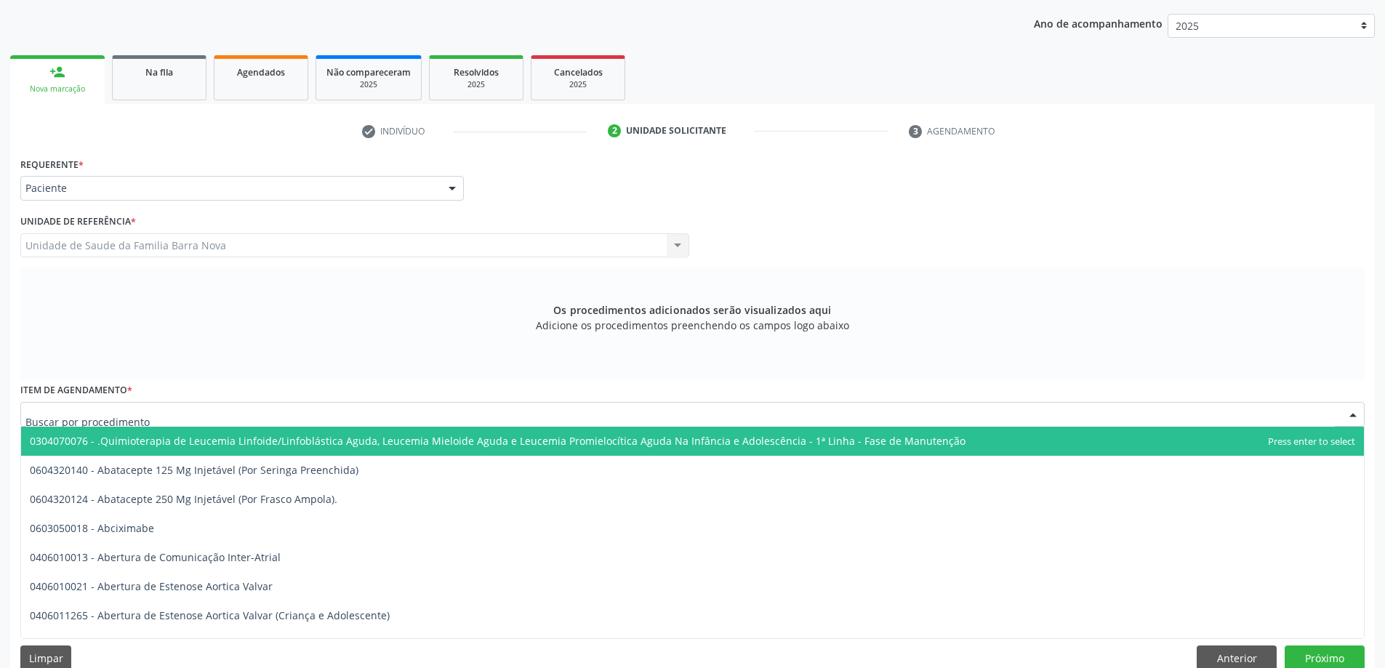
click at [610, 414] on div at bounding box center [692, 414] width 1344 height 25
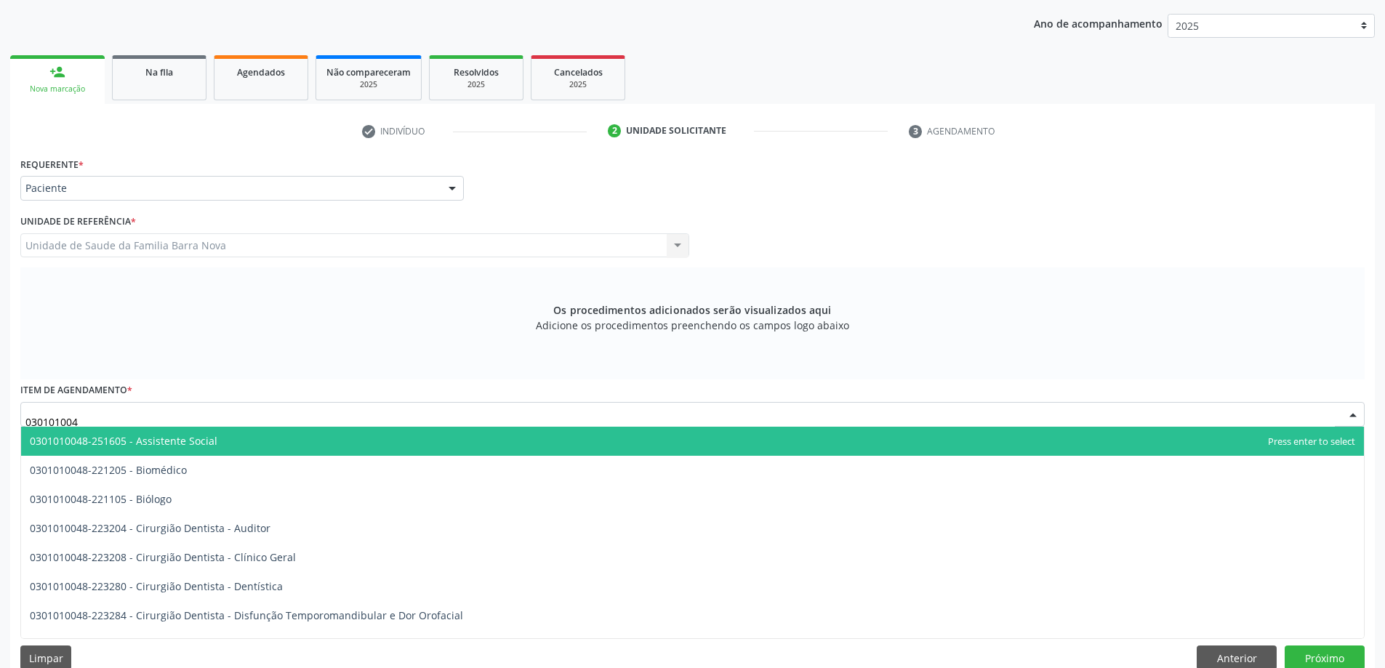
type input "0301010048"
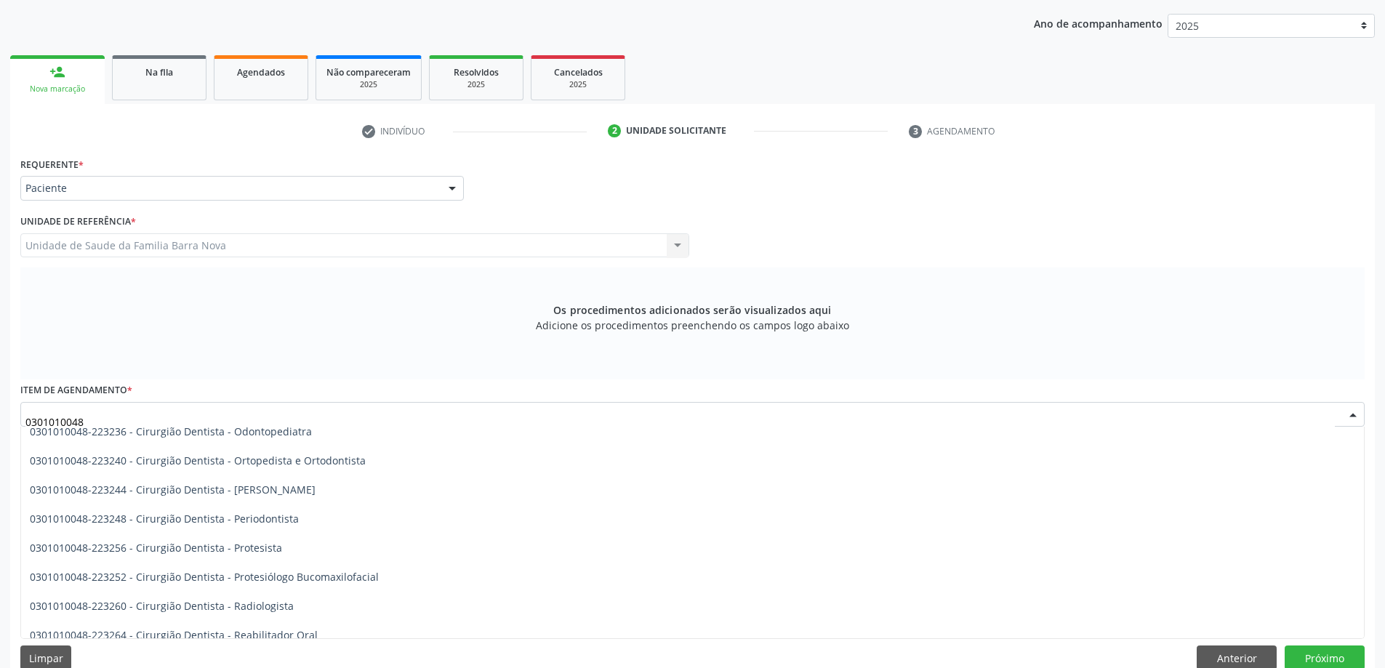
scroll to position [509, 0]
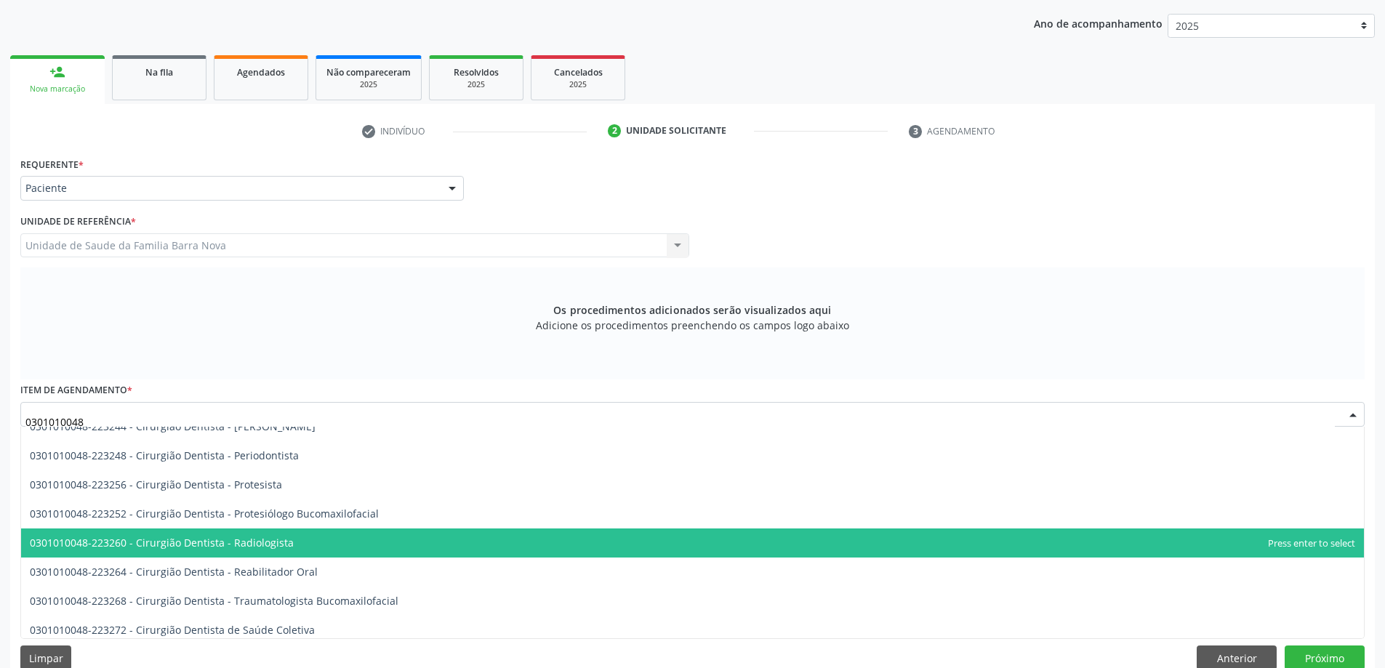
click at [433, 554] on span "0301010048-223260 - Cirurgião Dentista - Radiologista" at bounding box center [692, 542] width 1343 height 29
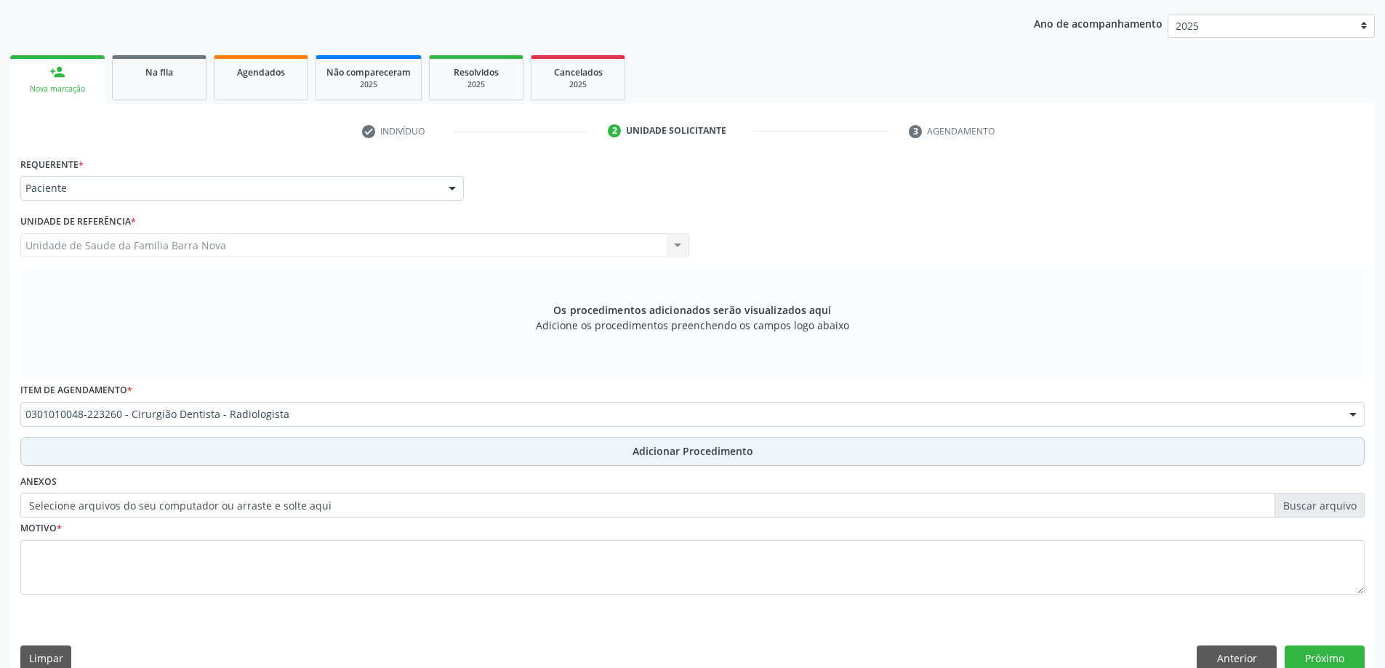
click at [683, 455] on span "Adicionar Procedimento" at bounding box center [692, 450] width 121 height 15
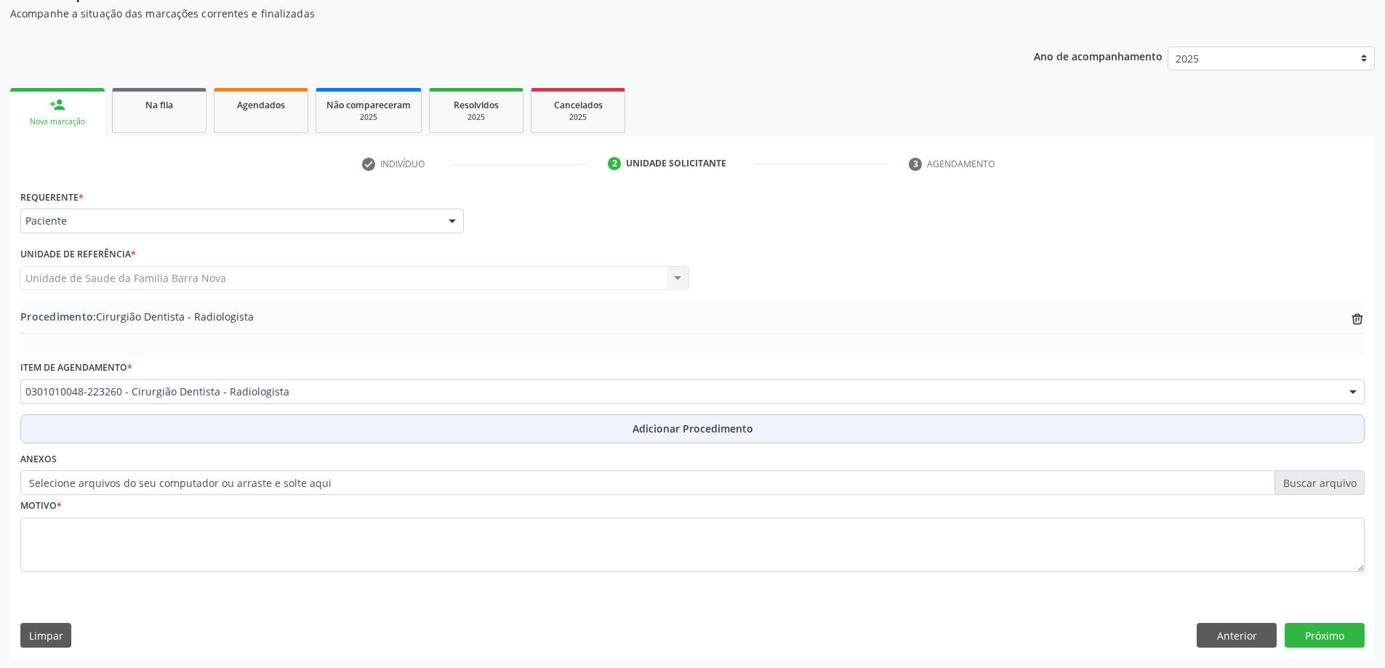
scroll to position [150, 0]
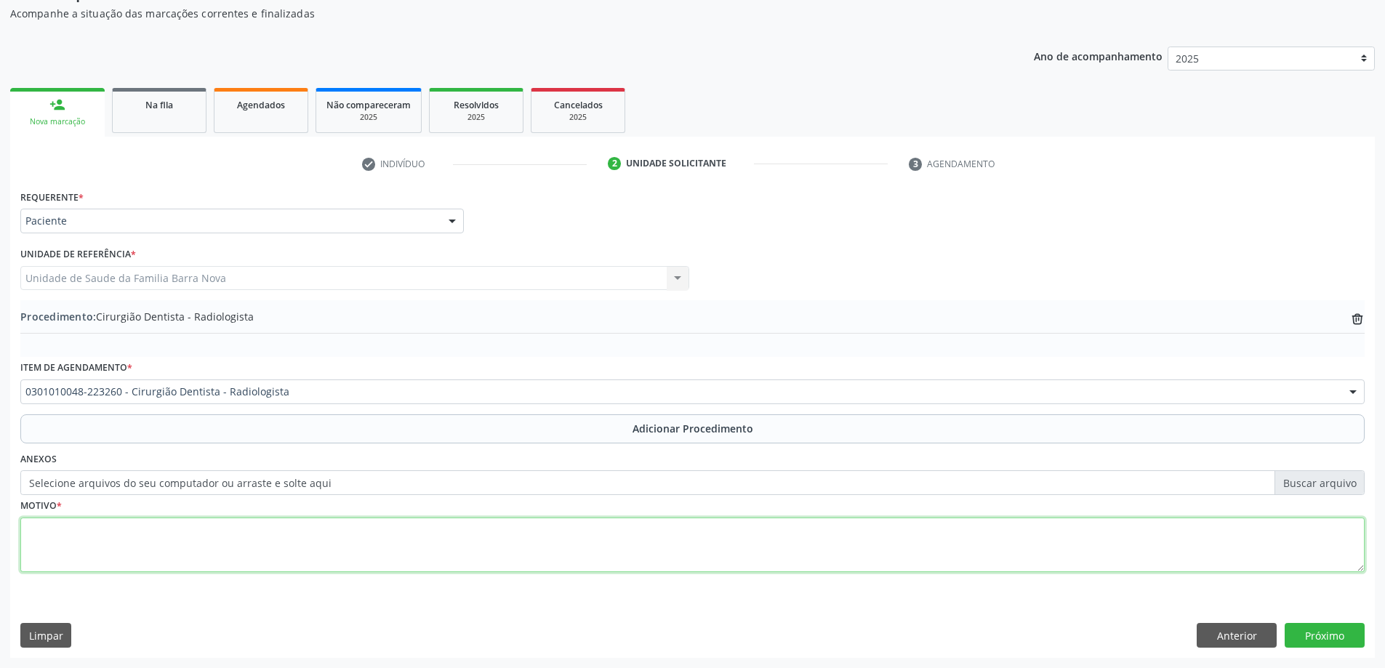
click at [247, 544] on textarea at bounding box center [692, 545] width 1344 height 55
click at [50, 532] on textarea "RaioX" at bounding box center [692, 545] width 1344 height 55
click at [68, 534] on textarea "Raio X" at bounding box center [692, 545] width 1344 height 55
click at [228, 531] on textarea "Raio X periapical do elemento 22. RAIO X> CEO" at bounding box center [692, 545] width 1344 height 55
click at [252, 536] on textarea "Raio X periapical do elemento 22. RAIO X . CEO" at bounding box center [692, 545] width 1344 height 55
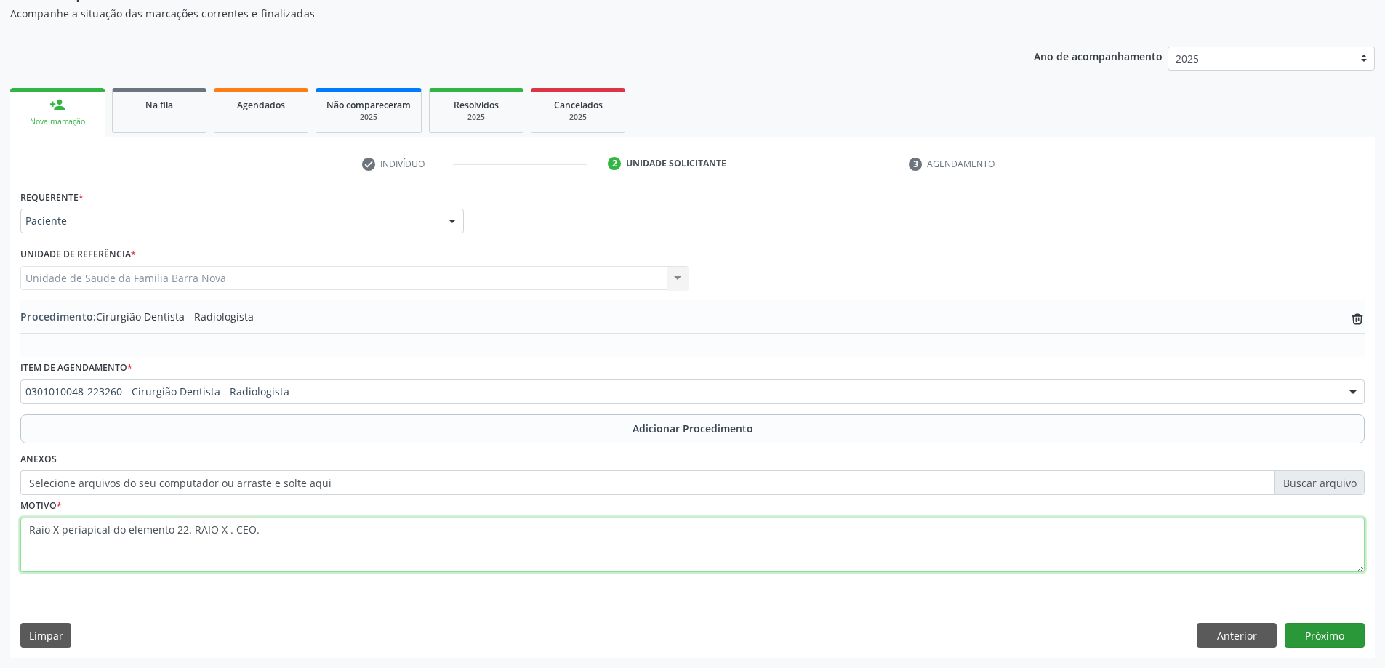
type textarea "Raio X periapical do elemento 22. RAIO X . CEO."
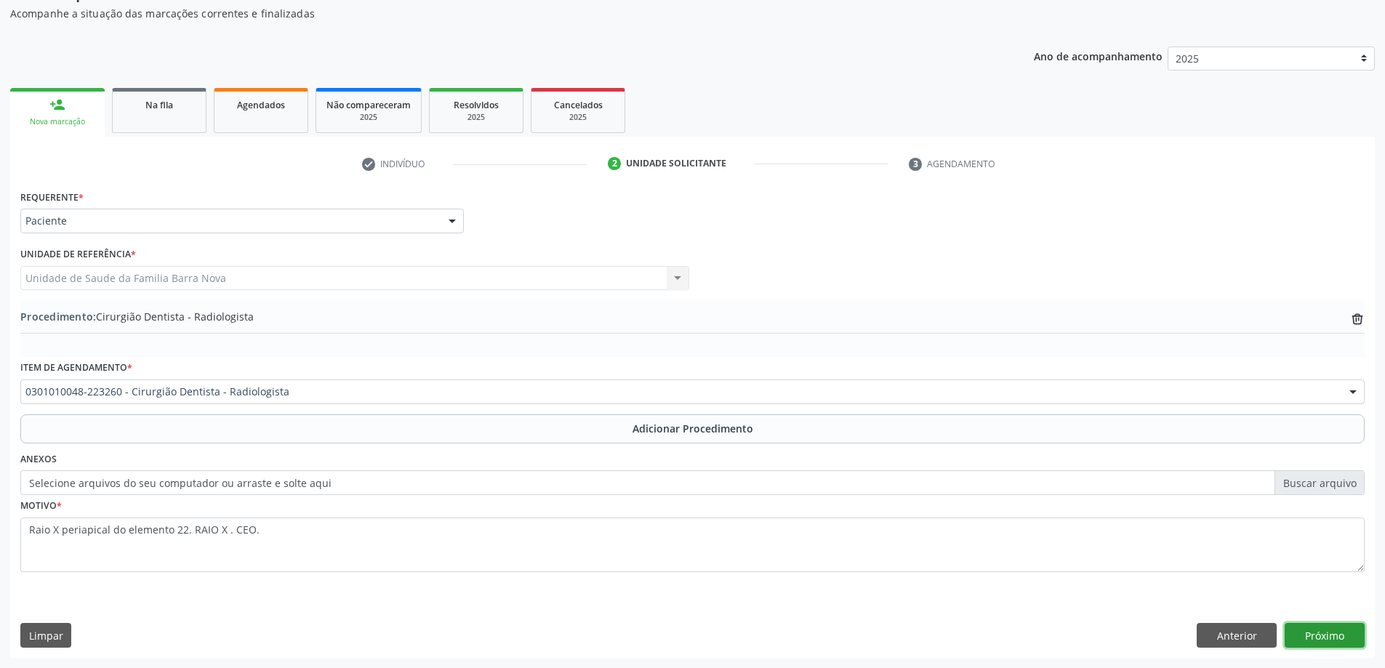
click at [1333, 637] on button "Próximo" at bounding box center [1324, 635] width 80 height 25
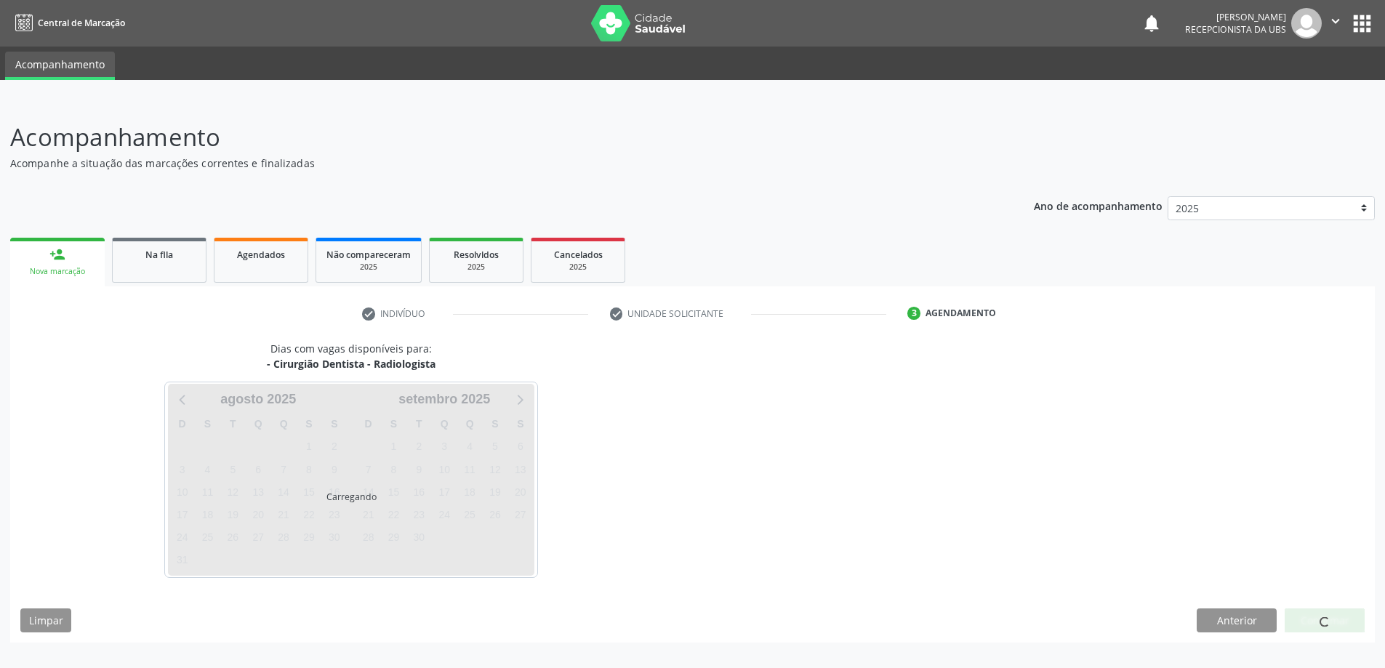
scroll to position [0, 0]
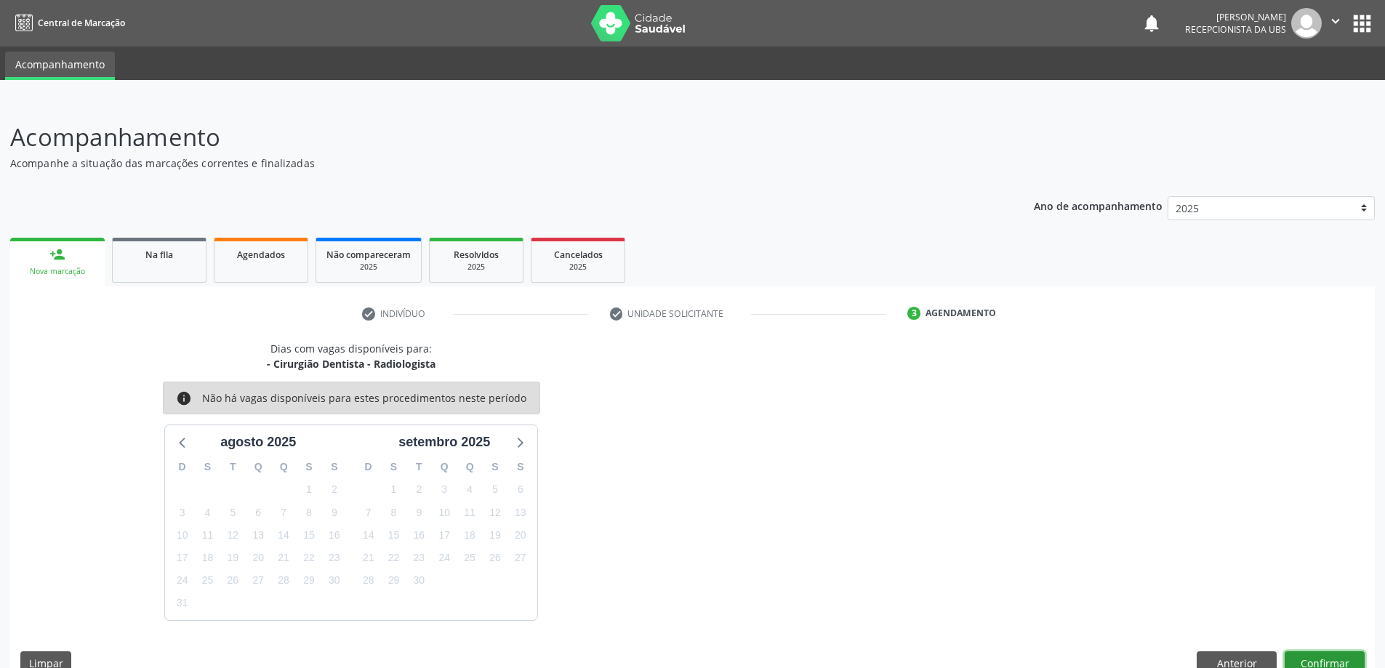
click at [1321, 659] on button "Confirmar" at bounding box center [1324, 663] width 80 height 25
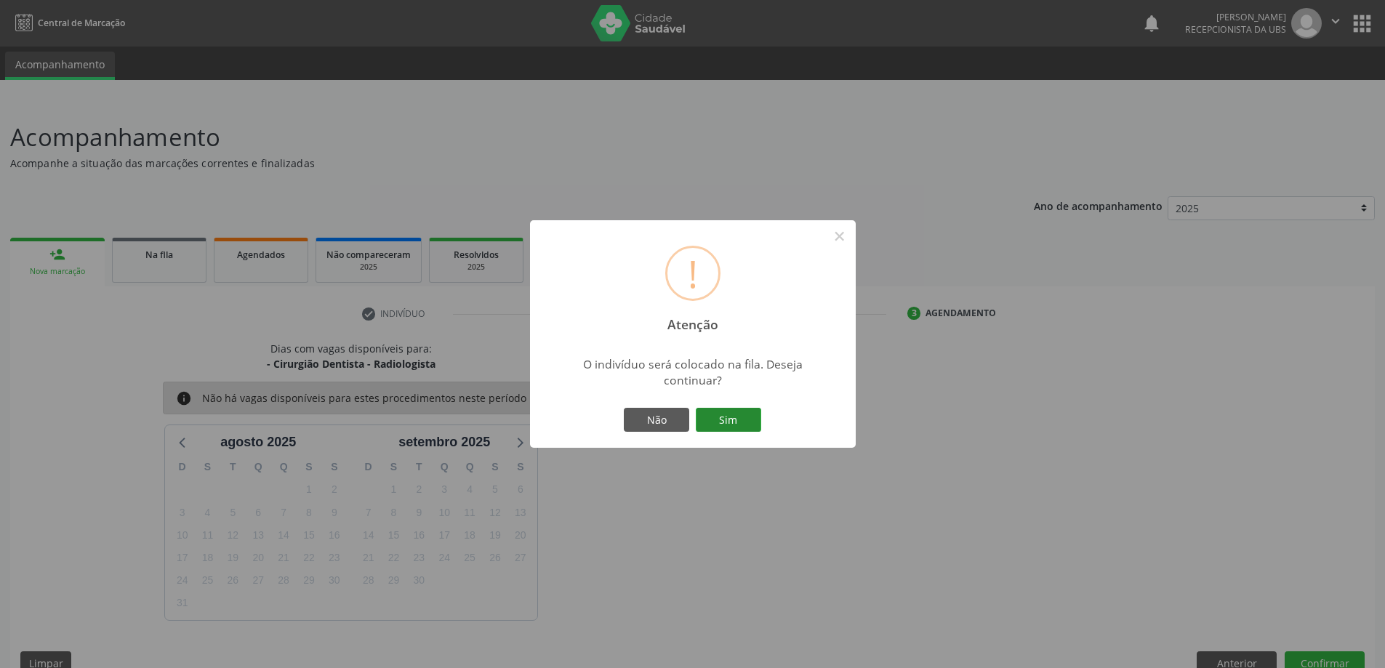
click at [728, 414] on button "Sim" at bounding box center [728, 420] width 65 height 25
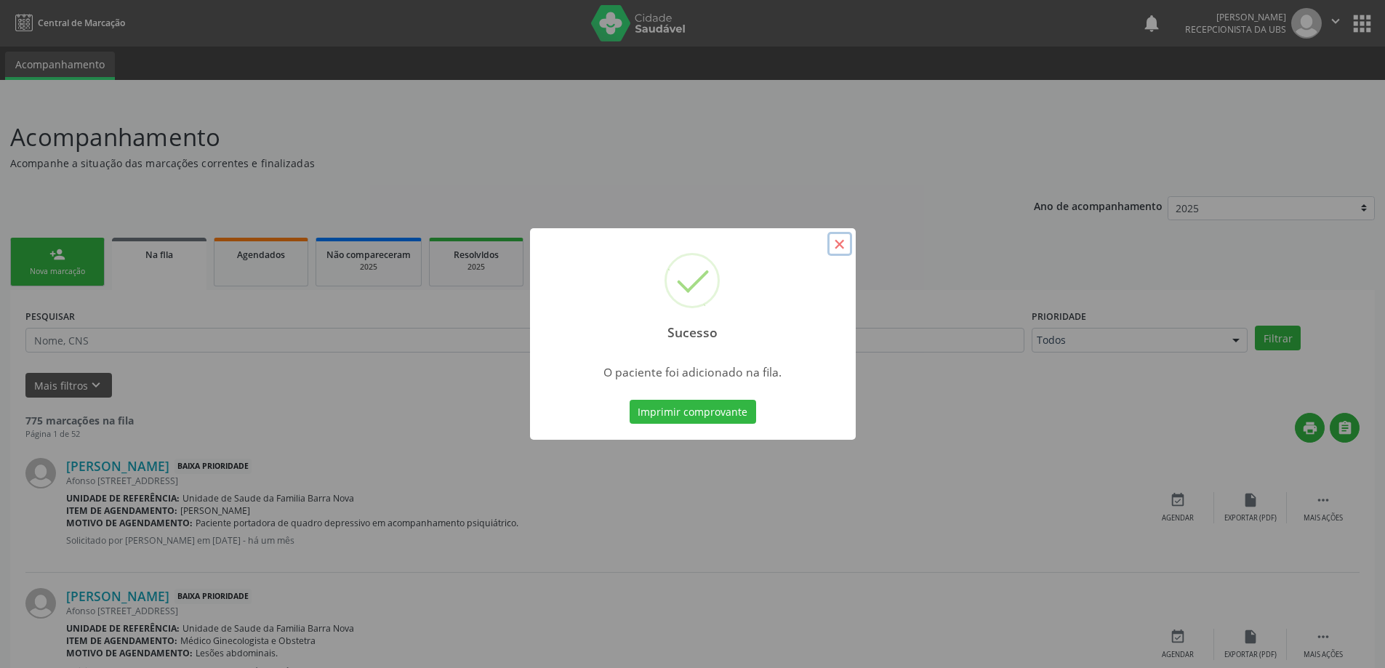
click at [833, 249] on button "×" at bounding box center [839, 244] width 25 height 25
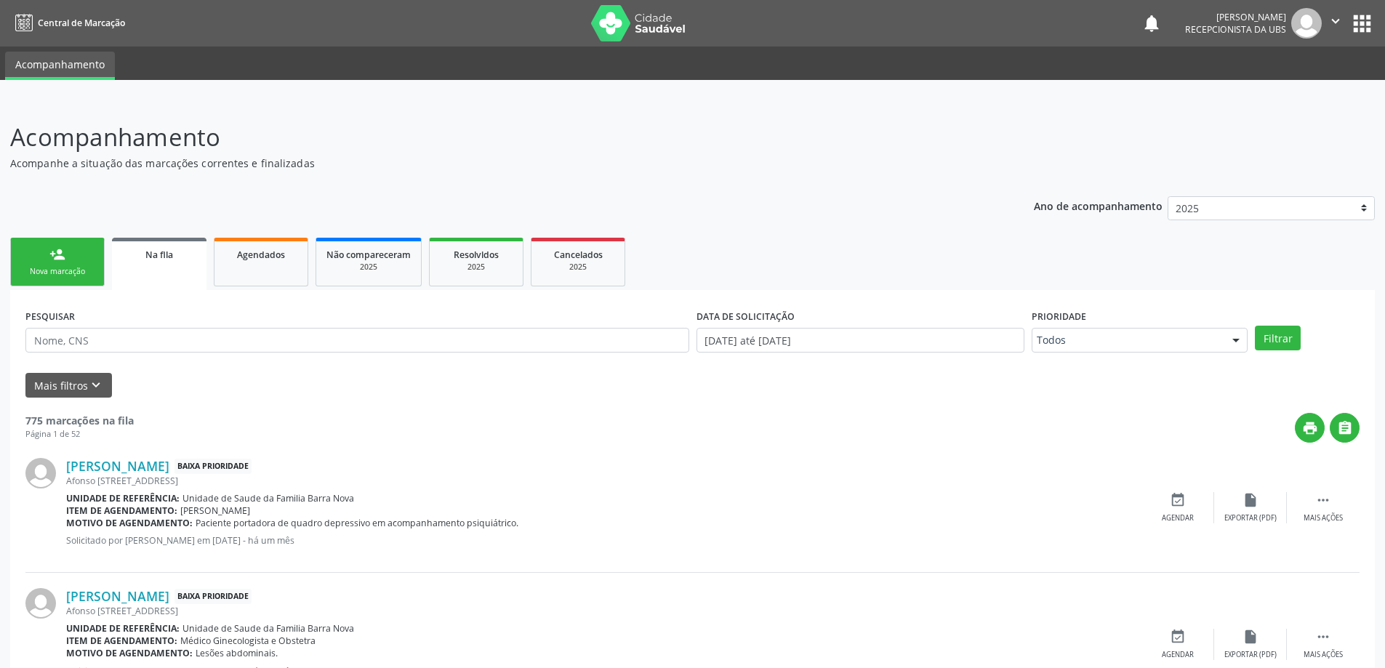
click at [78, 265] on link "person_add Nova marcação" at bounding box center [57, 262] width 94 height 49
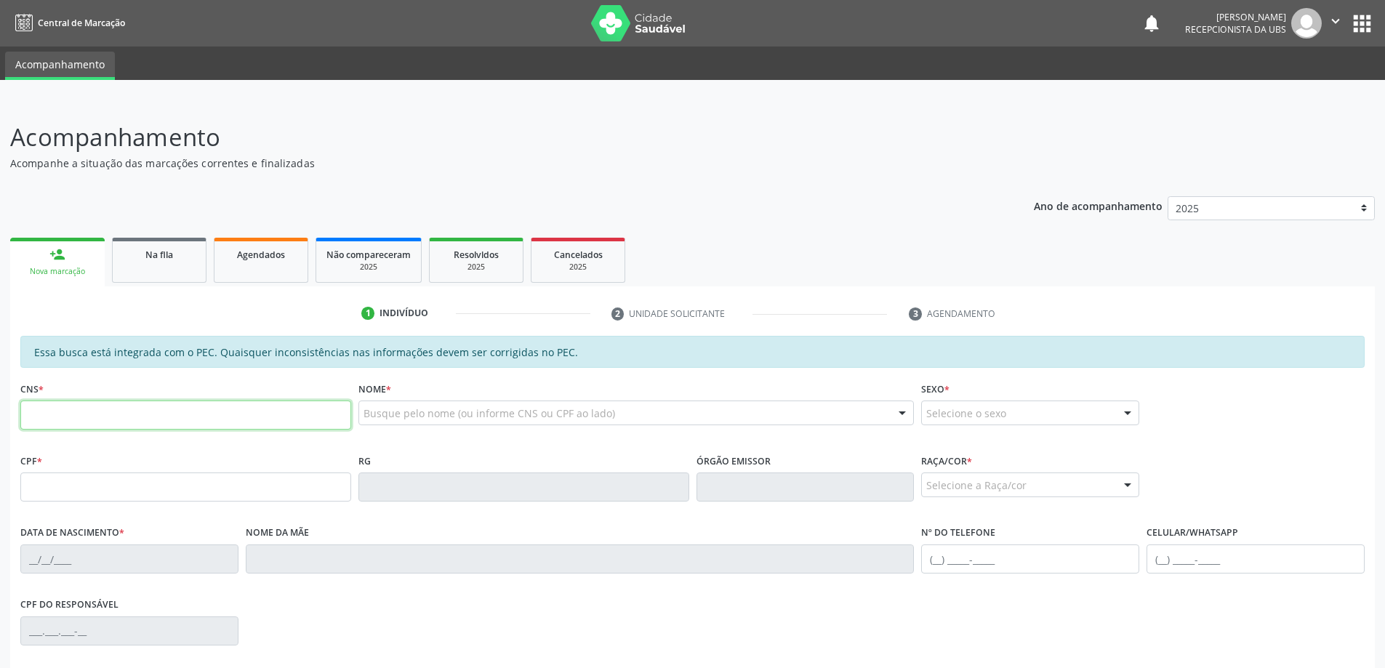
click at [177, 415] on input "text" at bounding box center [185, 415] width 331 height 29
type input "700 5065 3333 4255"
type input "107.689.844-08"
type input "[DATE]"
type input "[PERSON_NAME]"
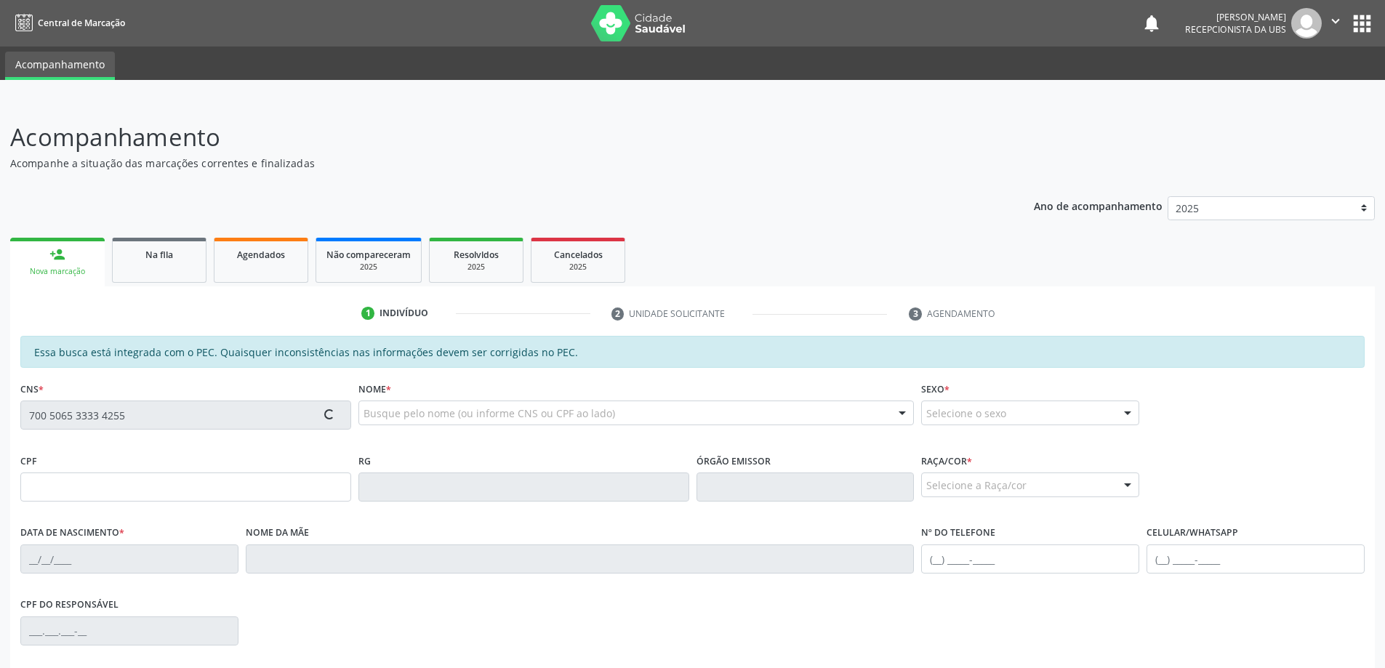
type input "[PHONE_NUMBER]"
type input "51"
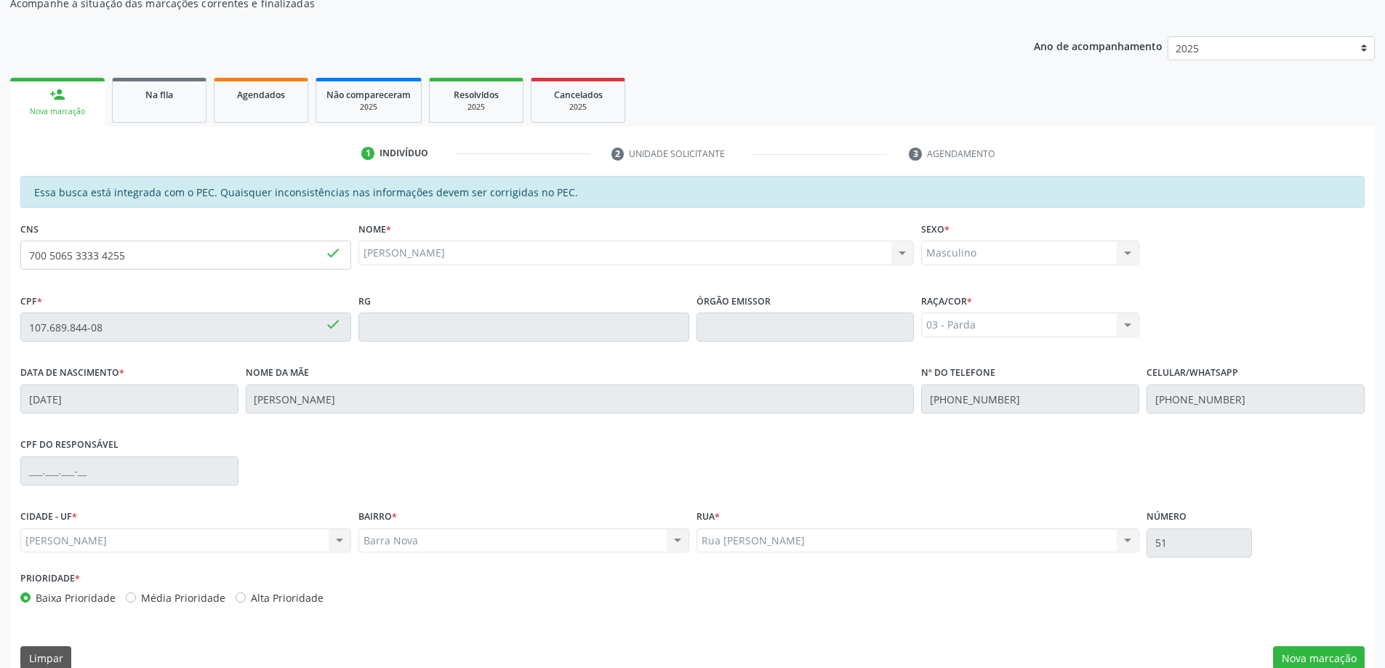
scroll to position [182, 0]
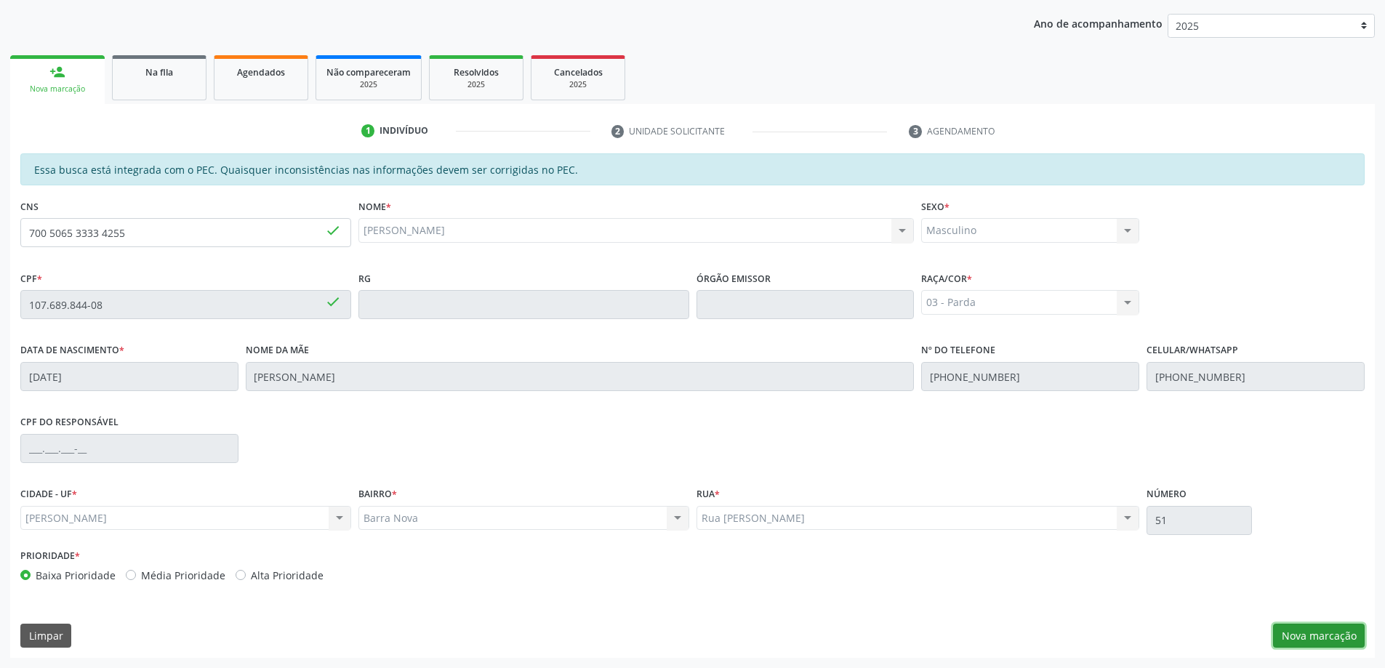
click at [1304, 636] on button "Nova marcação" at bounding box center [1319, 636] width 92 height 25
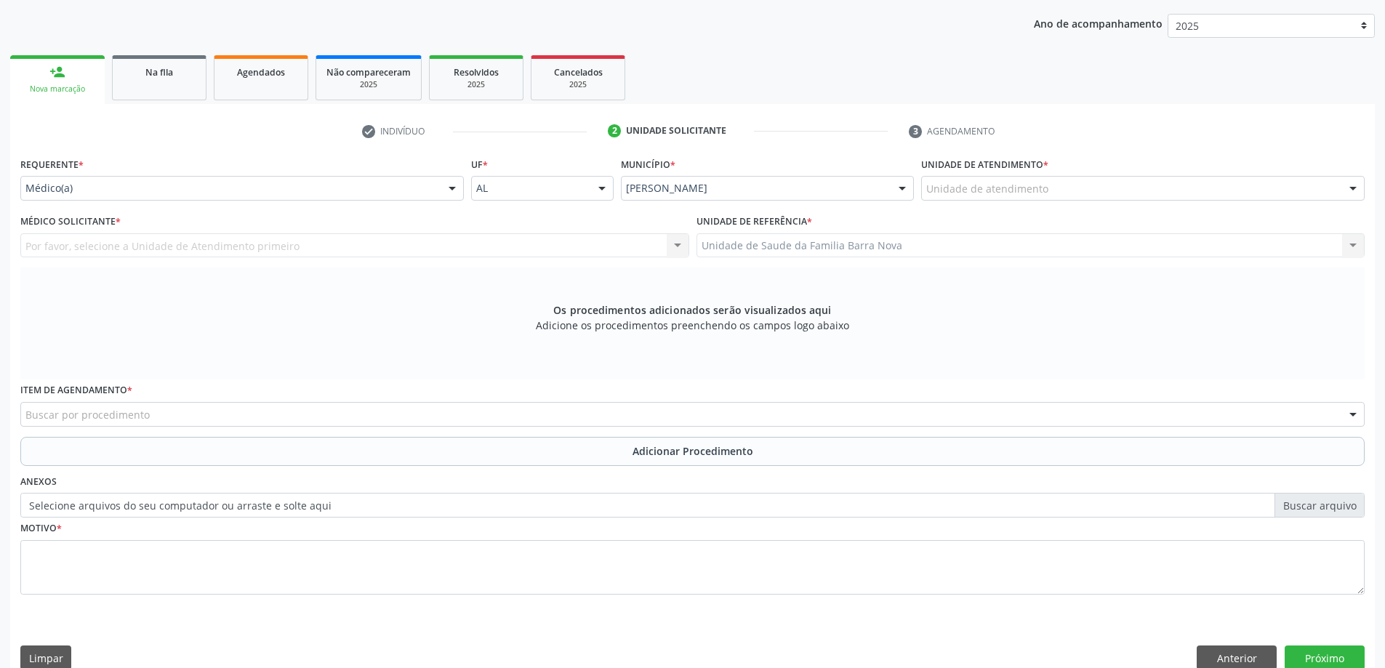
click at [512, 248] on div "Por favor, selecione a Unidade de Atendimento primeiro Nenhum resultado encontr…" at bounding box center [354, 245] width 669 height 25
click at [395, 249] on div "Por favor, selecione a Unidade de Atendimento primeiro Nenhum resultado encontr…" at bounding box center [354, 245] width 669 height 25
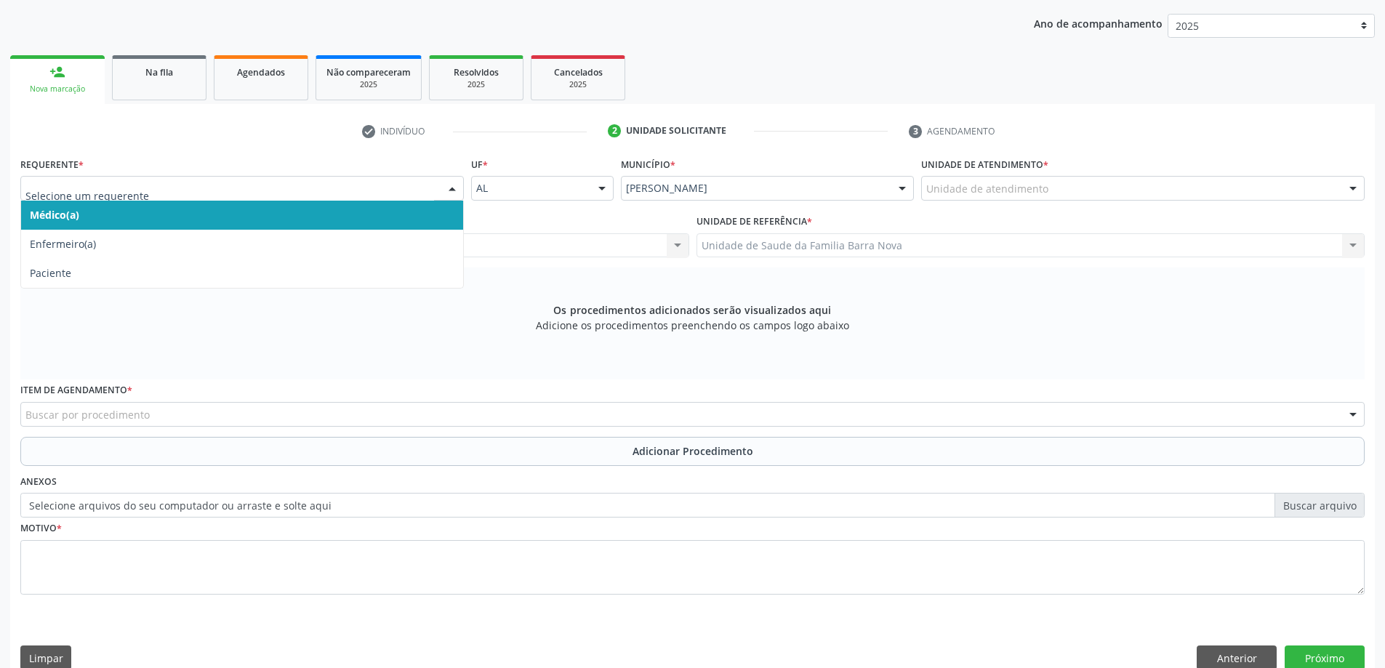
click at [437, 188] on div at bounding box center [241, 188] width 443 height 25
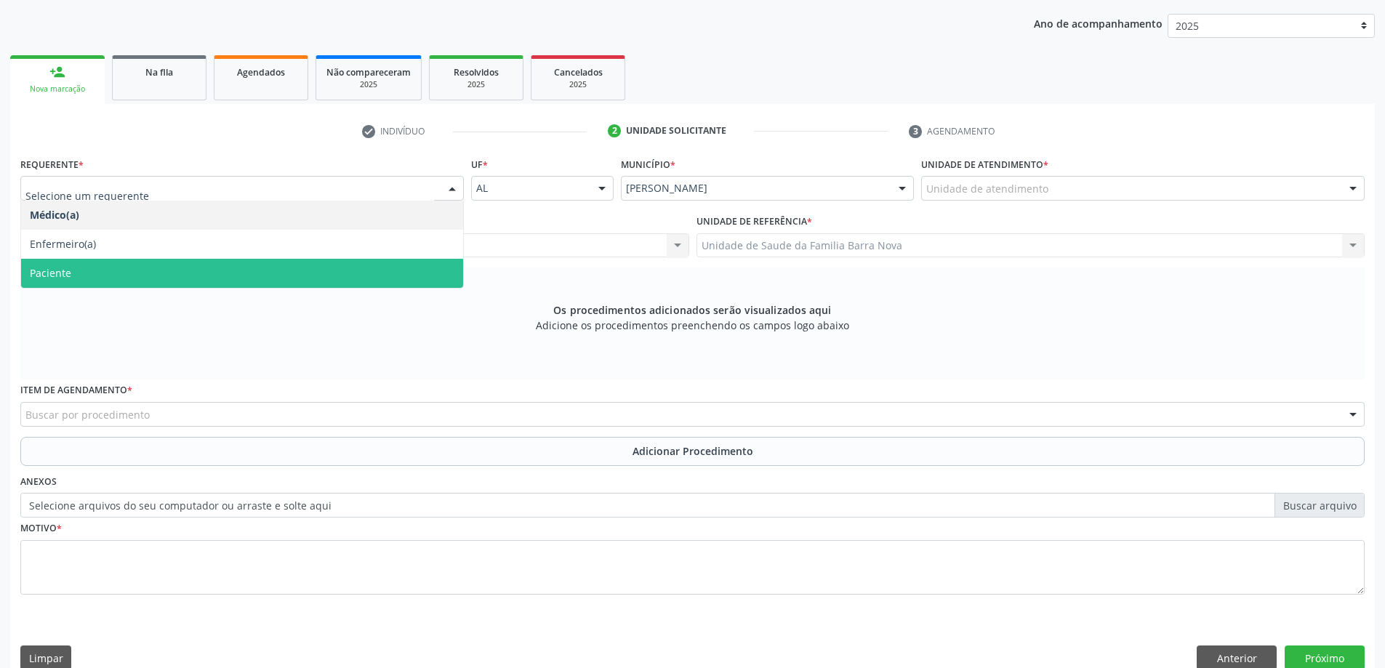
click at [392, 265] on span "Paciente" at bounding box center [242, 273] width 442 height 29
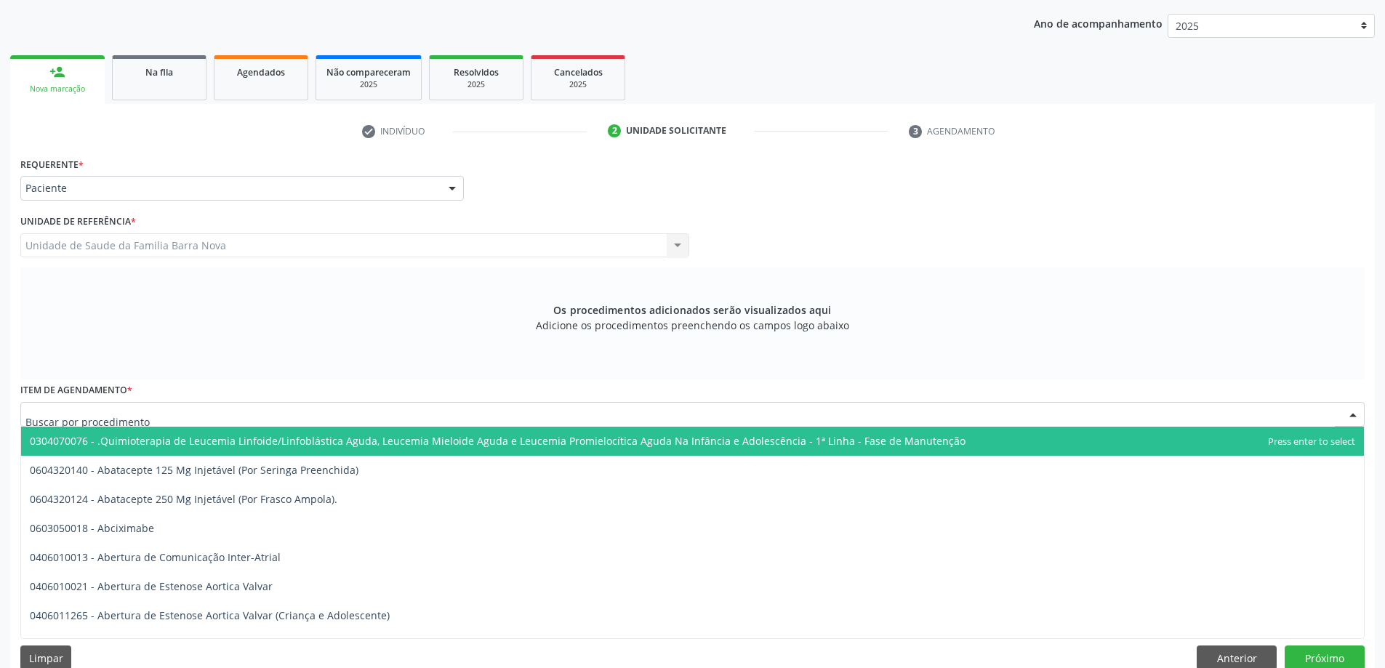
click at [369, 411] on div at bounding box center [692, 414] width 1344 height 25
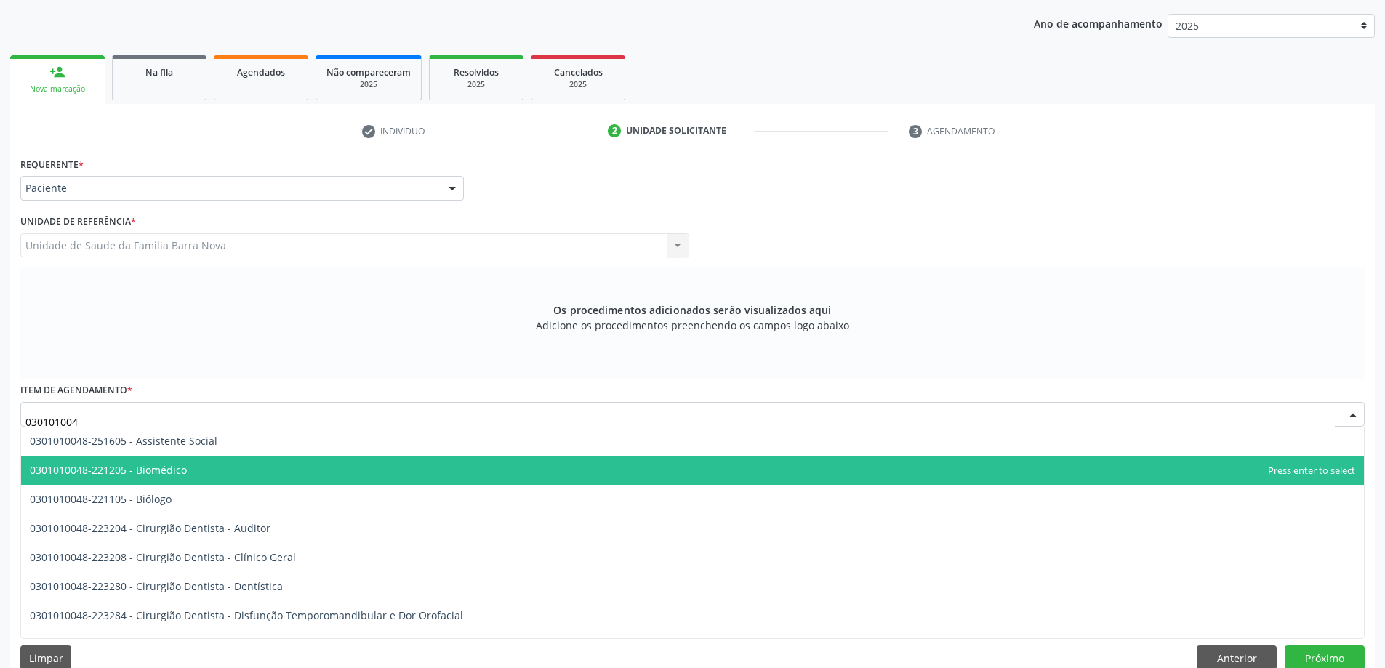
type input "0301010048"
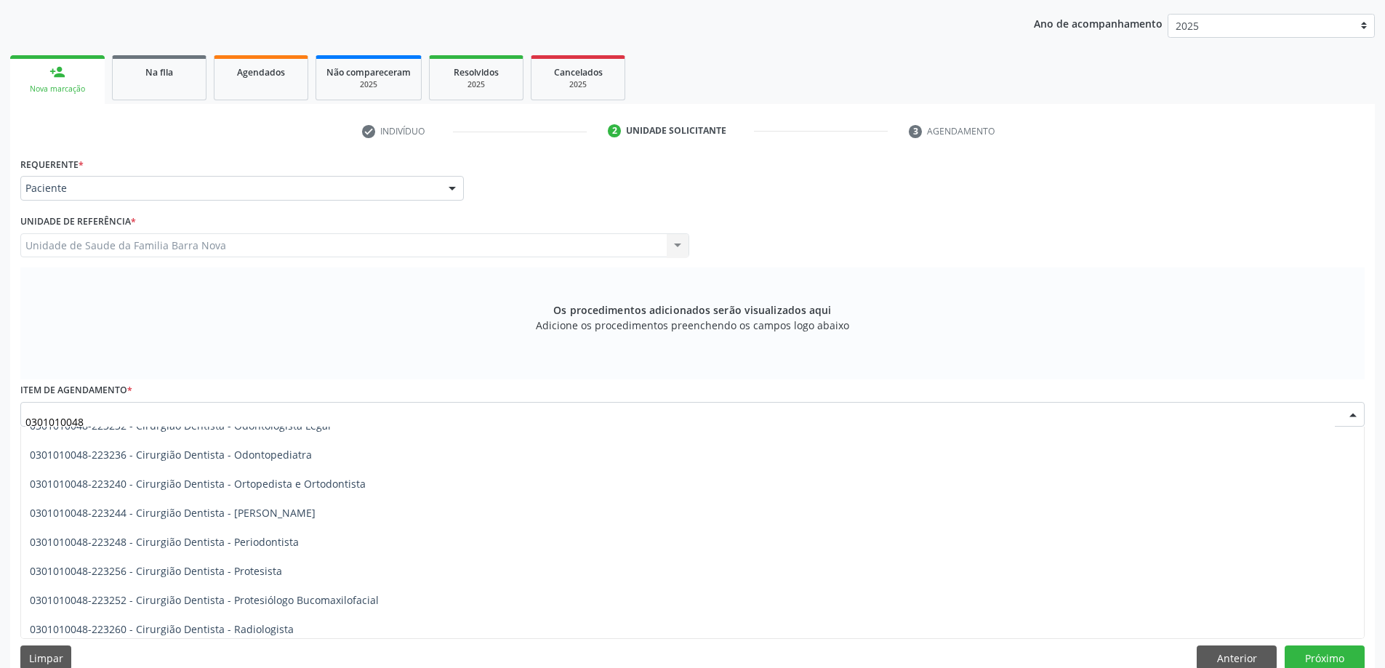
scroll to position [436, 0]
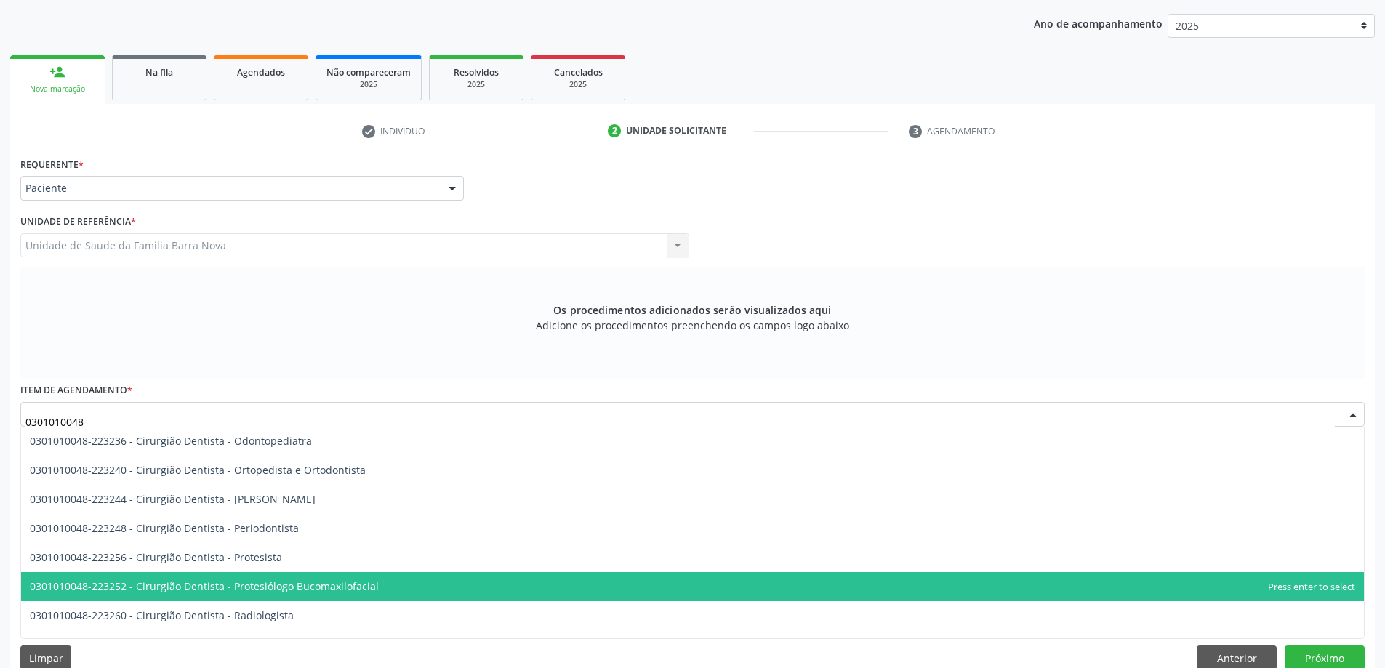
click at [623, 590] on span "0301010048-223252 - Cirurgião Dentista - Protesiólogo Bucomaxilofacial" at bounding box center [692, 586] width 1343 height 29
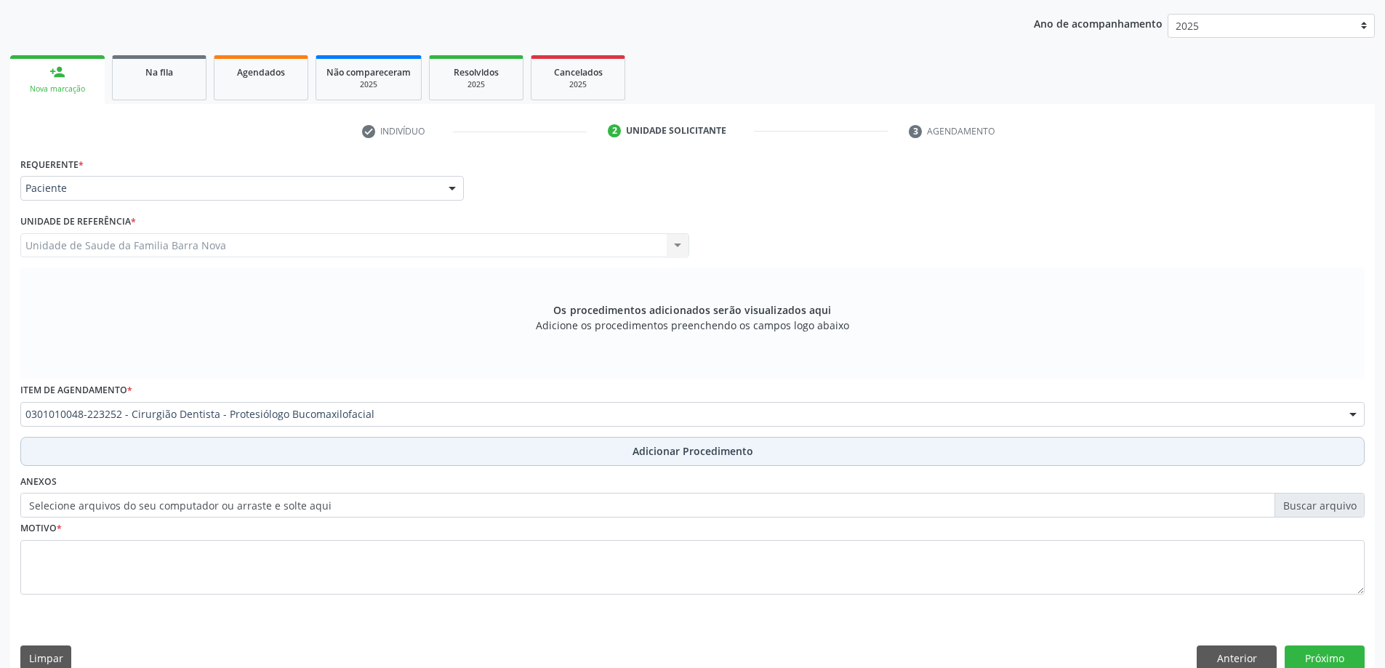
click at [709, 458] on span "Adicionar Procedimento" at bounding box center [692, 450] width 121 height 15
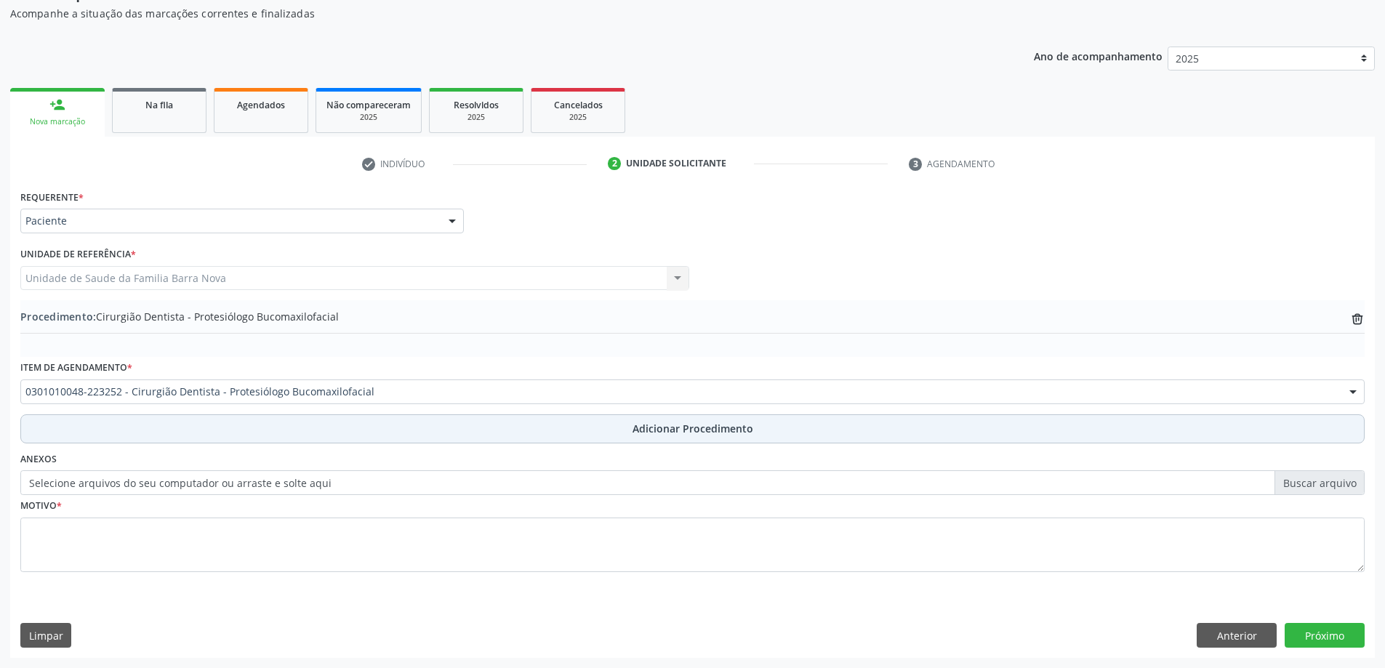
scroll to position [150, 0]
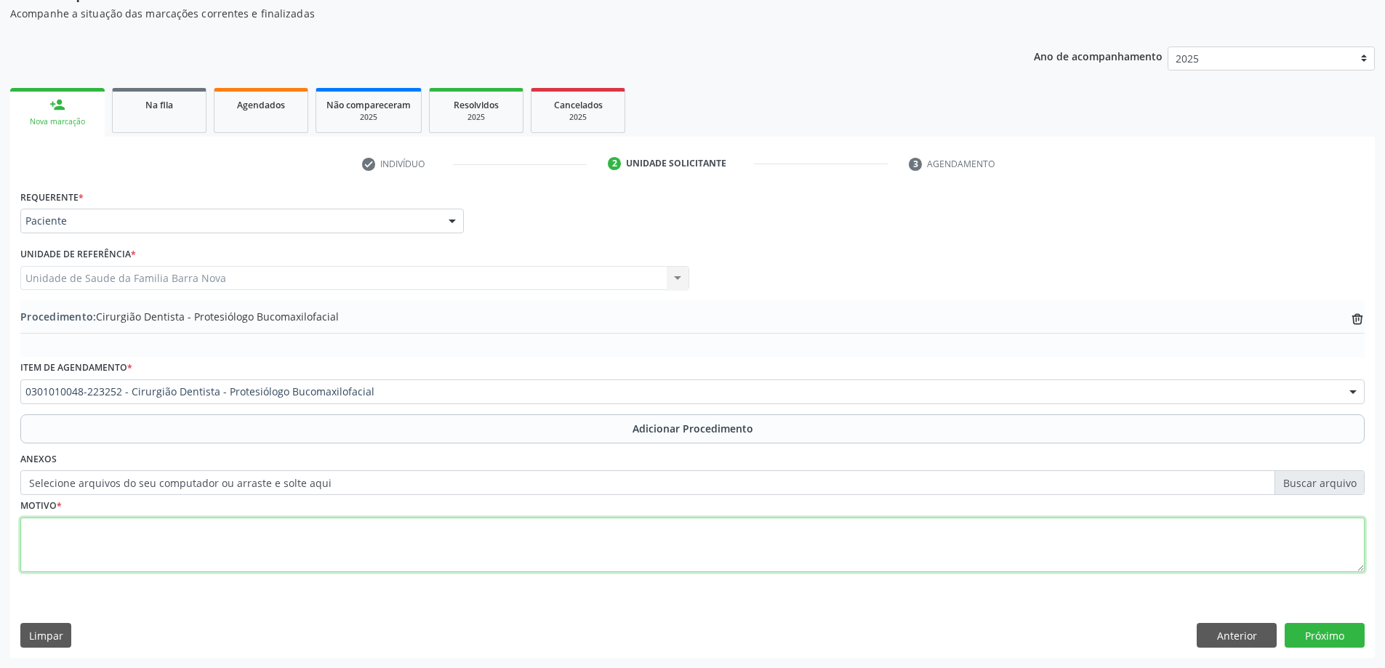
click at [294, 535] on textarea at bounding box center [692, 545] width 1344 height 55
click at [261, 532] on textarea "[MEDICAL_DATA] do elemento 38. BUCO-[PERSON_NAME]>CEO" at bounding box center [692, 545] width 1344 height 55
click at [287, 532] on textarea "[MEDICAL_DATA] do elemento 38. BUCO-MAXILO [DOMAIN_NAME]" at bounding box center [692, 545] width 1344 height 55
type textarea "[MEDICAL_DATA] do elemento 38. BUCO-MAXILO [DOMAIN_NAME]."
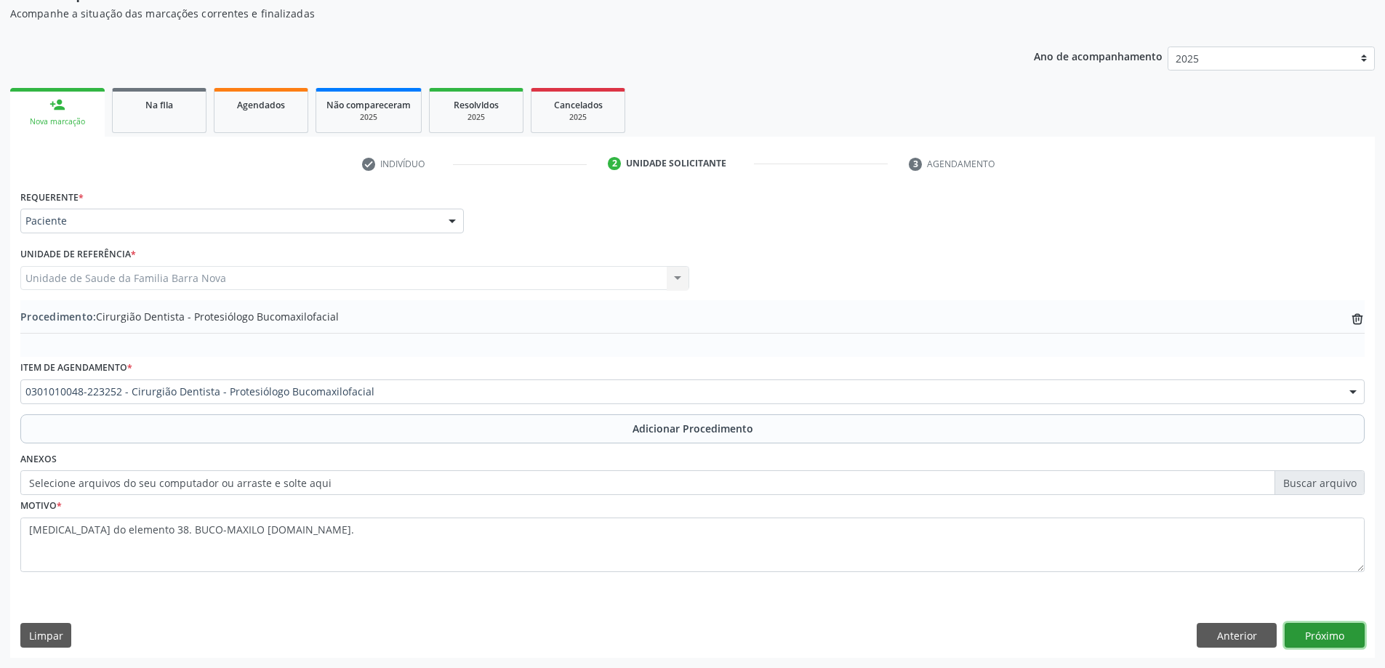
click at [1325, 629] on button "Próximo" at bounding box center [1324, 635] width 80 height 25
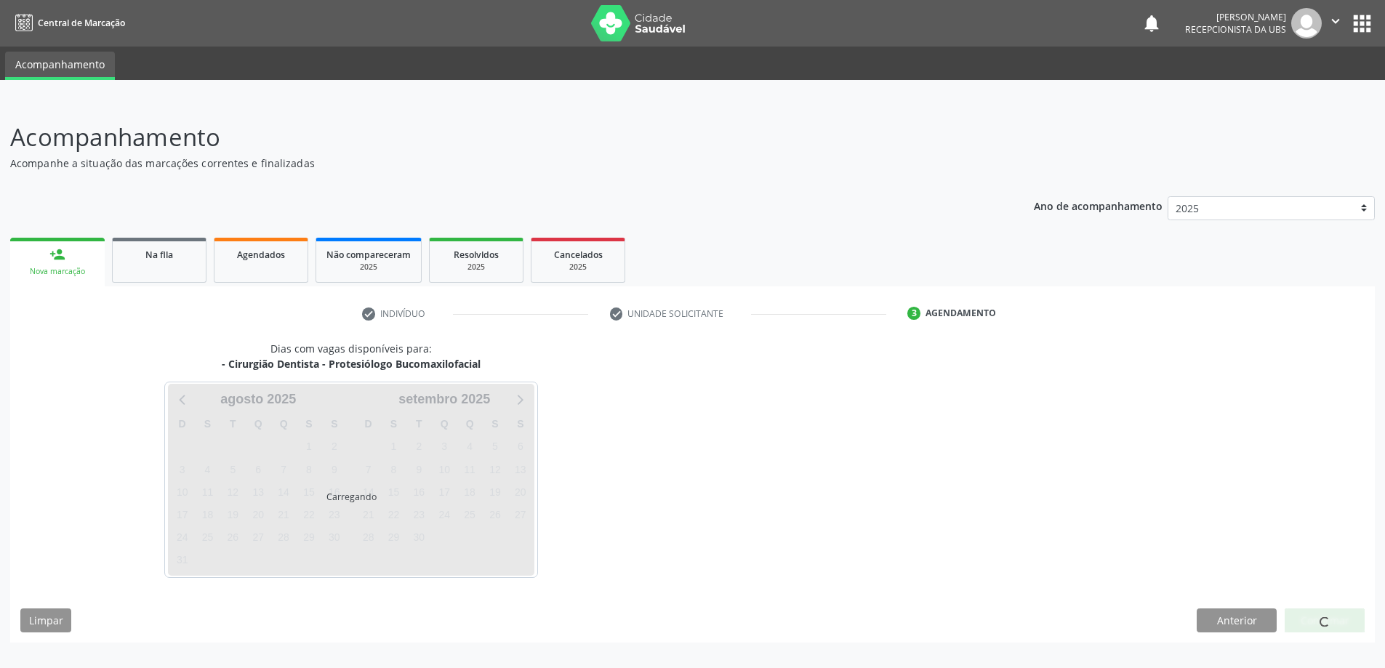
scroll to position [0, 0]
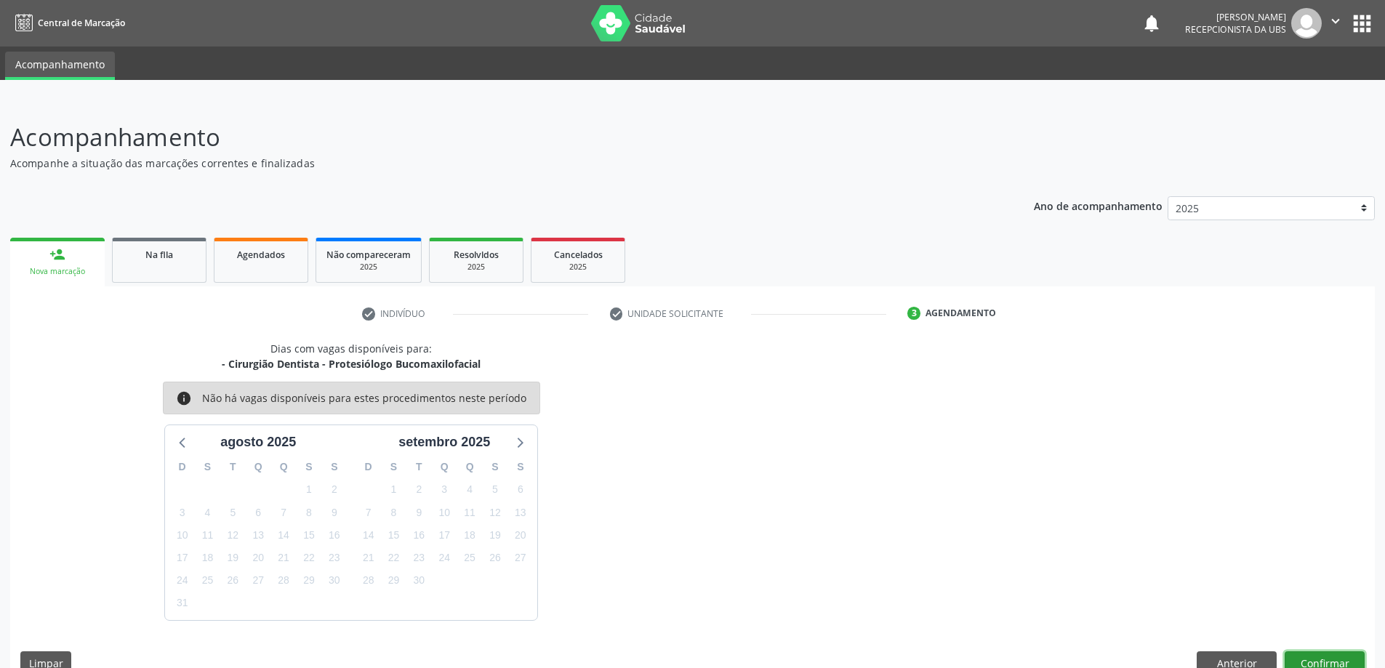
click at [1324, 659] on button "Confirmar" at bounding box center [1324, 663] width 80 height 25
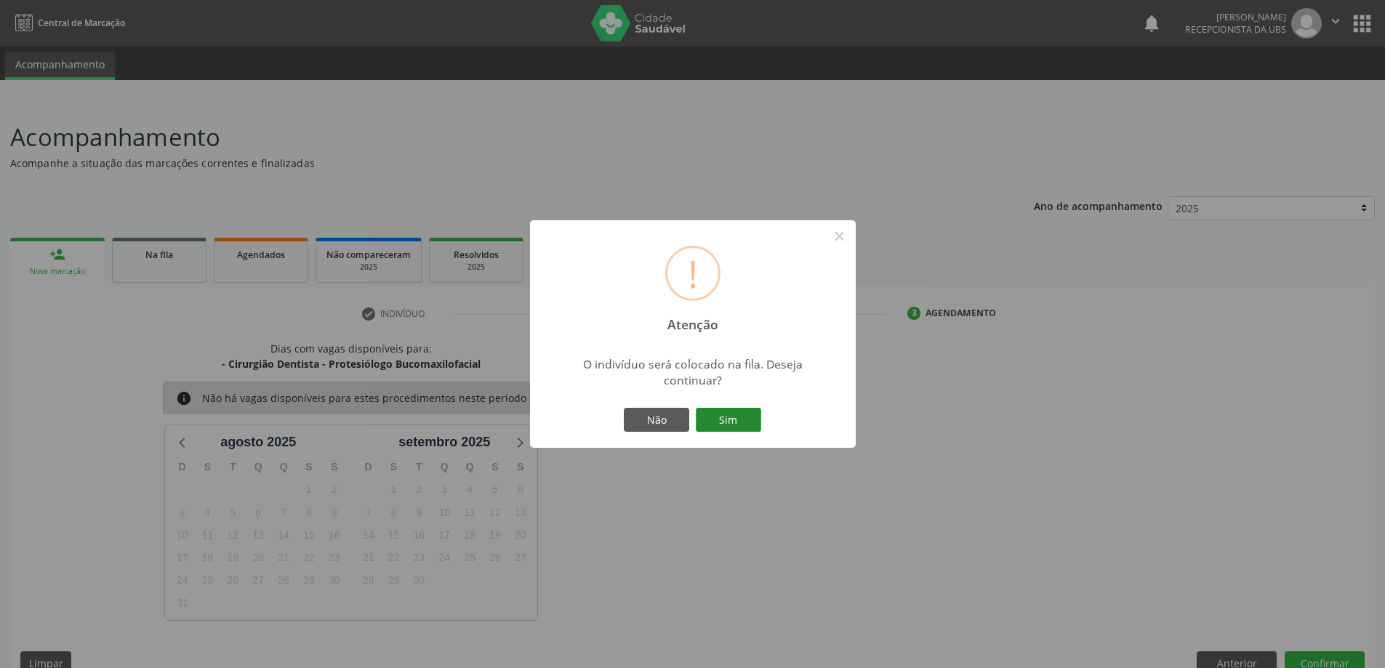
click at [735, 416] on button "Sim" at bounding box center [728, 420] width 65 height 25
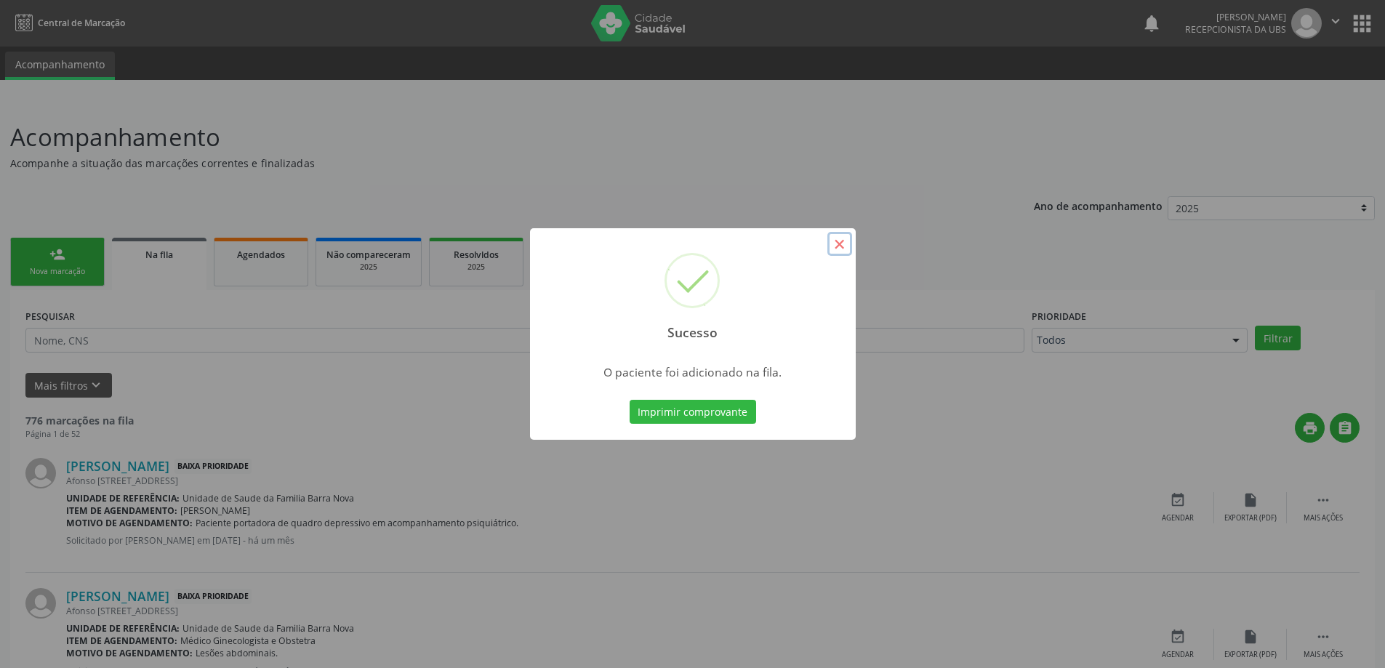
click at [842, 246] on button "×" at bounding box center [839, 244] width 25 height 25
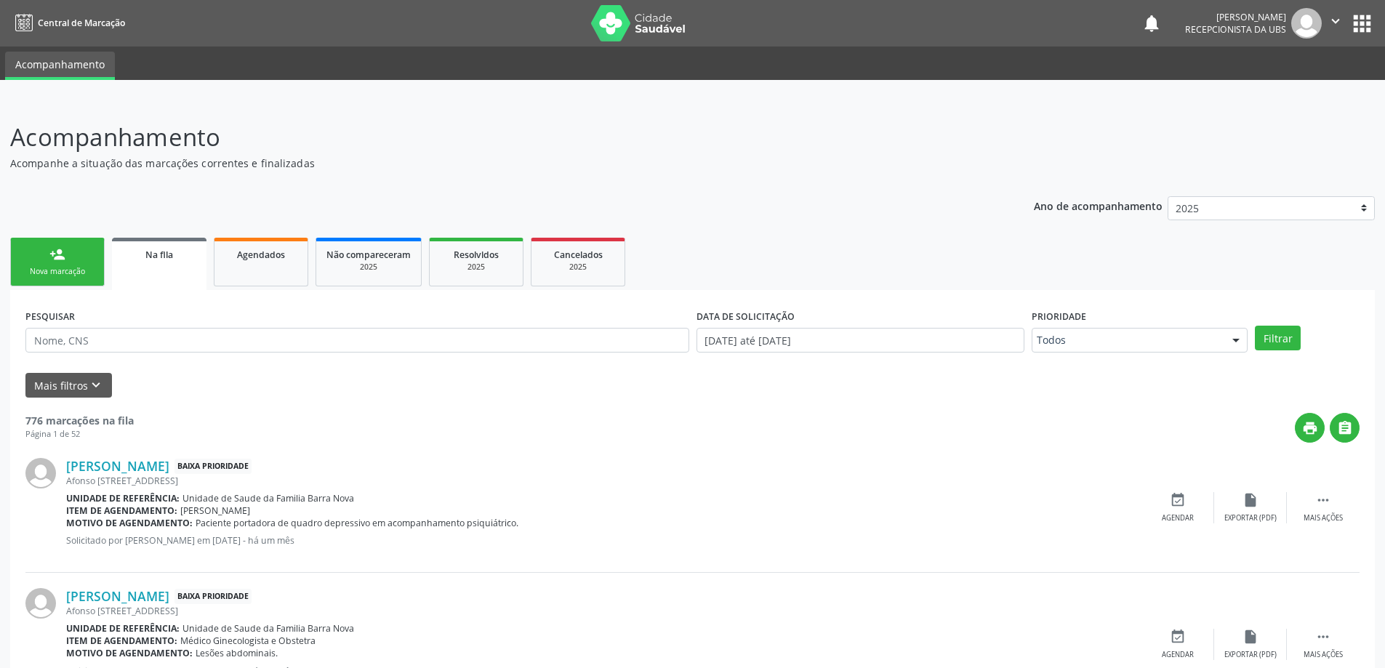
click at [59, 257] on div "person_add" at bounding box center [57, 254] width 16 height 16
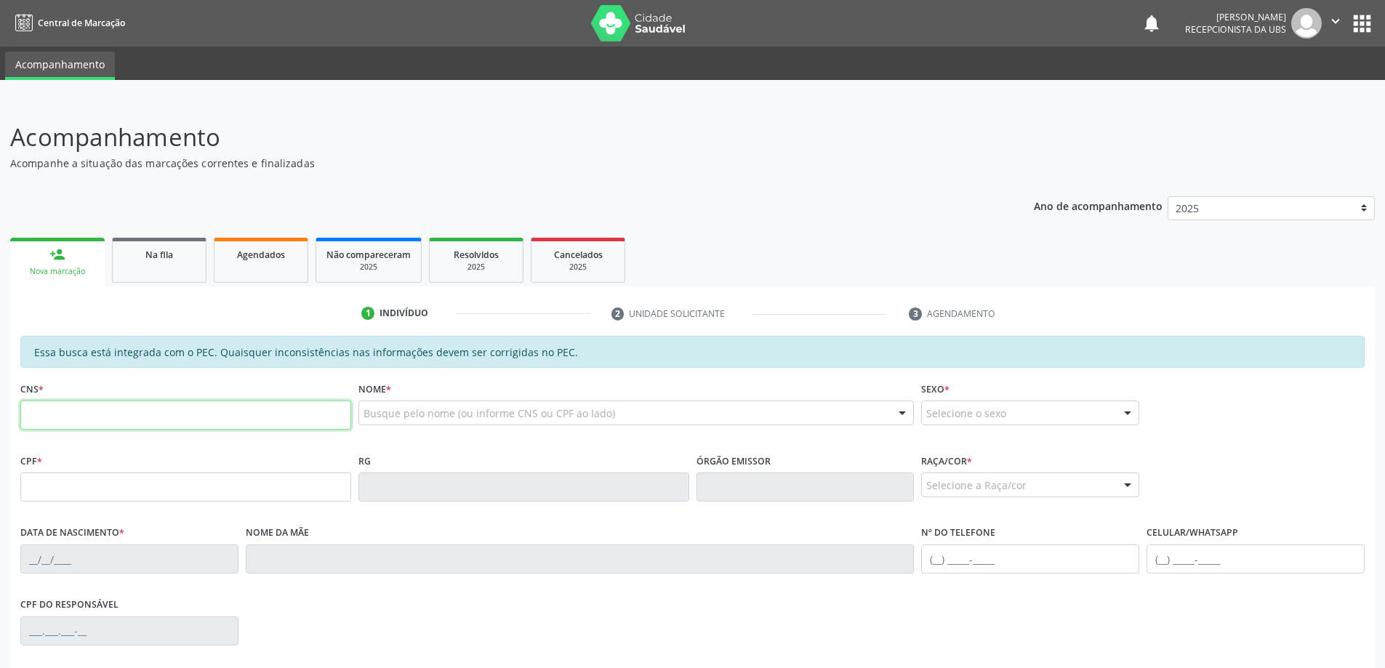
click at [78, 411] on input "text" at bounding box center [185, 415] width 331 height 29
type input "700 5065 3333 4255"
type input "107.689.844-08"
type input "[DATE]"
type input "[PERSON_NAME]"
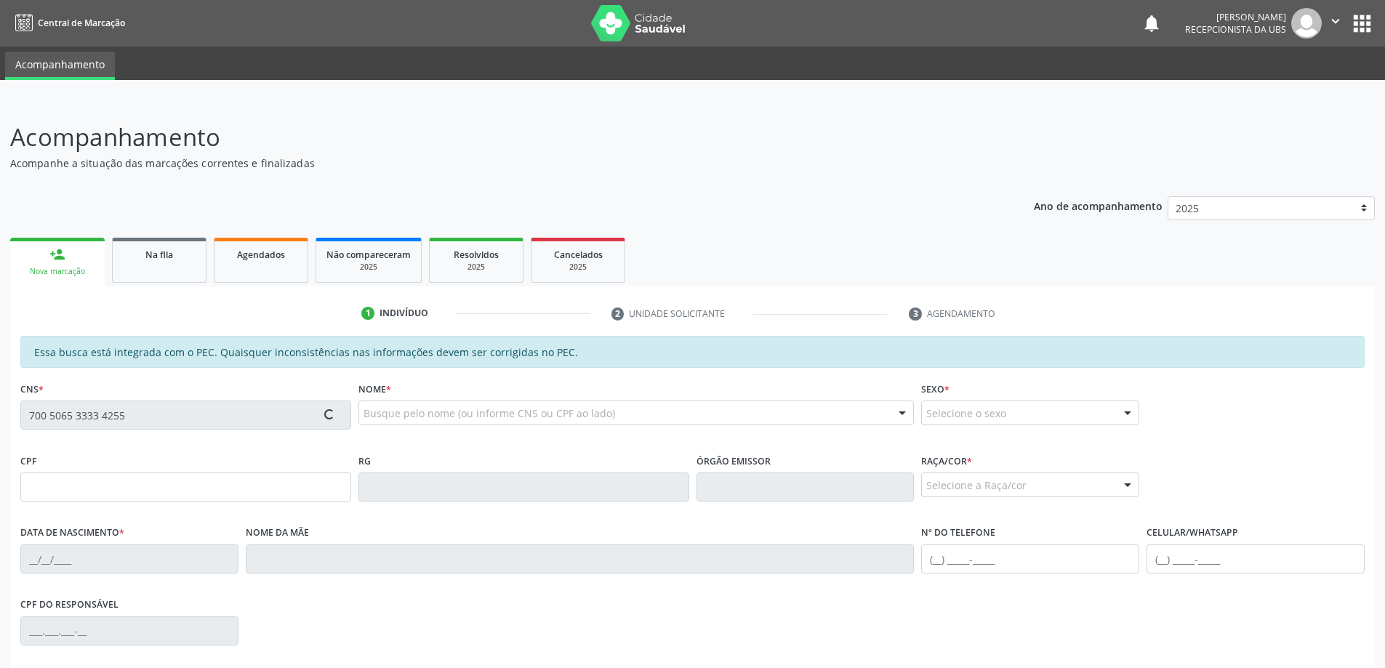
type input "[PHONE_NUMBER]"
type input "51"
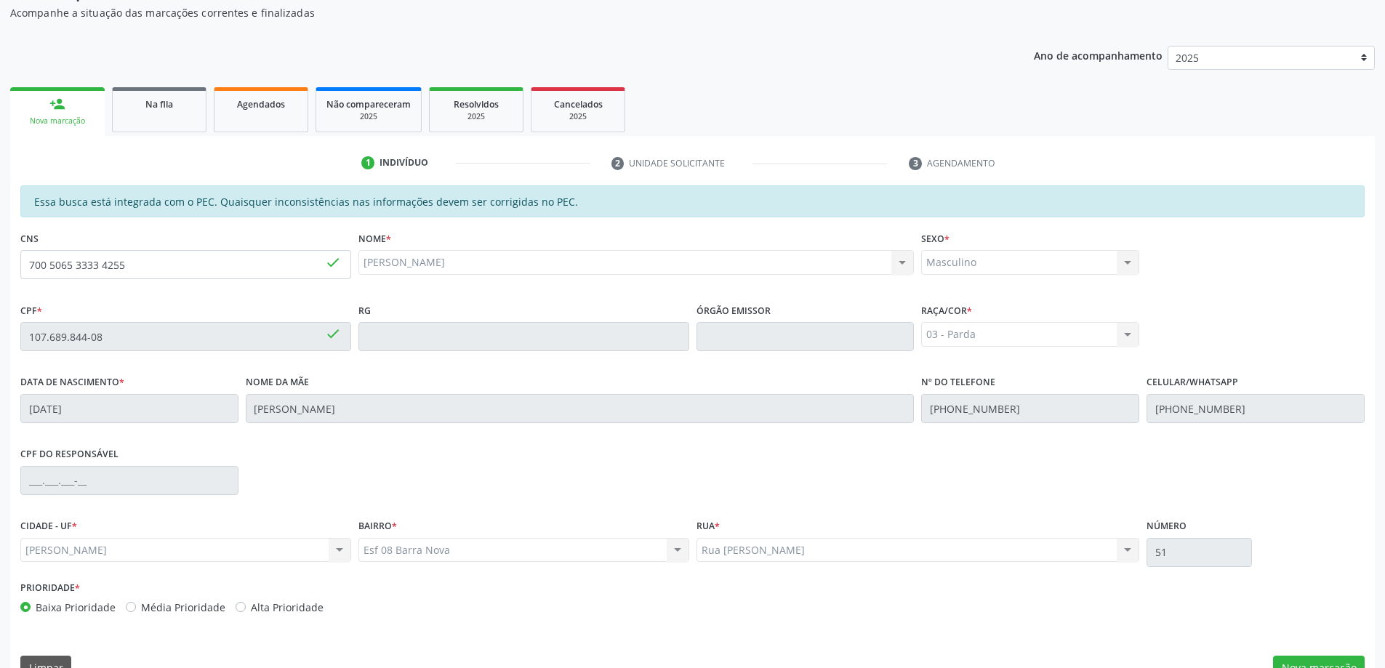
scroll to position [182, 0]
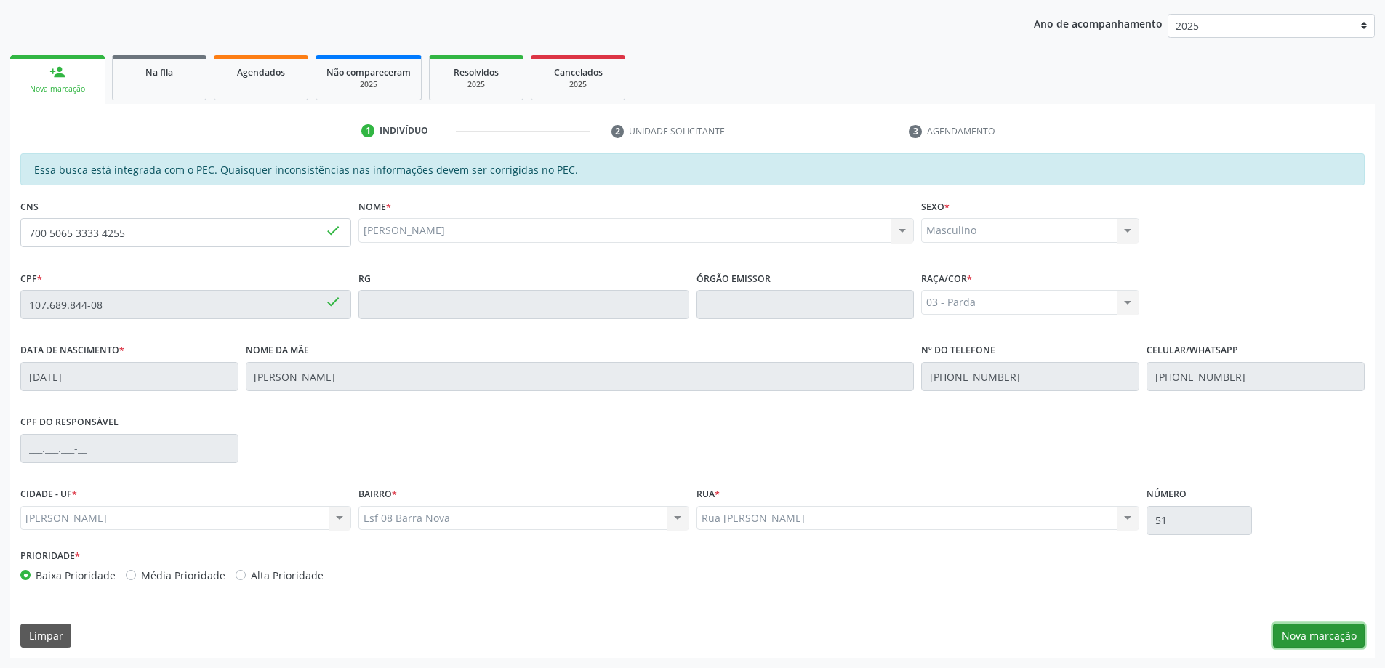
click at [1306, 632] on button "Nova marcação" at bounding box center [1319, 636] width 92 height 25
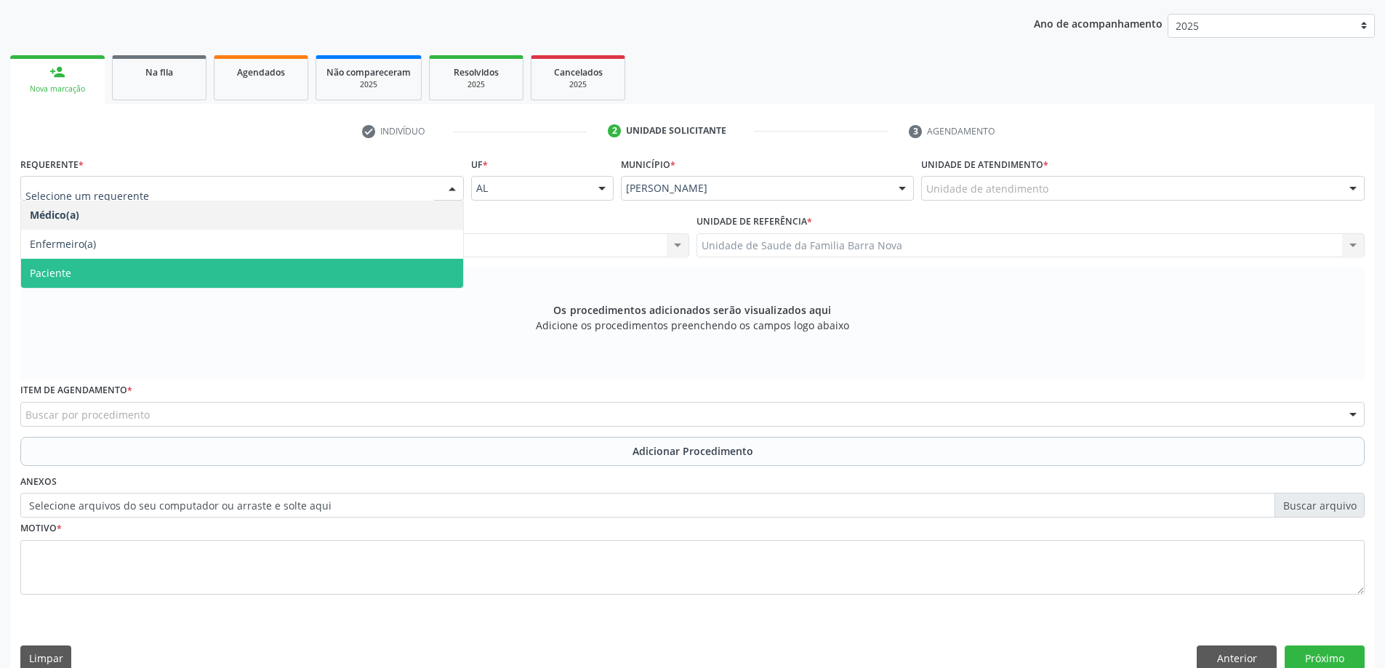
click at [301, 276] on span "Paciente" at bounding box center [242, 273] width 442 height 29
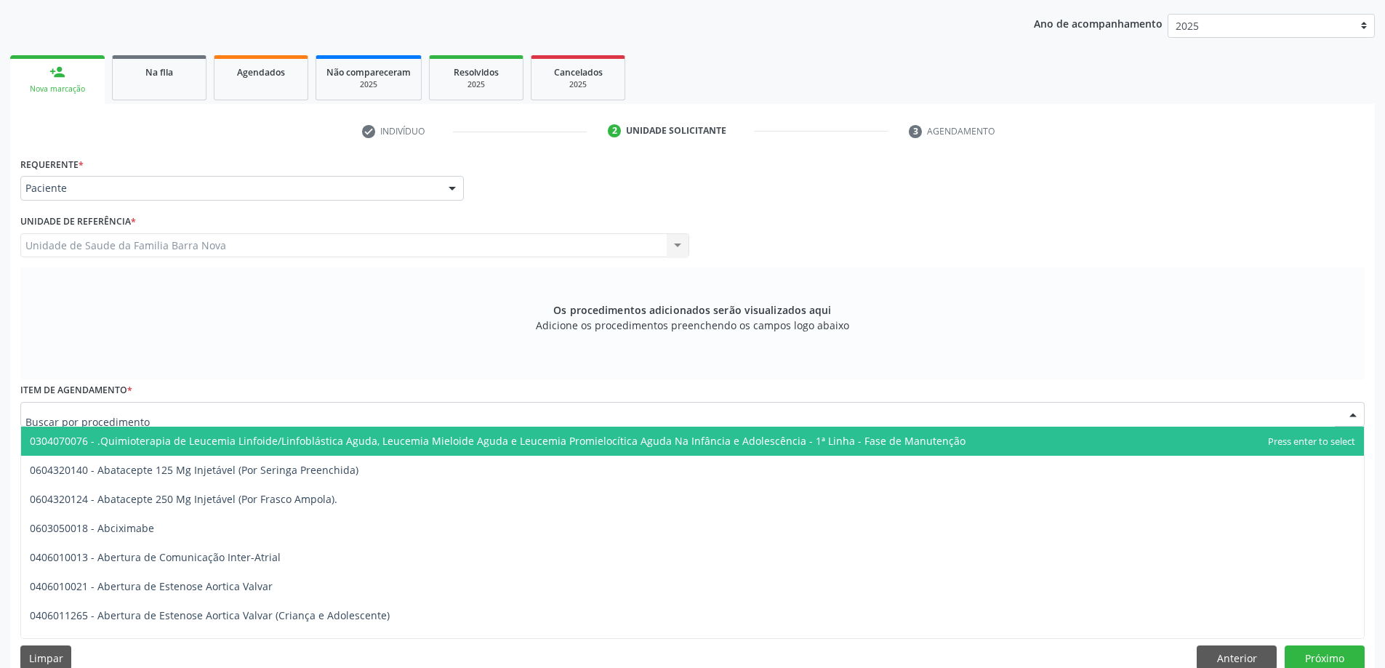
click at [411, 417] on div at bounding box center [692, 414] width 1344 height 25
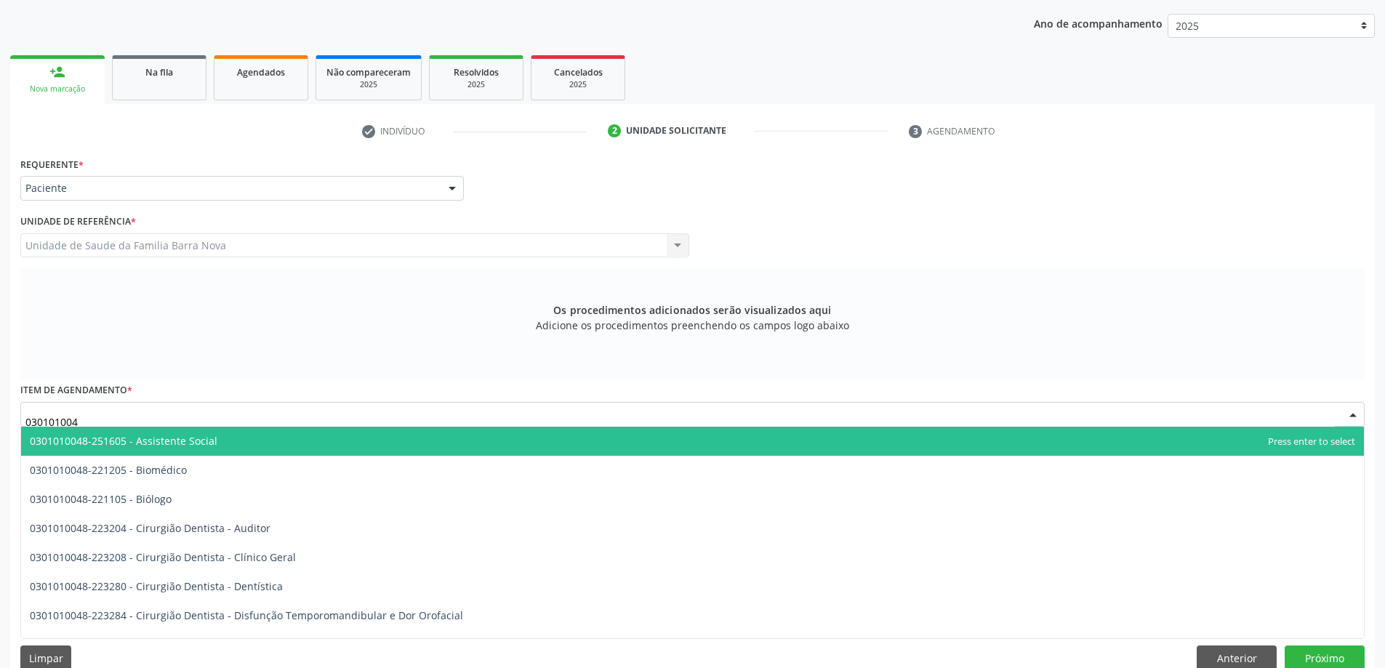
type input "0301010048"
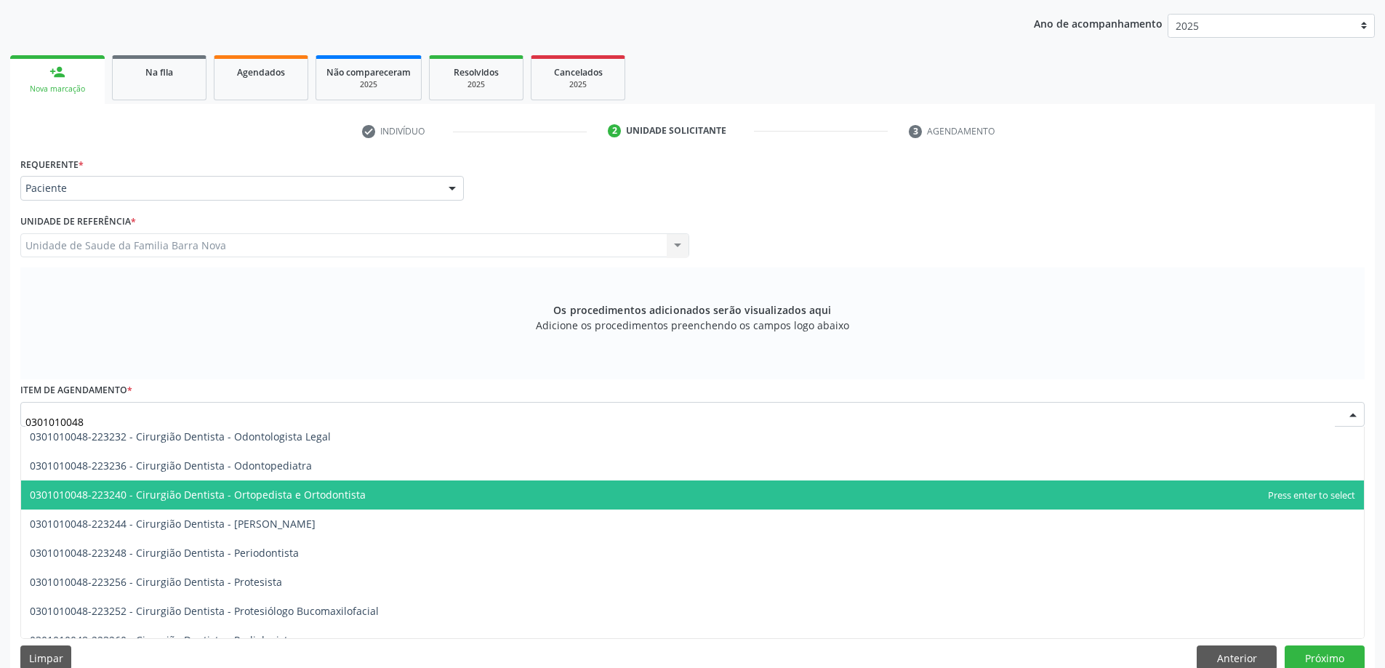
scroll to position [436, 0]
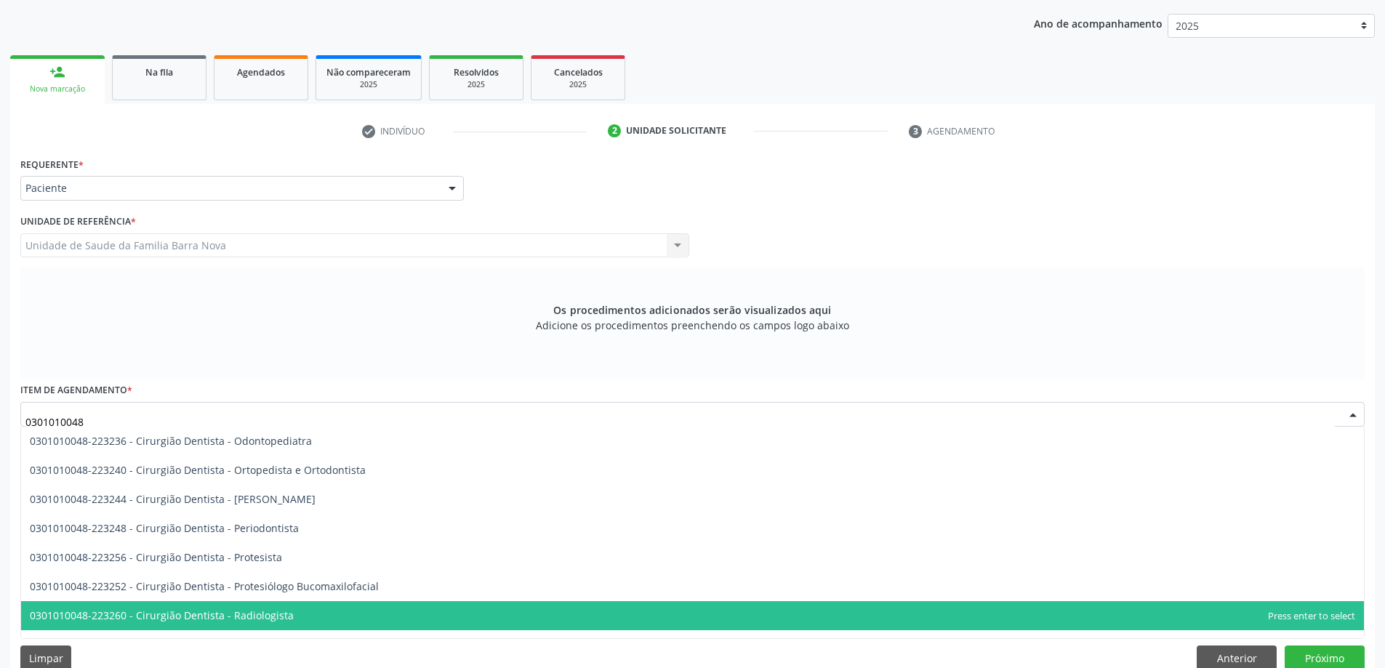
click at [390, 614] on span "0301010048-223260 - Cirurgião Dentista - Radiologista" at bounding box center [692, 615] width 1343 height 29
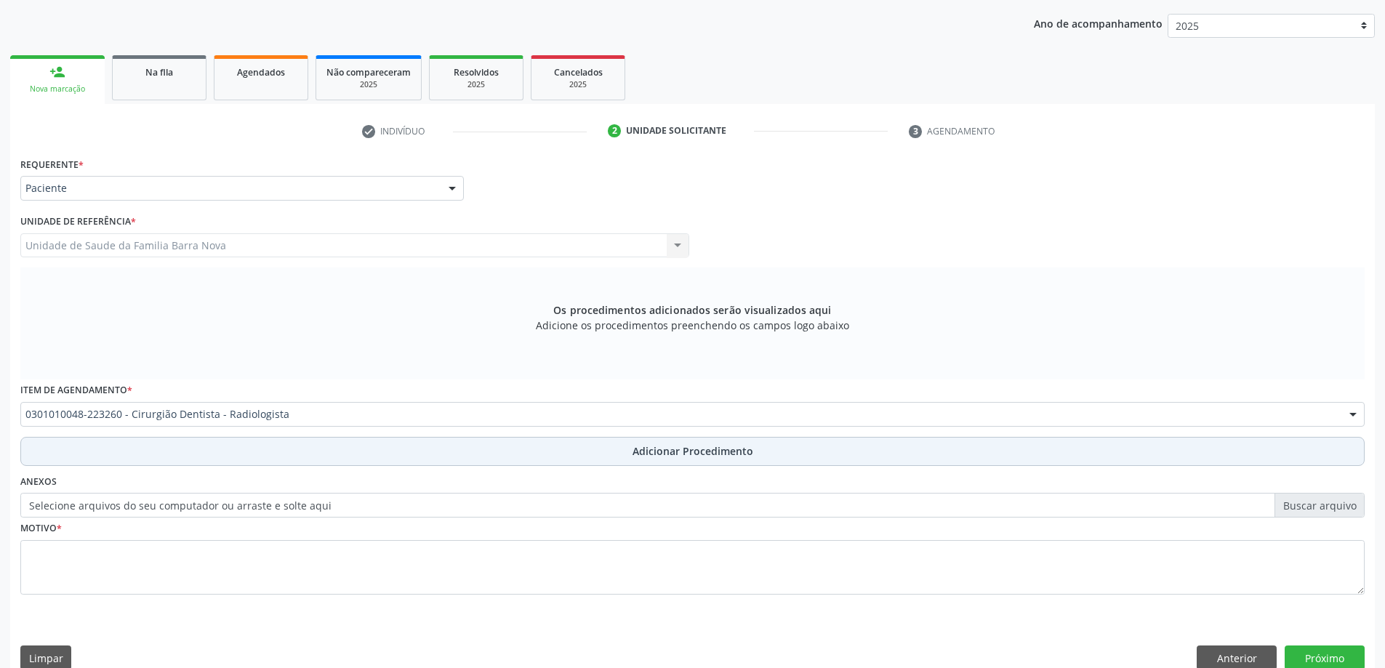
click at [640, 446] on span "Adicionar Procedimento" at bounding box center [692, 450] width 121 height 15
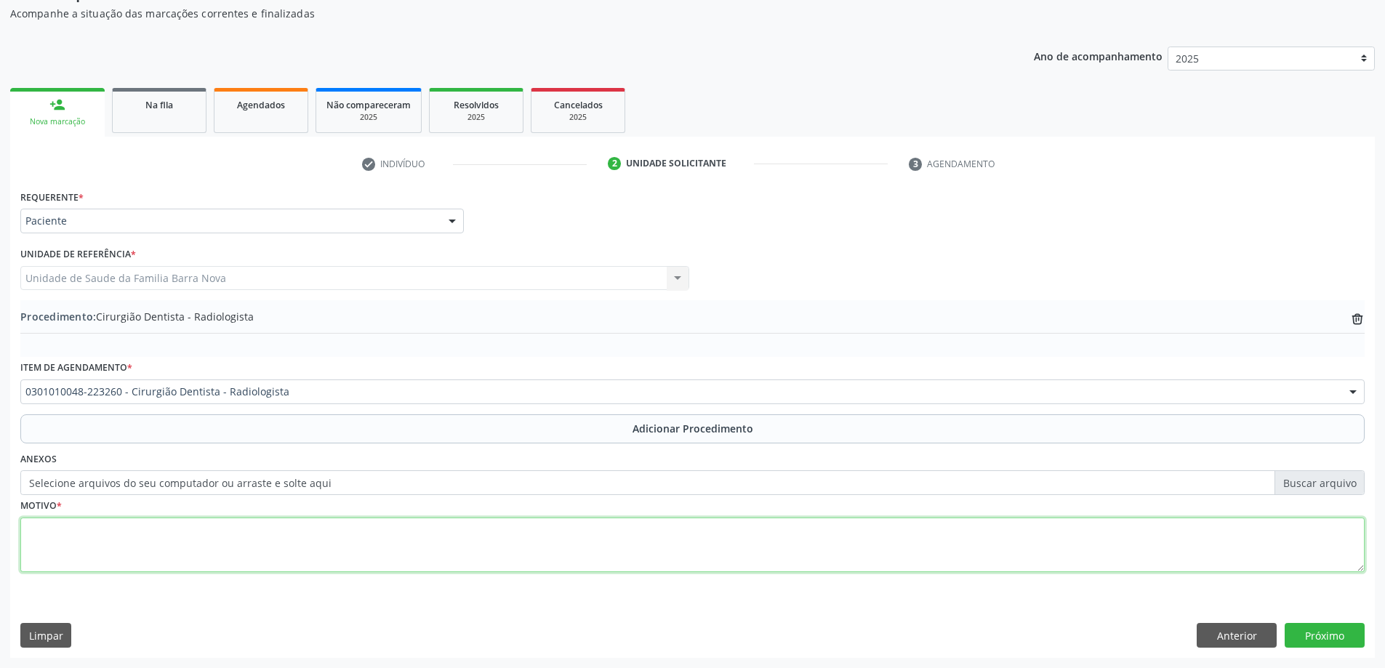
click at [145, 524] on textarea at bounding box center [692, 545] width 1344 height 55
type textarea "Raio X periapical do elemento 38. RAIO X. CEO."
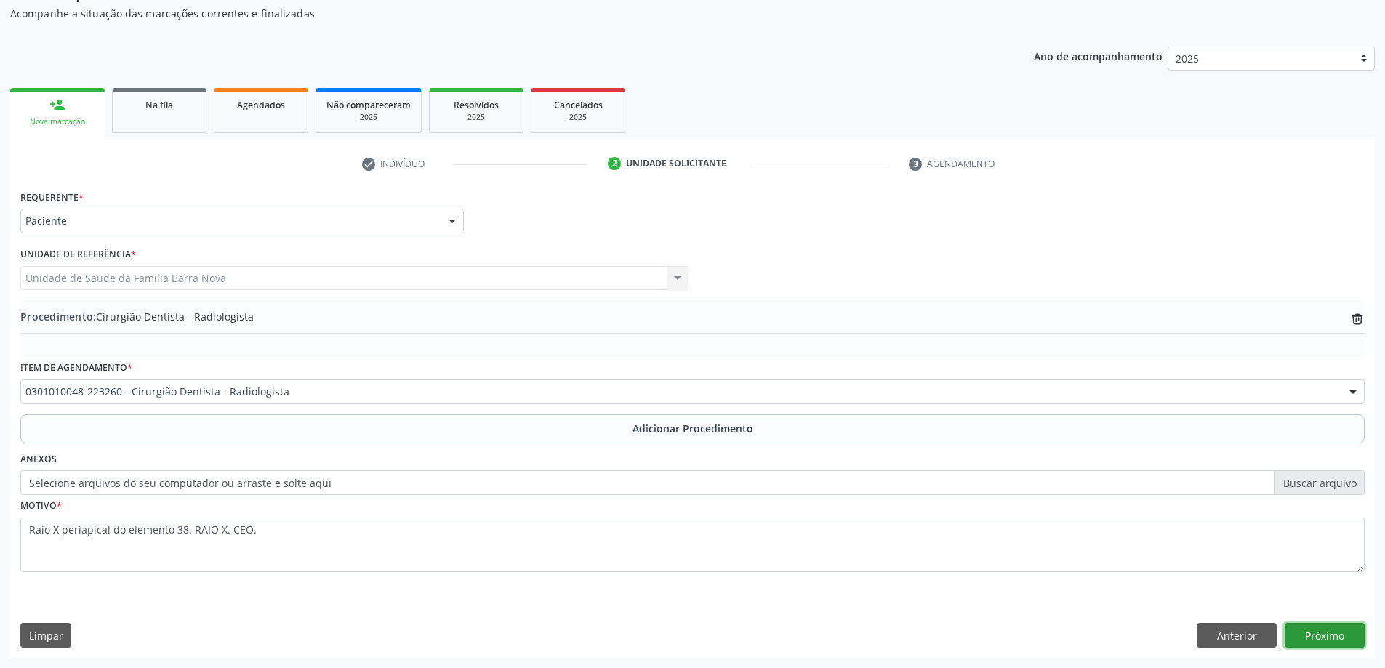
click at [1326, 639] on button "Próximo" at bounding box center [1324, 635] width 80 height 25
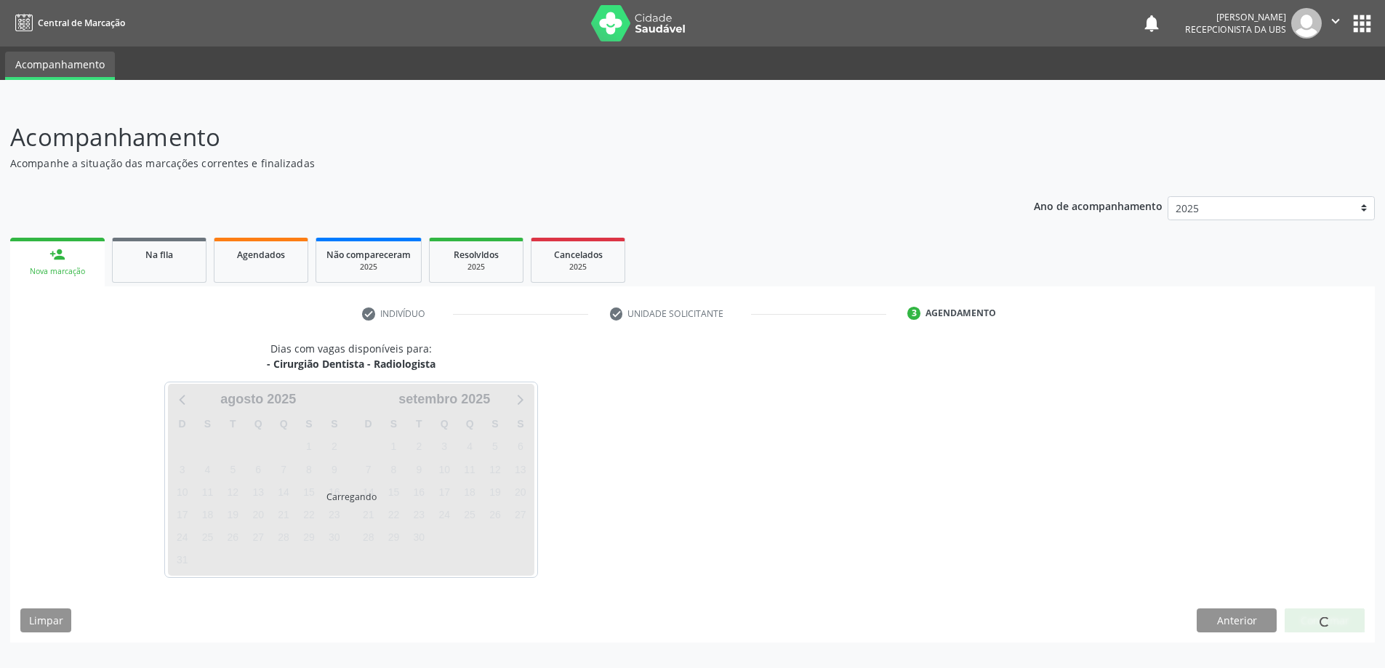
scroll to position [0, 0]
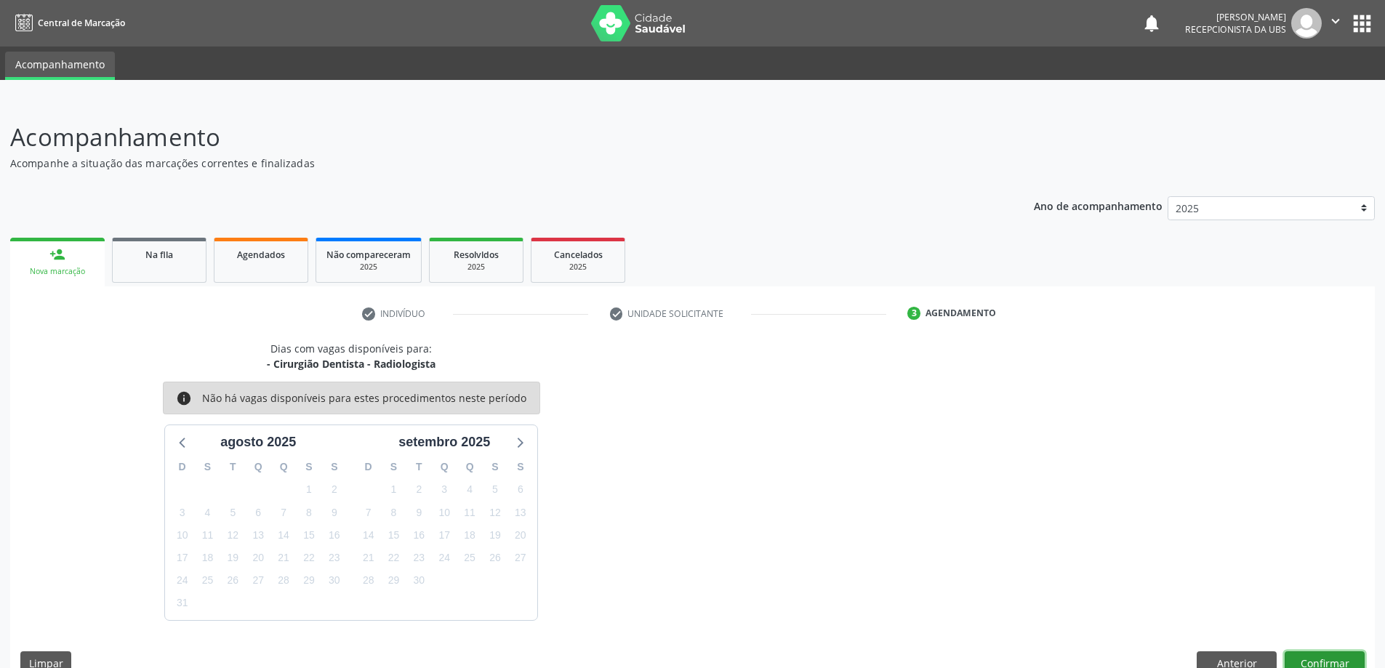
click at [1304, 653] on button "Confirmar" at bounding box center [1324, 663] width 80 height 25
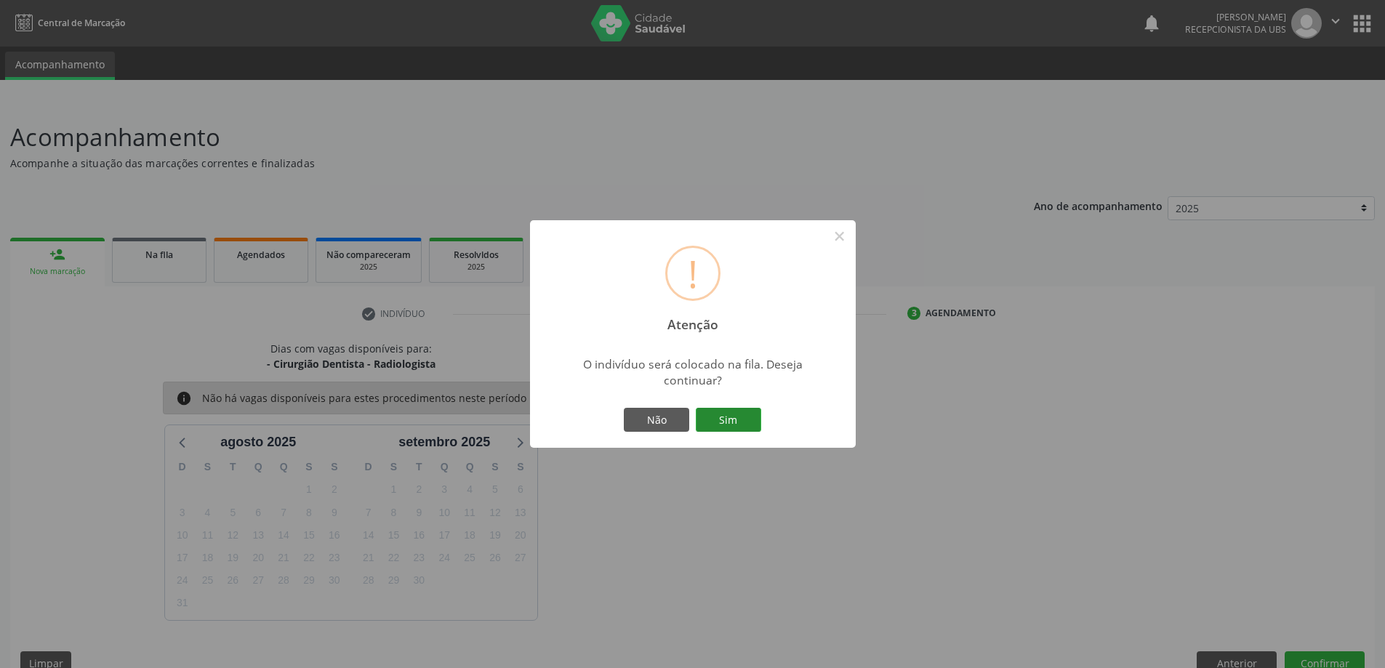
click at [736, 425] on button "Sim" at bounding box center [728, 420] width 65 height 25
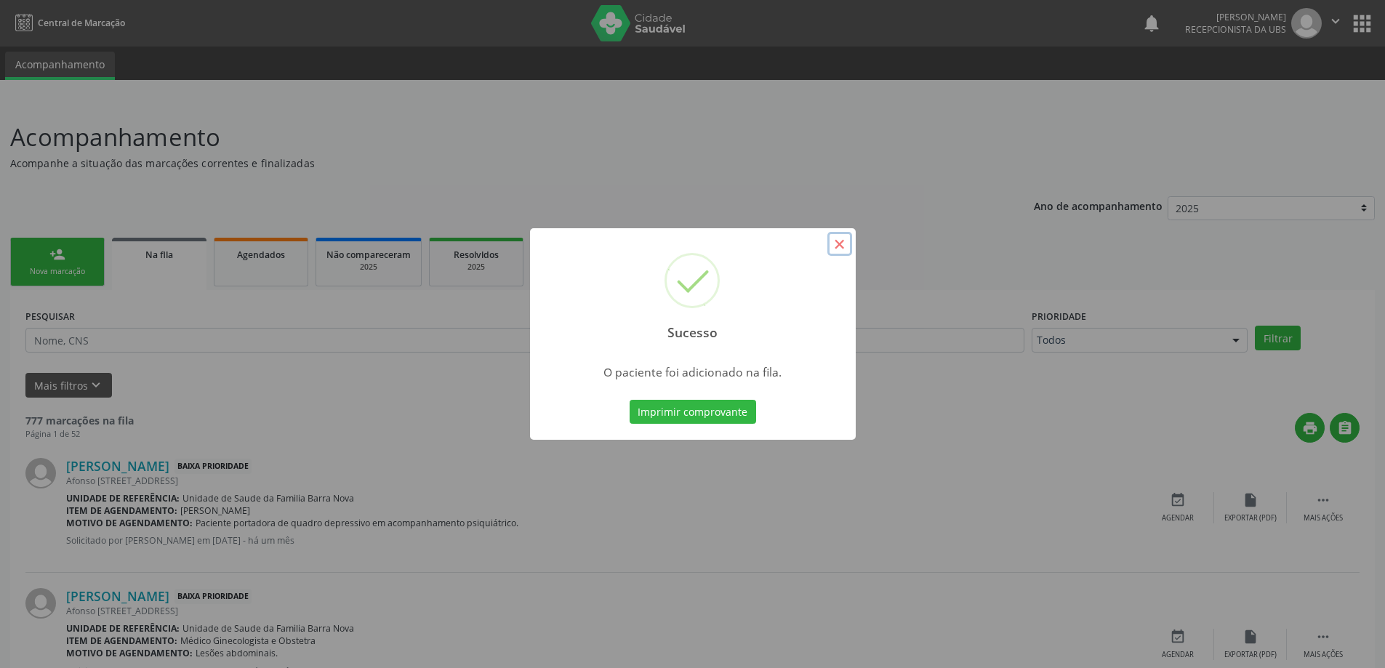
click at [839, 244] on button "×" at bounding box center [839, 244] width 25 height 25
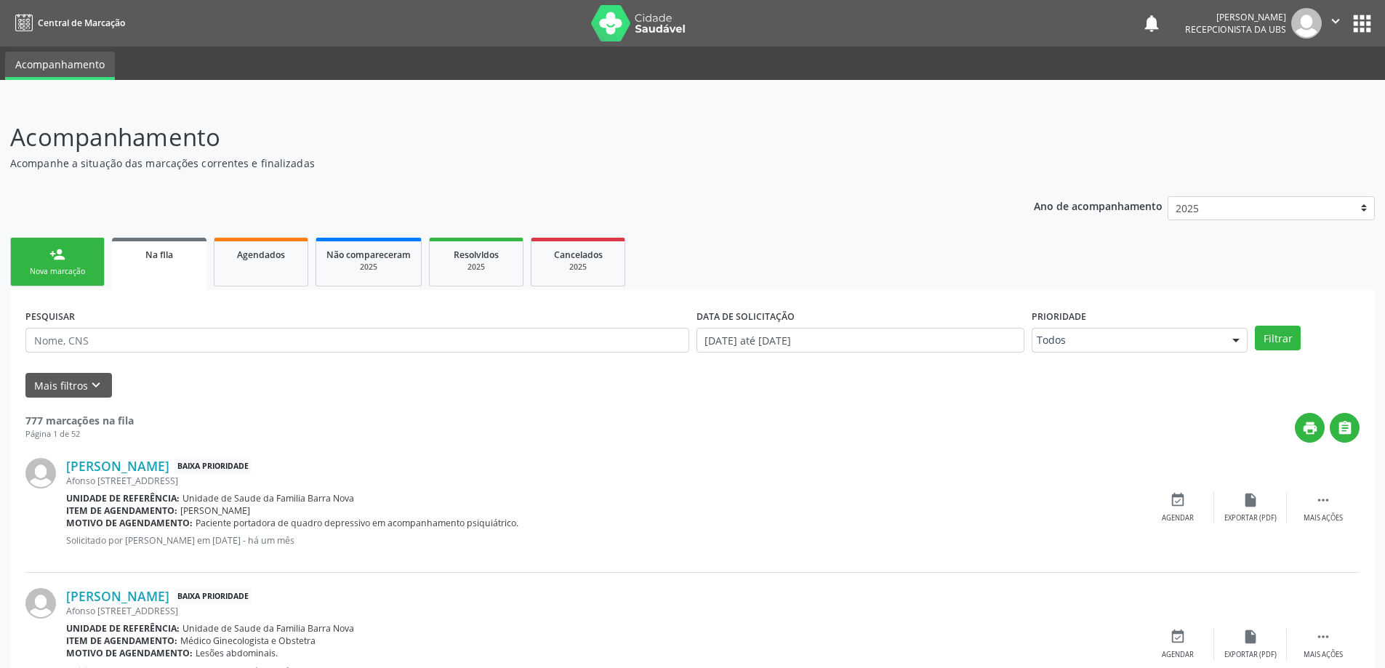
click at [72, 270] on div "Nova marcação" at bounding box center [57, 271] width 73 height 11
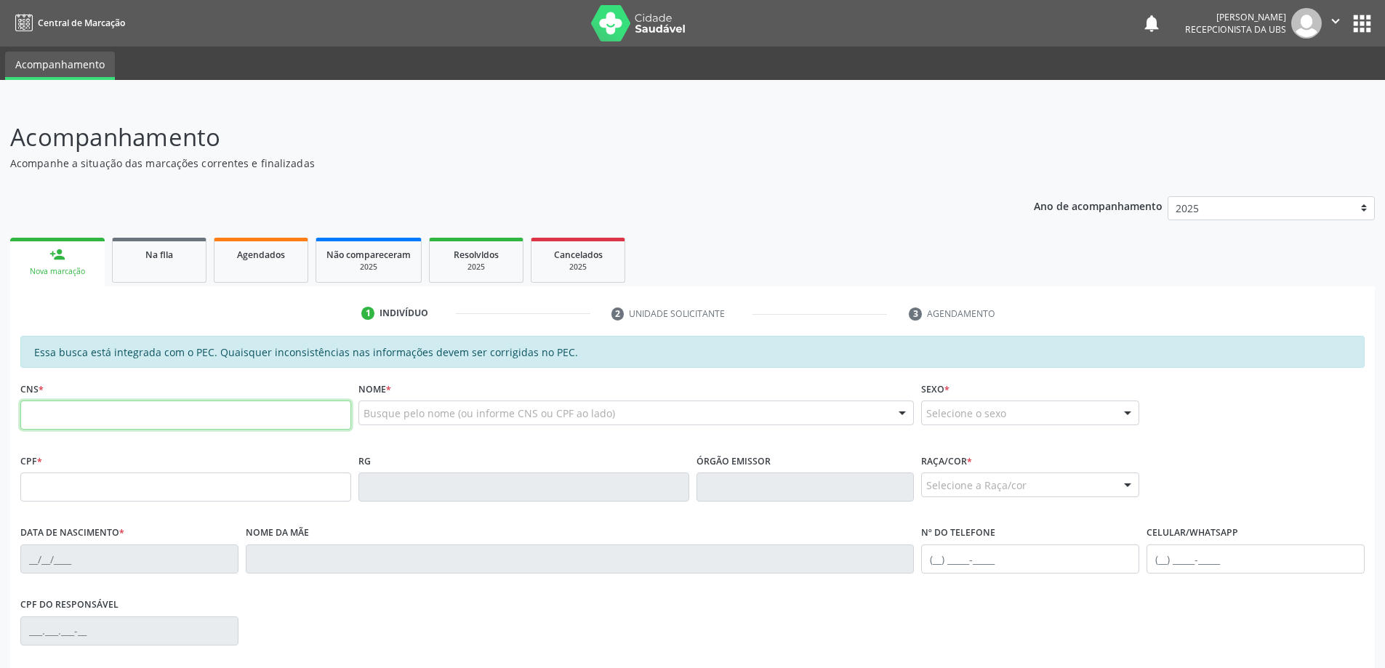
click at [136, 411] on input "text" at bounding box center [185, 415] width 331 height 29
type input "706 2020 4311 6667"
type input "382.983.844-15"
type input "[DATE]"
type input "[PERSON_NAME]"
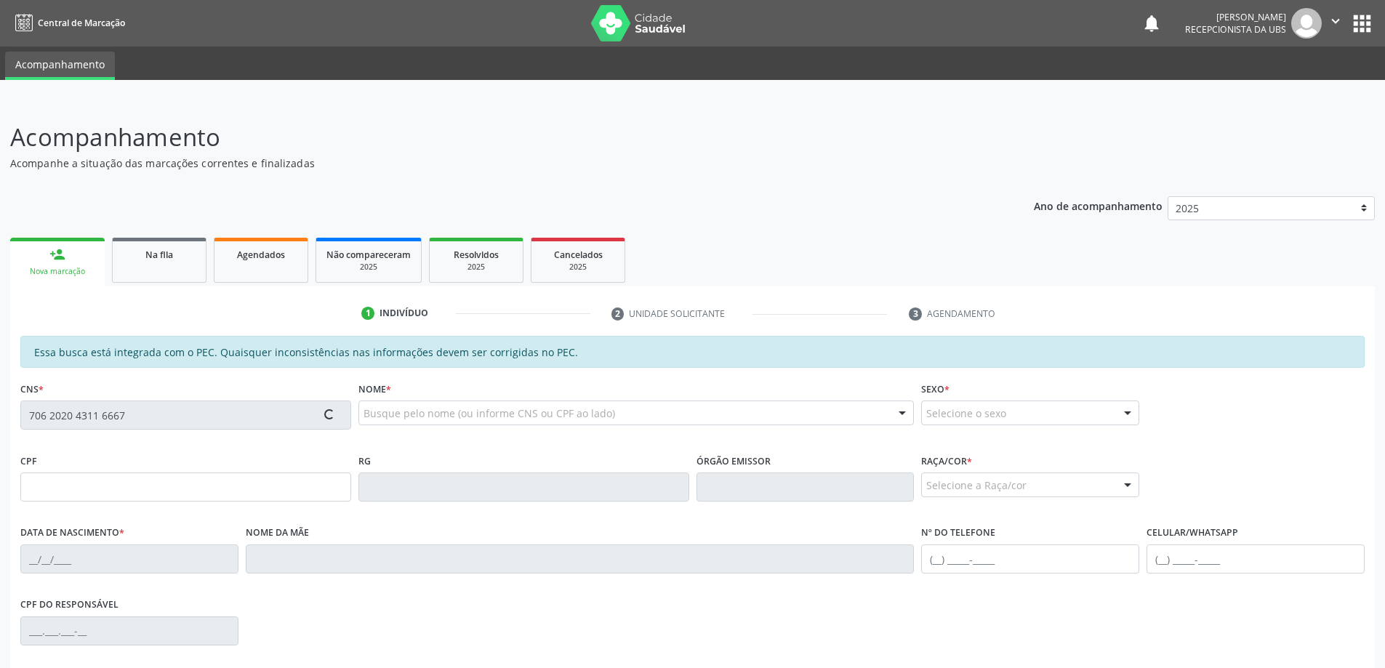
type input "[PHONE_NUMBER]"
type input "451"
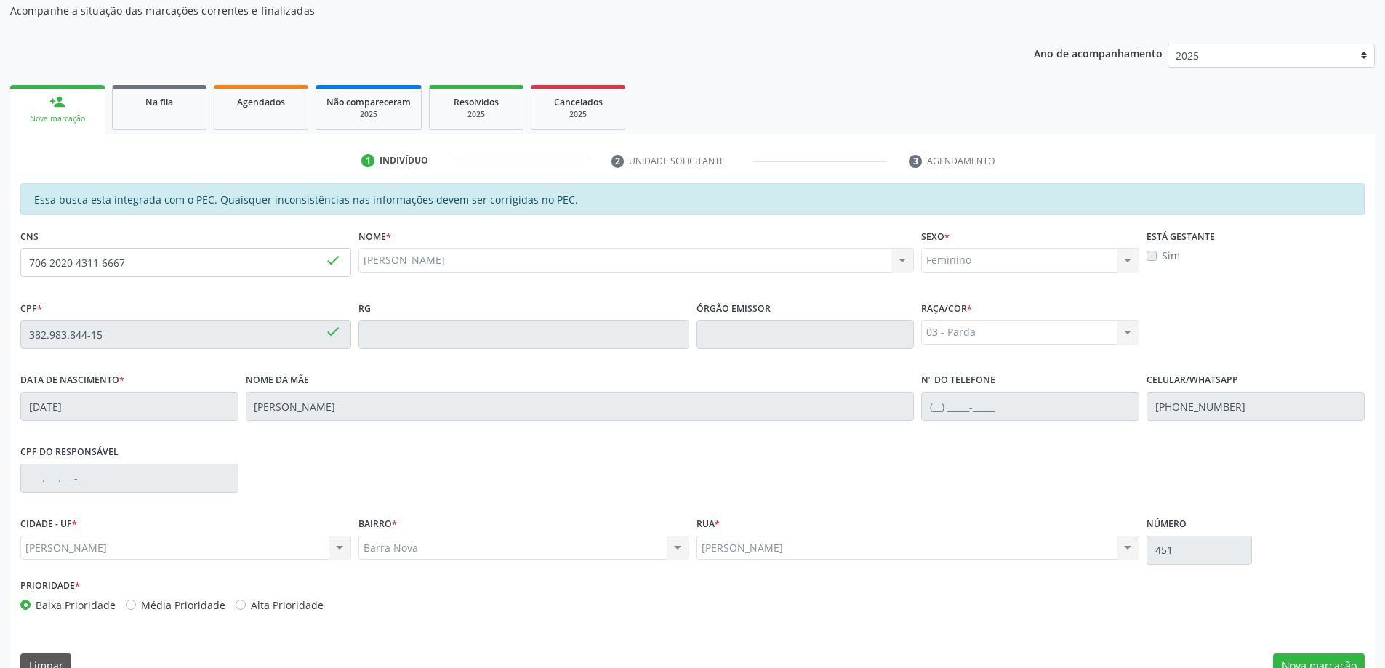
scroll to position [182, 0]
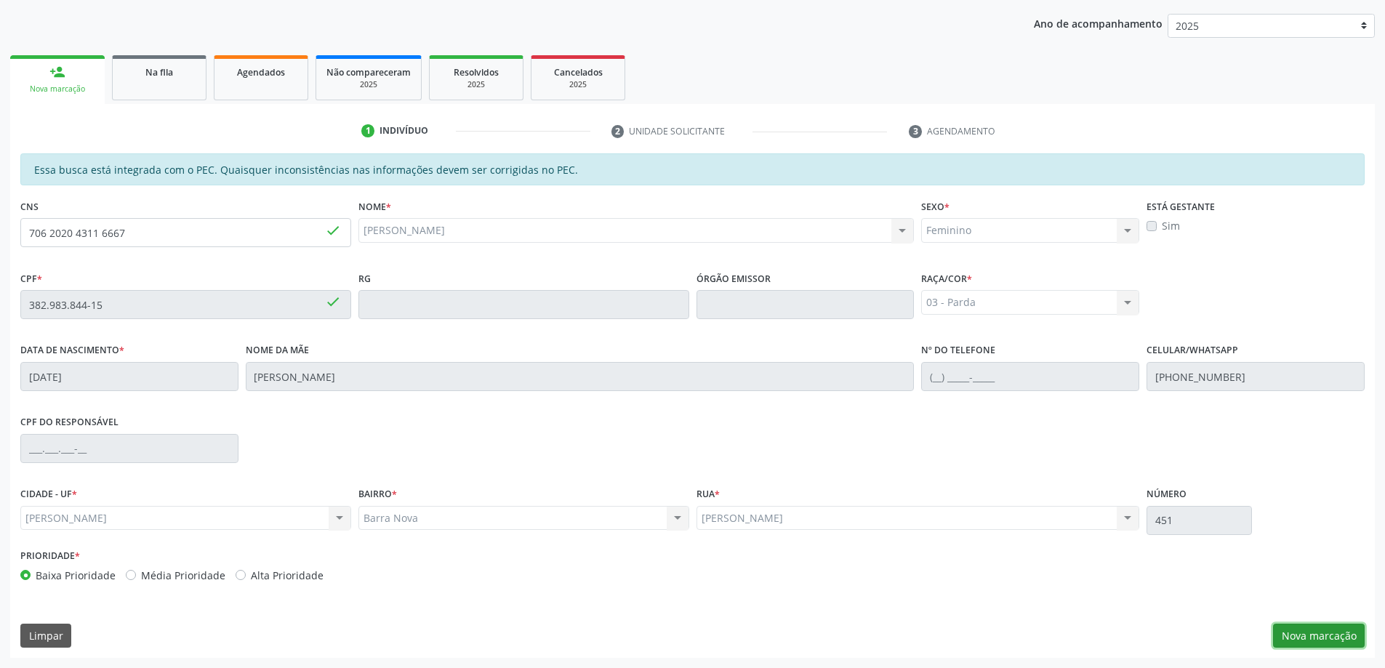
click at [1292, 629] on button "Nova marcação" at bounding box center [1319, 636] width 92 height 25
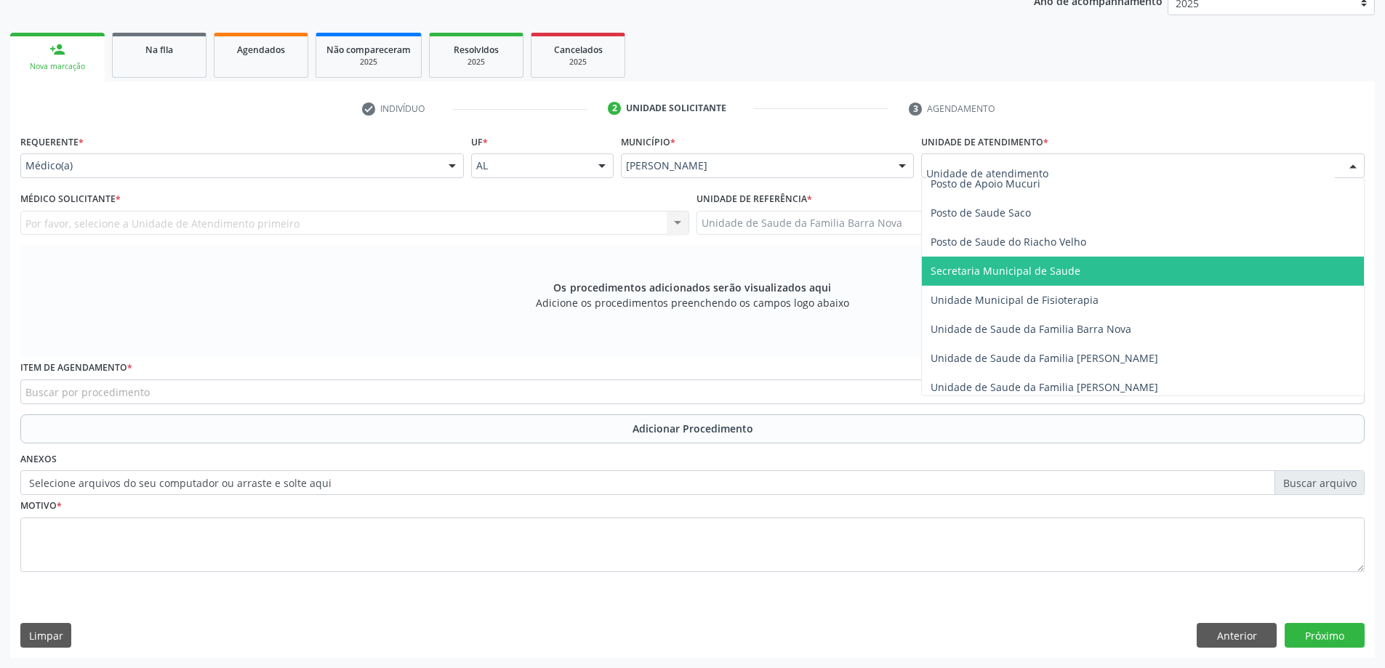
scroll to position [654, 0]
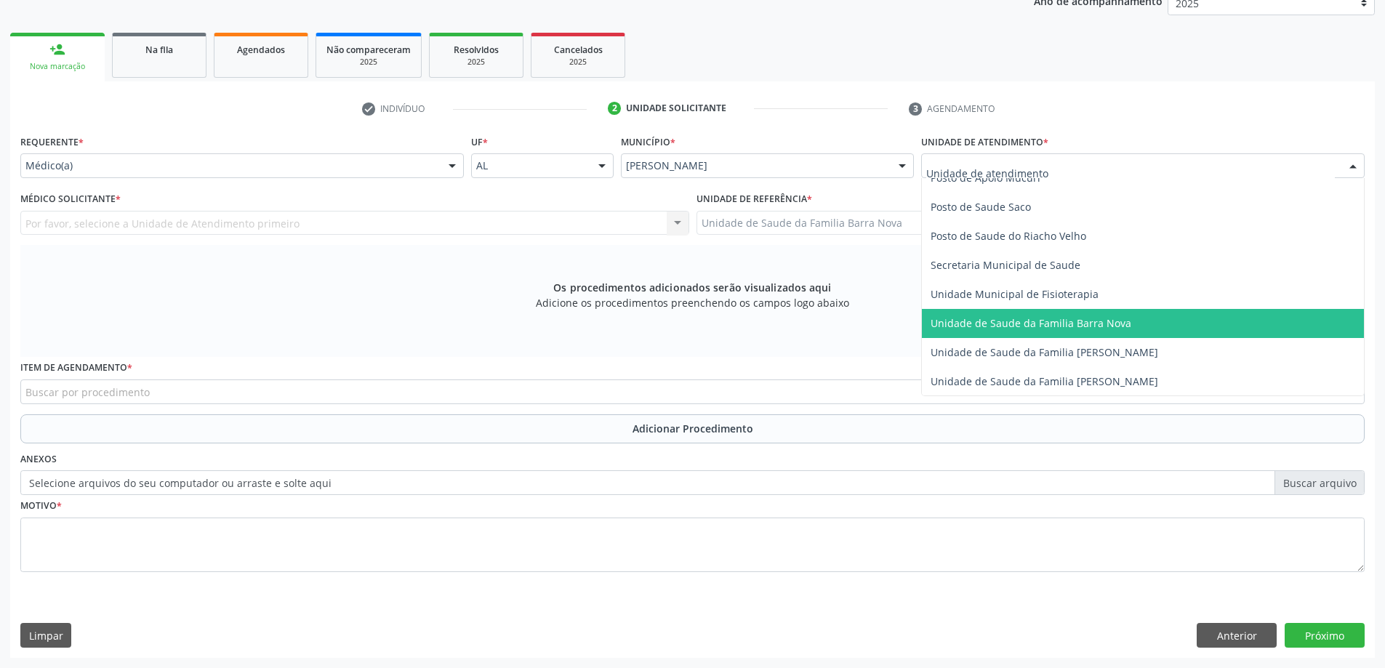
click at [1059, 326] on span "Unidade de Saude da Familia Barra Nova" at bounding box center [1030, 323] width 201 height 14
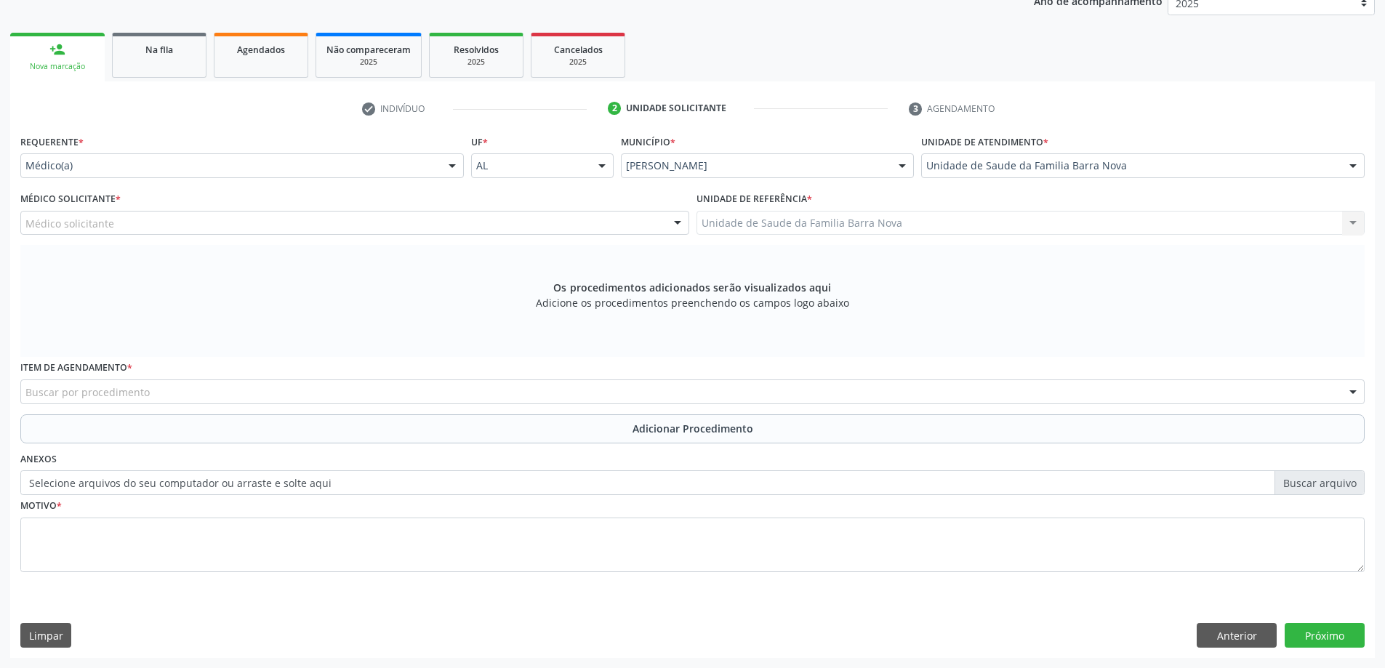
click at [308, 226] on div "Médico solicitante" at bounding box center [354, 223] width 669 height 25
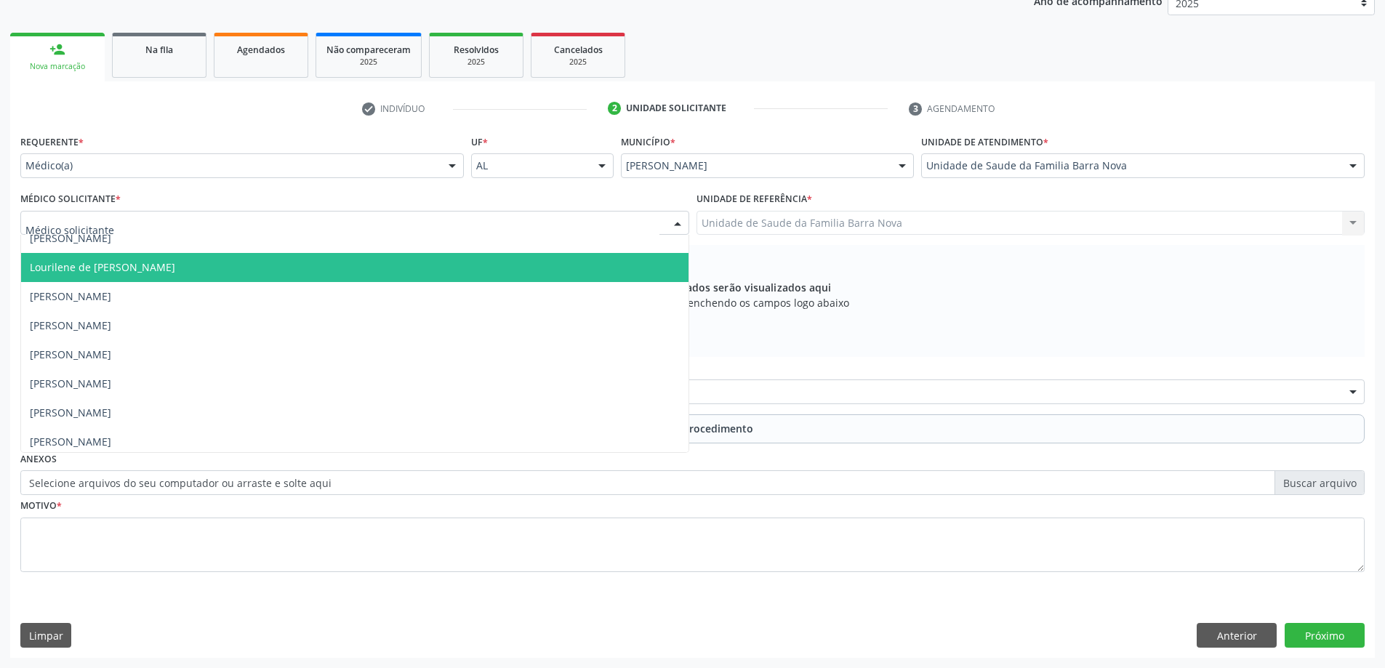
scroll to position [102, 0]
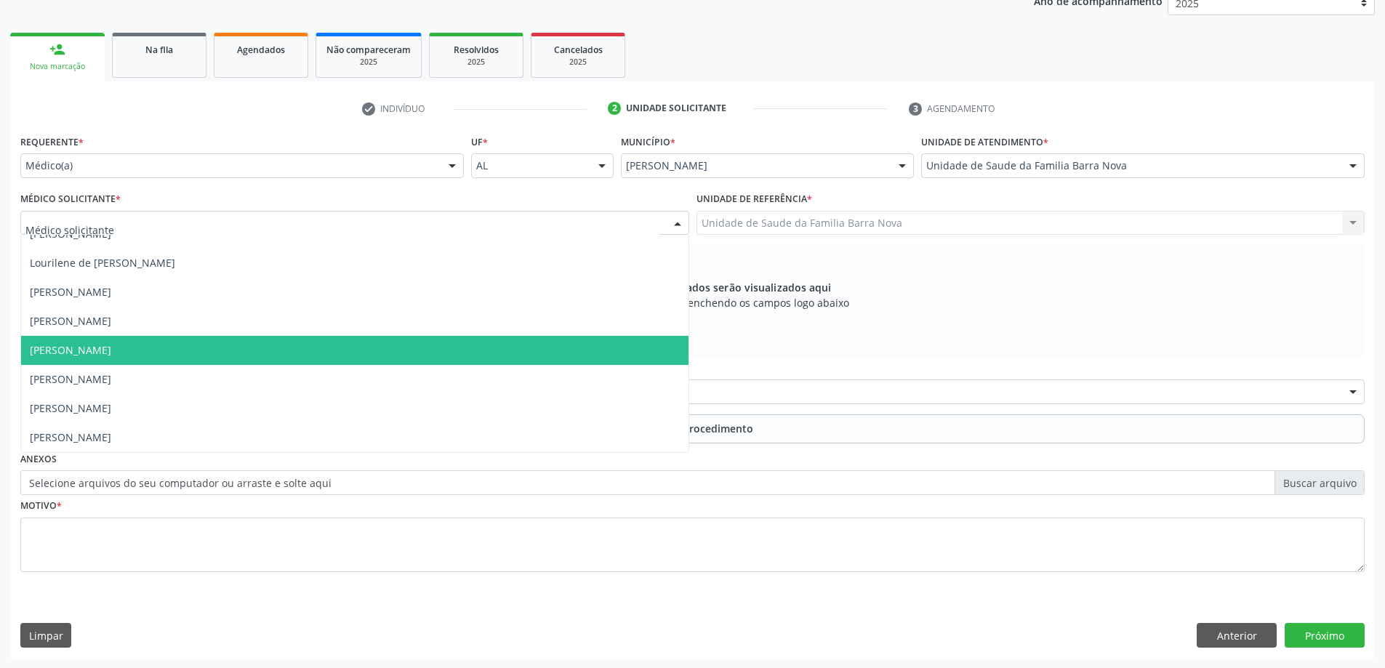
click at [246, 355] on span "[PERSON_NAME]" at bounding box center [354, 350] width 667 height 29
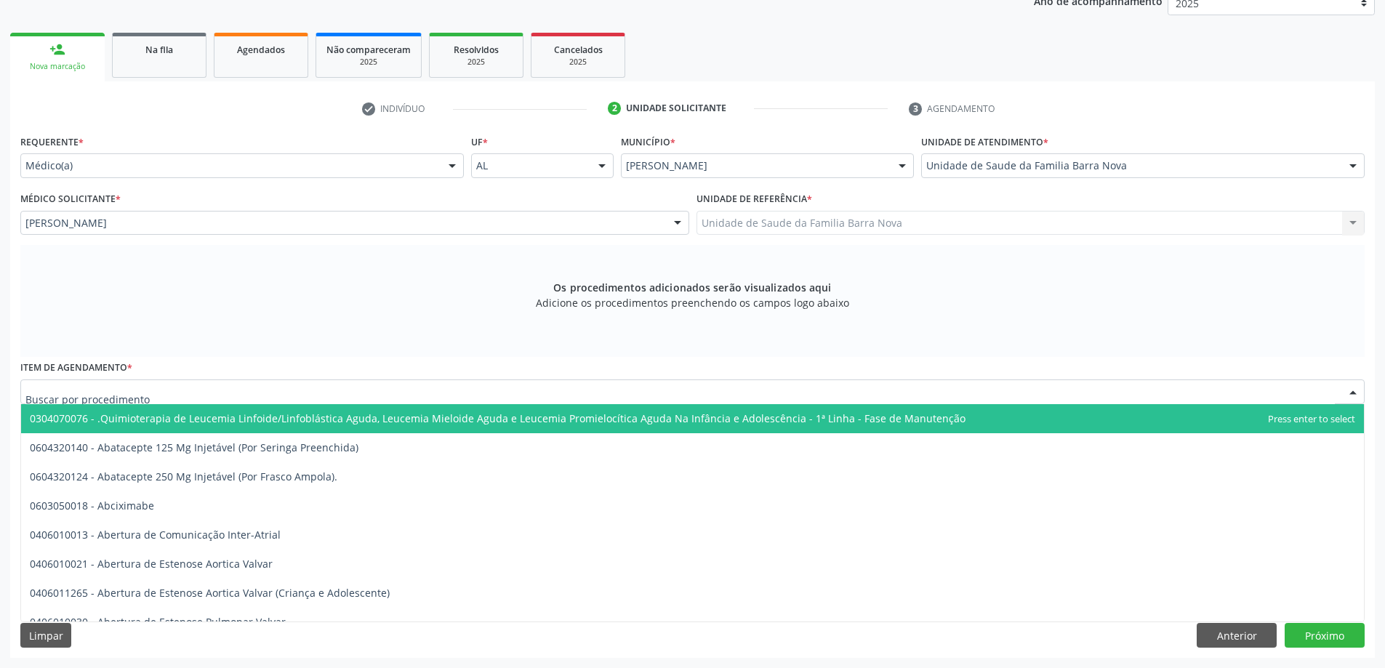
click at [372, 393] on div at bounding box center [692, 391] width 1344 height 25
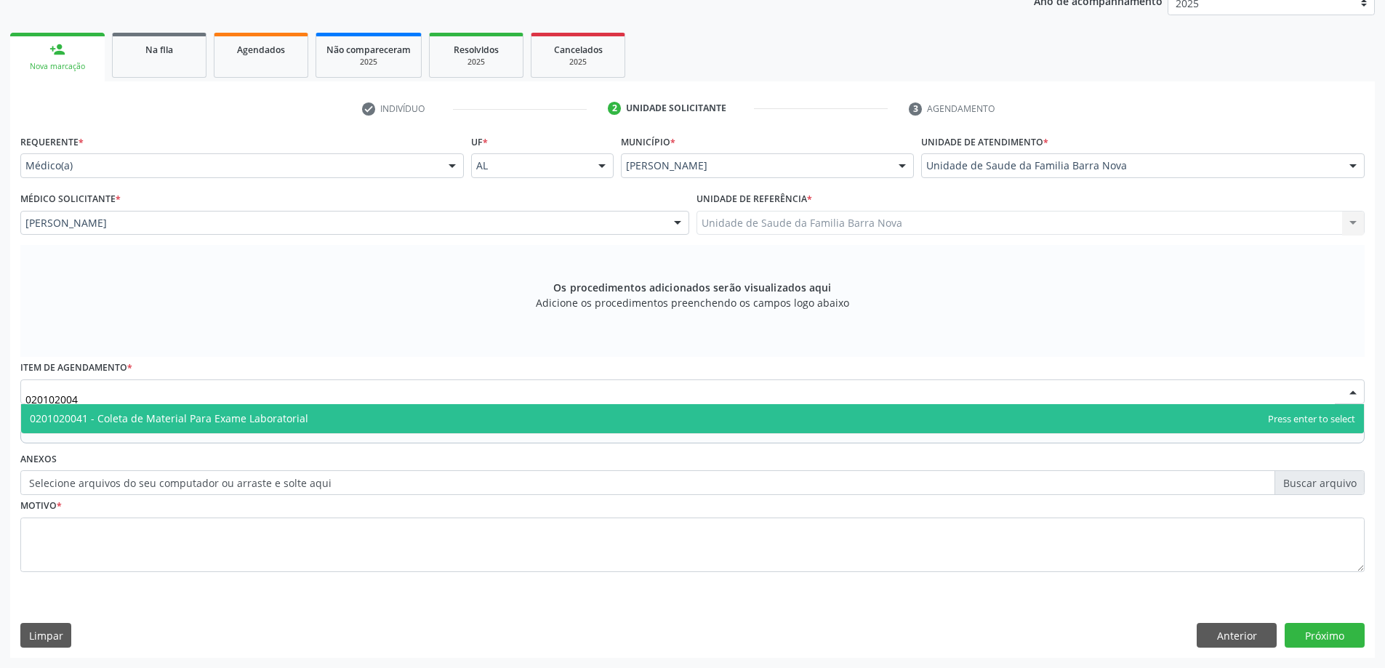
type input "0201020041"
click at [368, 422] on span "0201020041 - Coleta de Material Para Exame Laboratorial" at bounding box center [692, 418] width 1343 height 29
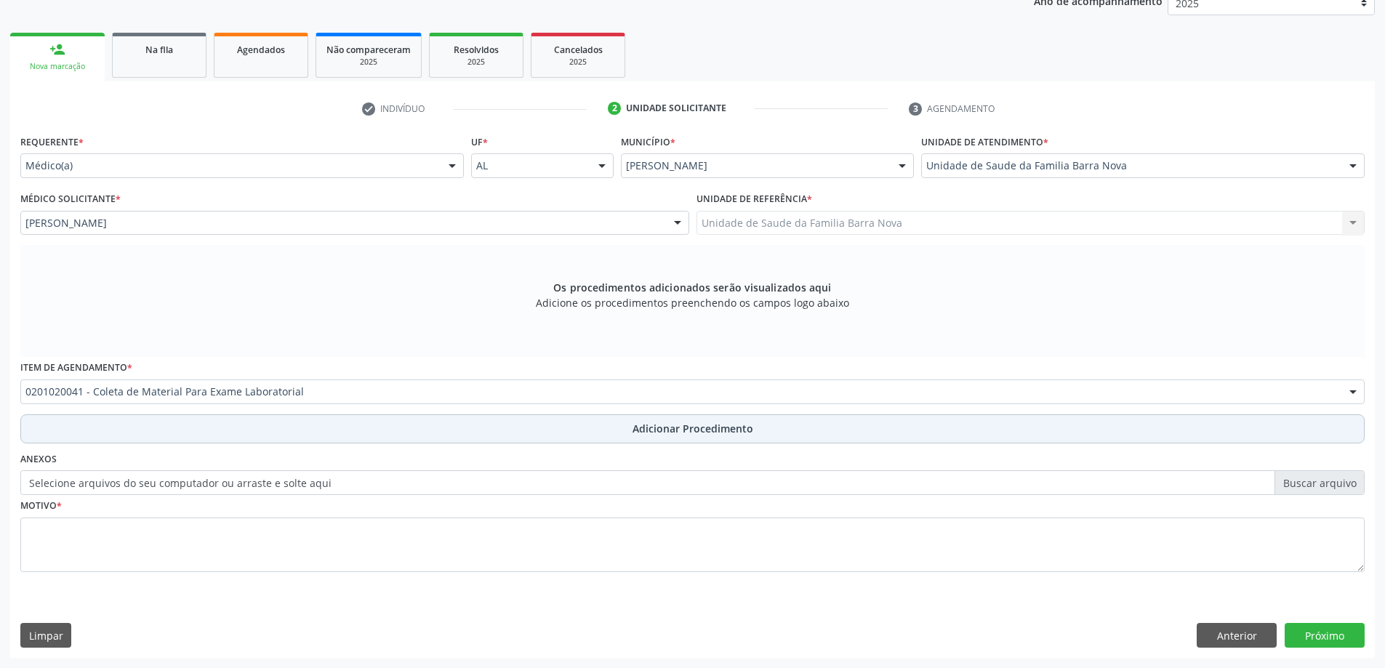
click at [660, 424] on span "Adicionar Procedimento" at bounding box center [692, 428] width 121 height 15
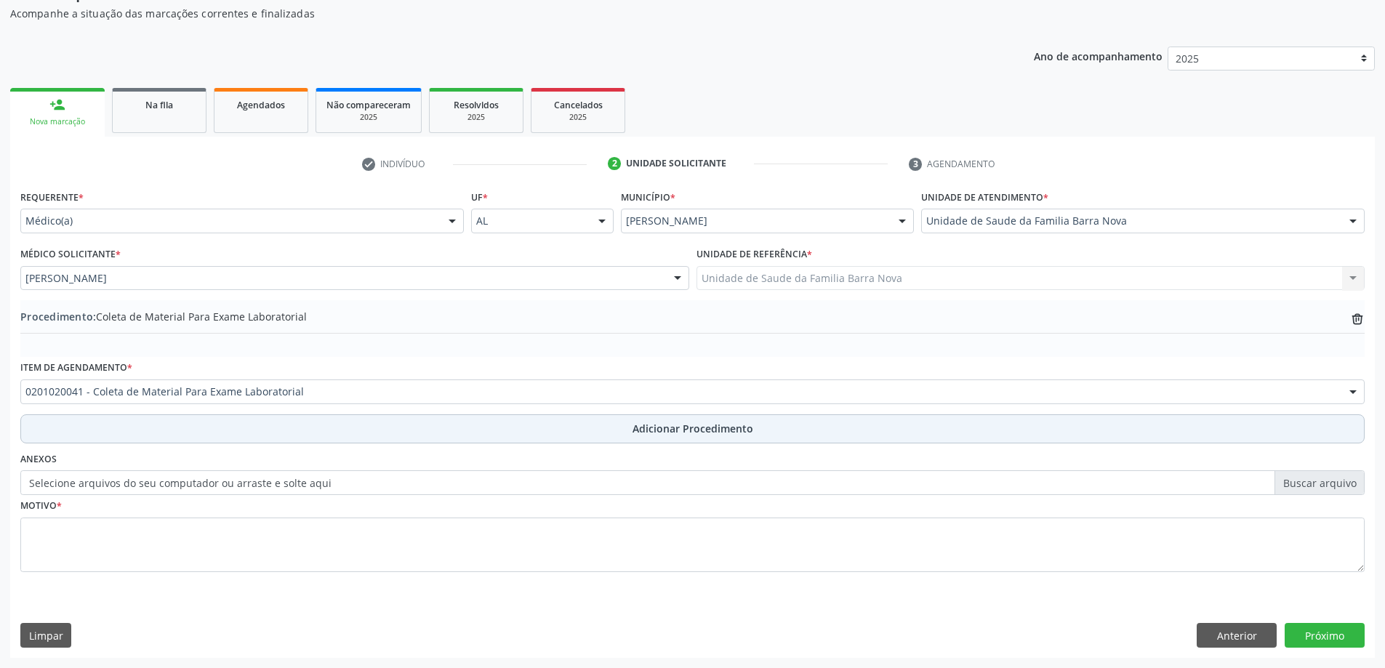
scroll to position [150, 0]
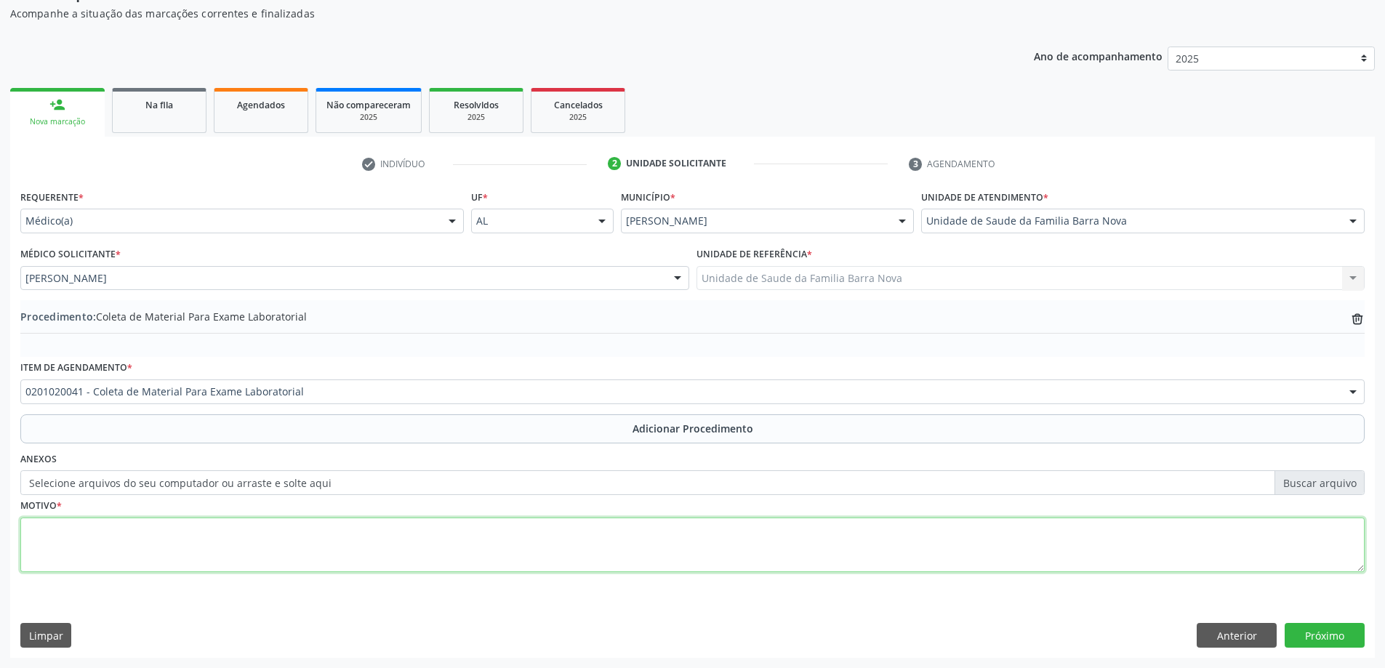
click at [140, 551] on textarea at bounding box center [692, 545] width 1344 height 55
click at [169, 536] on textarea "HAS, DM2, TIREODECTOMIA PÉVIA" at bounding box center [692, 545] width 1344 height 55
click at [201, 529] on textarea "HAS, DM2, TIREODECTOMIA PRÉVIA" at bounding box center [692, 545] width 1344 height 55
type textarea "HAS, DM2, TIREODECTOMIA PRÉVIA. URGÊNCIA."
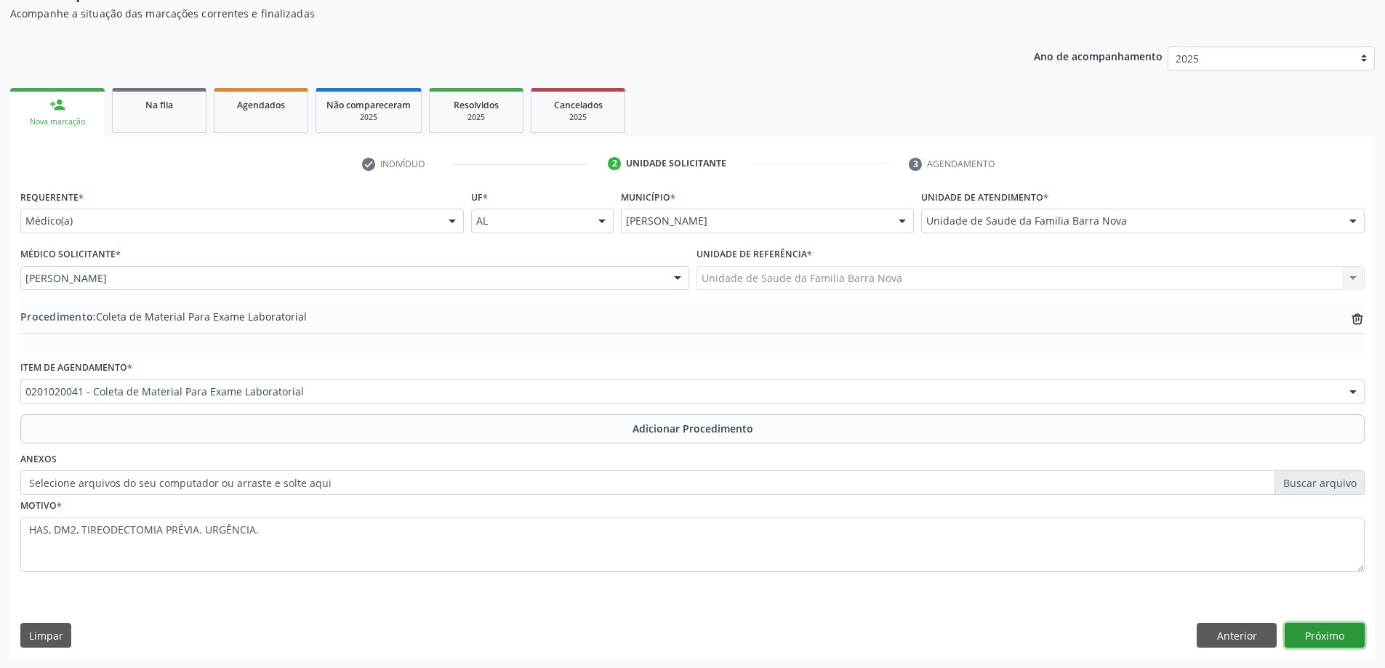
click at [1315, 625] on button "Próximo" at bounding box center [1324, 635] width 80 height 25
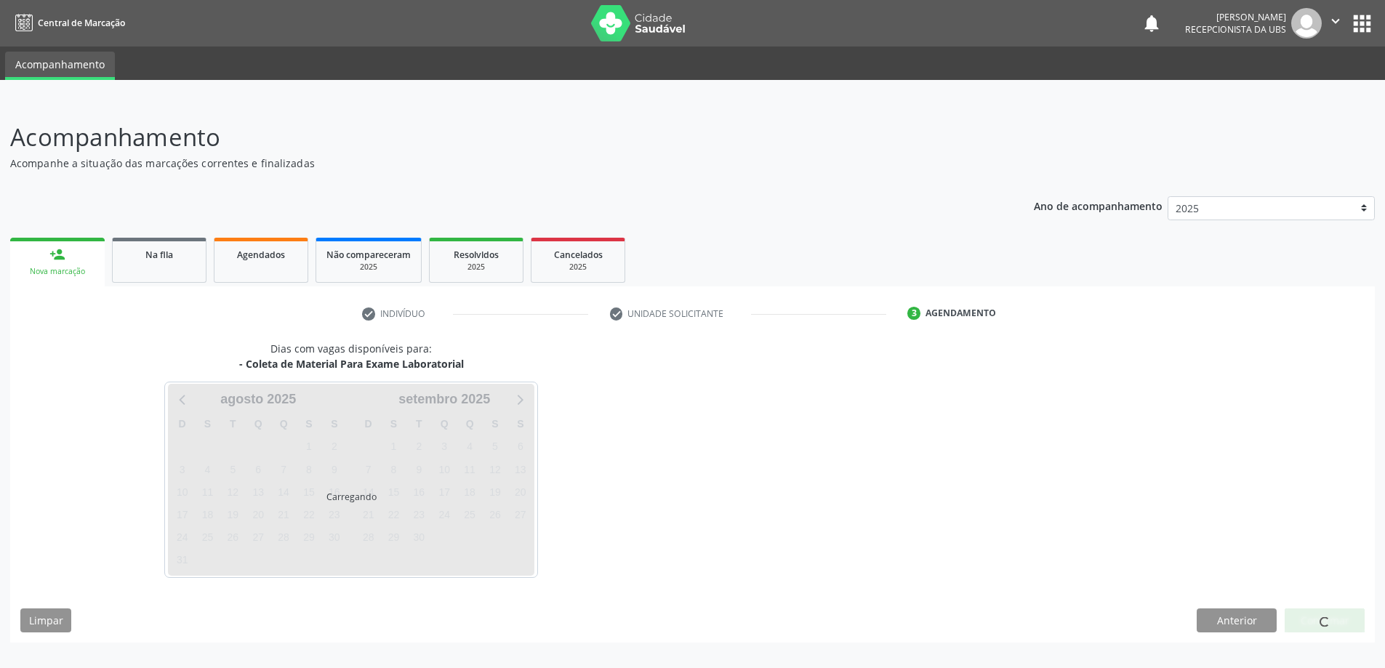
scroll to position [0, 0]
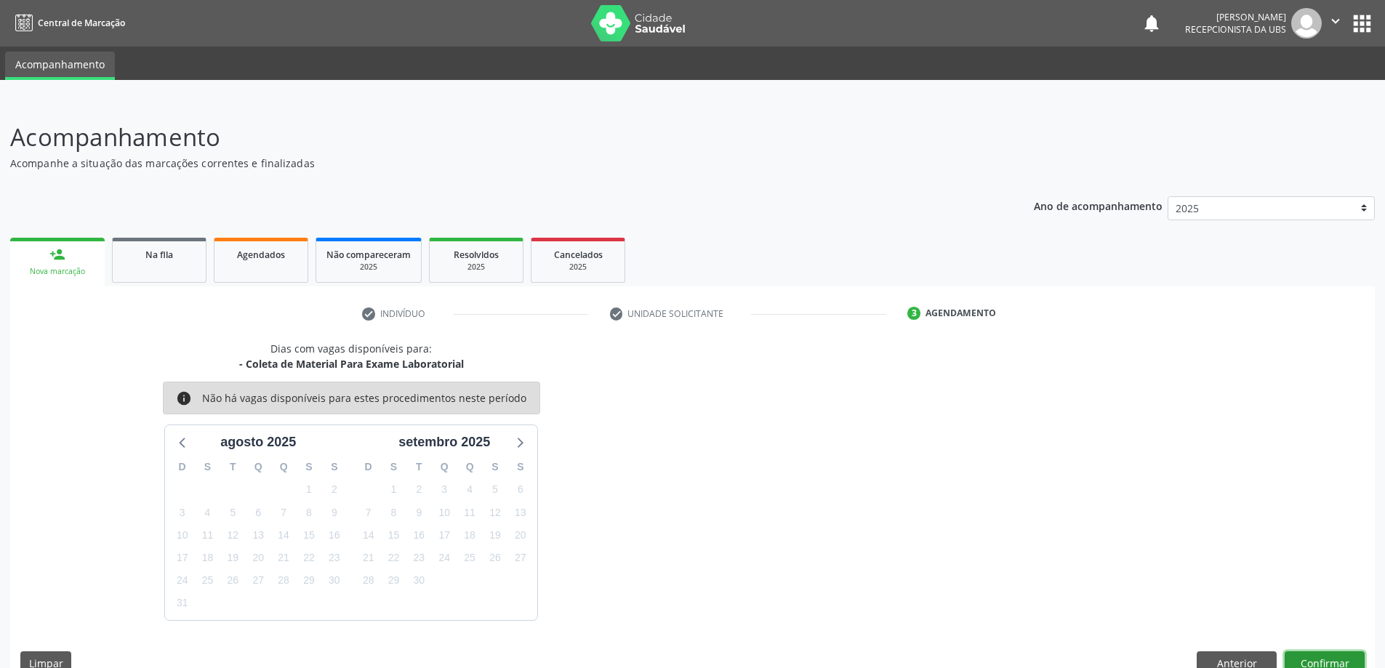
click at [1326, 659] on button "Confirmar" at bounding box center [1324, 663] width 80 height 25
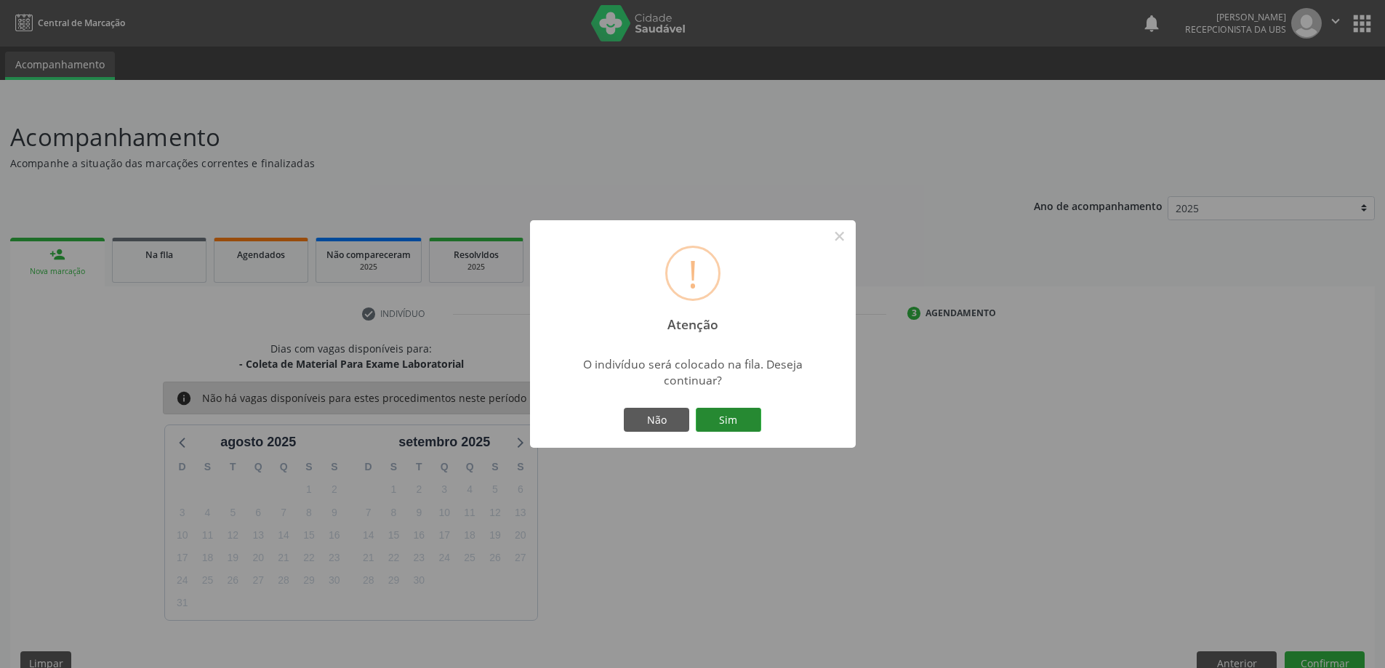
click at [733, 427] on button "Sim" at bounding box center [728, 420] width 65 height 25
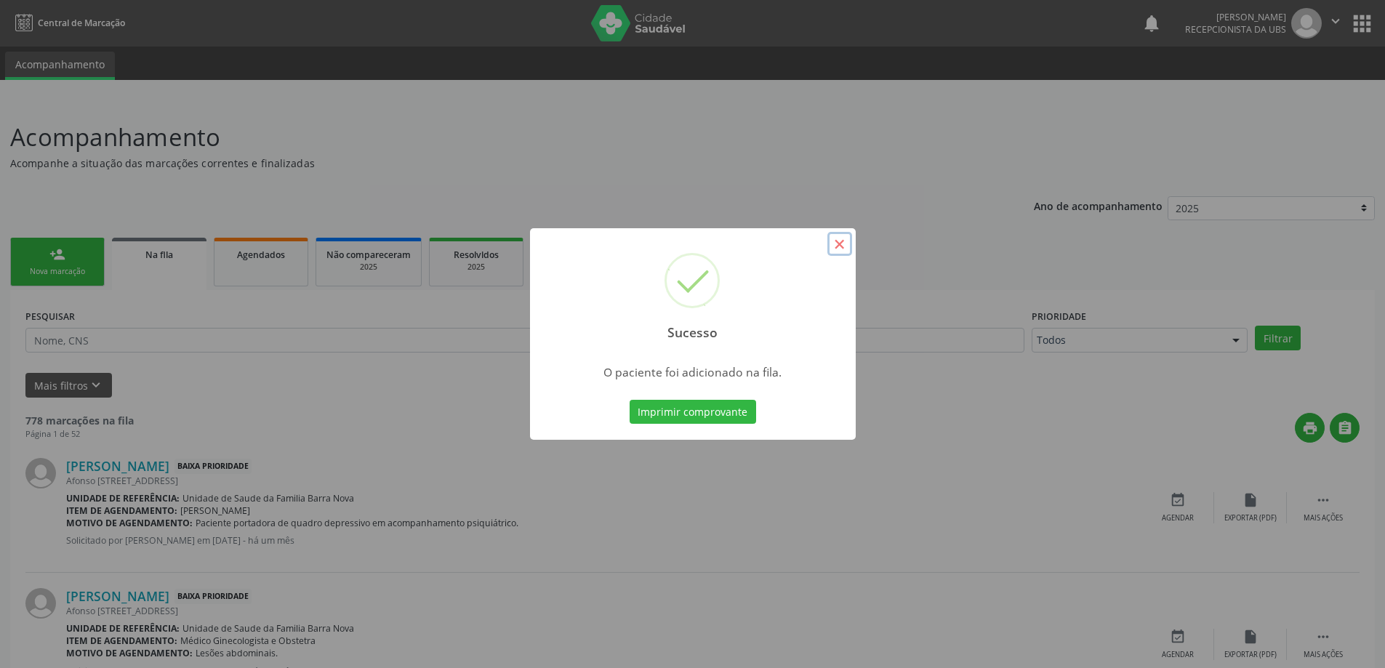
click at [839, 239] on button "×" at bounding box center [839, 244] width 25 height 25
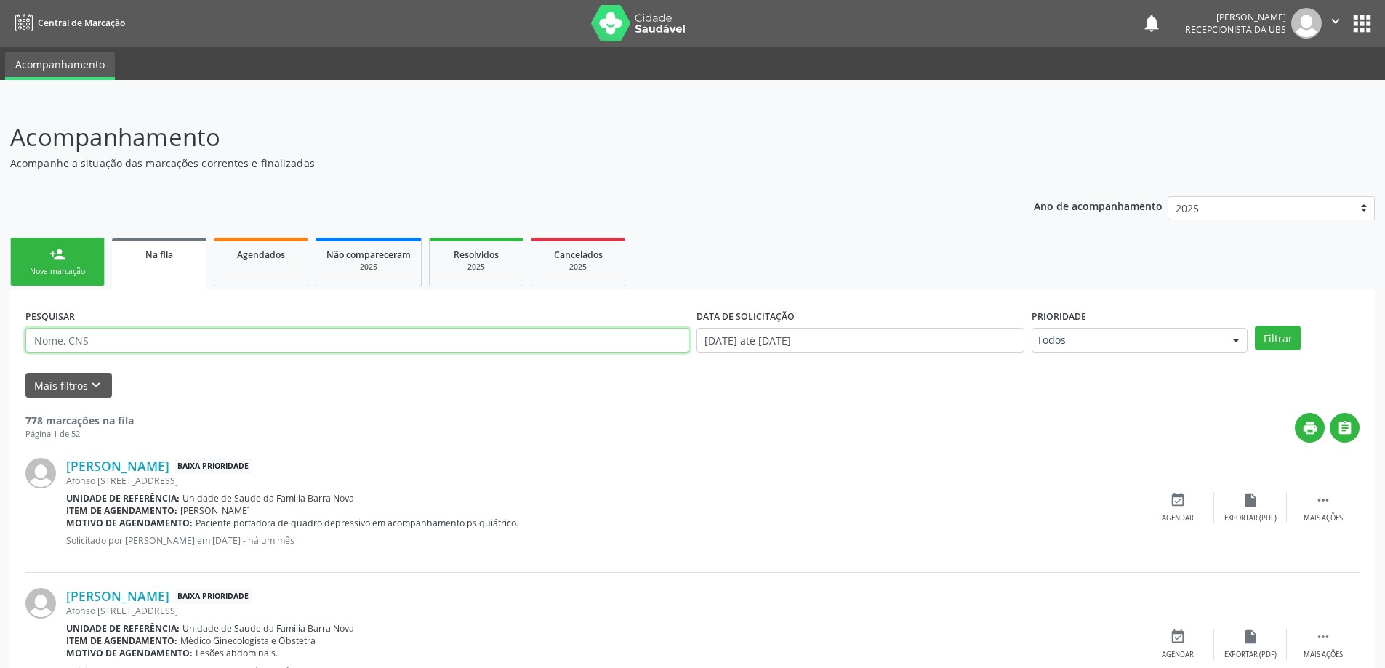
click at [164, 337] on input "text" at bounding box center [357, 340] width 664 height 25
type input "706207077243763"
click at [1255, 326] on button "Filtrar" at bounding box center [1278, 338] width 46 height 25
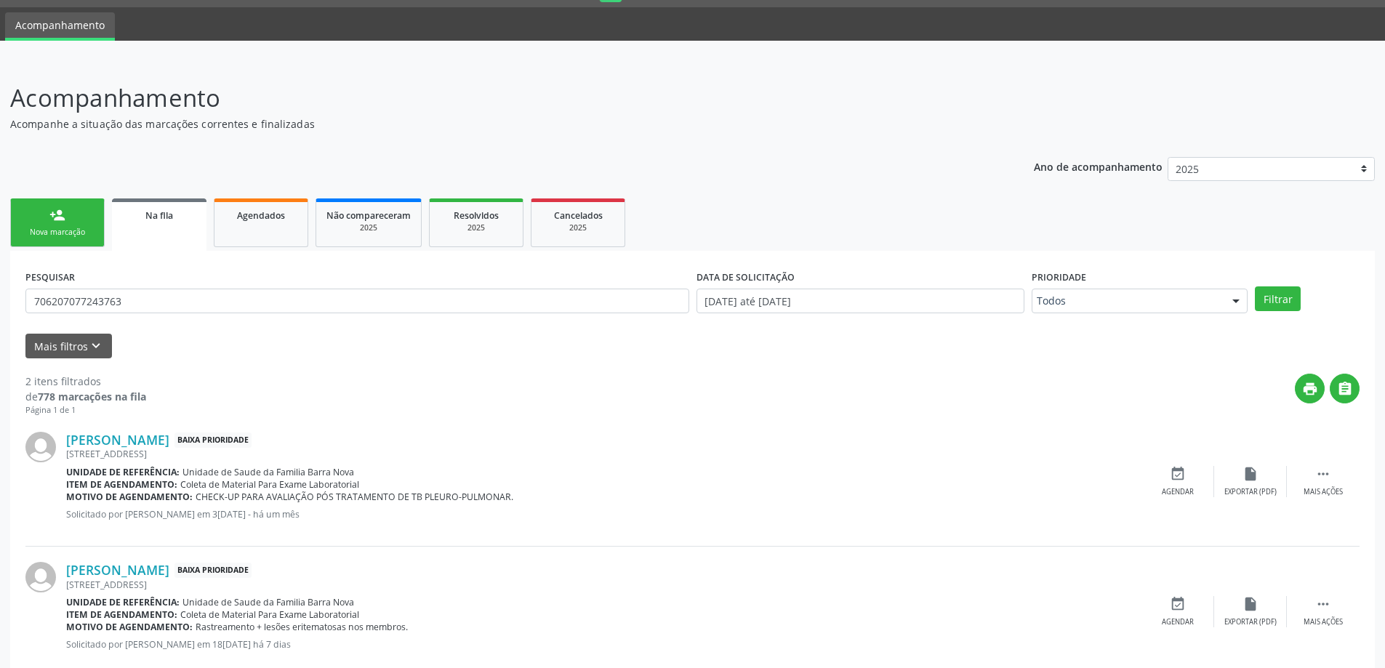
scroll to position [73, 0]
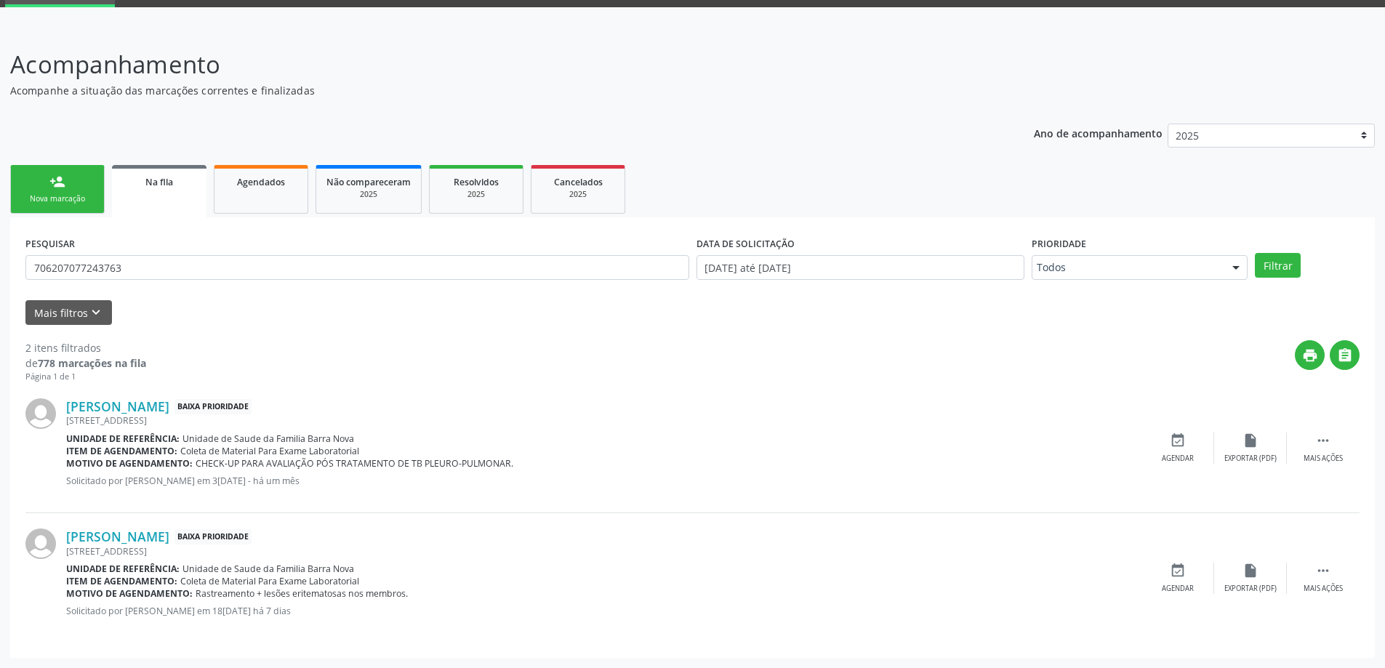
click at [52, 199] on div "Nova marcação" at bounding box center [57, 198] width 73 height 11
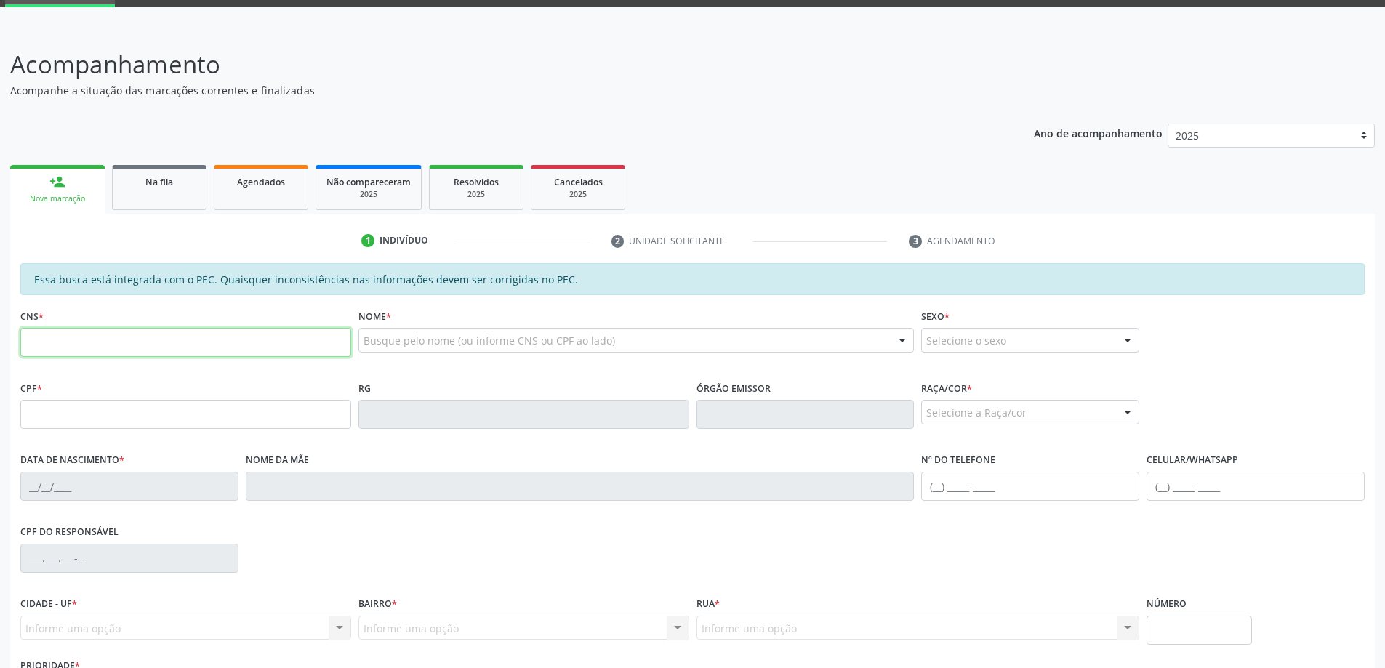
click at [235, 344] on input "text" at bounding box center [185, 342] width 331 height 29
type input "706 2070 7724 3763"
type input "129.959.304-67"
type input "[DATE]"
type input "Lucineide de [PERSON_NAME]"
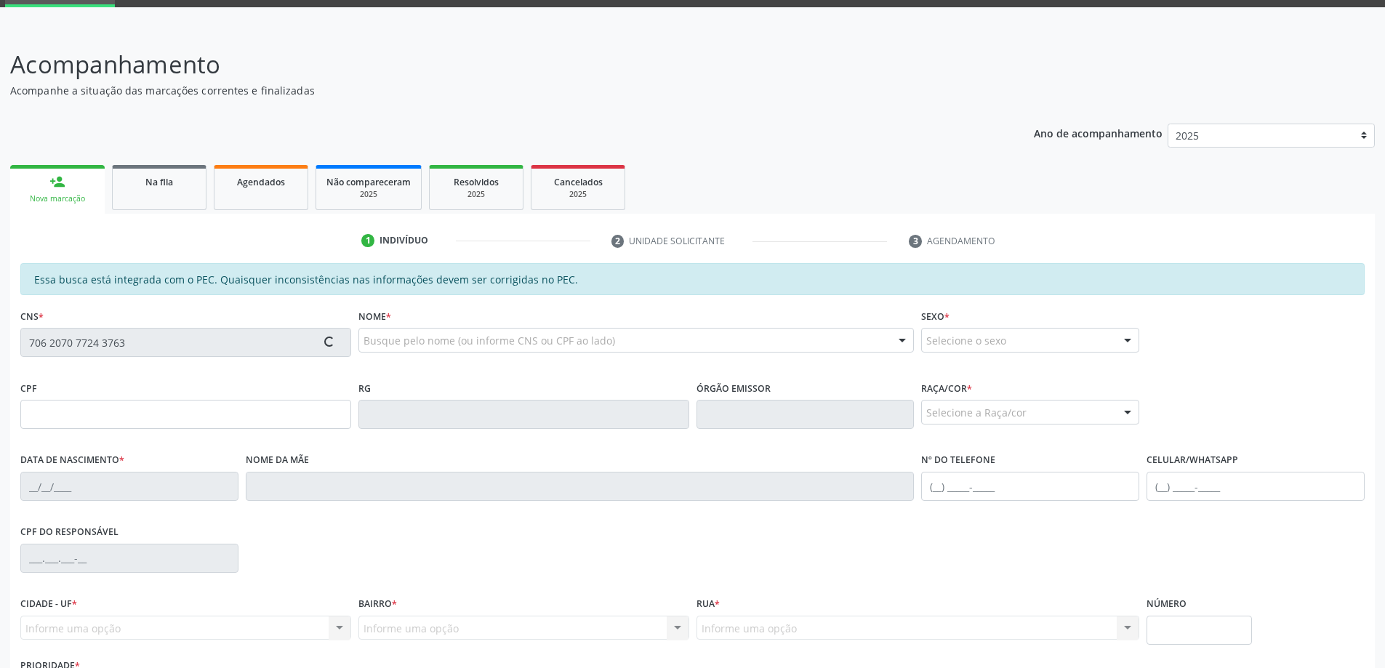
type input "[PHONE_NUMBER]"
type input "21"
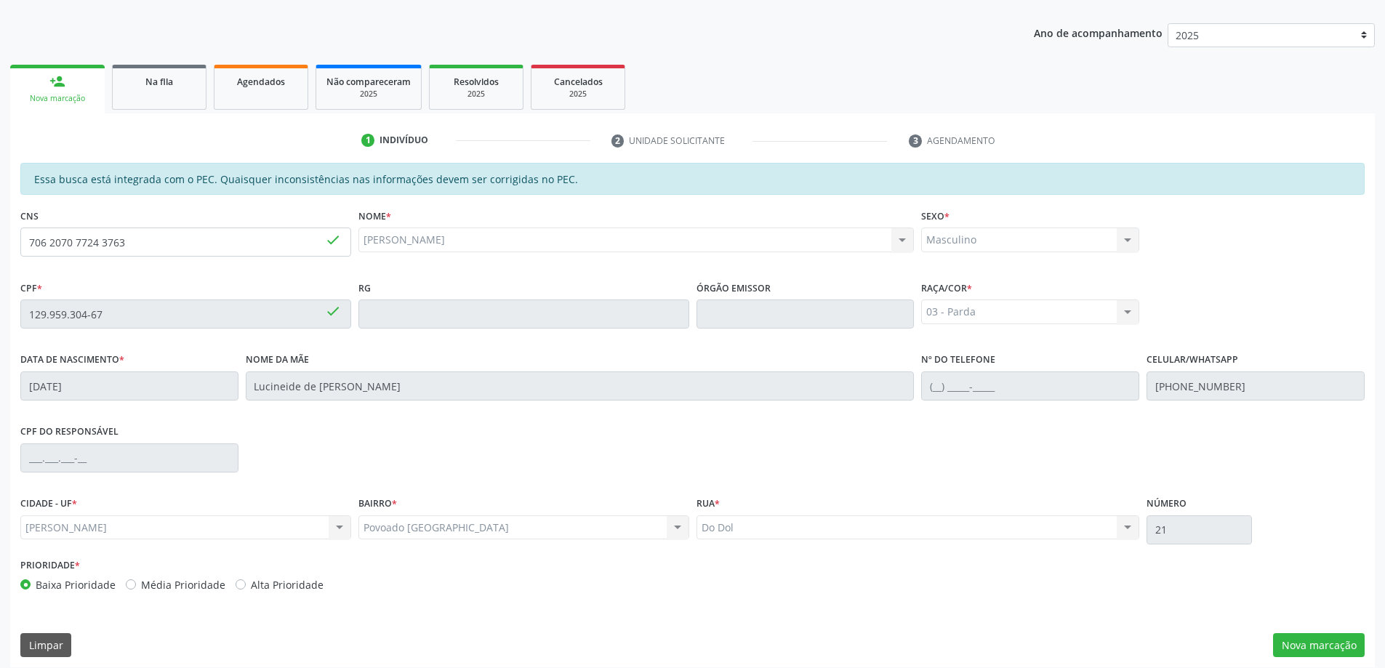
scroll to position [182, 0]
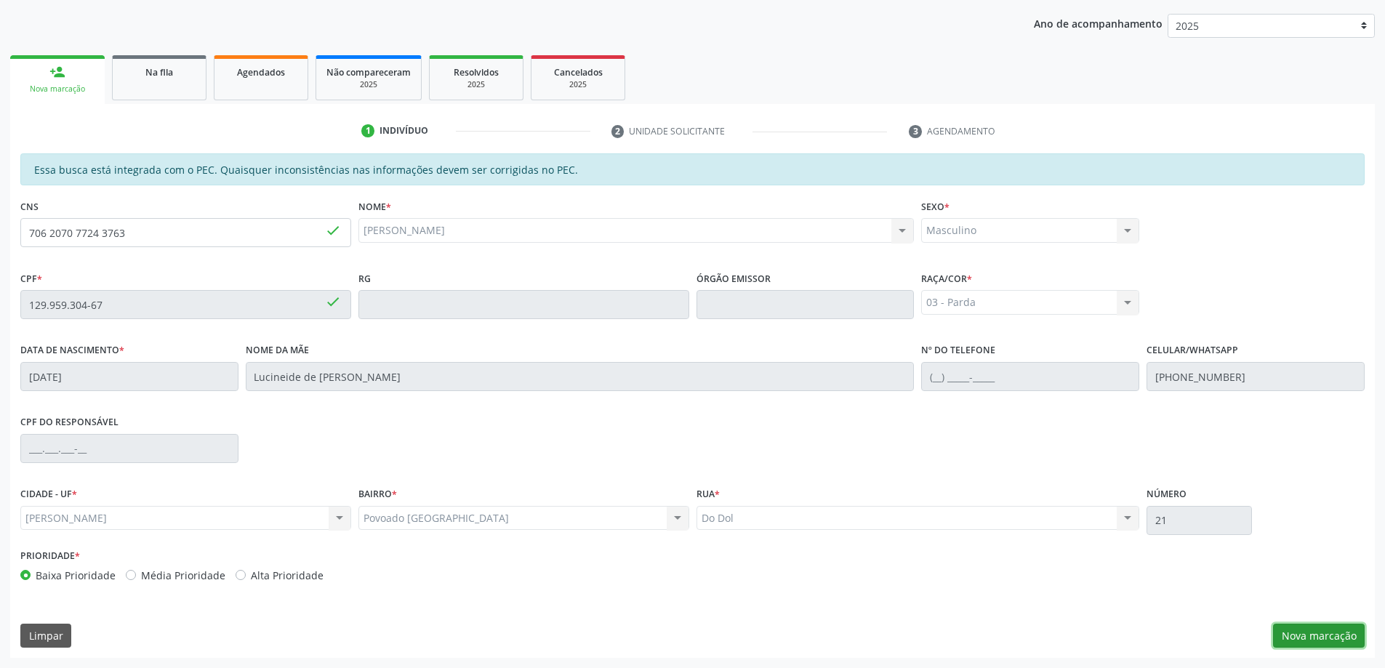
click at [1316, 636] on button "Nova marcação" at bounding box center [1319, 636] width 92 height 25
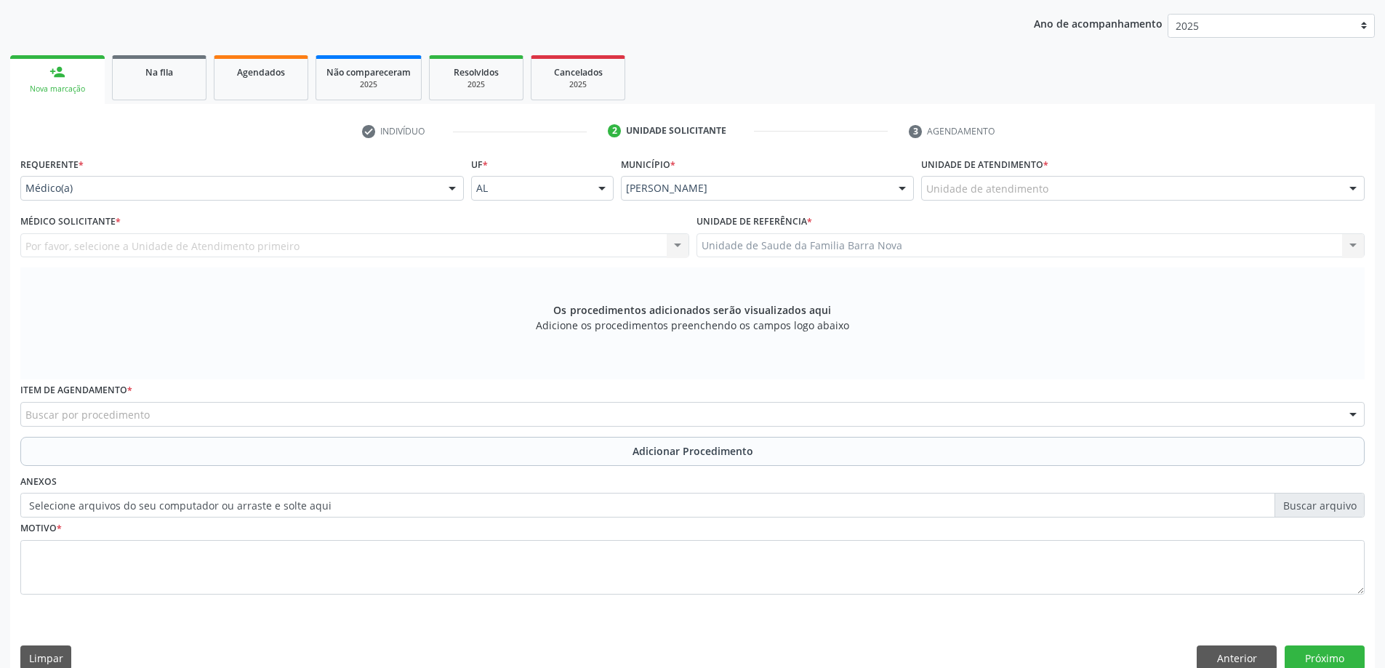
click at [1069, 192] on div "Unidade de atendimento" at bounding box center [1142, 188] width 443 height 25
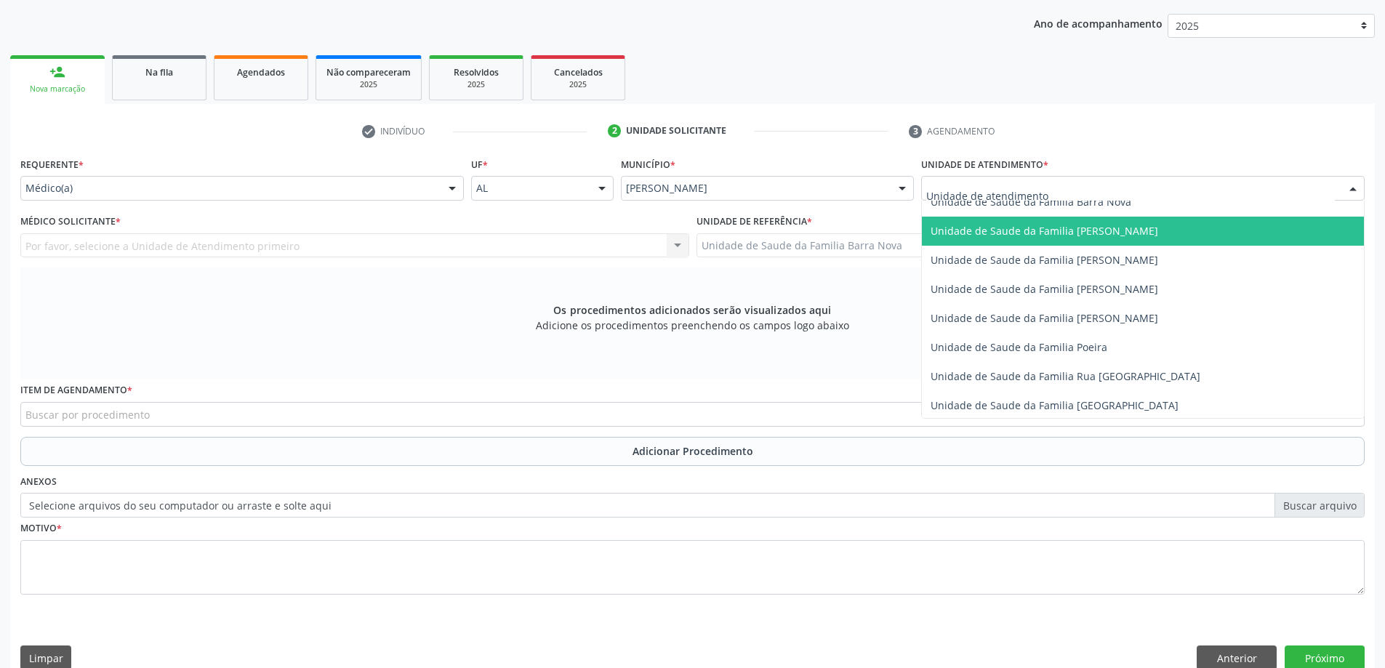
scroll to position [800, 0]
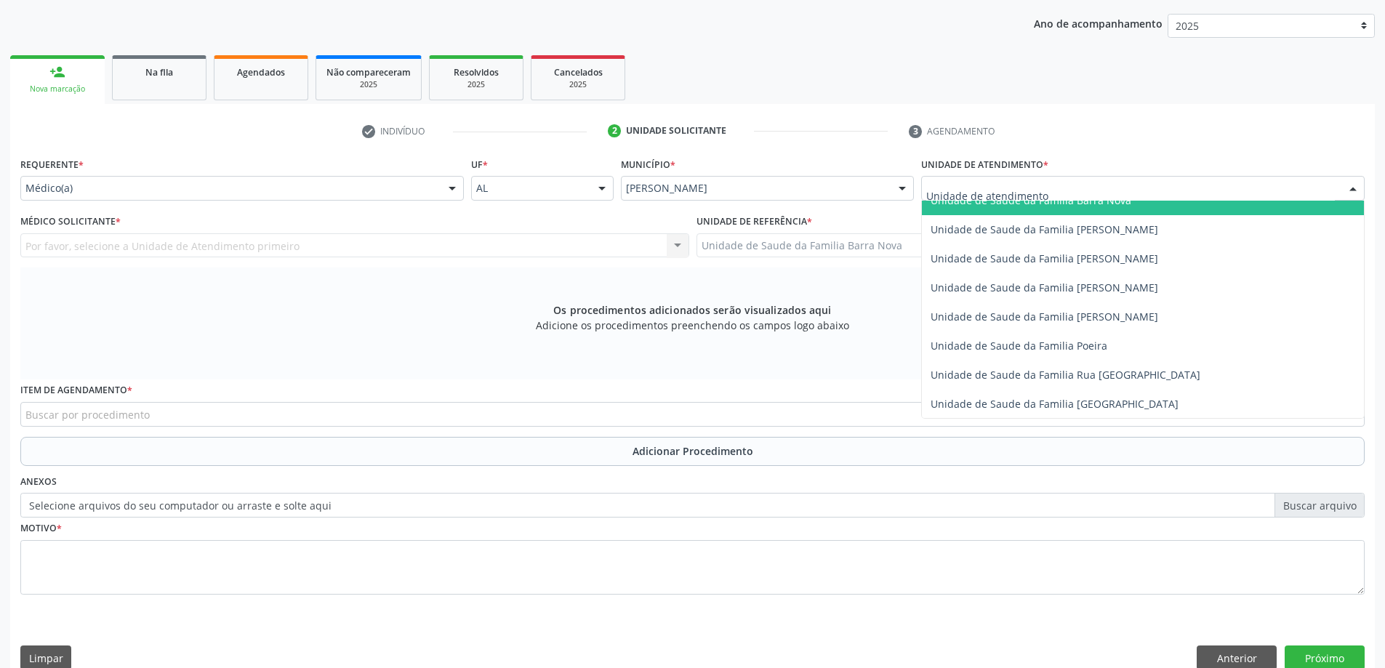
click at [1077, 206] on span "Unidade de Saude da Familia Barra Nova" at bounding box center [1030, 200] width 201 height 14
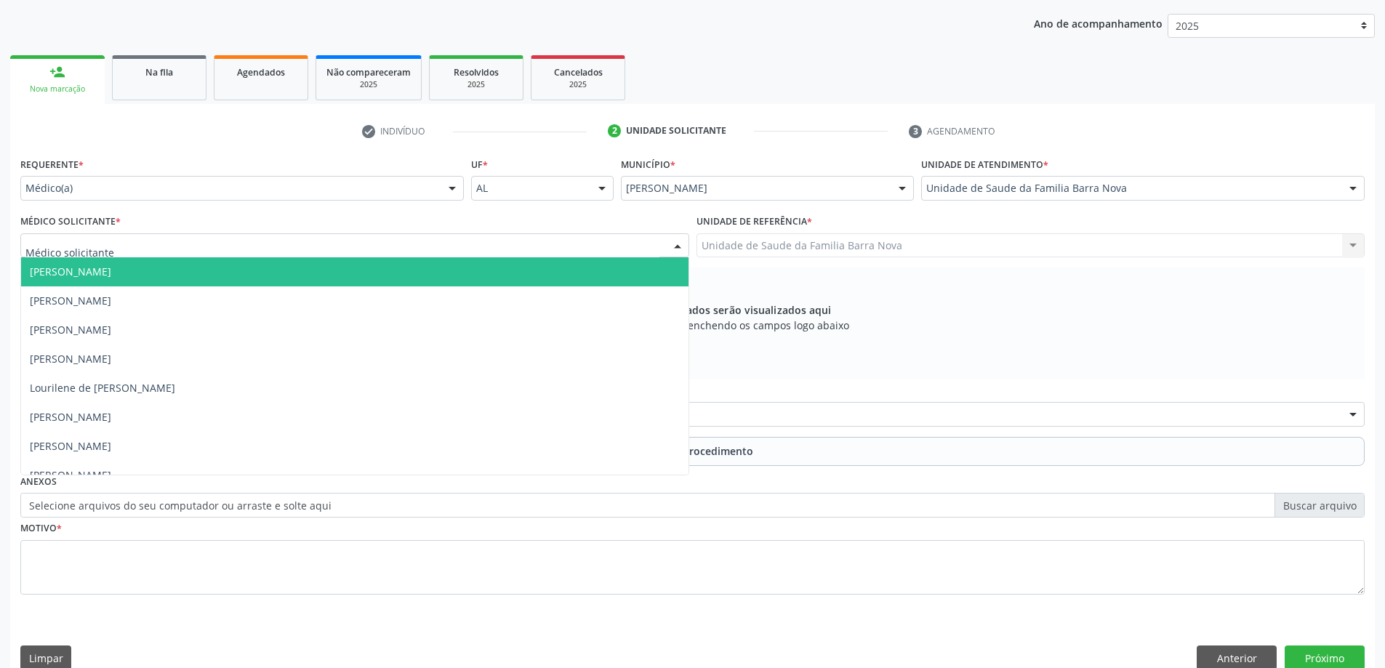
click at [353, 244] on div at bounding box center [354, 245] width 669 height 25
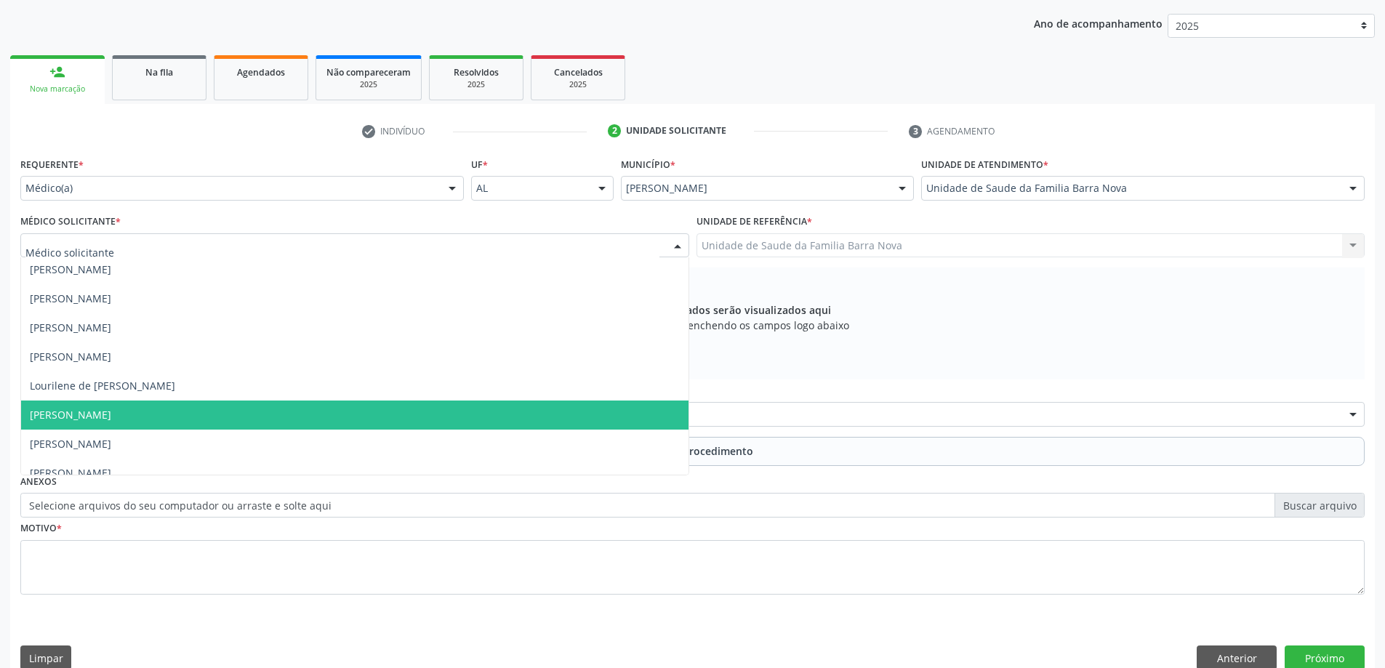
scroll to position [0, 0]
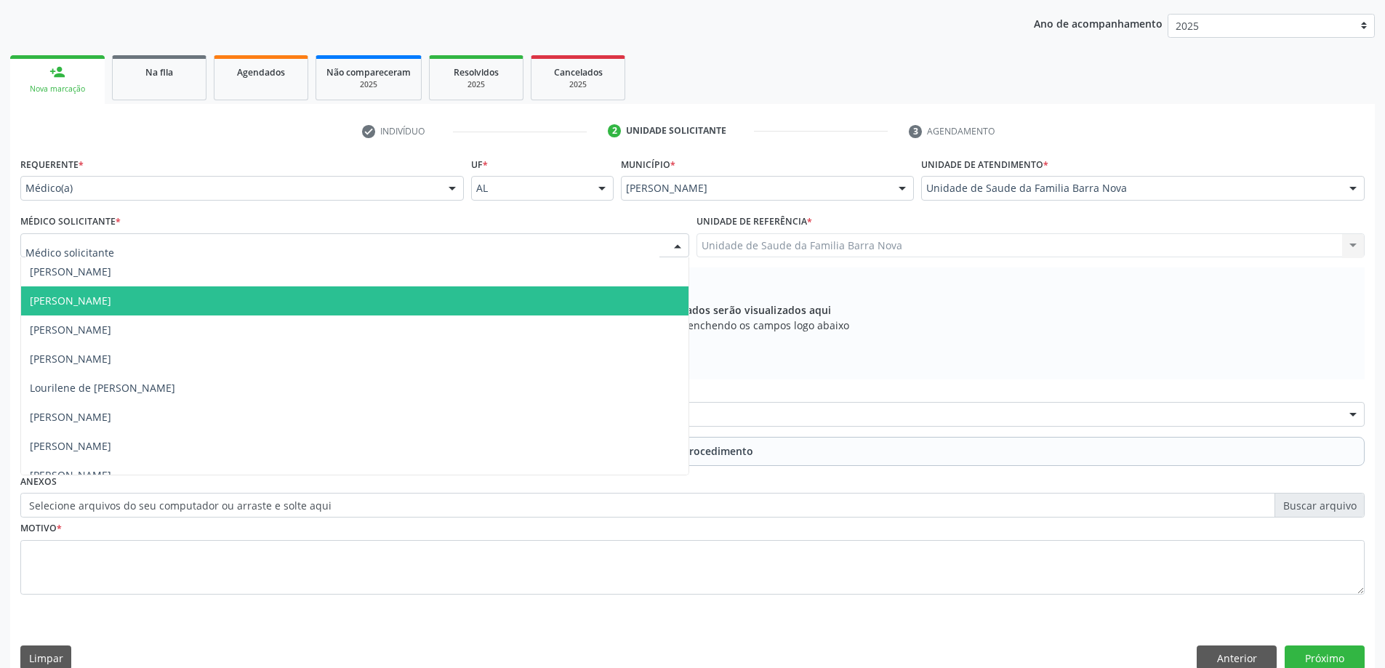
click at [281, 297] on span "[PERSON_NAME]" at bounding box center [354, 300] width 667 height 29
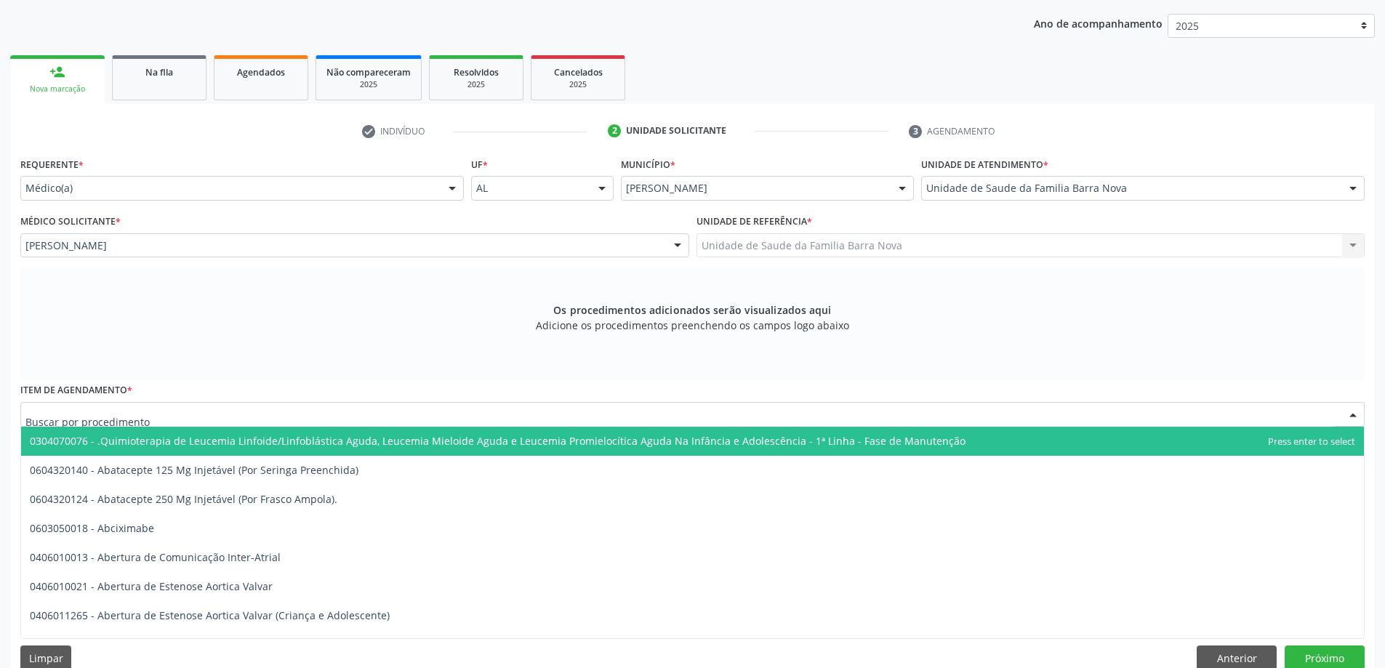
click at [470, 416] on div at bounding box center [692, 414] width 1344 height 25
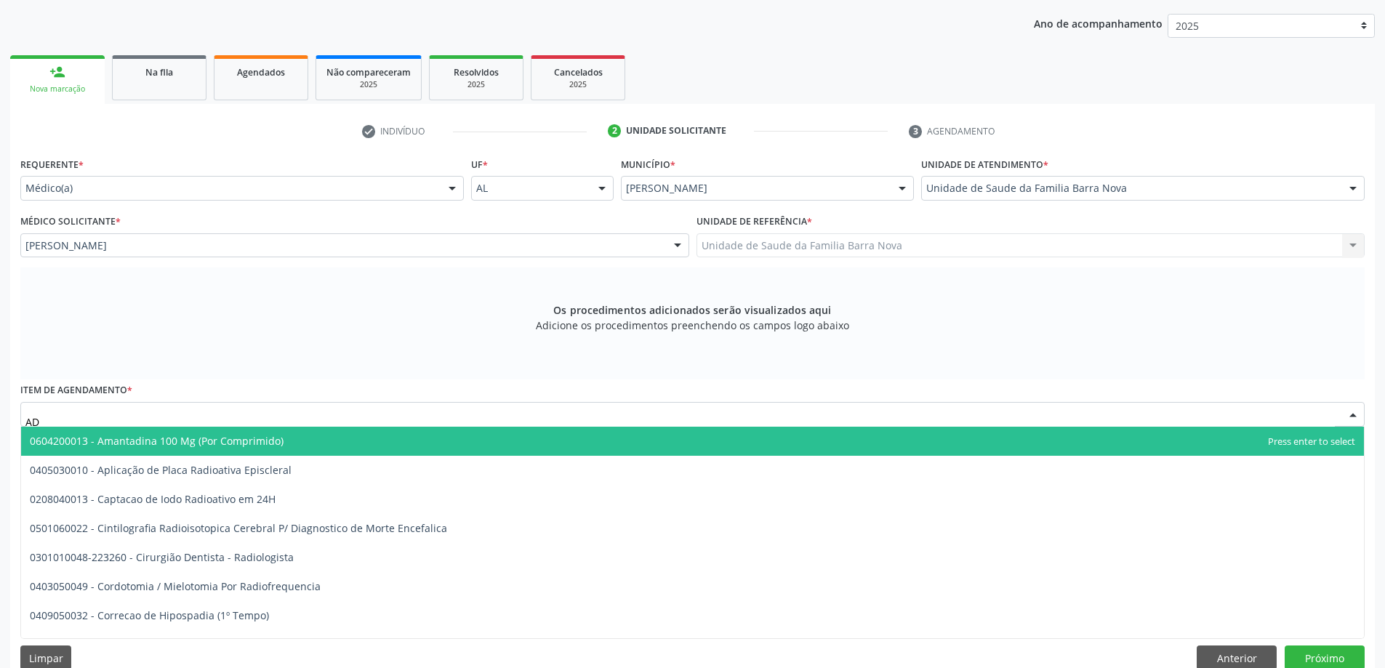
type input "A"
type input "RADIO"
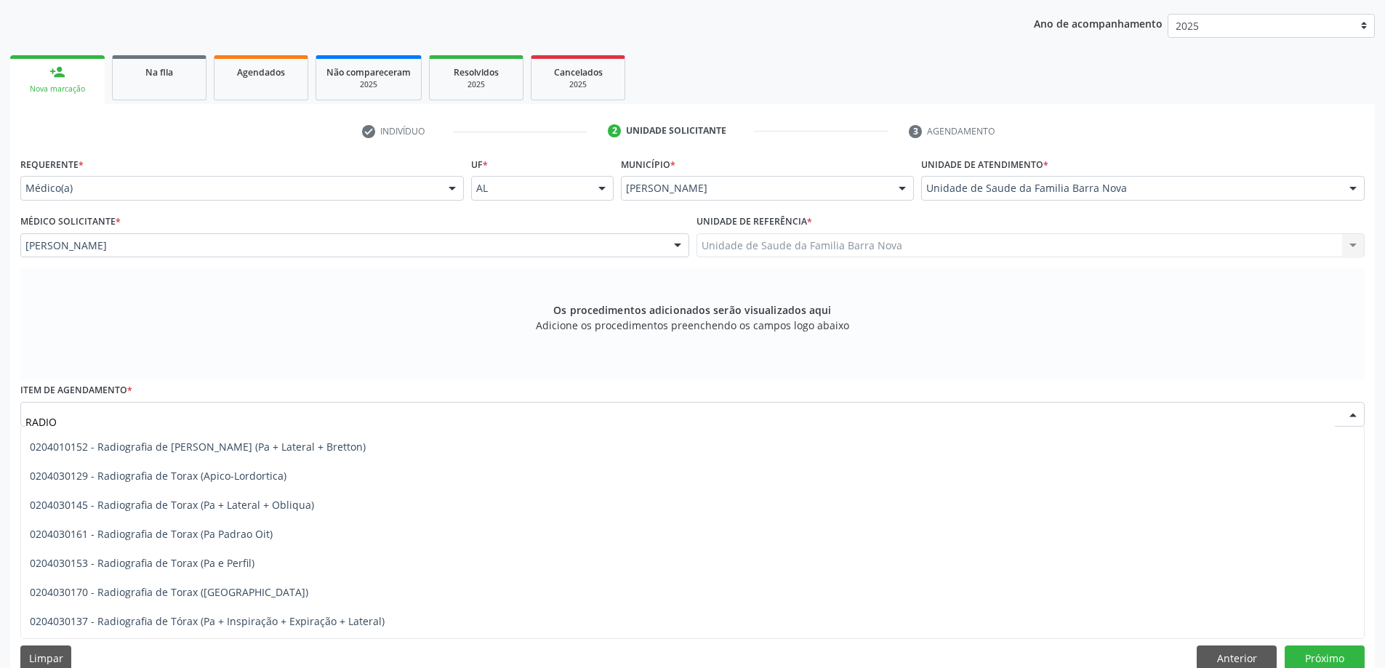
scroll to position [2471, 0]
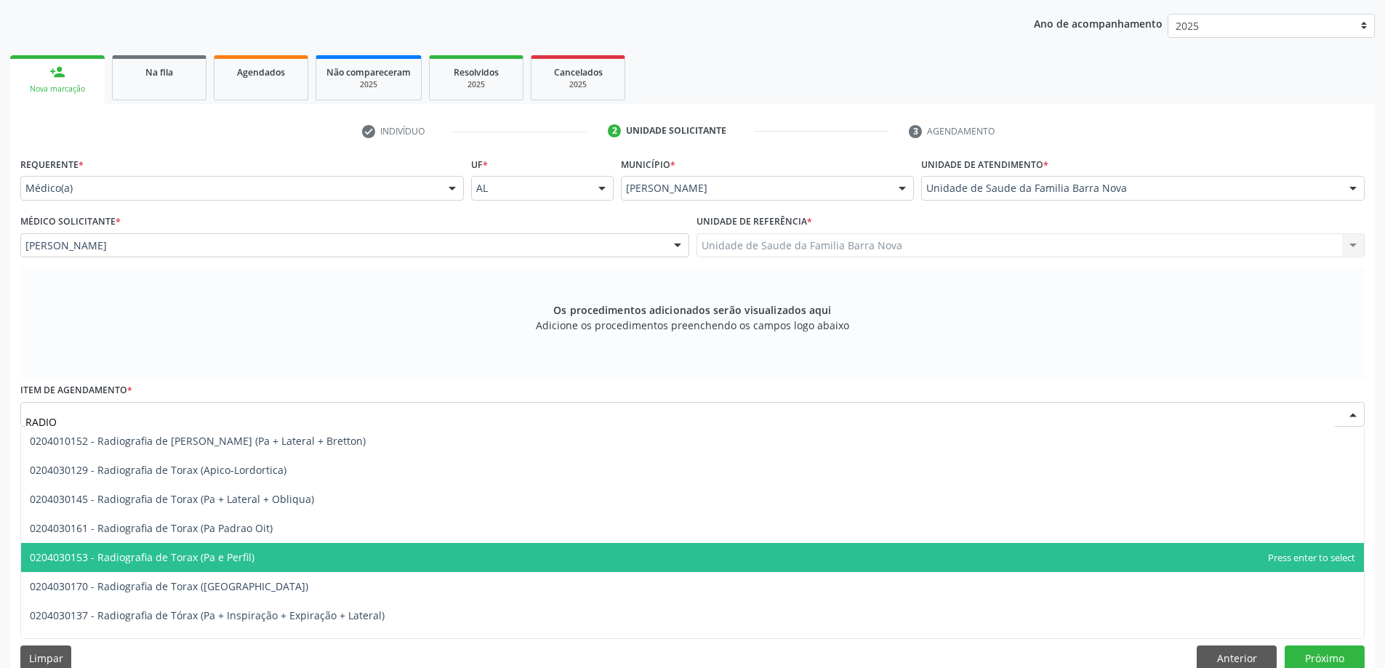
click at [319, 559] on span "0204030153 - Radiografia de Torax (Pa e Perfil)" at bounding box center [692, 557] width 1343 height 29
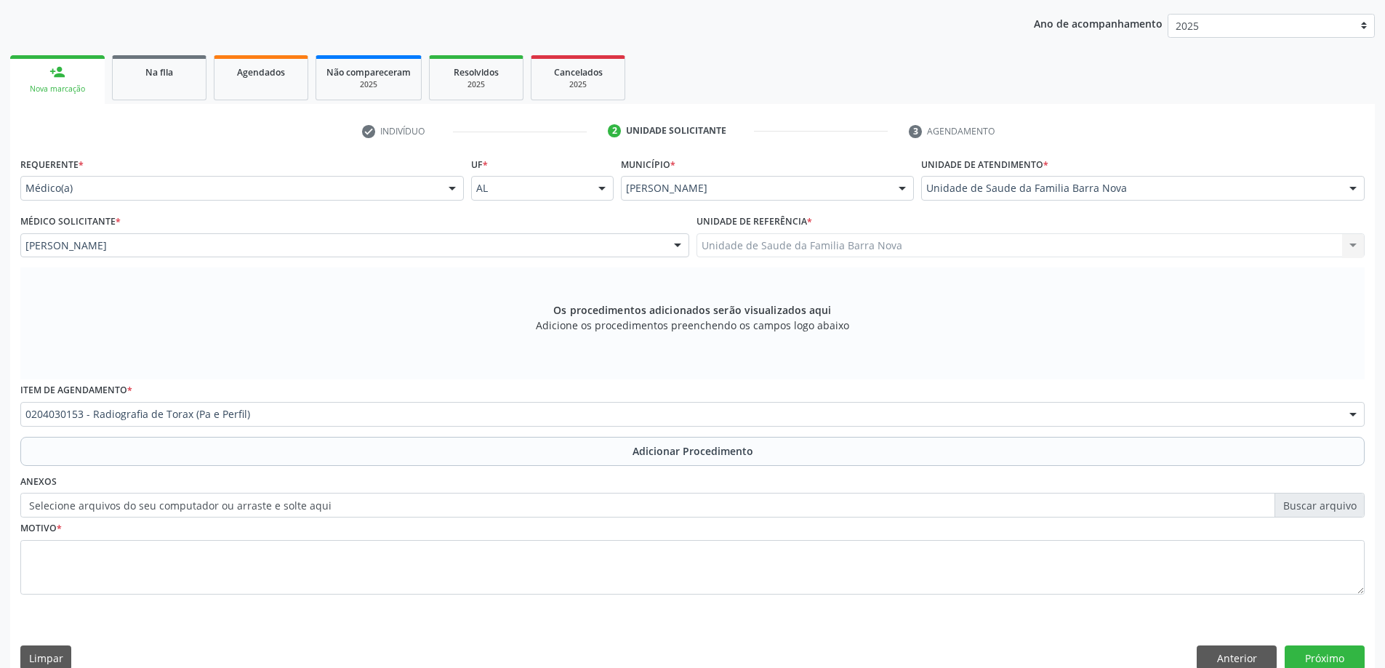
scroll to position [205, 0]
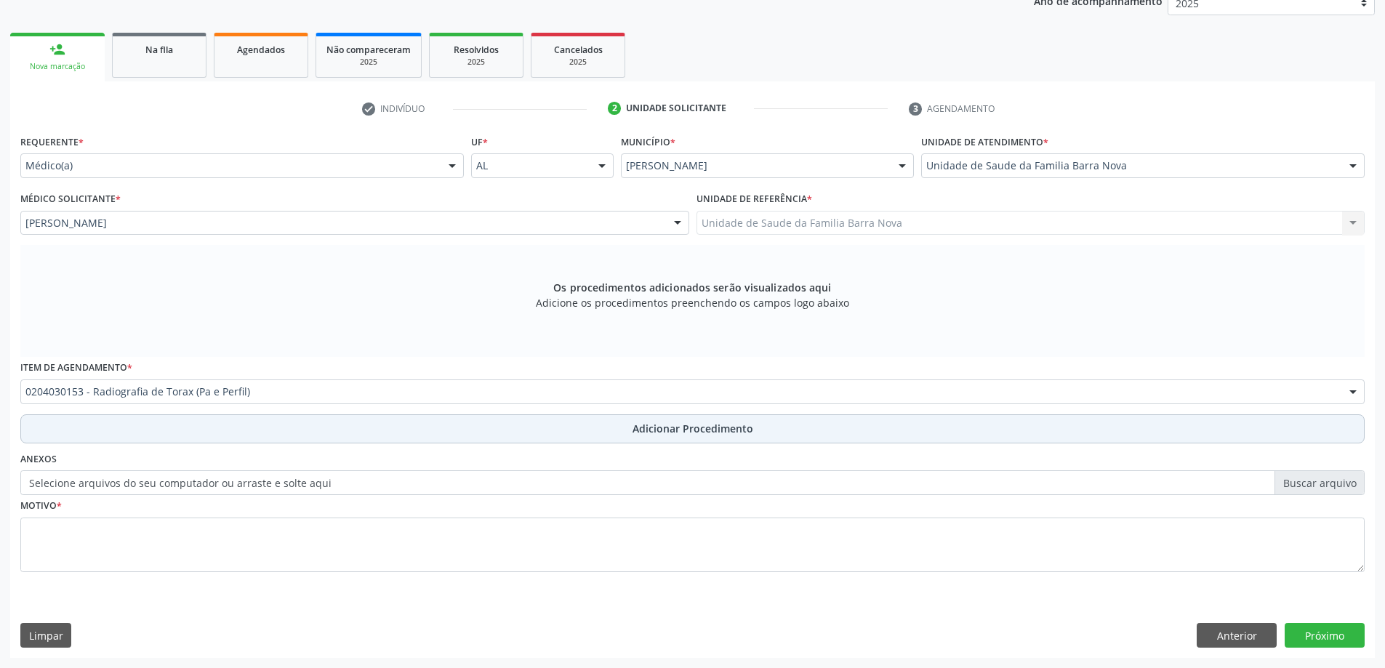
click at [656, 428] on span "Adicionar Procedimento" at bounding box center [692, 428] width 121 height 15
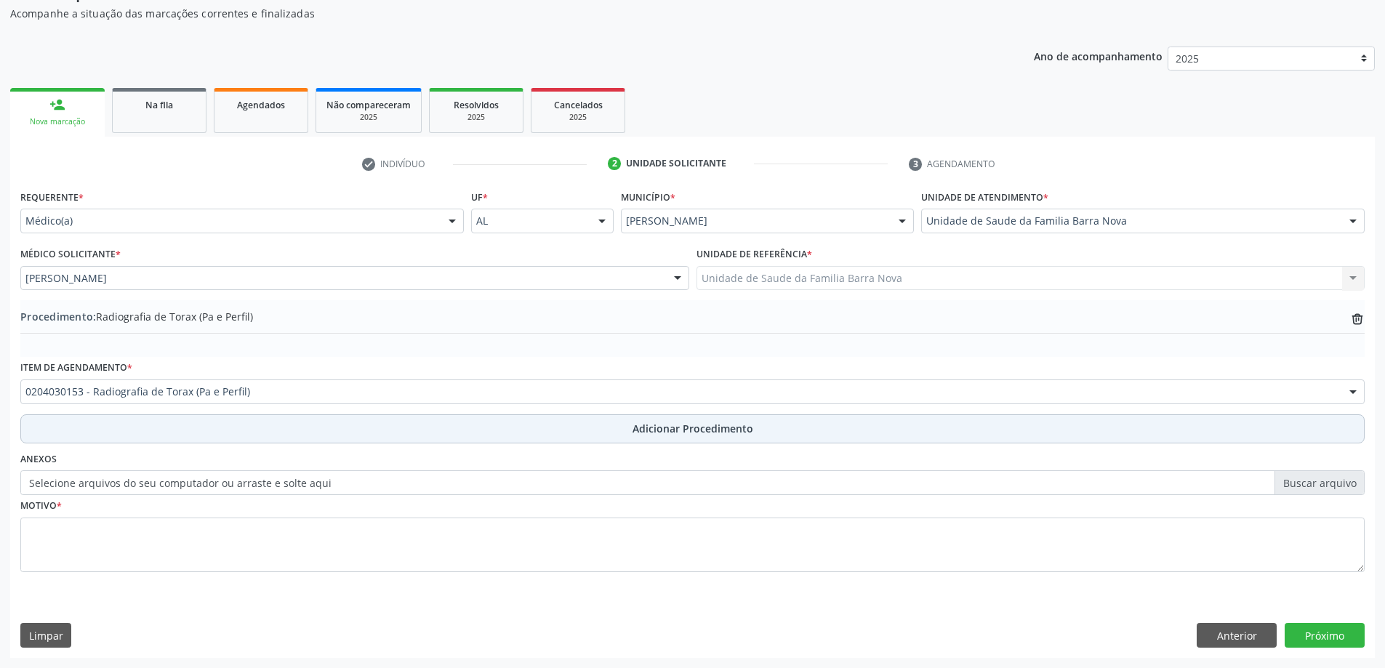
scroll to position [150, 0]
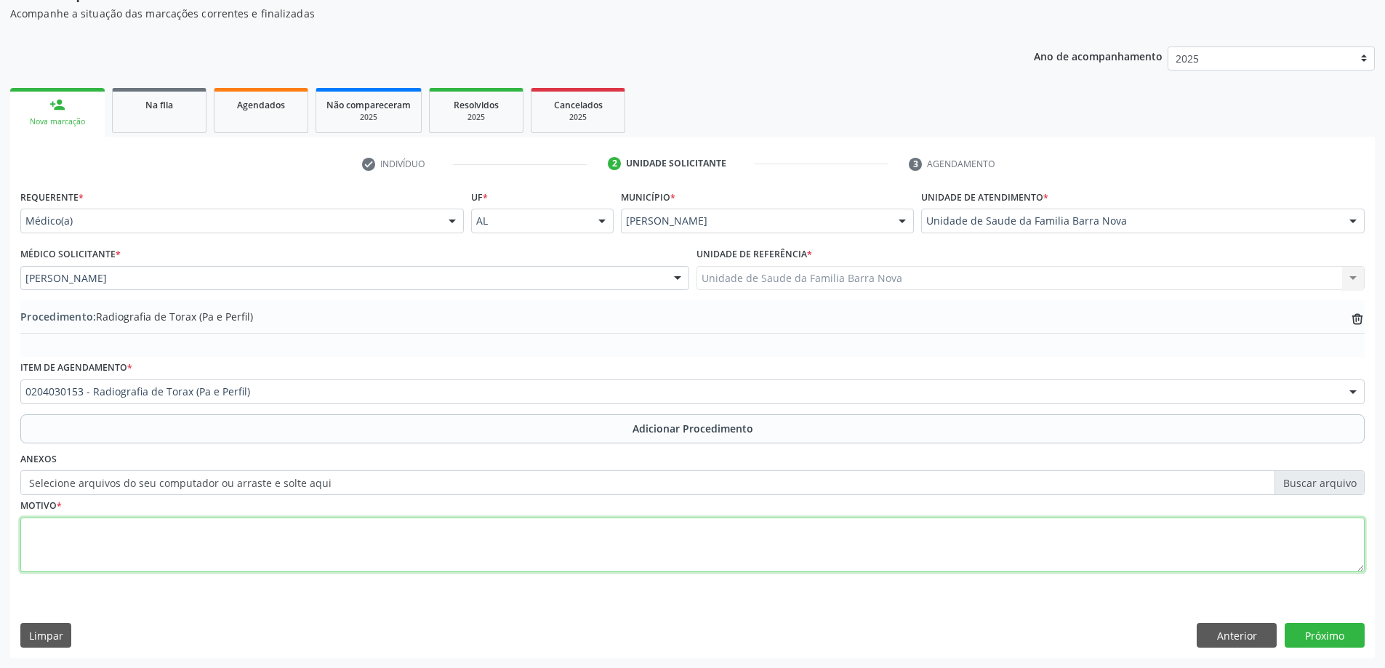
click at [238, 532] on textarea at bounding box center [692, 545] width 1344 height 55
type textarea "t"
type textarea "T"
type textarea "c"
type textarea "C"
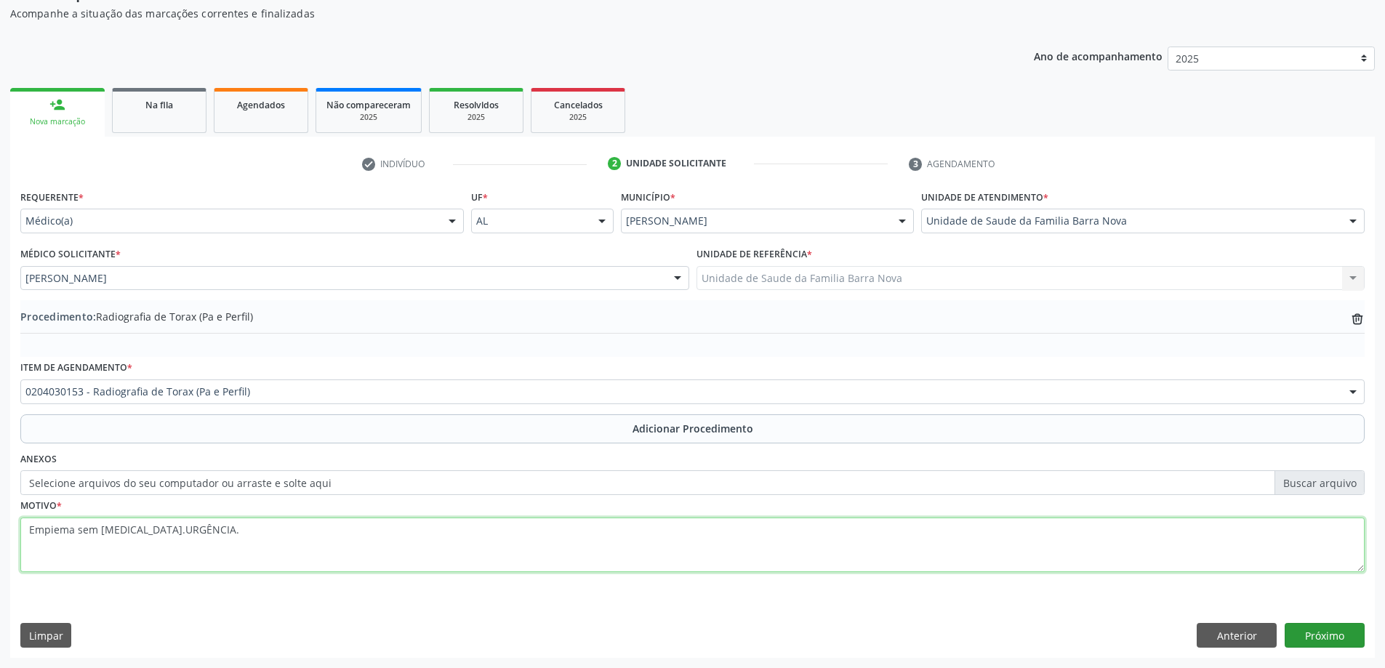
type textarea "Empiema sem [MEDICAL_DATA].URGÊNCIA."
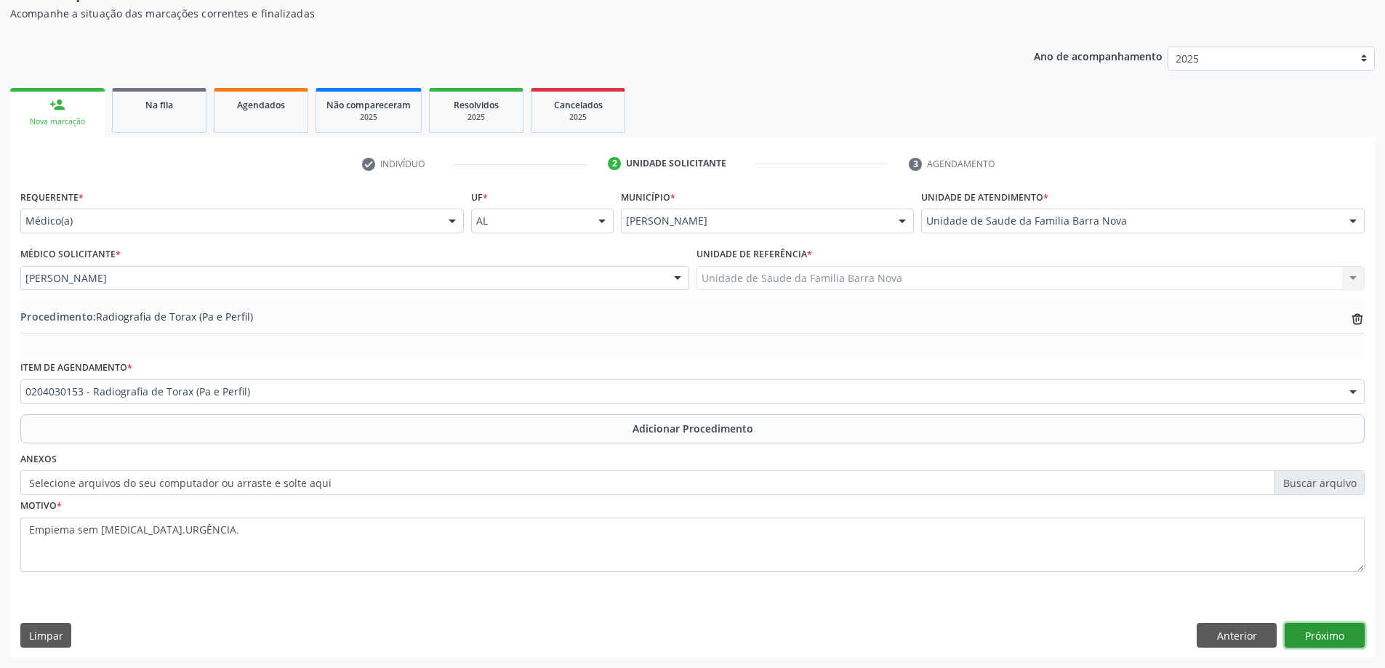
click at [1335, 637] on button "Próximo" at bounding box center [1324, 635] width 80 height 25
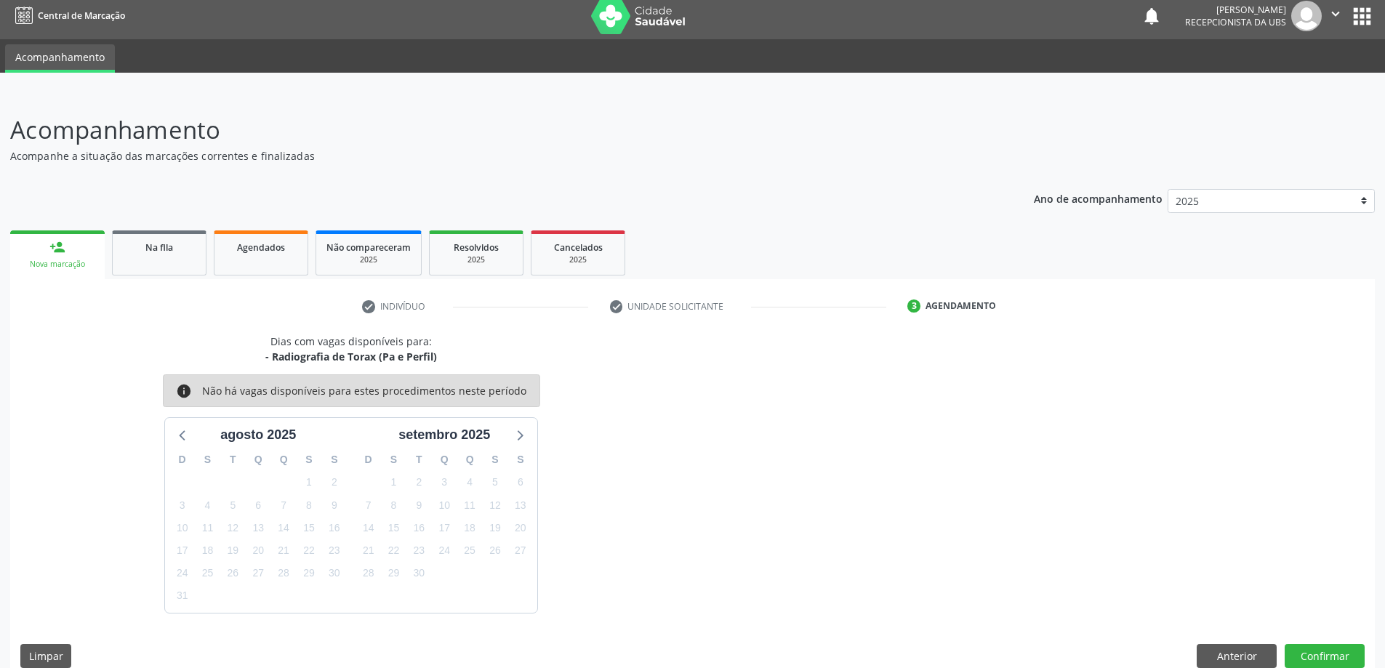
scroll to position [28, 0]
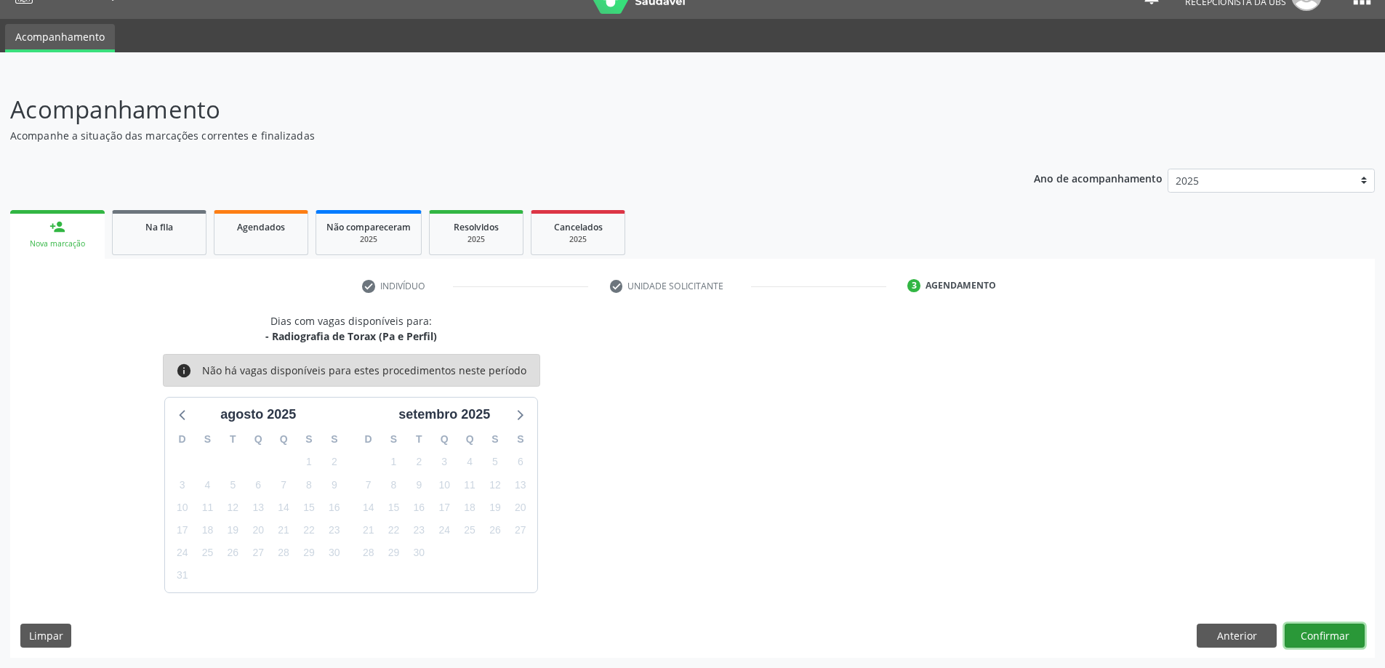
click at [1313, 637] on button "Confirmar" at bounding box center [1324, 636] width 80 height 25
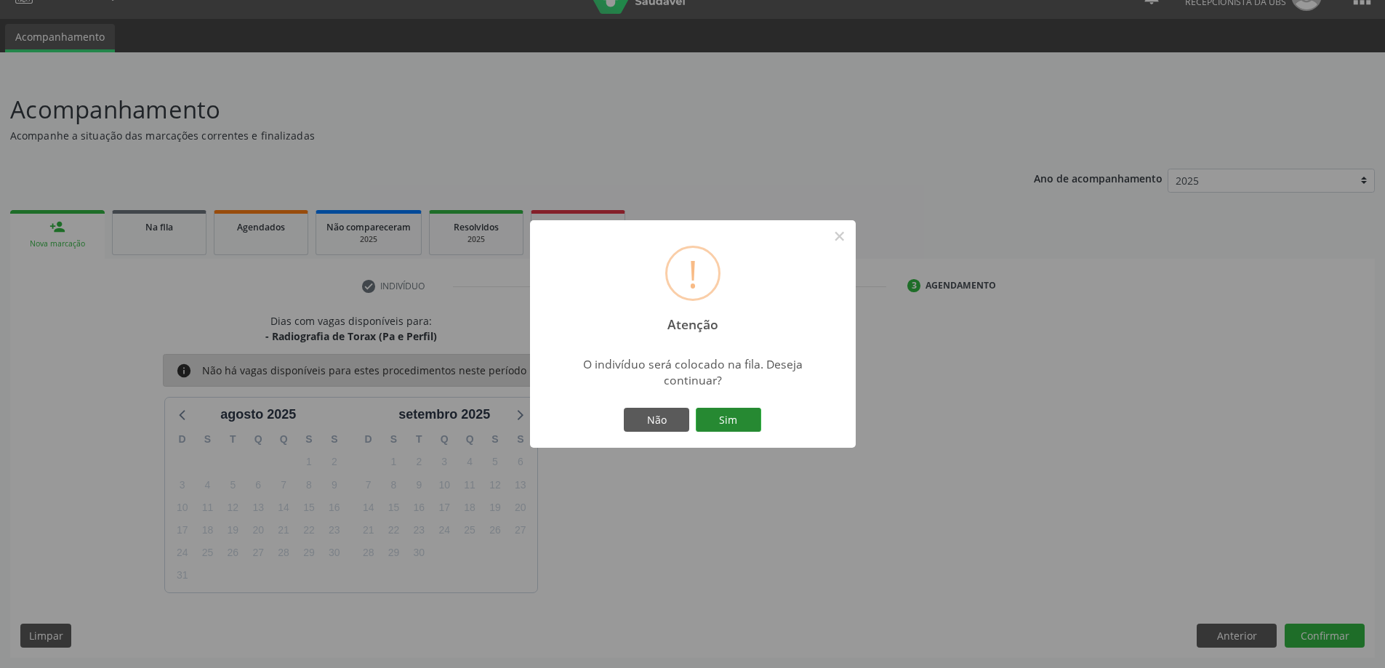
click at [725, 419] on button "Sim" at bounding box center [728, 420] width 65 height 25
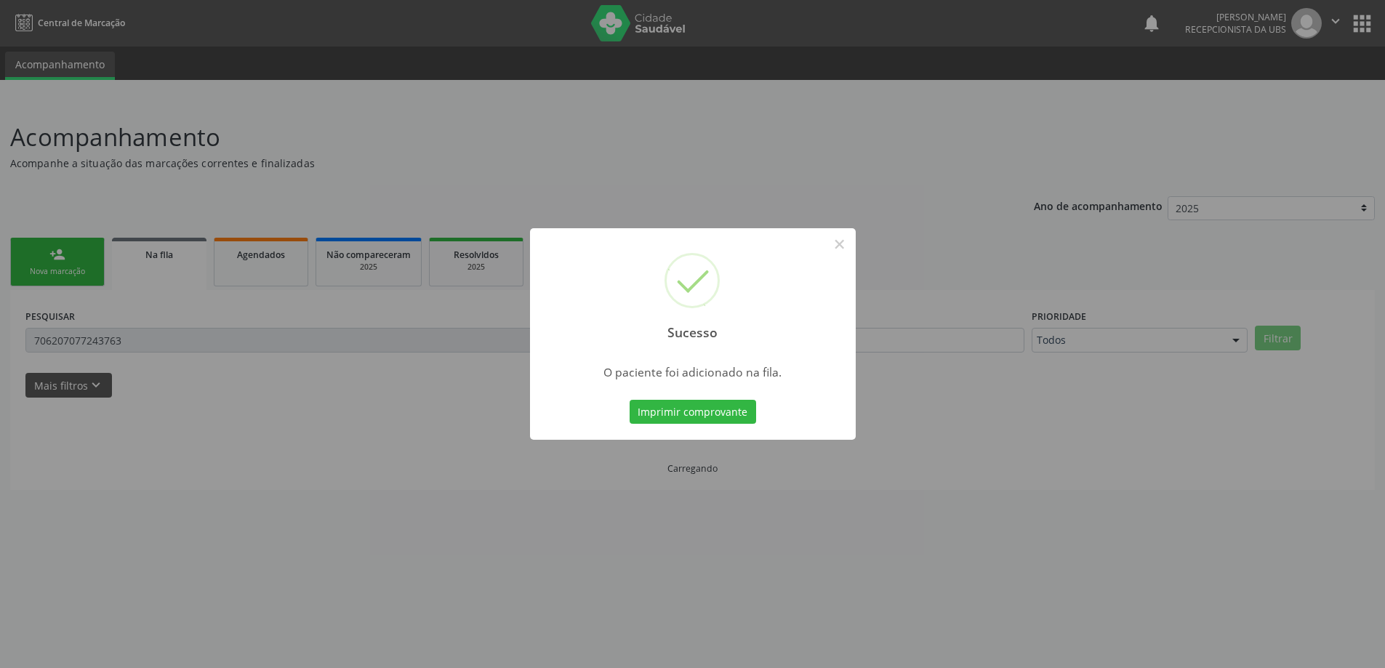
scroll to position [0, 0]
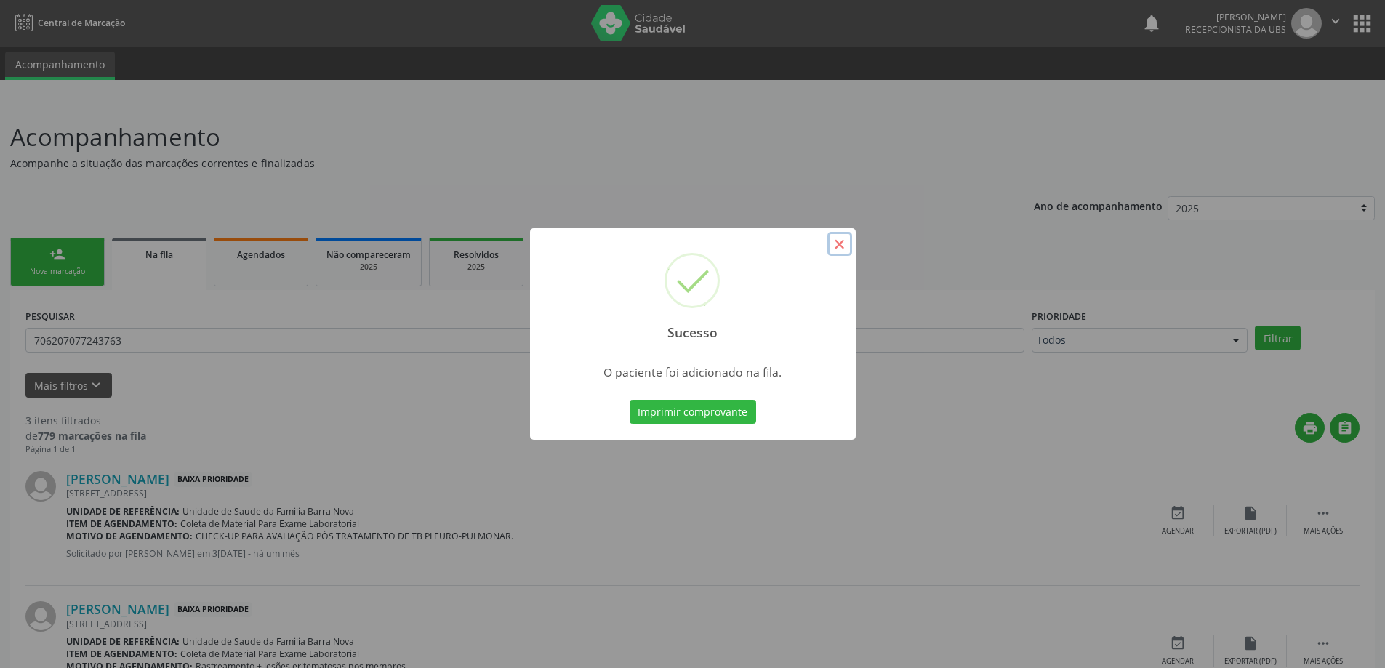
click at [837, 246] on button "×" at bounding box center [839, 244] width 25 height 25
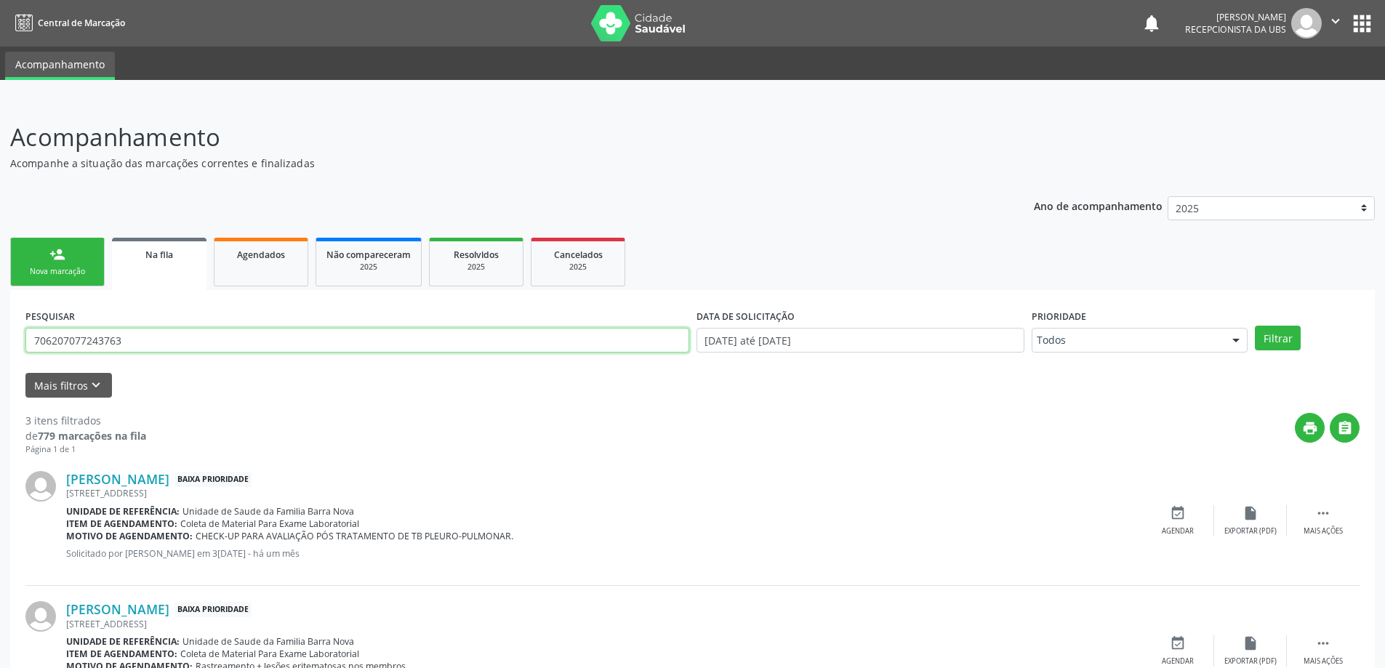
drag, startPoint x: 182, startPoint y: 340, endPoint x: 2, endPoint y: 349, distance: 180.5
click at [2, 349] on div "Acompanhamento Acompanhe a situação das marcações correntes e finalizadas Relat…" at bounding box center [692, 485] width 1385 height 771
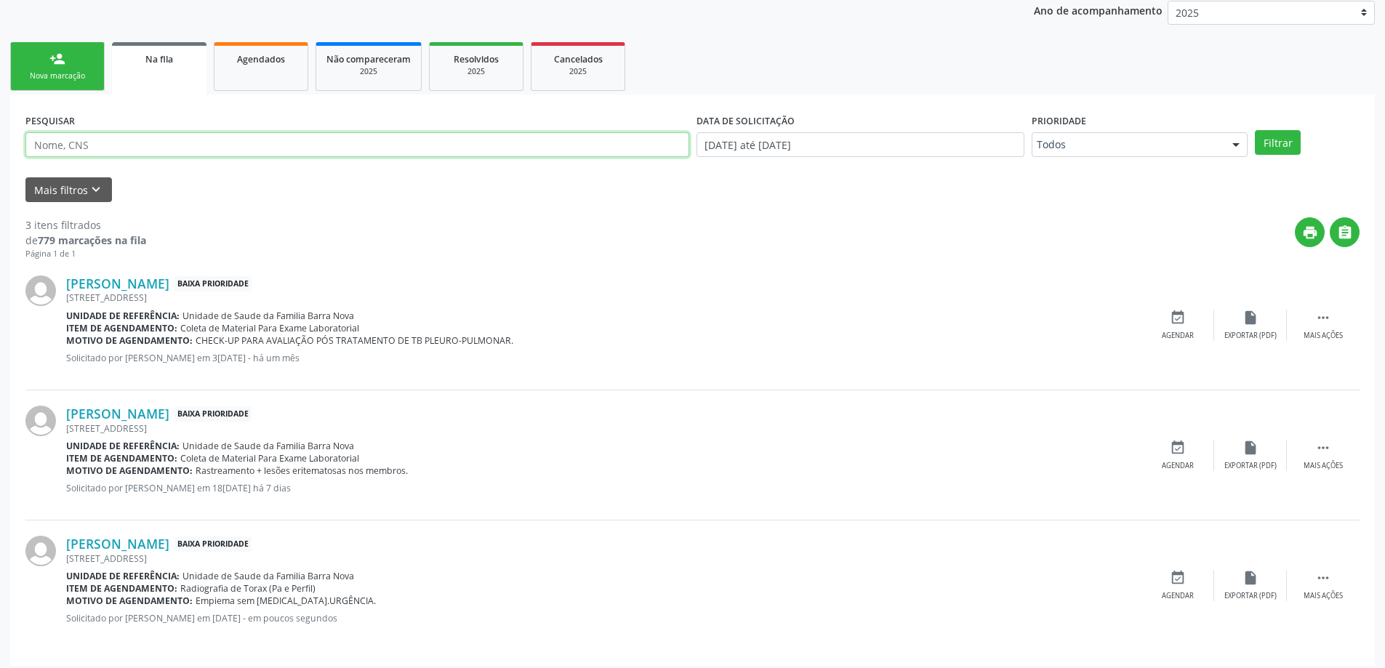
scroll to position [204, 0]
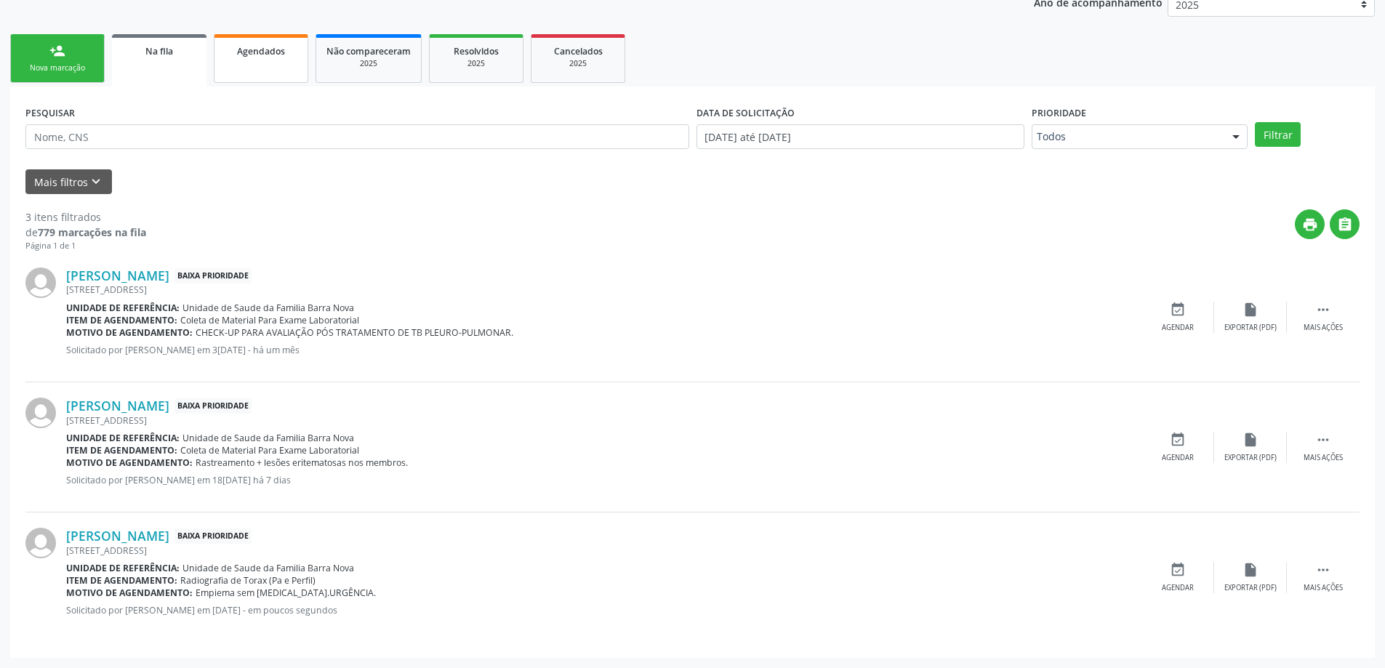
click at [282, 64] on link "Agendados" at bounding box center [261, 58] width 94 height 49
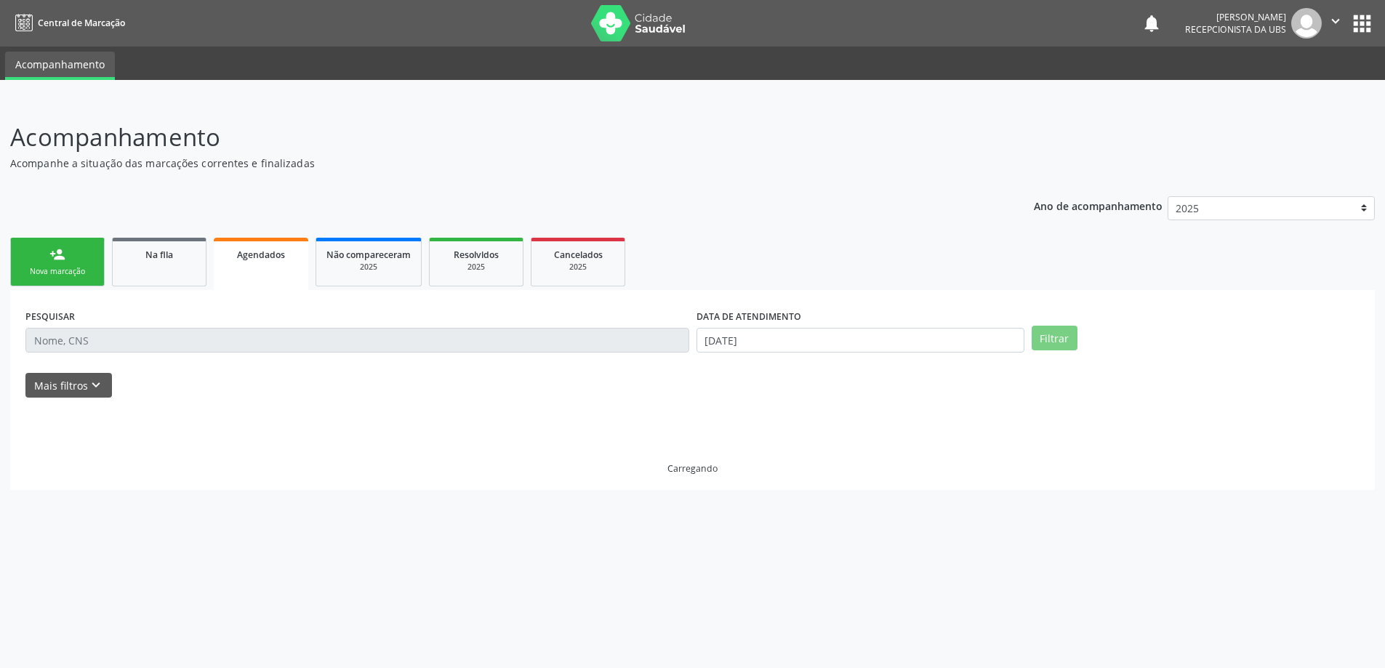
scroll to position [0, 0]
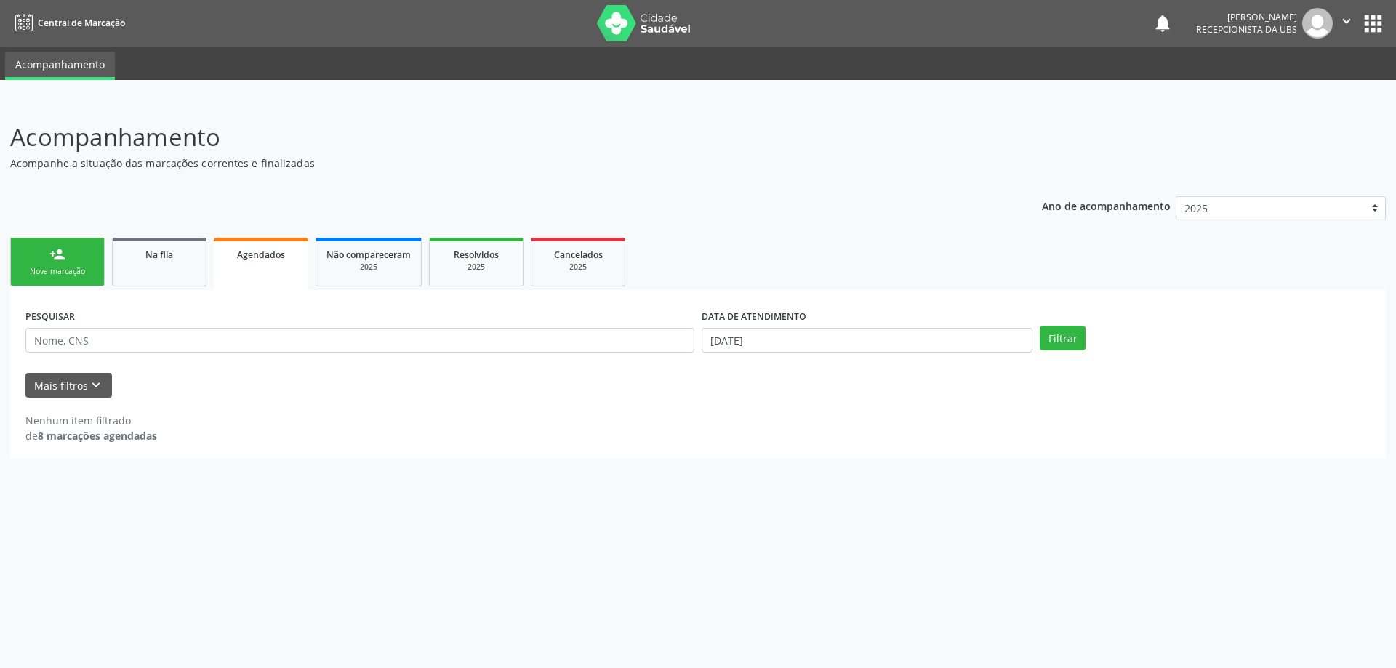
click at [64, 262] on div "person_add" at bounding box center [57, 254] width 16 height 16
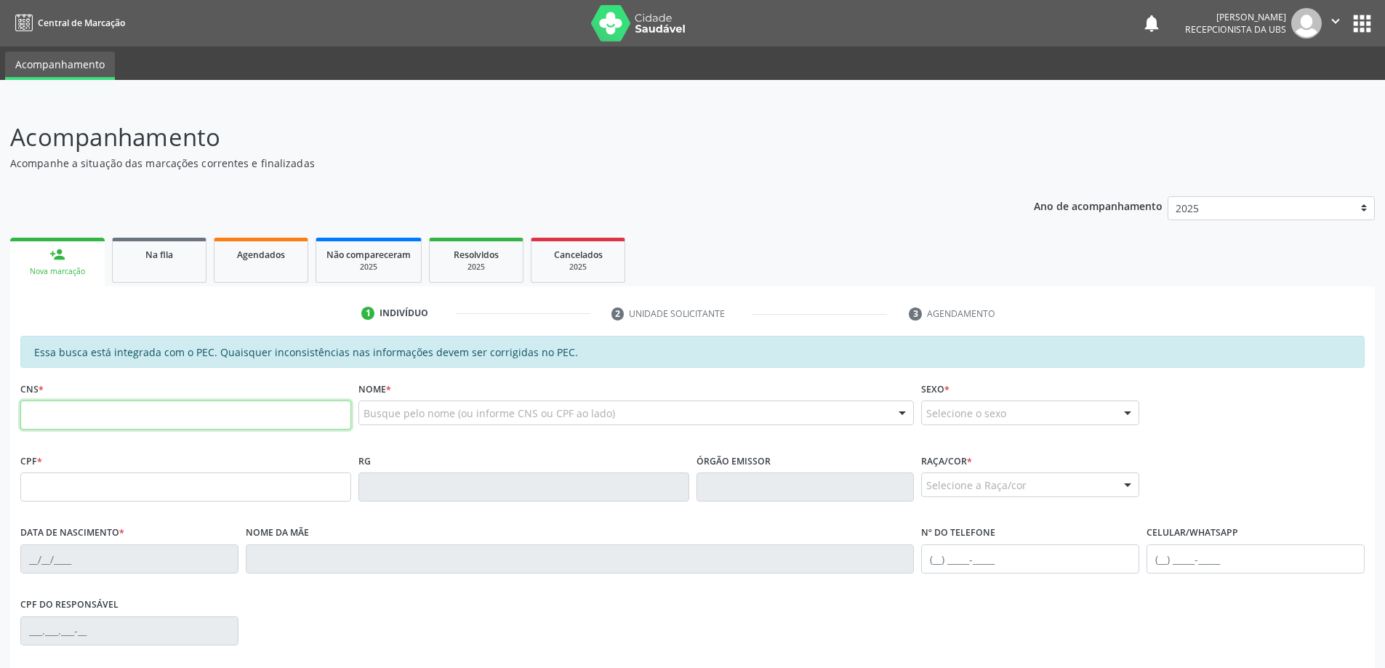
click at [208, 418] on input "text" at bounding box center [185, 415] width 331 height 29
type input "701 2050 4195 8212"
type input "508.514.114-87"
type input "[DATE]"
type input "[PERSON_NAME]"
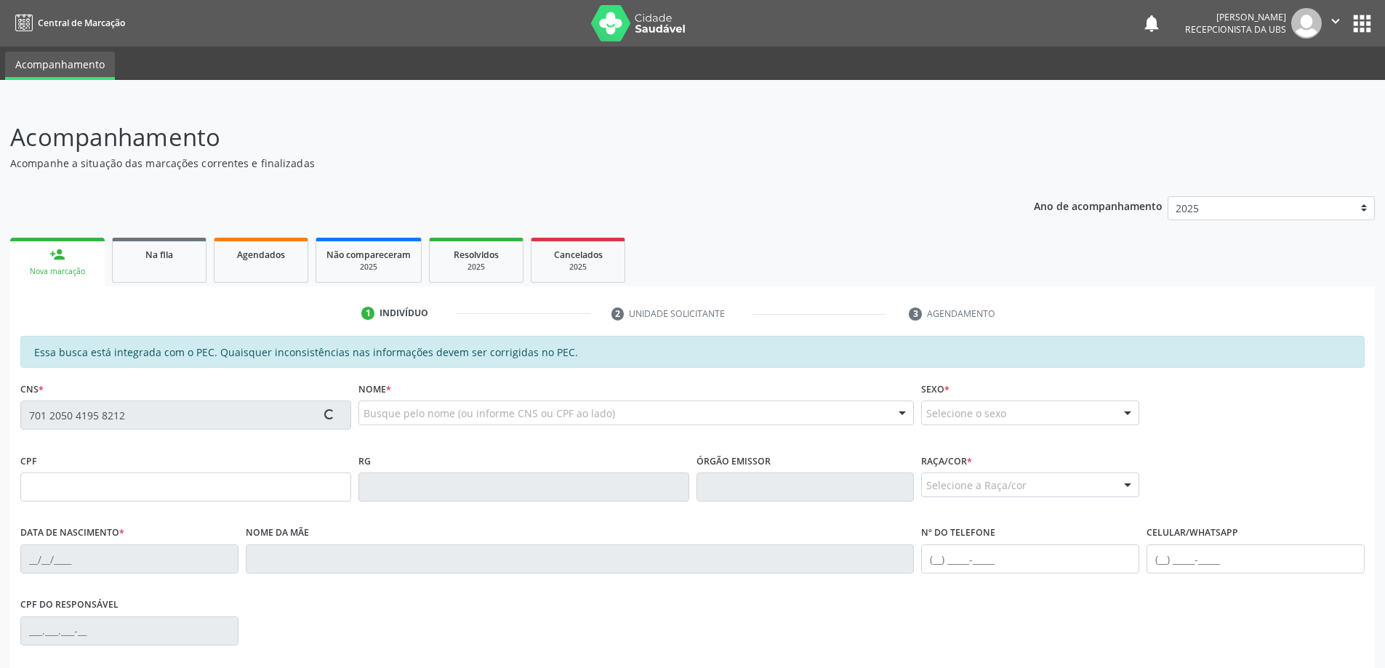
type input "[PHONE_NUMBER]"
type input "05"
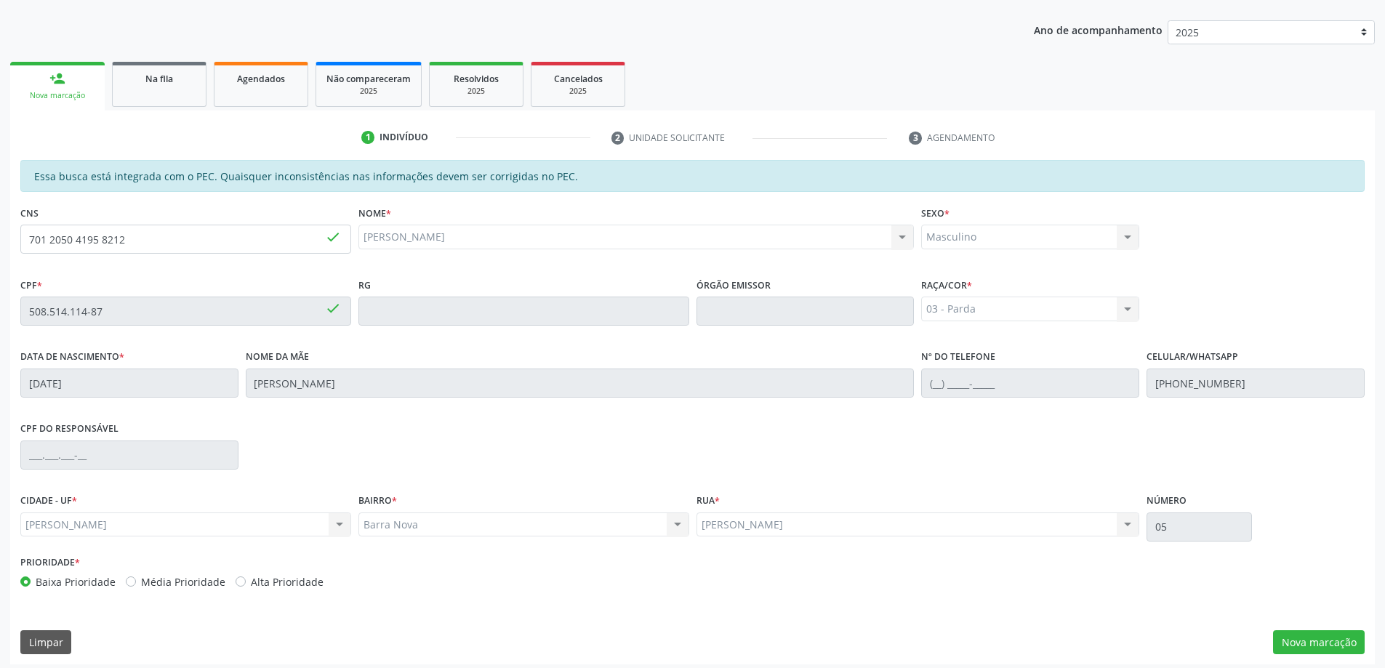
scroll to position [182, 0]
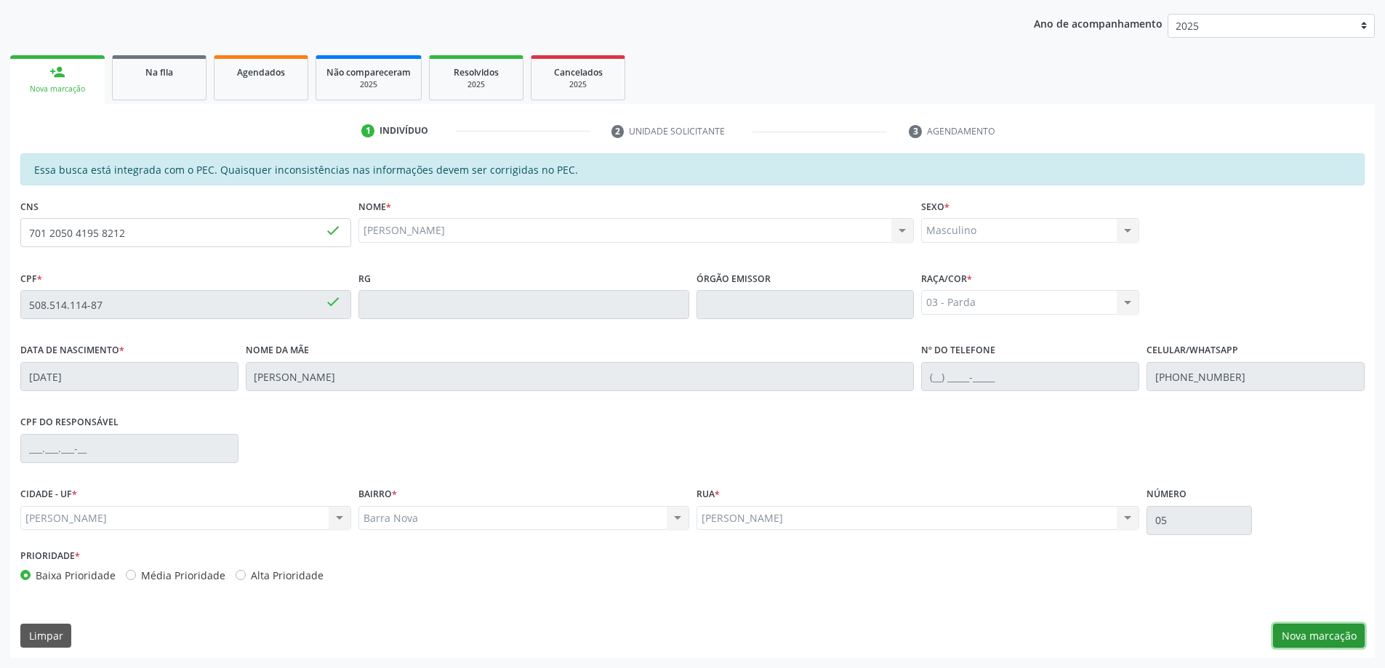
click at [1325, 636] on button "Nova marcação" at bounding box center [1319, 636] width 92 height 25
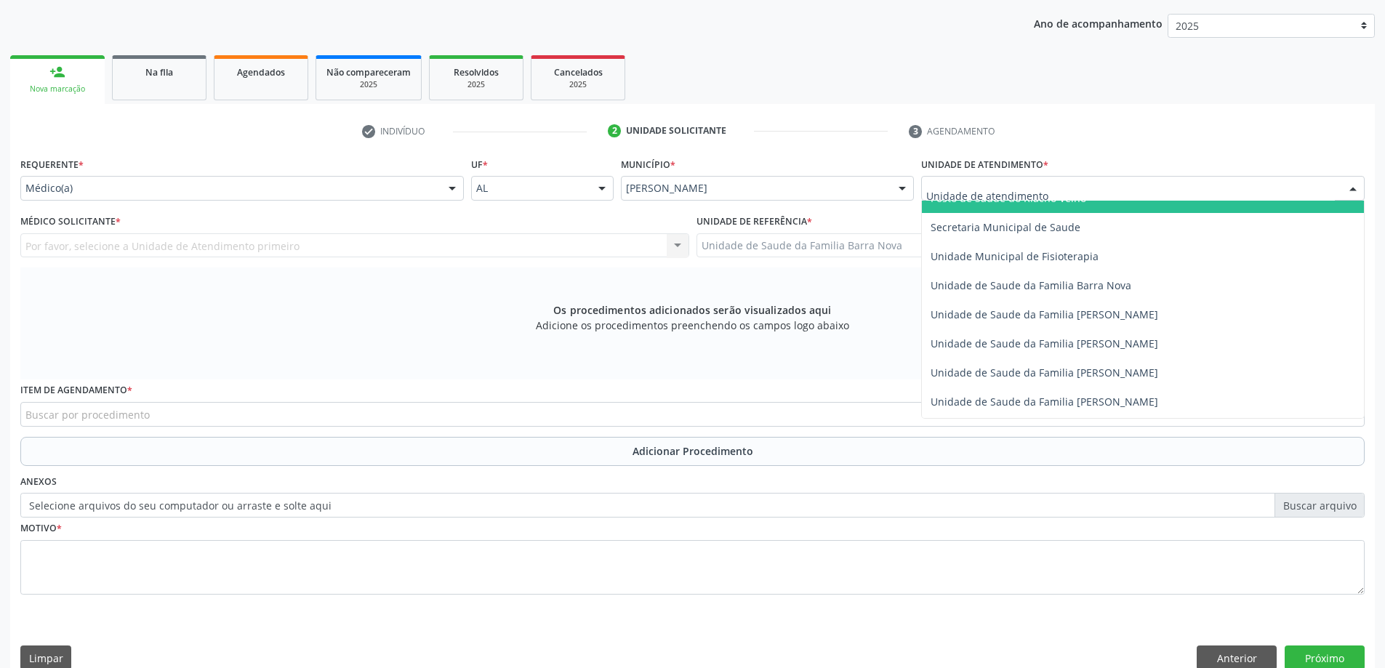
scroll to position [727, 0]
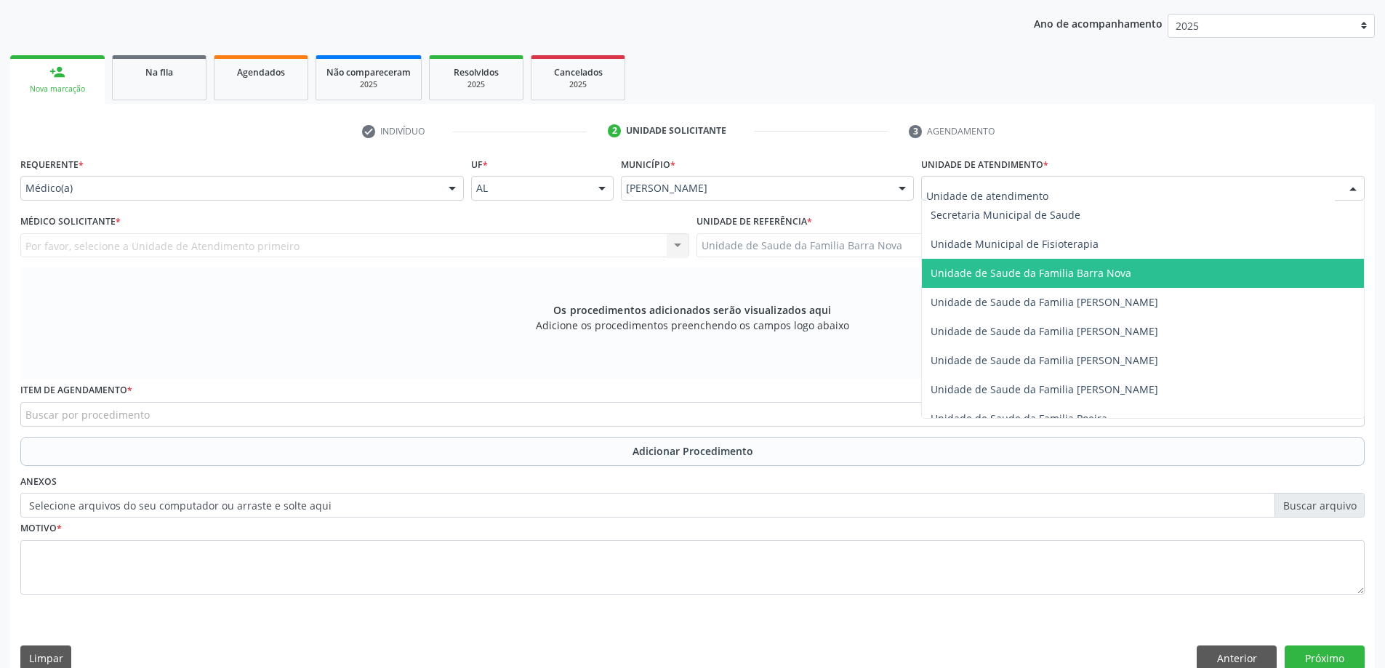
click at [1103, 282] on span "Unidade de Saude da Familia Barra Nova" at bounding box center [1143, 273] width 442 height 29
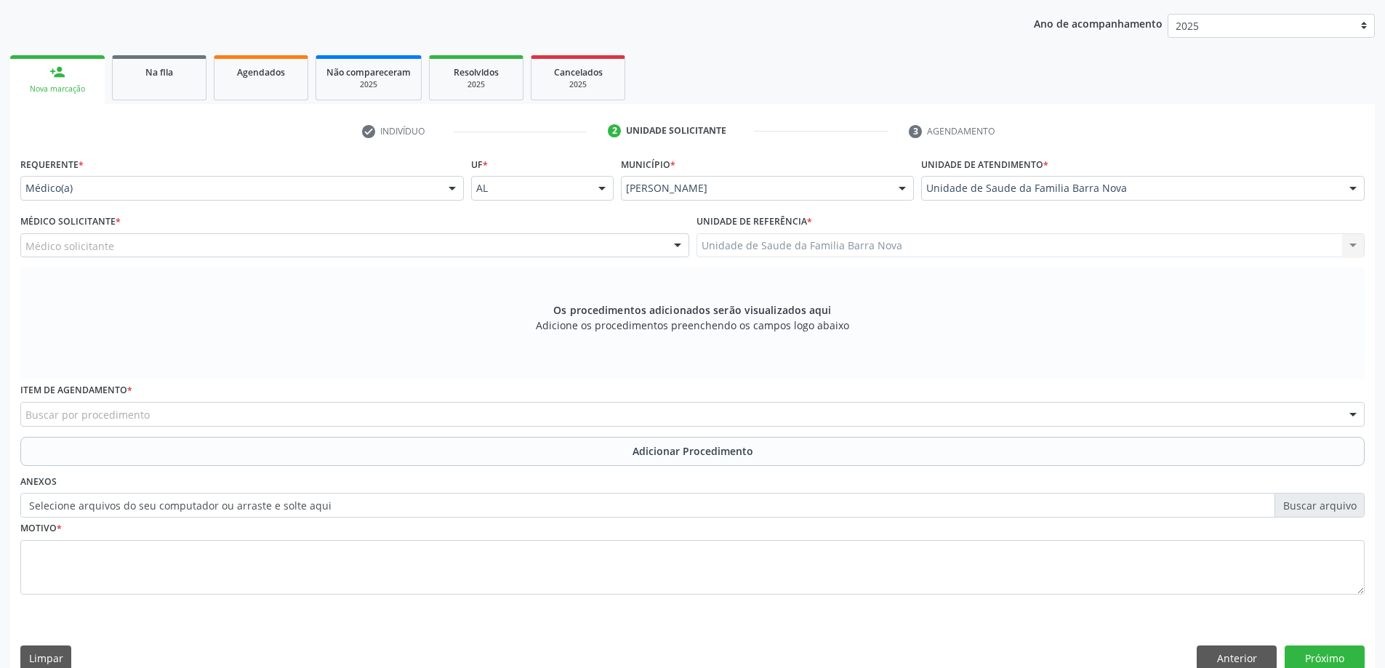
click at [438, 246] on div "Médico solicitante" at bounding box center [354, 245] width 669 height 25
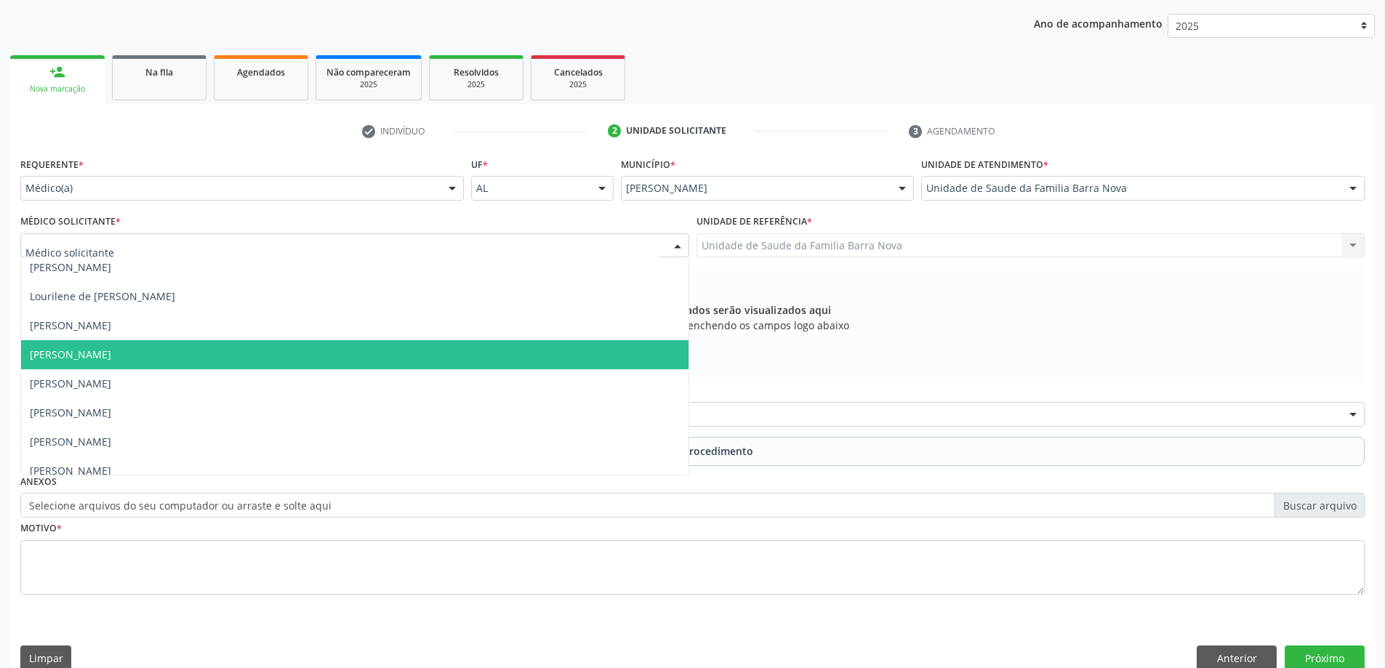
scroll to position [102, 0]
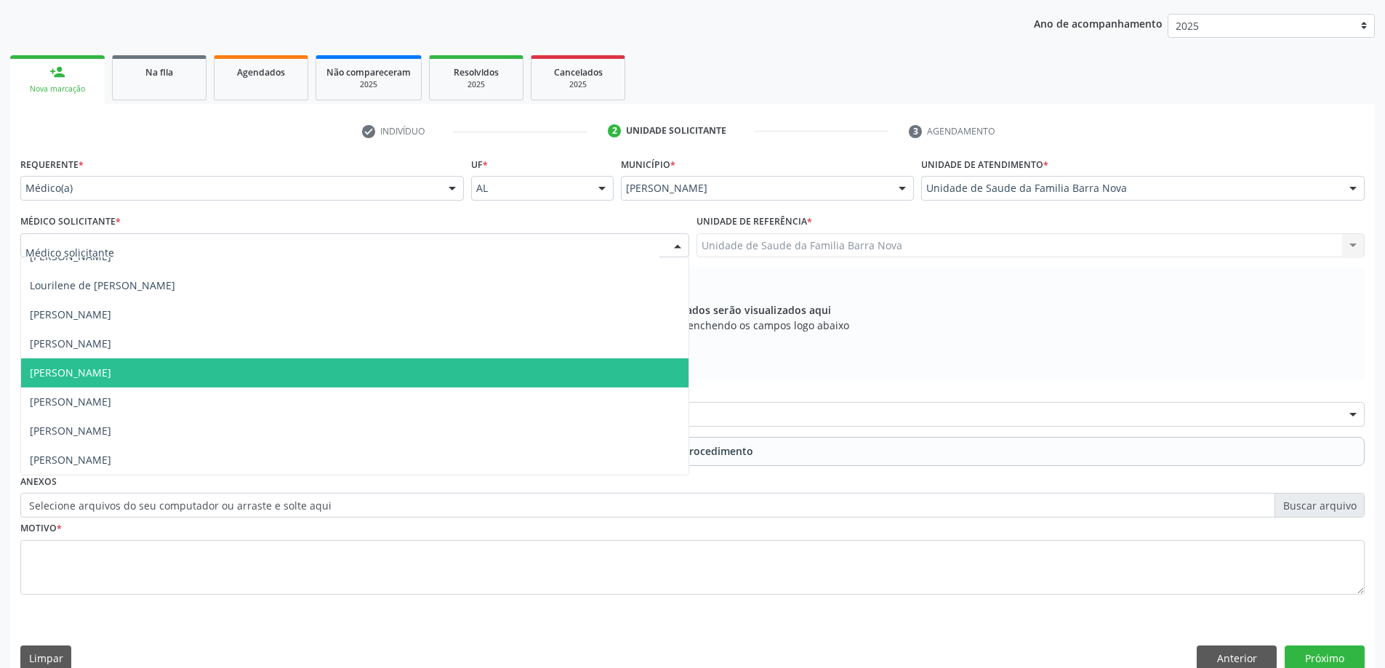
click at [328, 377] on span "[PERSON_NAME]" at bounding box center [354, 372] width 667 height 29
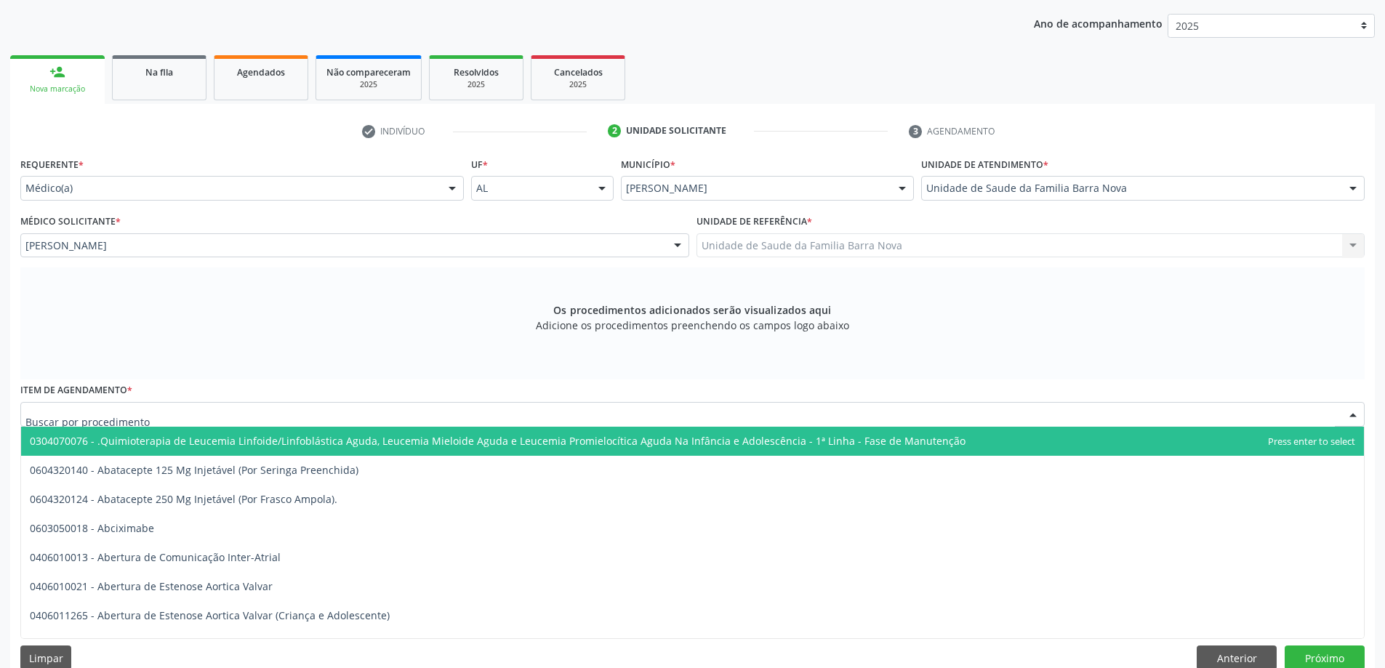
click at [469, 425] on div at bounding box center [692, 414] width 1344 height 25
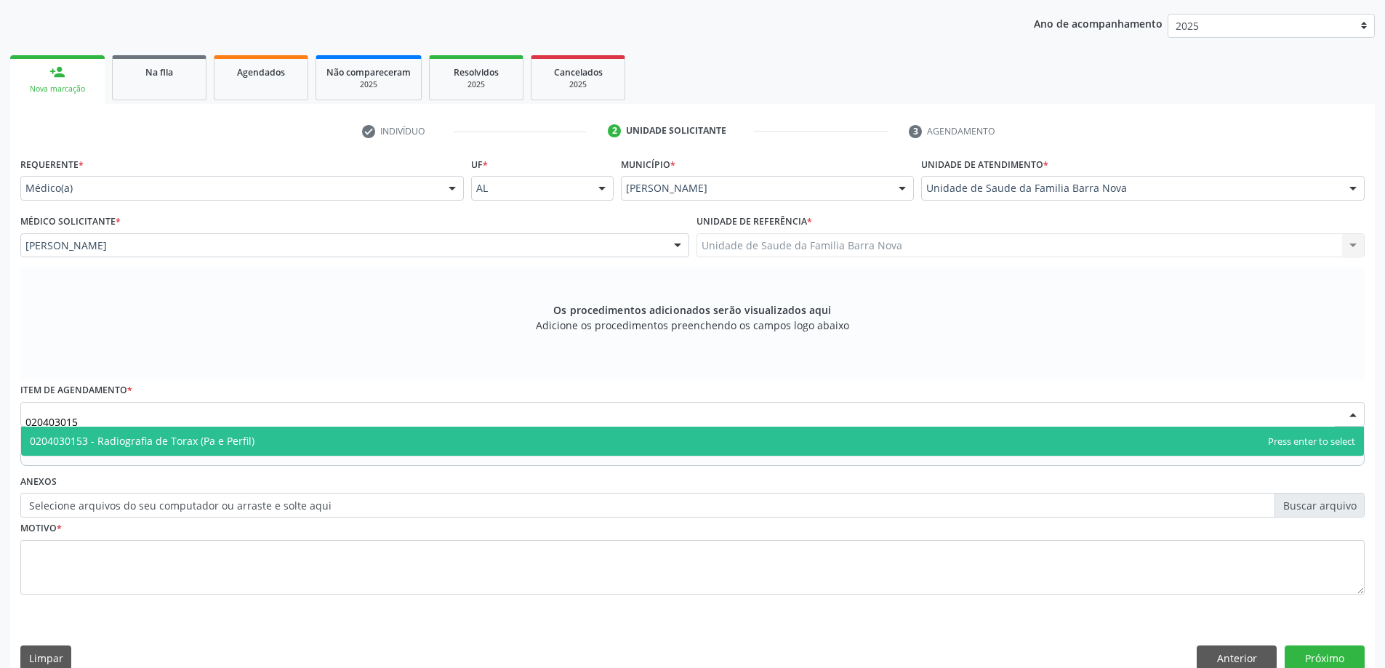
type input "0204030153"
click at [393, 443] on span "0204030153 - Radiografia de Torax (Pa e Perfil)" at bounding box center [692, 441] width 1343 height 29
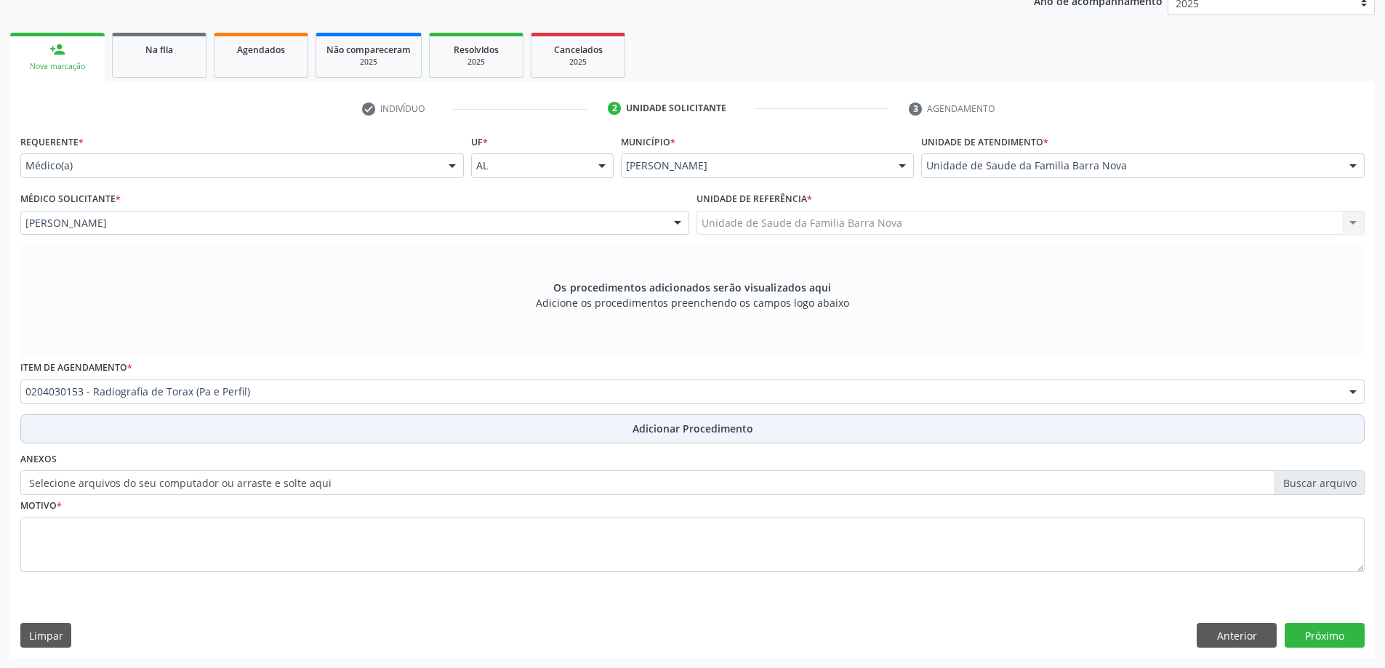
click at [613, 432] on button "Adicionar Procedimento" at bounding box center [692, 428] width 1344 height 29
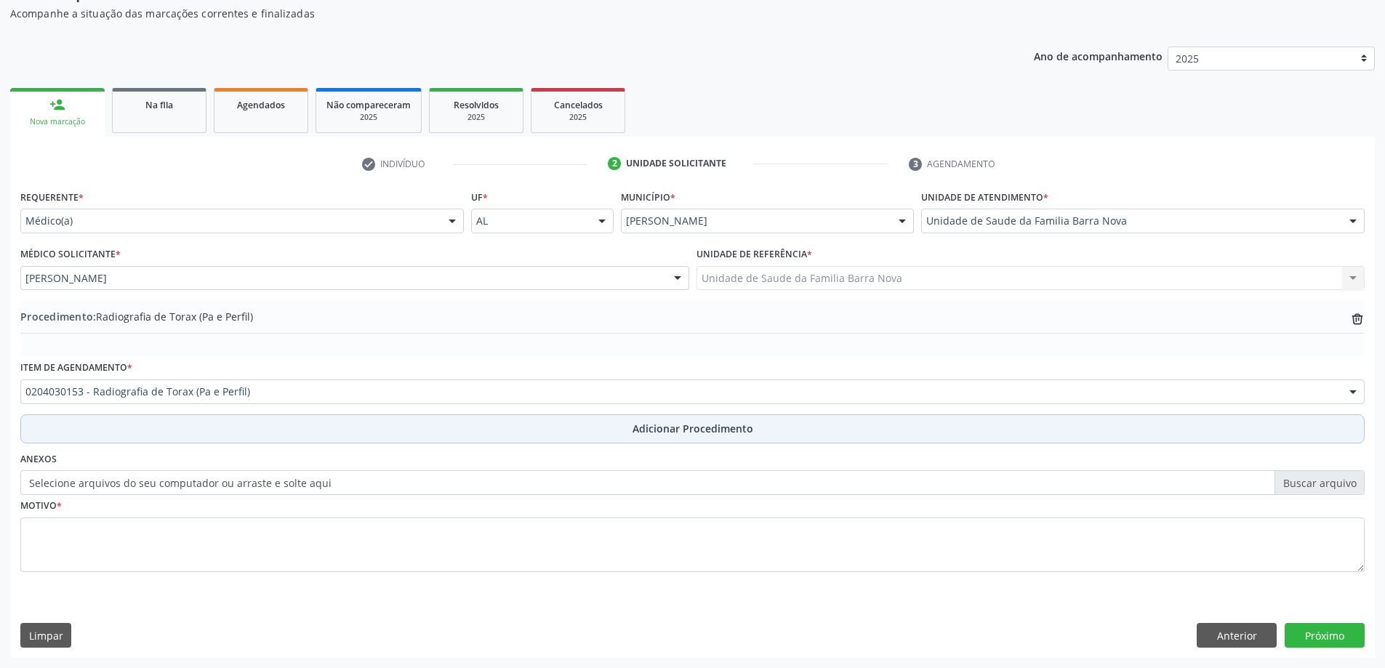
scroll to position [150, 0]
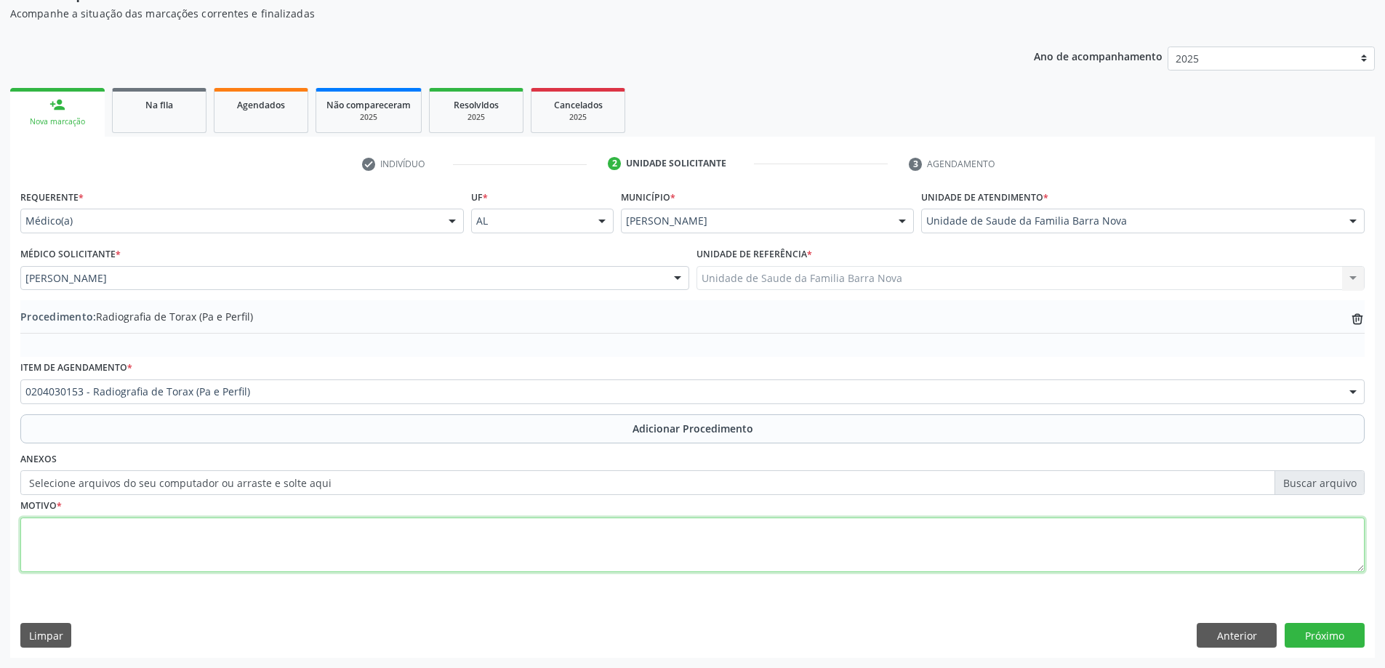
click at [328, 528] on textarea at bounding box center [692, 545] width 1344 height 55
type textarea "Controle clínico."
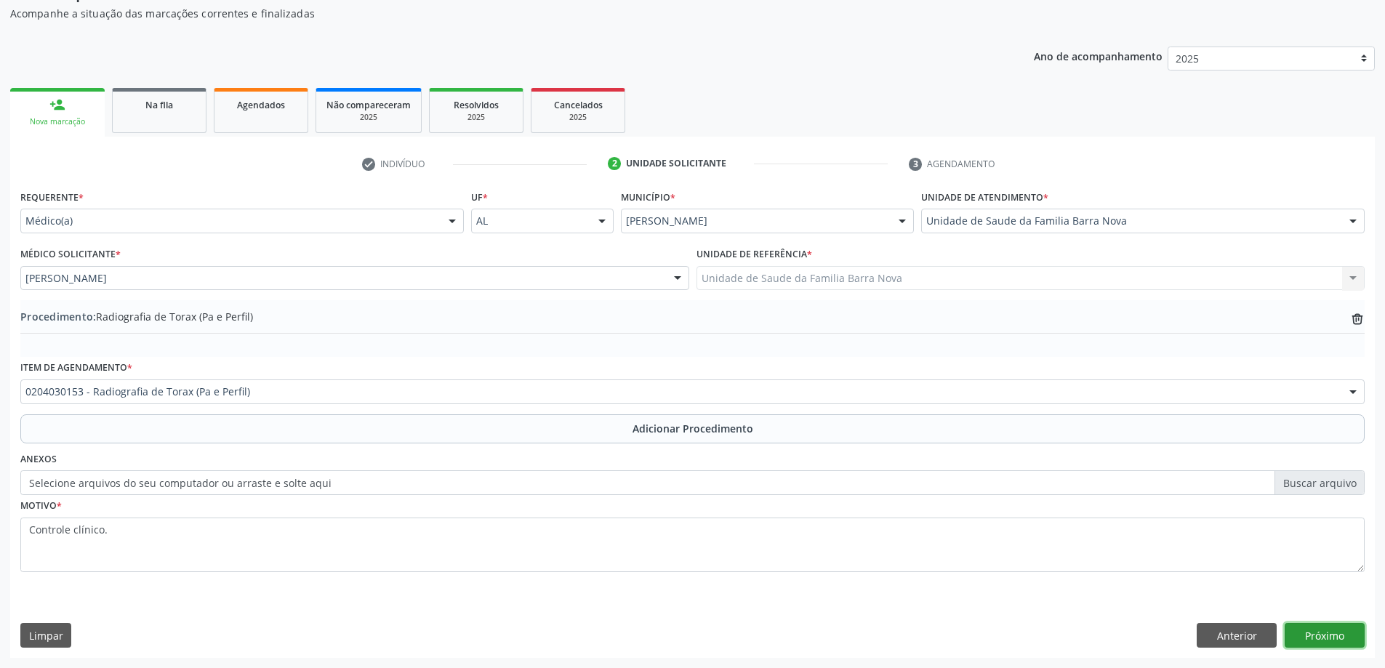
click at [1340, 640] on button "Próximo" at bounding box center [1324, 635] width 80 height 25
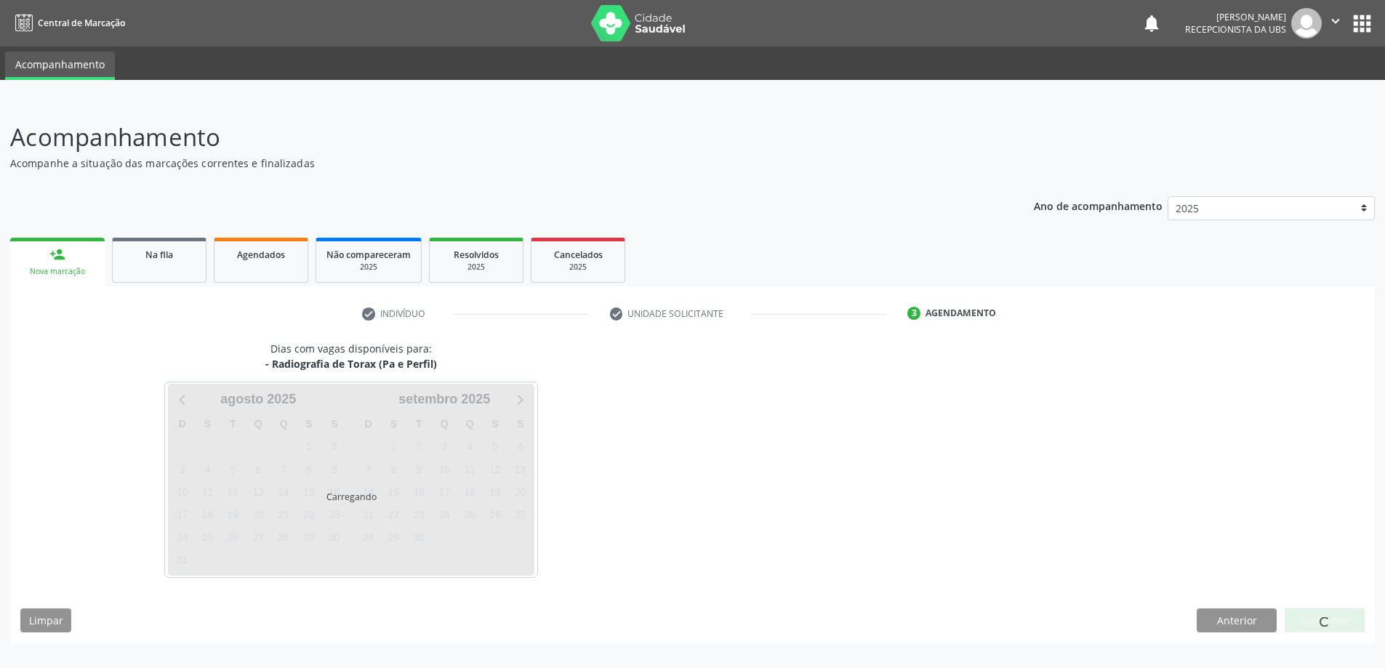
scroll to position [0, 0]
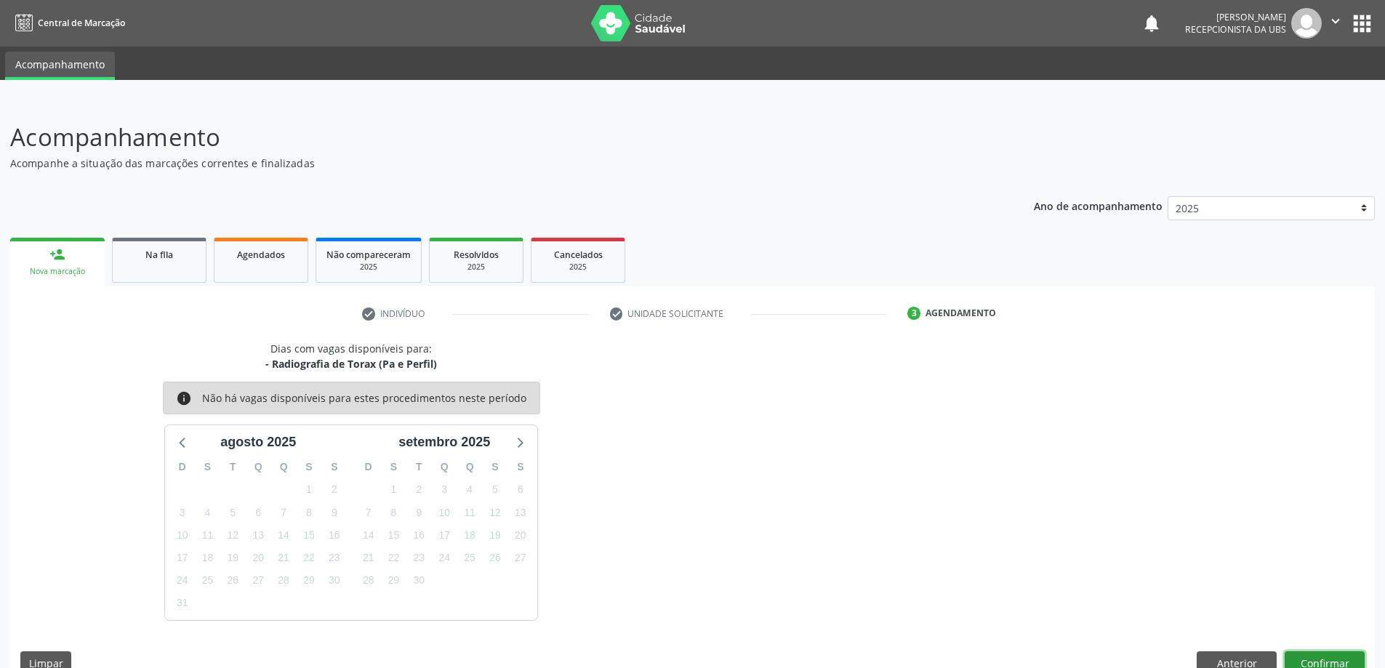
click at [1322, 658] on button "Confirmar" at bounding box center [1324, 663] width 80 height 25
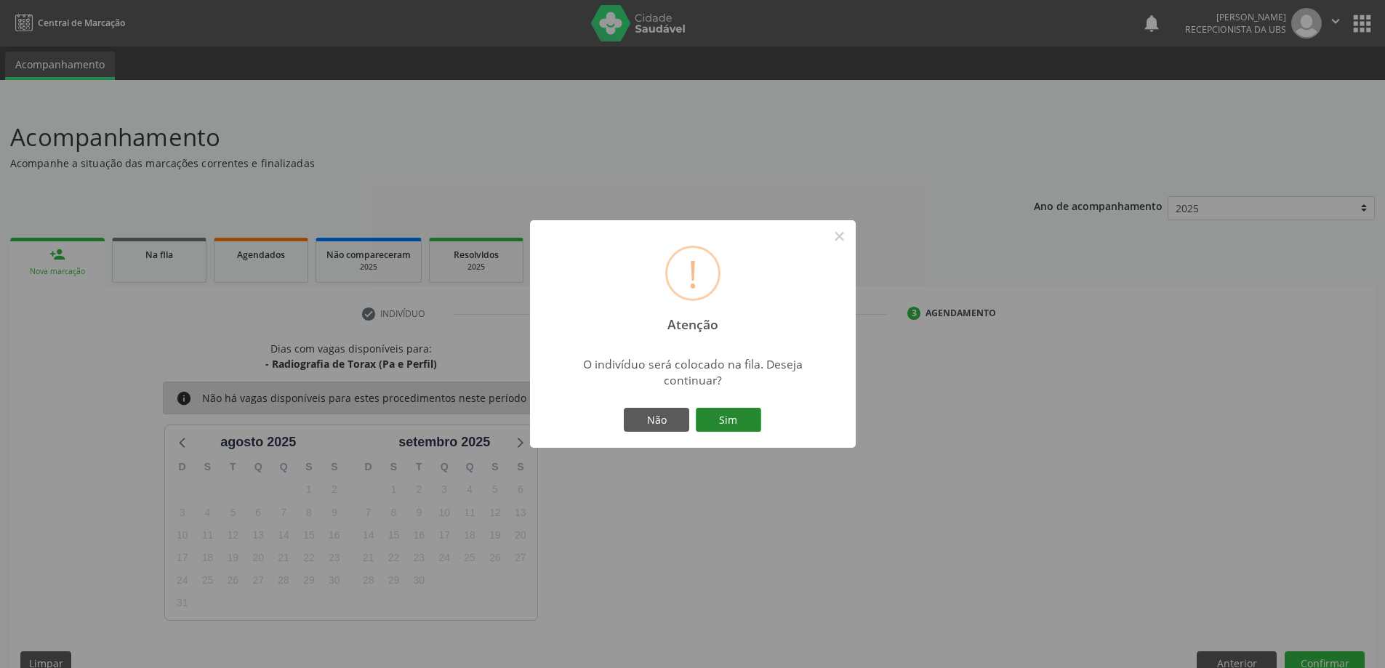
click at [731, 414] on button "Sim" at bounding box center [728, 420] width 65 height 25
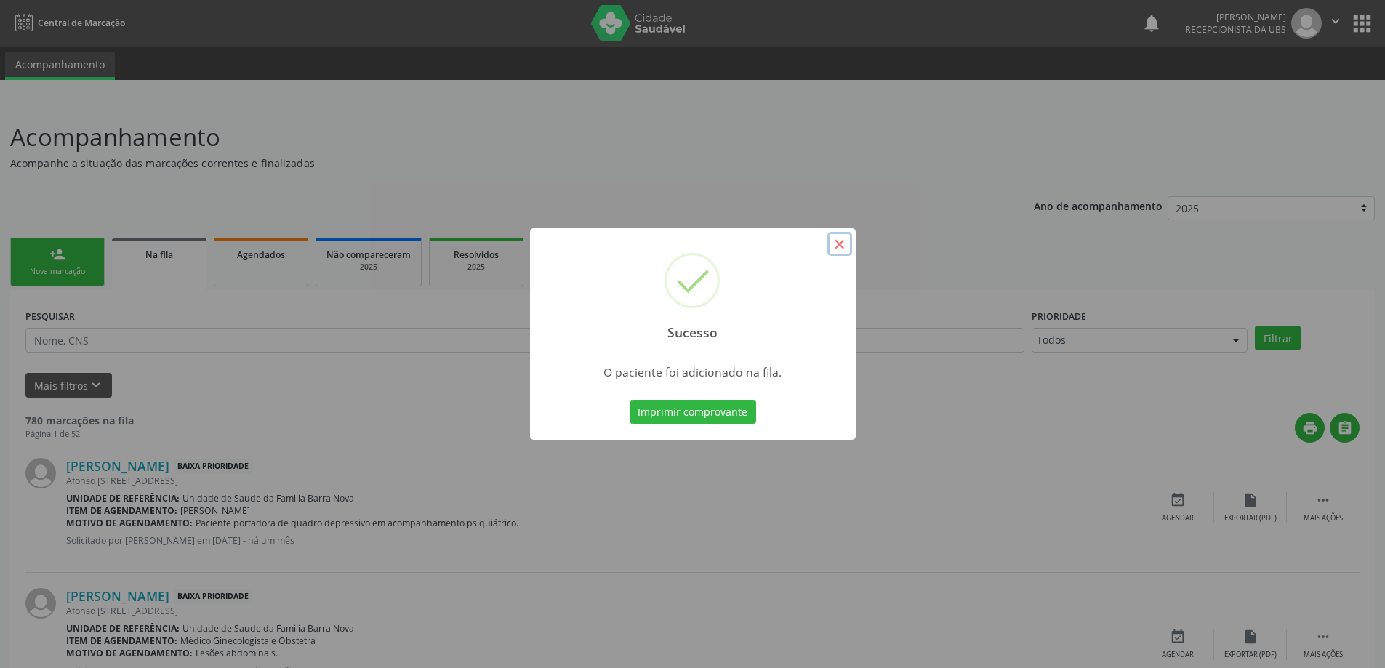
click at [839, 246] on button "×" at bounding box center [839, 244] width 25 height 25
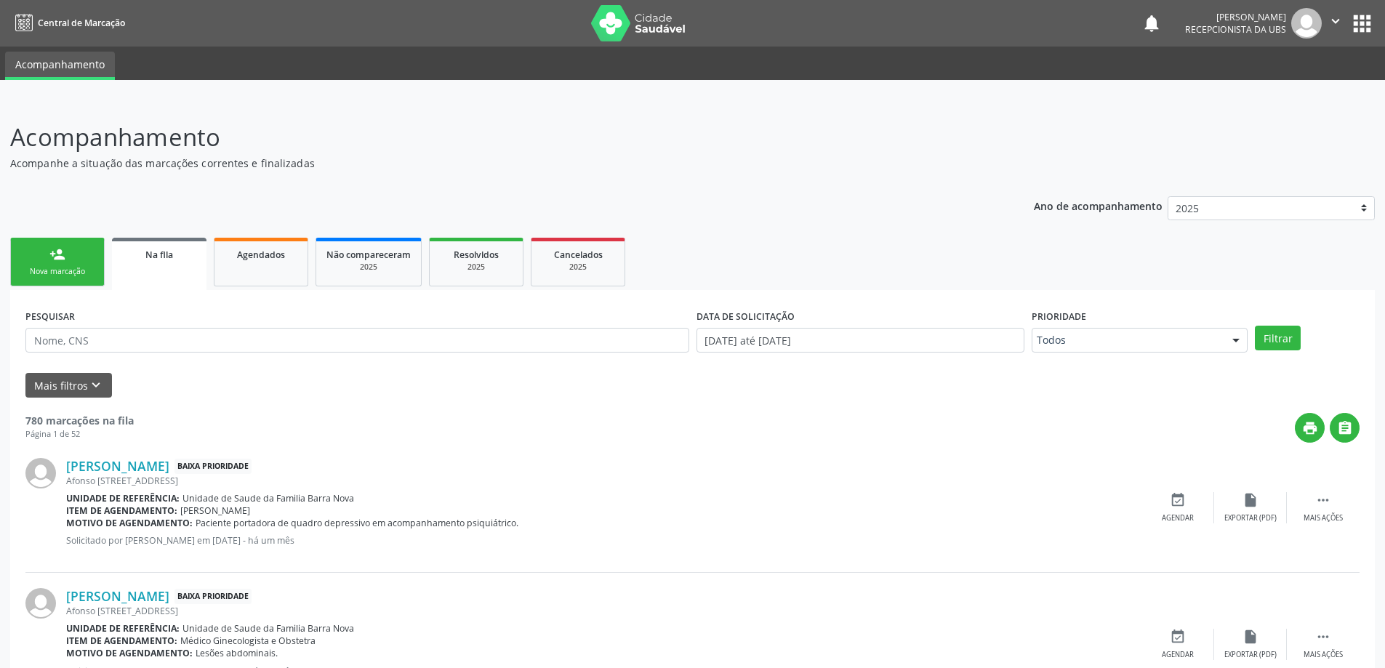
click at [82, 273] on div "Nova marcação" at bounding box center [57, 271] width 73 height 11
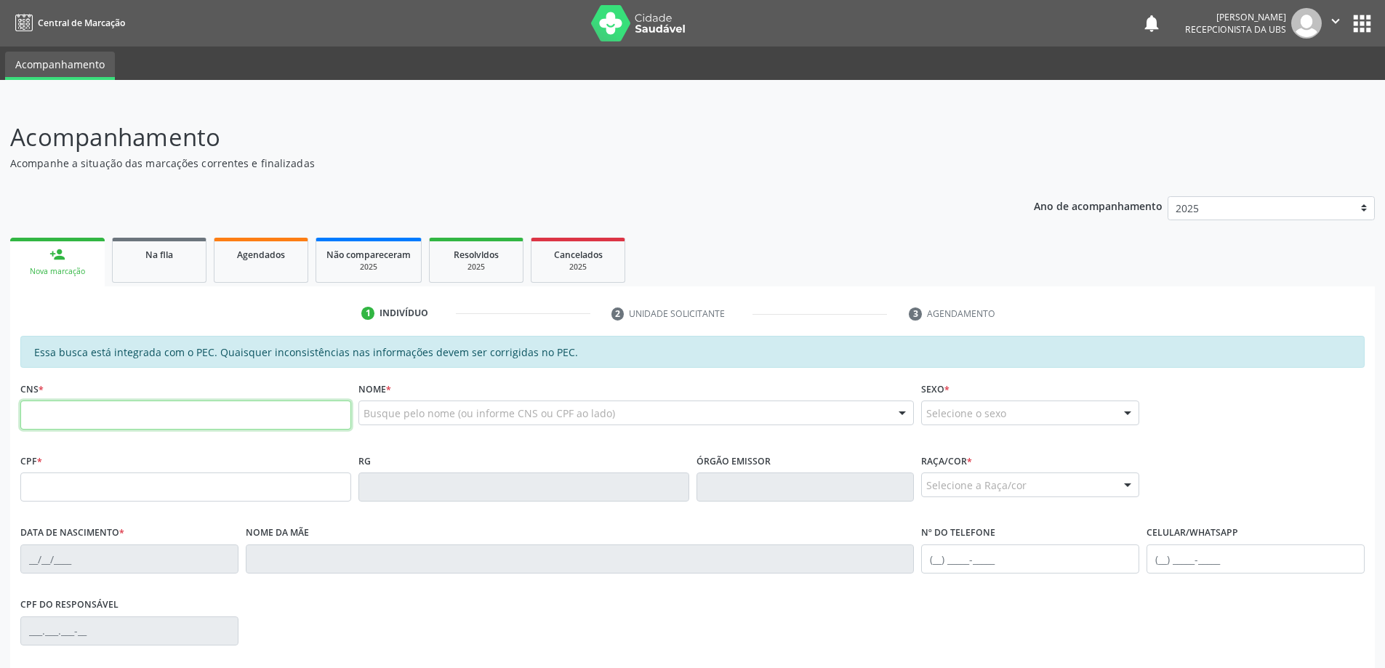
click at [232, 424] on input "text" at bounding box center [185, 415] width 331 height 29
type input "701 2050 4195 8212"
type input "508.514.114-87"
type input "[DATE]"
type input "[PERSON_NAME]"
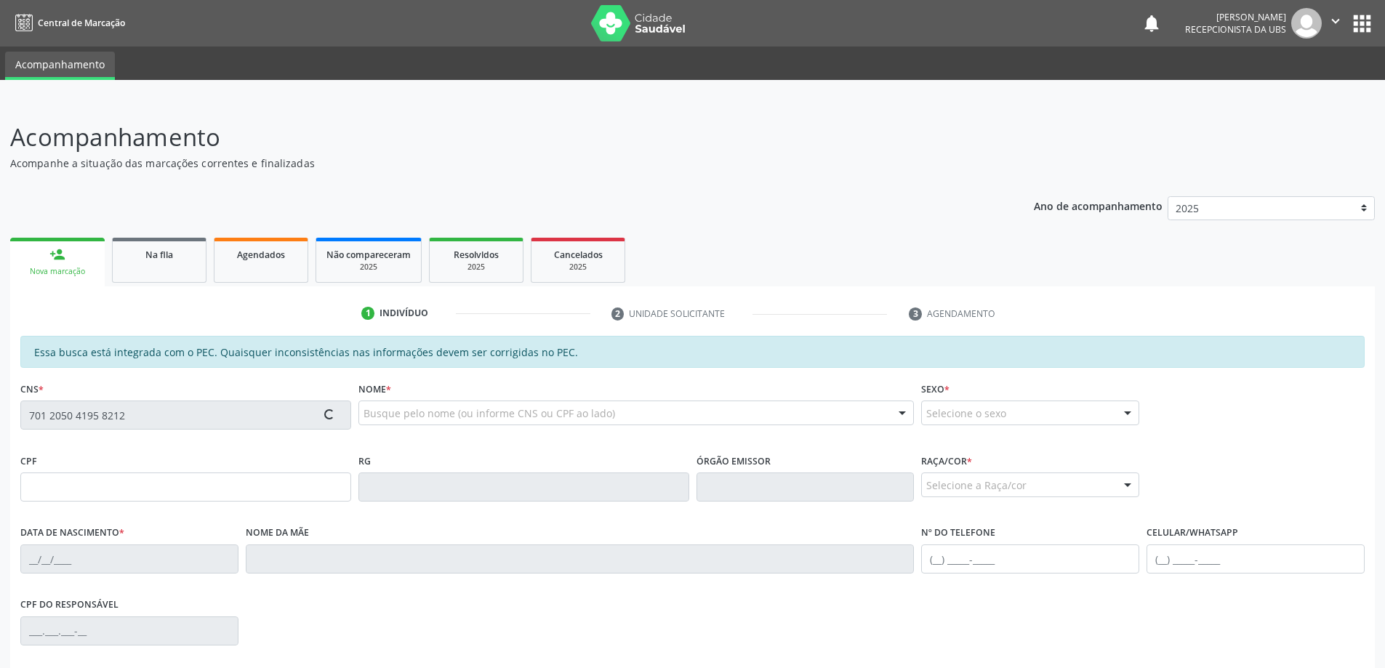
type input "[PHONE_NUMBER]"
type input "05"
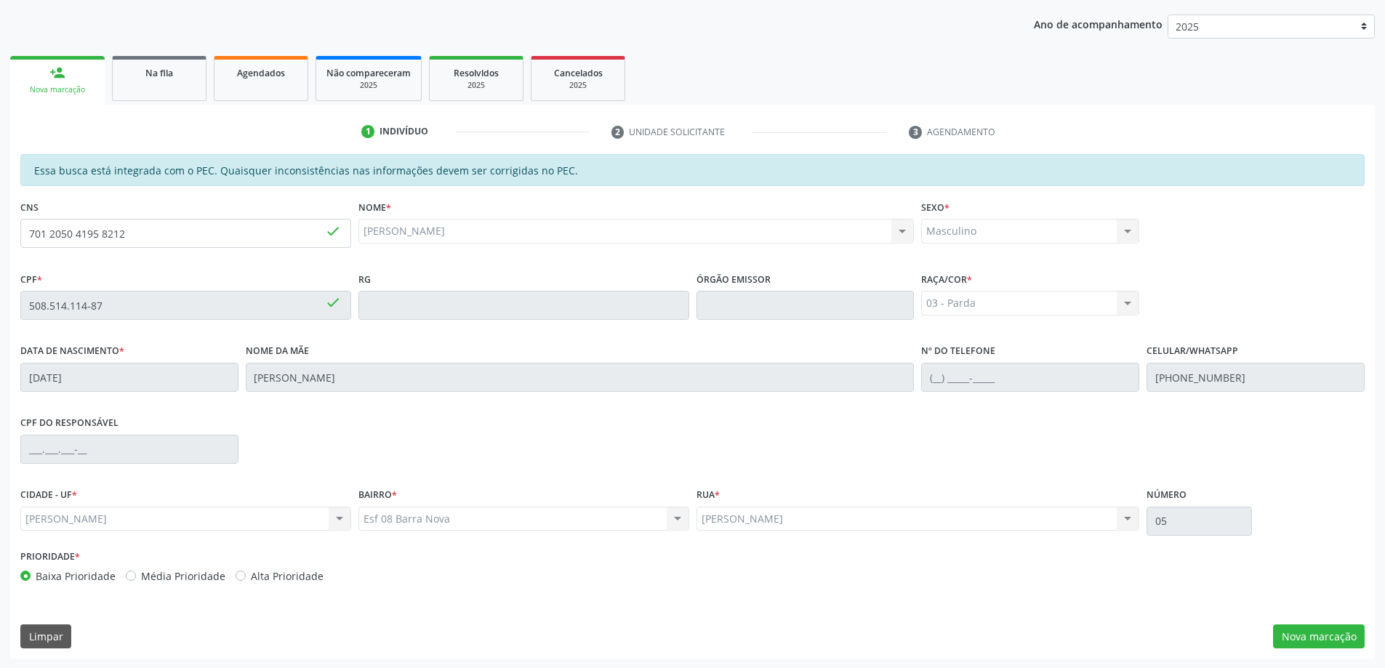
scroll to position [182, 0]
click at [1319, 637] on button "Nova marcação" at bounding box center [1319, 636] width 92 height 25
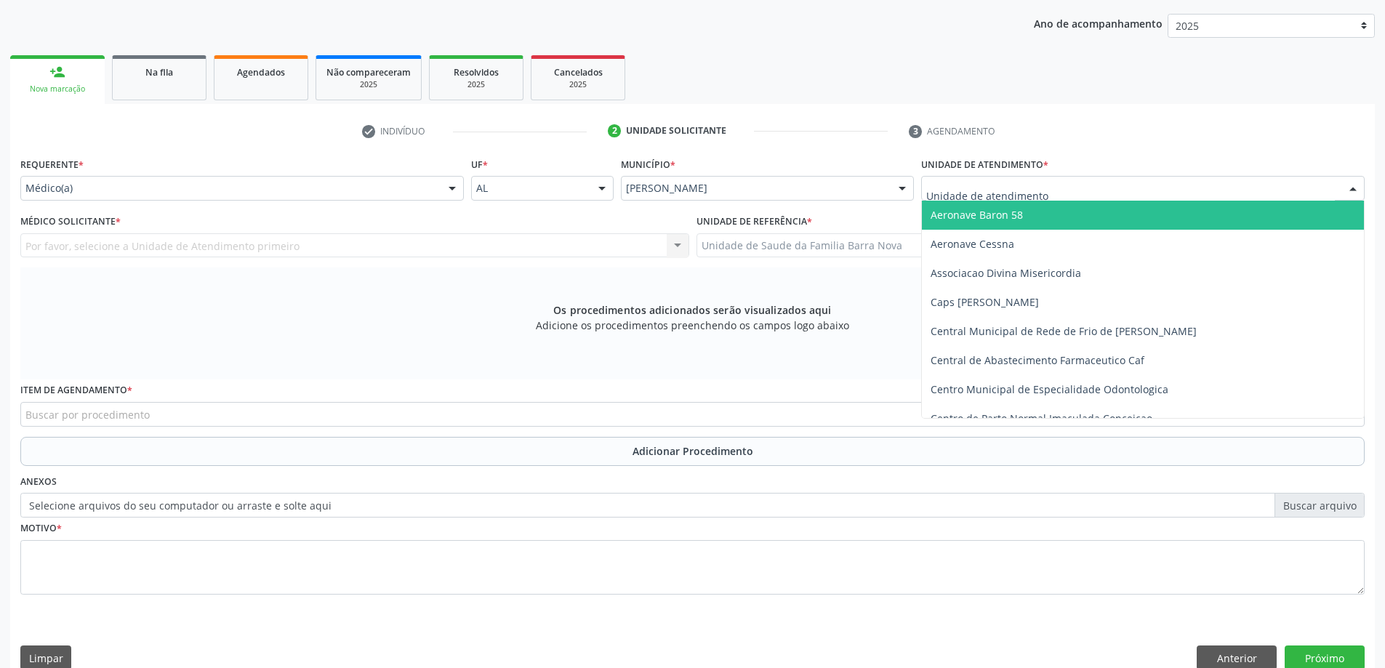
click at [1098, 187] on div at bounding box center [1142, 188] width 443 height 25
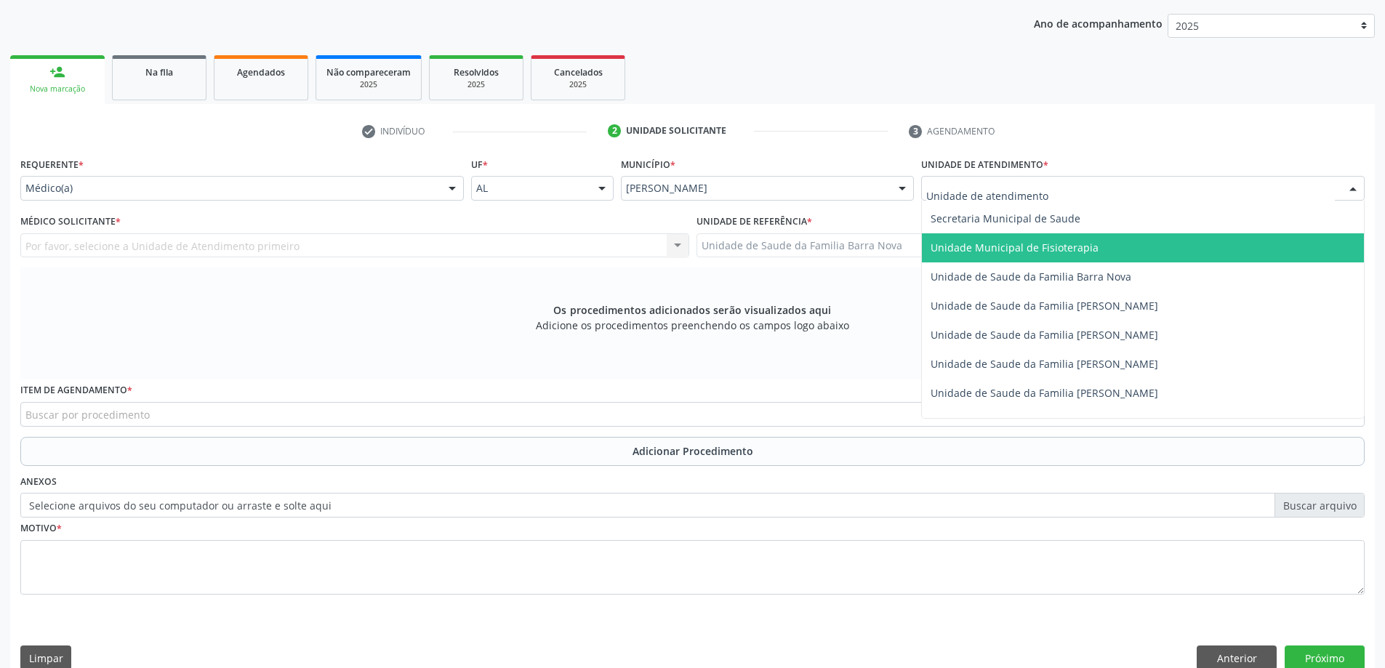
scroll to position [727, 0]
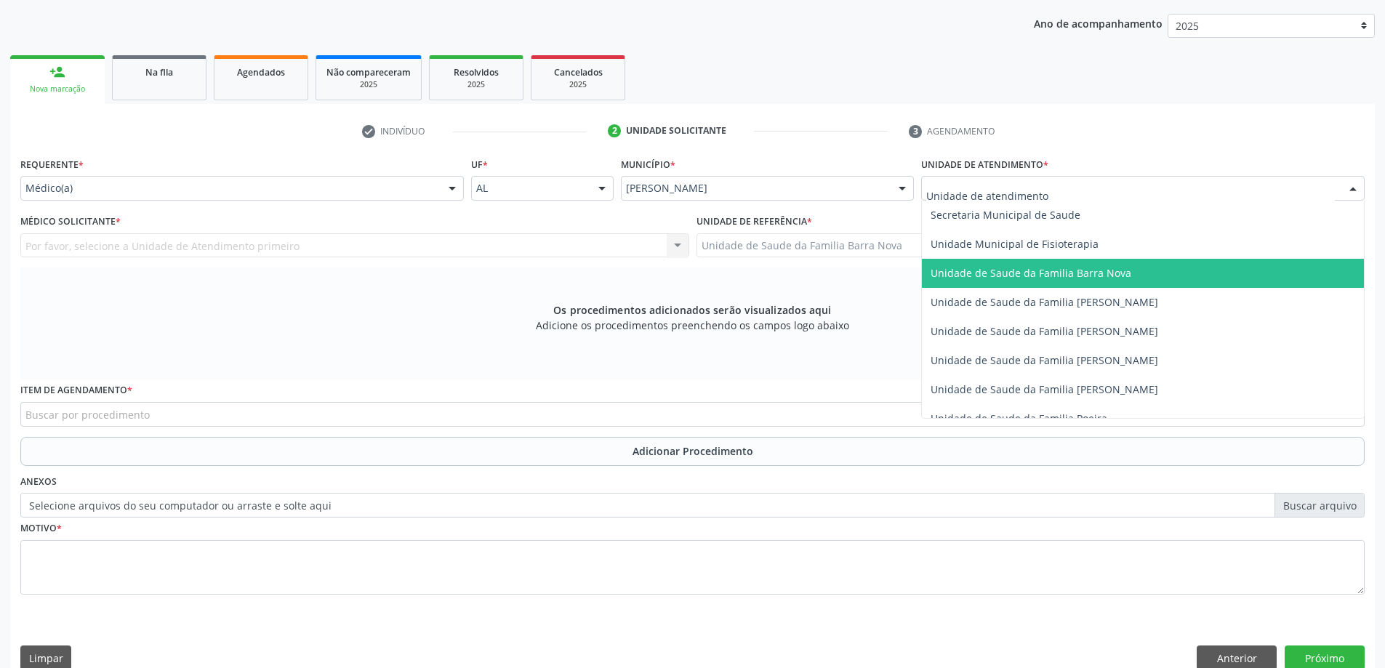
click at [1090, 283] on span "Unidade de Saude da Familia Barra Nova" at bounding box center [1143, 273] width 442 height 29
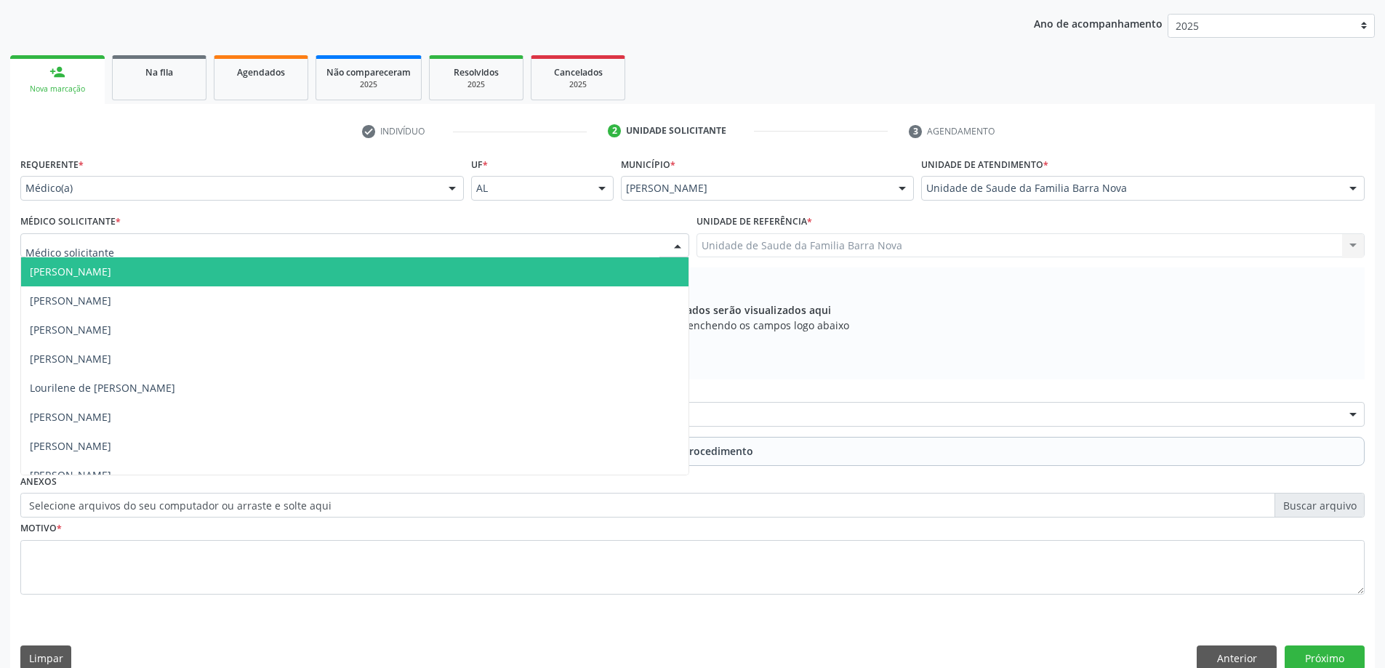
click at [390, 249] on div at bounding box center [354, 245] width 669 height 25
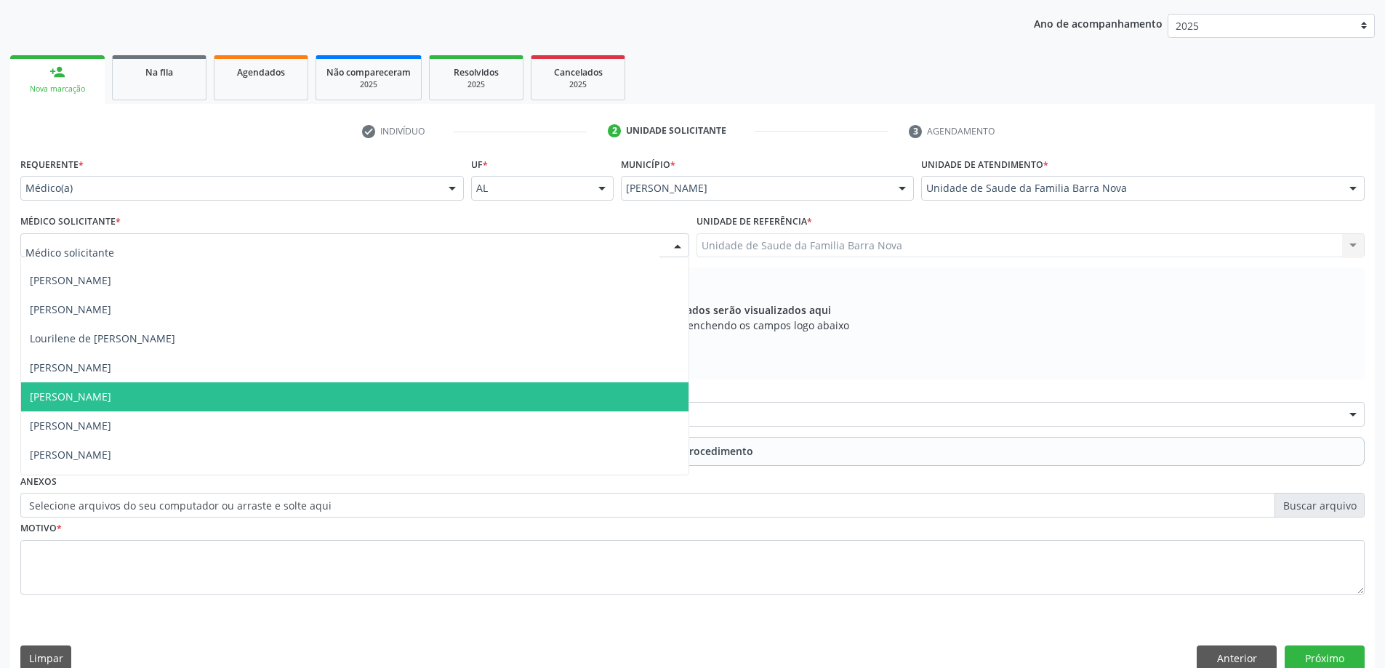
scroll to position [73, 0]
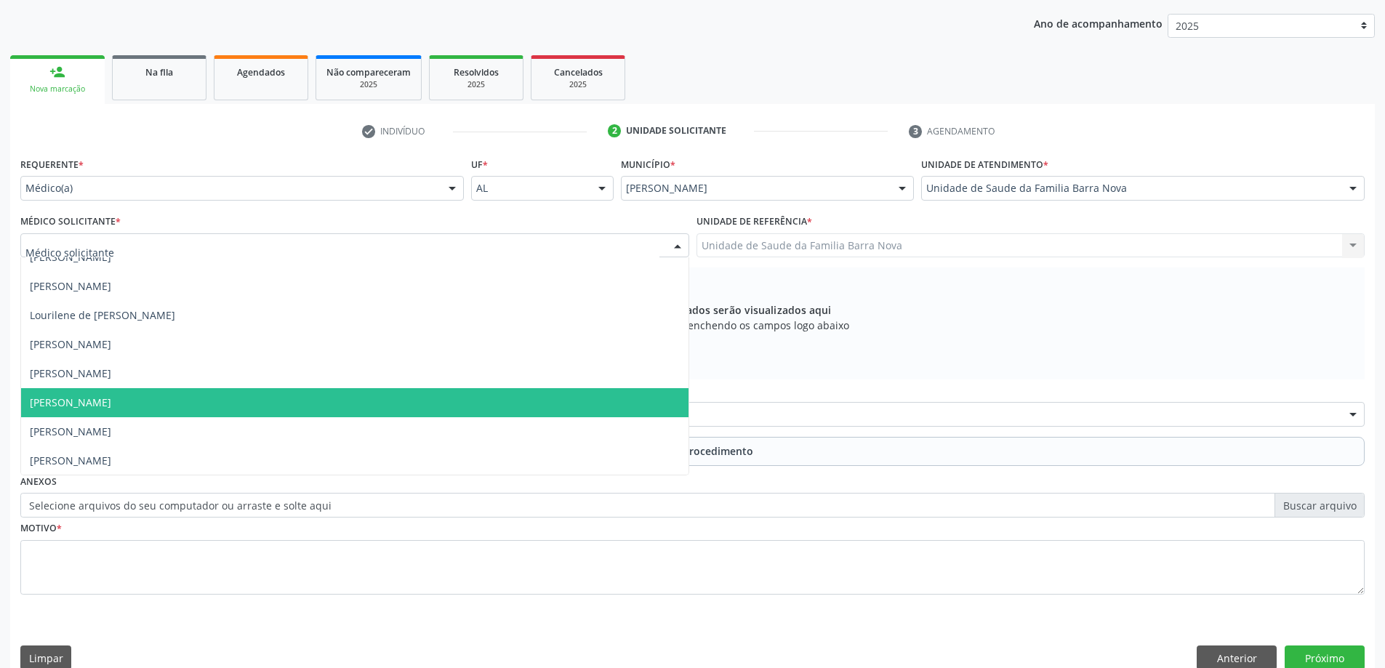
click at [361, 406] on span "[PERSON_NAME]" at bounding box center [354, 402] width 667 height 29
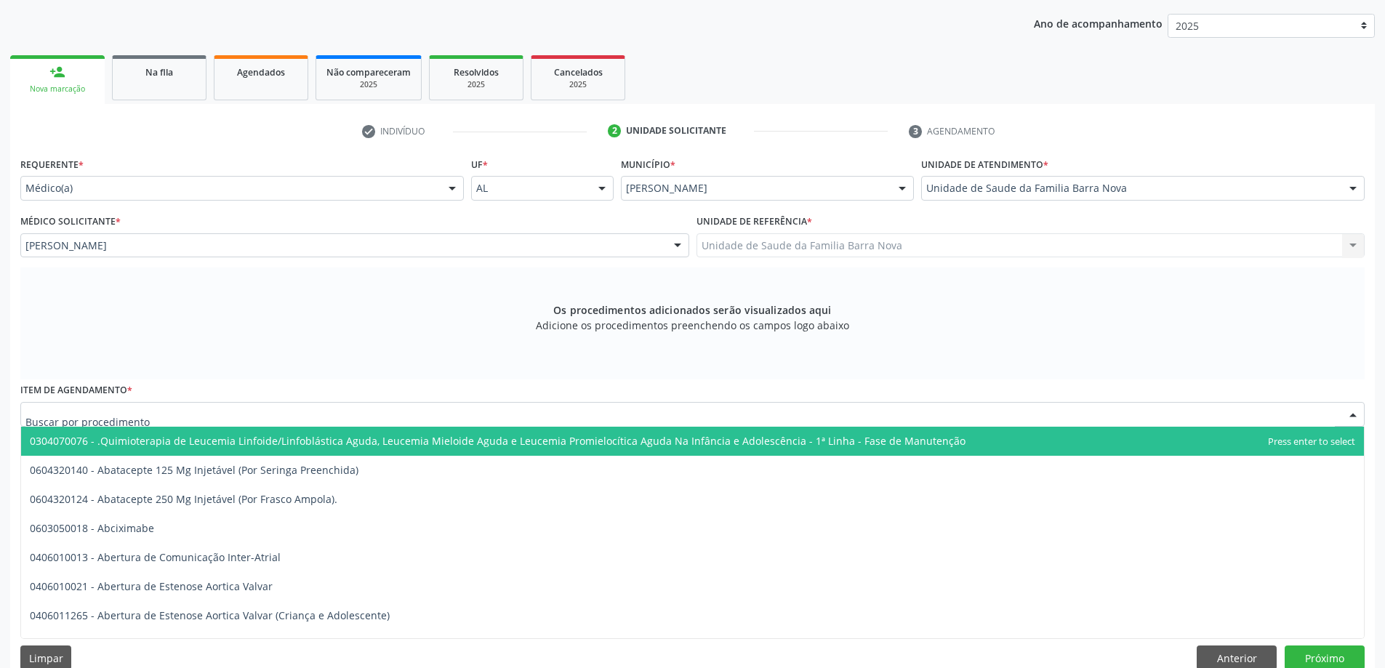
click at [316, 417] on div at bounding box center [692, 414] width 1344 height 25
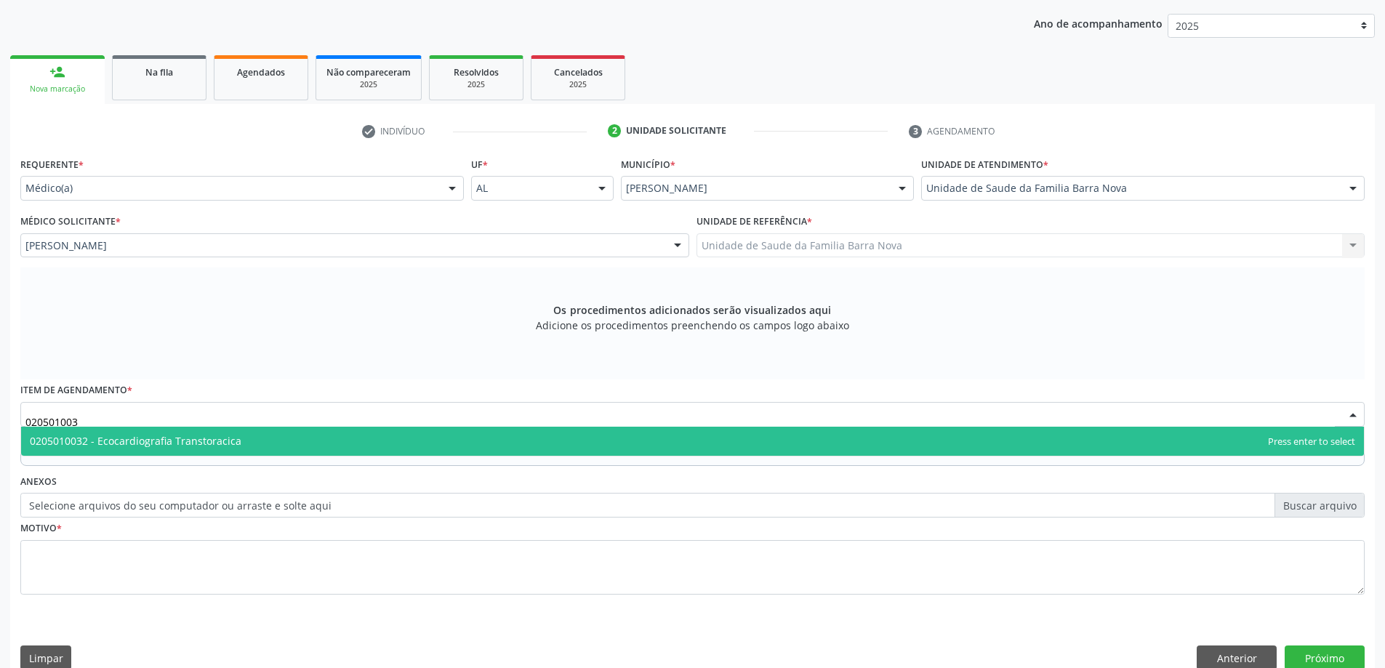
type input "0205010032"
click at [313, 444] on span "0205010032 - Ecocardiografia Transtoracica" at bounding box center [692, 441] width 1343 height 29
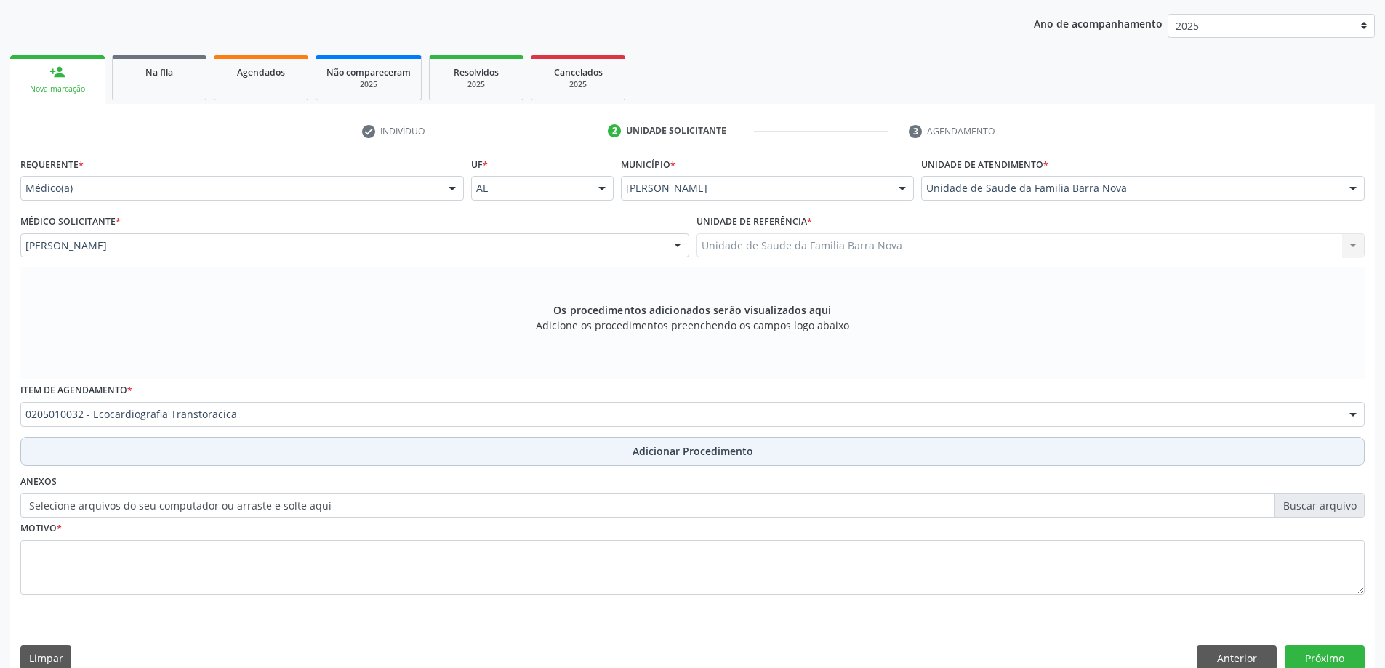
click at [633, 451] on span "Adicionar Procedimento" at bounding box center [692, 450] width 121 height 15
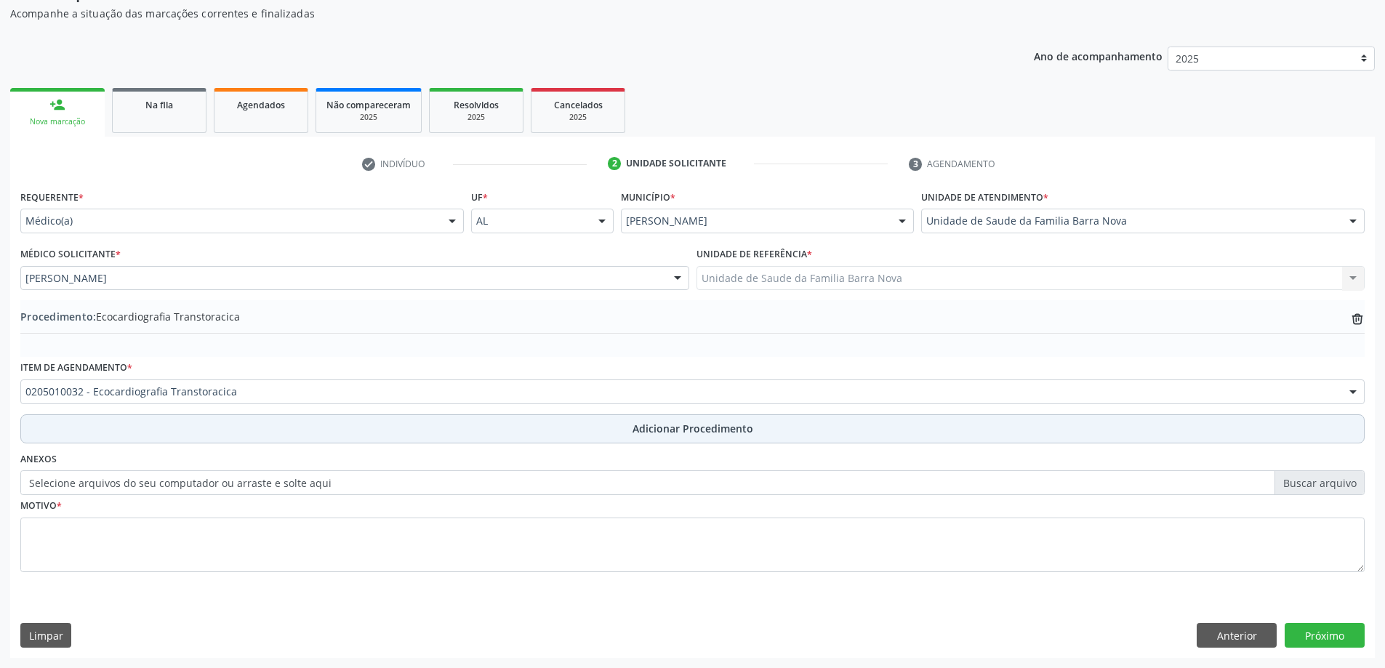
scroll to position [150, 0]
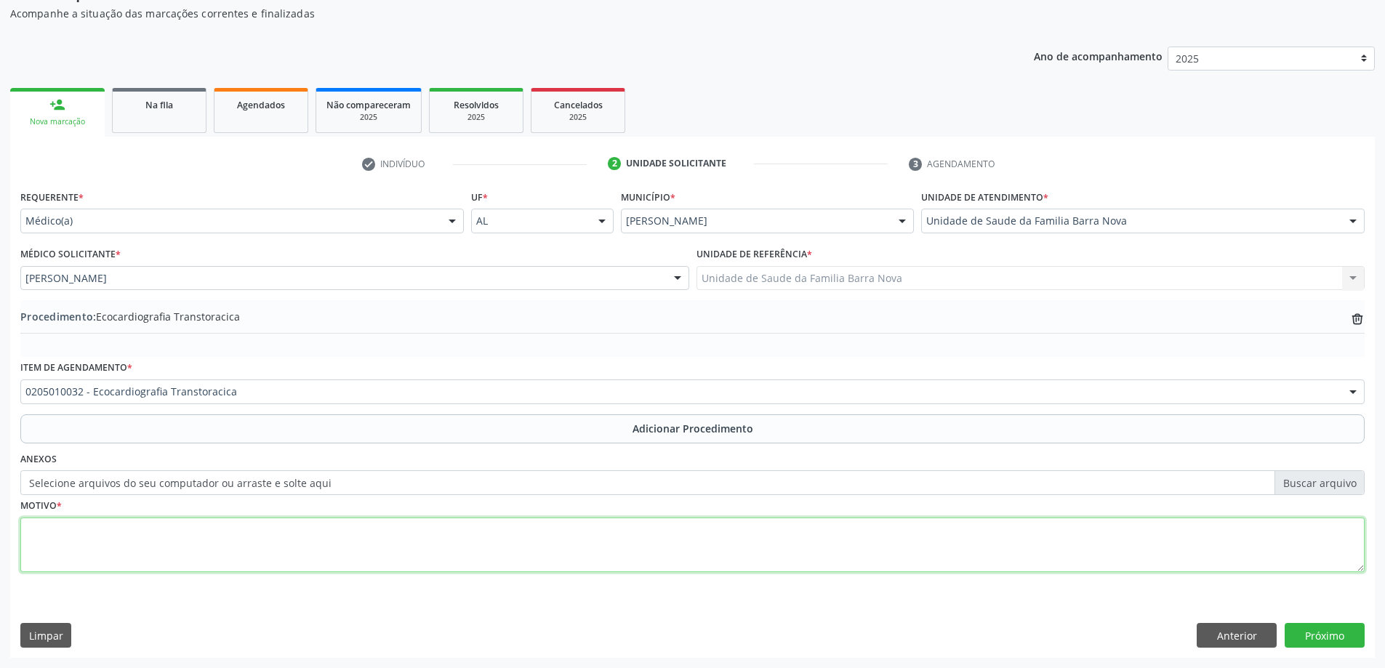
click at [315, 548] on textarea at bounding box center [692, 545] width 1344 height 55
type textarea "Controle clínico."
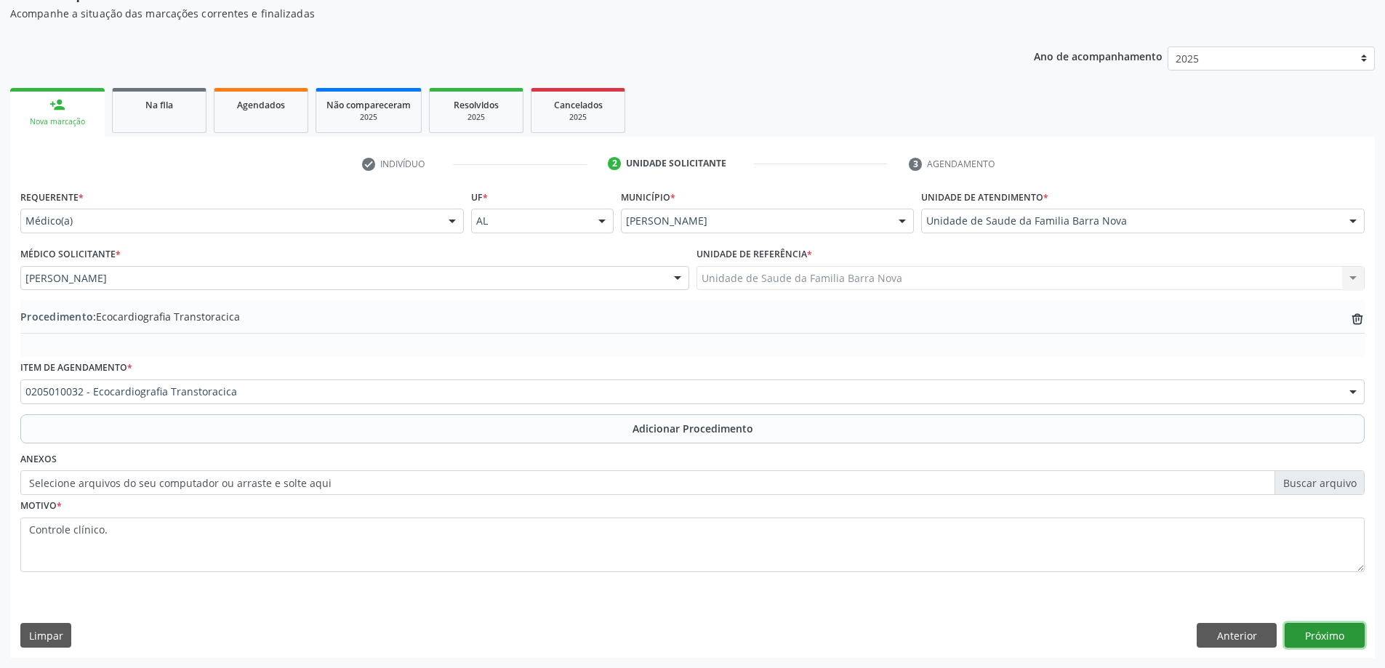
click at [1331, 637] on button "Próximo" at bounding box center [1324, 635] width 80 height 25
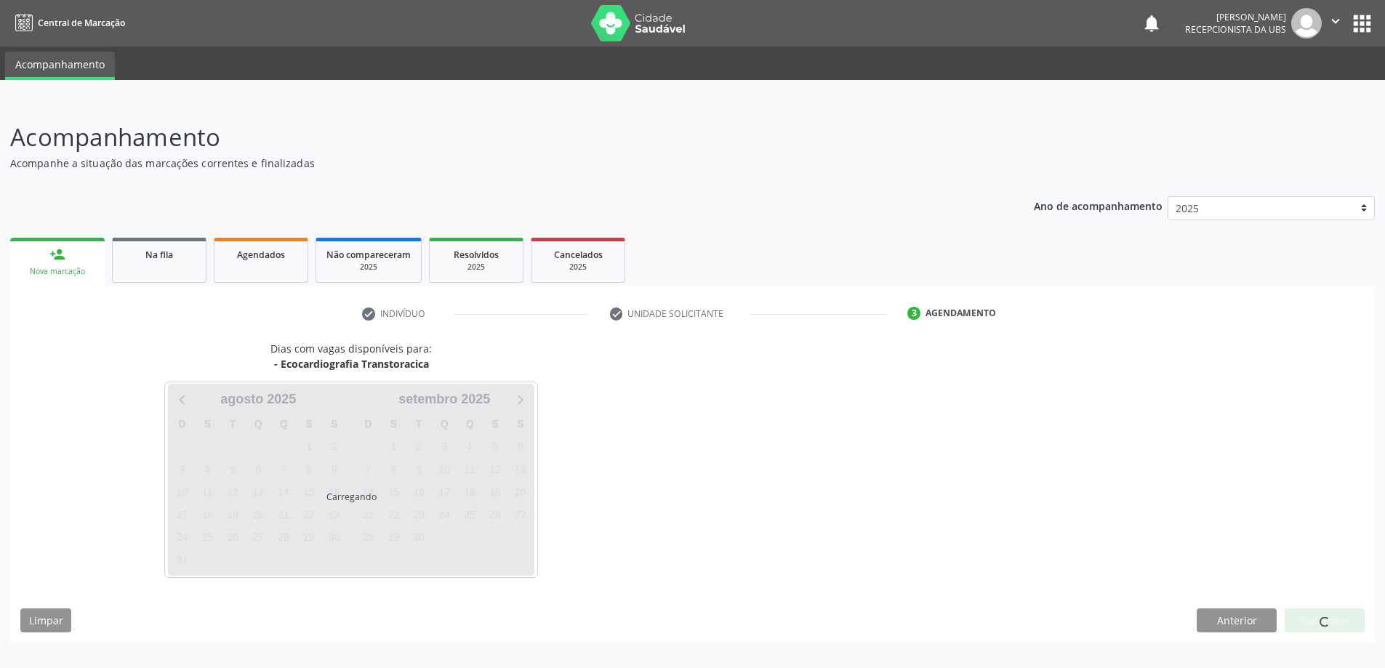
scroll to position [0, 0]
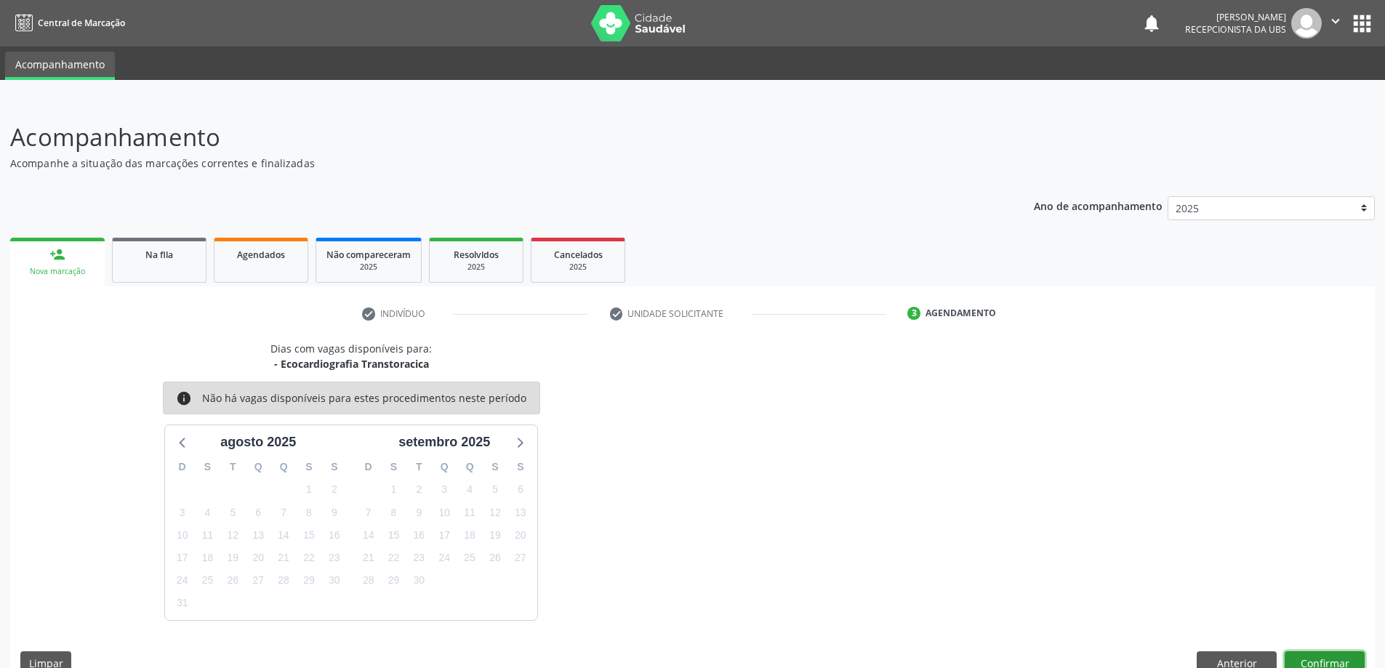
click at [1306, 658] on button "Confirmar" at bounding box center [1324, 663] width 80 height 25
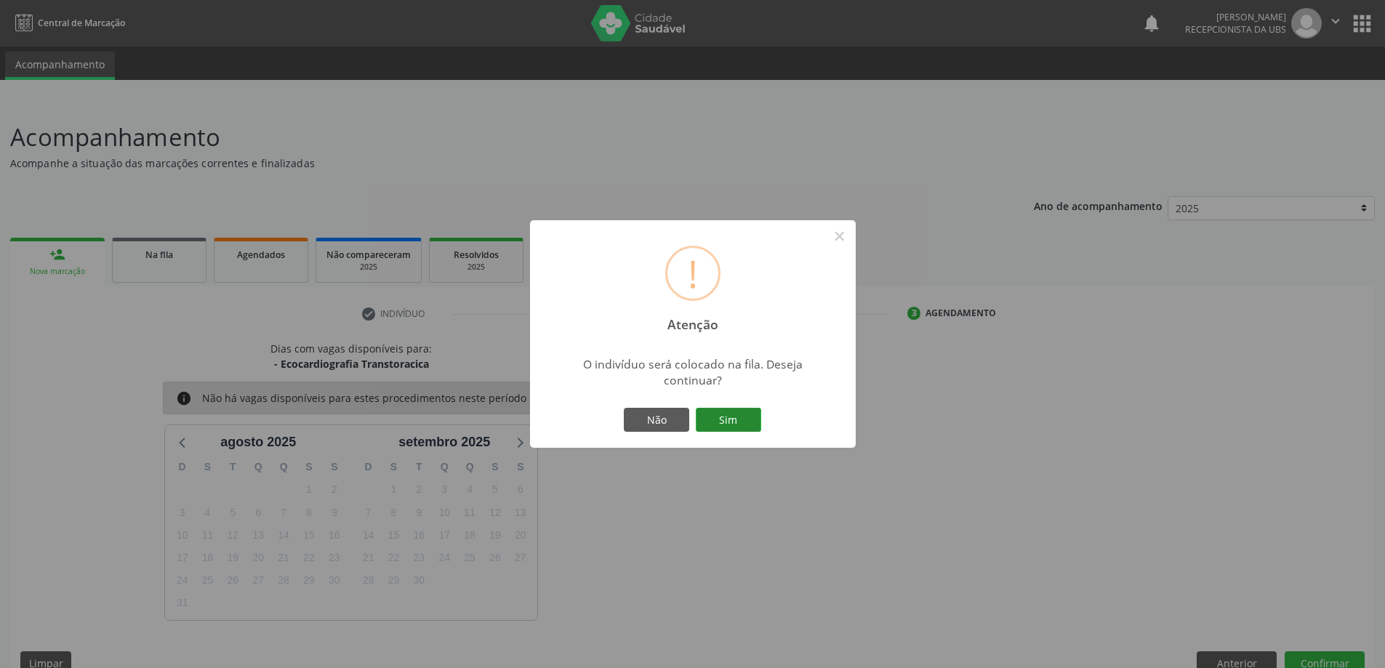
click at [715, 424] on button "Sim" at bounding box center [728, 420] width 65 height 25
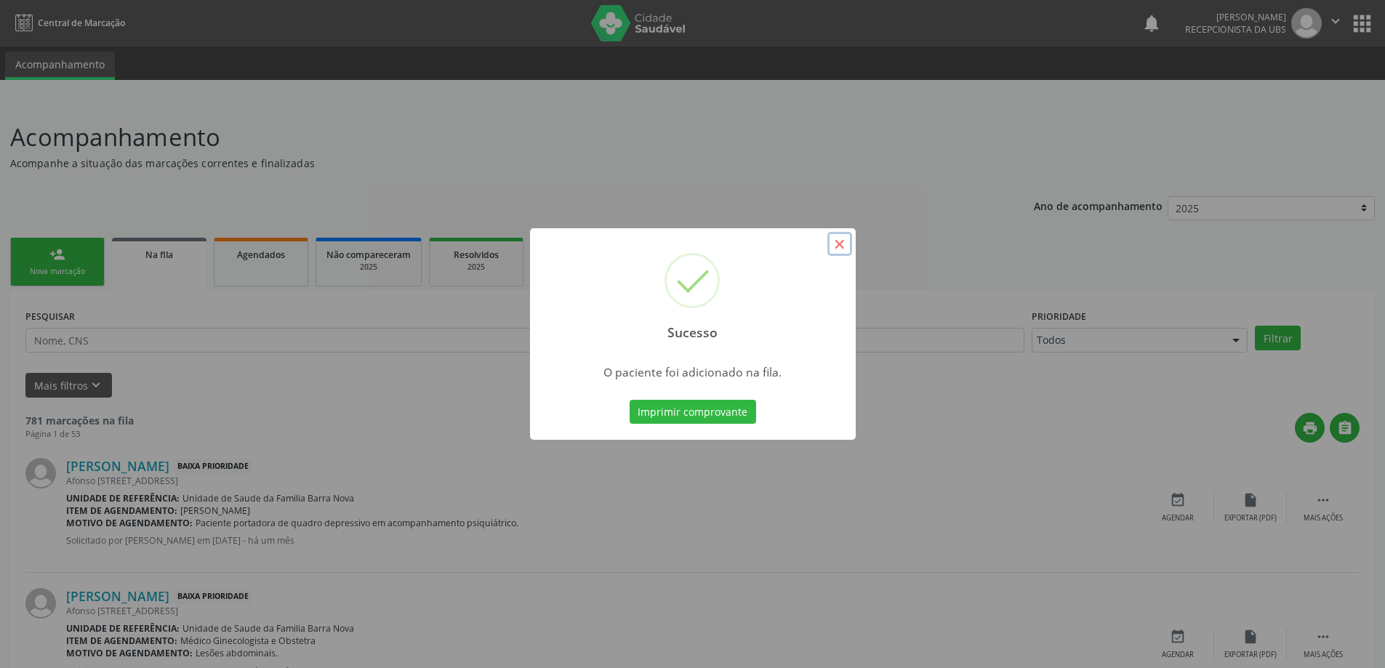
click at [839, 247] on button "×" at bounding box center [839, 244] width 25 height 25
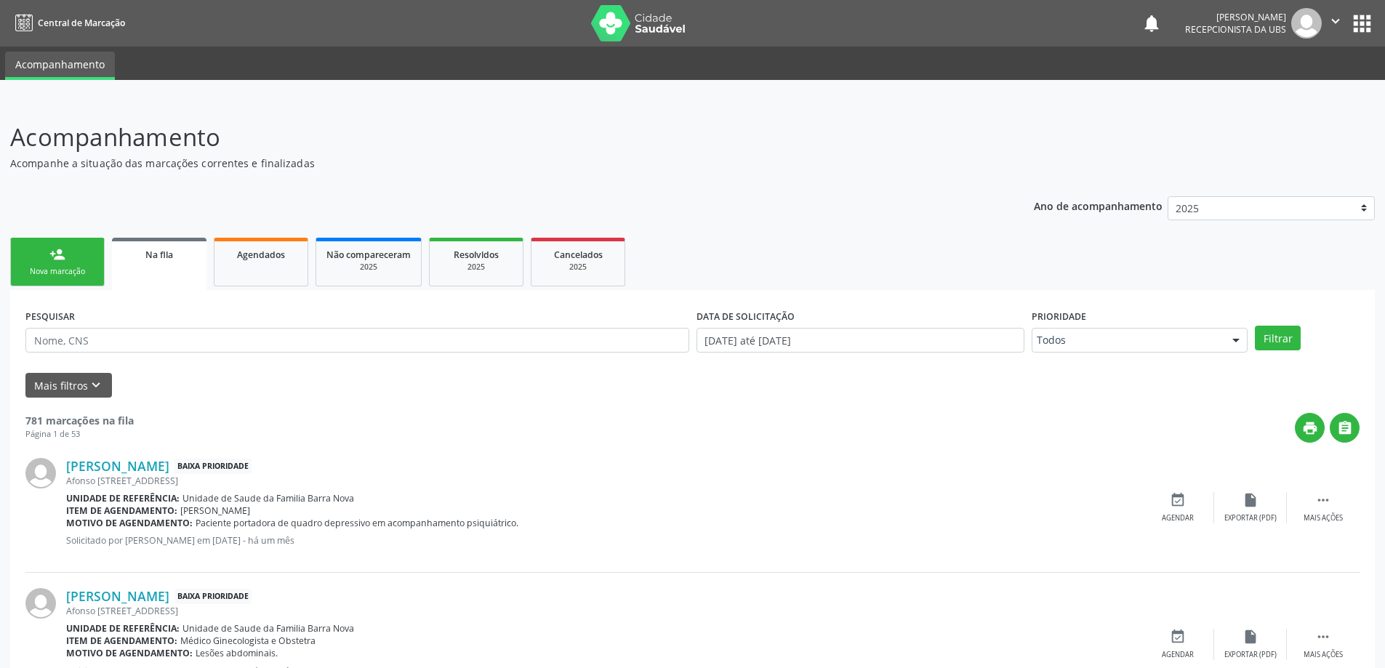
click at [75, 252] on link "person_add Nova marcação" at bounding box center [57, 262] width 94 height 49
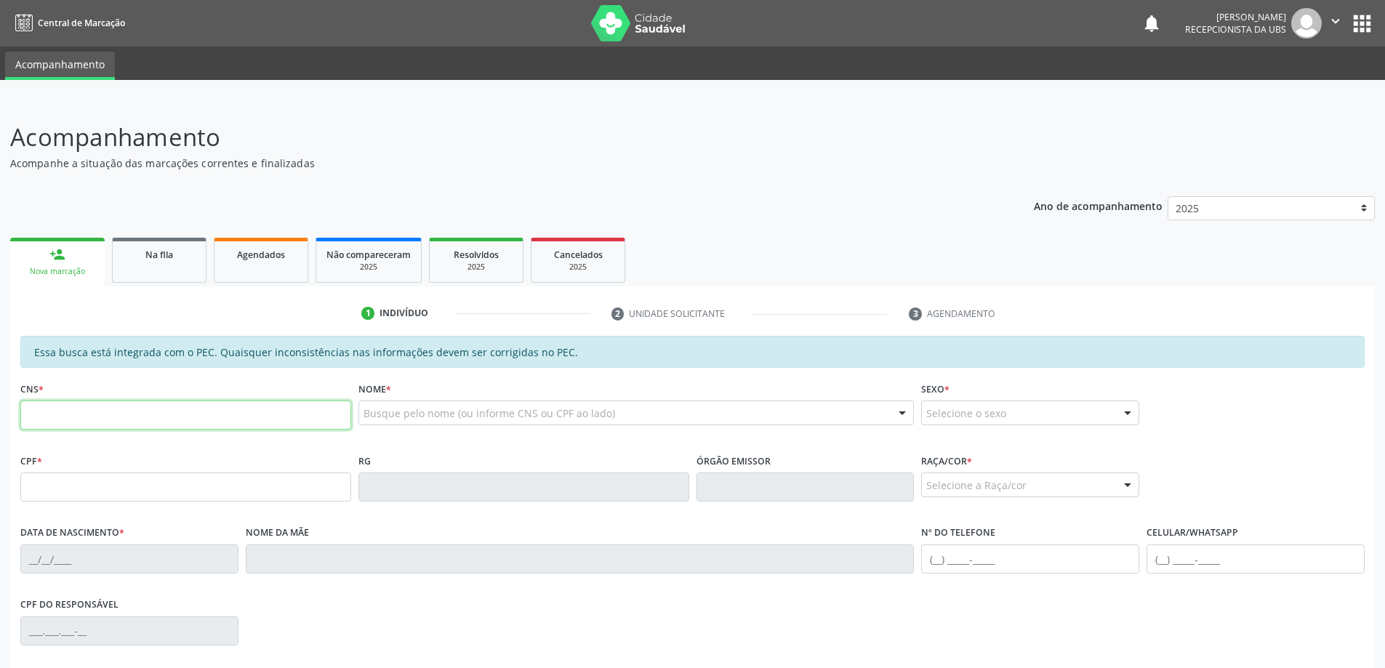
click at [96, 413] on input "text" at bounding box center [185, 415] width 331 height 29
type input "701 2050 4195 8212"
type input "508.514.114-87"
type input "[DATE]"
type input "[PERSON_NAME]"
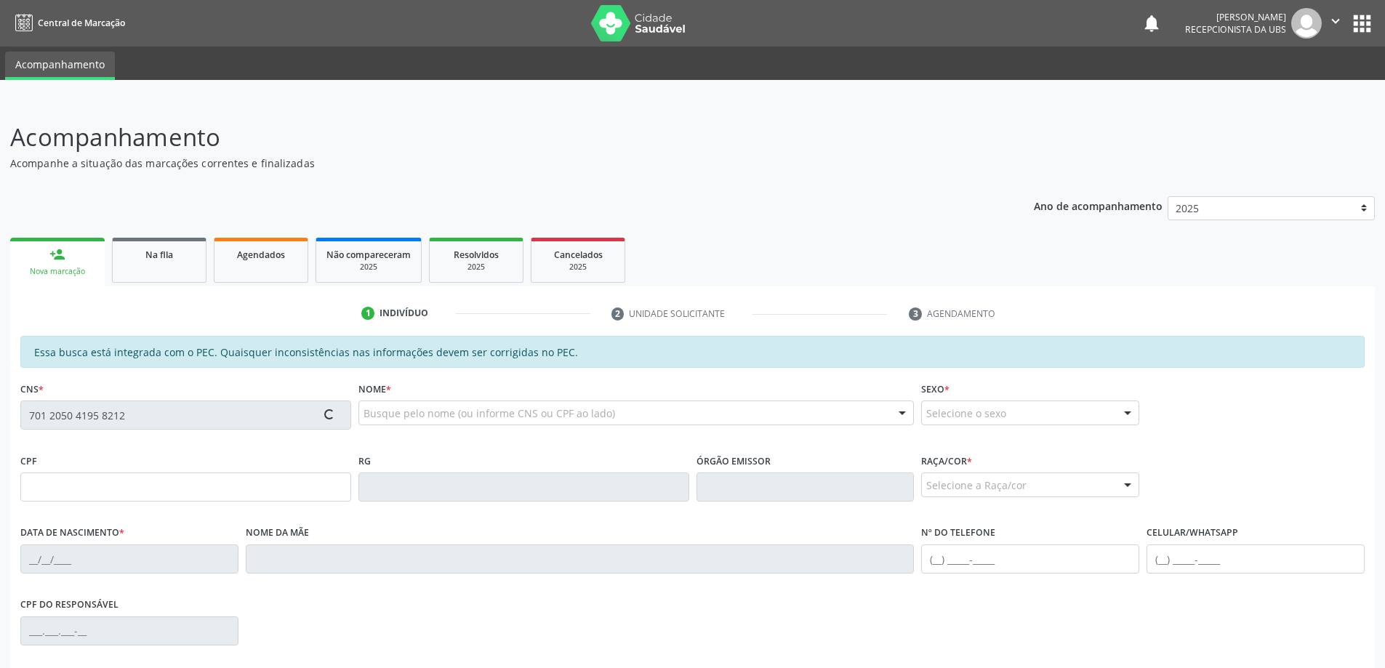
type input "[PHONE_NUMBER]"
type input "05"
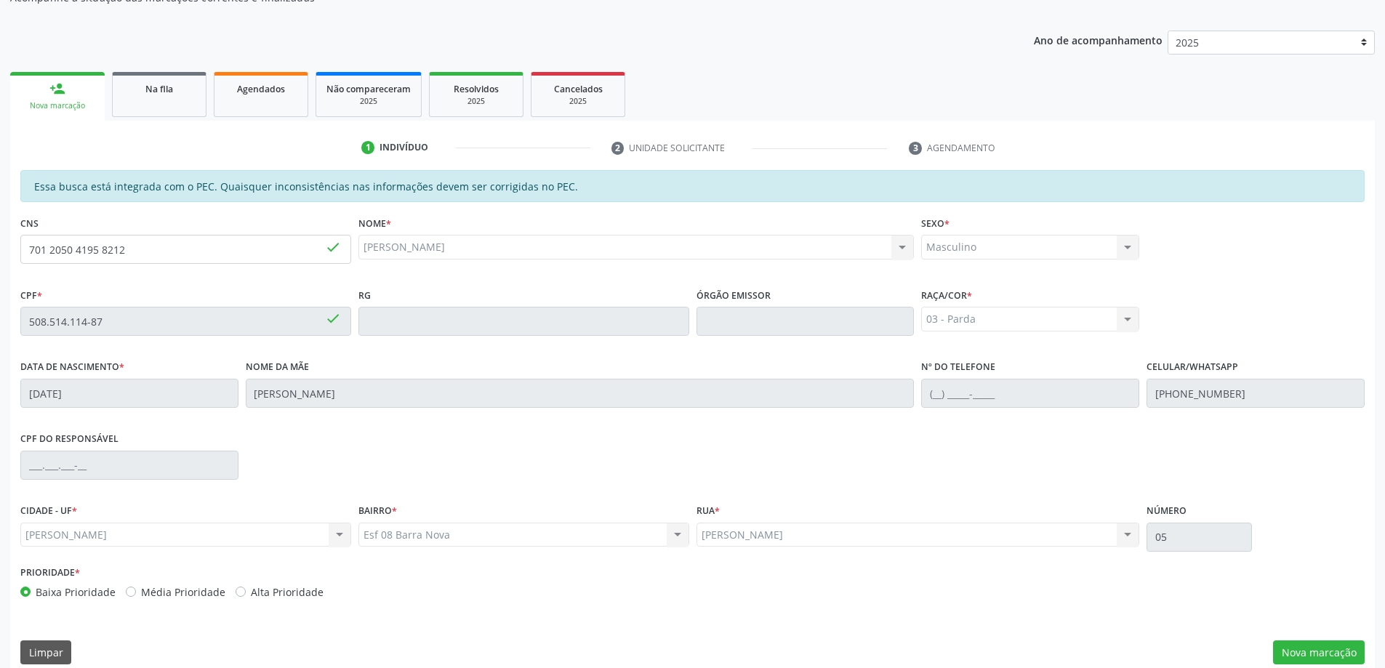
scroll to position [182, 0]
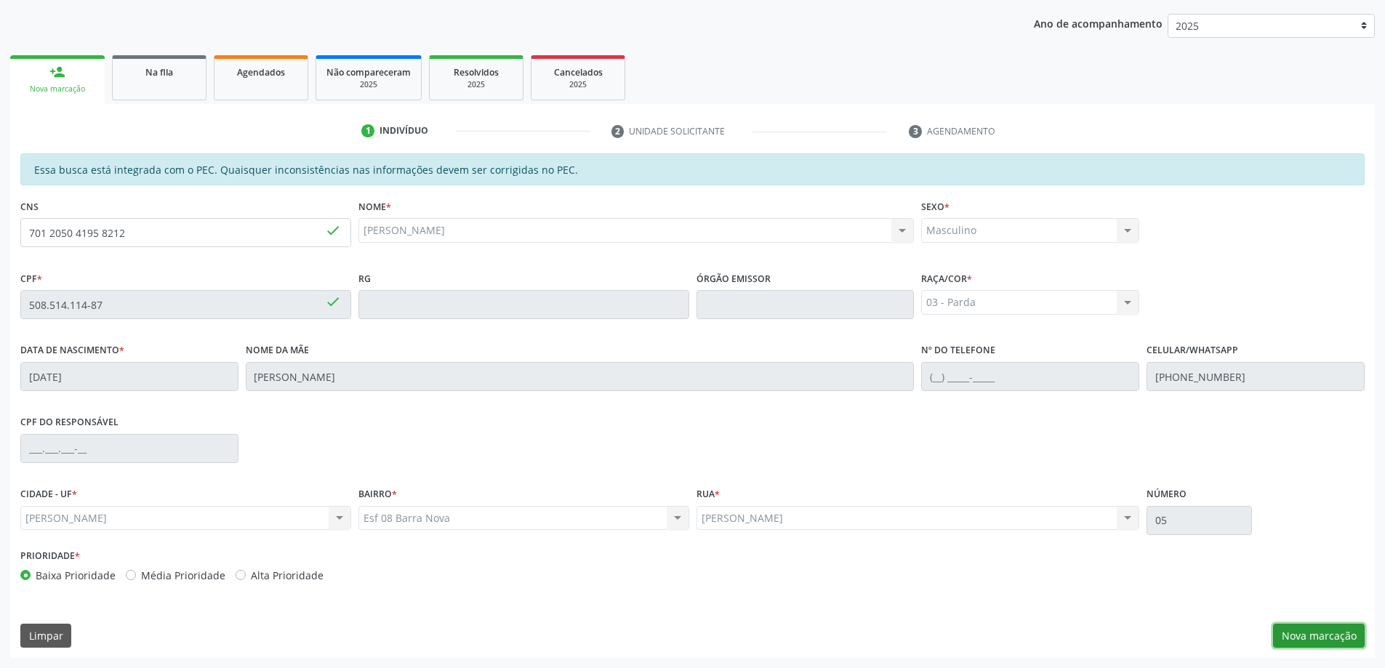
click at [1346, 637] on button "Nova marcação" at bounding box center [1319, 636] width 92 height 25
click at [0, 0] on div "Requerente * Médico(a) Médico(a) Enfermeiro(a) Paciente Nenhum resultado encont…" at bounding box center [0, 0] width 0 height 0
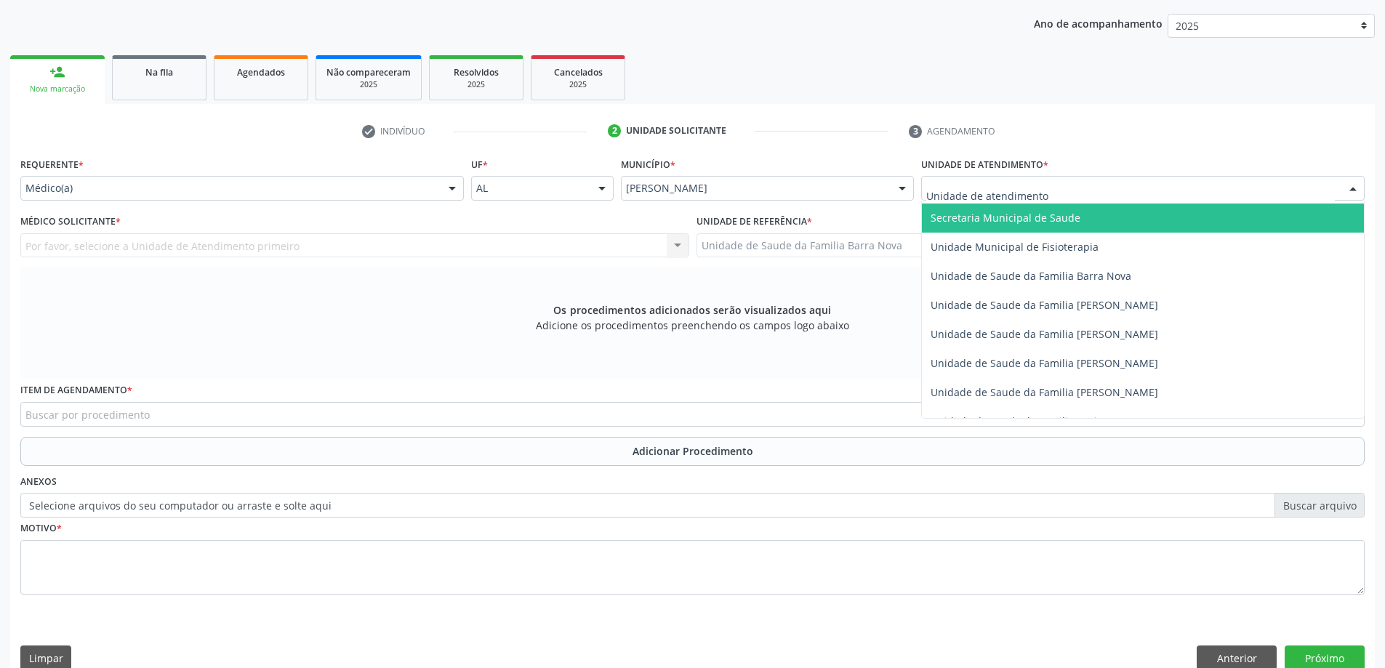
scroll to position [727, 0]
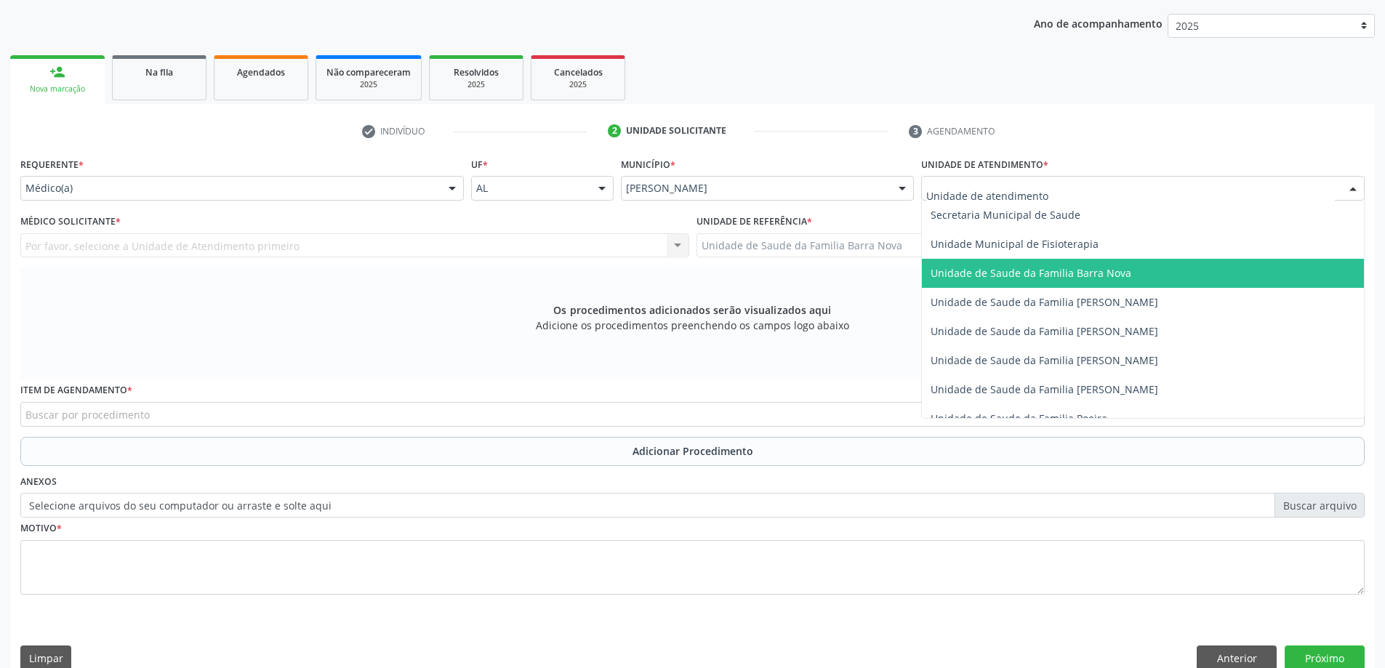
click at [1073, 273] on span "Unidade de Saude da Familia Barra Nova" at bounding box center [1030, 273] width 201 height 14
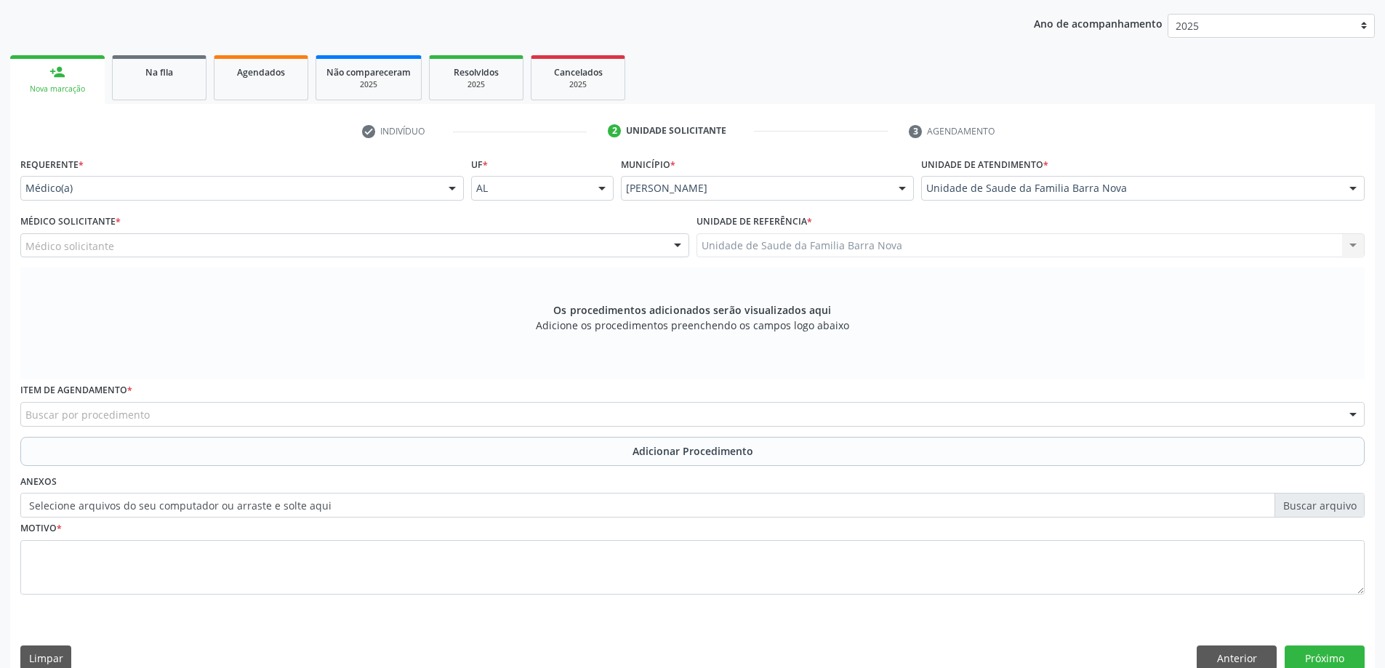
click at [241, 244] on div "Médico solicitante" at bounding box center [354, 245] width 669 height 25
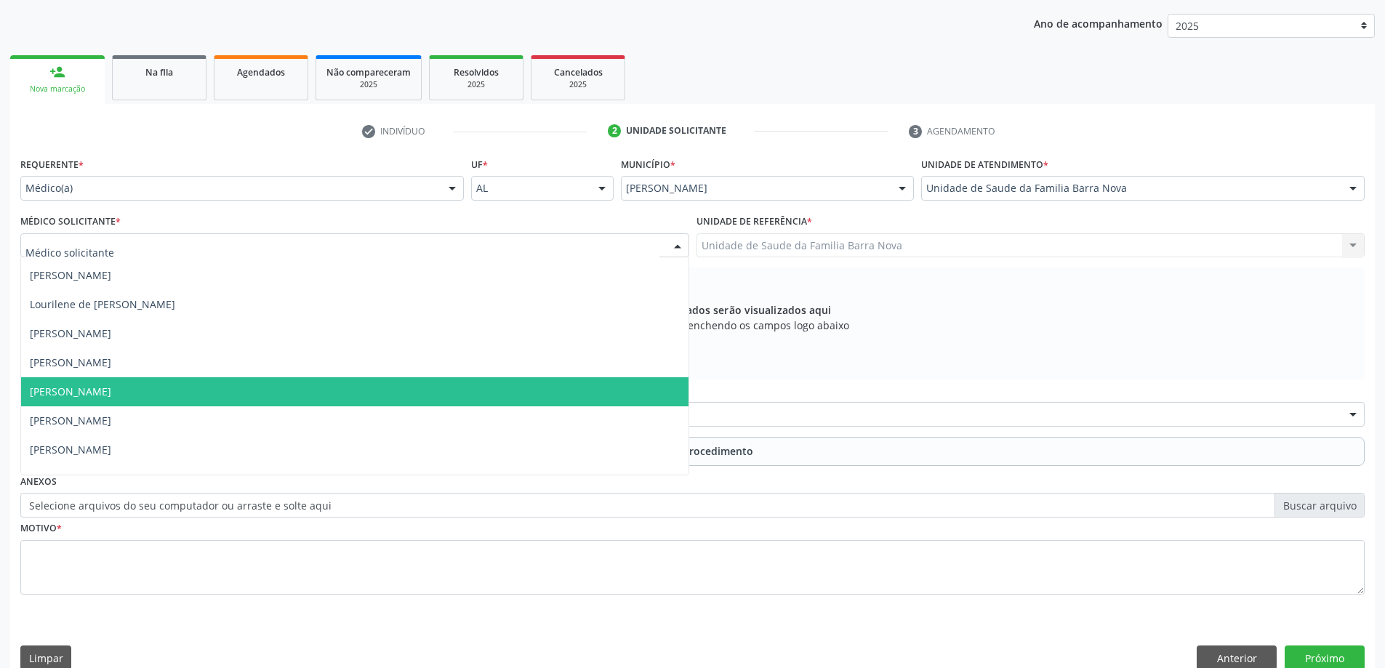
scroll to position [102, 0]
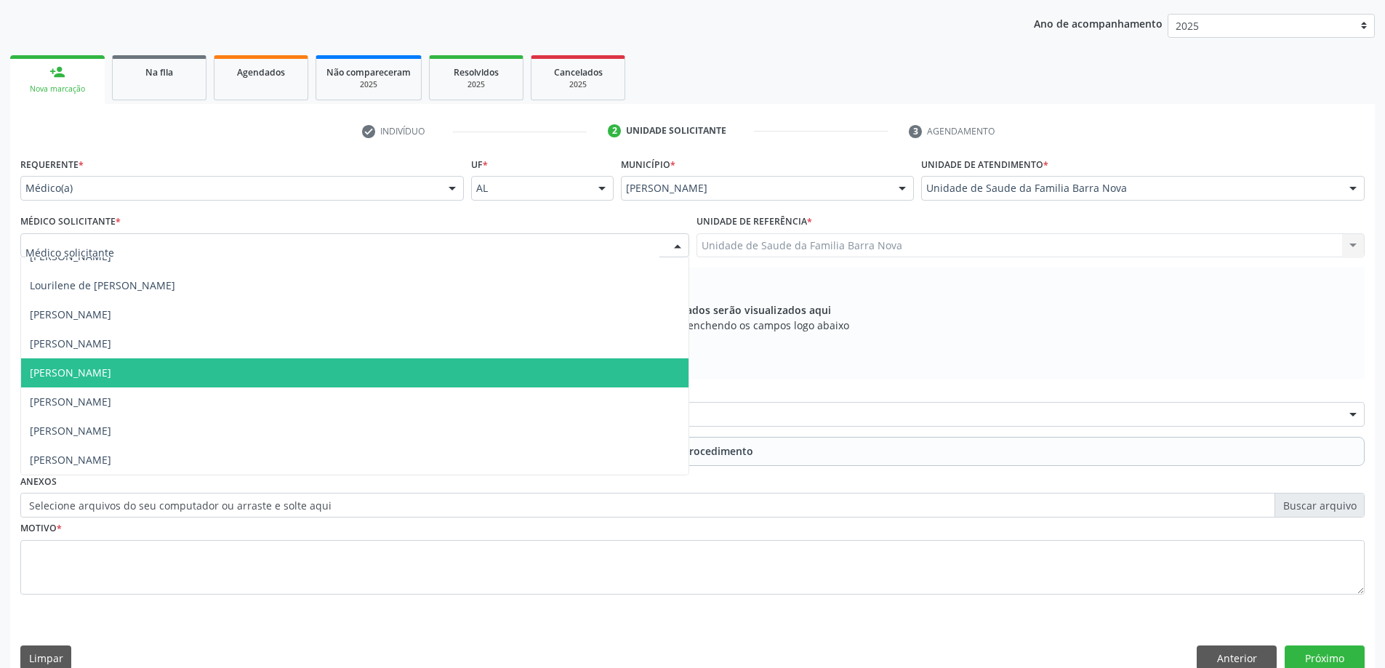
click at [257, 385] on span "[PERSON_NAME]" at bounding box center [354, 372] width 667 height 29
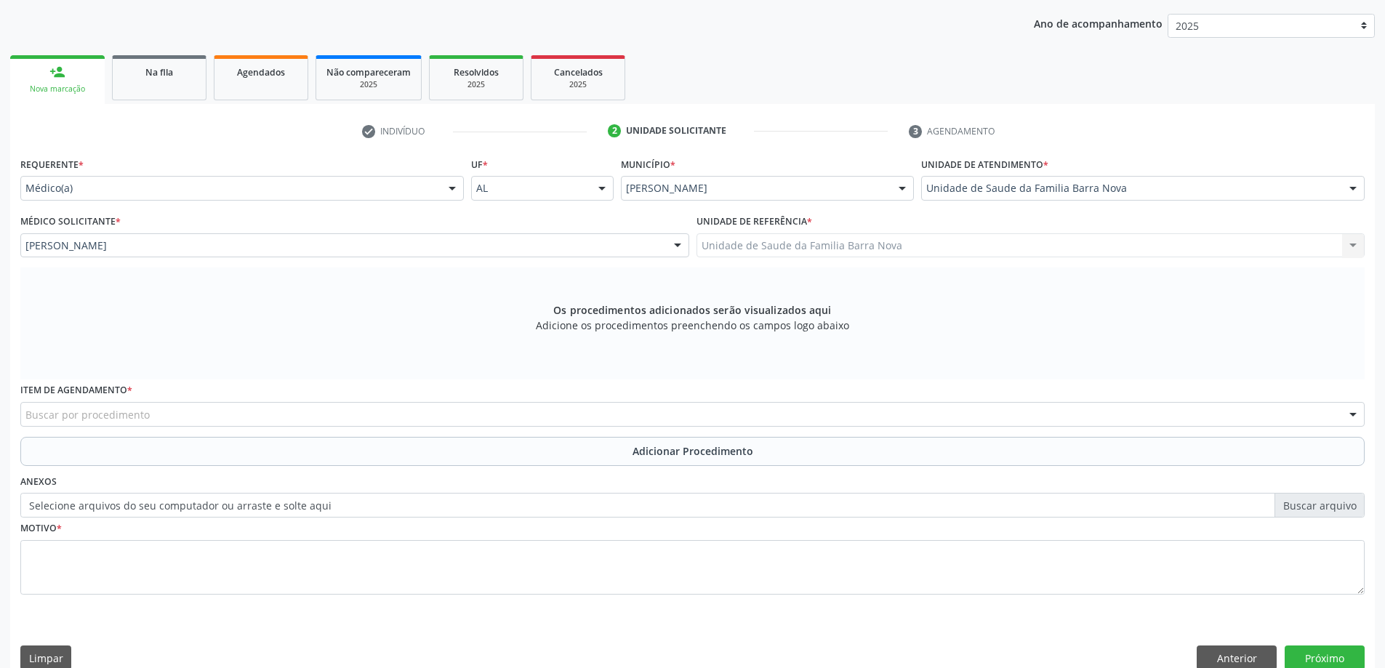
click at [333, 417] on div "Buscar por procedimento" at bounding box center [692, 414] width 1344 height 25
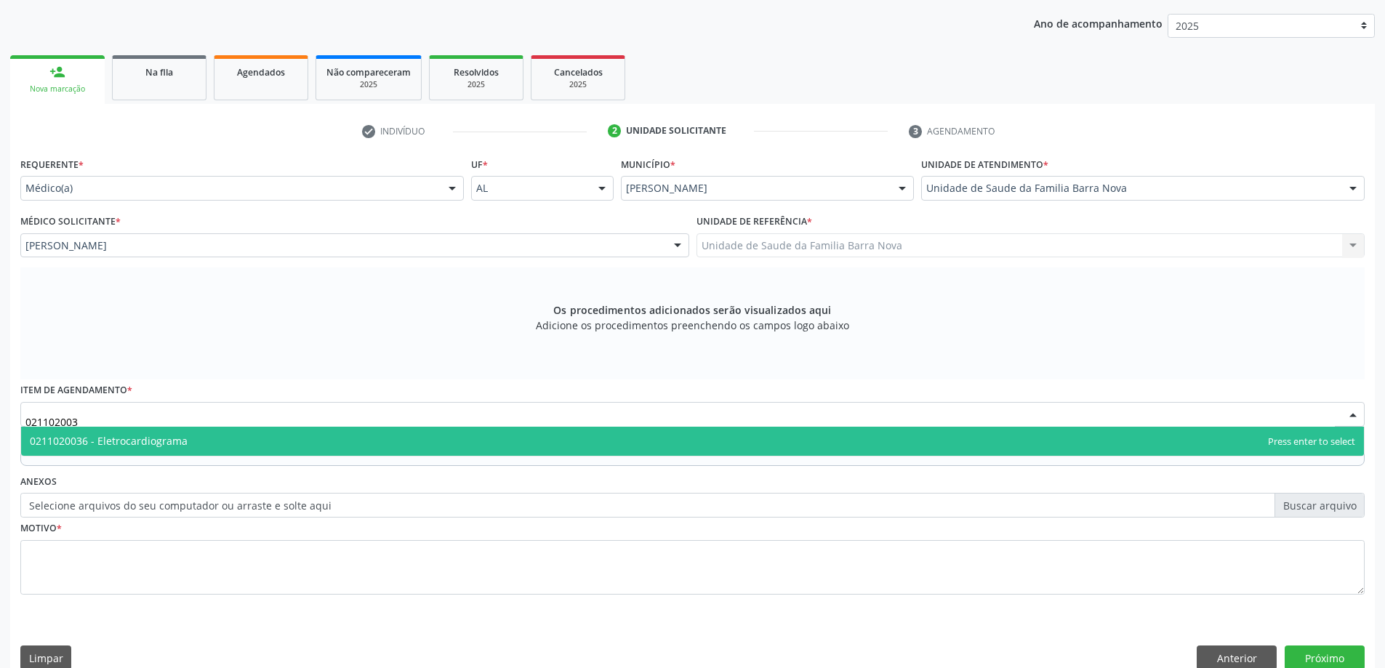
type input "0211020036"
click at [313, 443] on span "0211020036 - Eletrocardiograma" at bounding box center [692, 441] width 1343 height 29
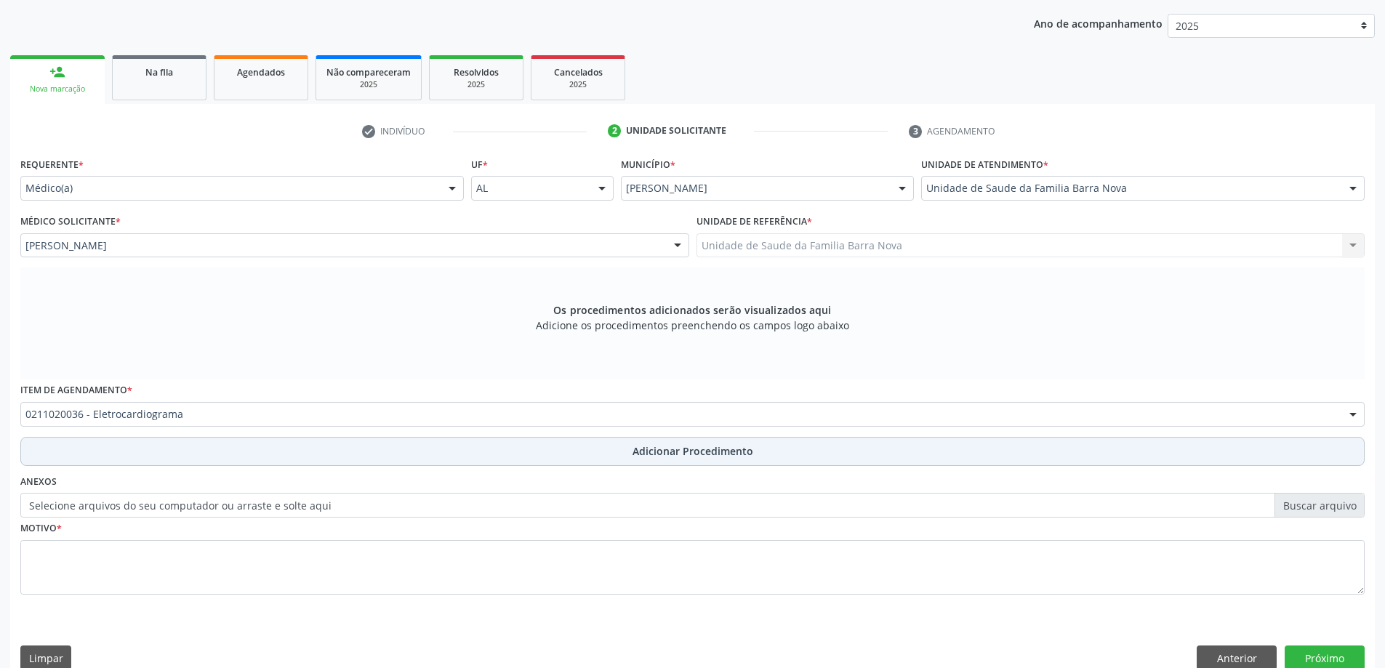
click at [466, 460] on button "Adicionar Procedimento" at bounding box center [692, 451] width 1344 height 29
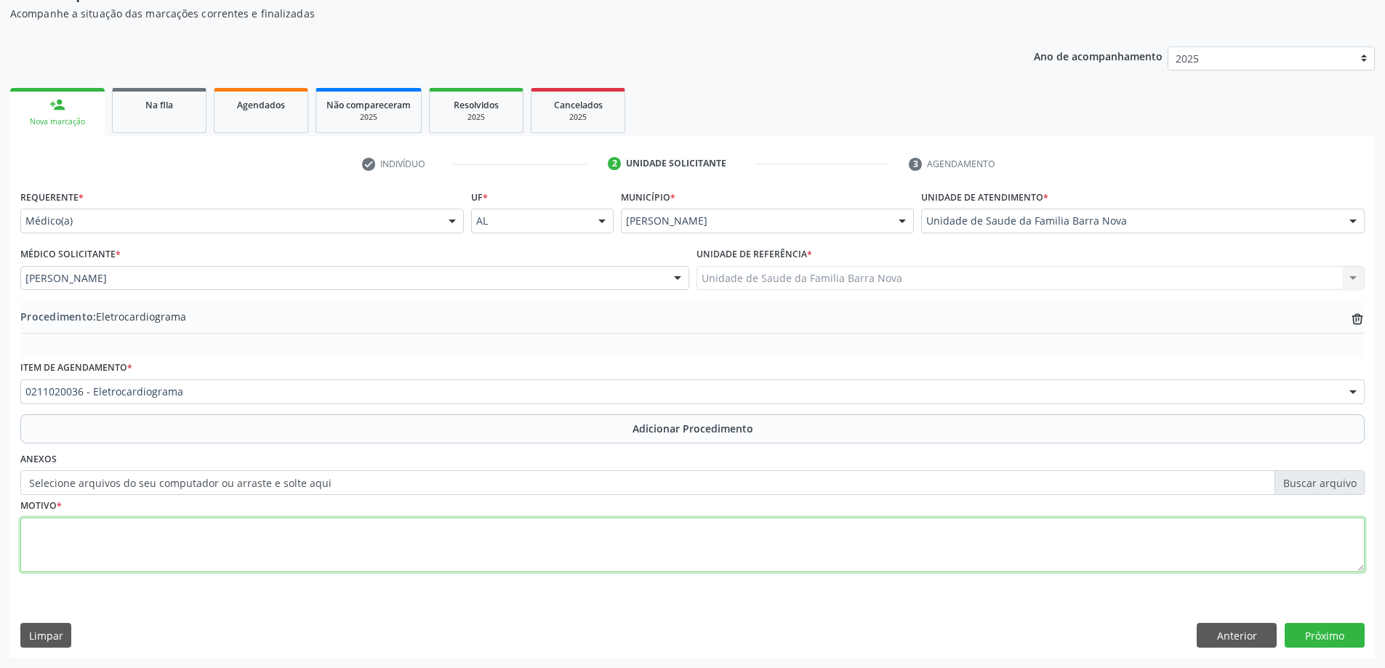
click at [153, 535] on textarea at bounding box center [692, 545] width 1344 height 55
type textarea "Controle clínico."
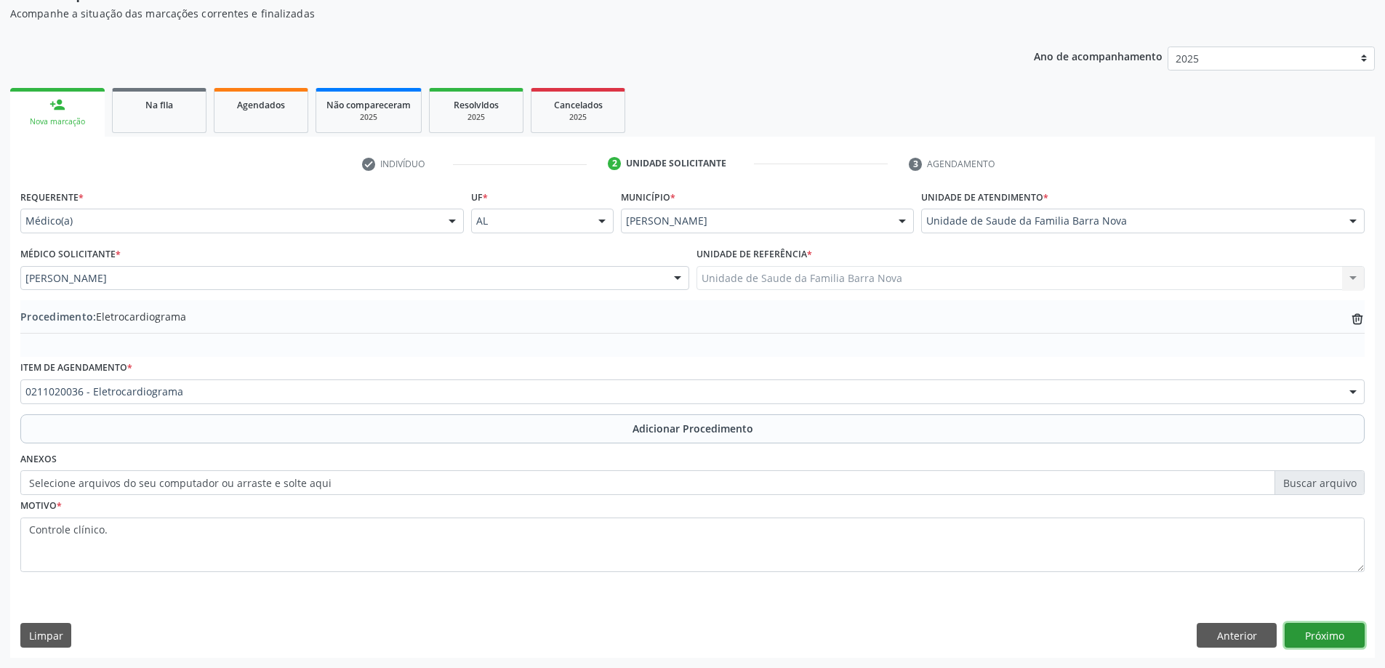
click at [1306, 631] on button "Próximo" at bounding box center [1324, 635] width 80 height 25
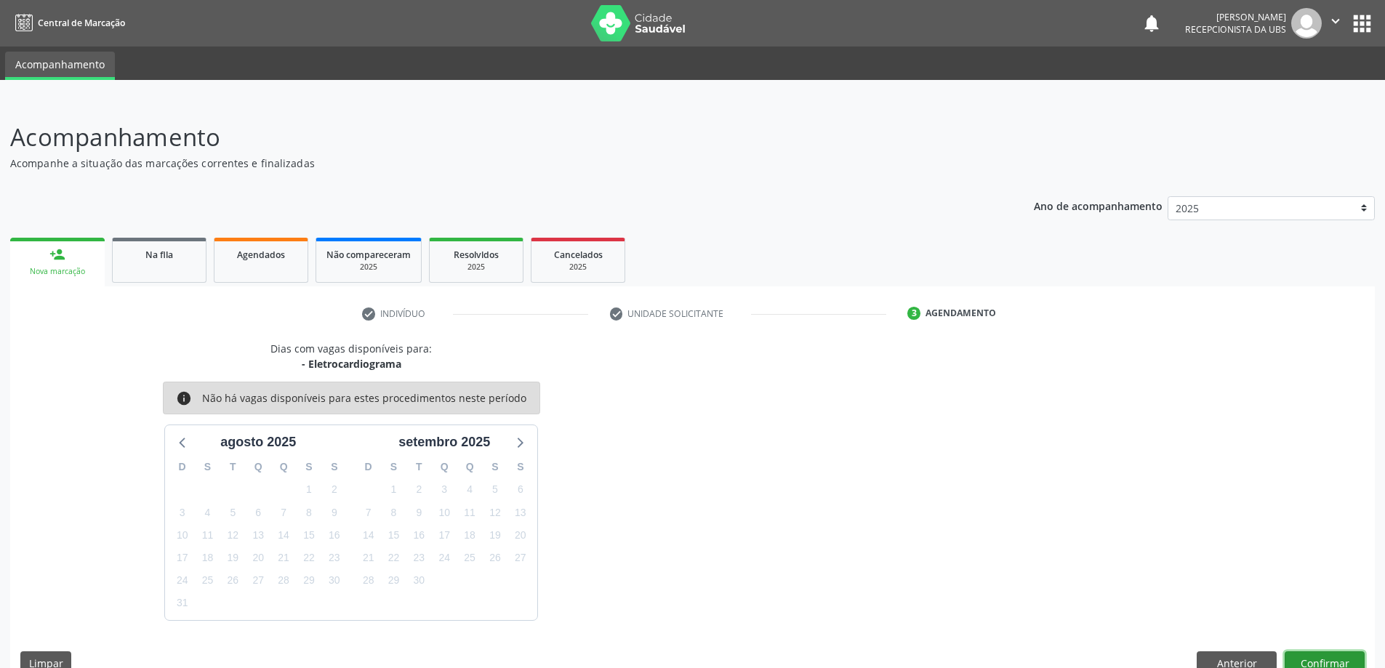
click at [1330, 659] on button "Confirmar" at bounding box center [1324, 663] width 80 height 25
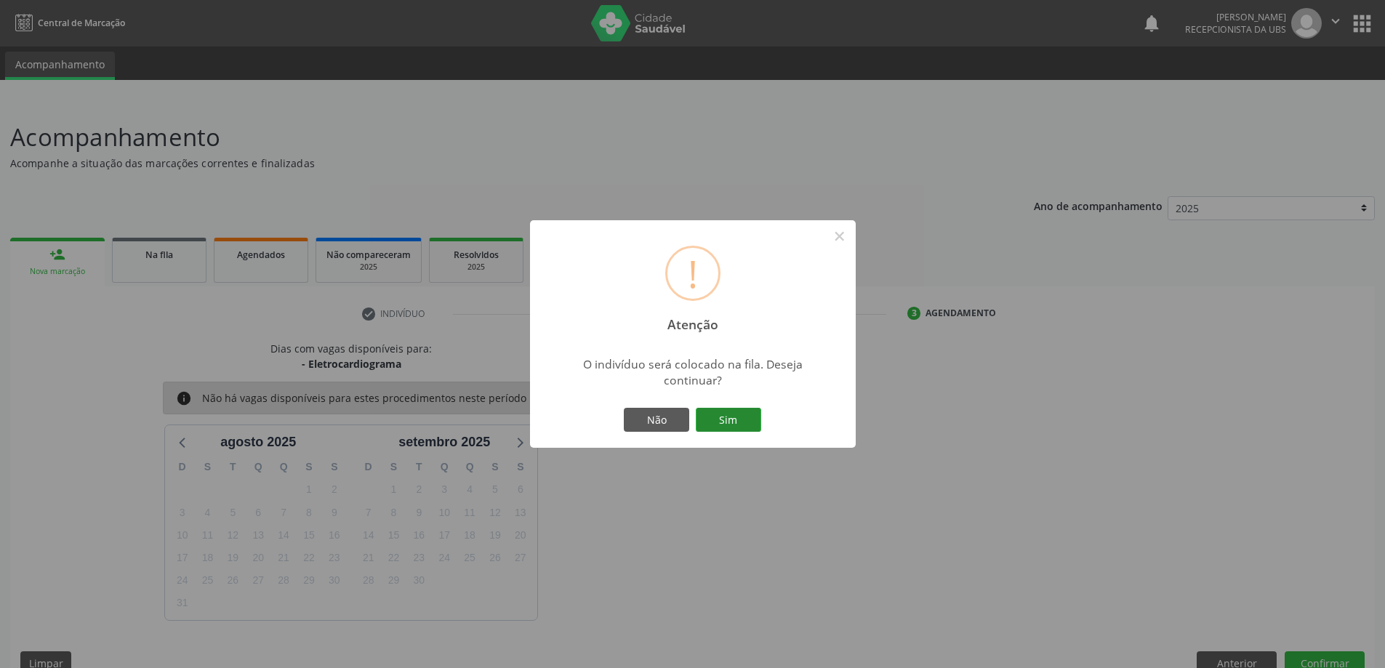
click at [725, 419] on button "Sim" at bounding box center [728, 420] width 65 height 25
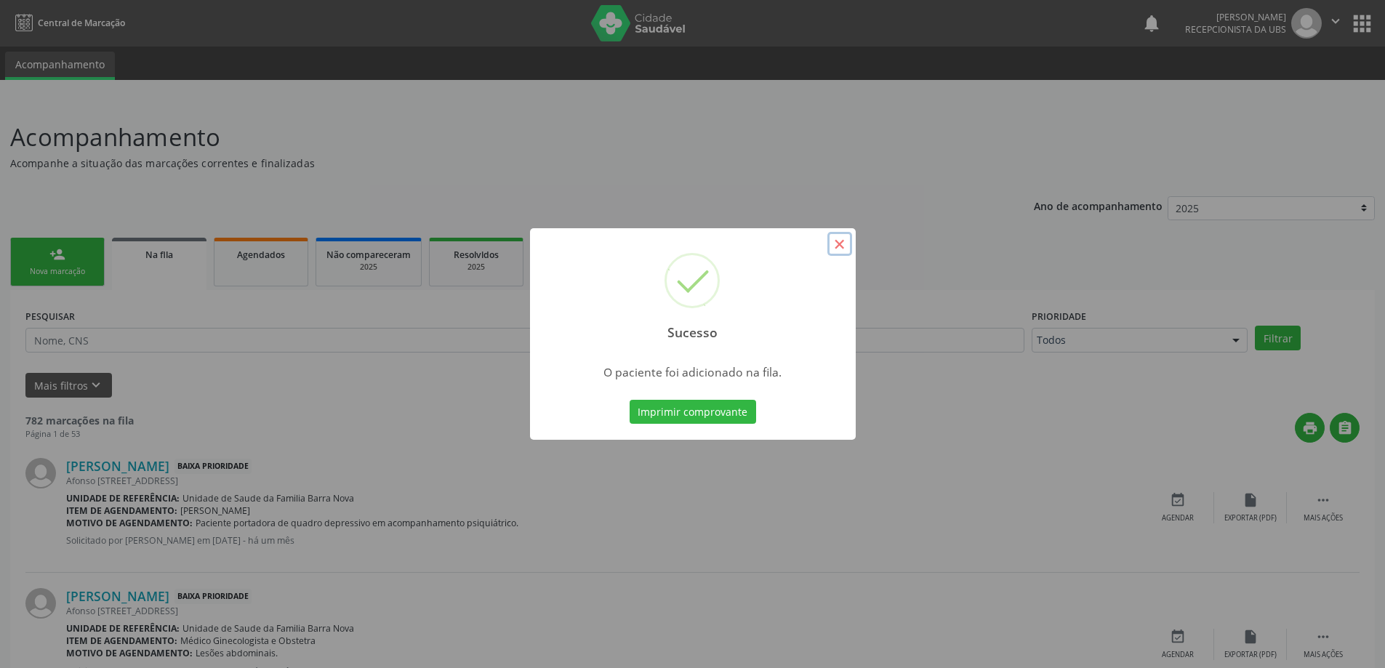
click at [840, 244] on button "×" at bounding box center [839, 244] width 25 height 25
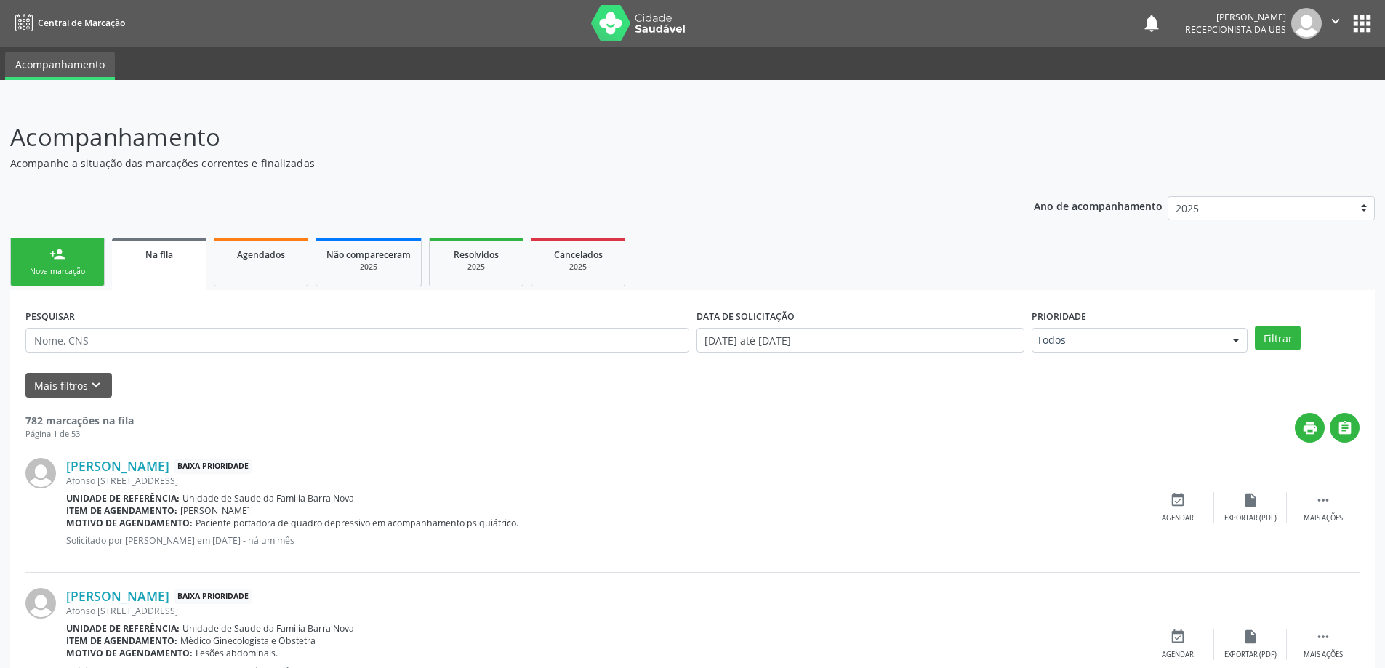
click at [68, 264] on link "person_add Nova marcação" at bounding box center [57, 262] width 94 height 49
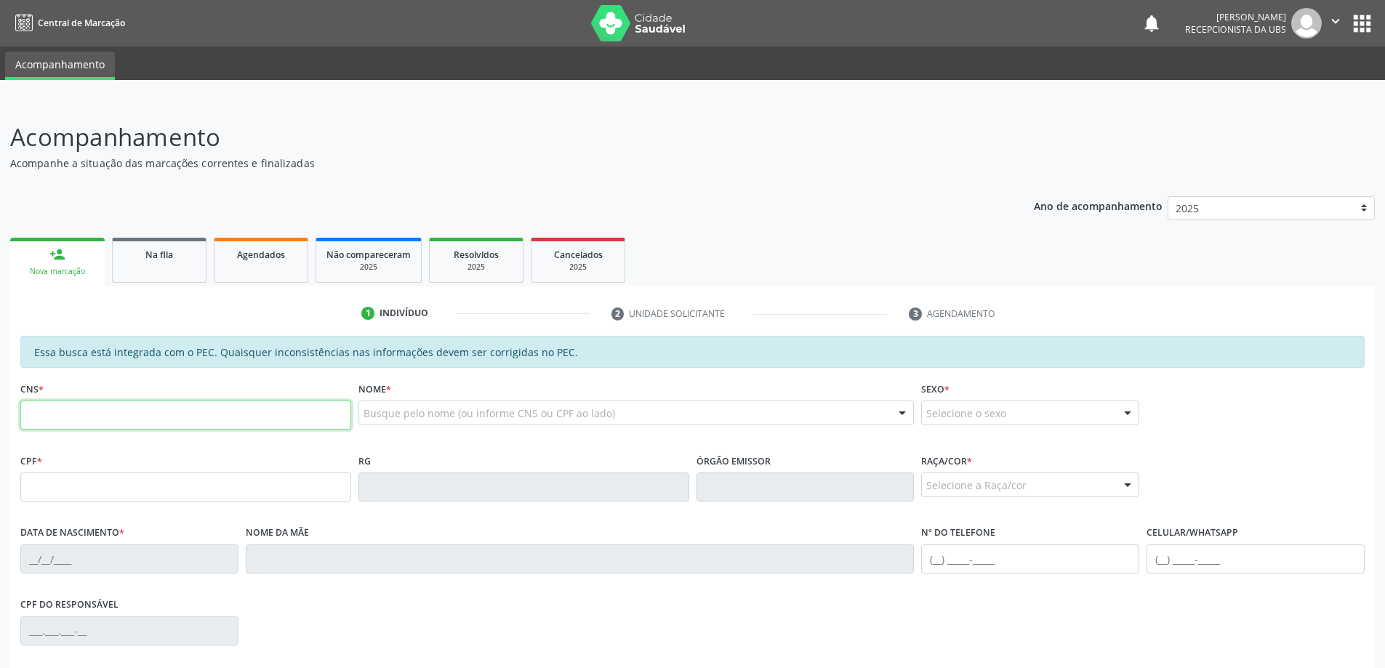
click at [132, 425] on input "text" at bounding box center [185, 415] width 331 height 29
type input "701 2050 4195 8212"
type input "508.514.114-87"
type input "[DATE]"
type input "[PERSON_NAME]"
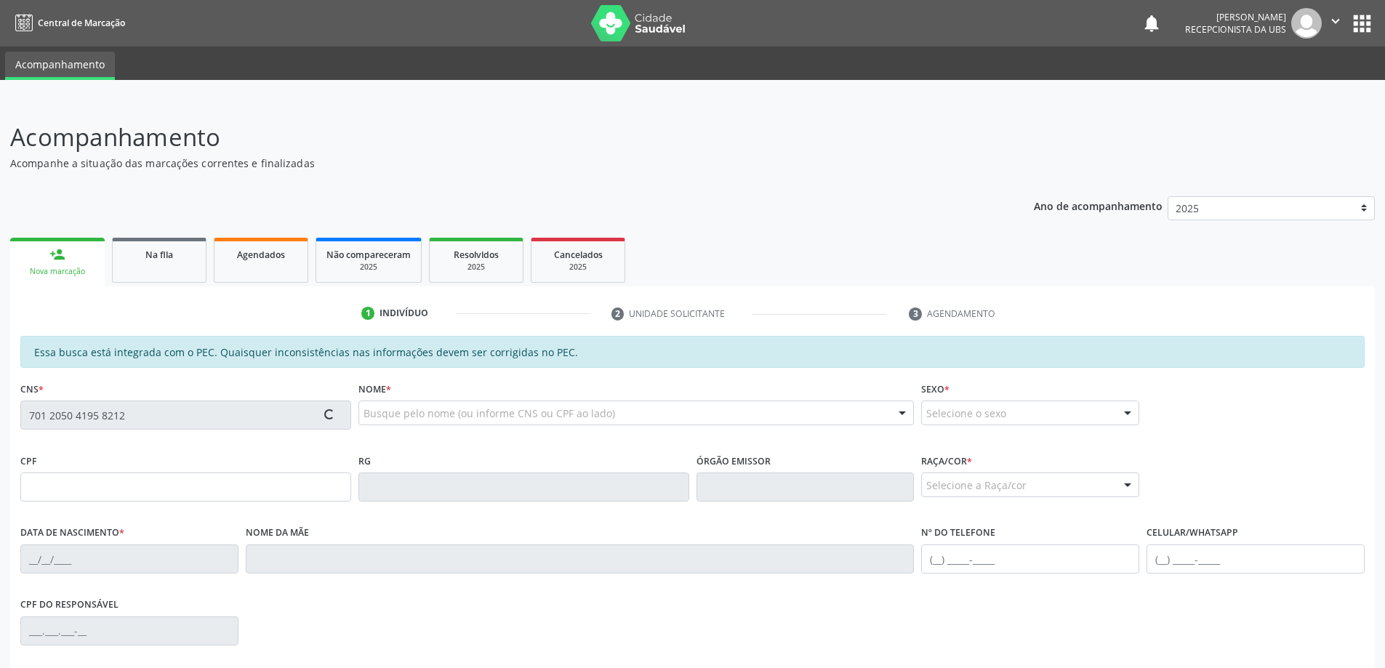
type input "[PHONE_NUMBER]"
type input "05"
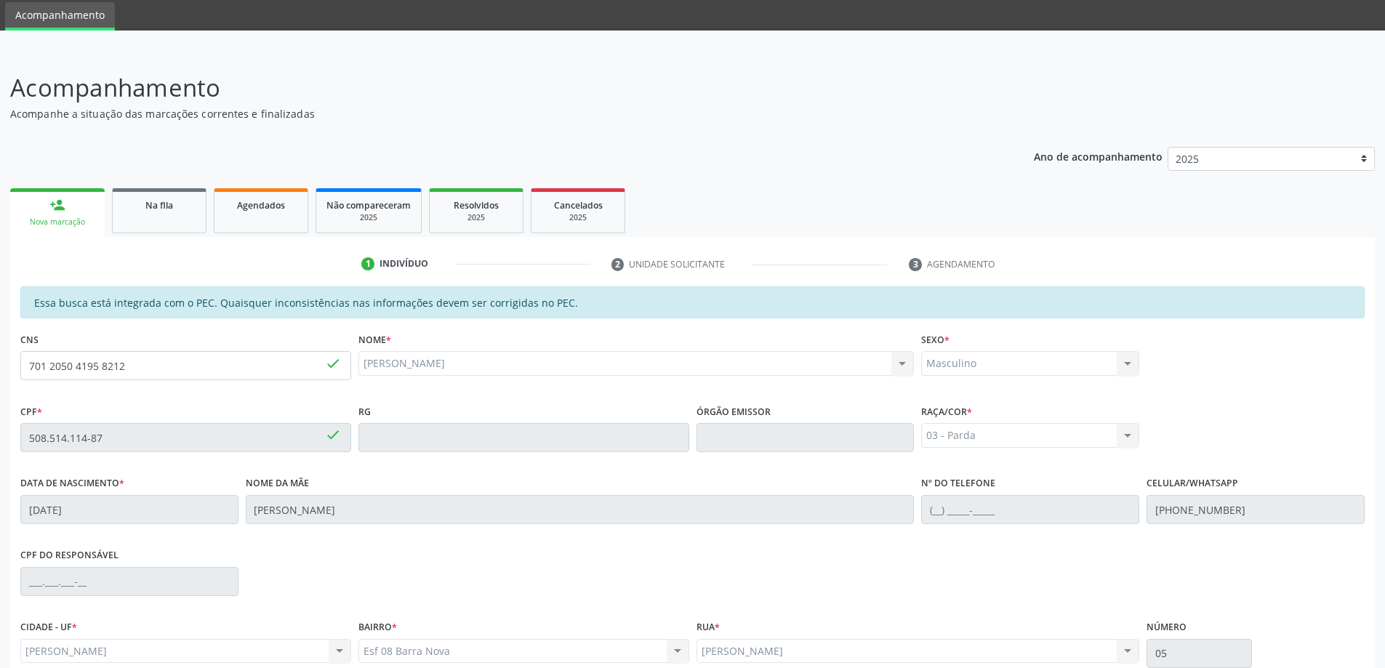
scroll to position [182, 0]
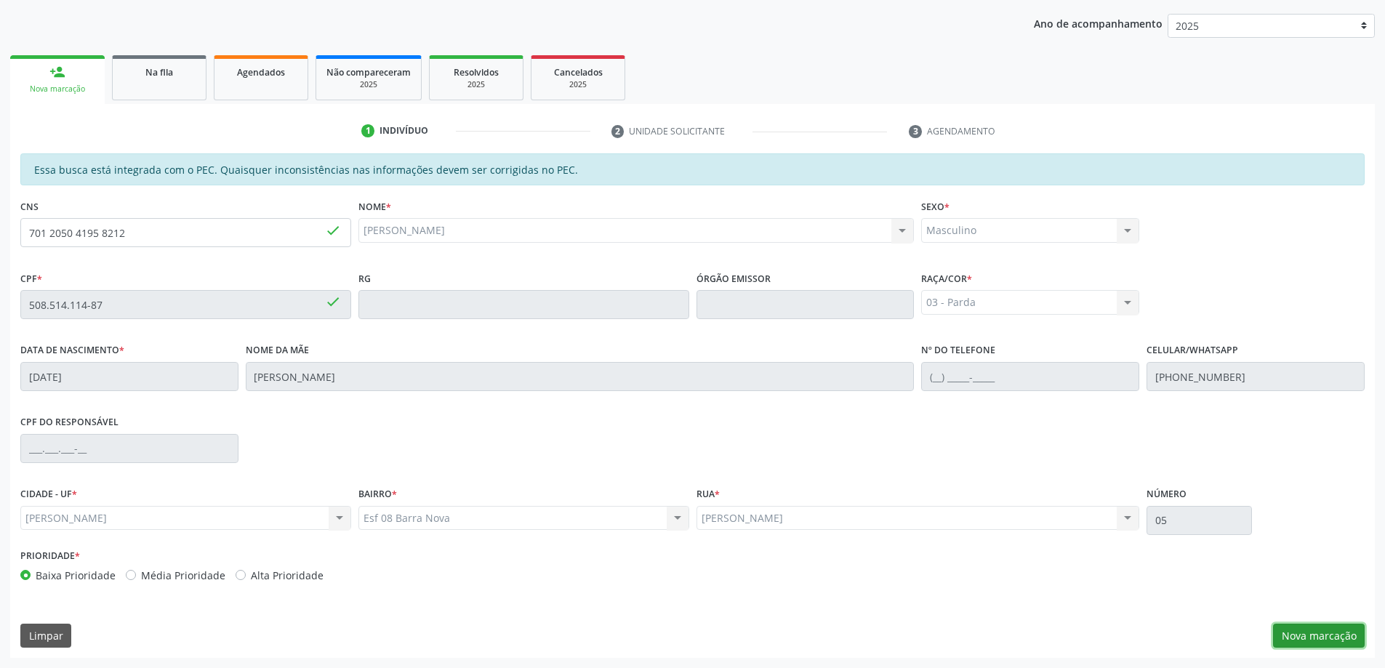
click at [1343, 636] on button "Nova marcação" at bounding box center [1319, 636] width 92 height 25
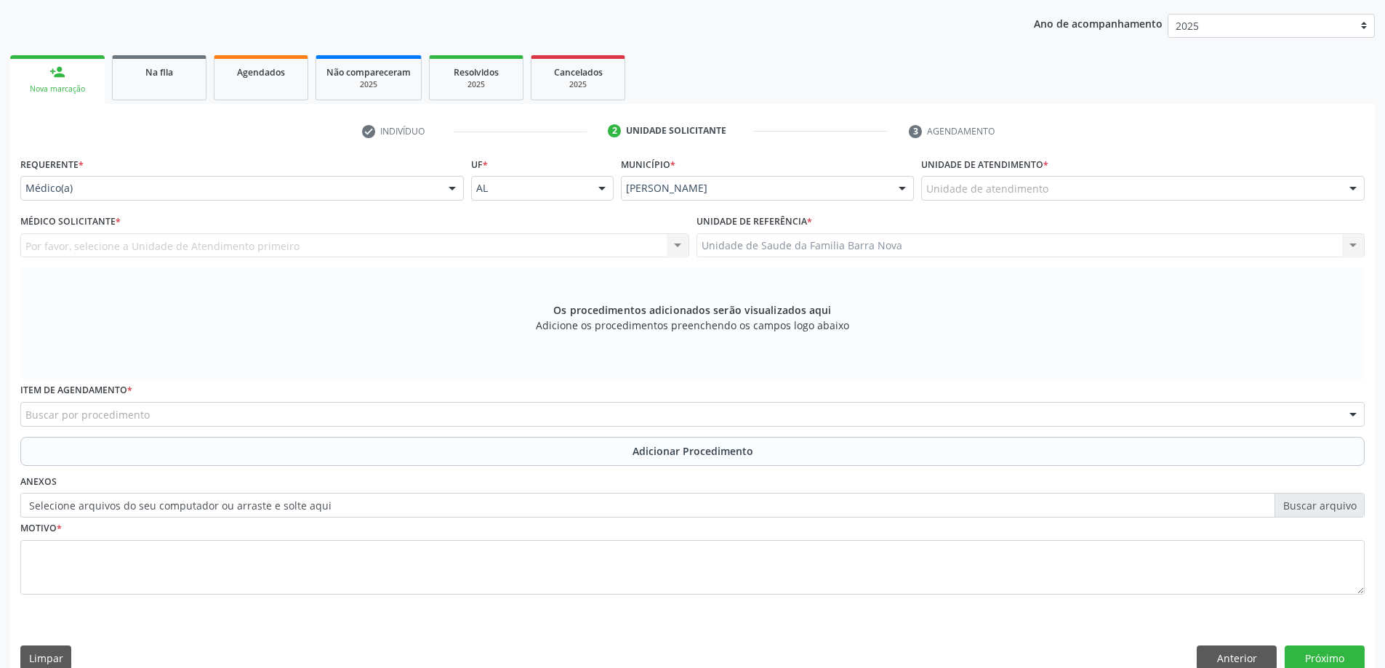
click at [1056, 187] on div "Unidade de atendimento" at bounding box center [1142, 188] width 443 height 25
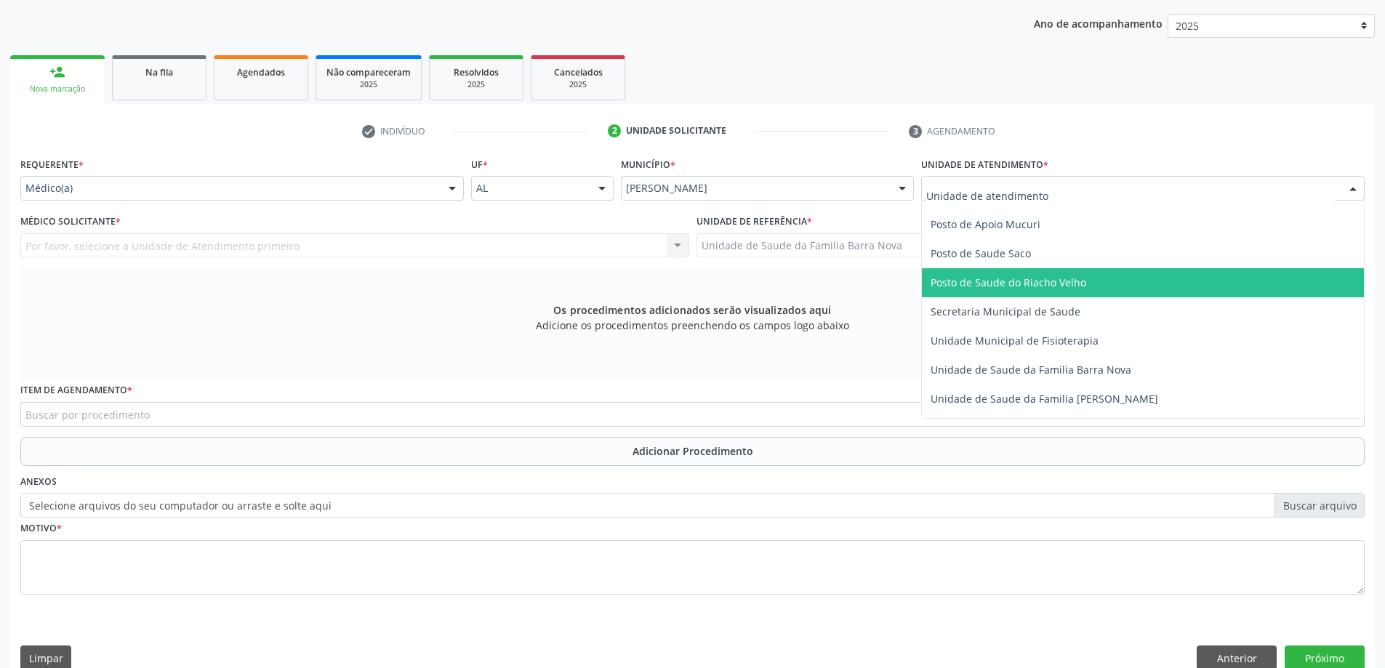
scroll to position [654, 0]
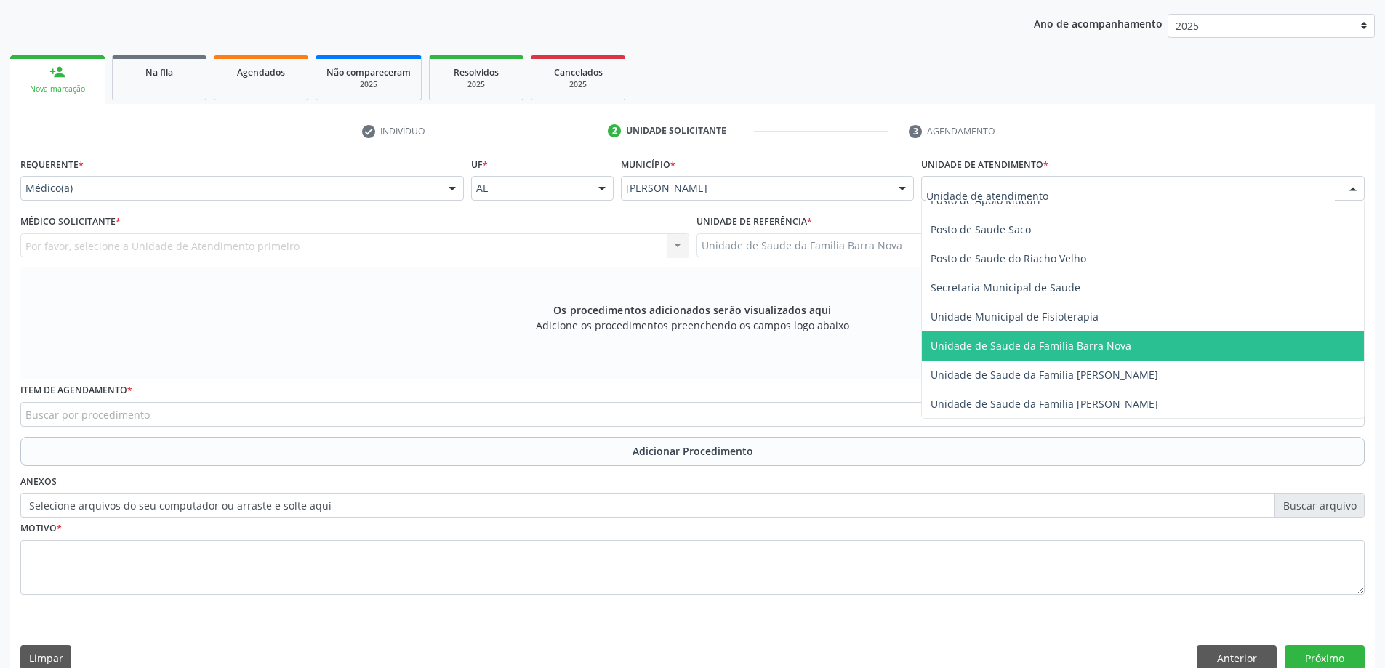
click at [1093, 353] on span "Unidade de Saude da Familia Barra Nova" at bounding box center [1143, 345] width 442 height 29
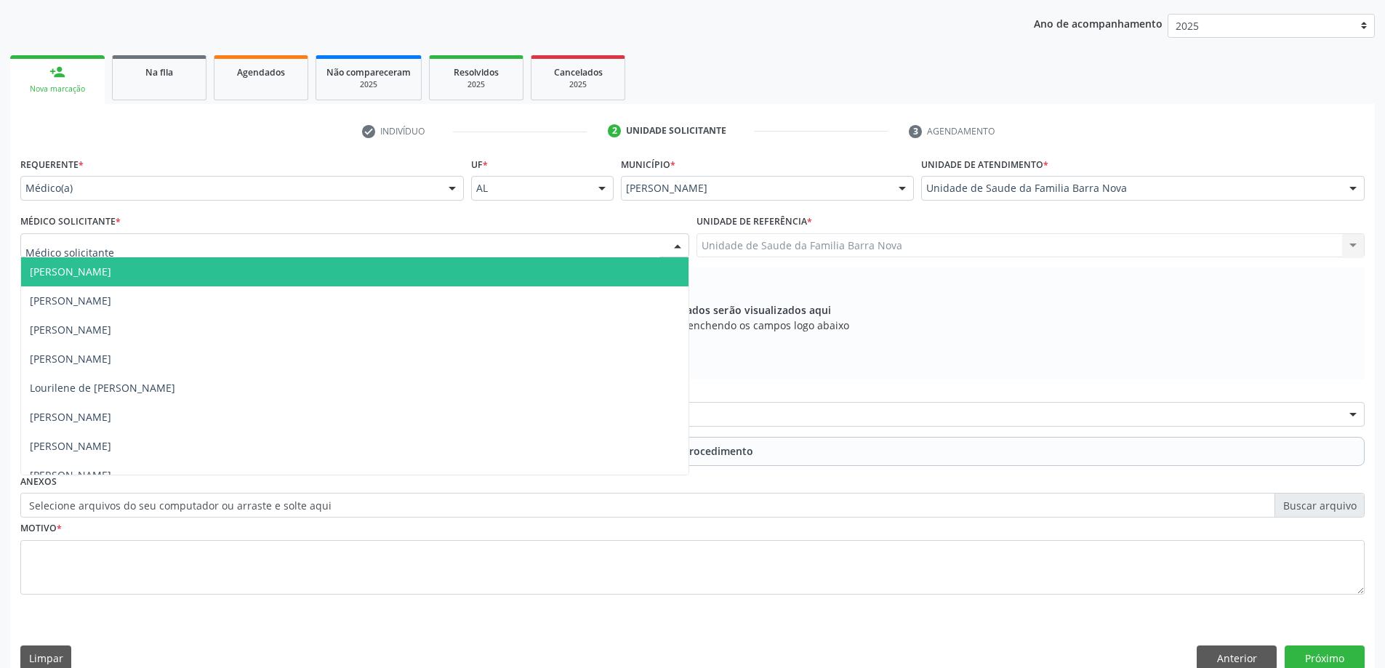
click at [529, 254] on div at bounding box center [354, 245] width 669 height 25
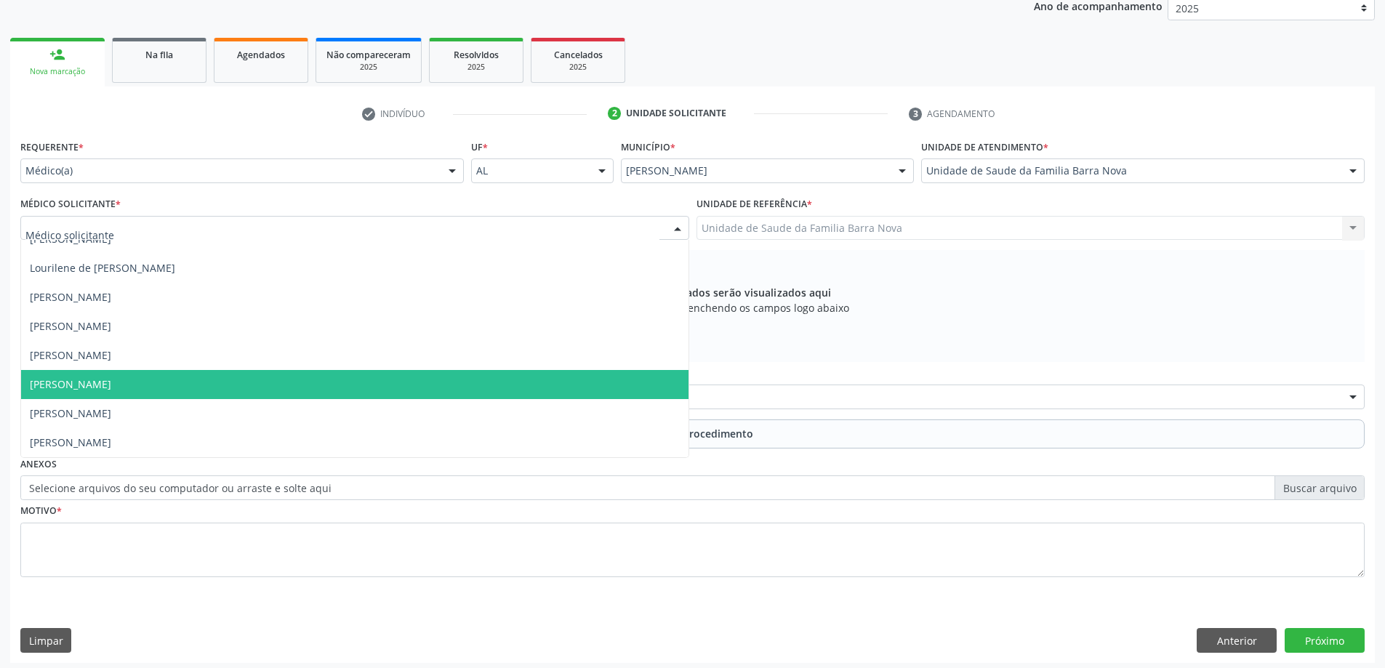
scroll to position [205, 0]
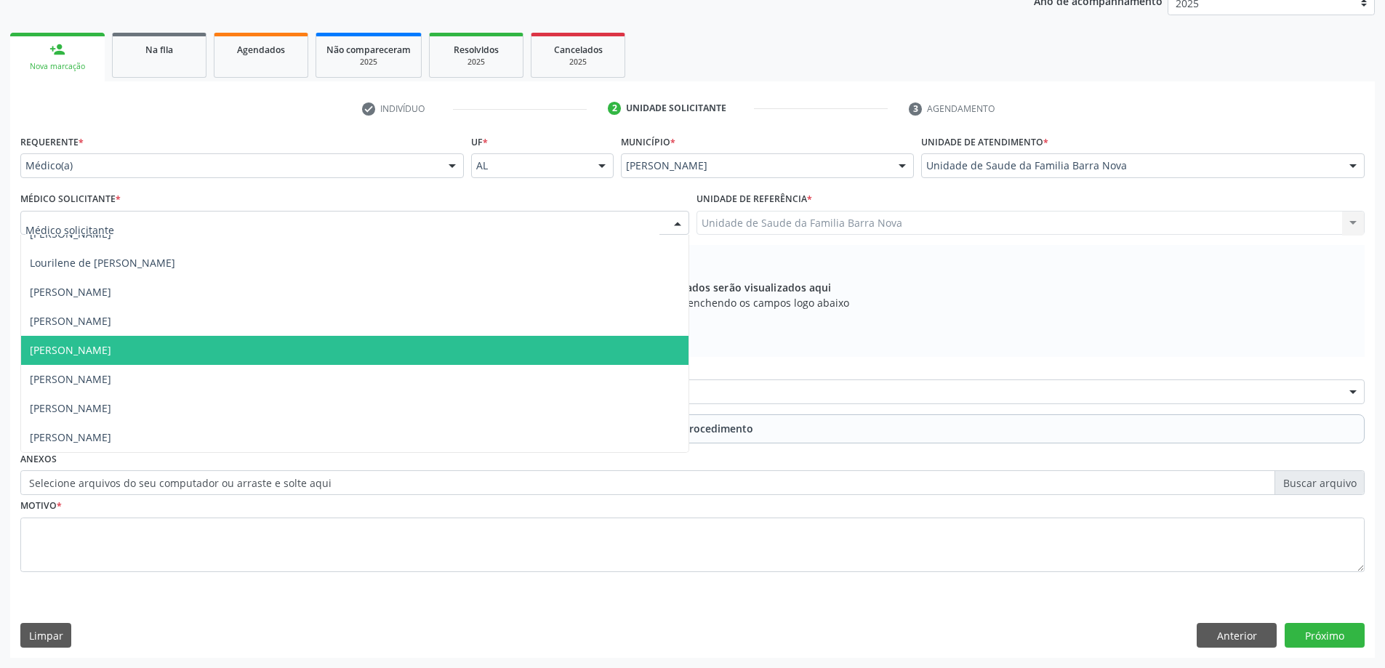
click at [502, 344] on span "[PERSON_NAME]" at bounding box center [354, 350] width 667 height 29
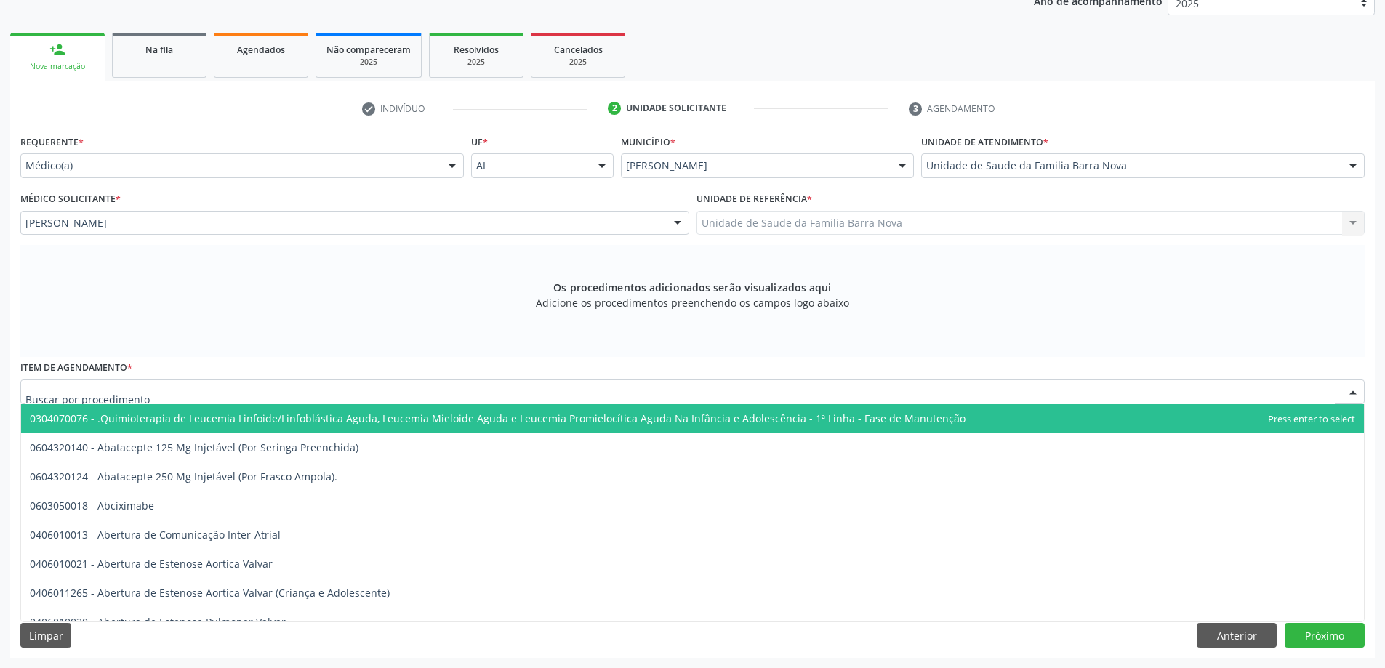
click at [601, 392] on div at bounding box center [692, 391] width 1344 height 25
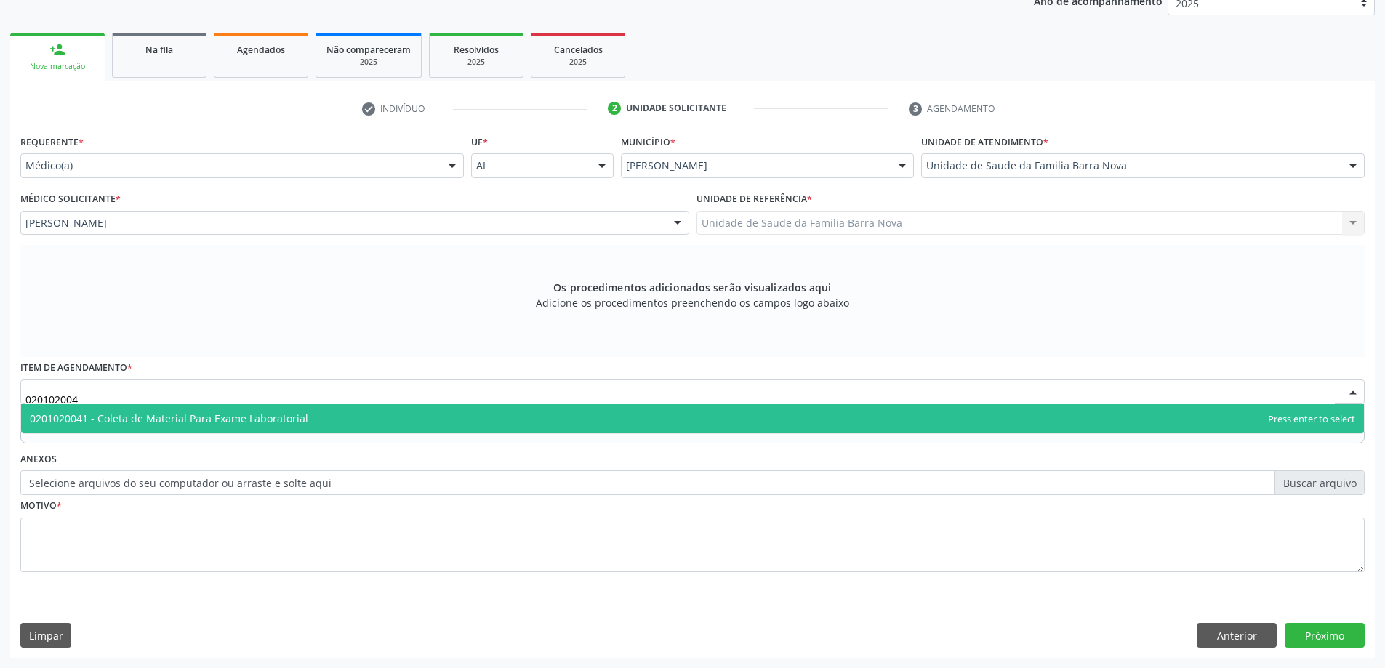
type input "0201020041"
click at [400, 421] on span "0201020041 - Coleta de Material Para Exame Laboratorial" at bounding box center [692, 418] width 1343 height 29
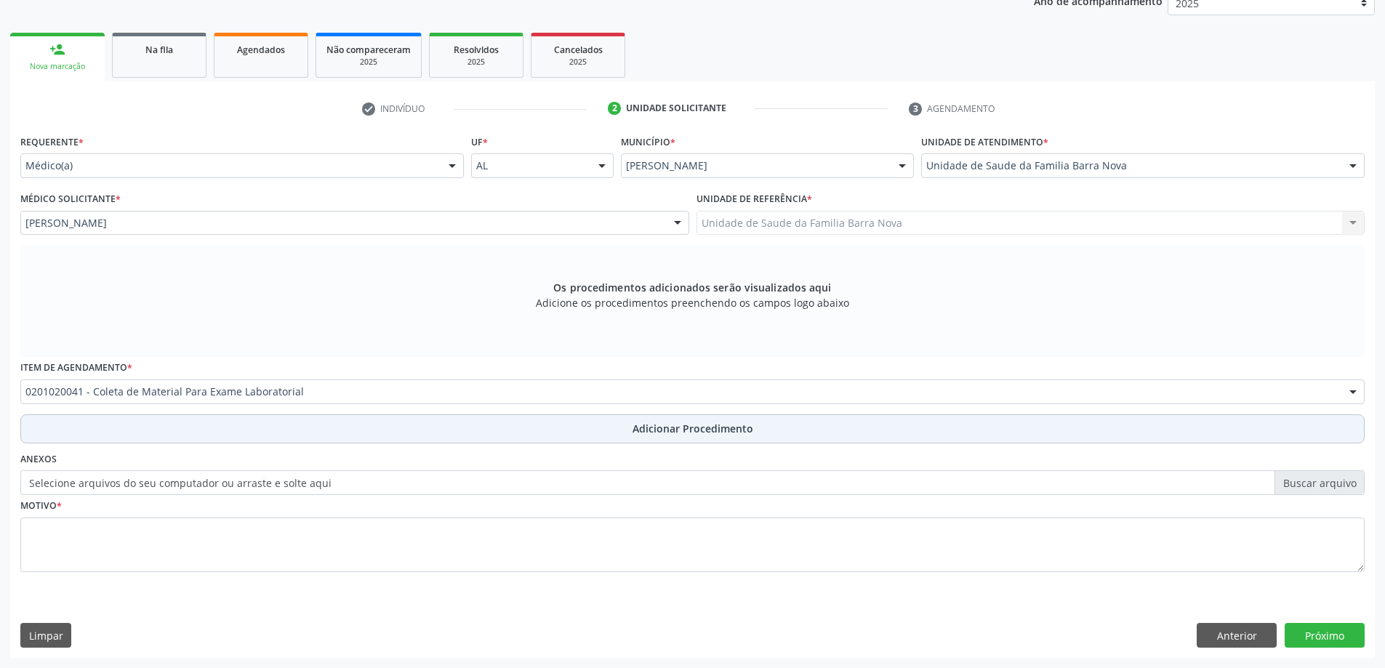
click at [597, 436] on button "Adicionar Procedimento" at bounding box center [692, 428] width 1344 height 29
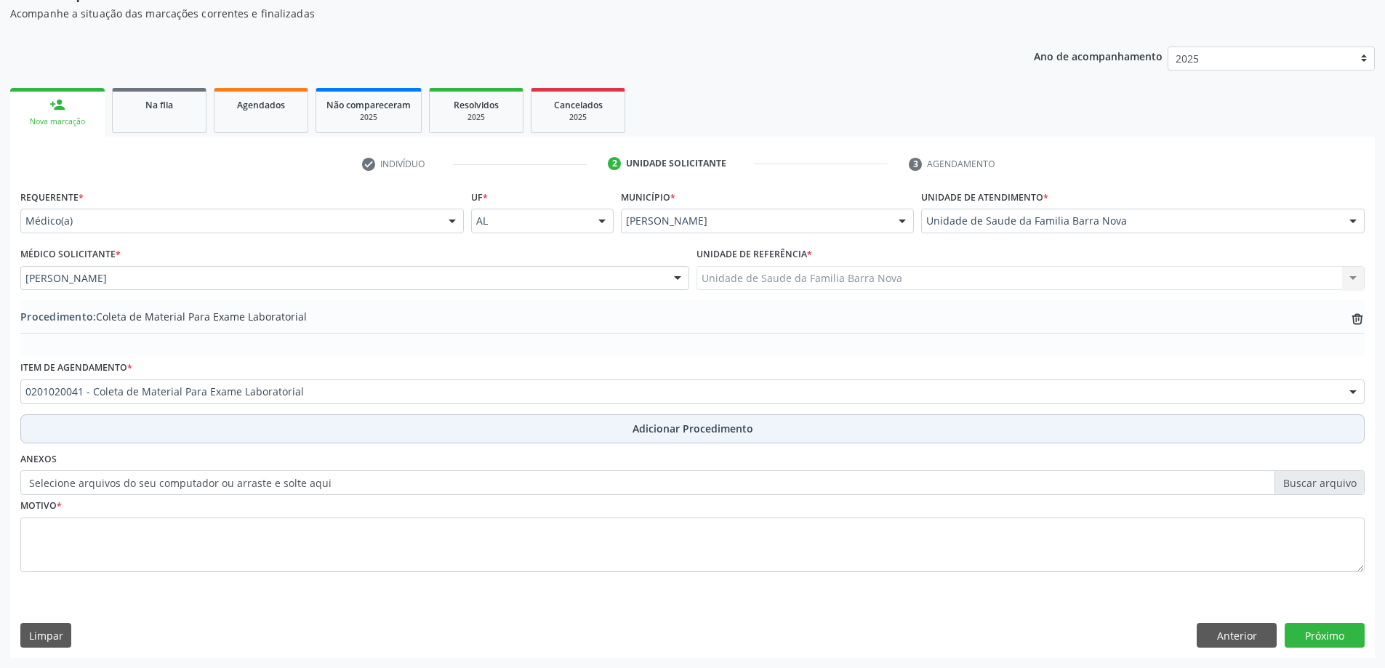
scroll to position [150, 0]
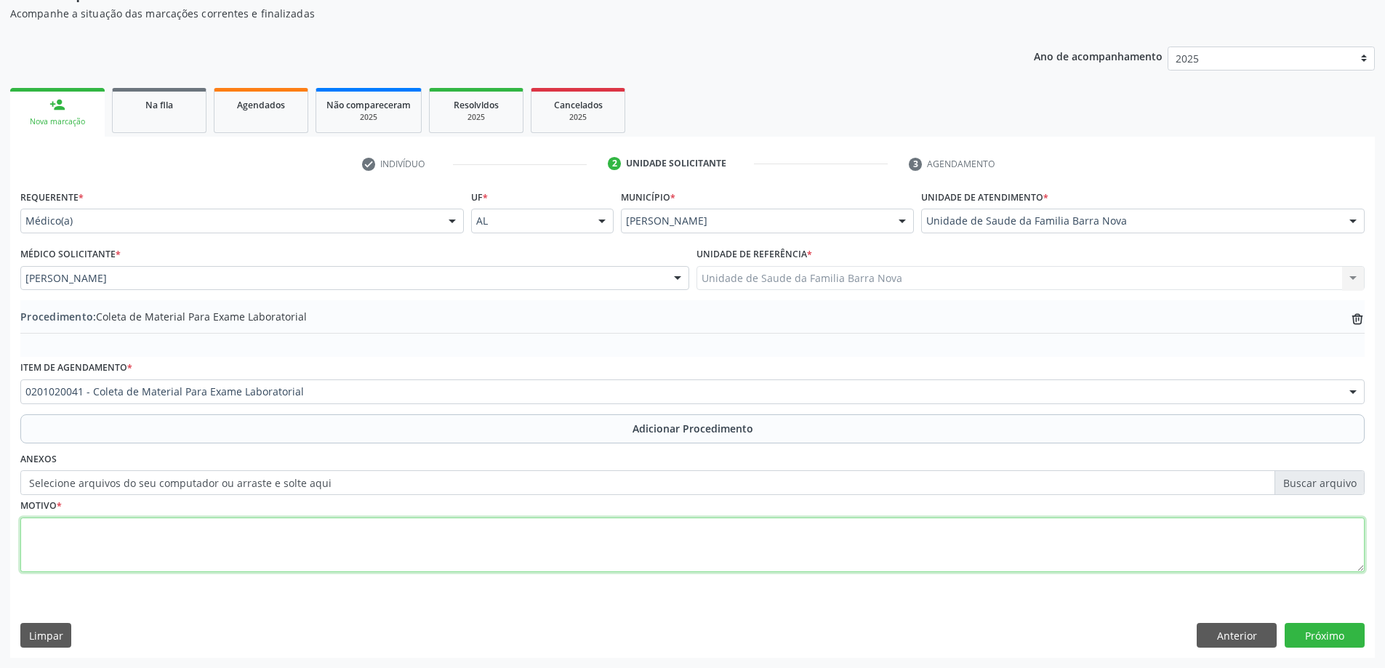
click at [435, 559] on textarea at bounding box center [692, 545] width 1344 height 55
type textarea "Controle clínico."
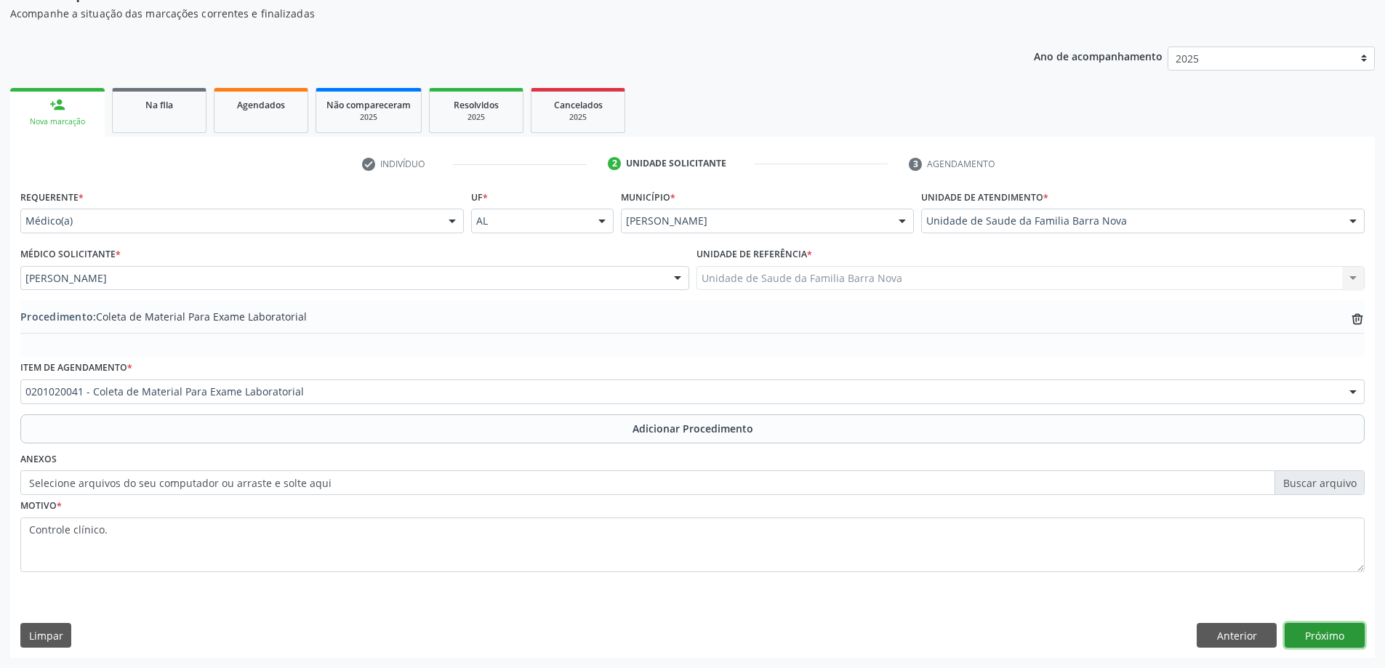
click at [1311, 636] on button "Próximo" at bounding box center [1324, 635] width 80 height 25
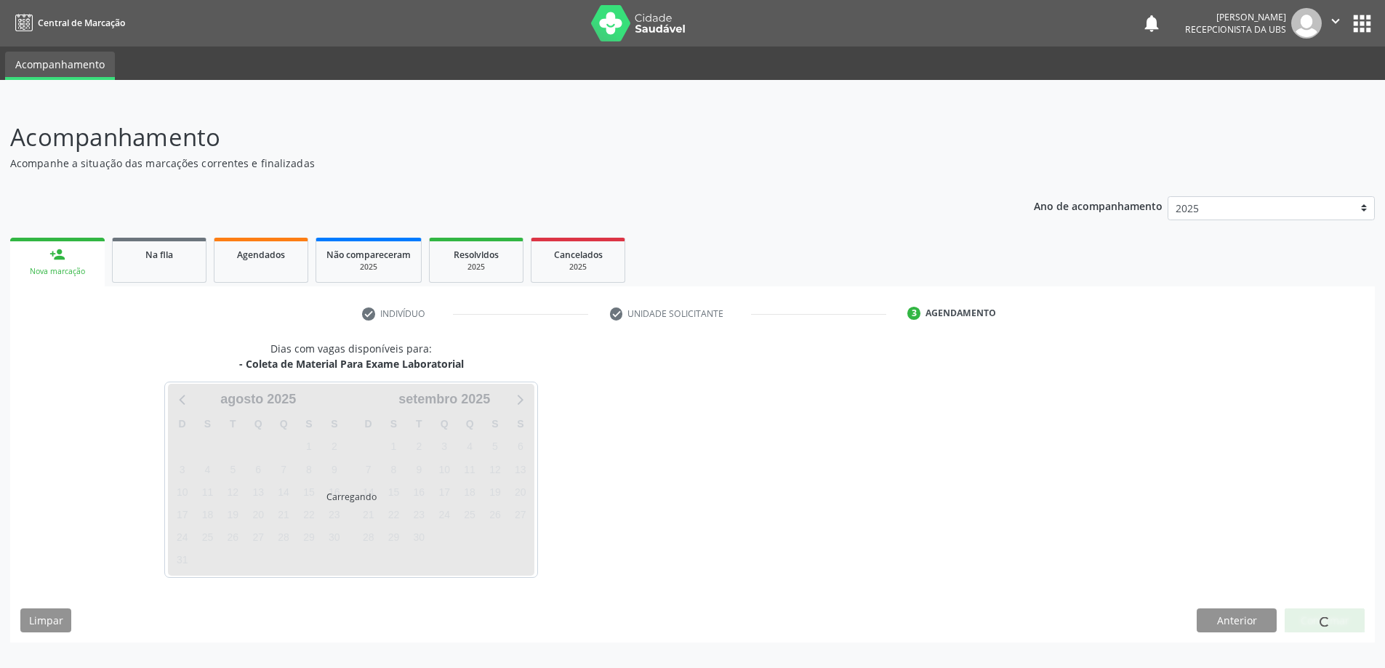
scroll to position [0, 0]
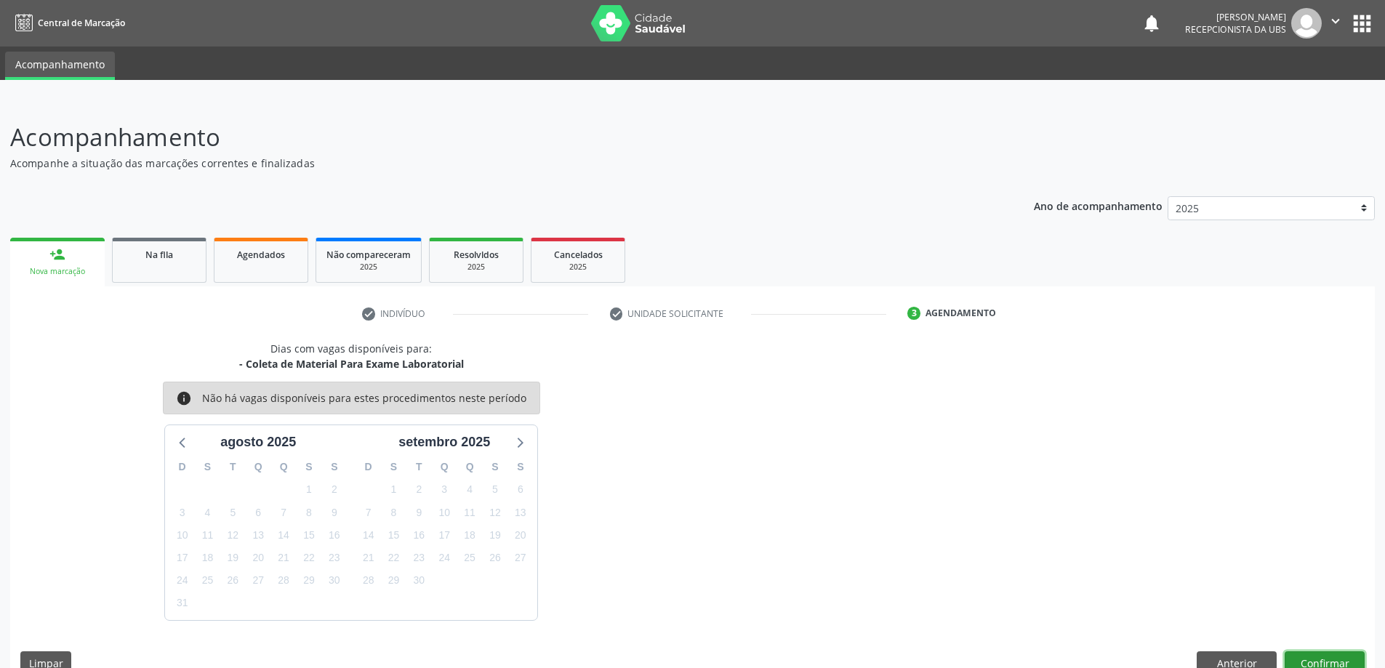
click at [1328, 659] on button "Confirmar" at bounding box center [1324, 663] width 80 height 25
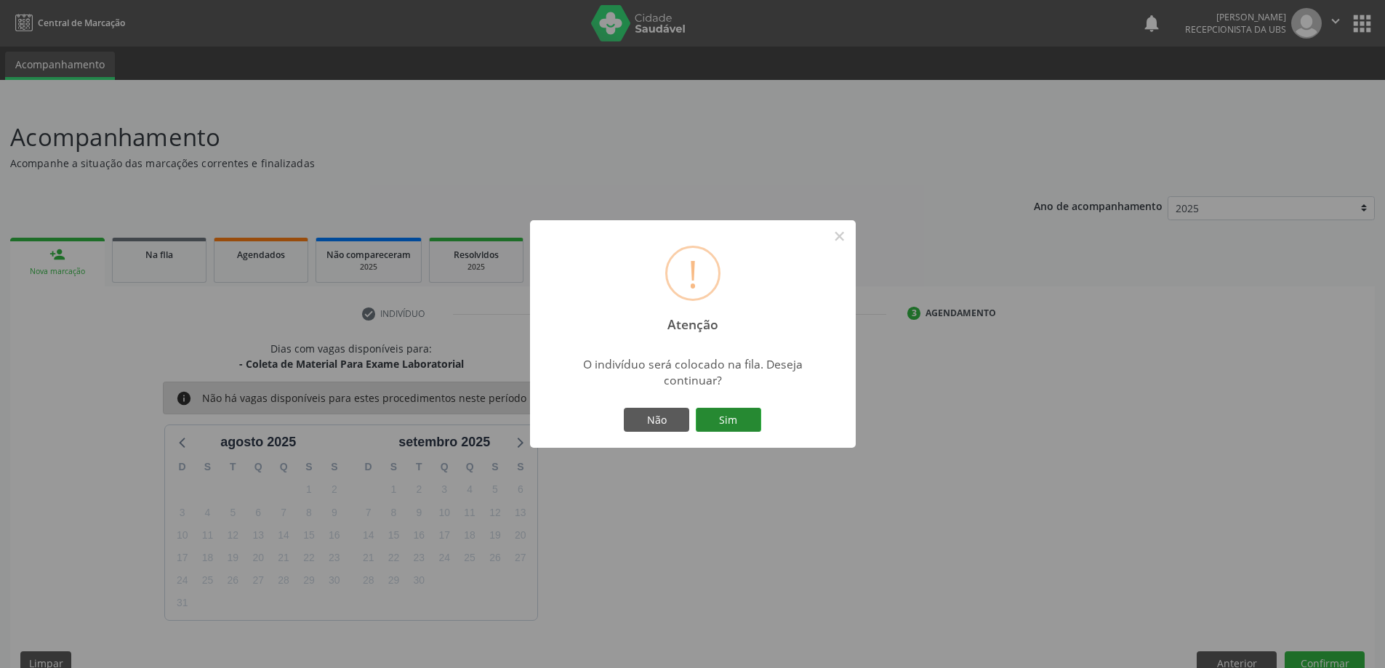
click at [736, 422] on button "Sim" at bounding box center [728, 420] width 65 height 25
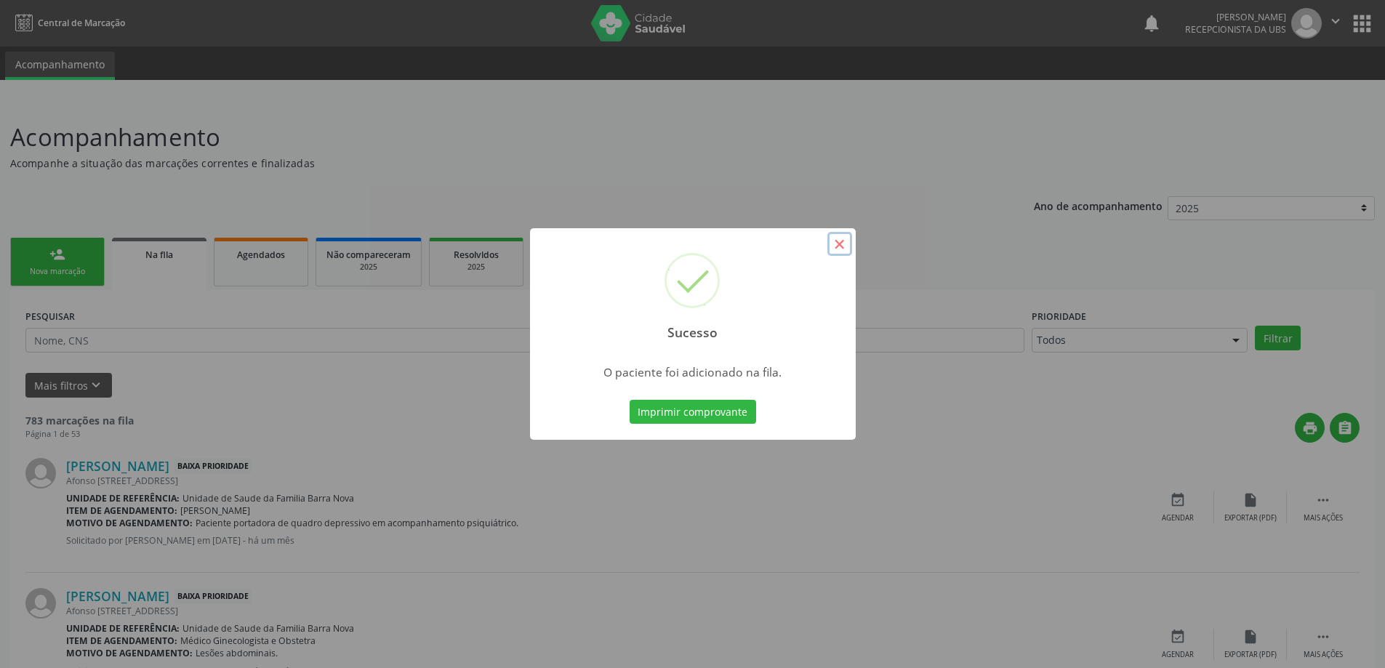
click at [841, 246] on button "×" at bounding box center [839, 244] width 25 height 25
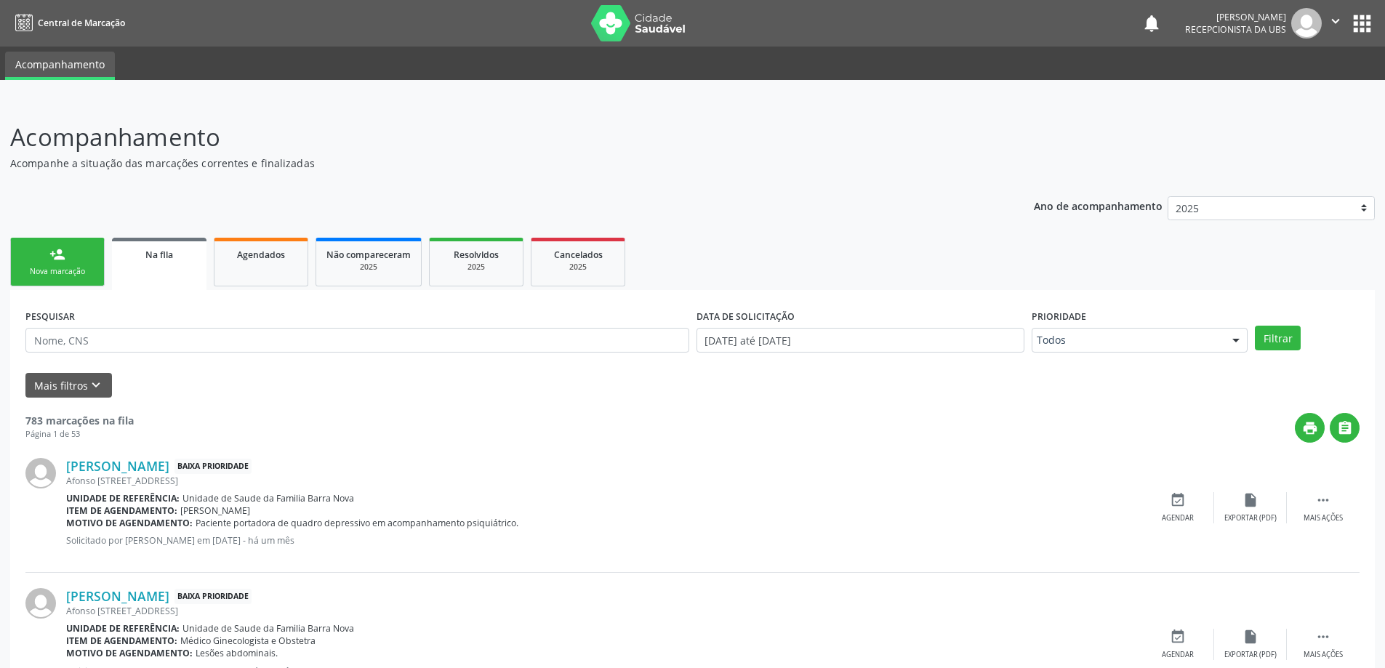
click at [49, 267] on div "Nova marcação" at bounding box center [57, 271] width 73 height 11
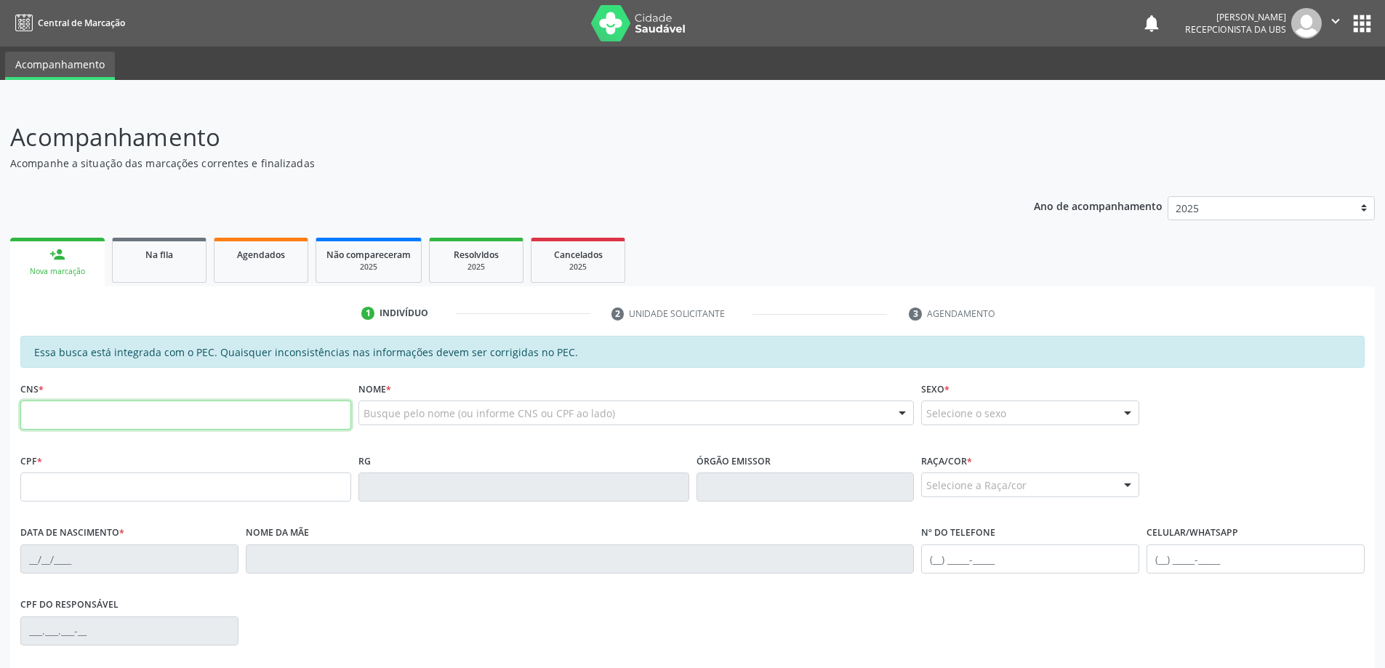
click at [86, 414] on input "text" at bounding box center [185, 415] width 331 height 29
type input "701 2050 4195 8212"
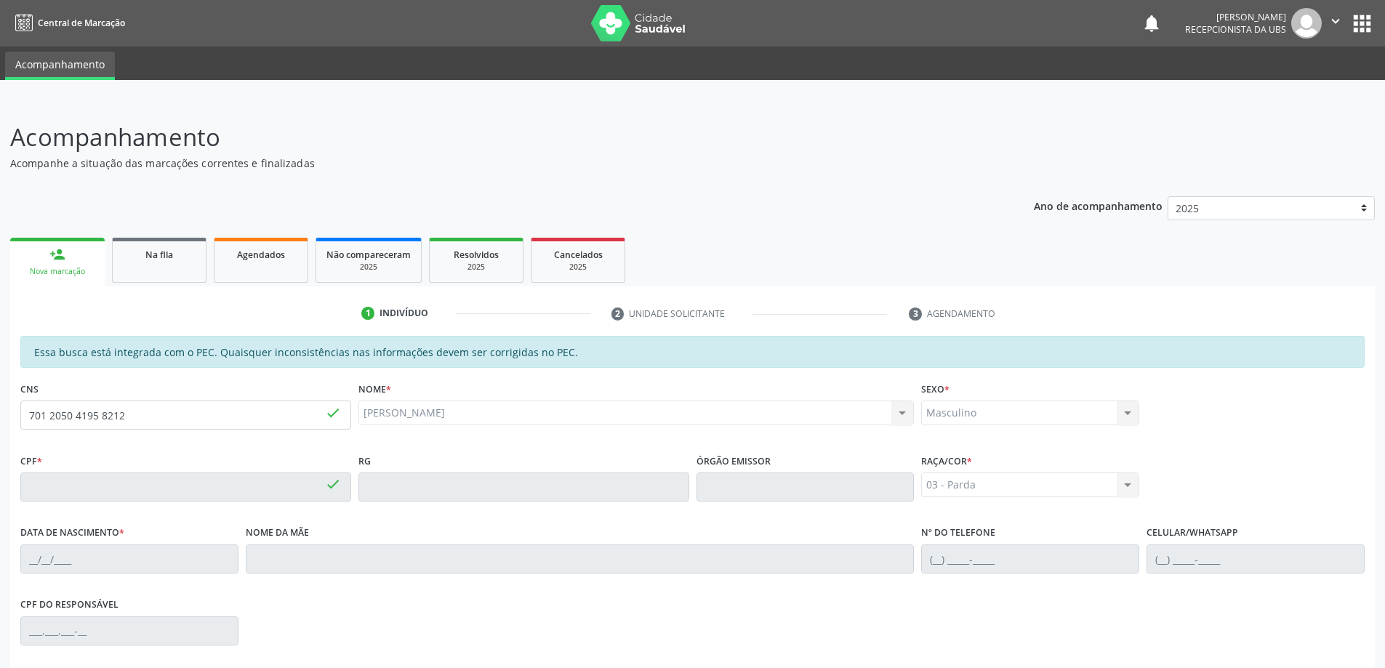
type input "508.514.114-87"
type input "[DATE]"
type input "[PERSON_NAME]"
type input "[PHONE_NUMBER]"
type input "05"
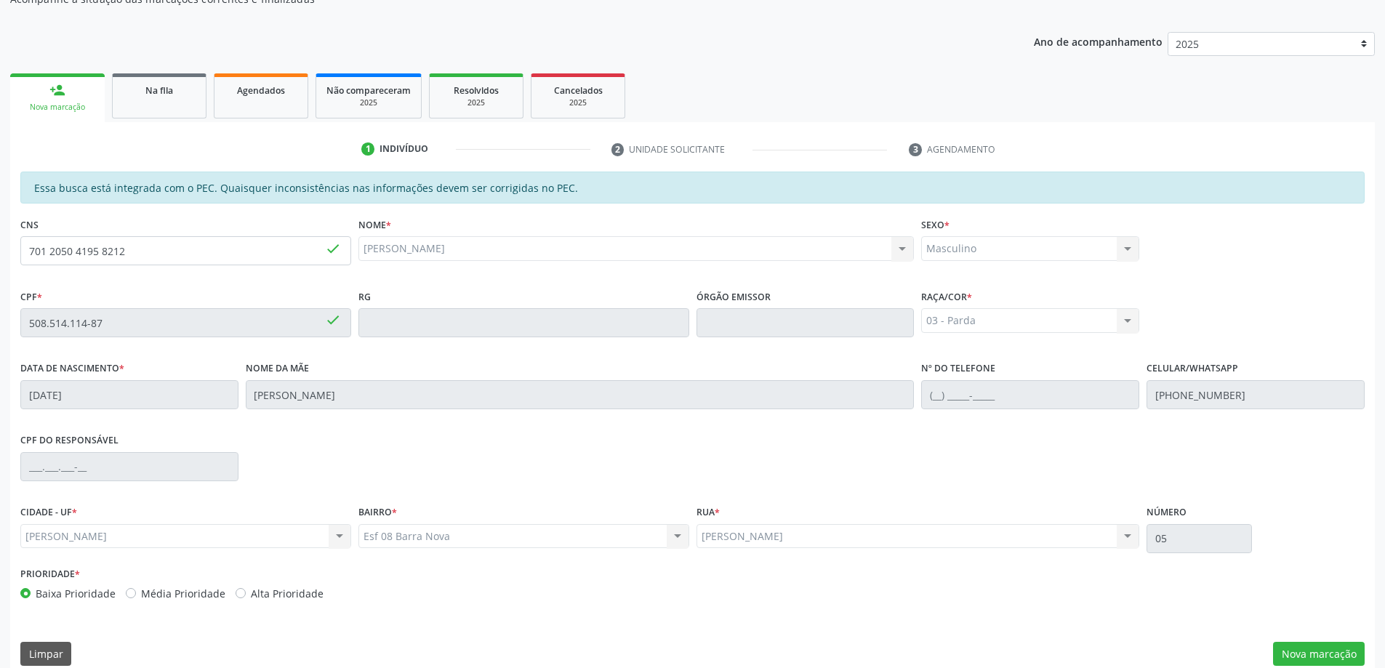
scroll to position [182, 0]
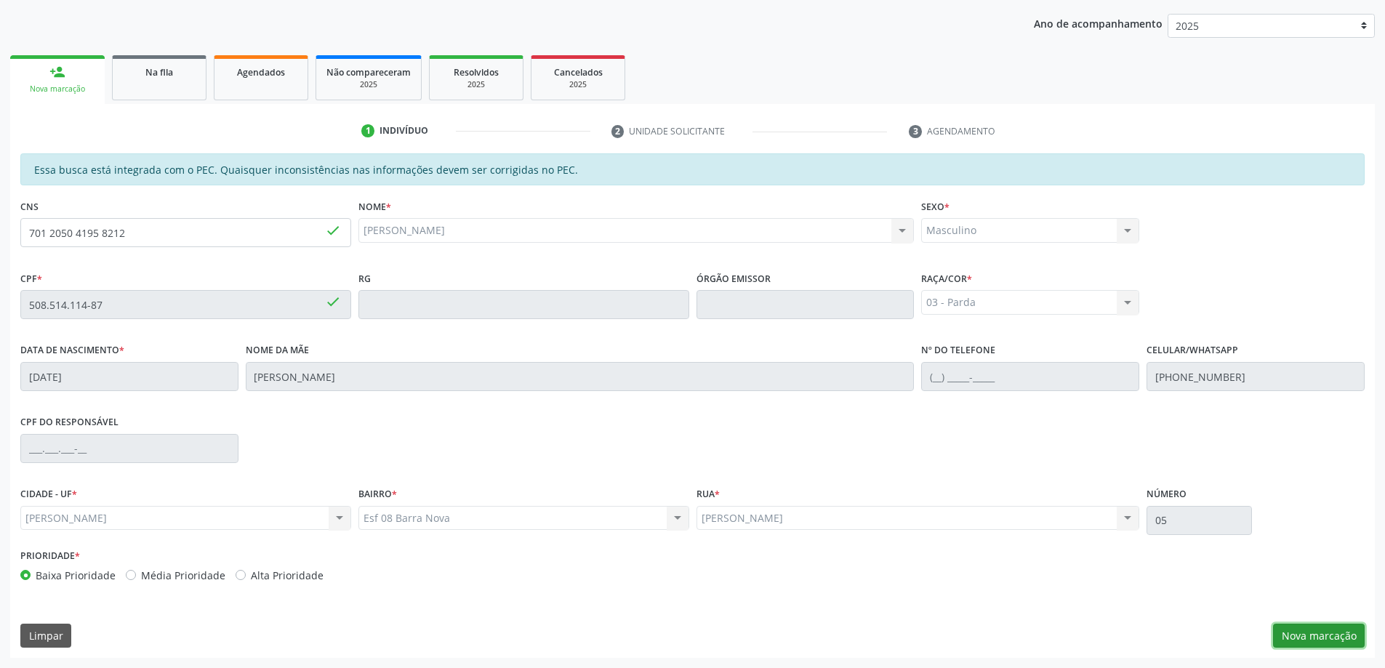
click at [1309, 636] on button "Nova marcação" at bounding box center [1319, 636] width 92 height 25
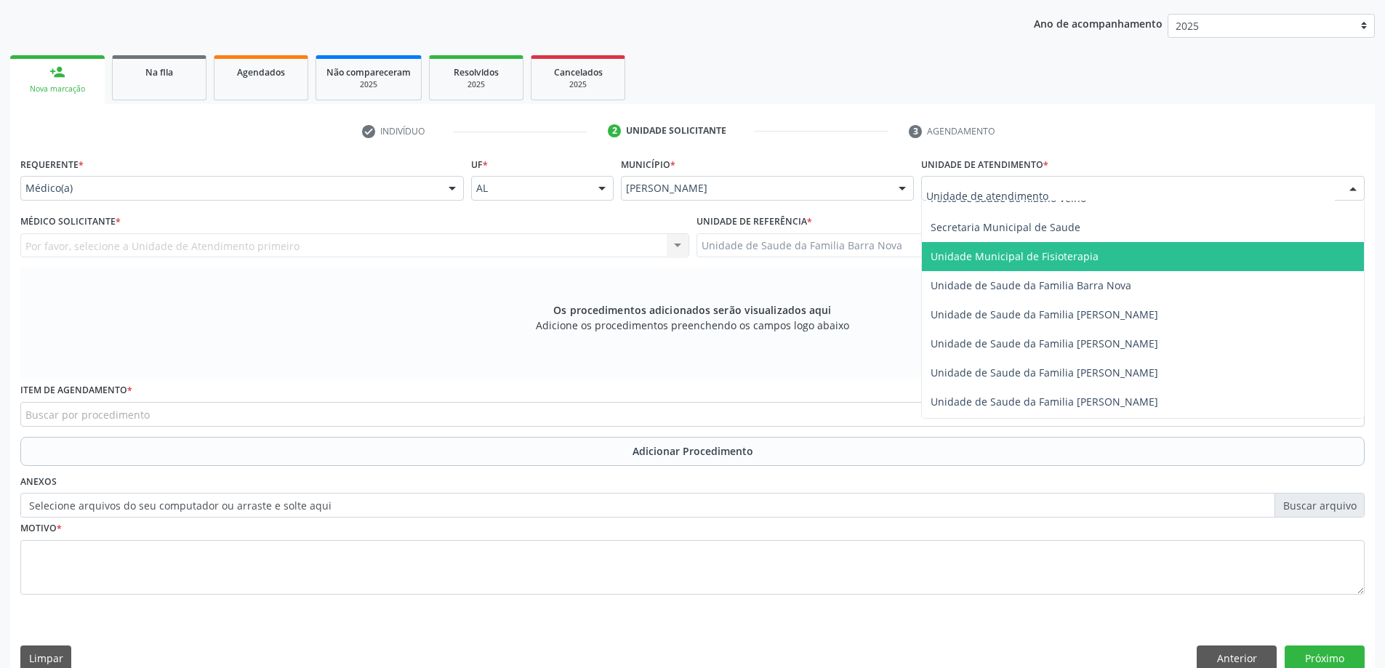
scroll to position [727, 0]
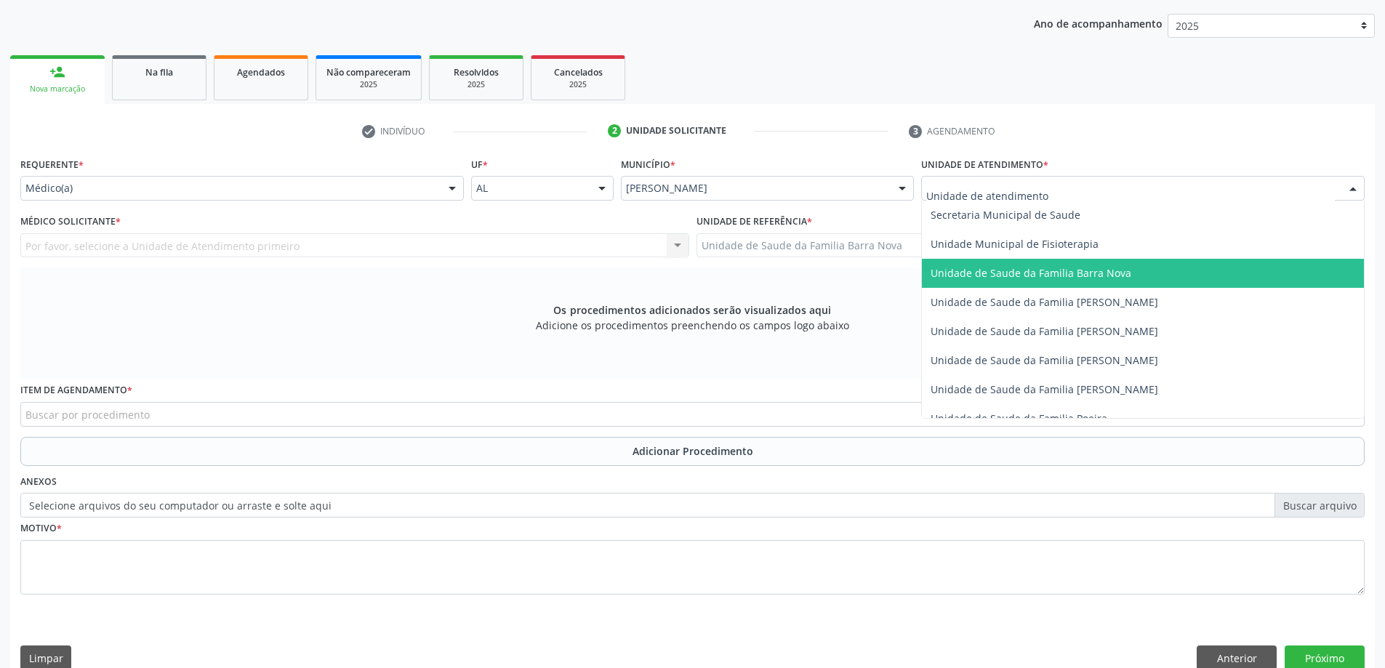
click at [1082, 280] on span "Unidade de Saude da Familia Barra Nova" at bounding box center [1143, 273] width 442 height 29
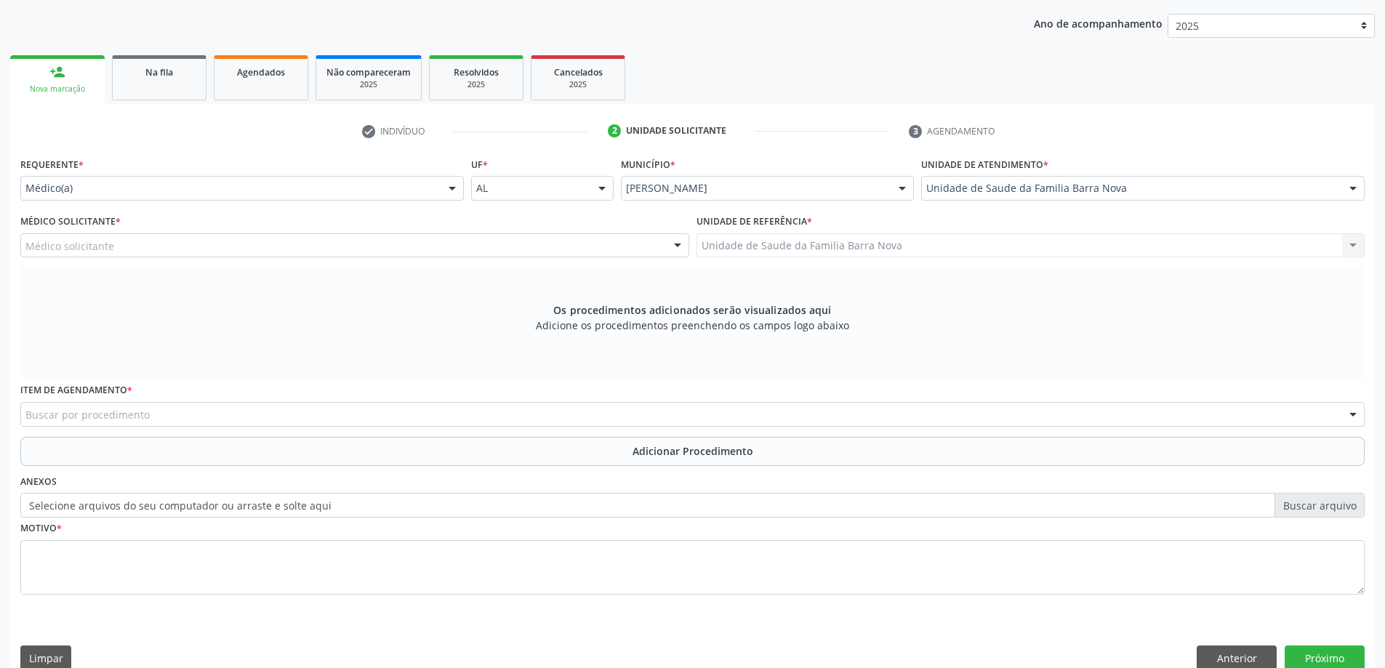
click at [278, 250] on div "Médico solicitante" at bounding box center [354, 245] width 669 height 25
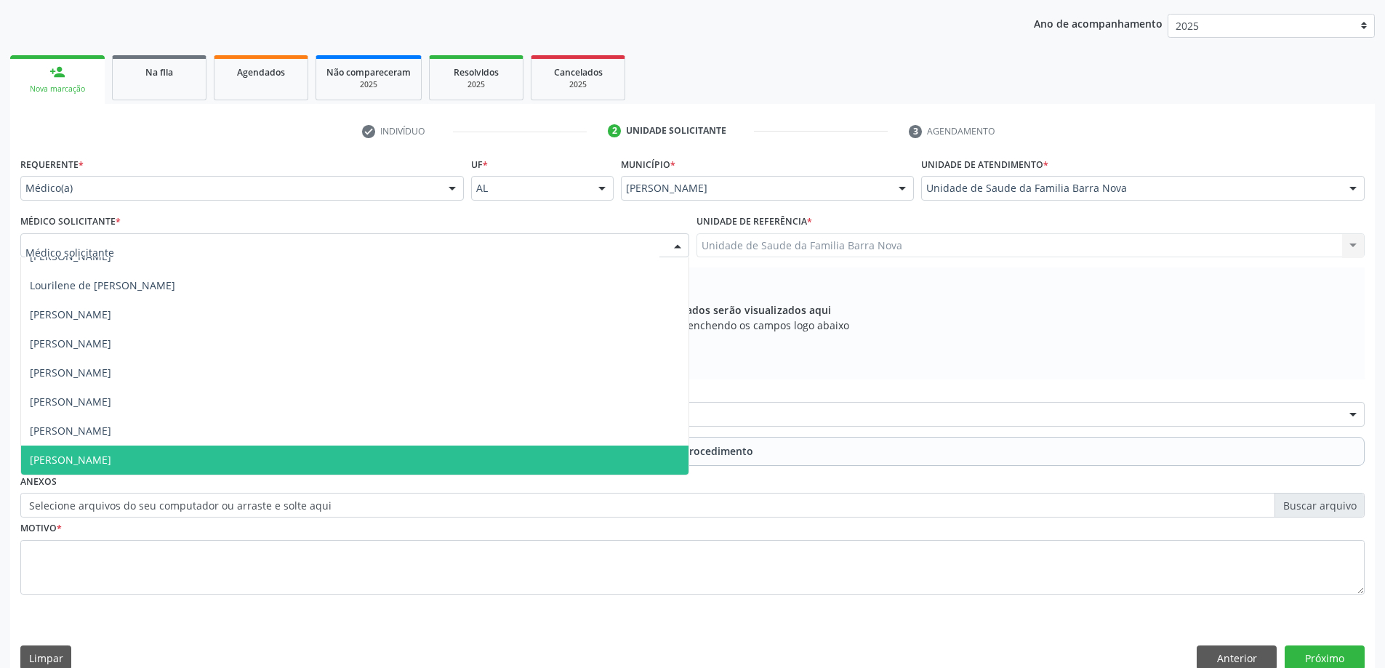
scroll to position [205, 0]
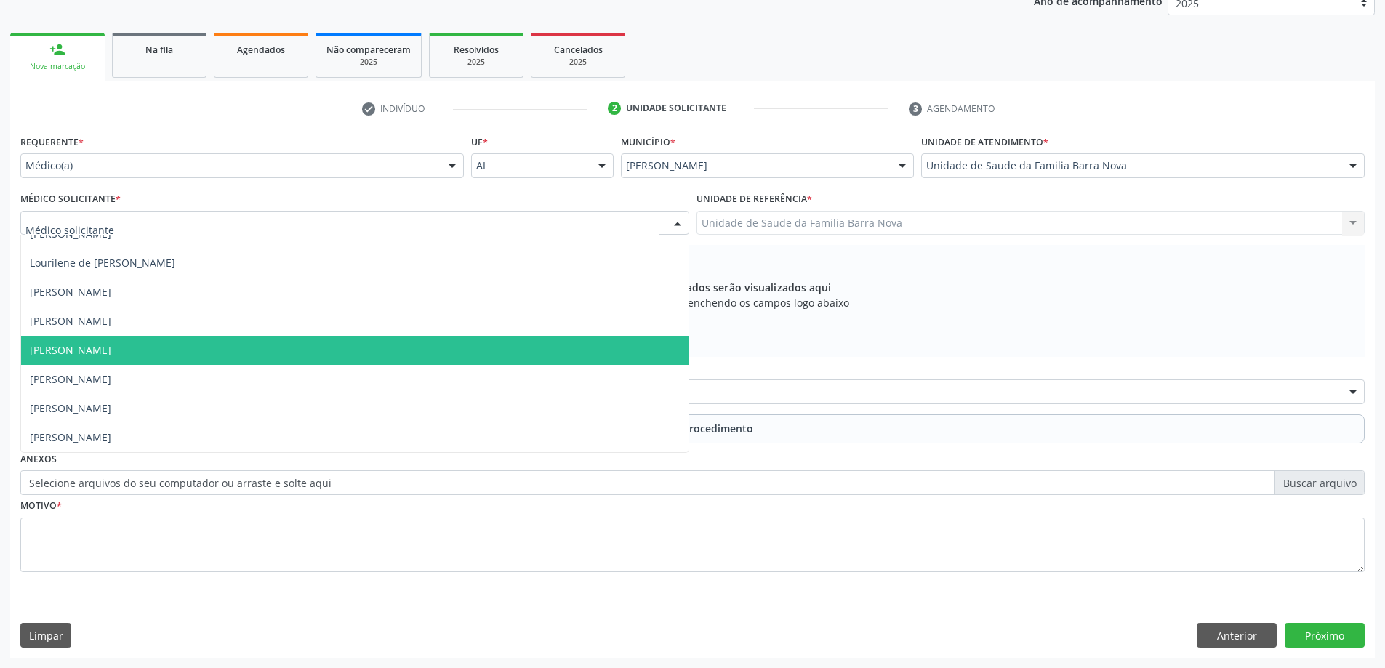
click at [265, 354] on span "[PERSON_NAME]" at bounding box center [354, 350] width 667 height 29
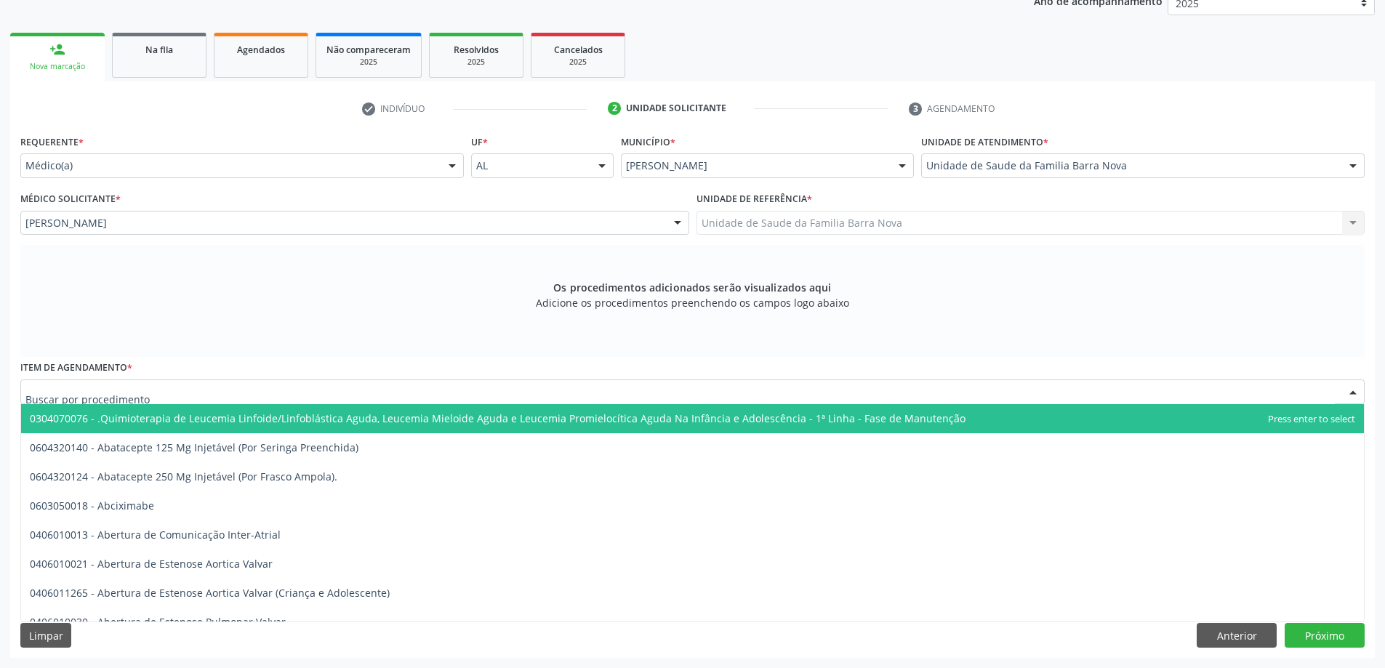
click at [329, 390] on div at bounding box center [692, 391] width 1344 height 25
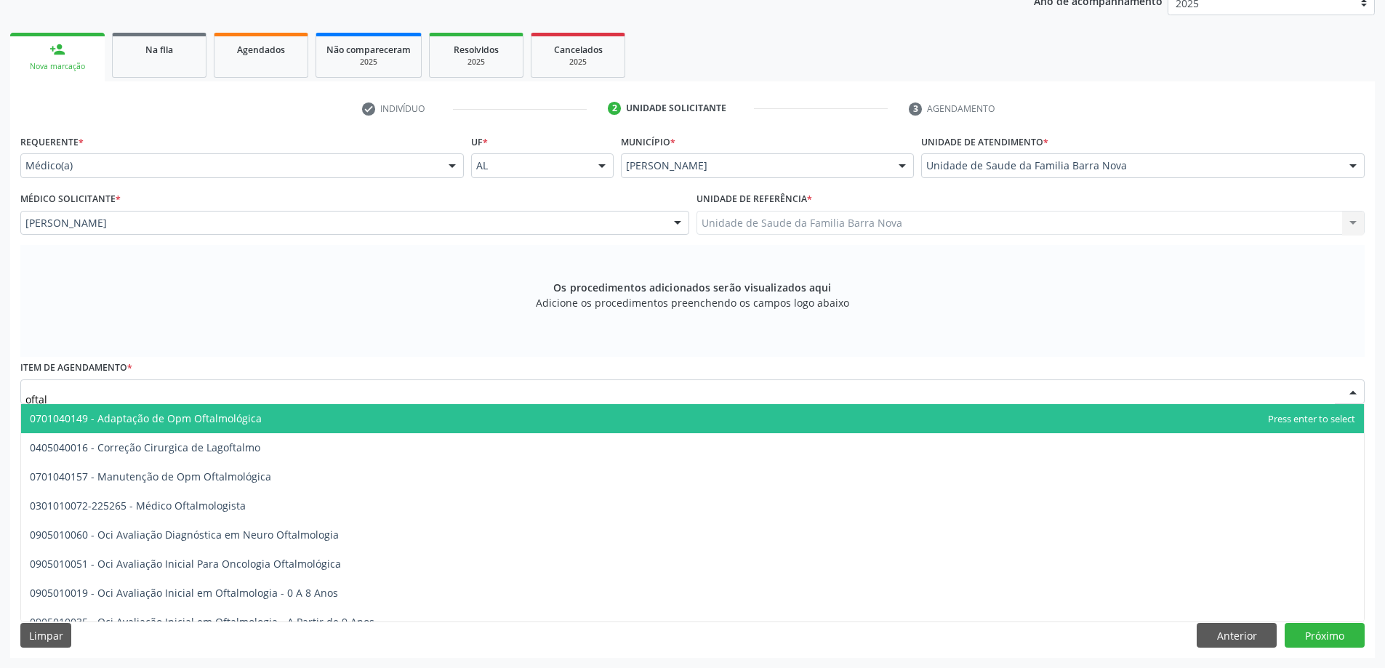
type input "oftalm"
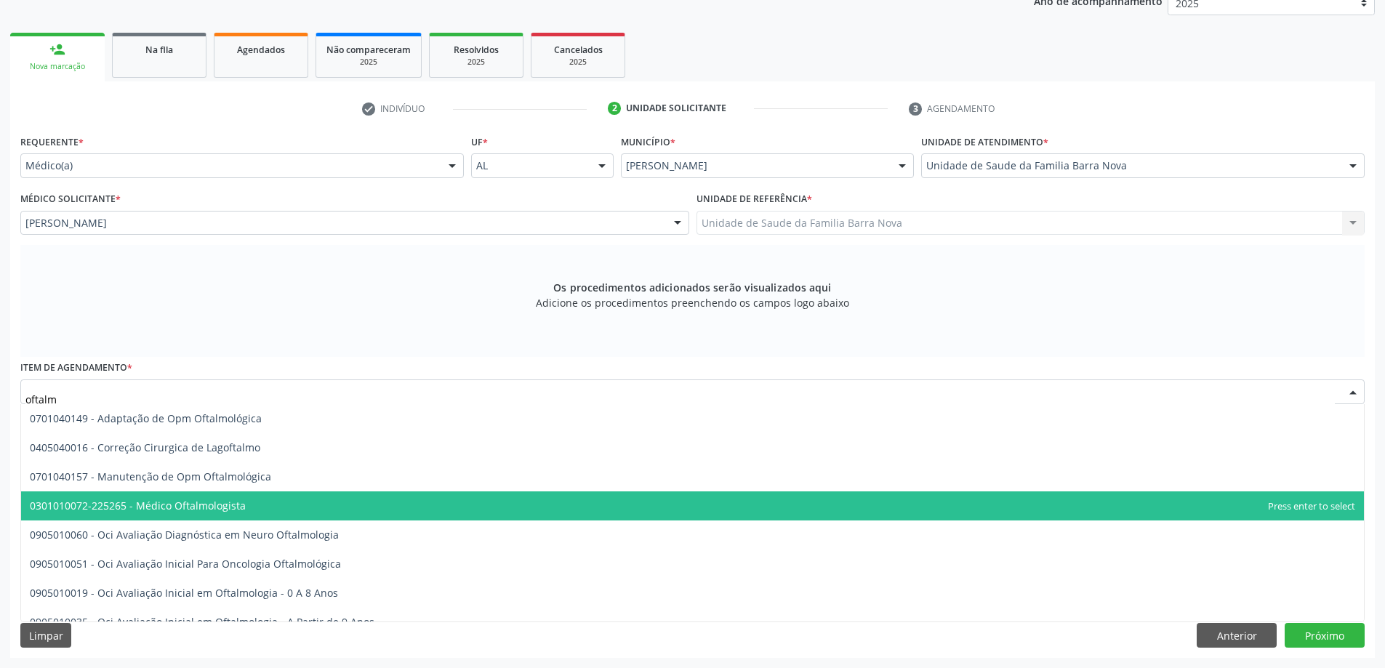
click at [334, 515] on span "0301010072-225265 - Médico Oftalmologista" at bounding box center [692, 505] width 1343 height 29
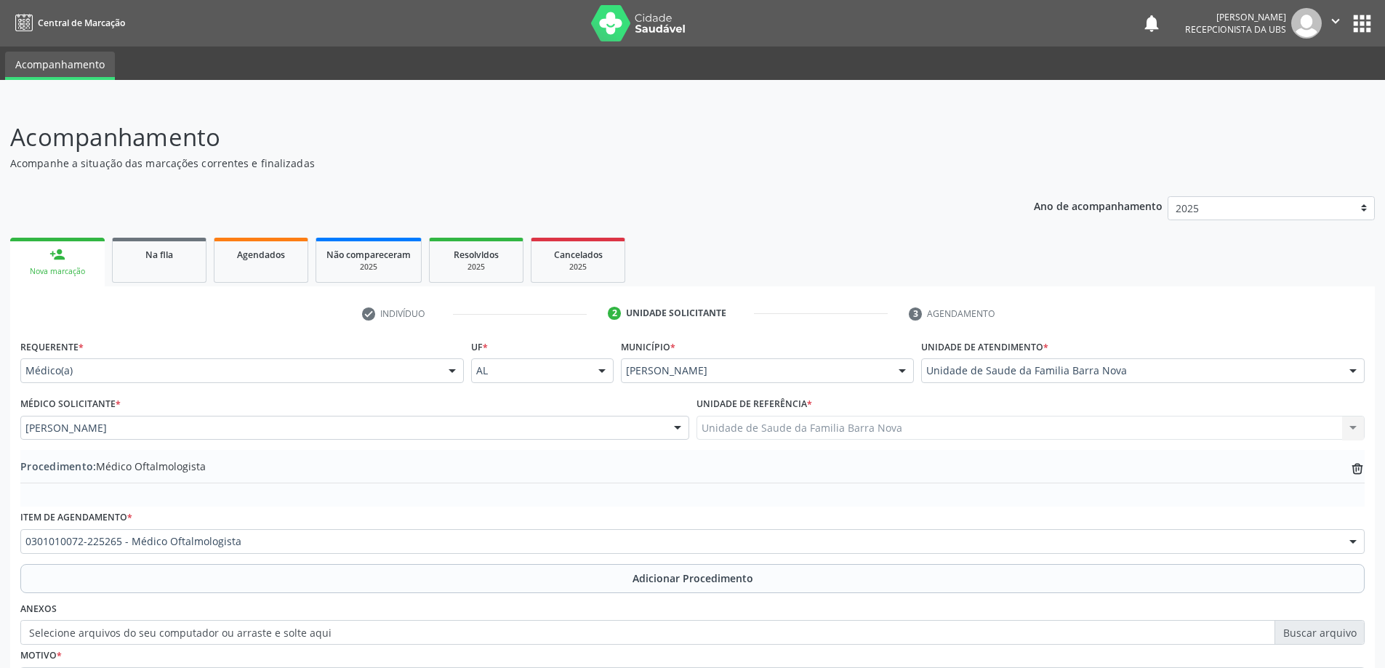
scroll to position [150, 0]
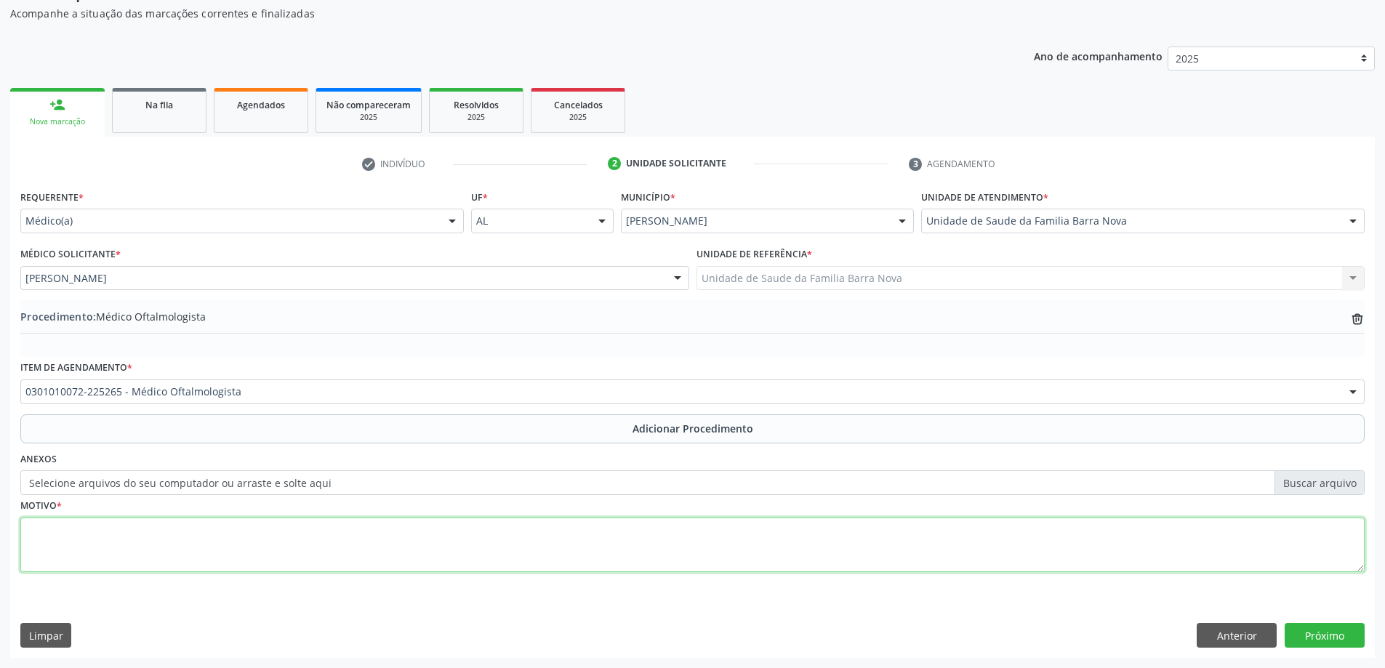
click at [483, 540] on textarea at bounding box center [692, 545] width 1344 height 55
click at [271, 534] on textarea "Paciente portador de HAS, com DEficit da acuidadevisual" at bounding box center [692, 545] width 1344 height 55
click at [314, 526] on textarea "Paciente portador de HAS, com DEficit da acuidade visual" at bounding box center [692, 545] width 1344 height 55
type textarea "Paciente portador de HAS, com DEficit da acuidade visual. Solicito avaliação."
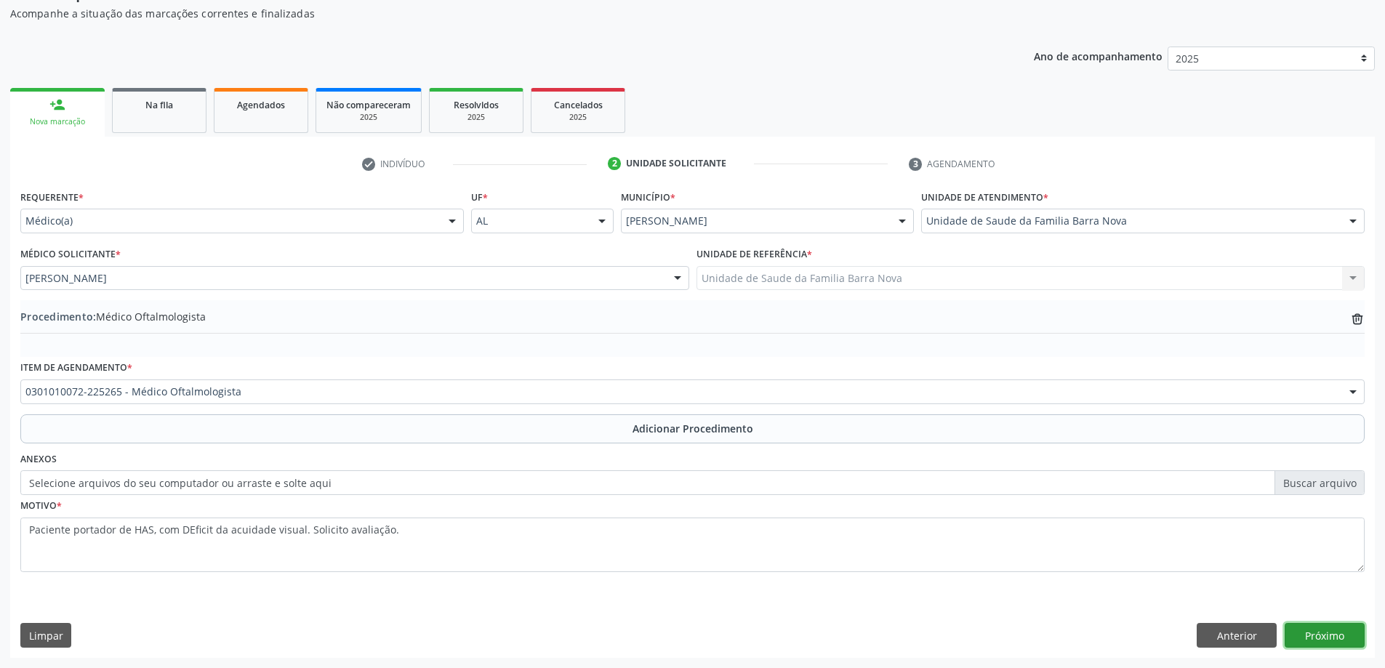
click at [1319, 630] on button "Próximo" at bounding box center [1324, 635] width 80 height 25
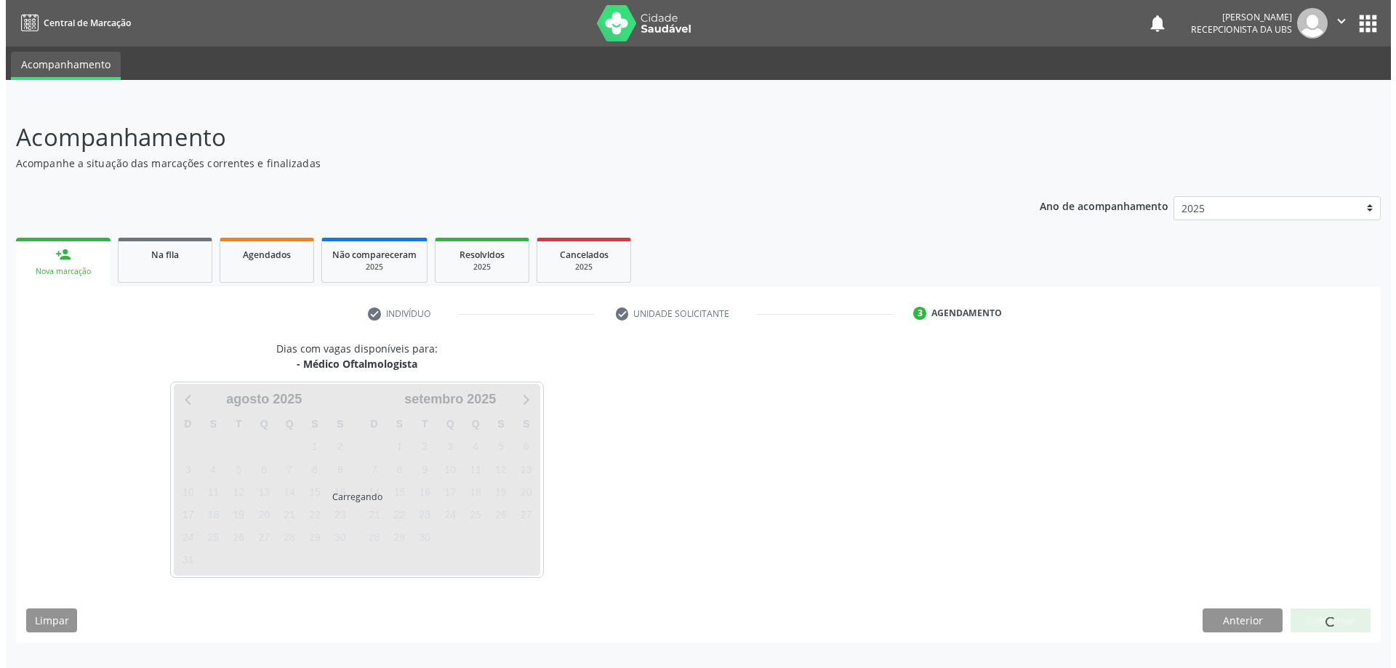
scroll to position [0, 0]
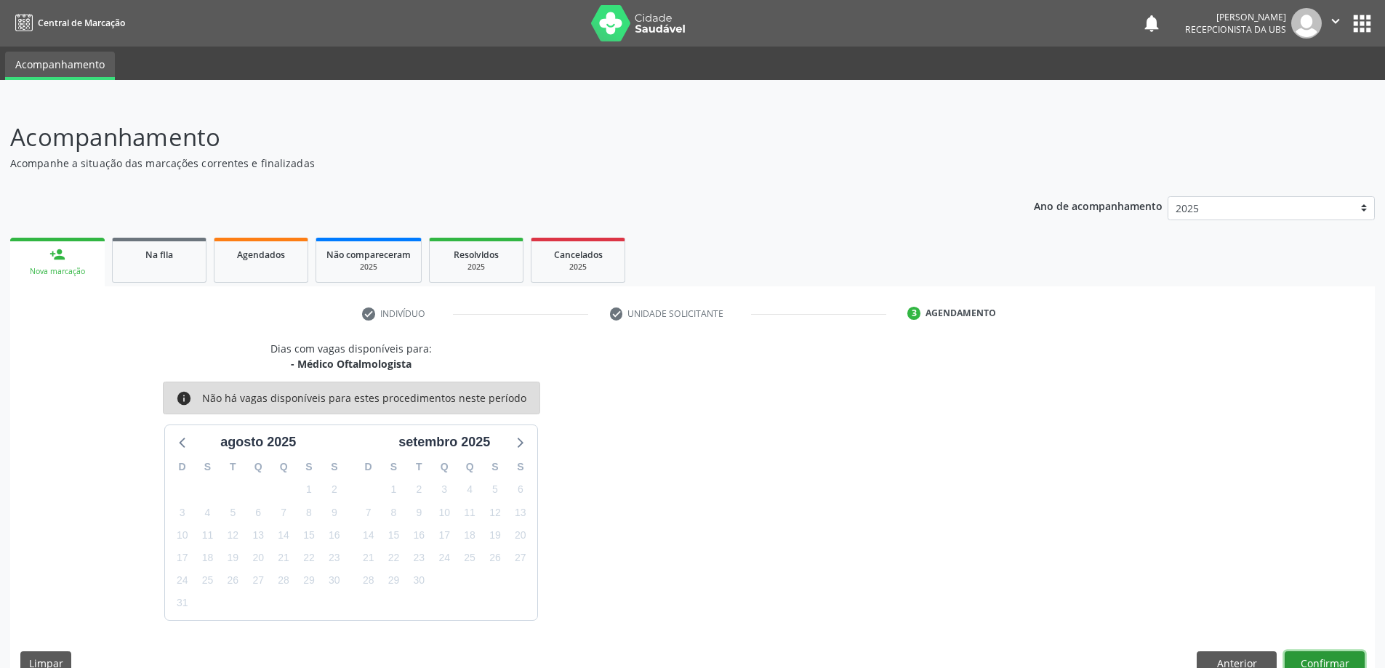
click at [1342, 659] on button "Confirmar" at bounding box center [1324, 663] width 80 height 25
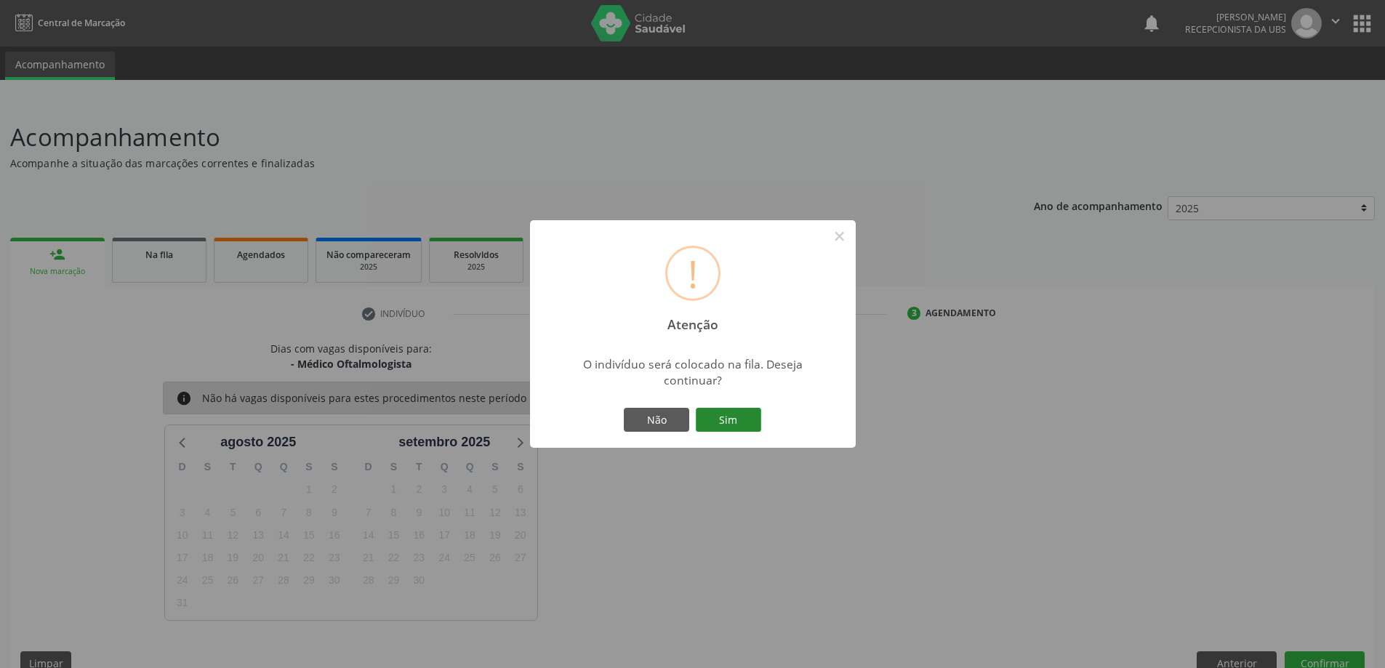
click at [736, 427] on button "Sim" at bounding box center [728, 420] width 65 height 25
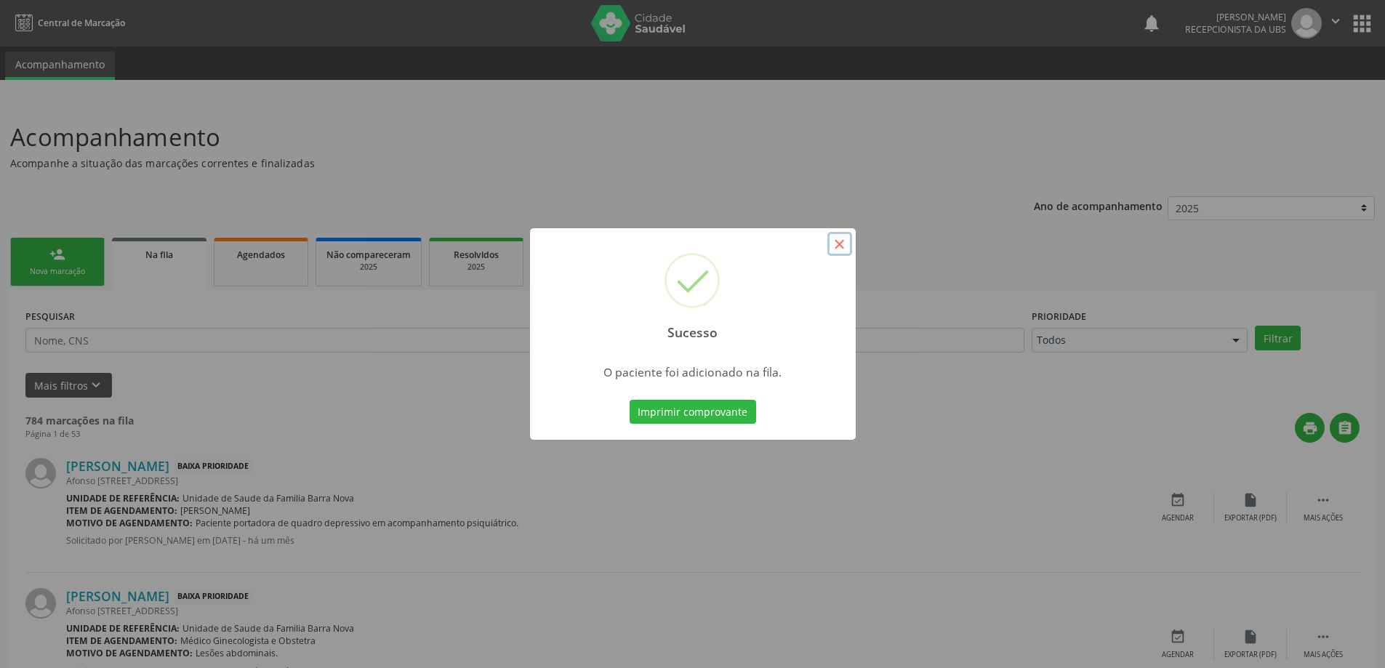
click at [844, 250] on button "×" at bounding box center [839, 244] width 25 height 25
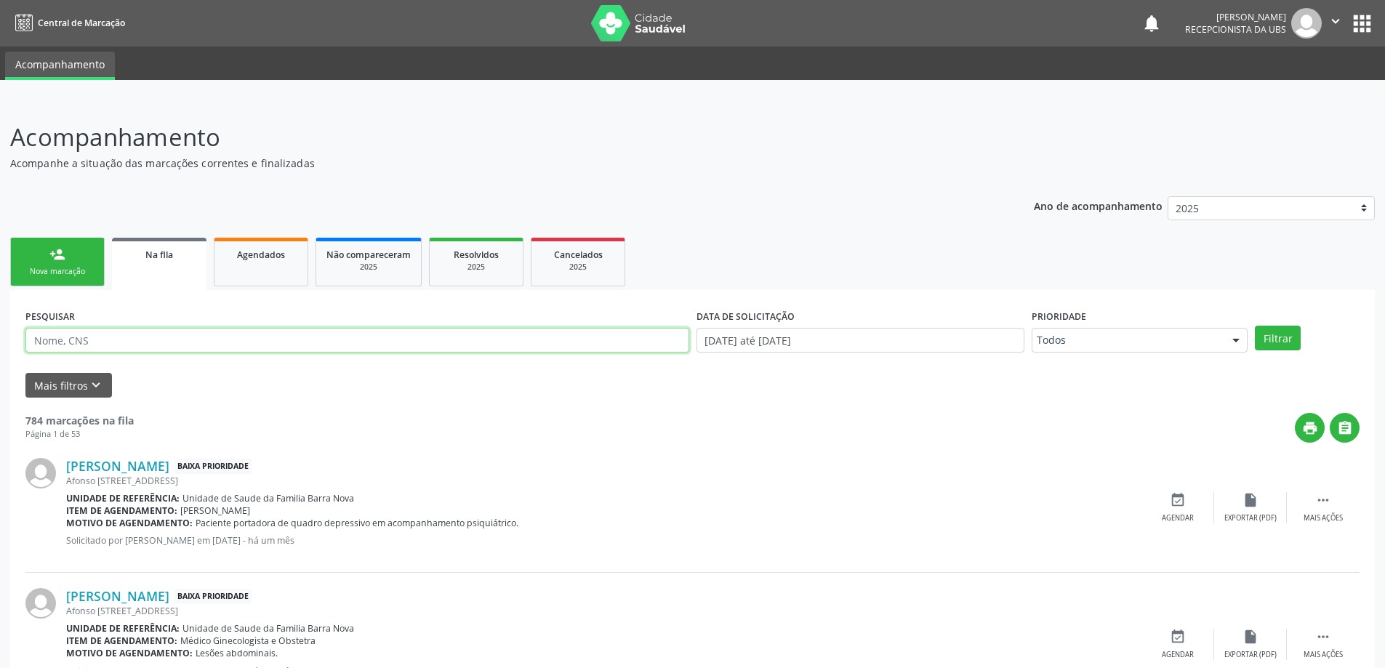
paste input "701409657637634"
type input "701409657637634"
click at [1255, 326] on button "Filtrar" at bounding box center [1278, 338] width 46 height 25
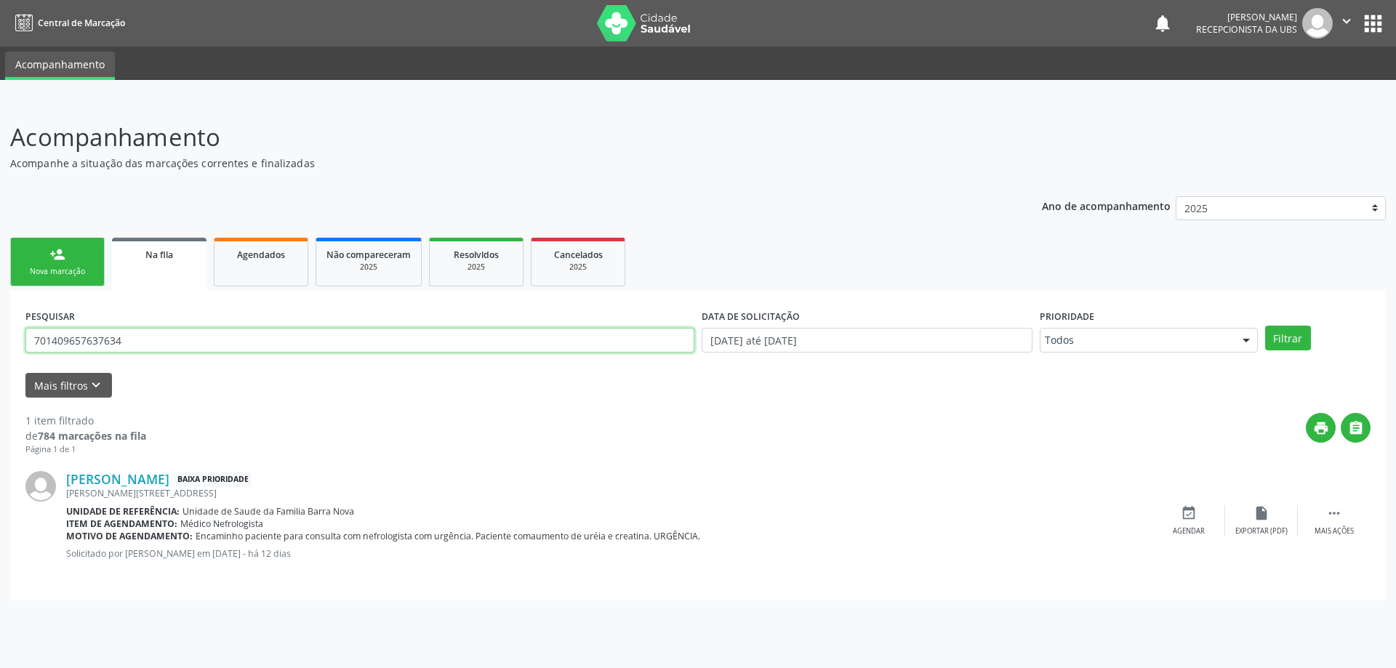
drag, startPoint x: 150, startPoint y: 344, endPoint x: 0, endPoint y: 342, distance: 149.8
click at [0, 342] on div "Acompanhamento Acompanhe a situação das marcações correntes e finalizadas Relat…" at bounding box center [698, 384] width 1396 height 568
type input "706805704365422"
click at [1265, 326] on button "Filtrar" at bounding box center [1288, 338] width 46 height 25
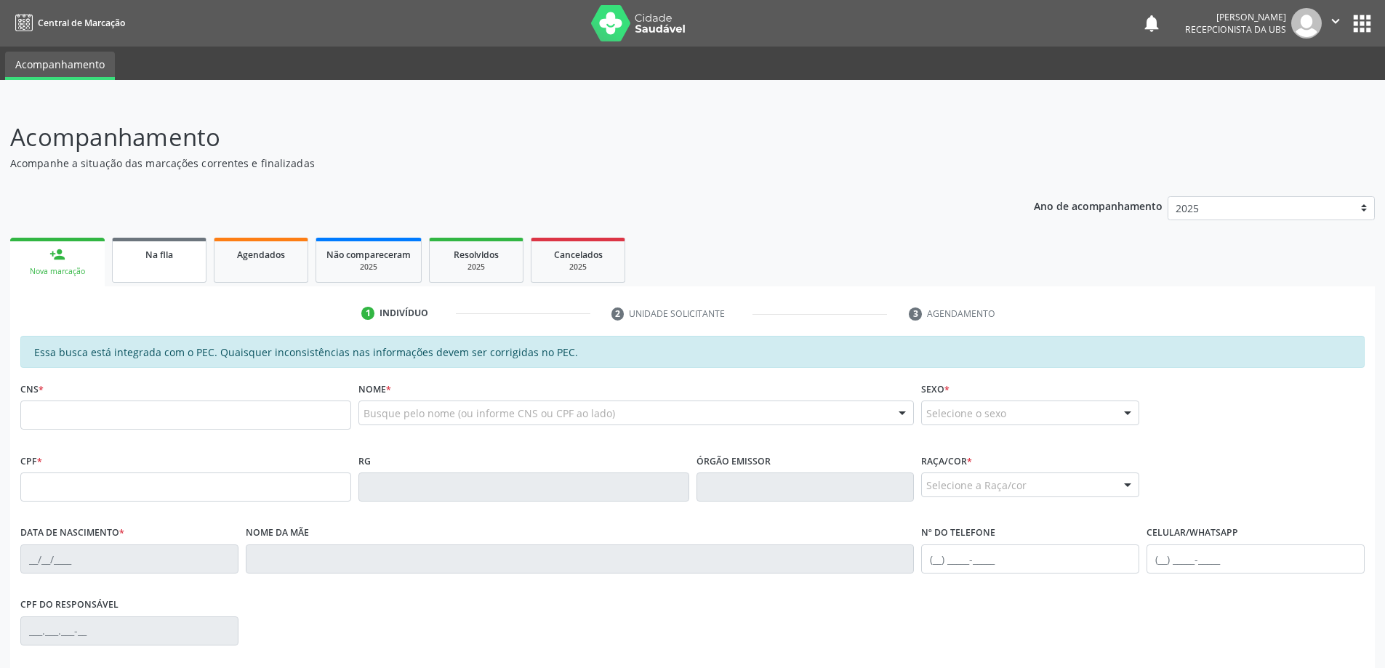
click at [180, 255] on div "Na fila" at bounding box center [159, 253] width 73 height 15
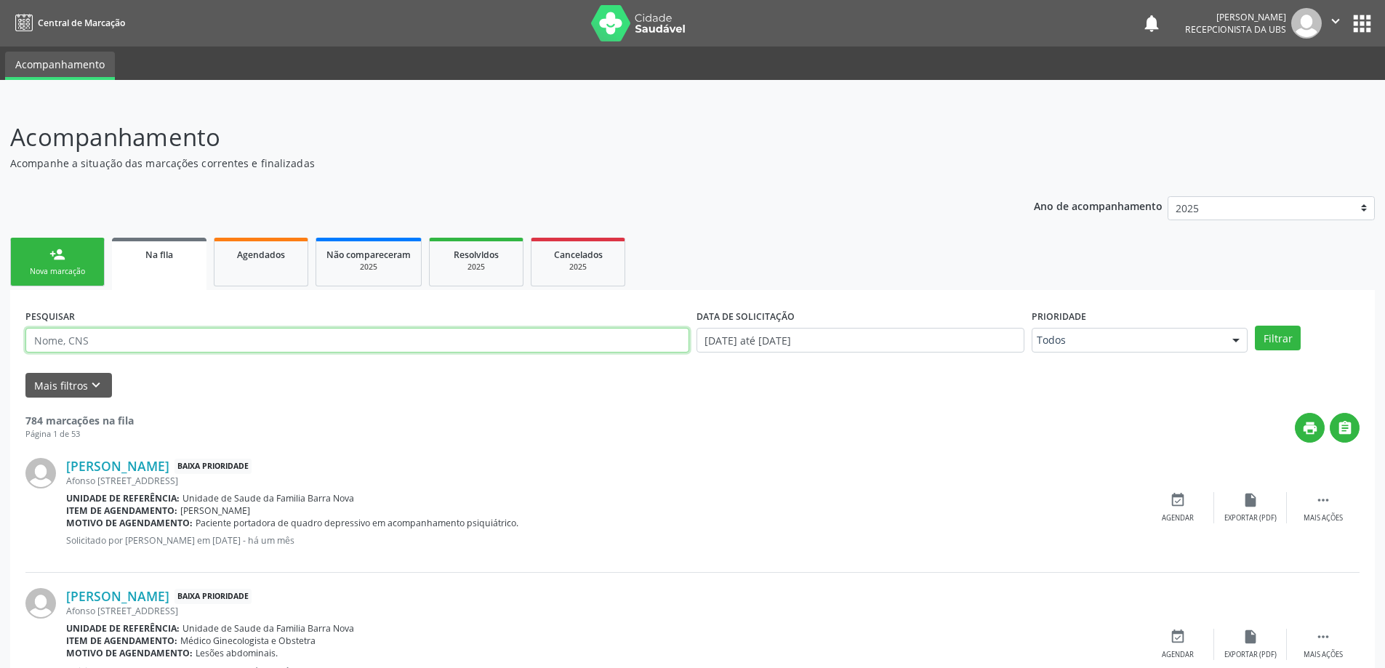
click at [173, 342] on input "text" at bounding box center [357, 340] width 664 height 25
type input "706805704365422"
click at [1255, 326] on button "Filtrar" at bounding box center [1278, 338] width 46 height 25
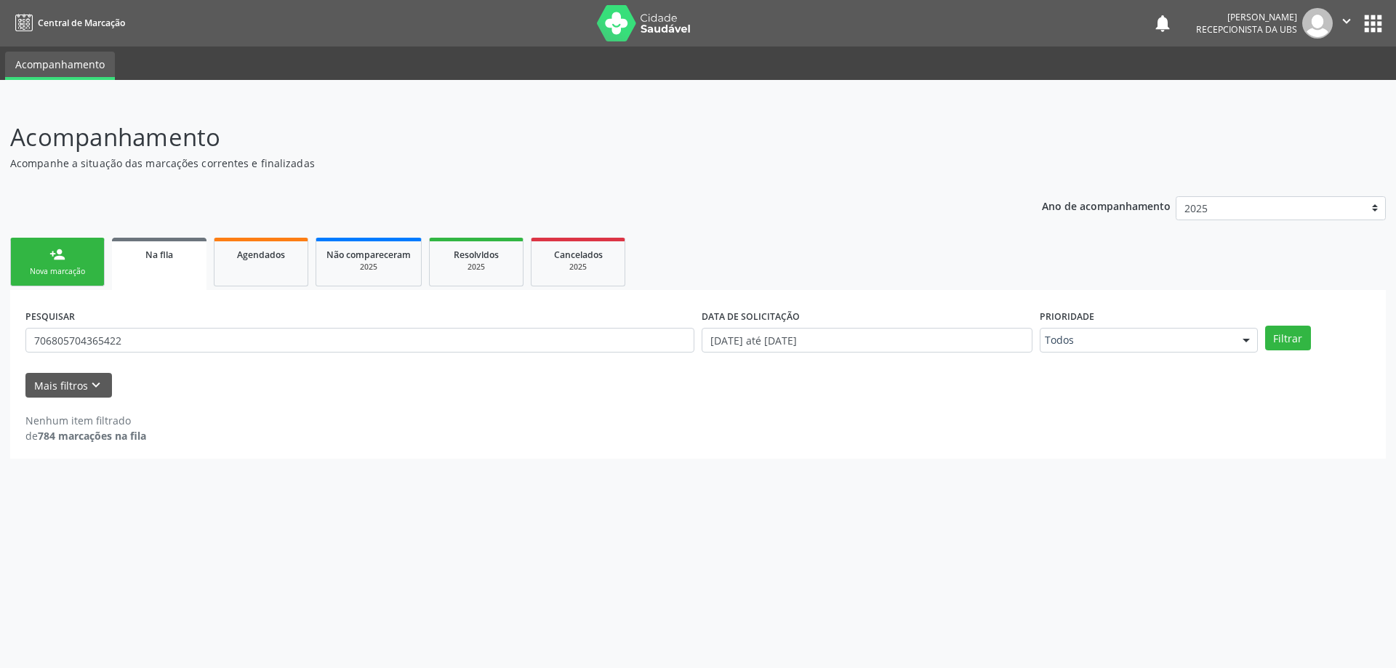
click at [77, 270] on div "Nova marcação" at bounding box center [57, 271] width 73 height 11
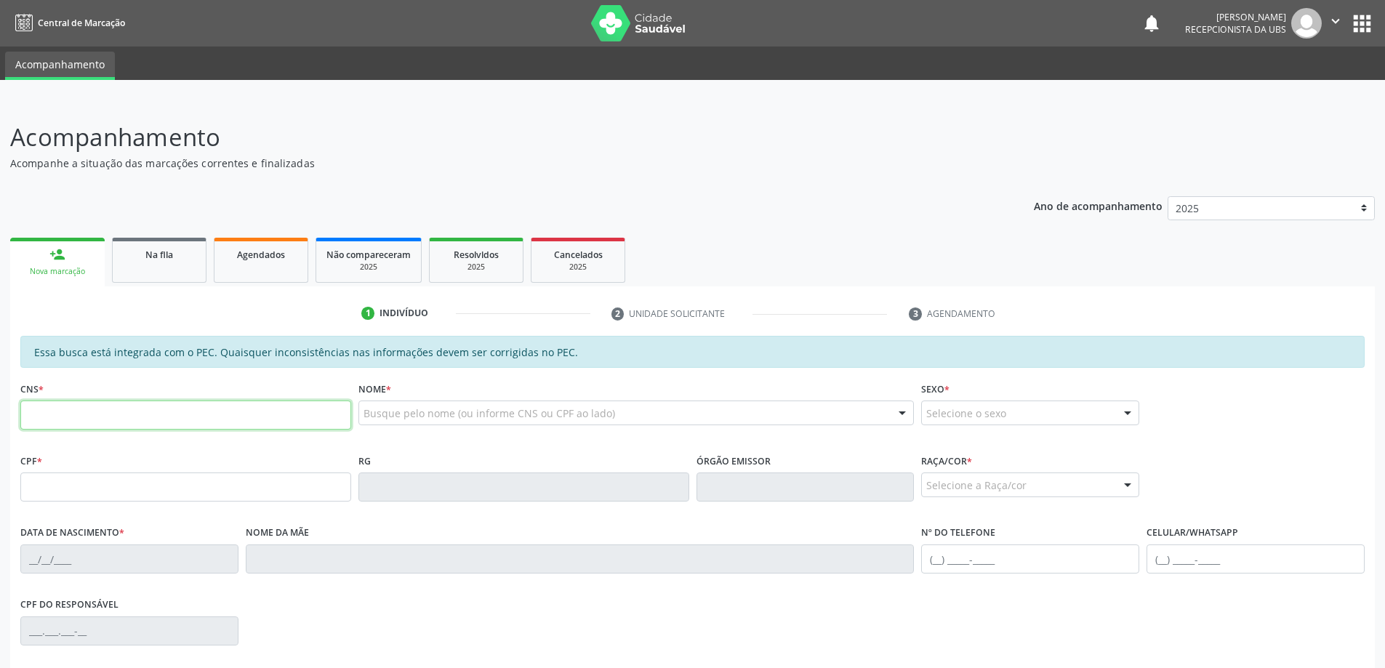
click at [95, 421] on input "text" at bounding box center [185, 415] width 331 height 29
type input "706 8057 0436 5422"
type input "092.514.804-00"
type input "04/01/1943"
type input "Maria Vieira da Silva"
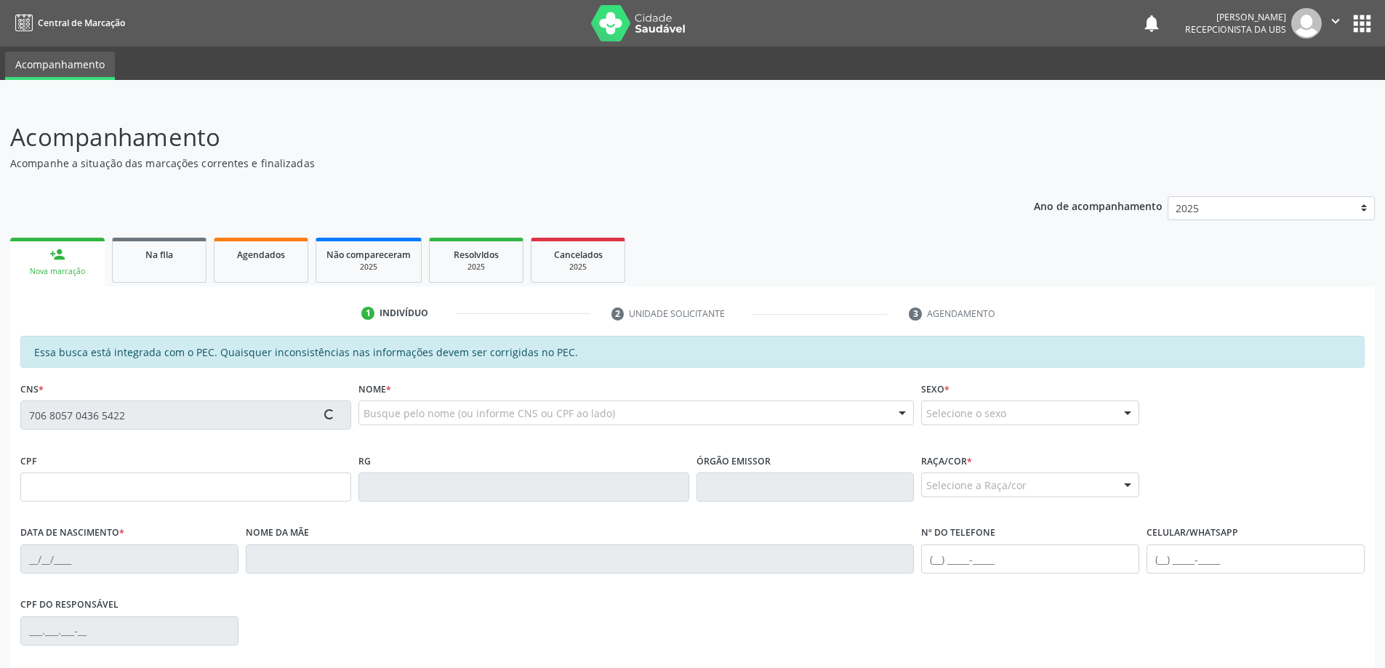
type input "(82) 99996-2920"
type input "486"
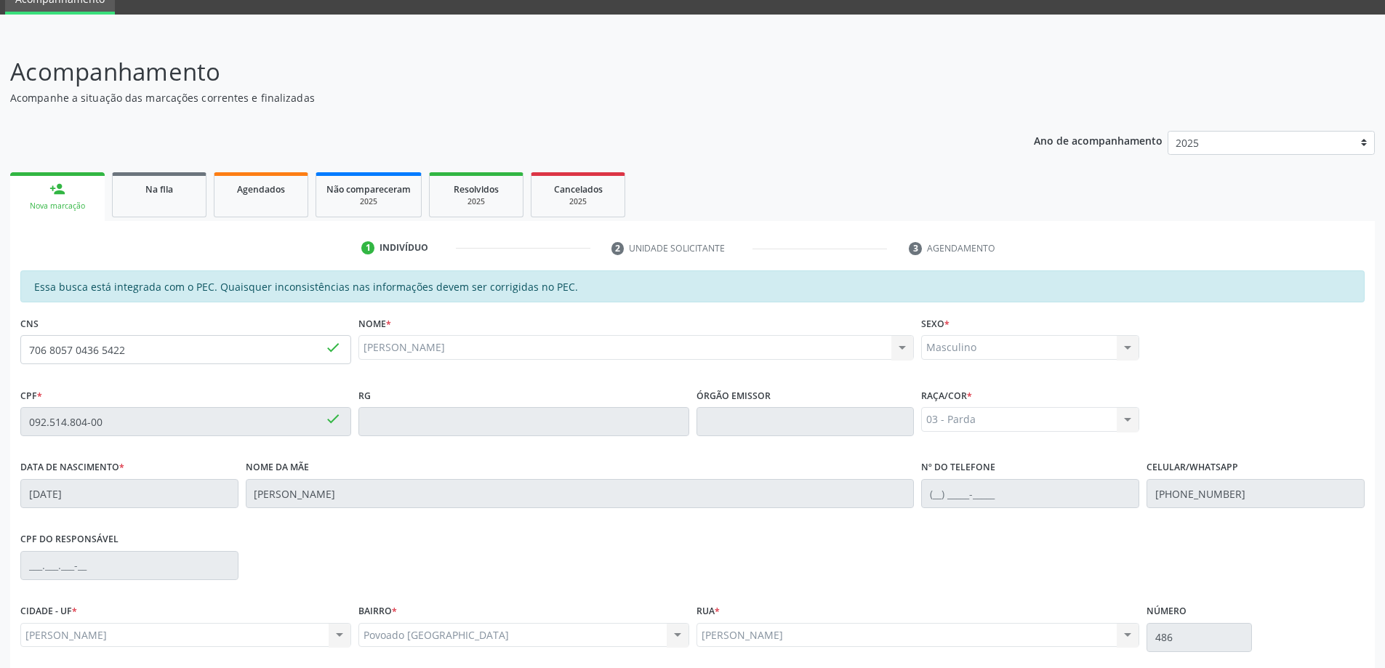
scroll to position [182, 0]
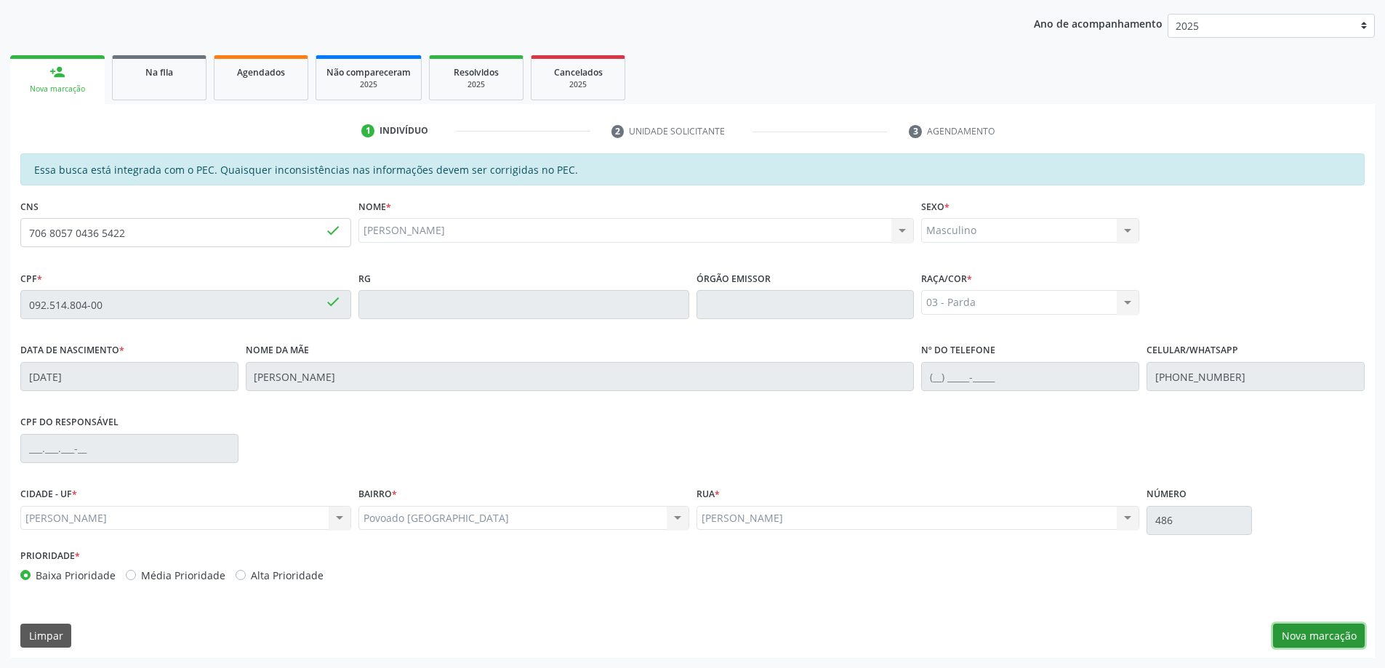
click at [1329, 635] on button "Nova marcação" at bounding box center [1319, 636] width 92 height 25
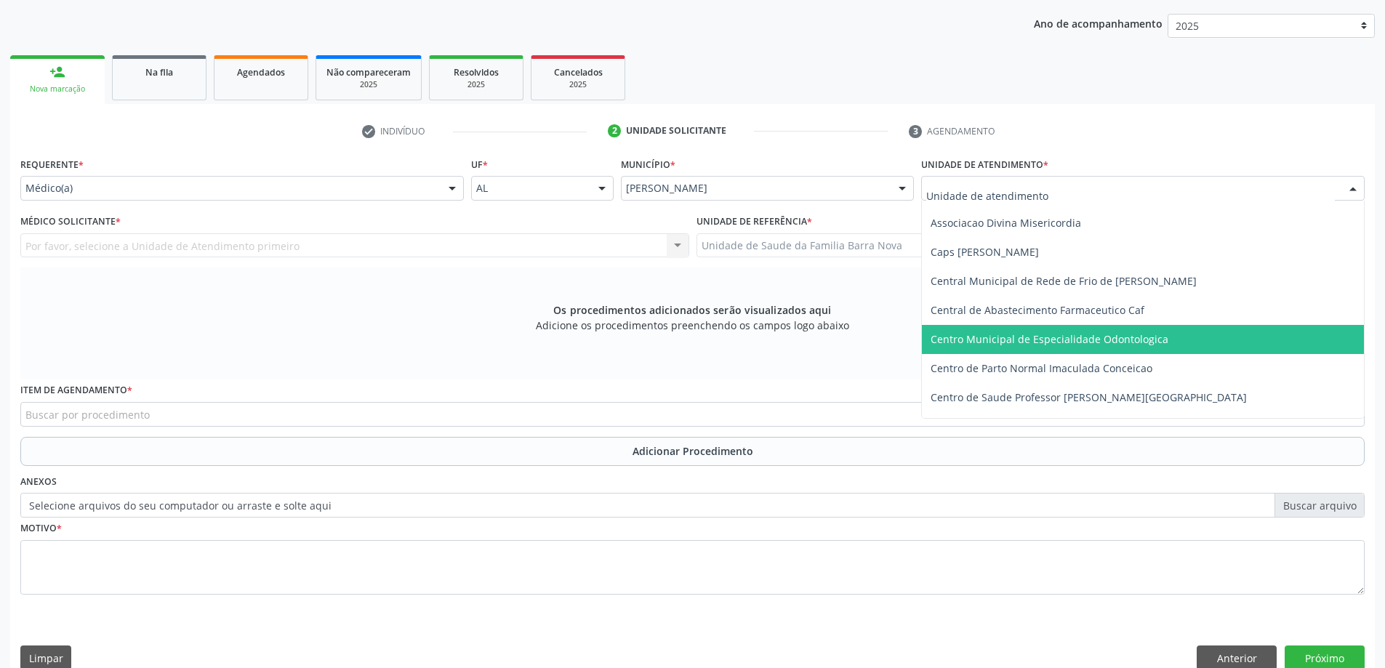
scroll to position [73, 0]
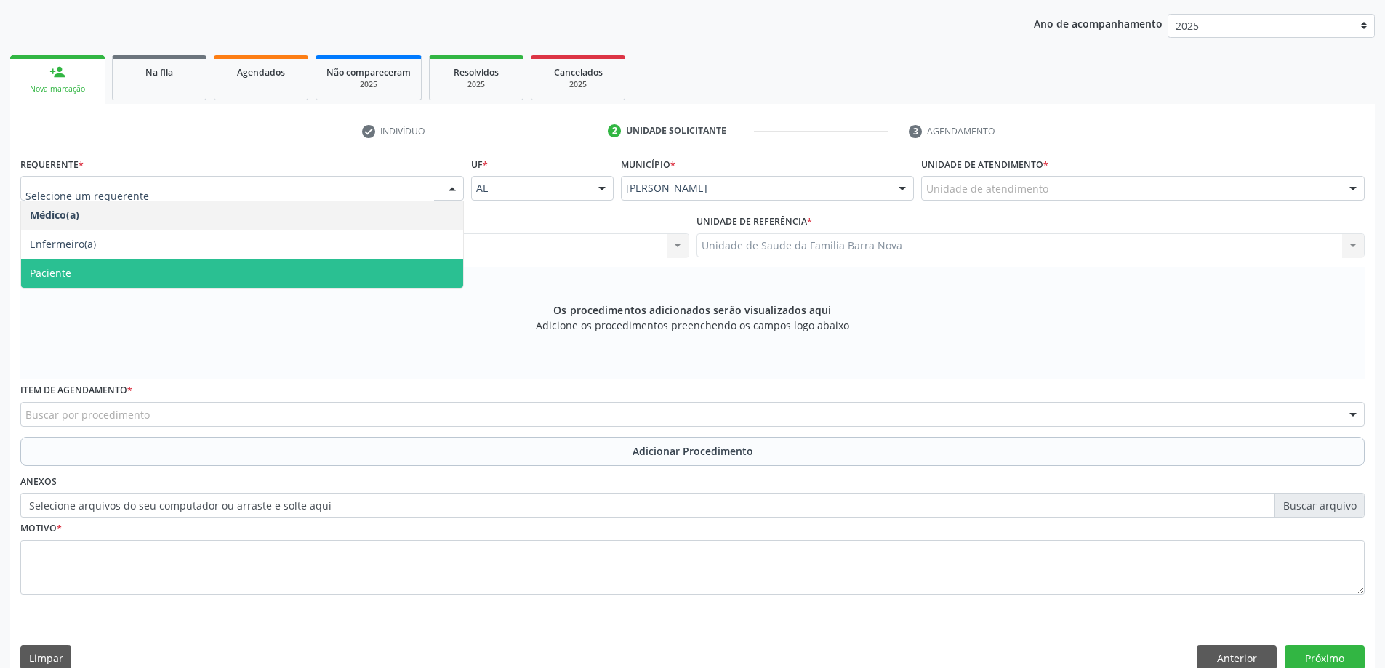
click at [326, 278] on span "Paciente" at bounding box center [242, 273] width 442 height 29
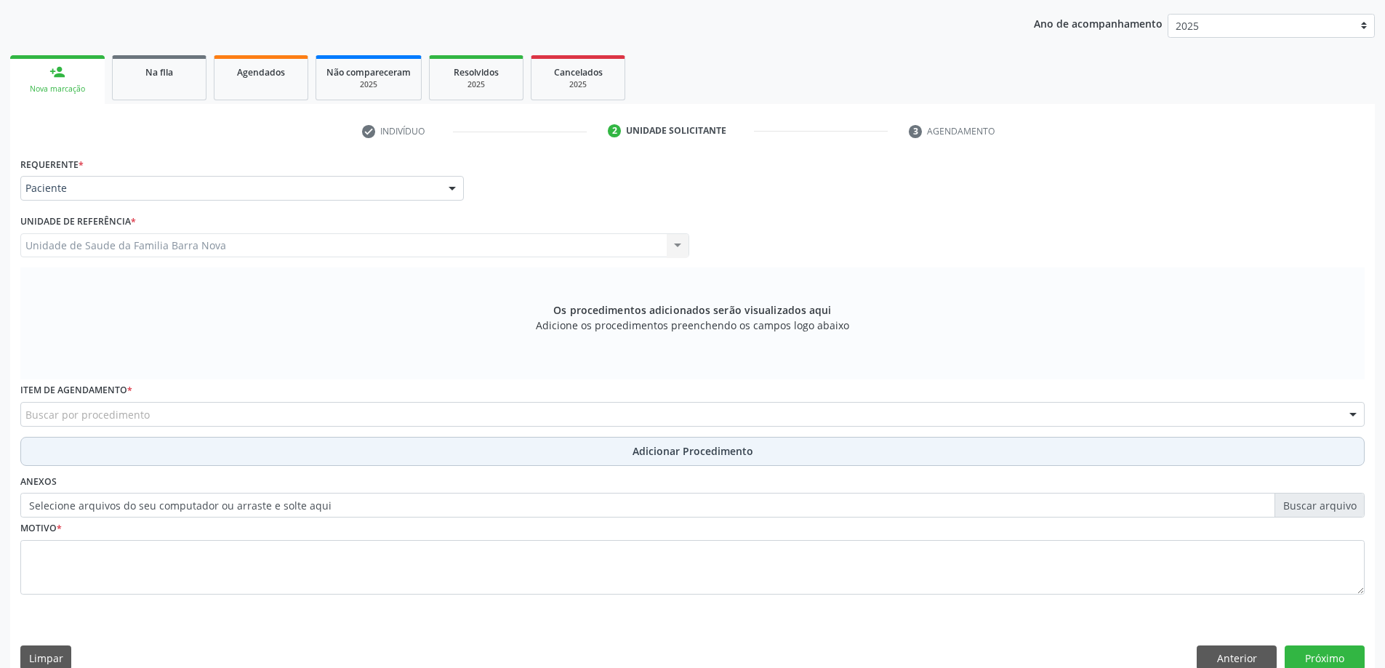
click at [288, 447] on button "Adicionar Procedimento" at bounding box center [692, 451] width 1344 height 29
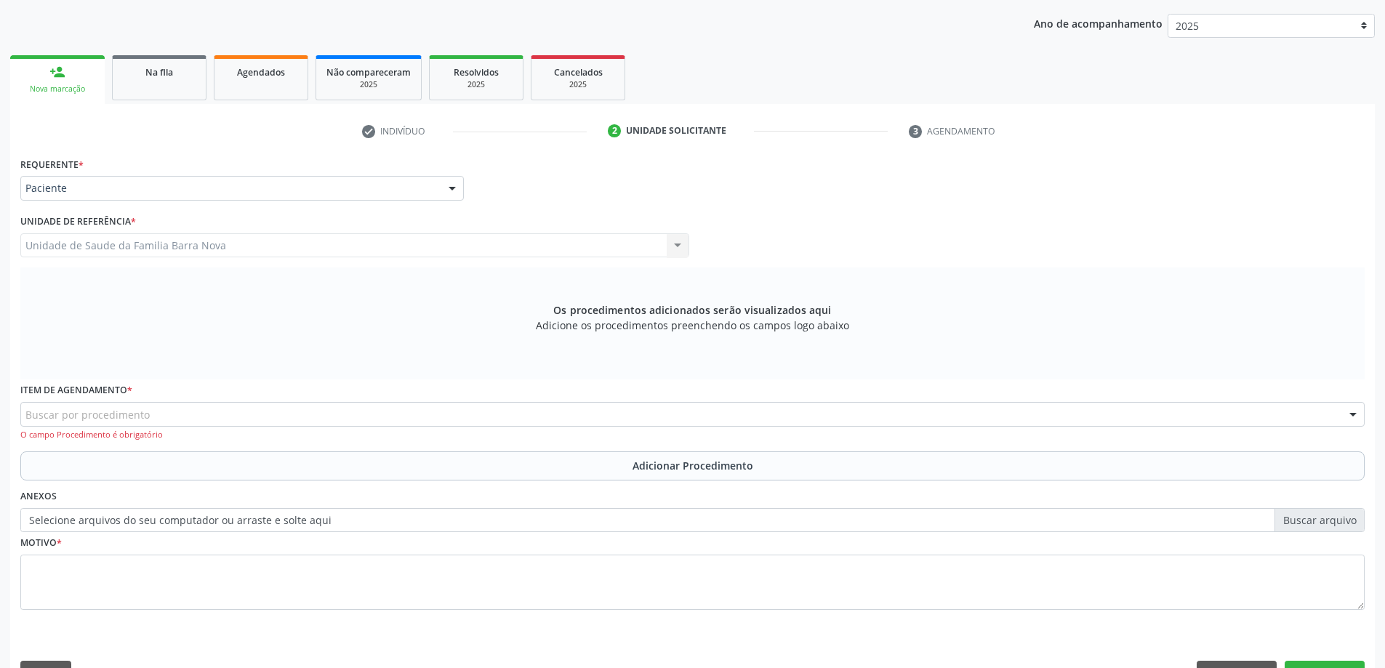
click at [294, 406] on div "Buscar por procedimento" at bounding box center [692, 414] width 1344 height 25
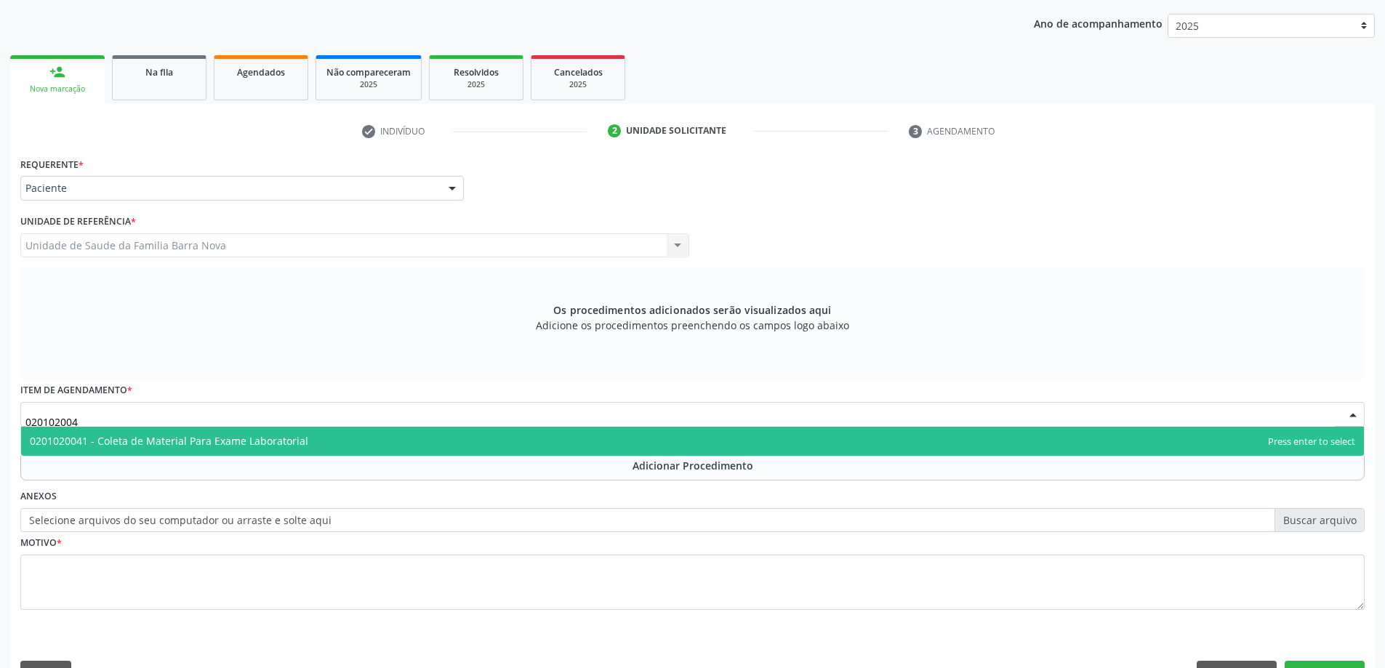
type input "0201020041"
click at [565, 443] on span "0201020041 - Coleta de Material Para Exame Laboratorial" at bounding box center [692, 441] width 1343 height 29
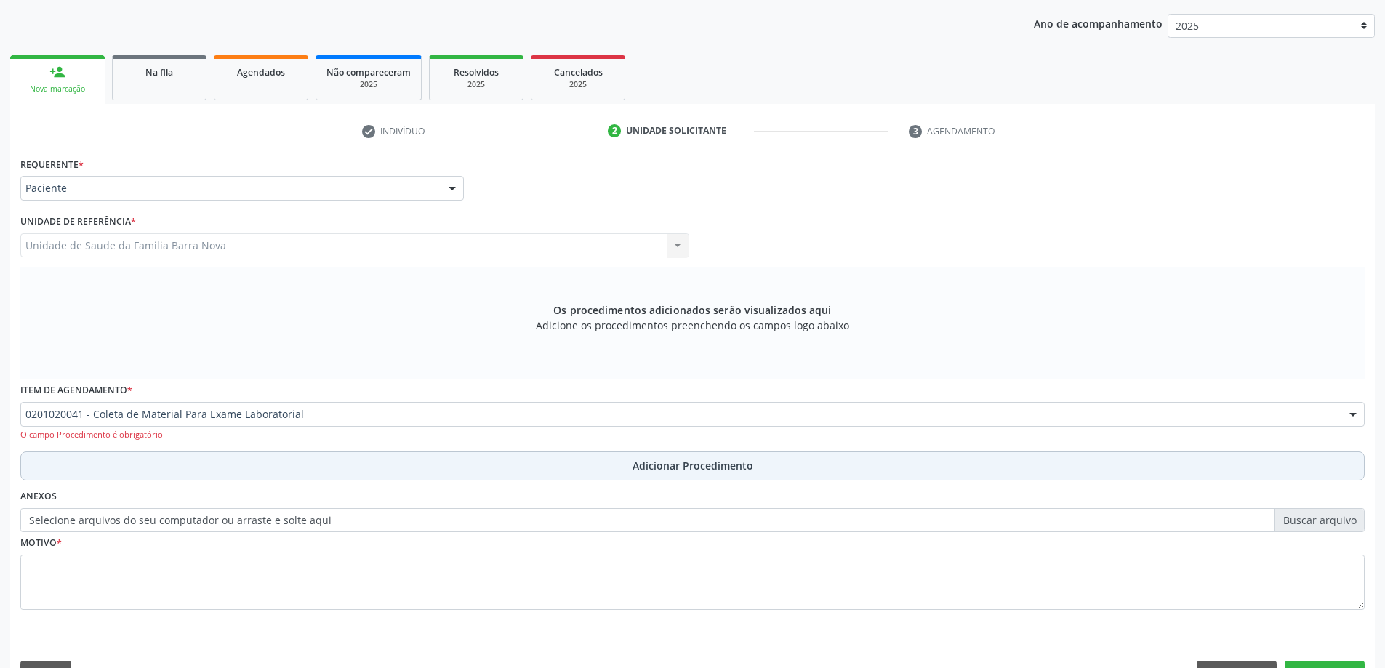
click at [644, 472] on span "Adicionar Procedimento" at bounding box center [692, 465] width 121 height 15
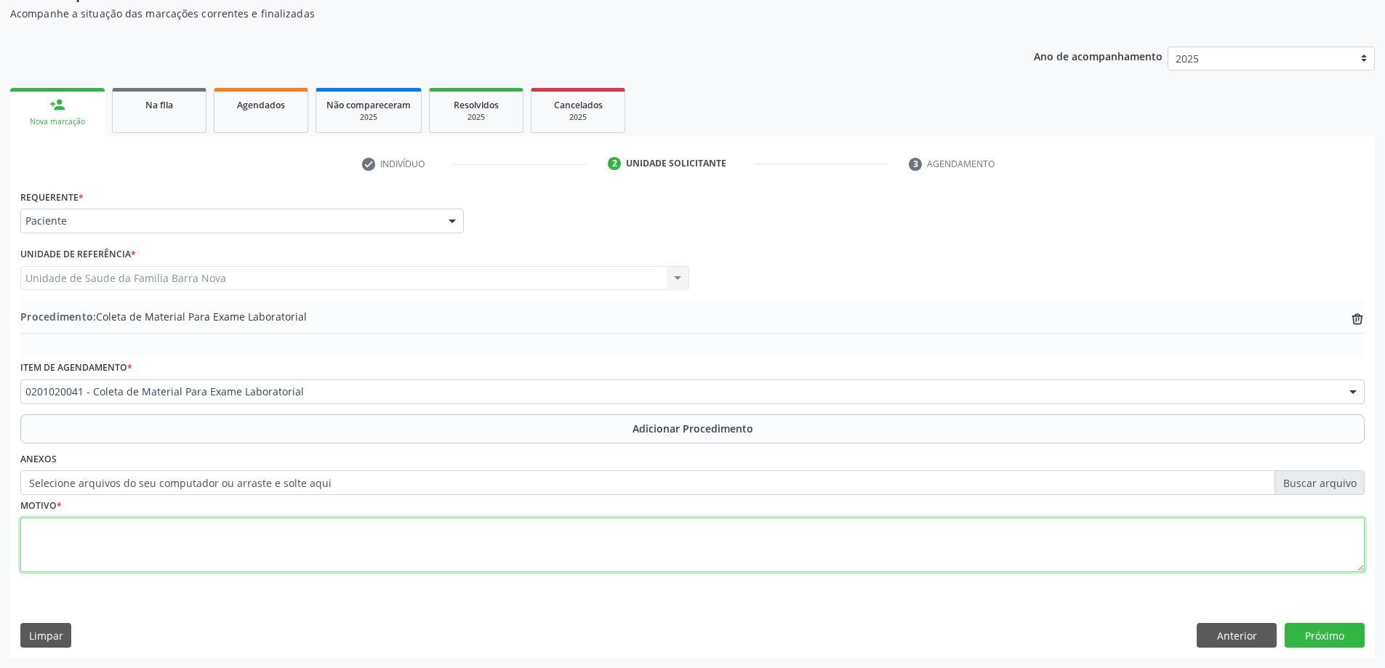
click at [118, 537] on textarea at bounding box center [692, 545] width 1344 height 55
type textarea "Avaliação"
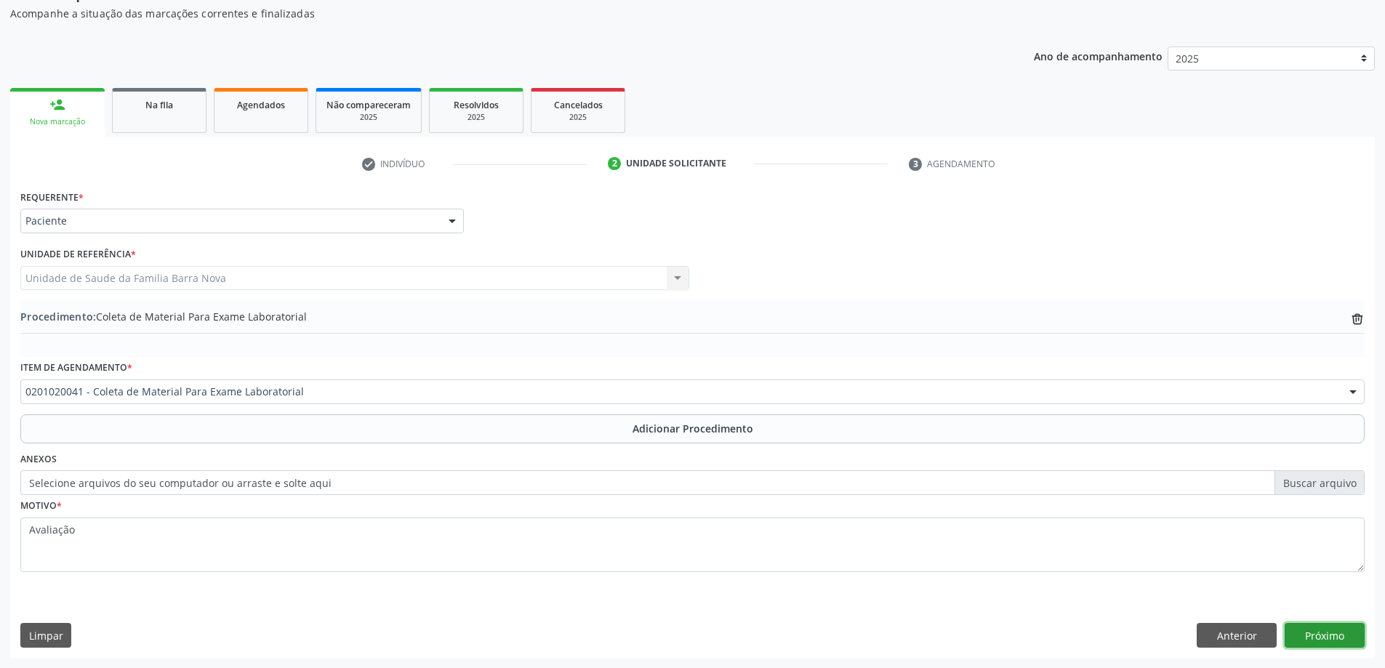
click at [1334, 633] on button "Próximo" at bounding box center [1324, 635] width 80 height 25
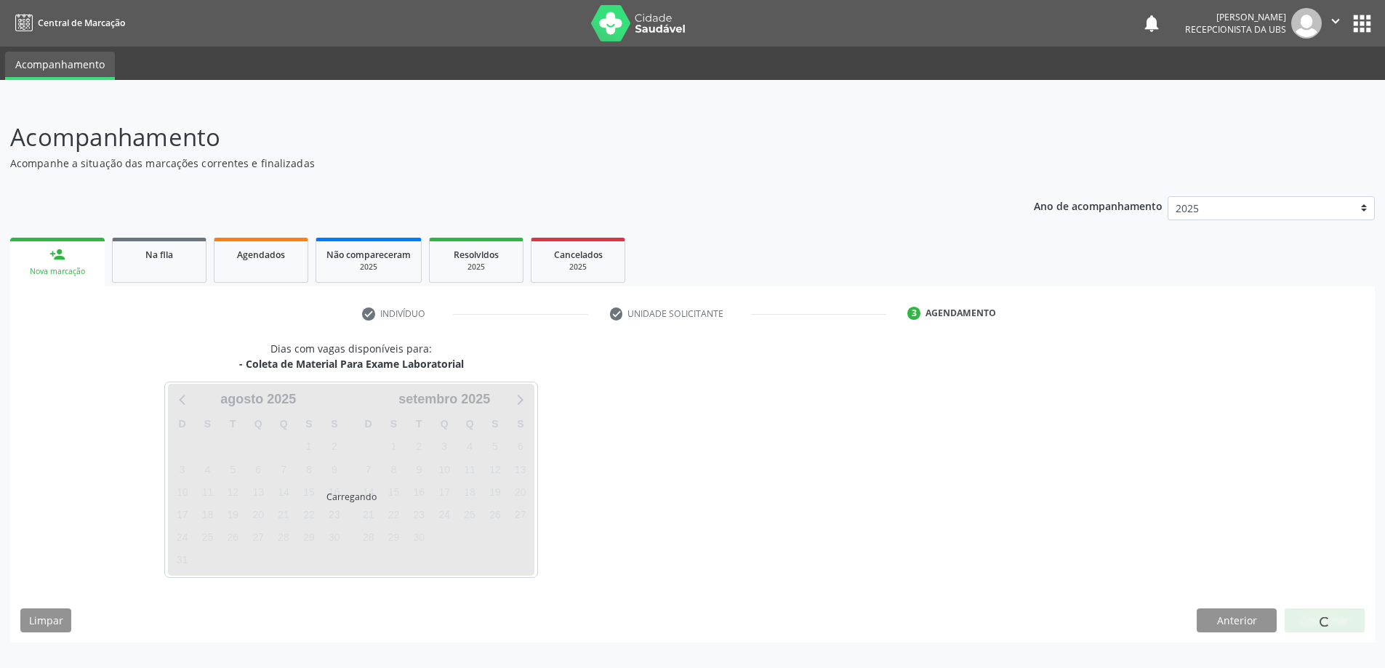
scroll to position [0, 0]
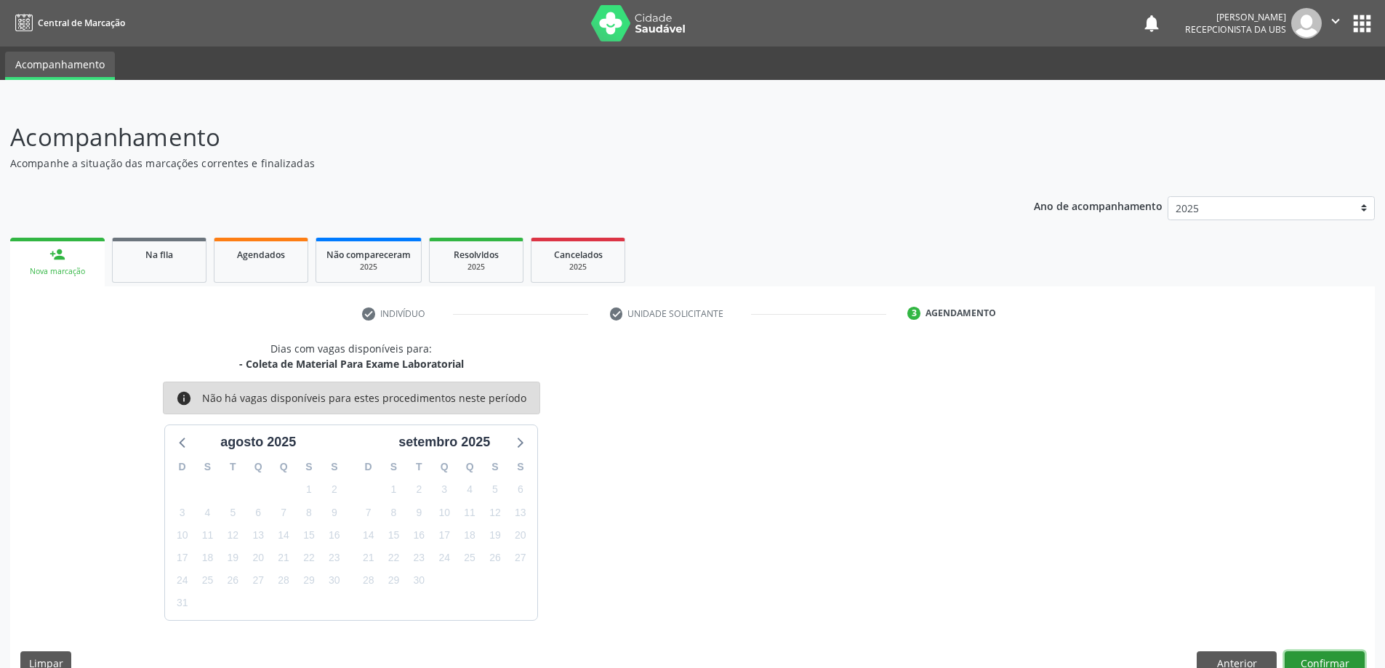
click at [1322, 655] on button "Confirmar" at bounding box center [1324, 663] width 80 height 25
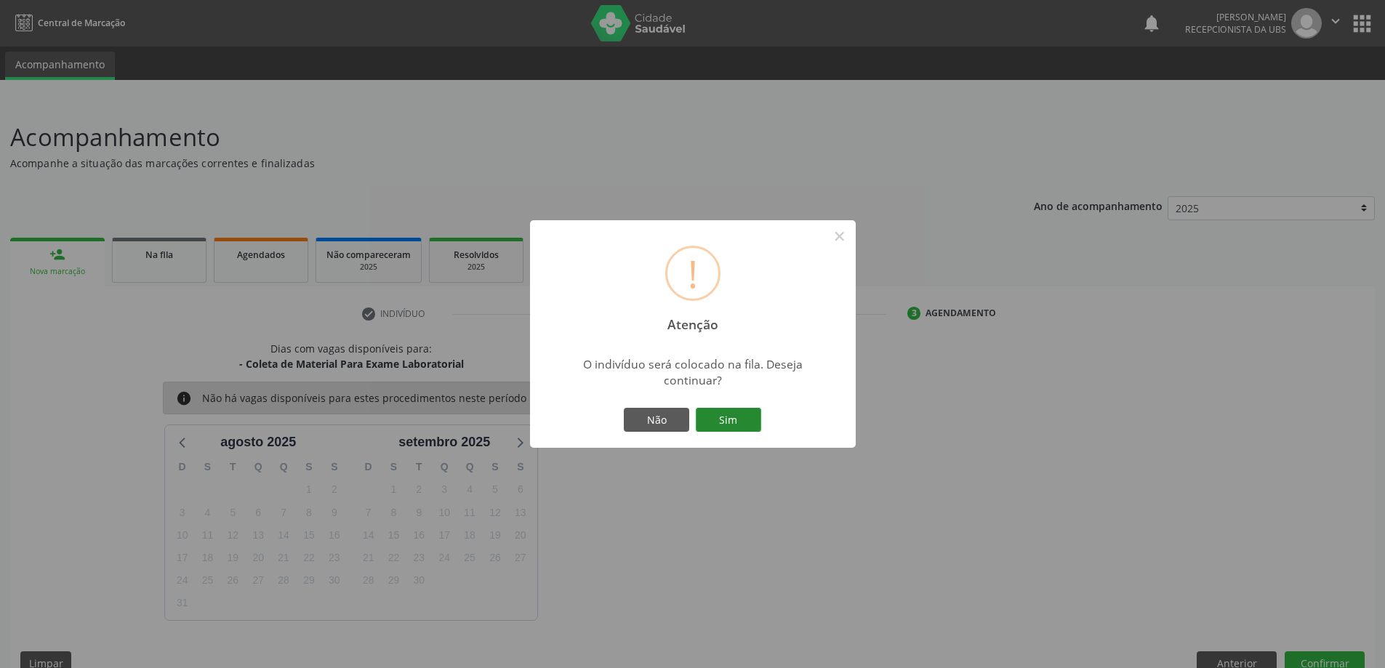
click at [732, 419] on button "Sim" at bounding box center [728, 420] width 65 height 25
